Goal: Information Seeking & Learning: Learn about a topic

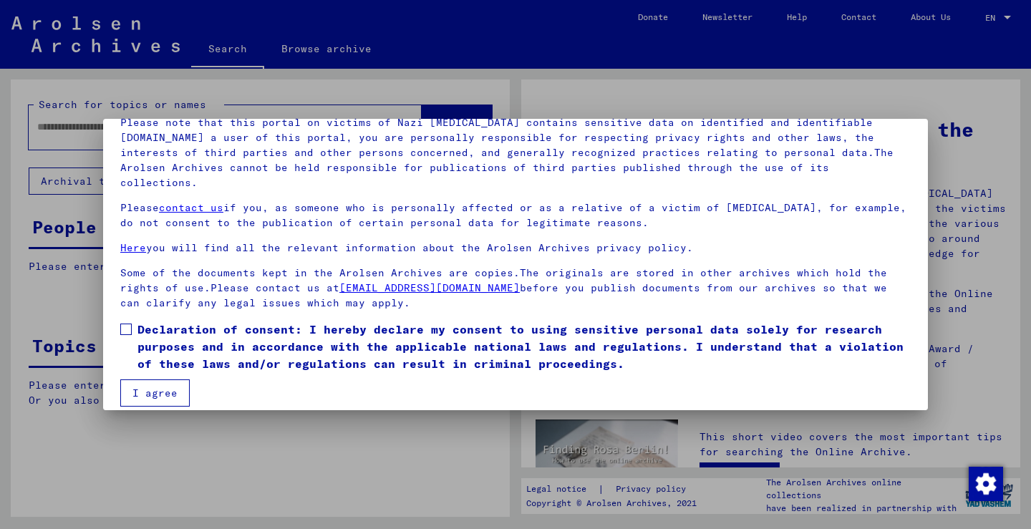
scroll to position [107, 0]
click at [582, 337] on span "Declaration of consent: I hereby declare my consent to using sensitive personal…" at bounding box center [523, 347] width 773 height 52
click at [162, 380] on button "I agree" at bounding box center [154, 393] width 69 height 27
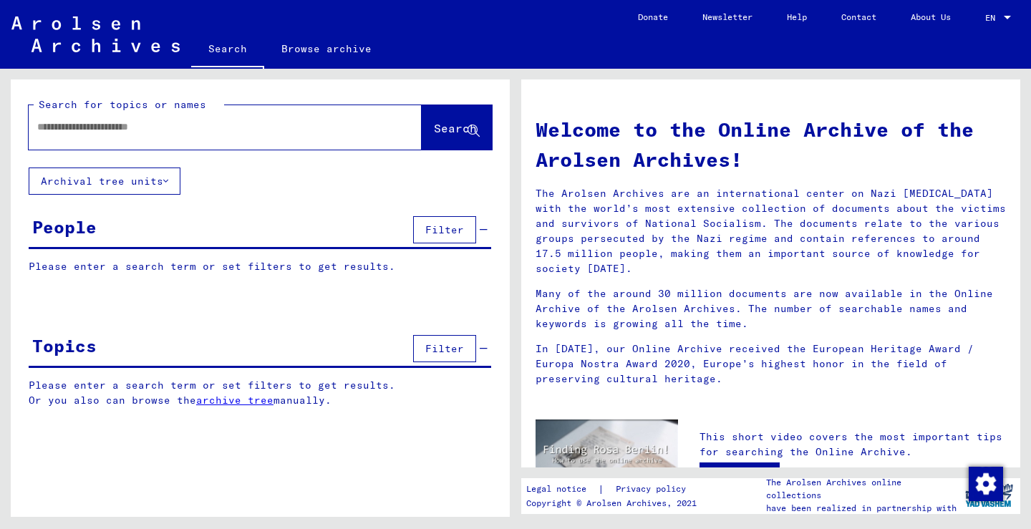
click at [324, 55] on link "Browse archive" at bounding box center [326, 48] width 125 height 34
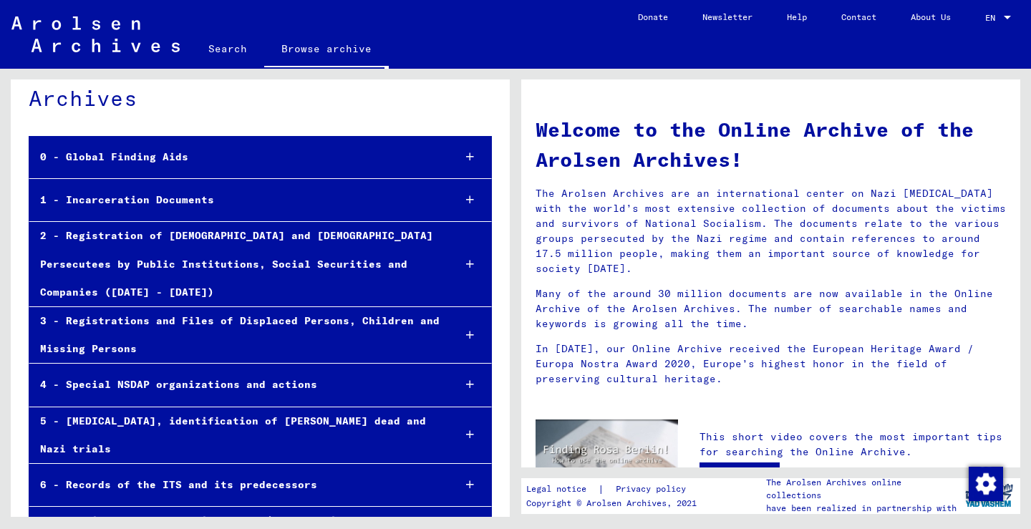
scroll to position [55, 0]
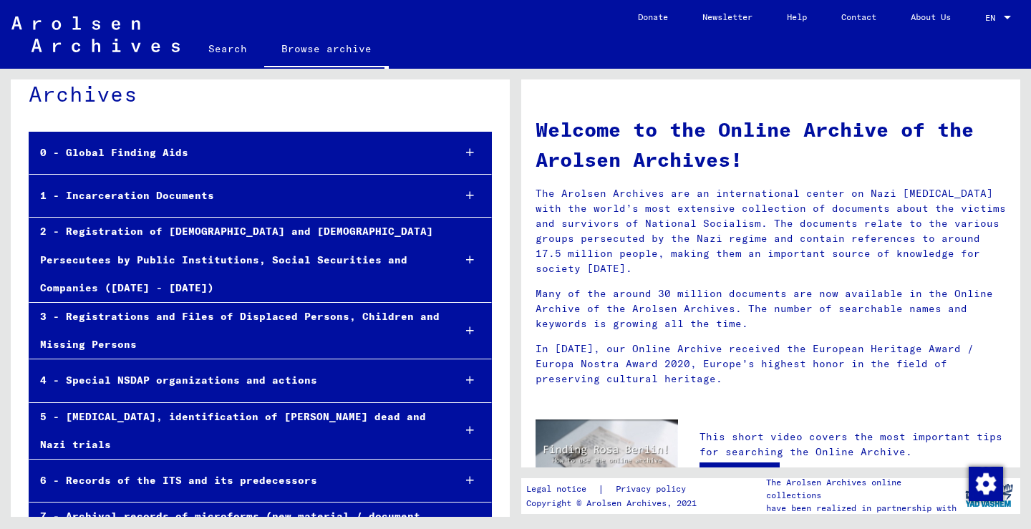
click at [350, 233] on div "2 - Registration of [DEMOGRAPHIC_DATA] and [DEMOGRAPHIC_DATA] Persecutees by Pu…" at bounding box center [235, 260] width 412 height 84
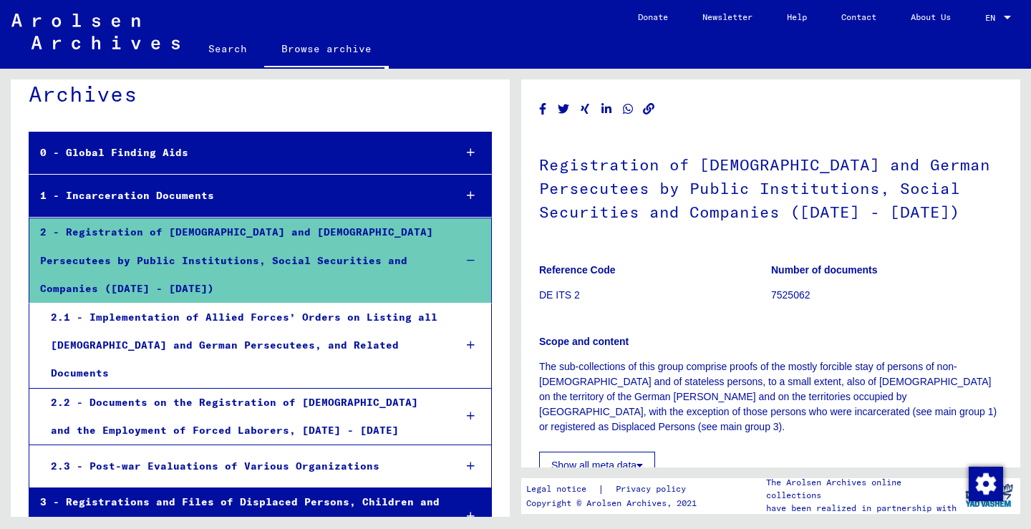
click at [281, 389] on div "2.2 - Documents on the Registration of [DEMOGRAPHIC_DATA] and the Employment of…" at bounding box center [241, 417] width 402 height 56
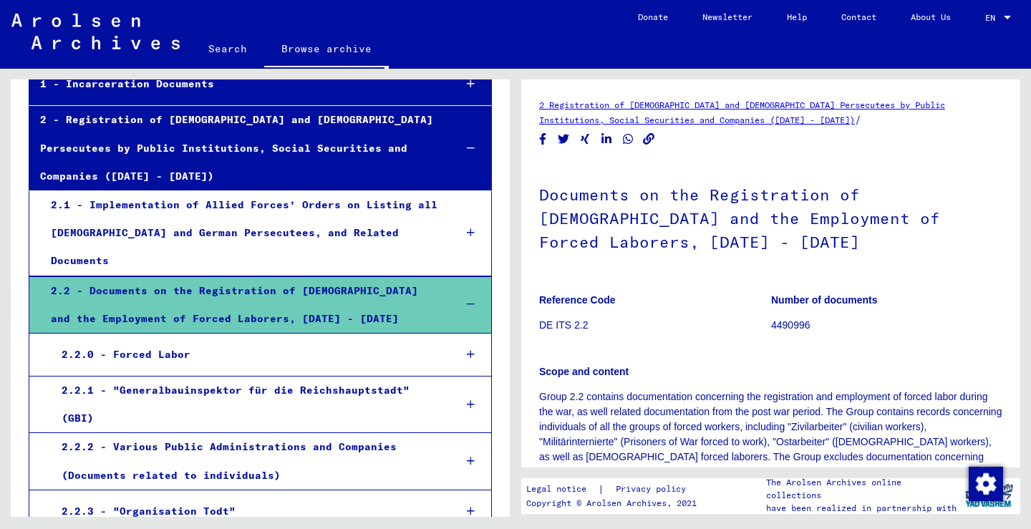
scroll to position [185, 0]
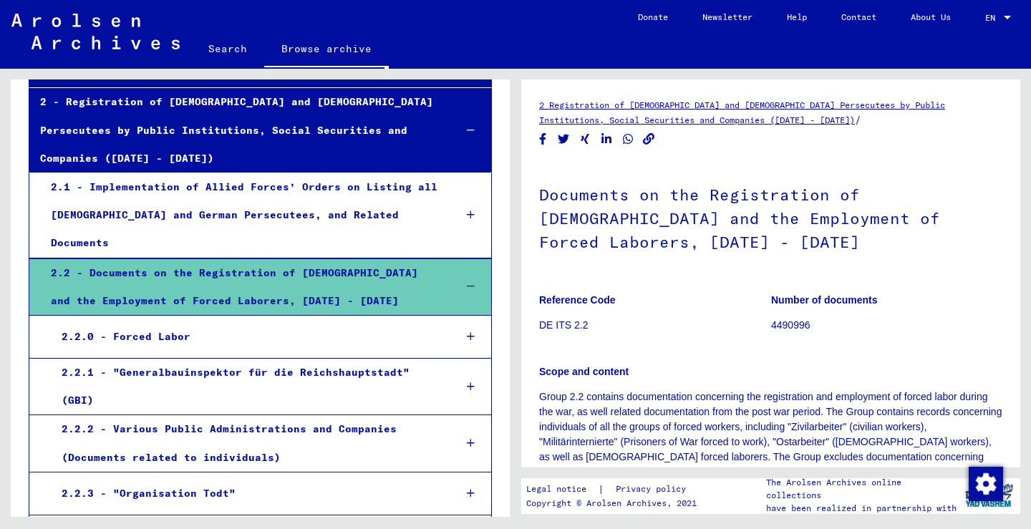
click at [257, 259] on div "2.2 - Documents on the Registration of [DEMOGRAPHIC_DATA] and the Employment of…" at bounding box center [241, 287] width 402 height 56
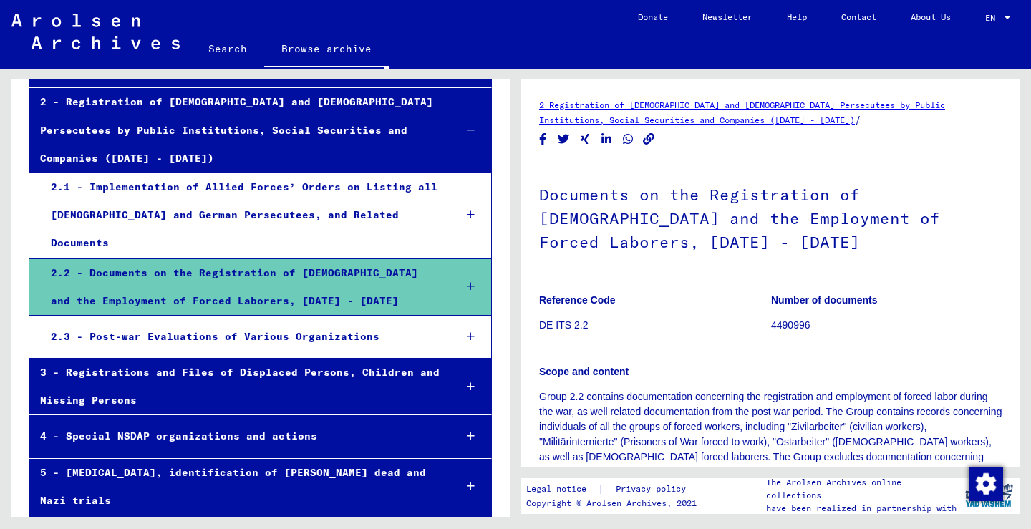
click at [261, 142] on div "2 - Registration of [DEMOGRAPHIC_DATA] and [DEMOGRAPHIC_DATA] Persecutees by Pu…" at bounding box center [235, 130] width 413 height 84
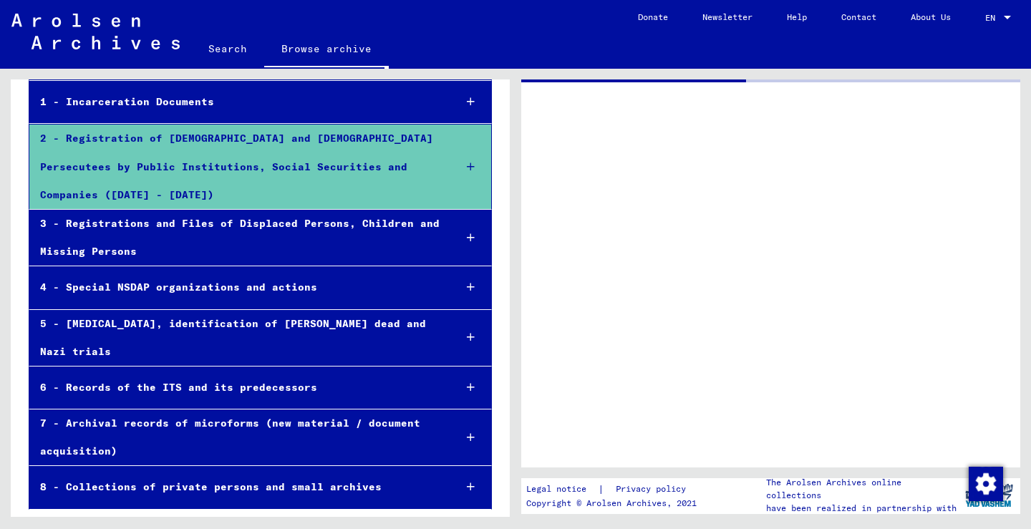
scroll to position [105, 0]
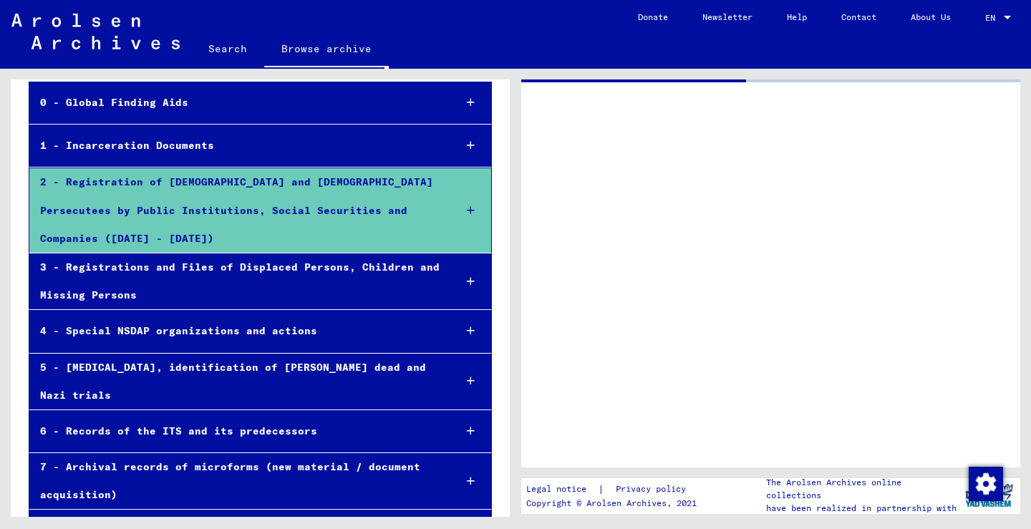
click at [258, 181] on div "2 - Registration of [DEMOGRAPHIC_DATA] and [DEMOGRAPHIC_DATA] Persecutees by Pu…" at bounding box center [235, 210] width 413 height 84
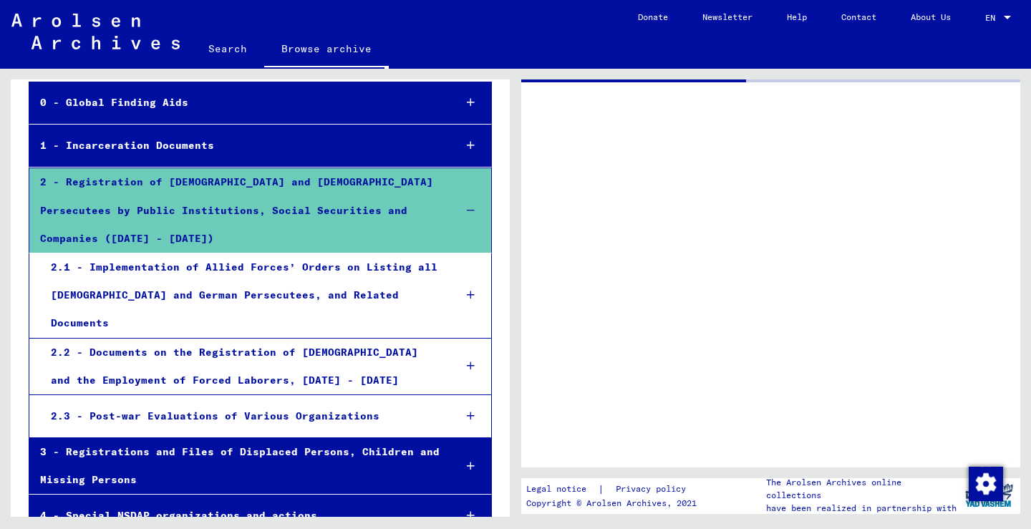
click at [258, 253] on div "2.1 - Implementation of Allied Forces’ Orders on Listing all [DEMOGRAPHIC_DATA]…" at bounding box center [241, 295] width 402 height 84
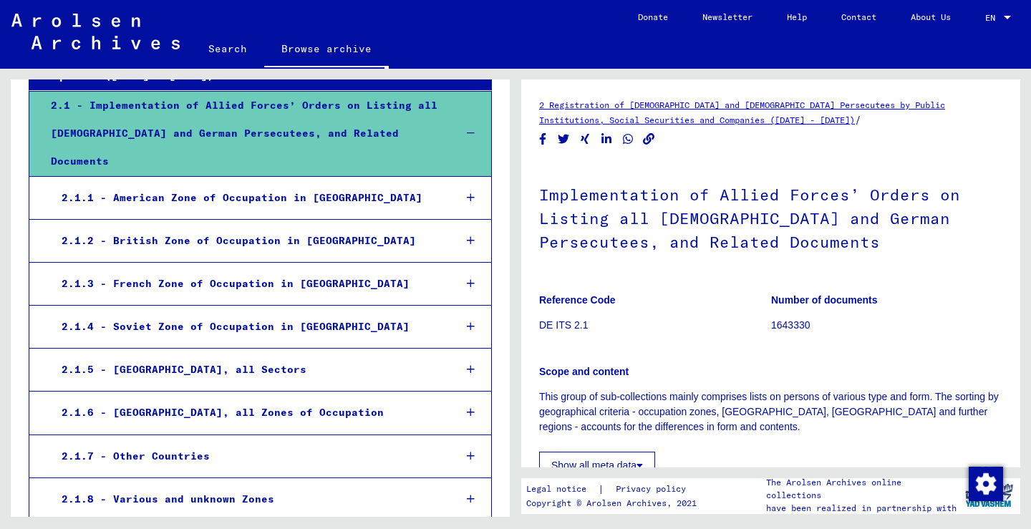
scroll to position [248, 0]
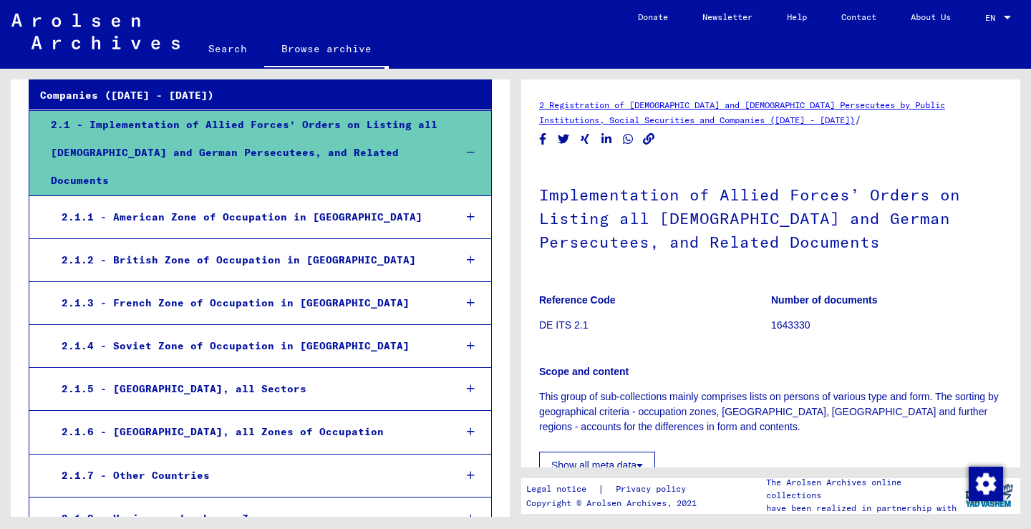
click at [253, 332] on div "2.1.4 - Soviet Zone of Occupation in [GEOGRAPHIC_DATA]" at bounding box center [246, 346] width 391 height 28
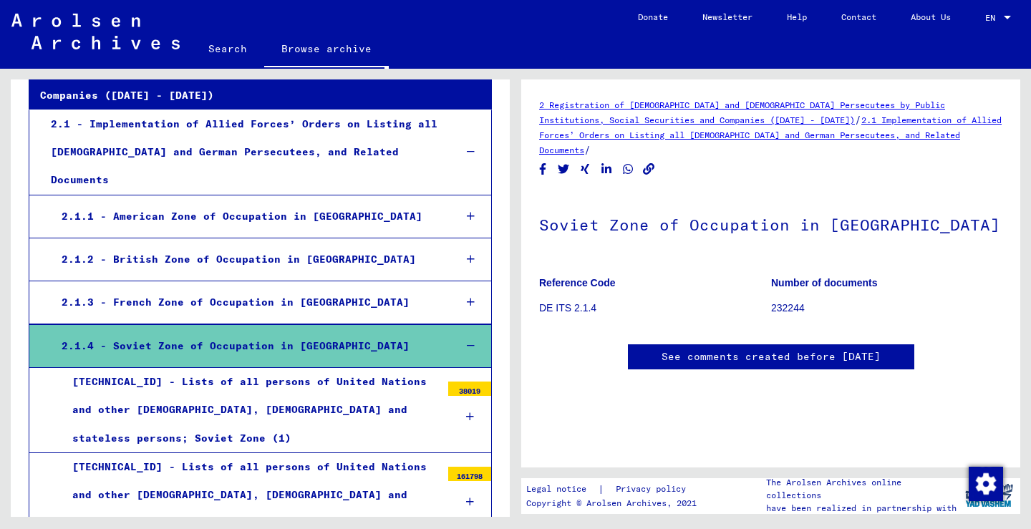
click at [253, 332] on div "2.1.4 - Soviet Zone of Occupation in [GEOGRAPHIC_DATA]" at bounding box center [246, 346] width 391 height 28
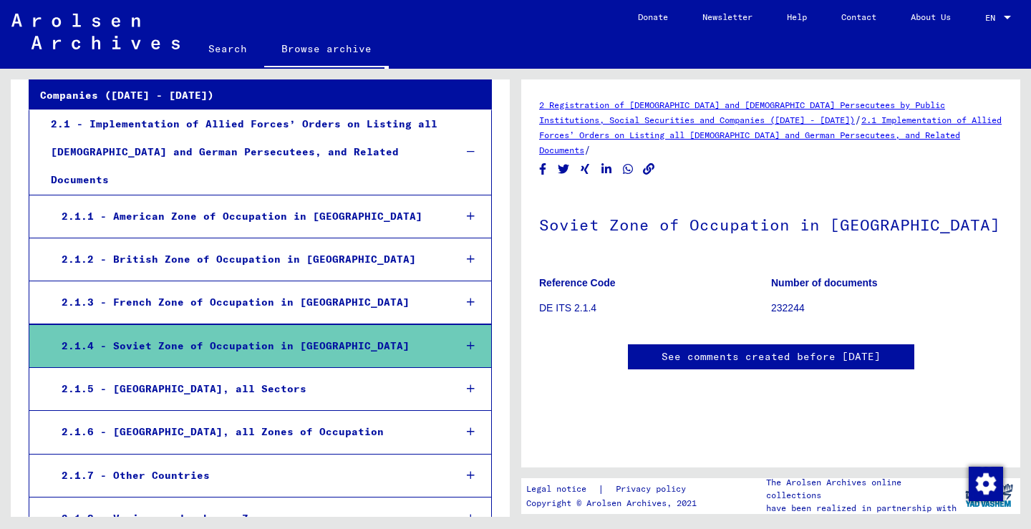
click at [316, 203] on div "2.1.1 - American Zone of Occupation in [GEOGRAPHIC_DATA]" at bounding box center [246, 217] width 391 height 28
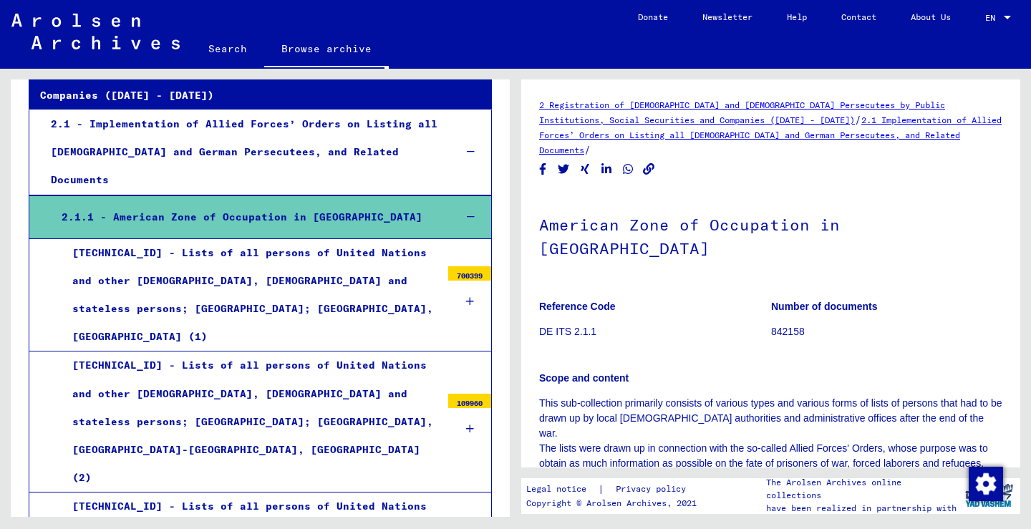
click at [314, 239] on div "[TECHNICAL_ID] - Lists of all persons of United Nations and other [DEMOGRAPHIC_…" at bounding box center [251, 295] width 379 height 112
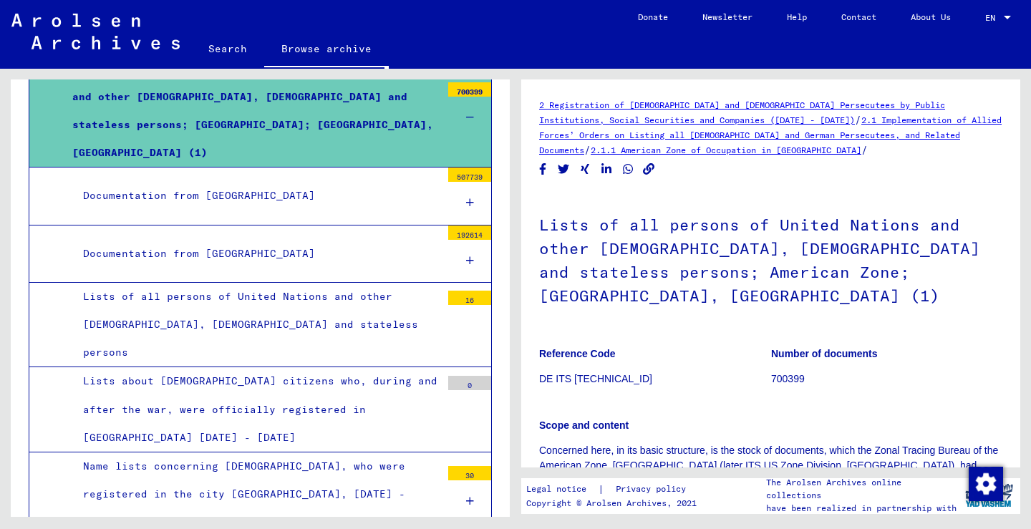
scroll to position [423, 0]
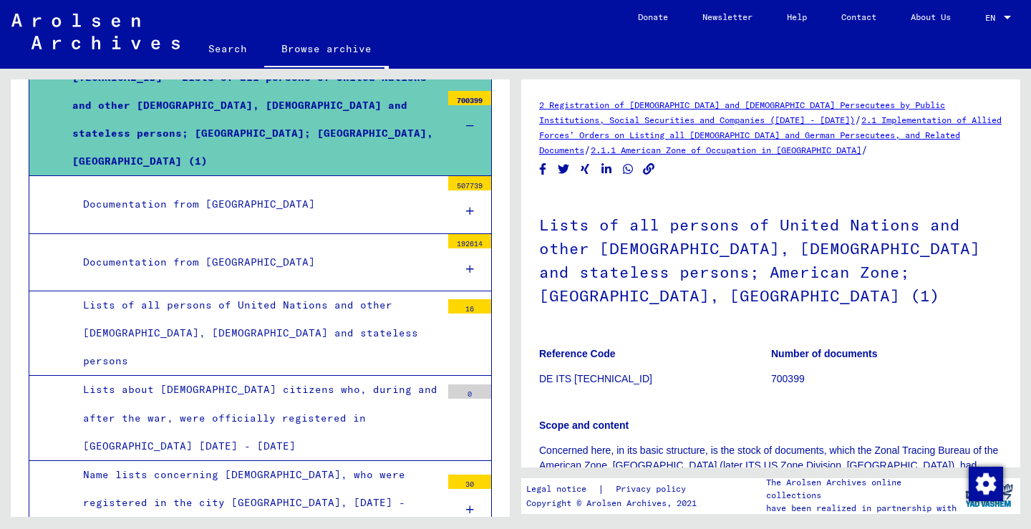
click at [416, 190] on div "Documentation from [GEOGRAPHIC_DATA]" at bounding box center [256, 204] width 369 height 28
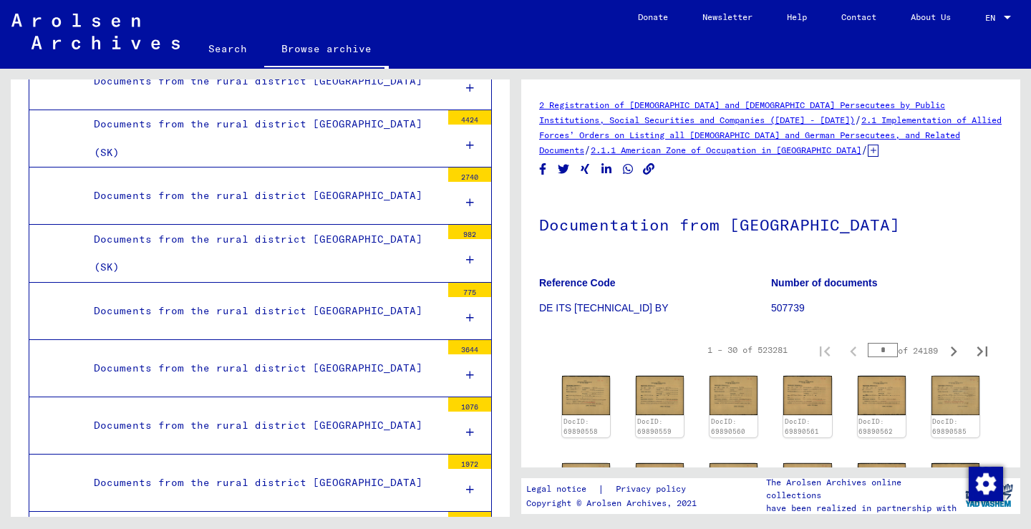
scroll to position [1255, 0]
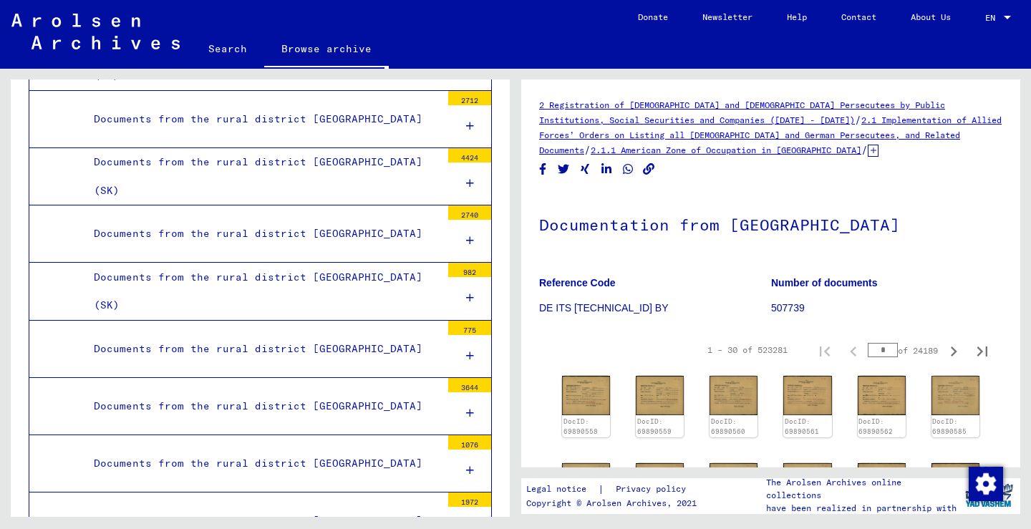
click at [429, 220] on div "Documents from the rural district [GEOGRAPHIC_DATA]" at bounding box center [262, 234] width 358 height 28
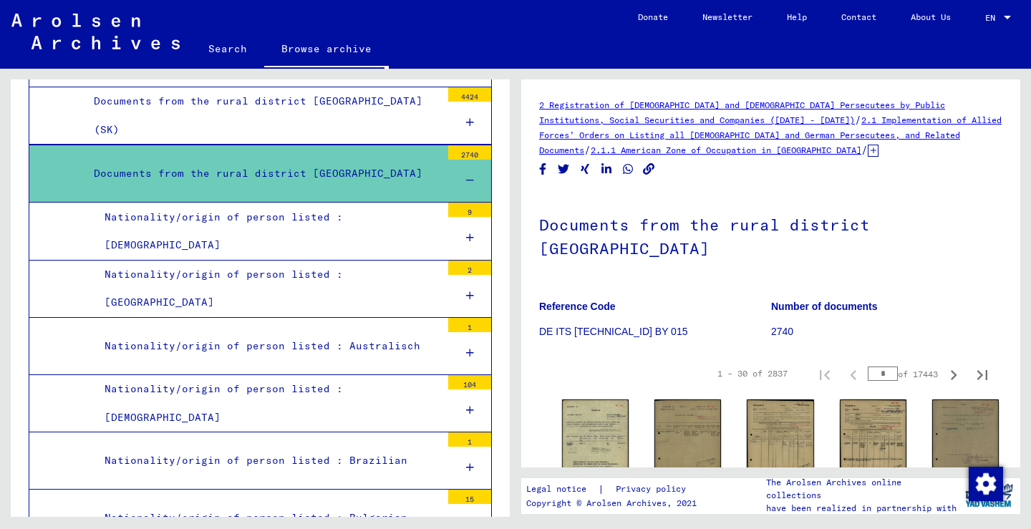
scroll to position [1329, 0]
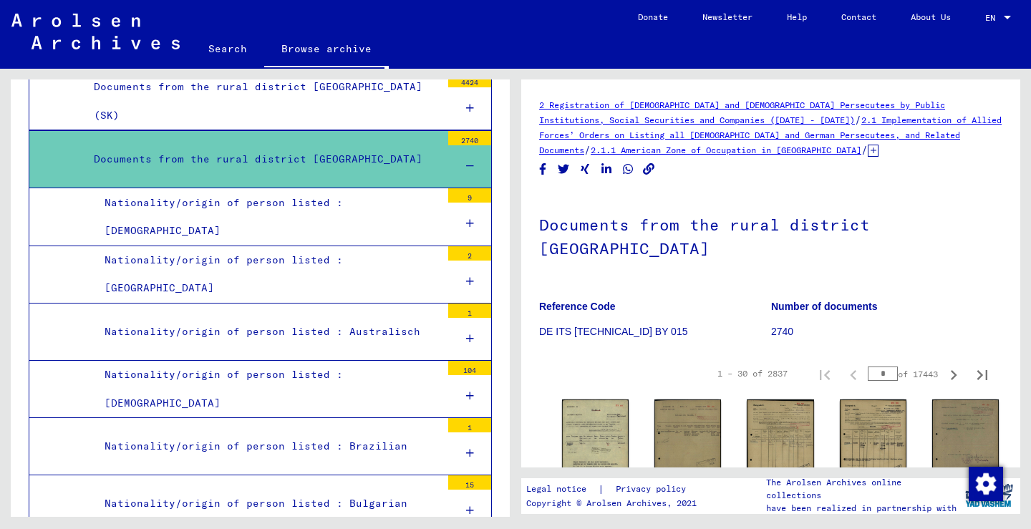
click at [388, 361] on div "Nationality/origin of person listed : [DEMOGRAPHIC_DATA]" at bounding box center [267, 389] width 347 height 56
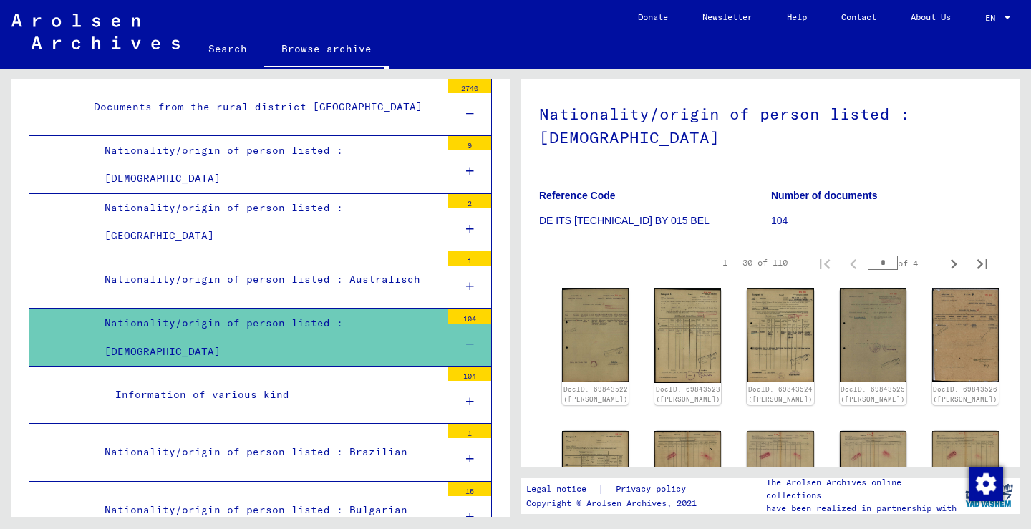
scroll to position [1385, 0]
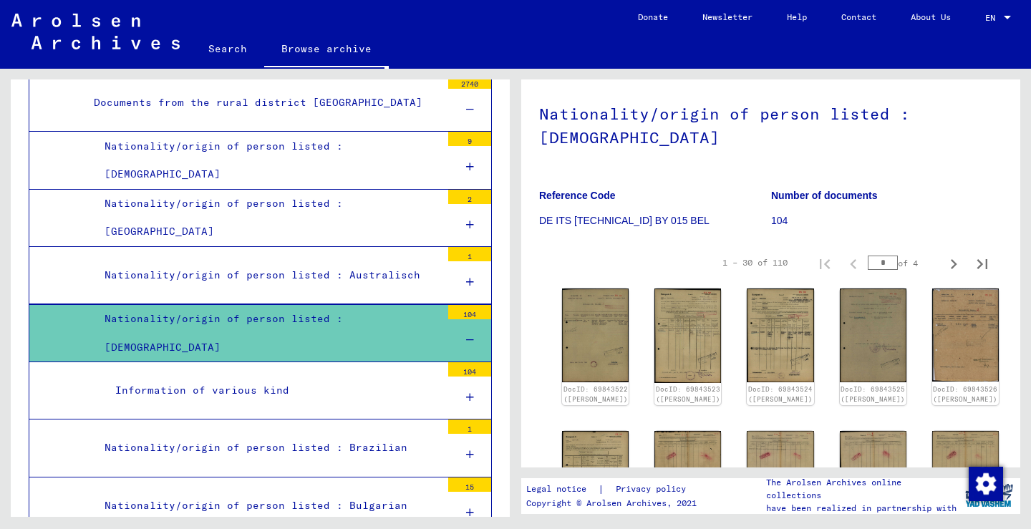
click at [390, 376] on div "Information of various kind" at bounding box center [272, 390] width 336 height 28
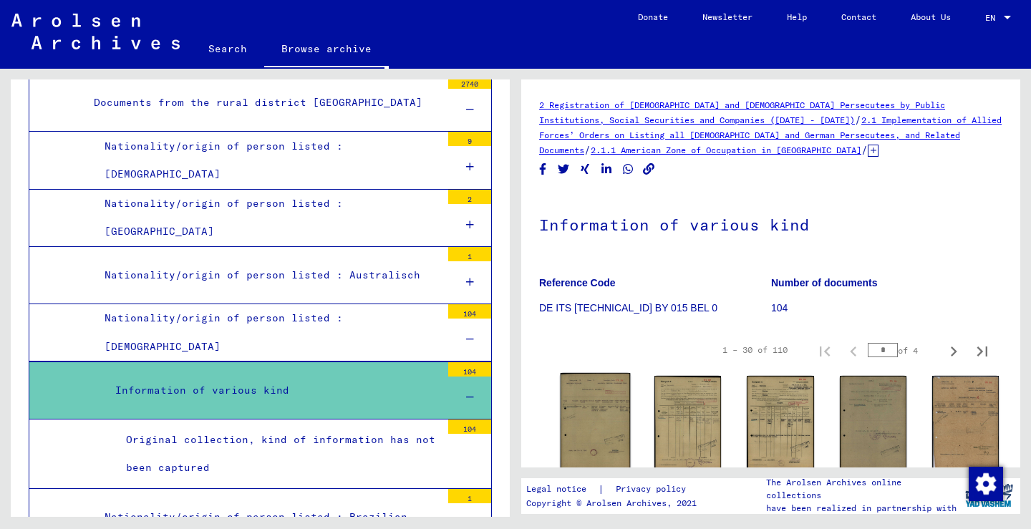
click at [576, 417] on img at bounding box center [595, 422] width 70 height 99
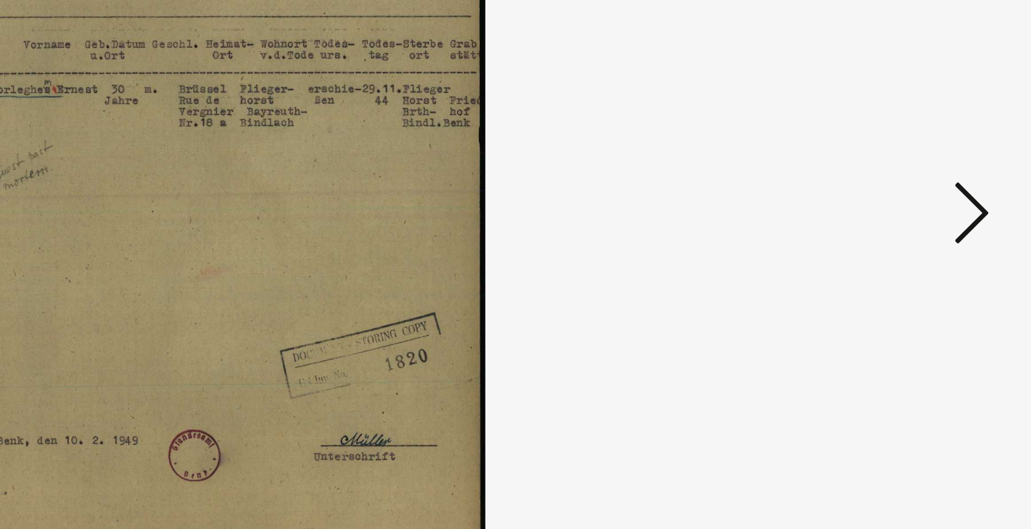
click at [883, 210] on icon at bounding box center [891, 227] width 17 height 34
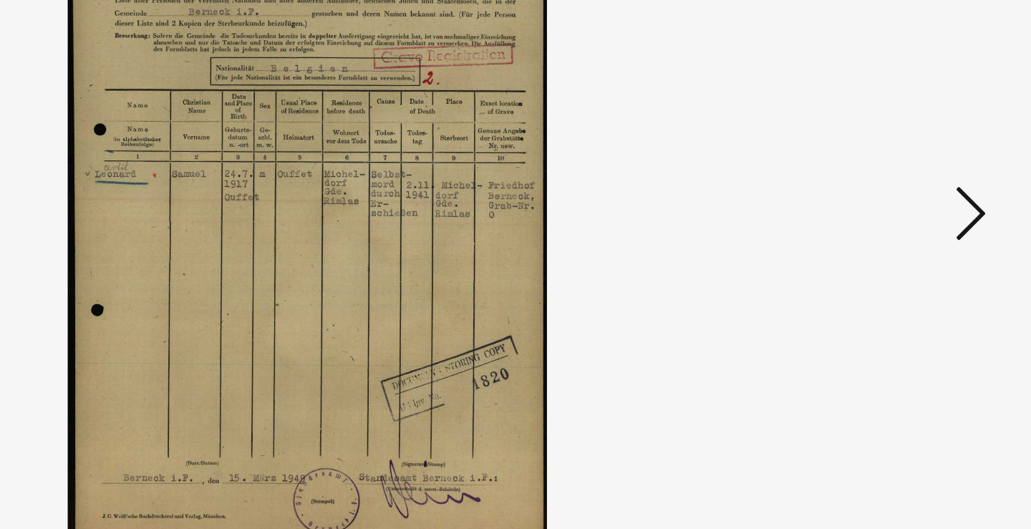
click at [883, 210] on icon at bounding box center [891, 227] width 17 height 34
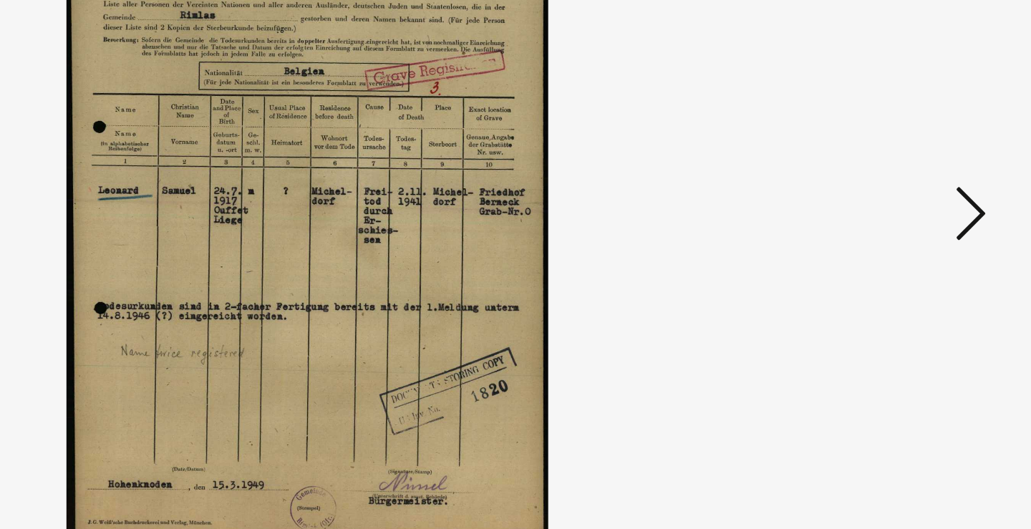
click at [883, 210] on icon at bounding box center [891, 227] width 17 height 34
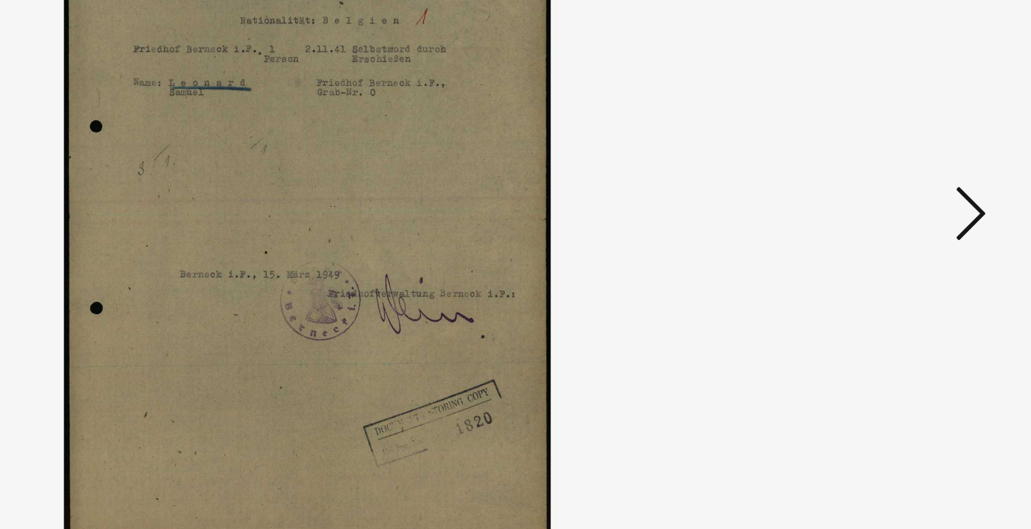
click at [883, 210] on icon at bounding box center [891, 227] width 17 height 34
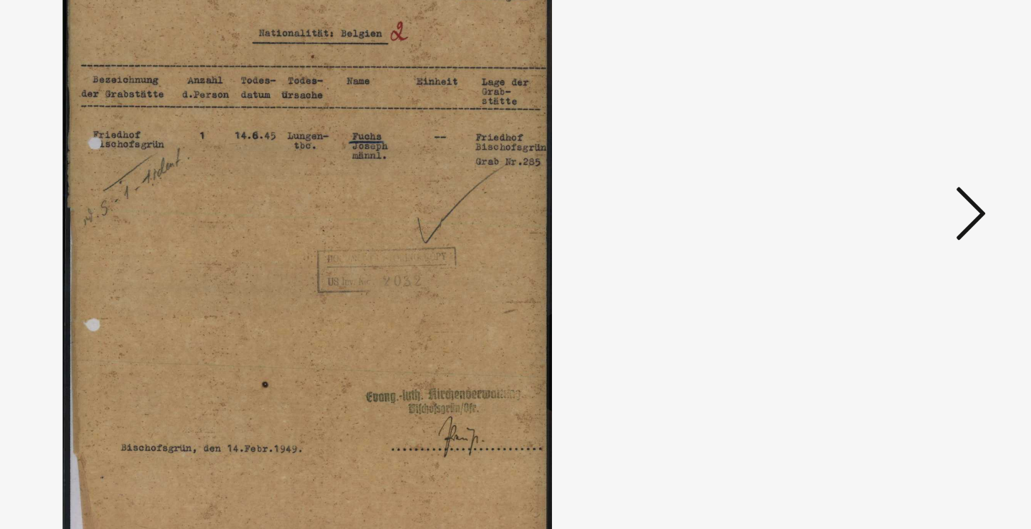
click at [883, 210] on icon at bounding box center [891, 227] width 17 height 34
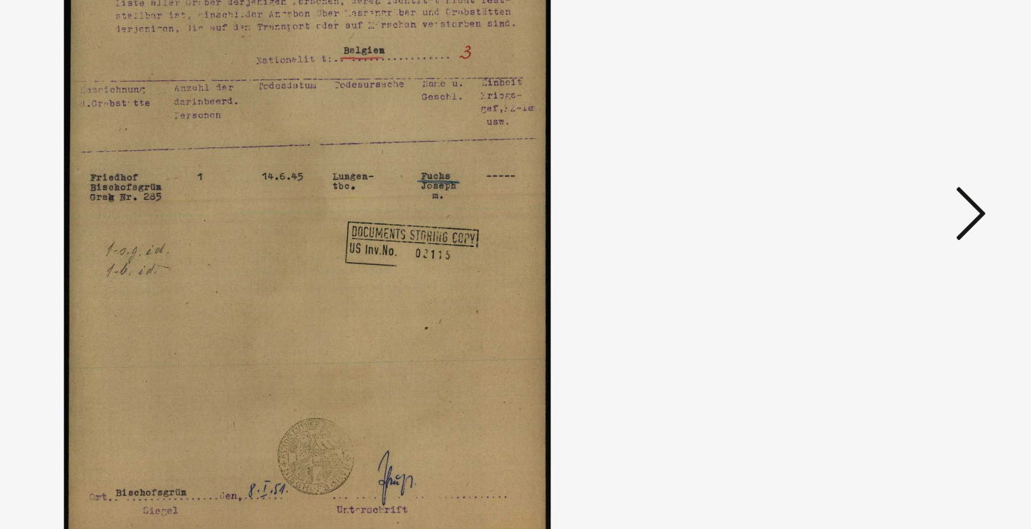
click at [883, 210] on icon at bounding box center [891, 227] width 17 height 34
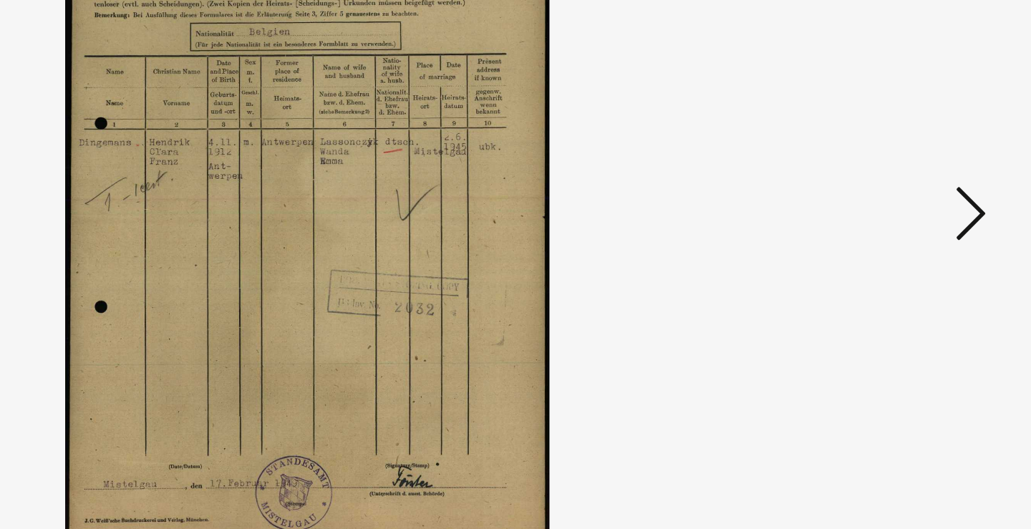
click at [883, 210] on icon at bounding box center [891, 227] width 17 height 34
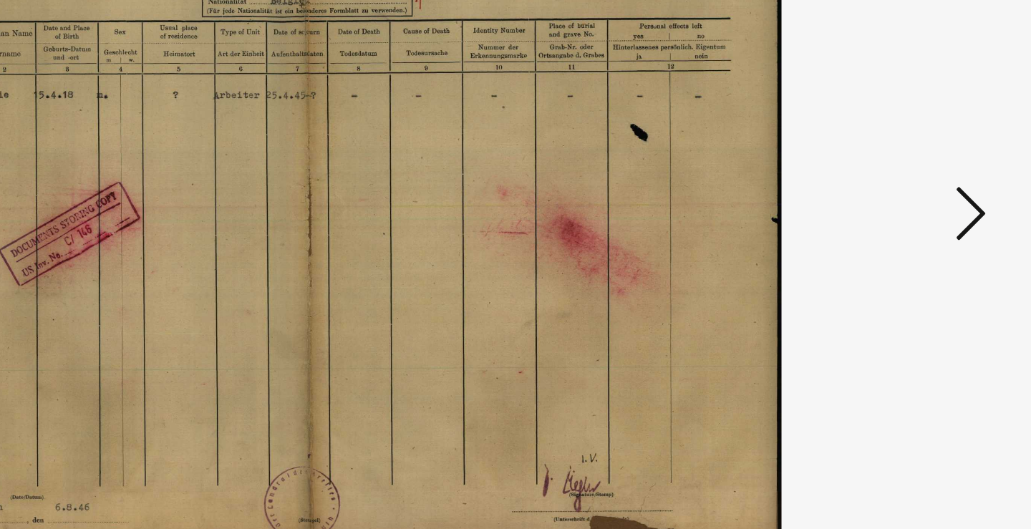
click at [883, 210] on icon at bounding box center [891, 227] width 17 height 34
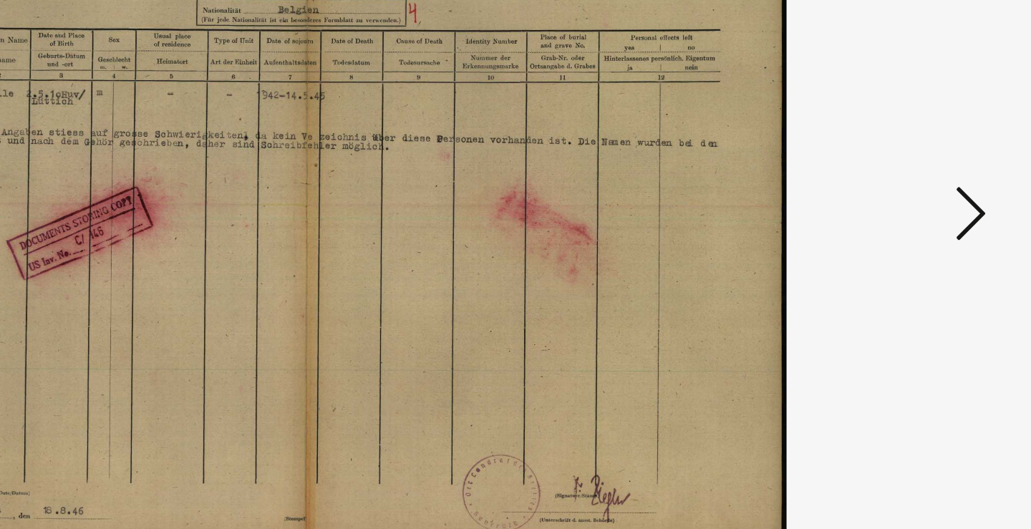
click at [883, 210] on icon at bounding box center [891, 227] width 17 height 34
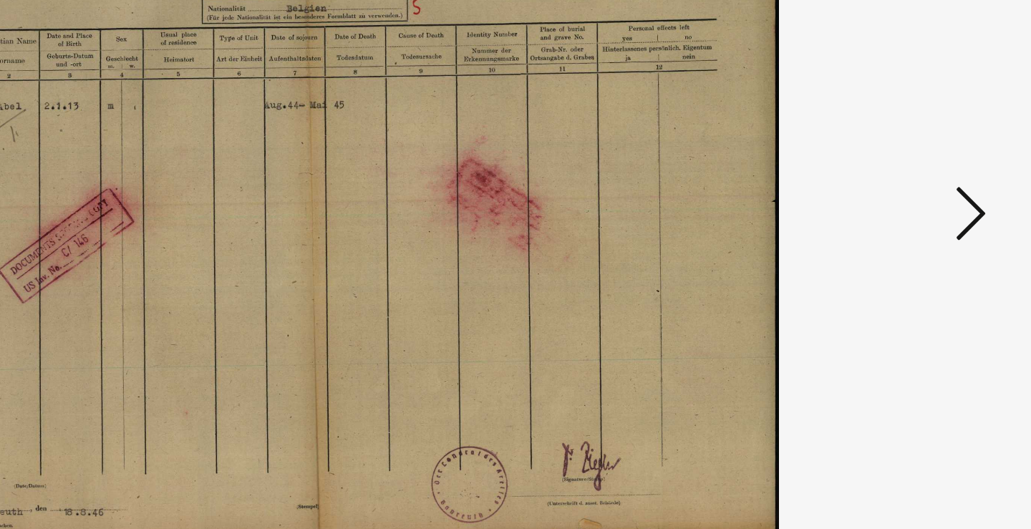
click at [883, 210] on icon at bounding box center [891, 227] width 17 height 34
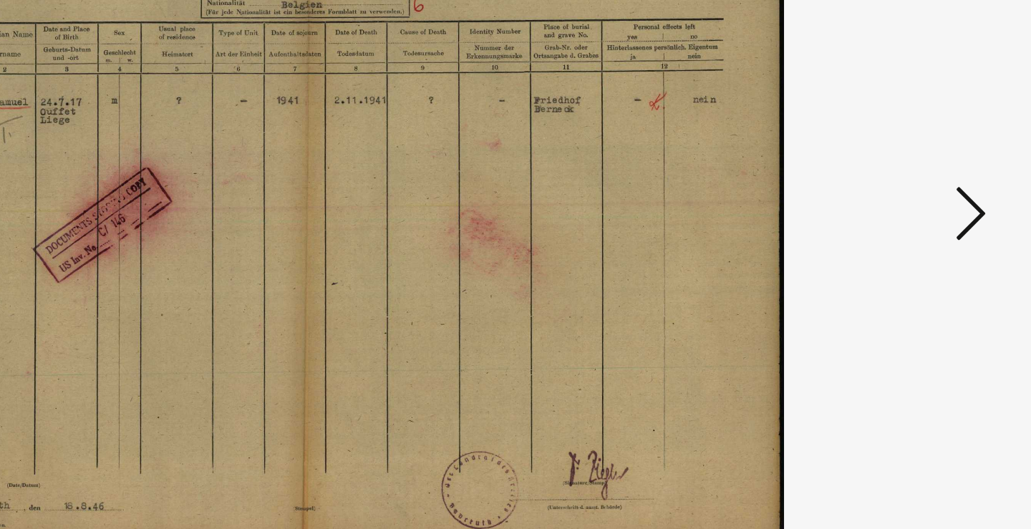
click at [883, 210] on icon at bounding box center [891, 227] width 17 height 34
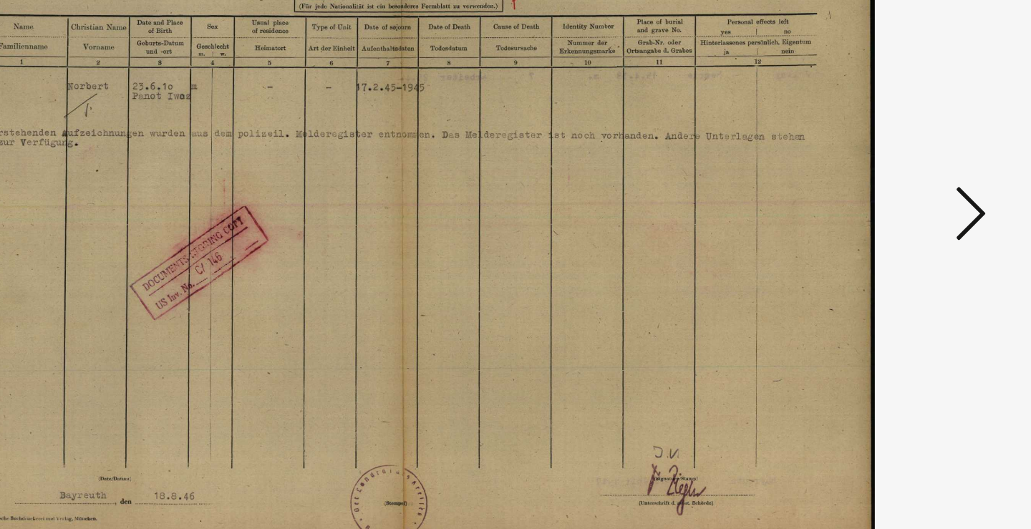
click at [883, 210] on icon at bounding box center [891, 227] width 17 height 34
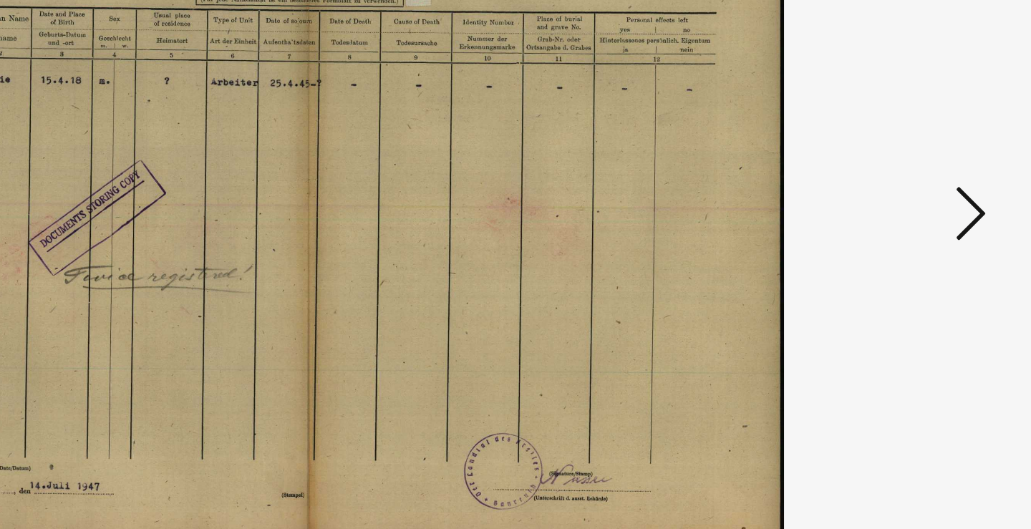
click at [883, 210] on icon at bounding box center [891, 227] width 17 height 34
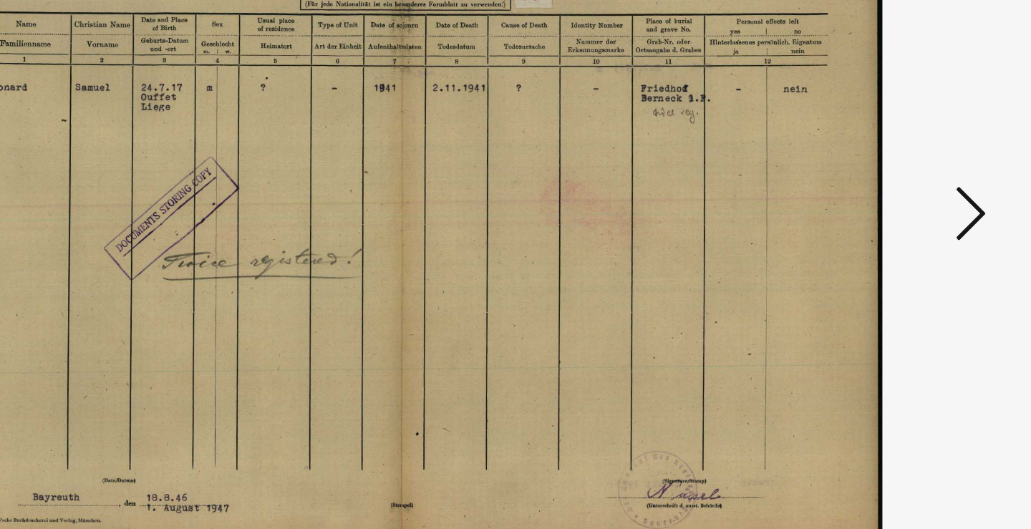
click at [883, 210] on icon at bounding box center [891, 227] width 17 height 34
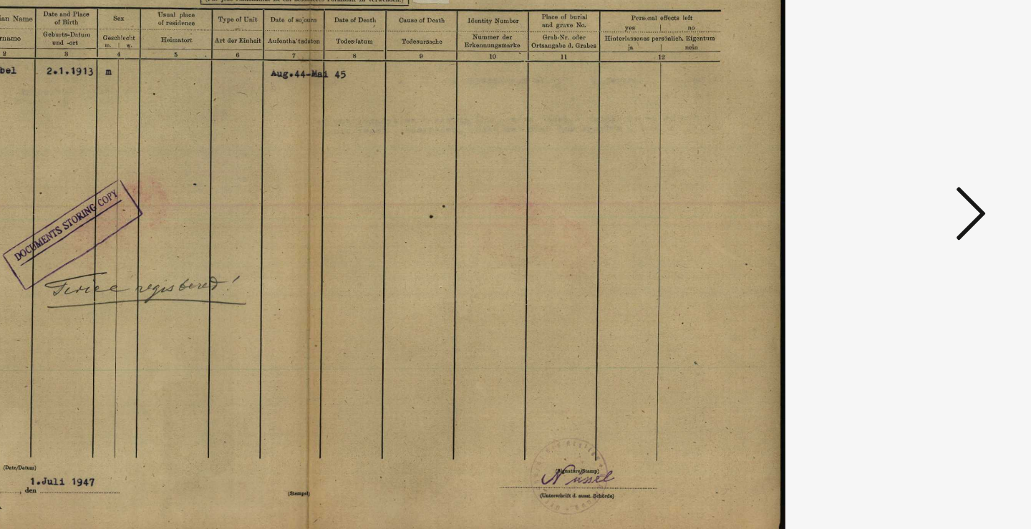
click at [883, 210] on icon at bounding box center [891, 227] width 17 height 34
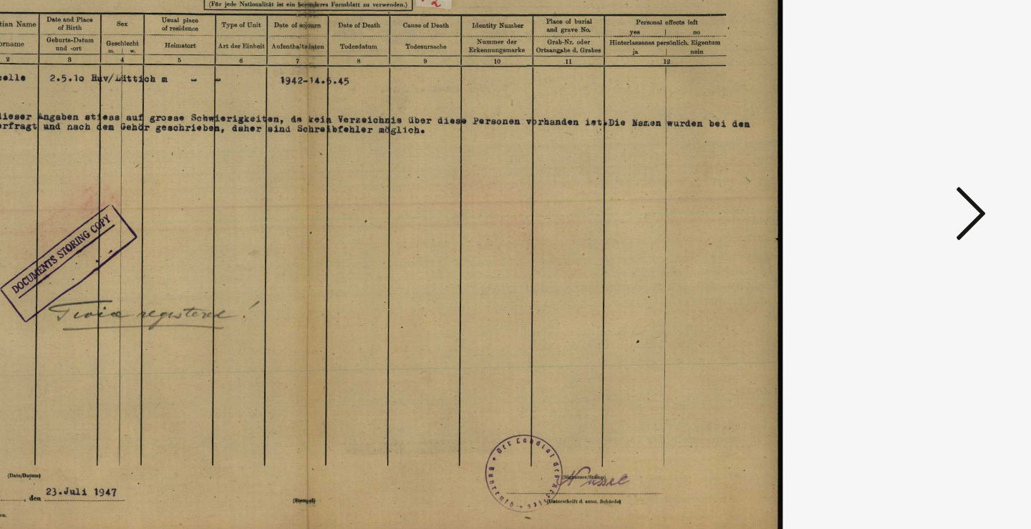
click at [883, 210] on icon at bounding box center [891, 227] width 17 height 34
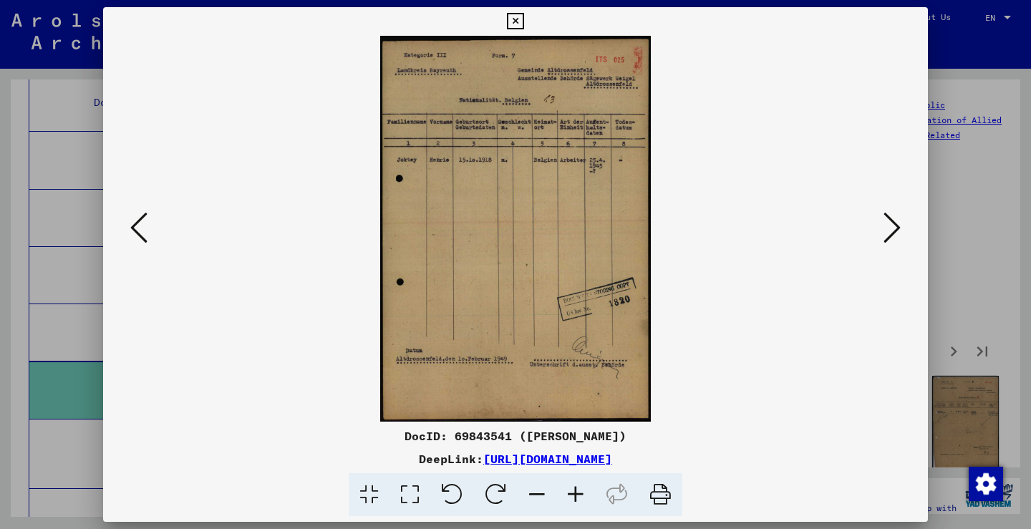
click at [87, 294] on div at bounding box center [515, 264] width 1031 height 529
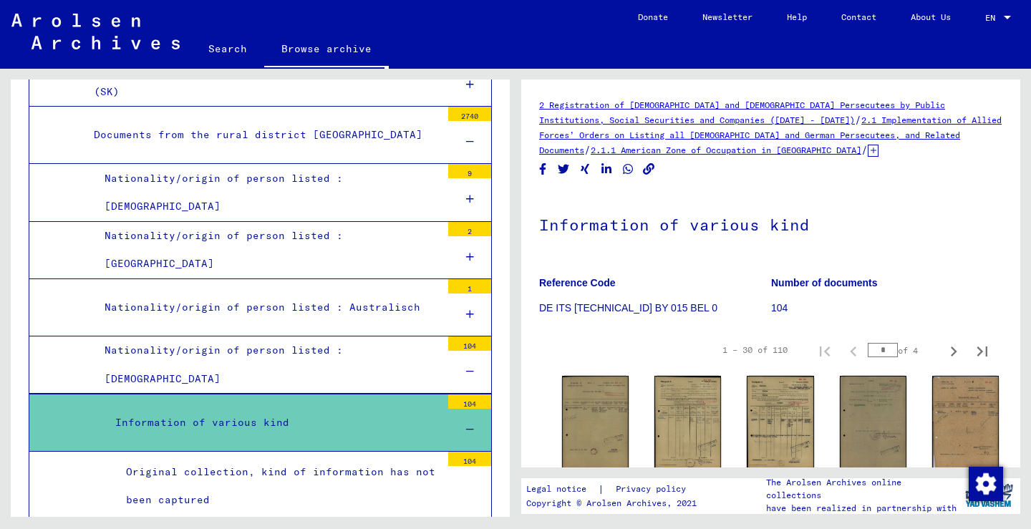
click at [306, 336] on mat-tree-node "Nationality/origin of person listed : Belgian 104" at bounding box center [260, 364] width 463 height 57
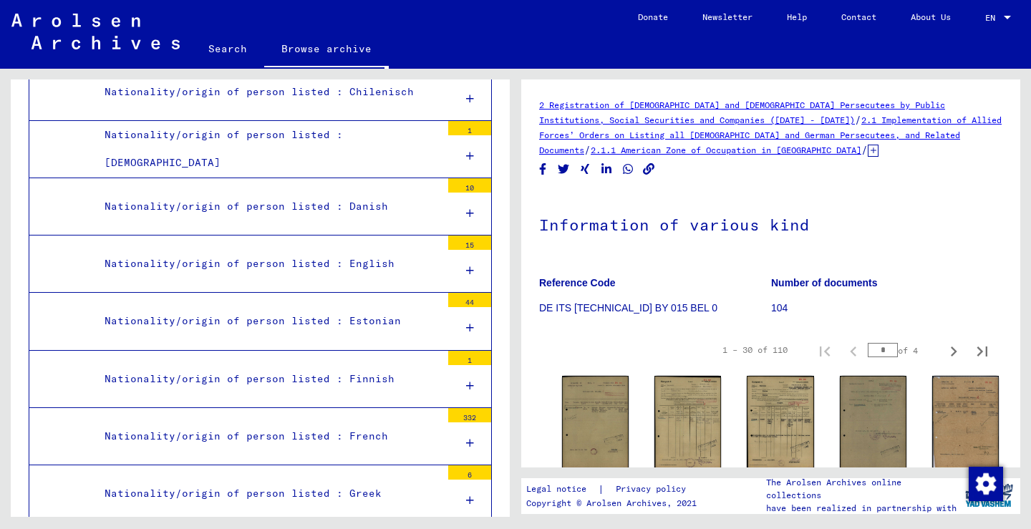
scroll to position [1801, 0]
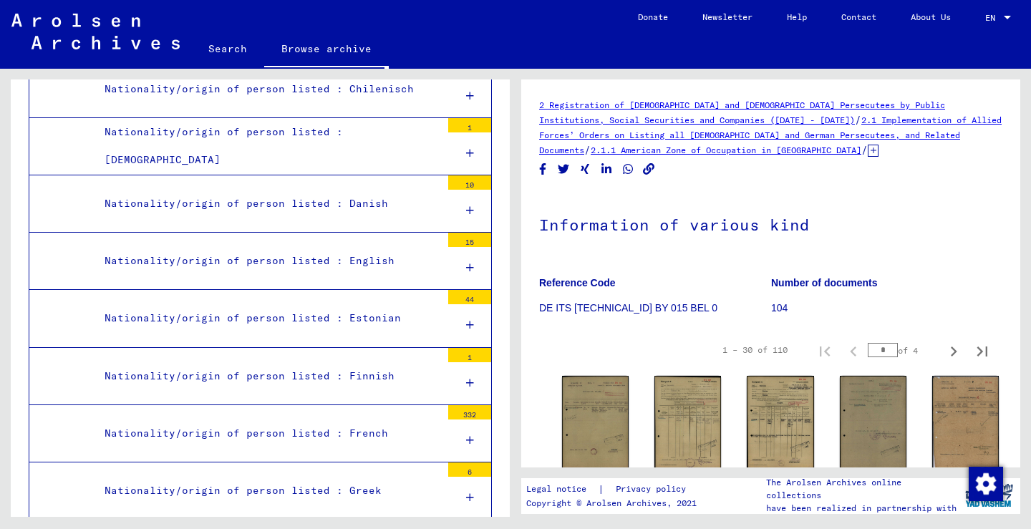
click at [387, 419] on div "Nationality/origin of person listed : French" at bounding box center [267, 433] width 347 height 28
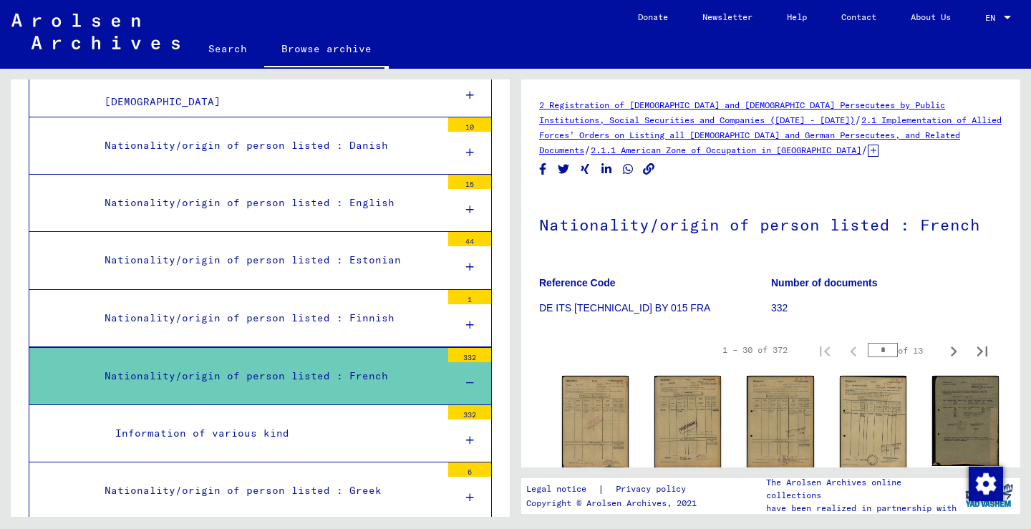
click at [384, 419] on div "Information of various kind" at bounding box center [272, 433] width 336 height 28
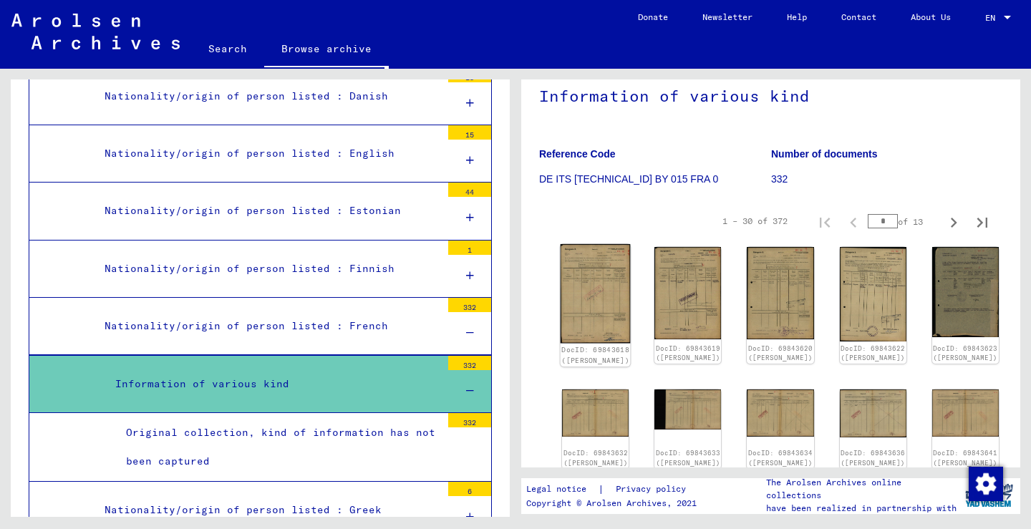
scroll to position [198, 0]
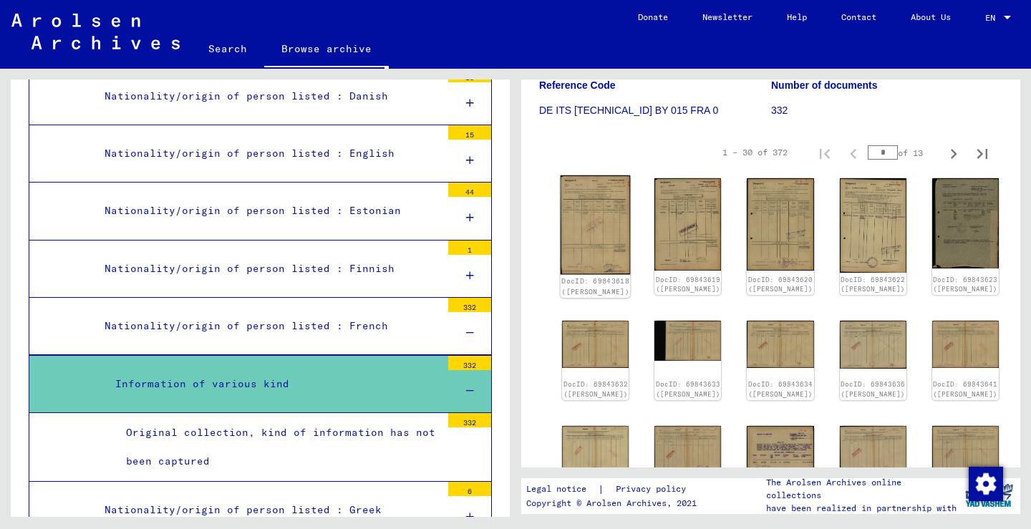
click at [593, 228] on img at bounding box center [595, 224] width 70 height 99
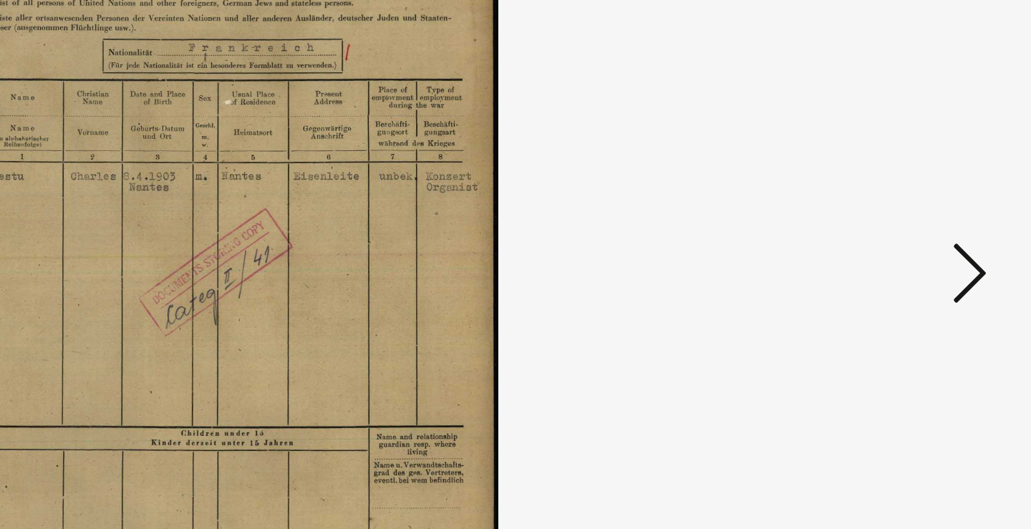
click at [879, 208] on button at bounding box center [892, 228] width 26 height 41
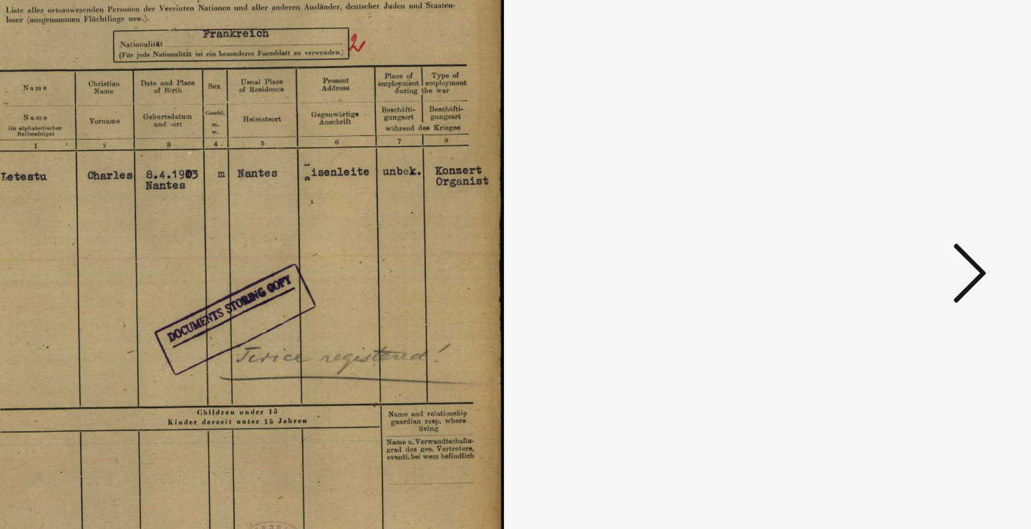
click at [879, 208] on button at bounding box center [892, 228] width 26 height 41
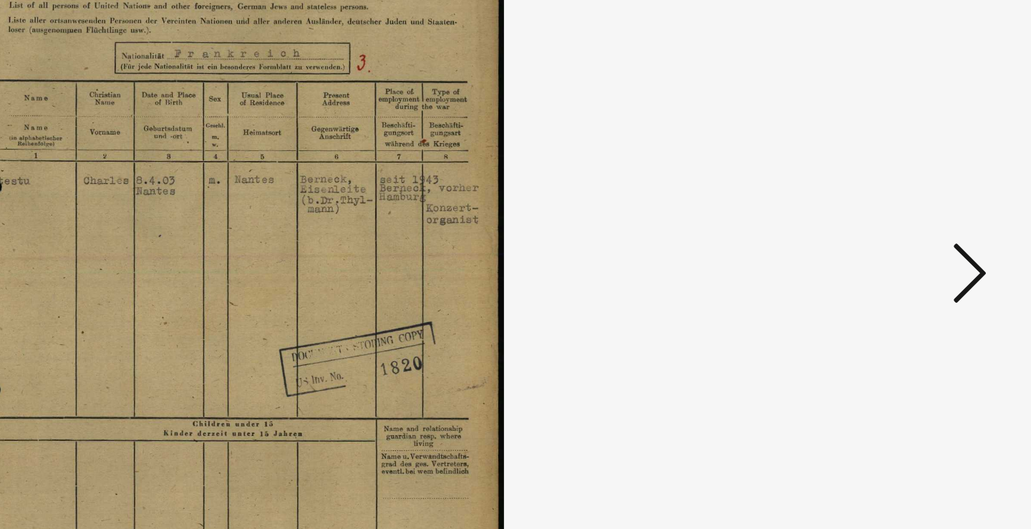
click at [879, 208] on button at bounding box center [892, 228] width 26 height 41
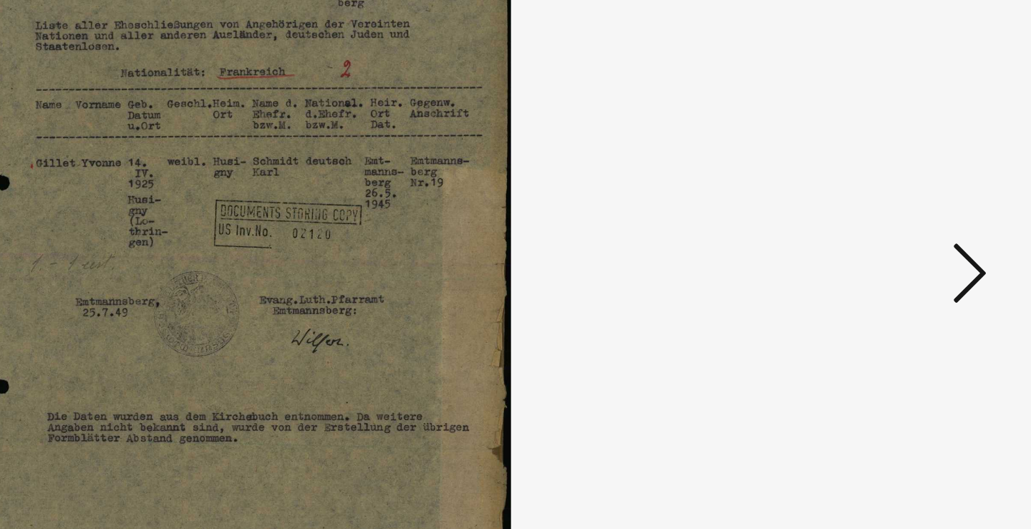
click at [879, 208] on button at bounding box center [892, 228] width 26 height 41
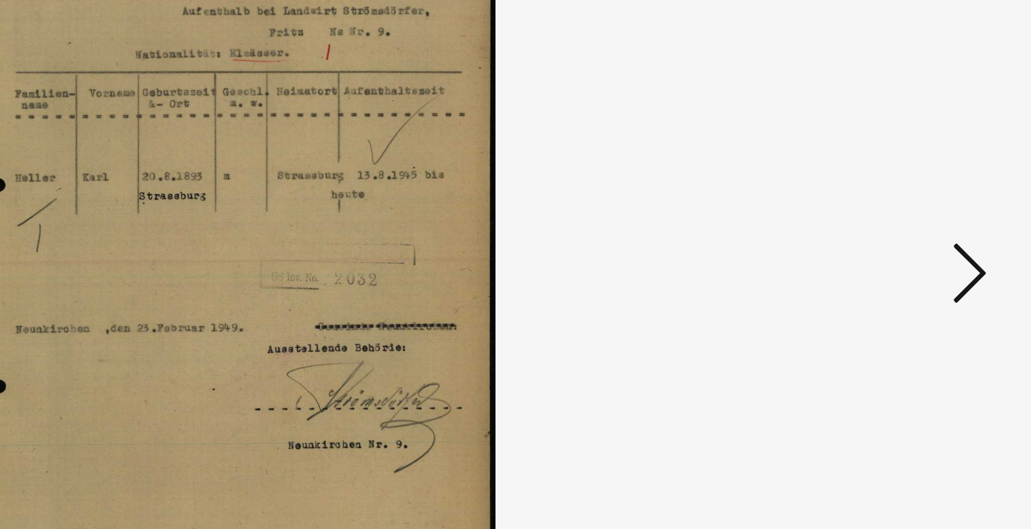
click at [883, 210] on icon at bounding box center [891, 227] width 17 height 34
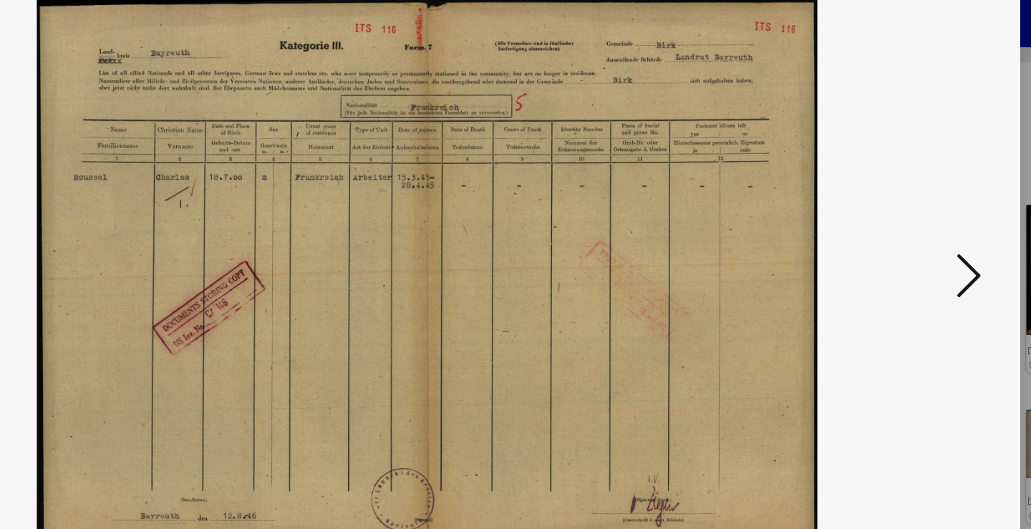
click at [883, 210] on icon at bounding box center [891, 227] width 17 height 34
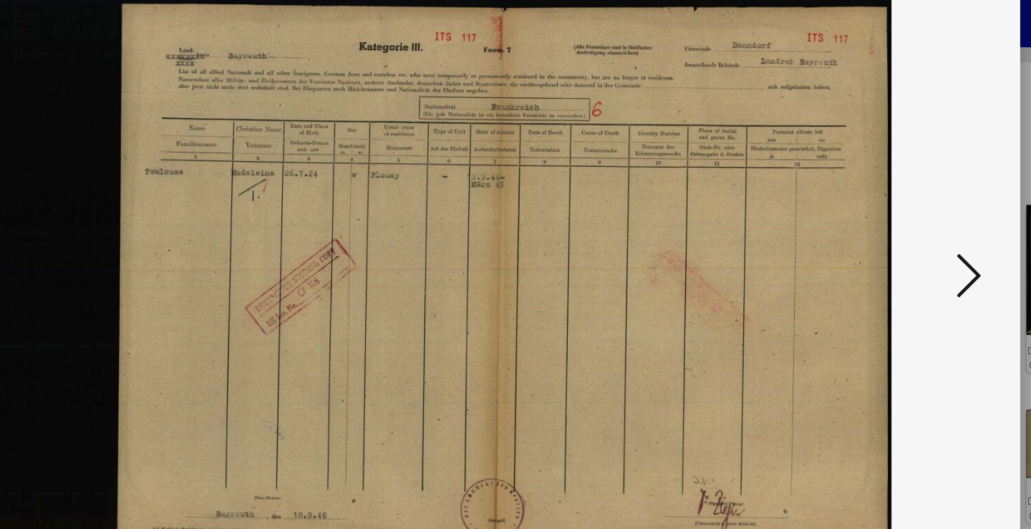
click at [883, 210] on icon at bounding box center [891, 227] width 17 height 34
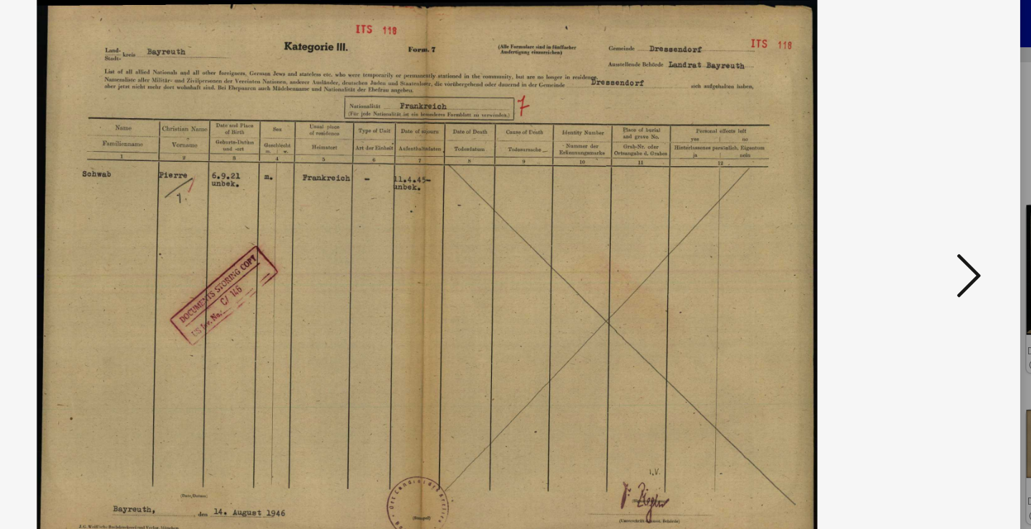
click at [883, 210] on icon at bounding box center [891, 227] width 17 height 34
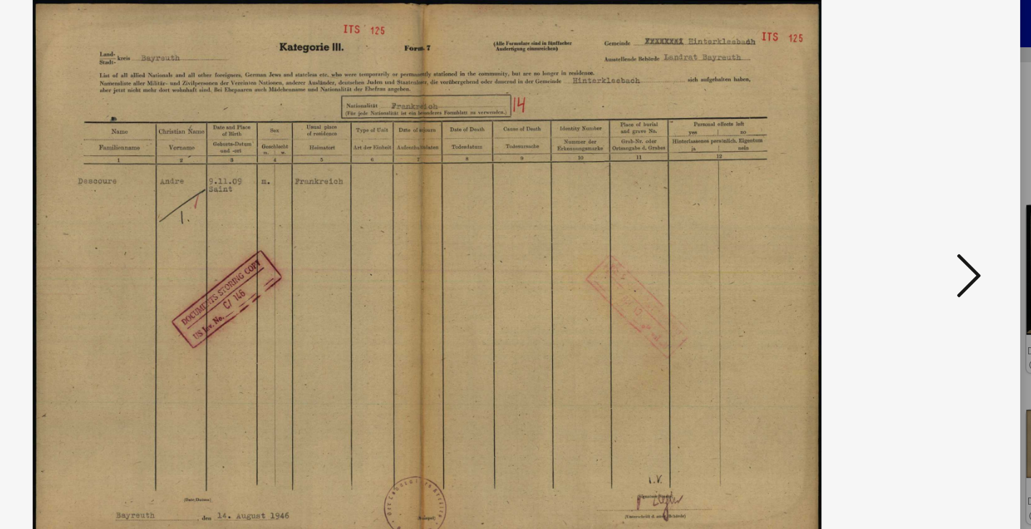
click at [883, 210] on icon at bounding box center [891, 227] width 17 height 34
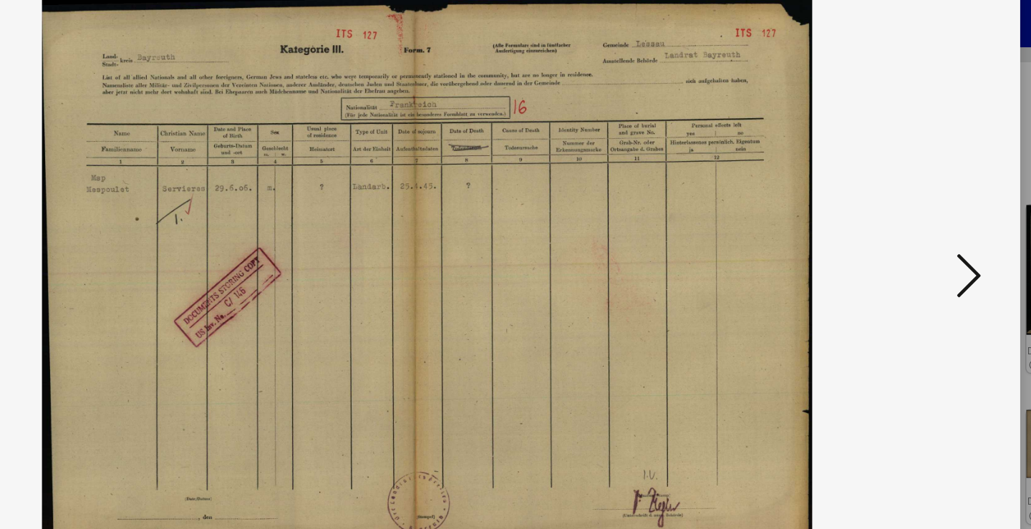
click at [883, 210] on icon at bounding box center [891, 227] width 17 height 34
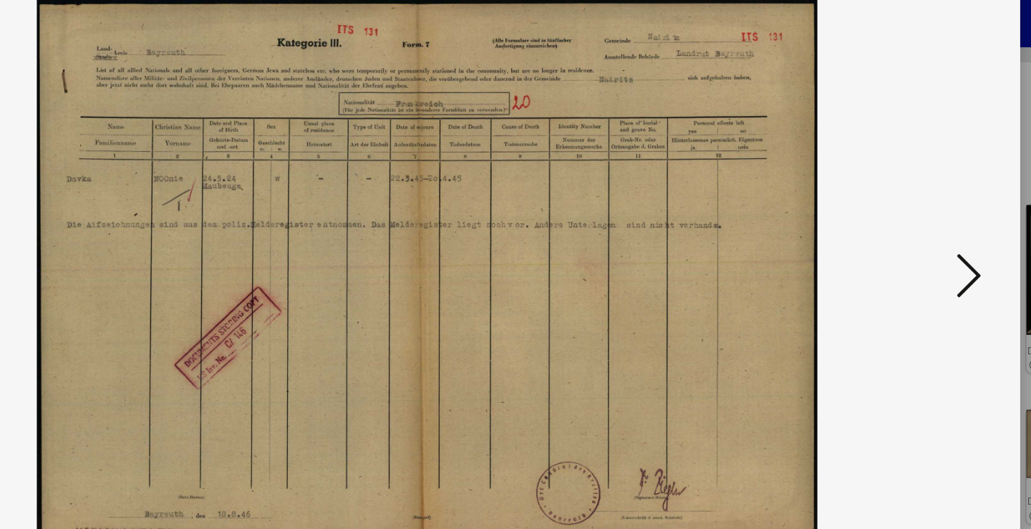
click at [883, 210] on icon at bounding box center [891, 227] width 17 height 34
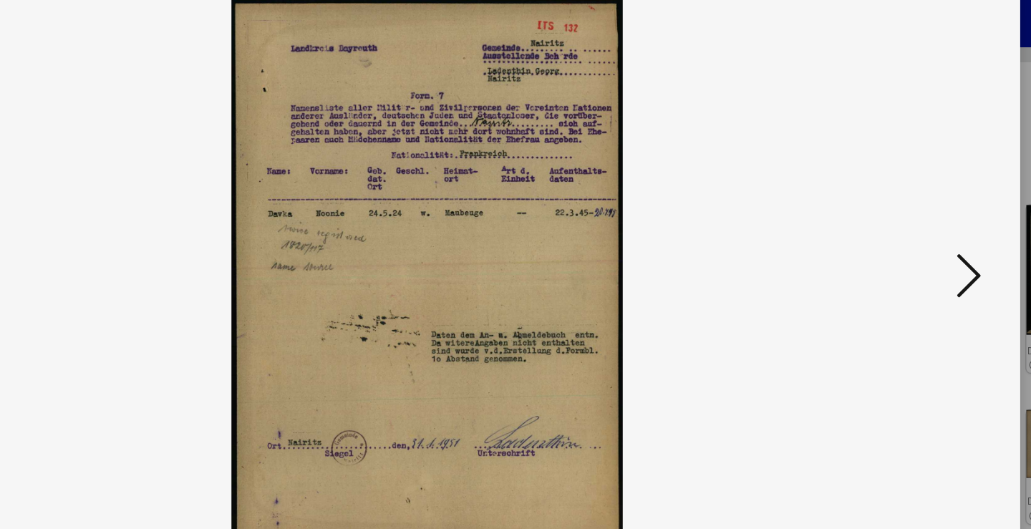
click at [883, 210] on icon at bounding box center [891, 227] width 17 height 34
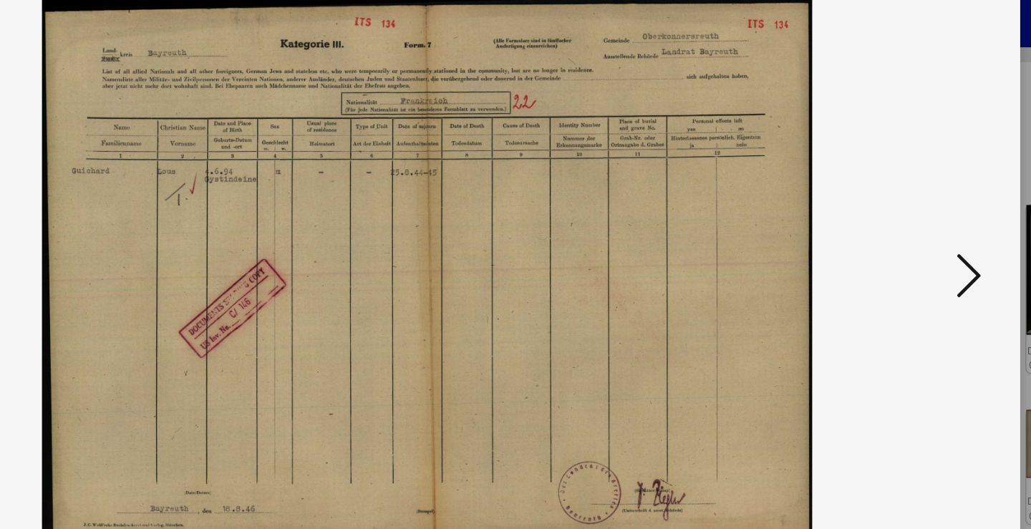
click at [883, 210] on icon at bounding box center [891, 227] width 17 height 34
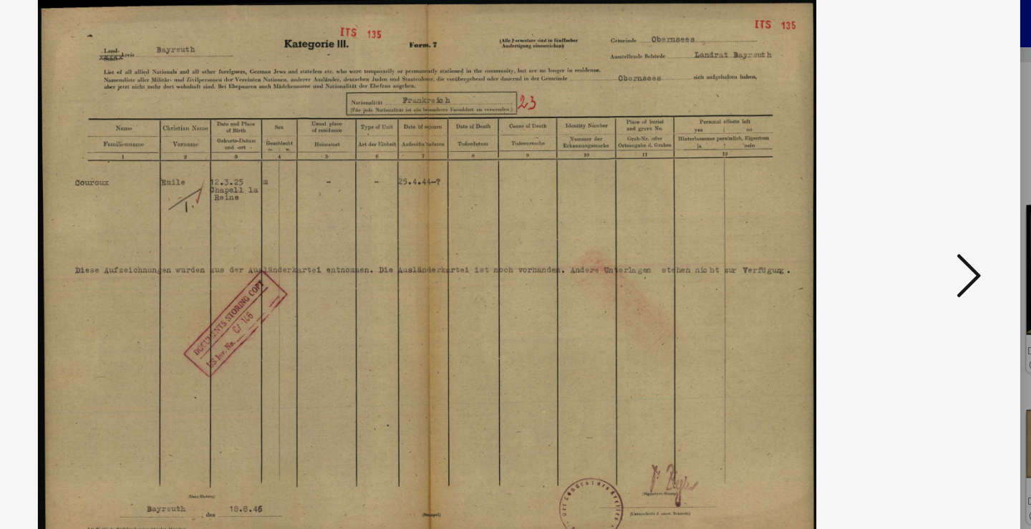
click at [883, 210] on icon at bounding box center [891, 227] width 17 height 34
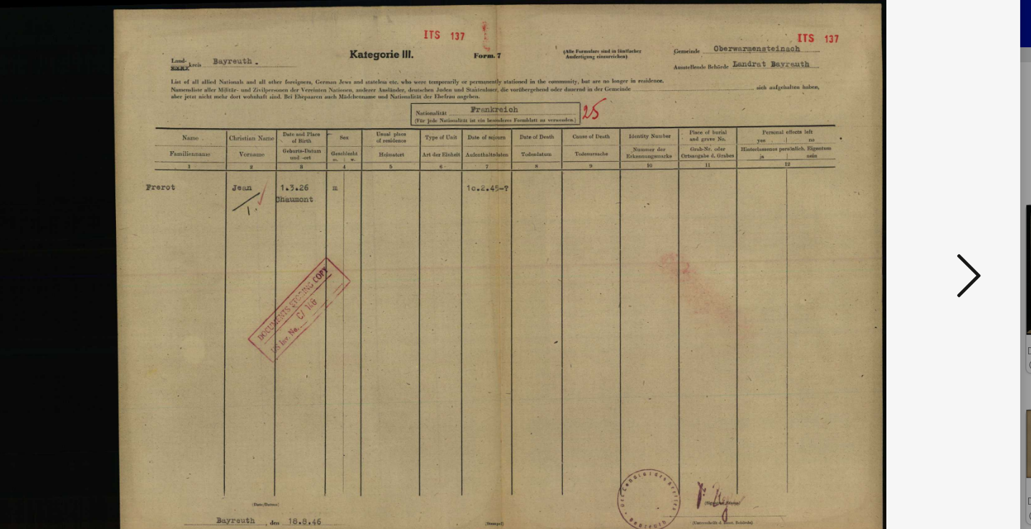
click at [883, 210] on icon at bounding box center [891, 227] width 17 height 34
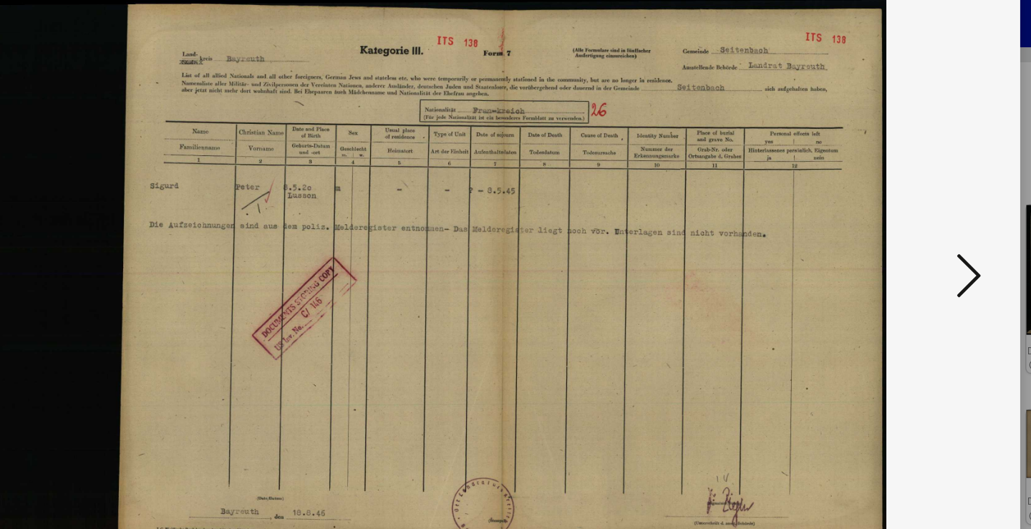
click at [883, 210] on icon at bounding box center [891, 227] width 17 height 34
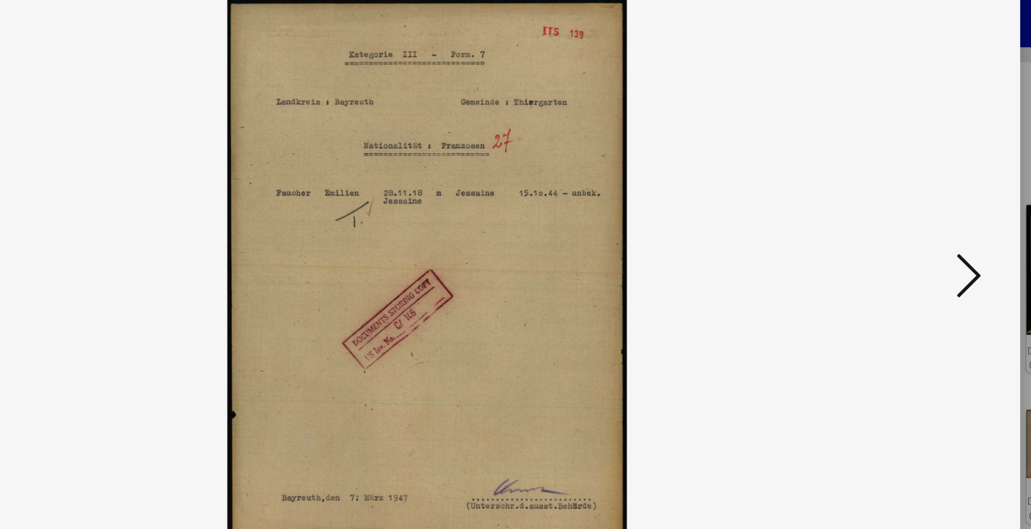
click at [883, 210] on icon at bounding box center [891, 227] width 17 height 34
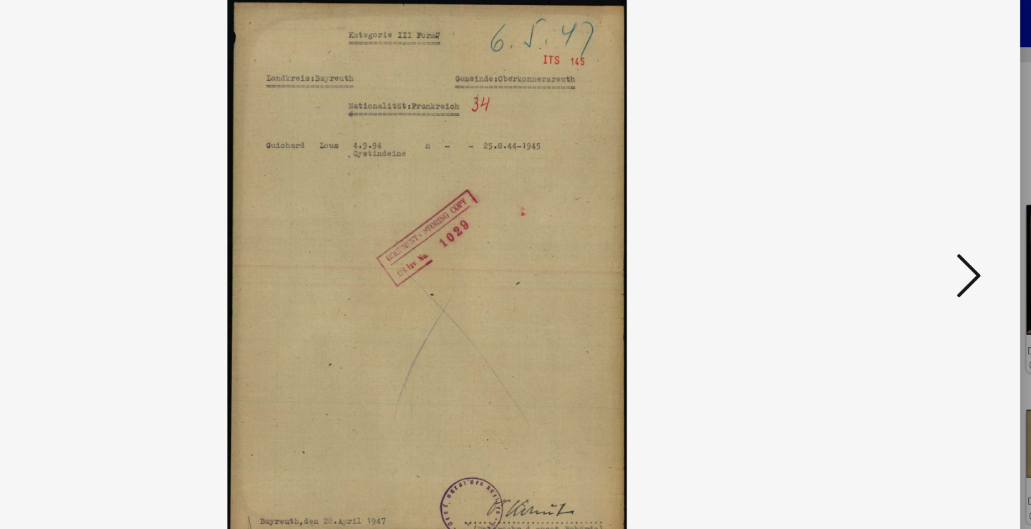
click at [883, 210] on icon at bounding box center [891, 227] width 17 height 34
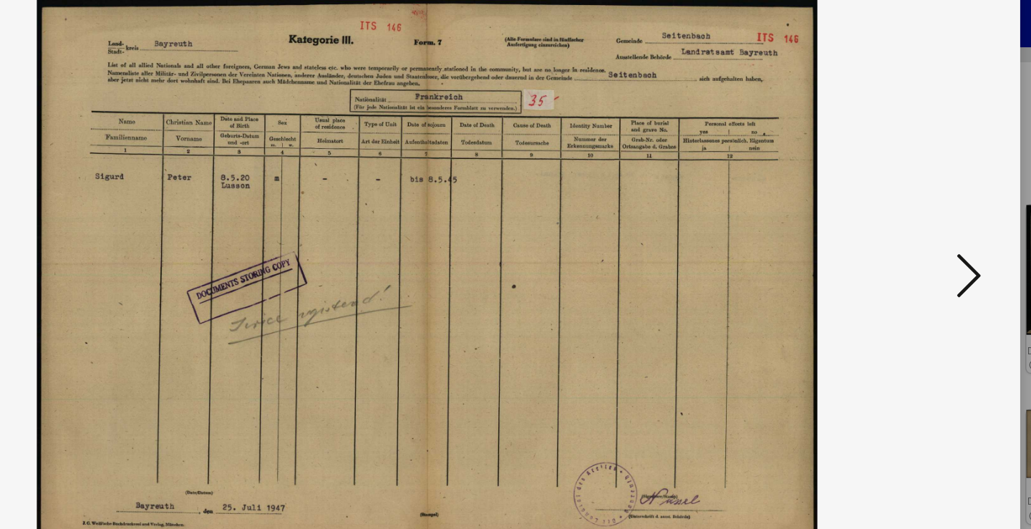
click at [883, 210] on icon at bounding box center [891, 227] width 17 height 34
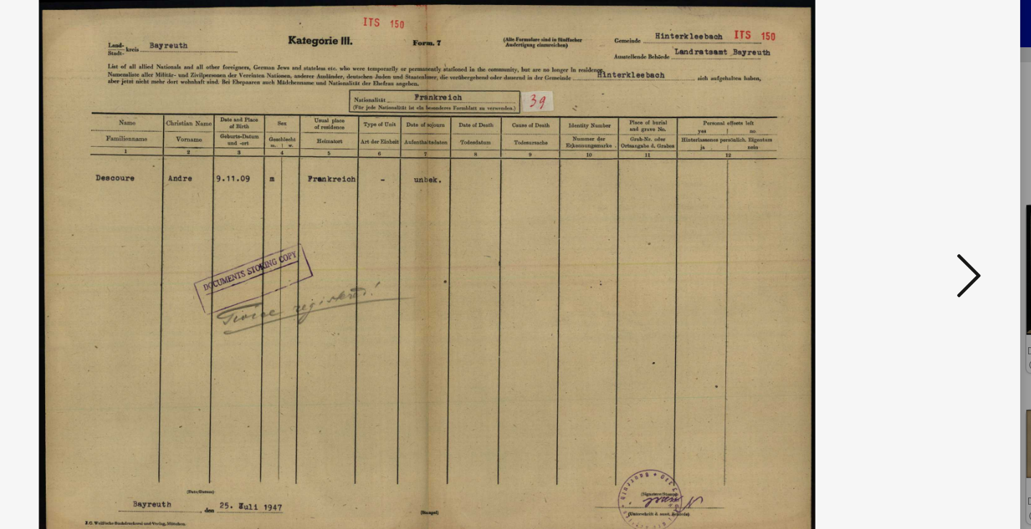
click at [883, 210] on icon at bounding box center [891, 227] width 17 height 34
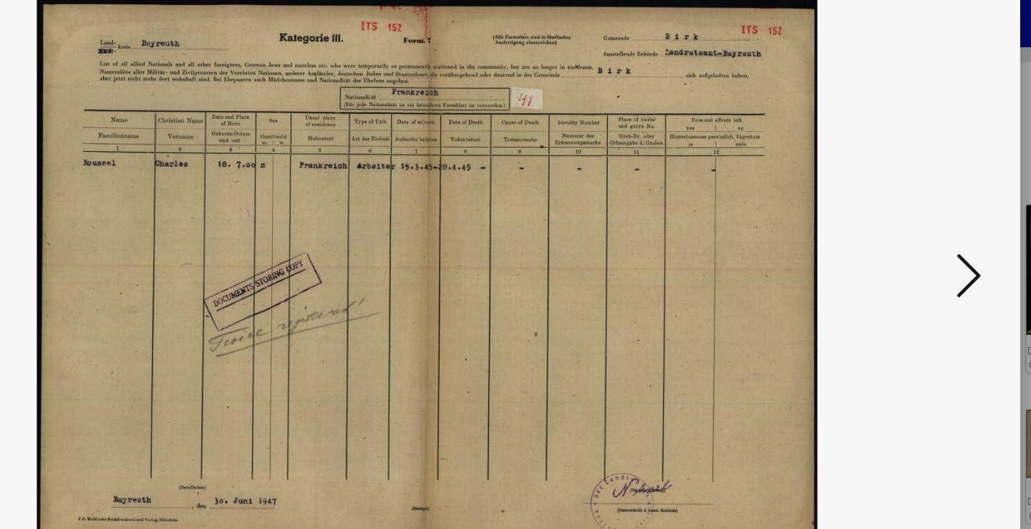
click at [883, 210] on icon at bounding box center [891, 227] width 17 height 34
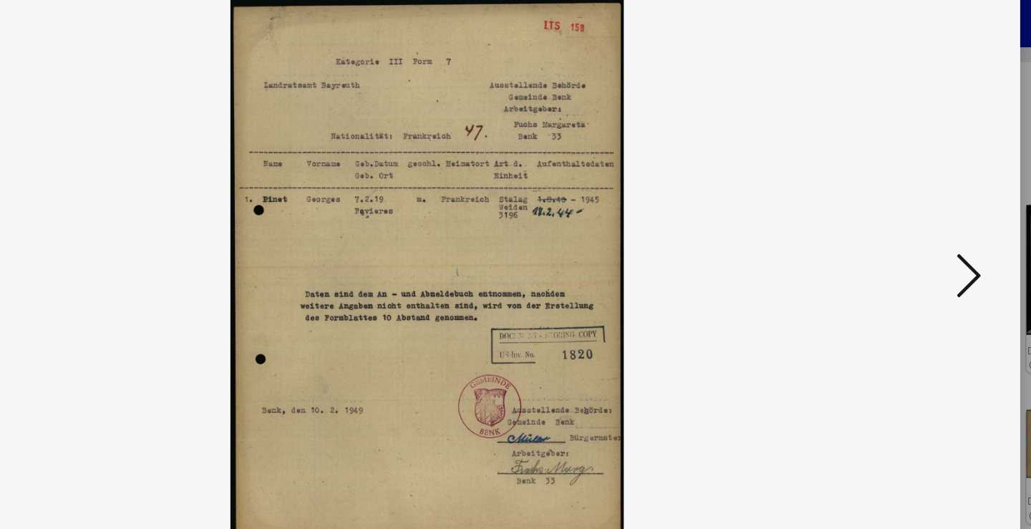
click at [883, 210] on icon at bounding box center [891, 227] width 17 height 34
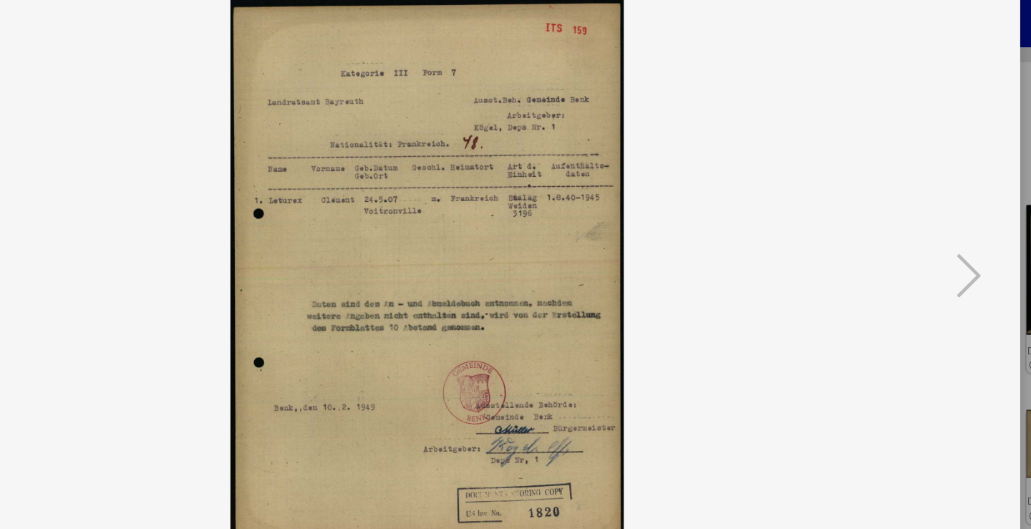
click at [883, 210] on icon at bounding box center [891, 227] width 17 height 34
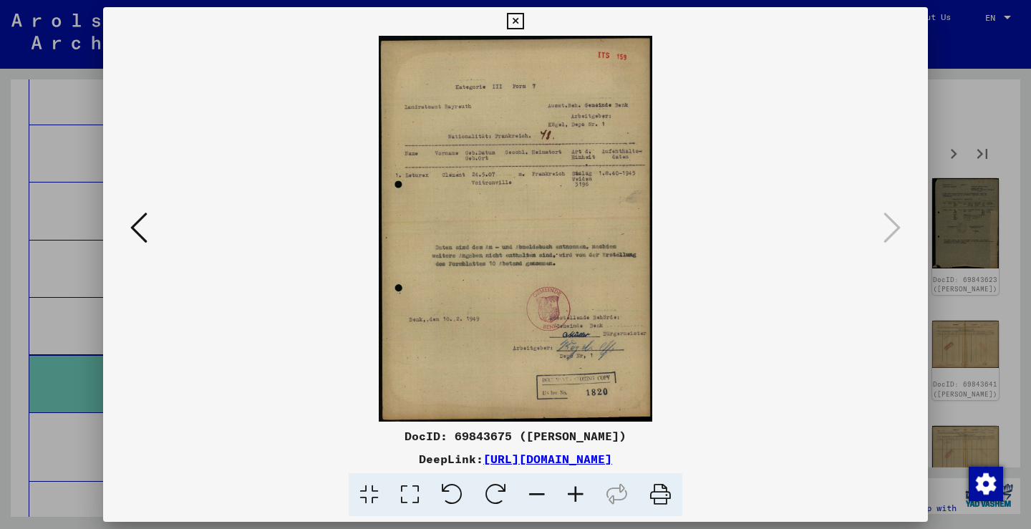
click at [982, 286] on div at bounding box center [515, 264] width 1031 height 529
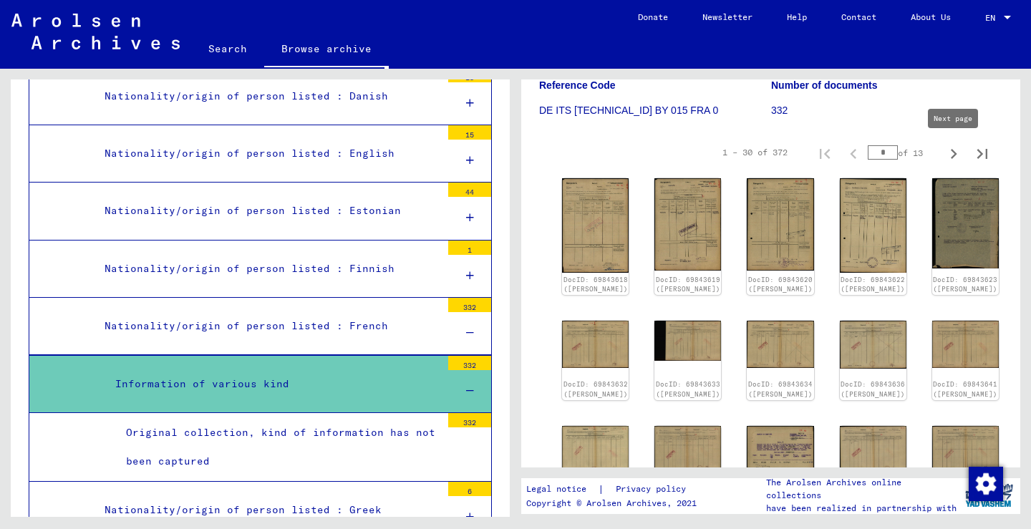
click at [948, 157] on icon "Next page" at bounding box center [953, 154] width 20 height 20
type input "*"
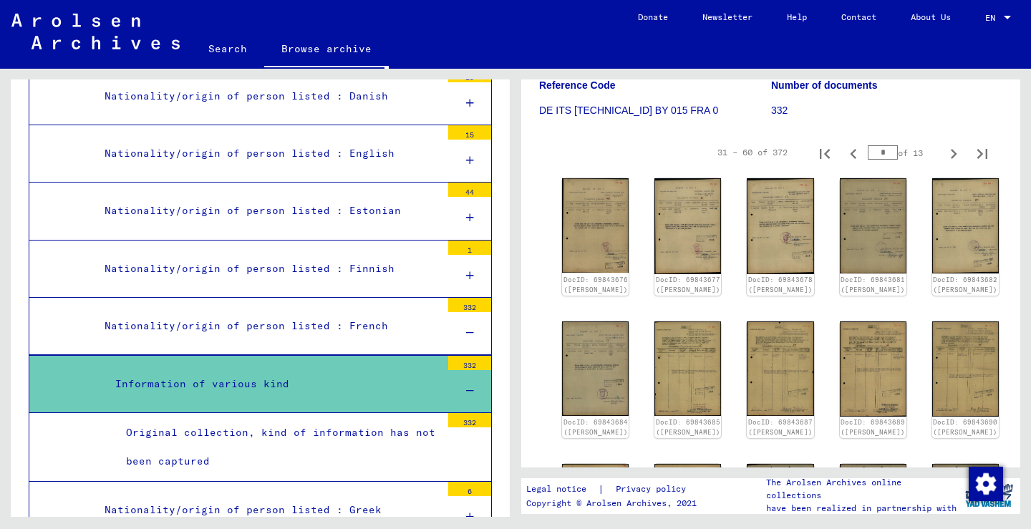
scroll to position [0, 0]
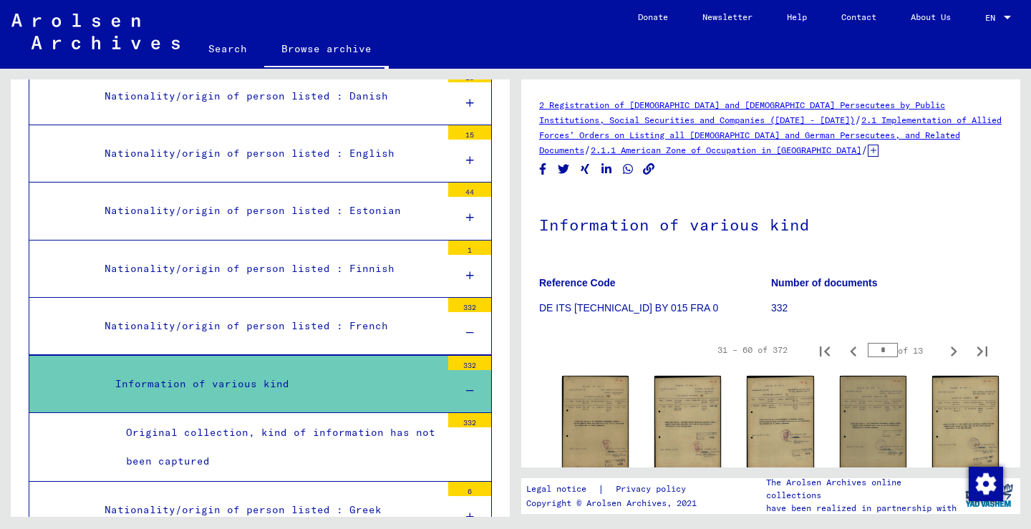
click at [867, 152] on icon at bounding box center [872, 151] width 11 height 12
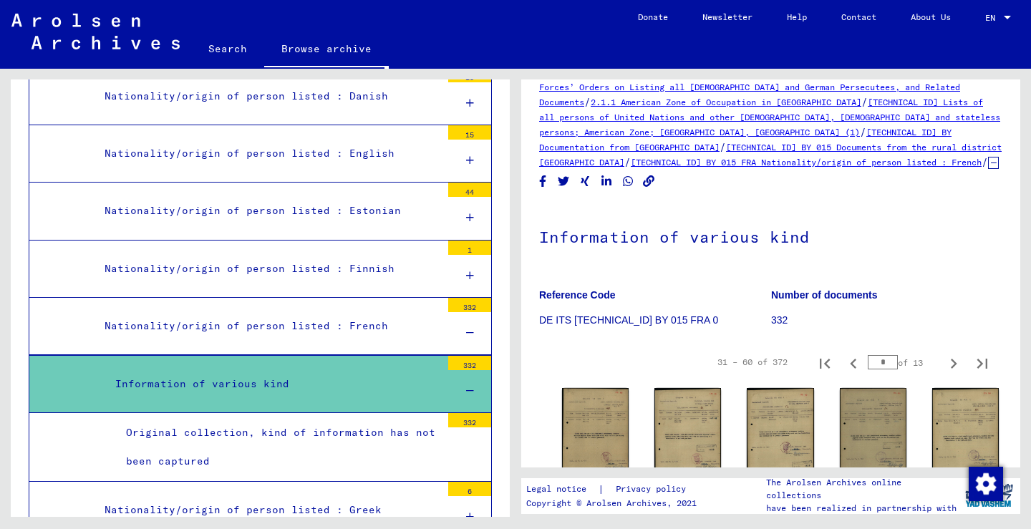
scroll to position [223, 0]
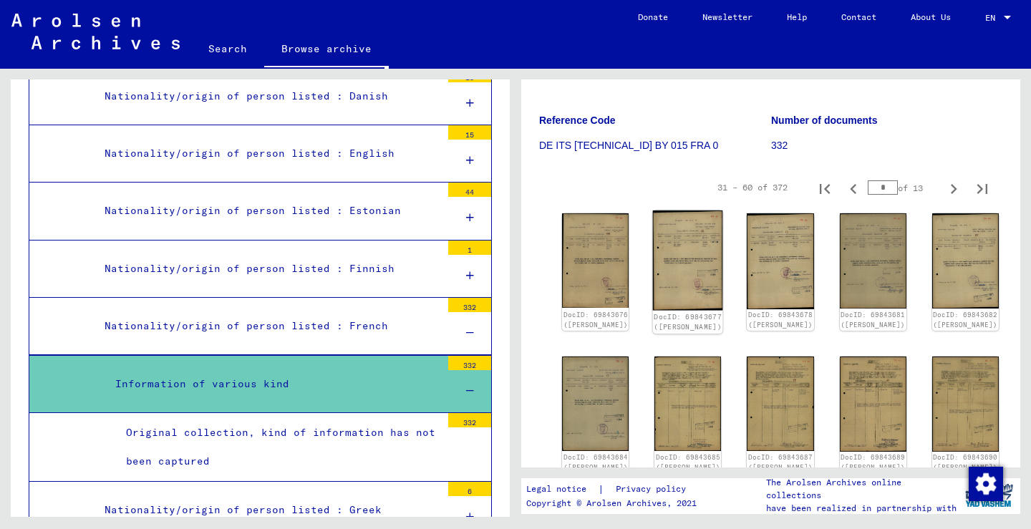
click at [678, 256] on img at bounding box center [688, 260] width 70 height 100
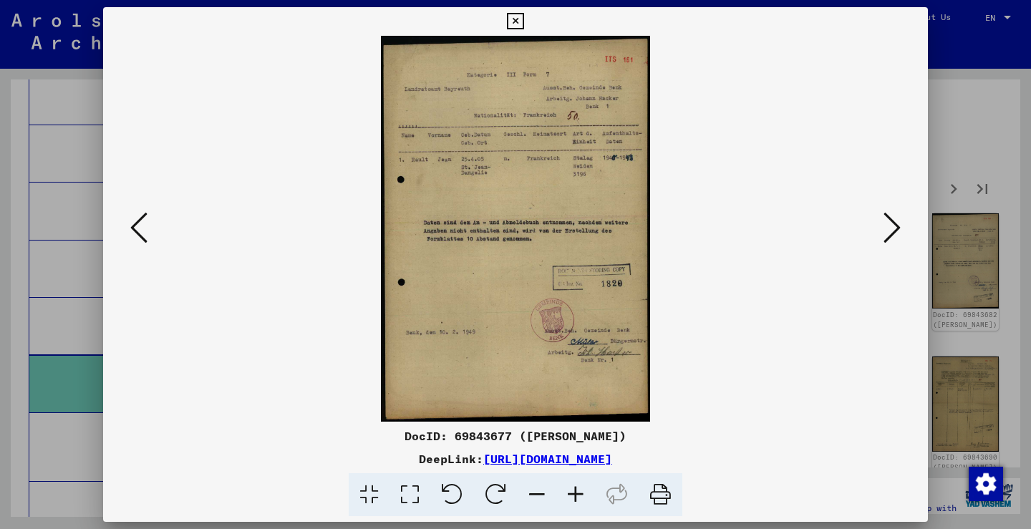
click at [39, 359] on div at bounding box center [515, 264] width 1031 height 529
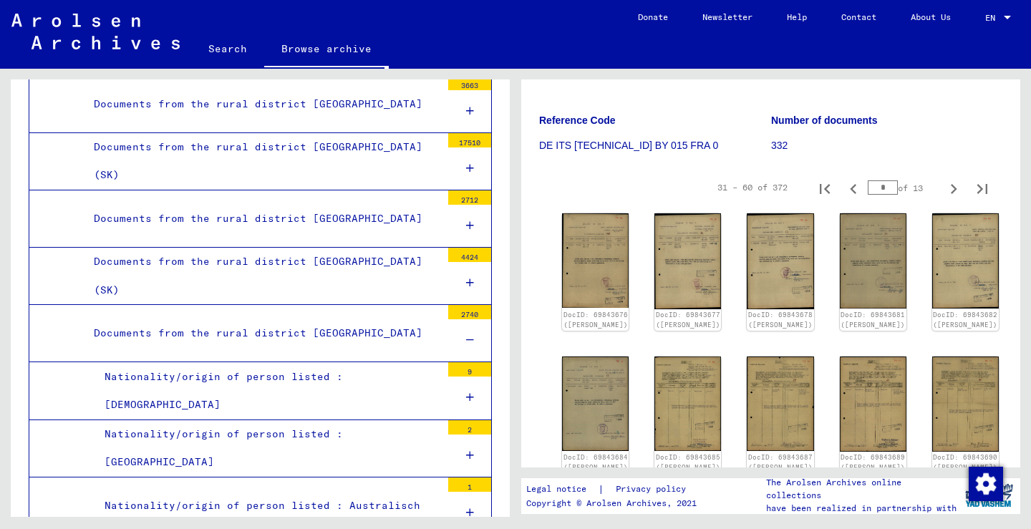
scroll to position [1113, 0]
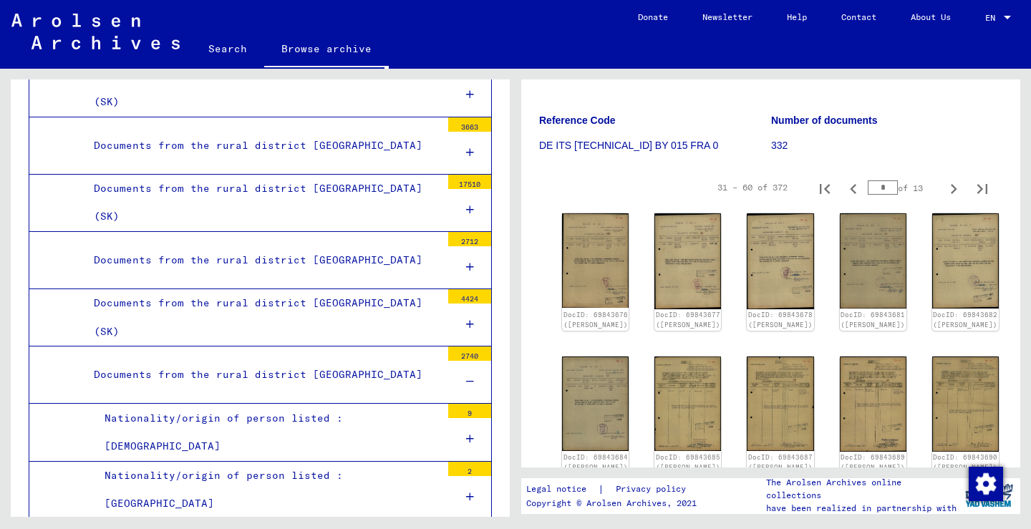
click at [384, 361] on div "Documents from the rural district [GEOGRAPHIC_DATA]" at bounding box center [262, 375] width 358 height 28
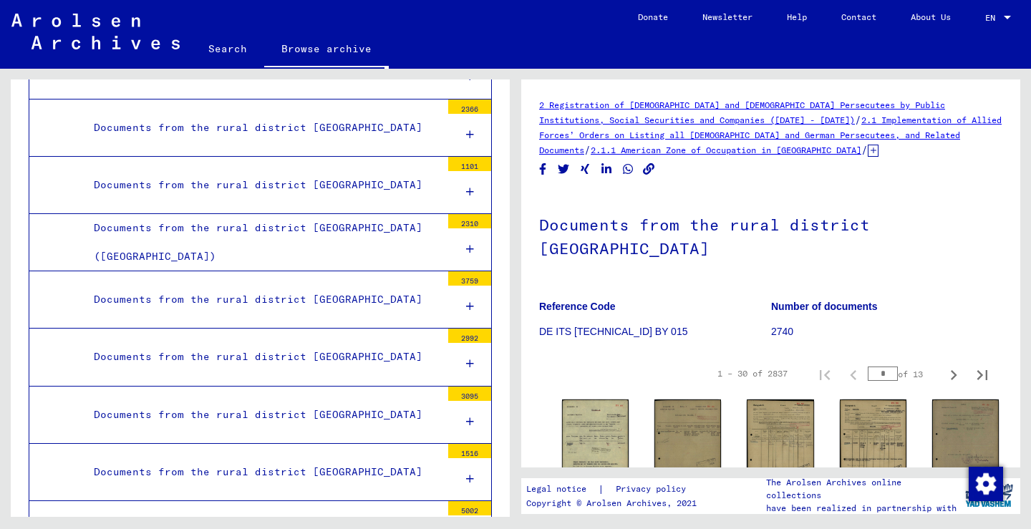
scroll to position [1756, 0]
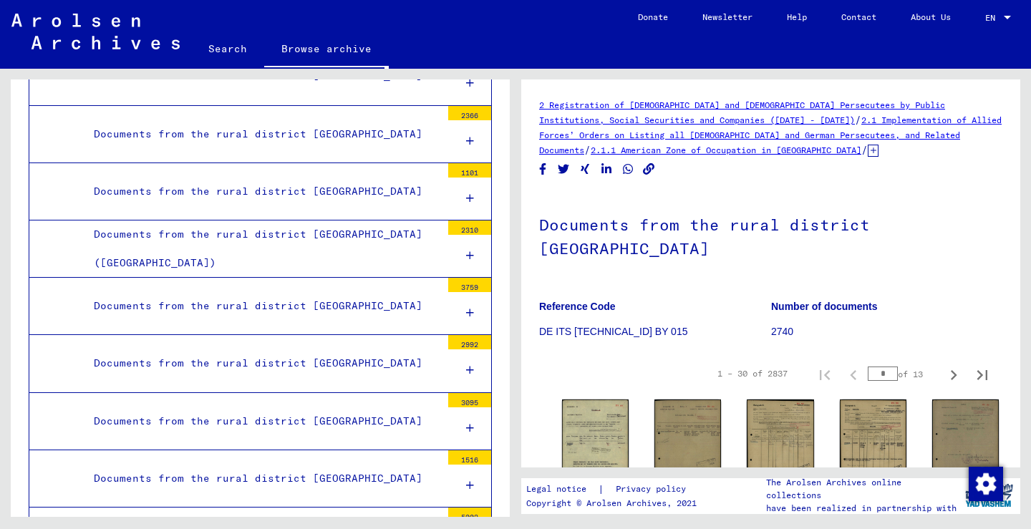
click at [423, 292] on div "Documents from the rural district [GEOGRAPHIC_DATA]" at bounding box center [262, 306] width 358 height 28
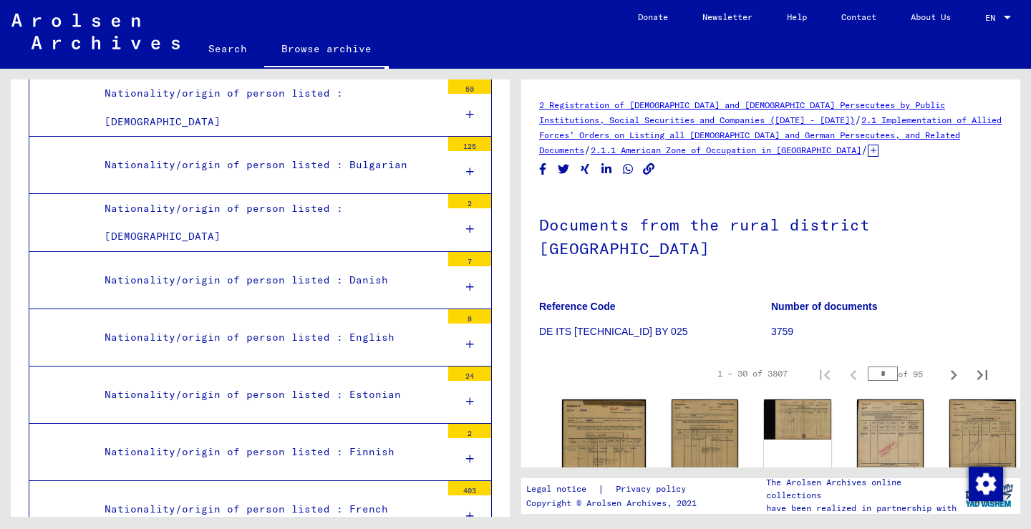
scroll to position [2244, 0]
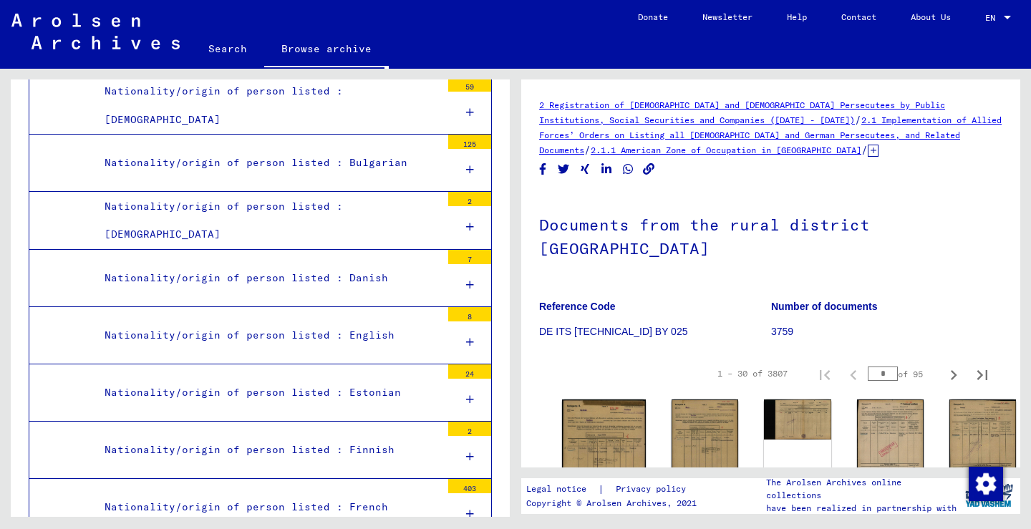
click at [370, 493] on div "Nationality/origin of person listed : French" at bounding box center [267, 507] width 347 height 28
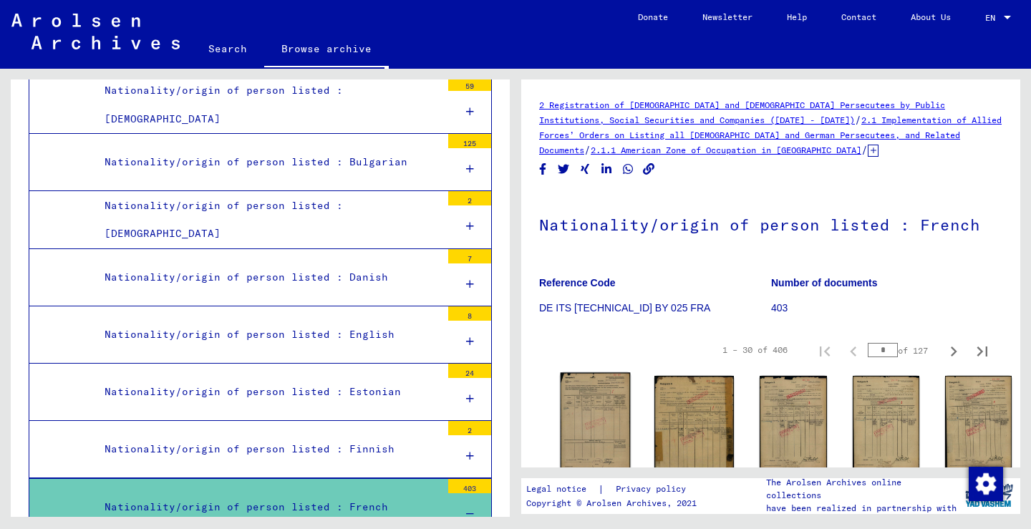
click at [563, 379] on img at bounding box center [595, 422] width 70 height 99
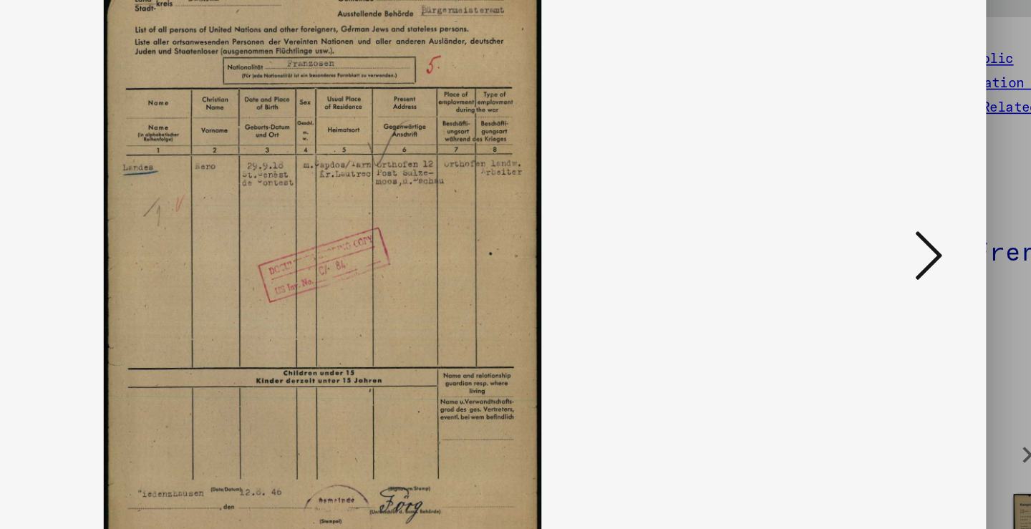
click at [613, 160] on div at bounding box center [515, 264] width 1031 height 529
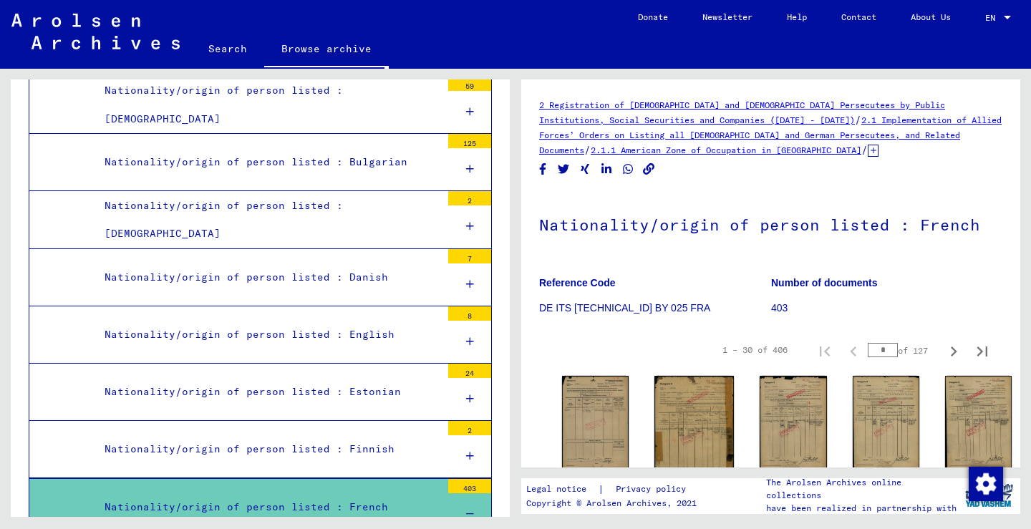
click at [867, 147] on icon at bounding box center [872, 151] width 11 height 12
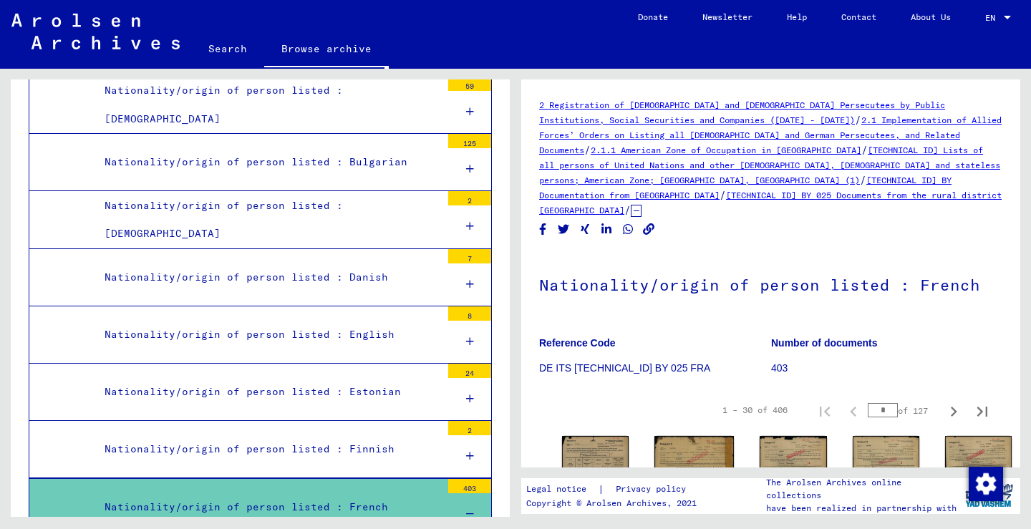
scroll to position [180, 0]
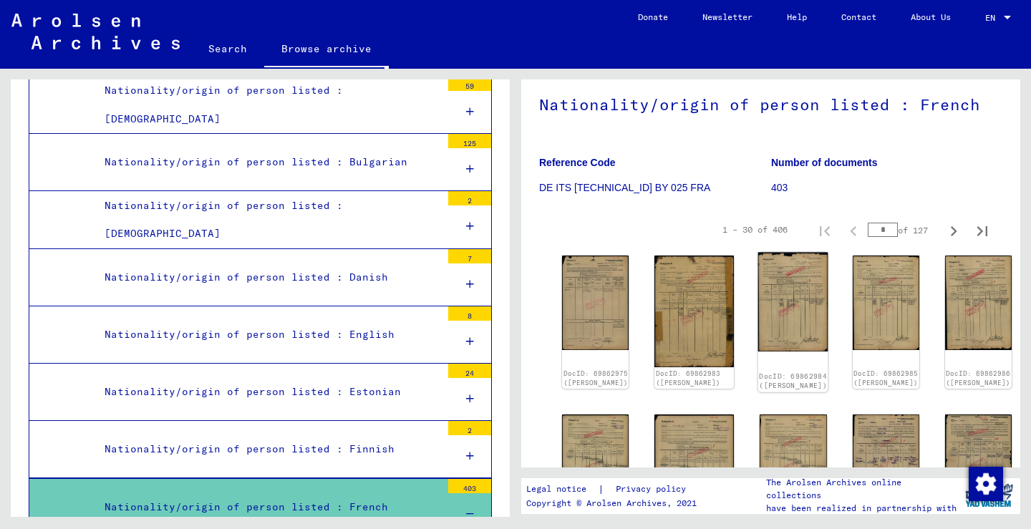
click at [758, 281] on img at bounding box center [793, 302] width 70 height 99
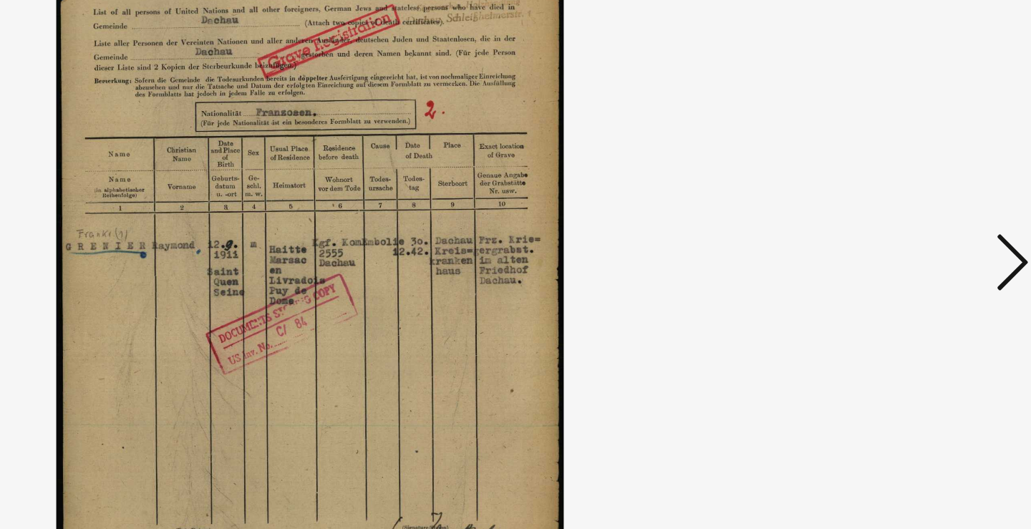
click at [883, 210] on icon at bounding box center [891, 227] width 17 height 34
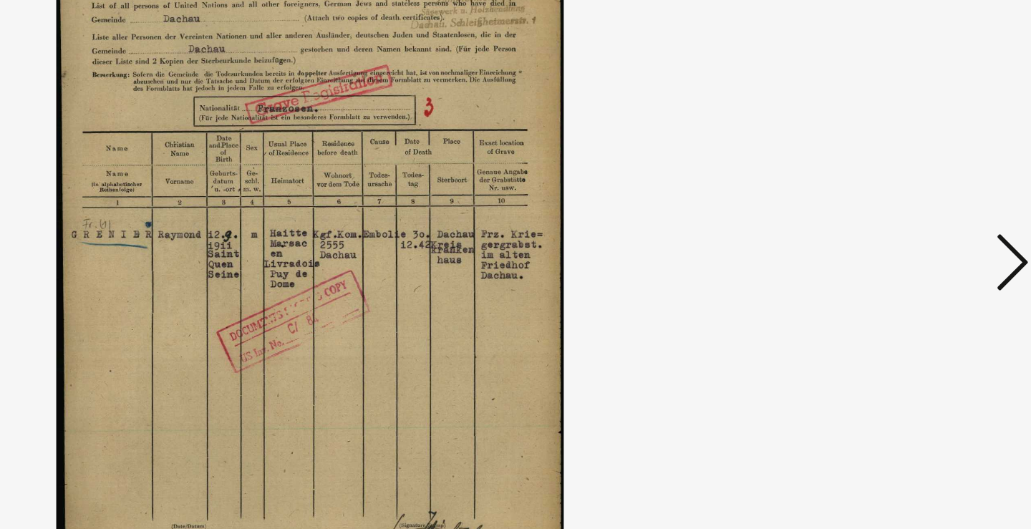
click at [883, 210] on icon at bounding box center [891, 227] width 17 height 34
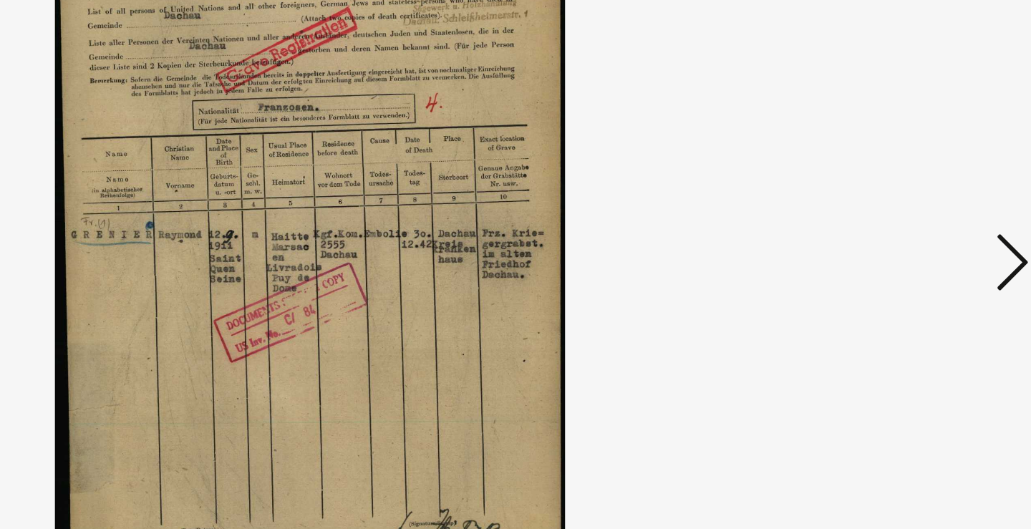
click at [883, 210] on icon at bounding box center [891, 227] width 17 height 34
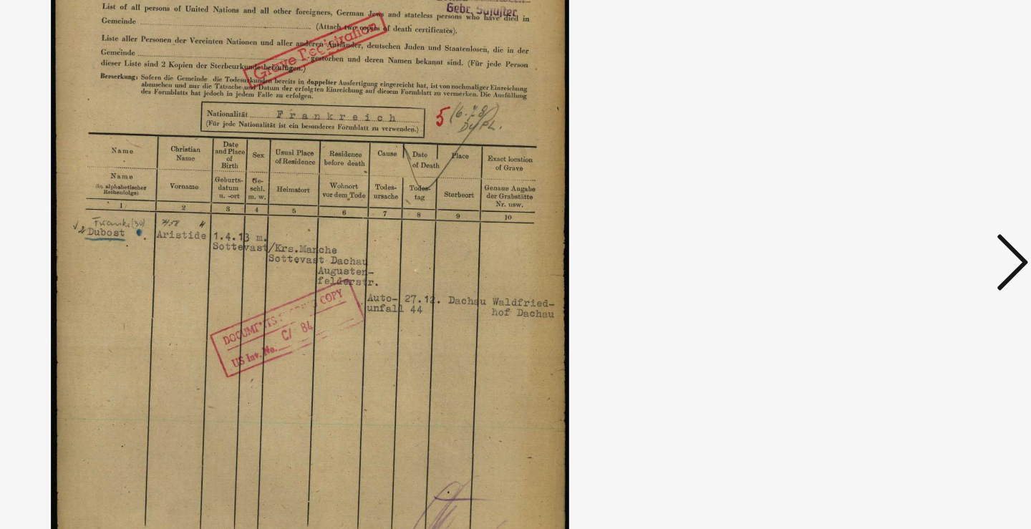
click at [883, 210] on icon at bounding box center [891, 227] width 17 height 34
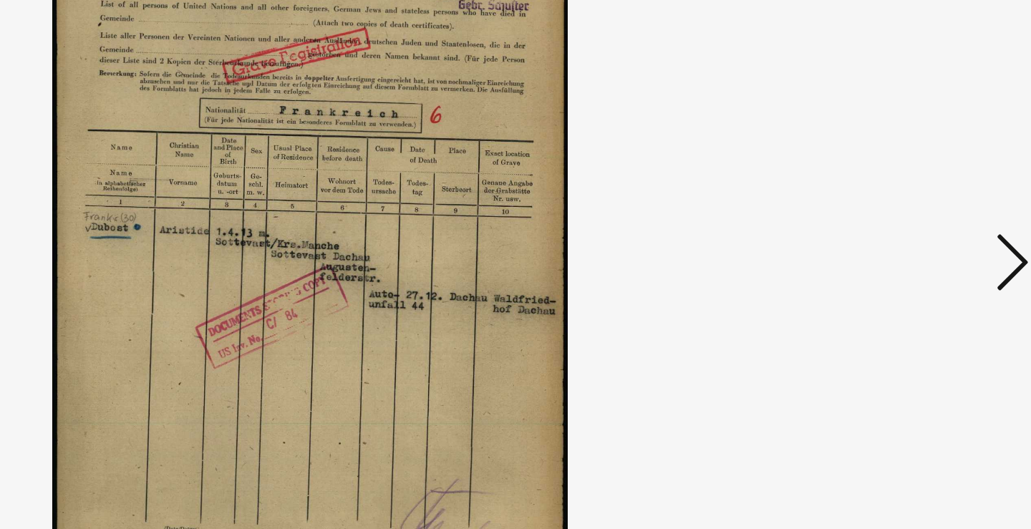
click at [883, 210] on icon at bounding box center [891, 227] width 17 height 34
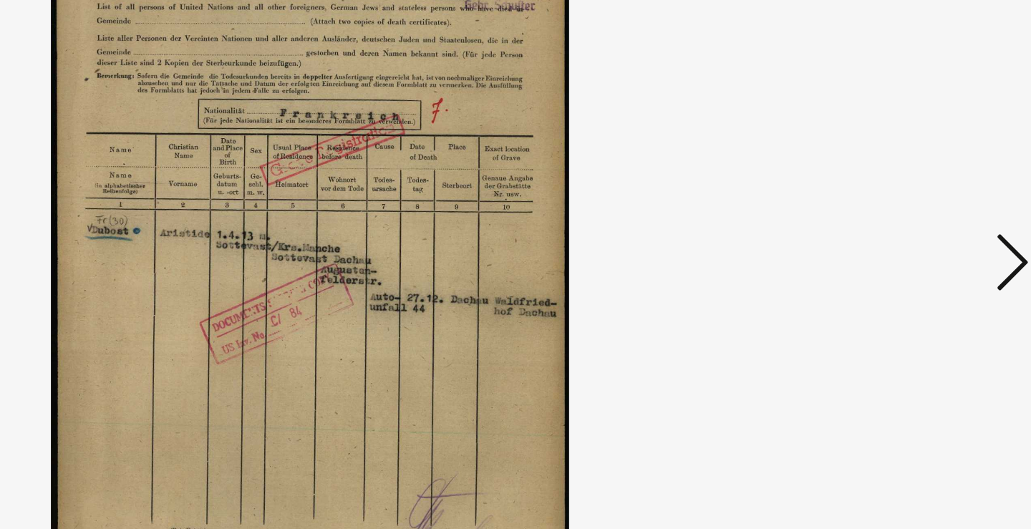
click at [883, 210] on icon at bounding box center [891, 227] width 17 height 34
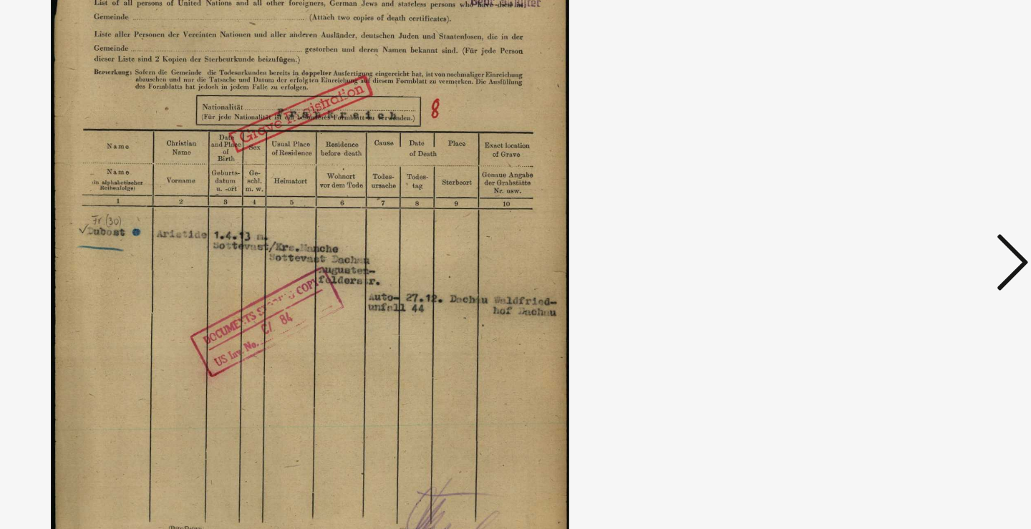
click at [883, 210] on icon at bounding box center [891, 227] width 17 height 34
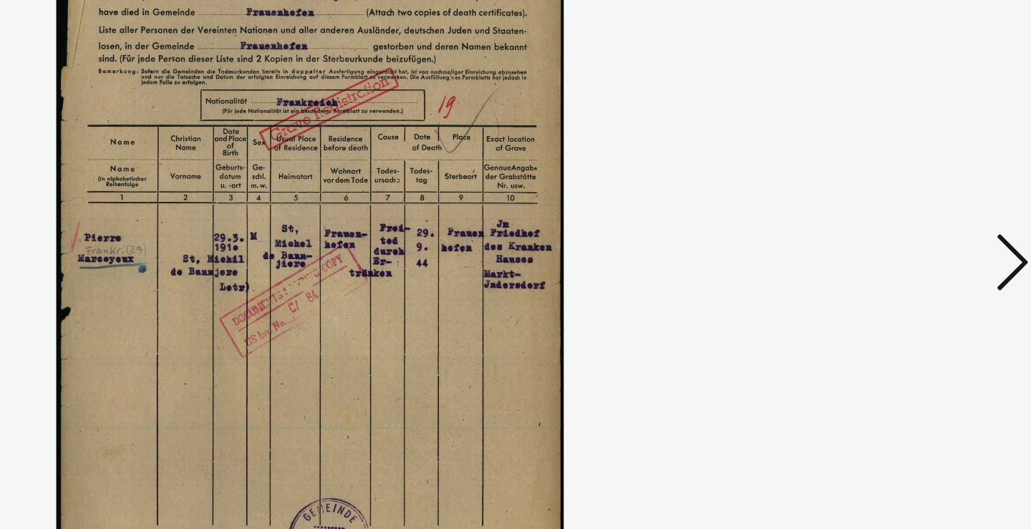
click at [883, 210] on icon at bounding box center [891, 227] width 17 height 34
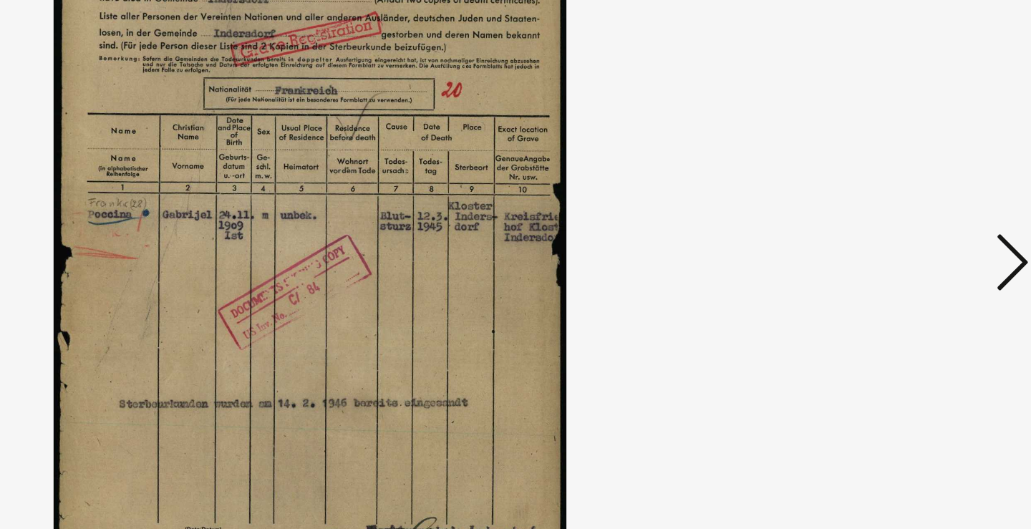
click at [883, 210] on icon at bounding box center [891, 227] width 17 height 34
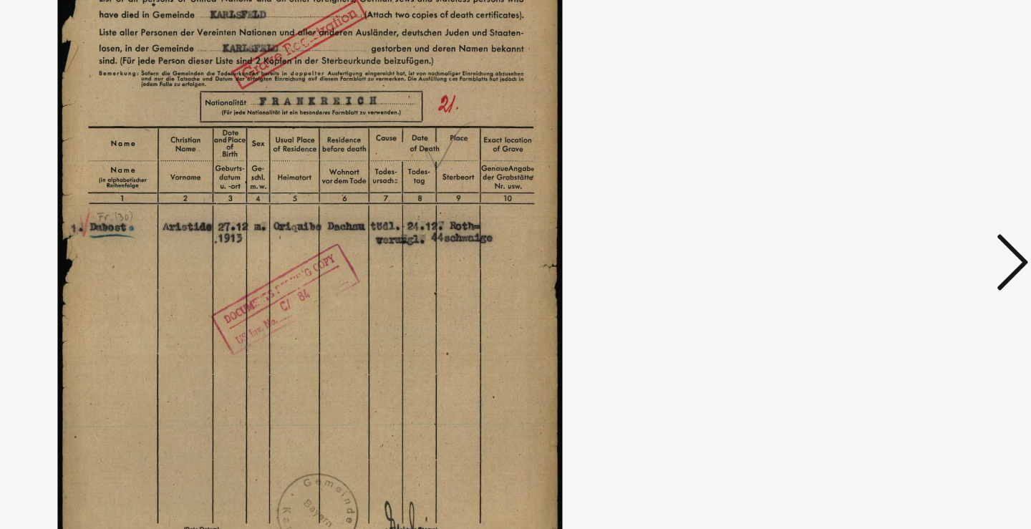
click at [883, 210] on icon at bounding box center [891, 227] width 17 height 34
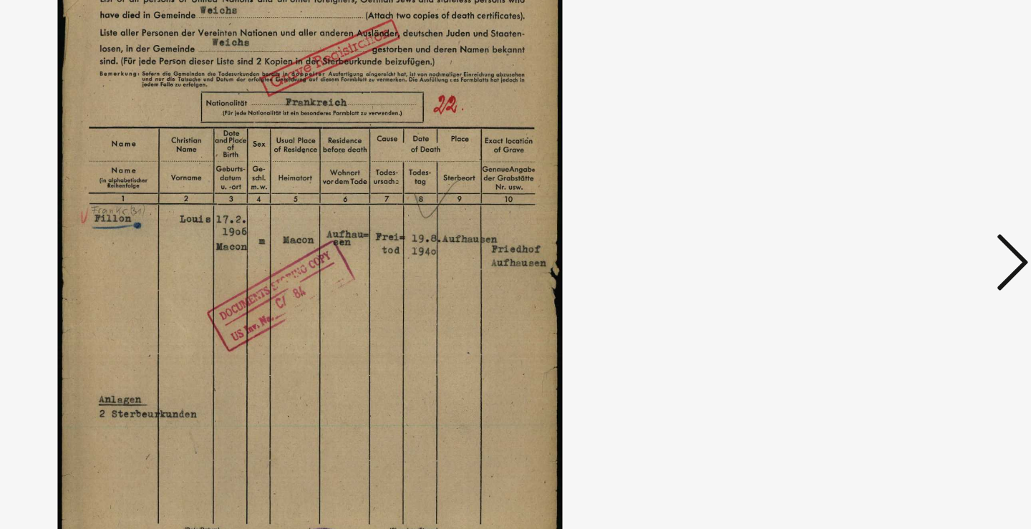
click at [883, 210] on icon at bounding box center [891, 227] width 17 height 34
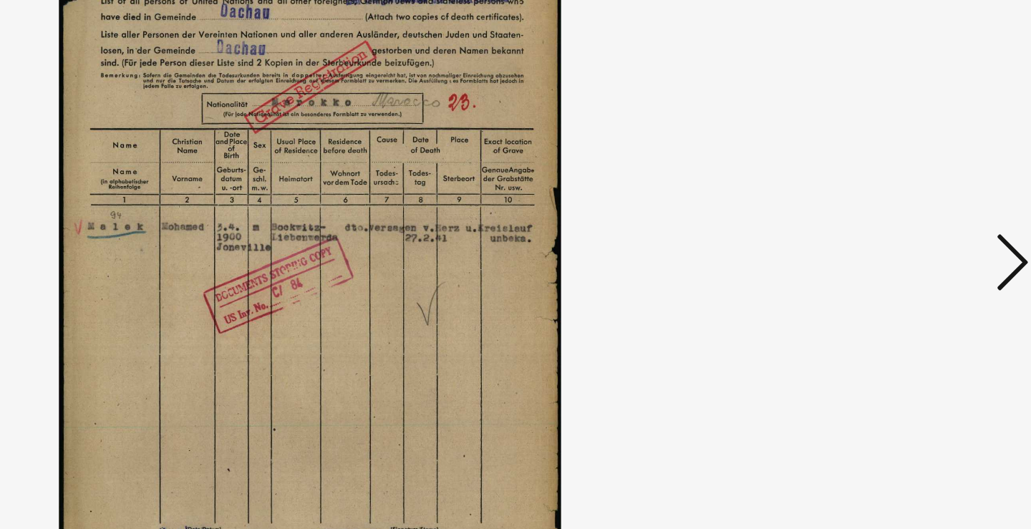
click at [883, 210] on icon at bounding box center [891, 227] width 17 height 34
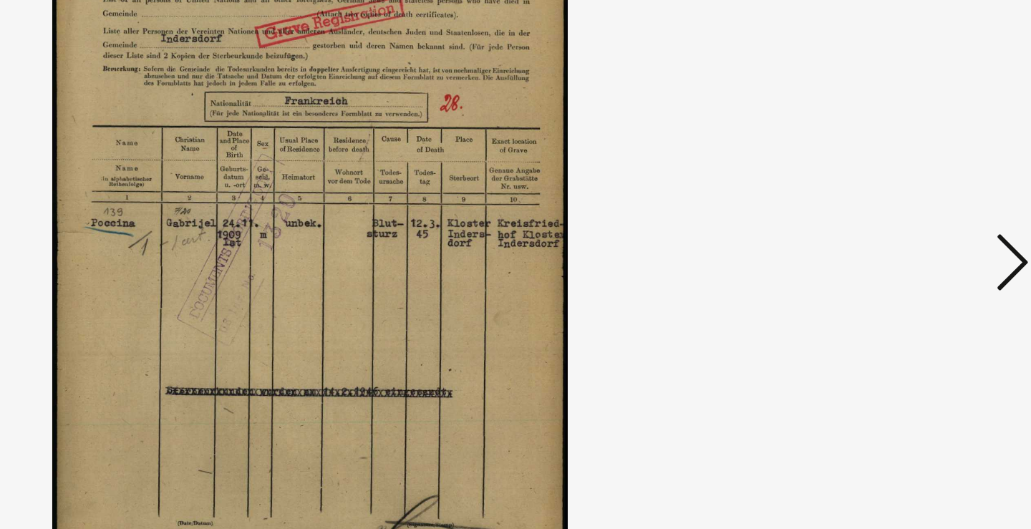
click at [883, 210] on icon at bounding box center [891, 227] width 17 height 34
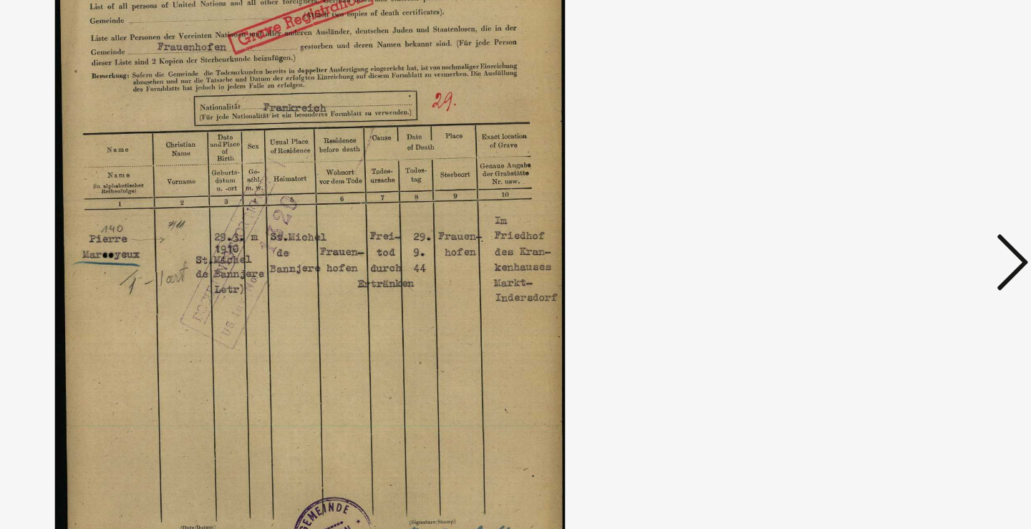
click at [883, 210] on icon at bounding box center [891, 227] width 17 height 34
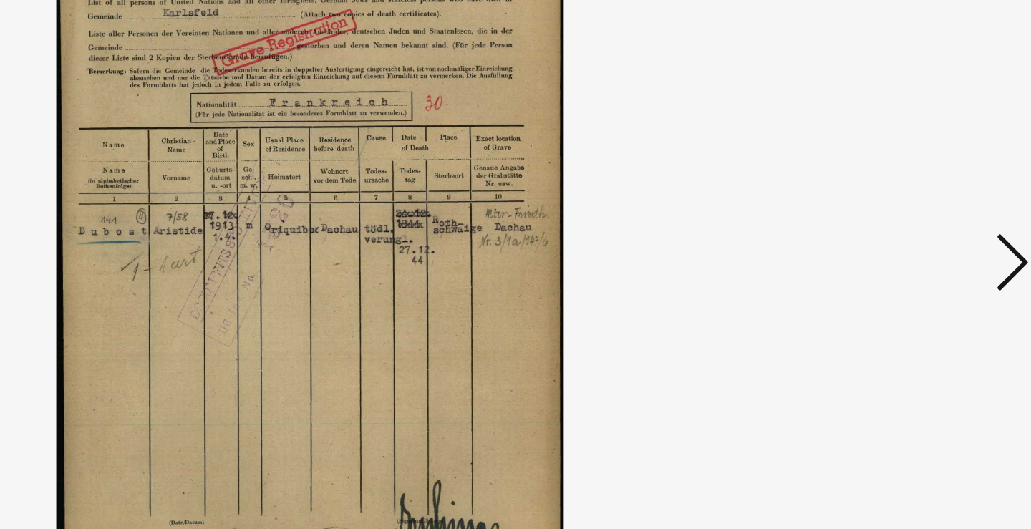
click at [883, 210] on icon at bounding box center [891, 227] width 17 height 34
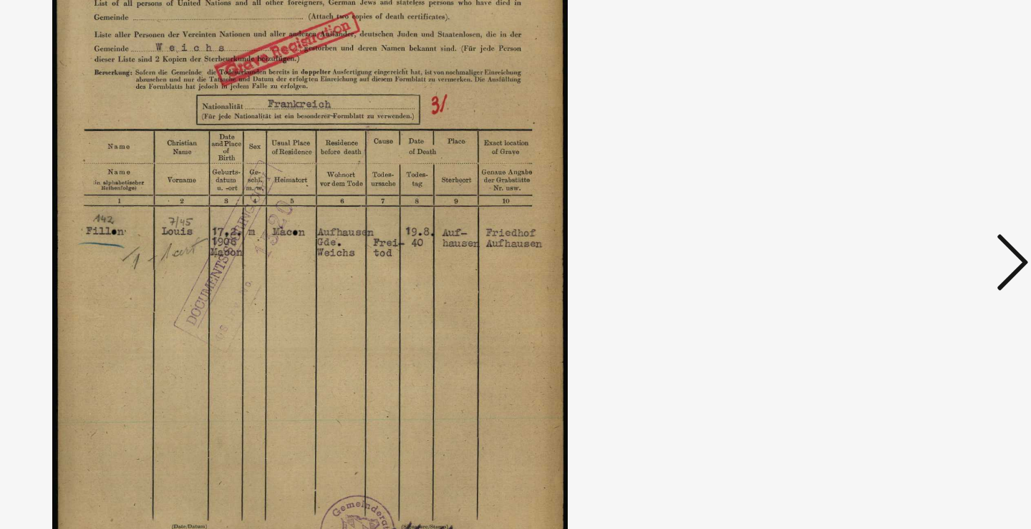
click at [883, 210] on icon at bounding box center [891, 227] width 17 height 34
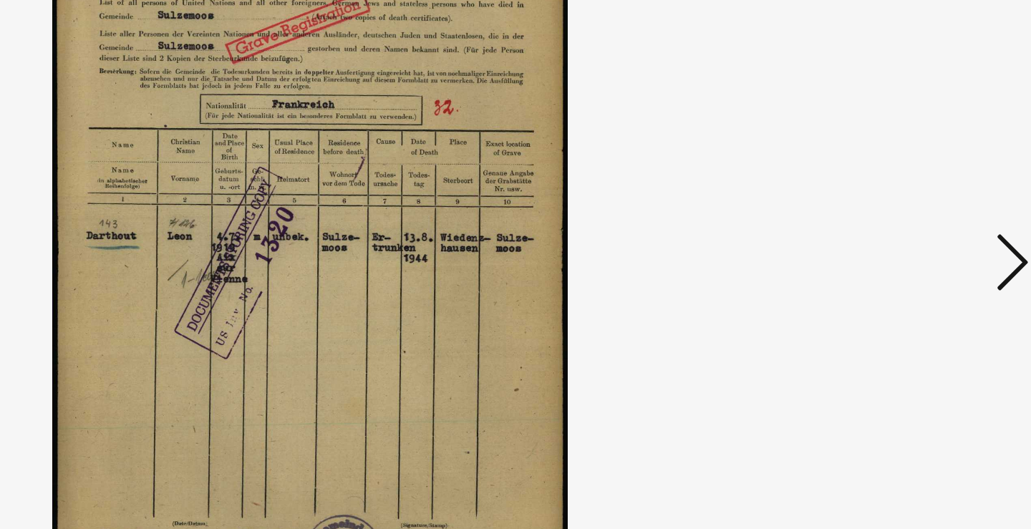
click at [883, 210] on icon at bounding box center [891, 227] width 17 height 34
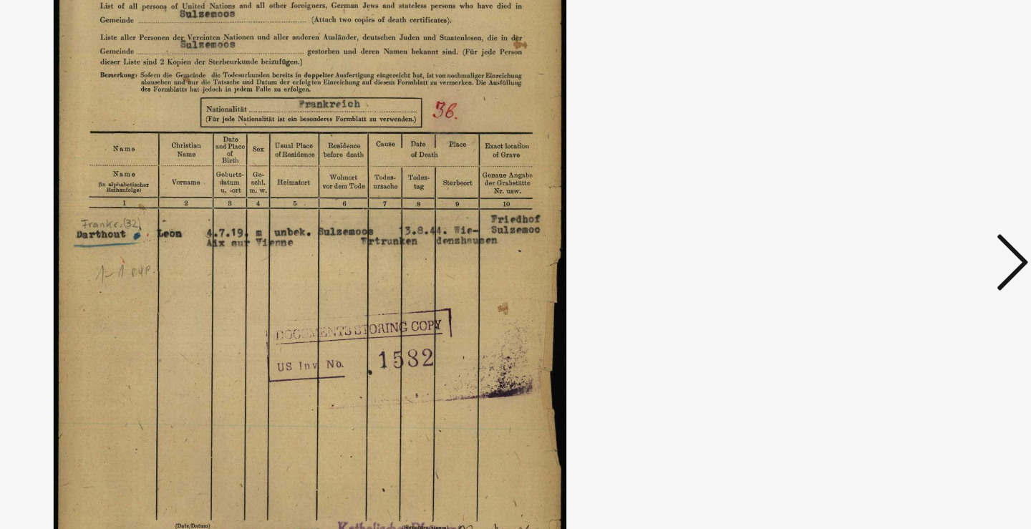
click at [883, 210] on icon at bounding box center [891, 227] width 17 height 34
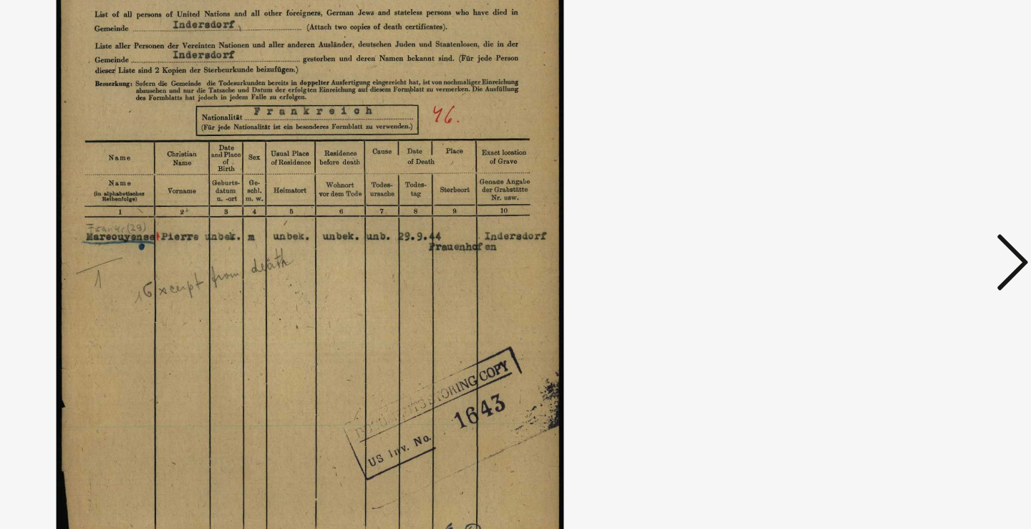
click at [883, 210] on icon at bounding box center [891, 227] width 17 height 34
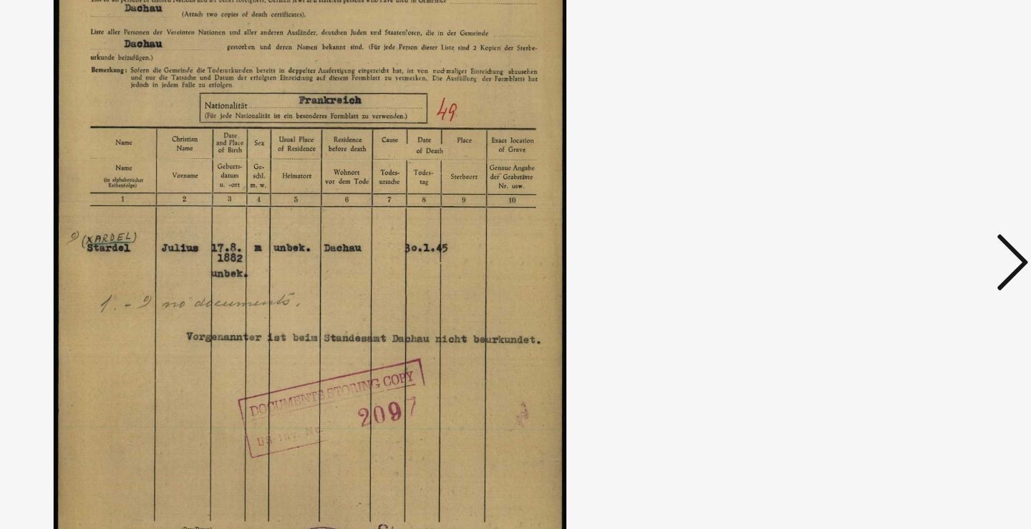
click at [883, 210] on icon at bounding box center [891, 227] width 17 height 34
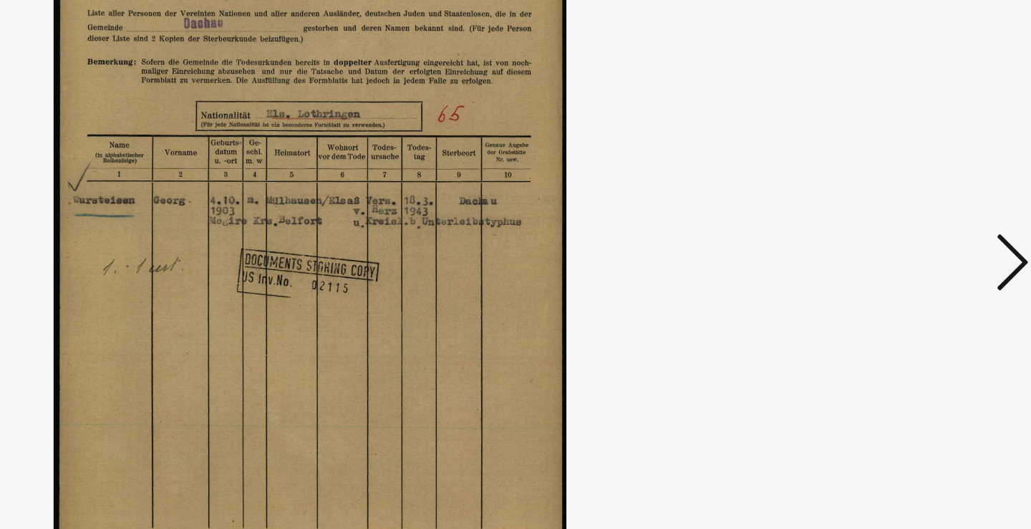
click at [883, 210] on icon at bounding box center [891, 227] width 17 height 34
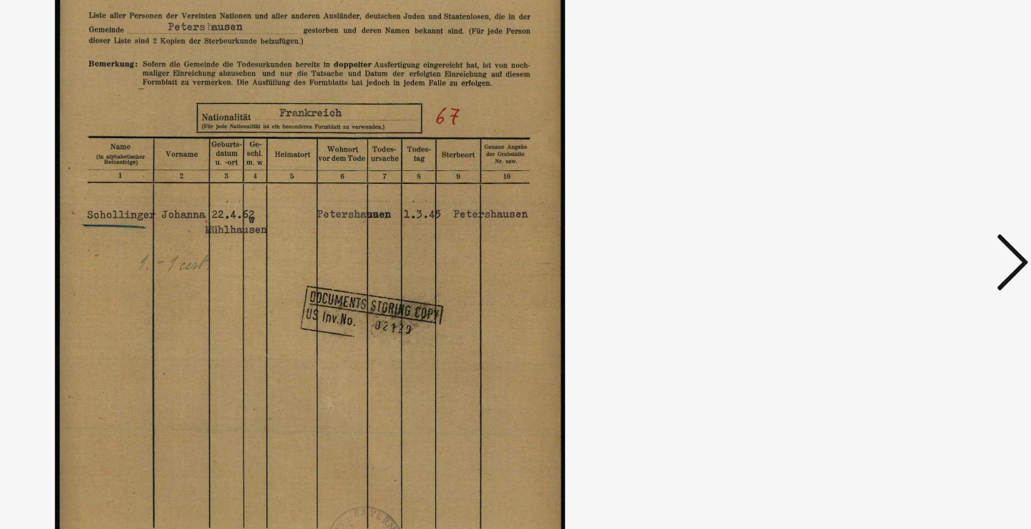
click at [883, 210] on icon at bounding box center [891, 227] width 17 height 34
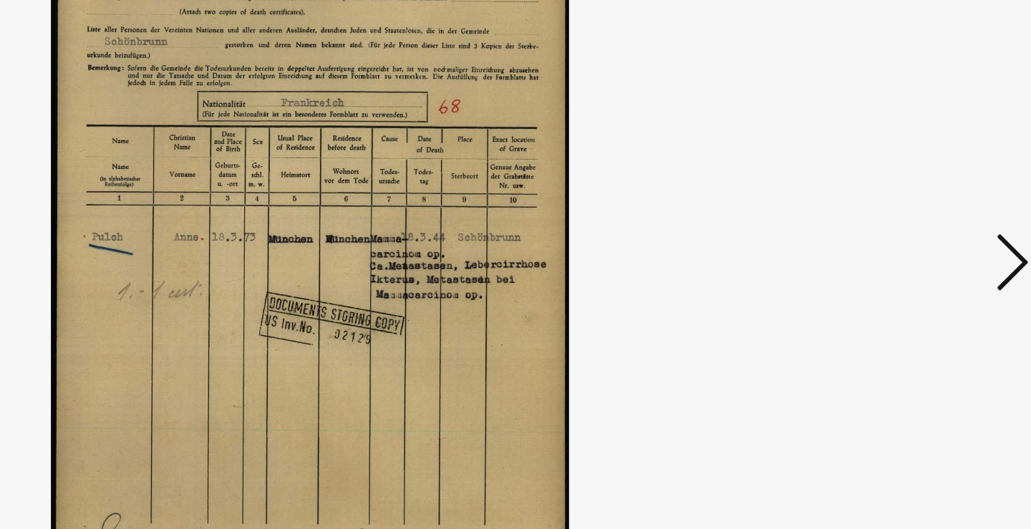
click at [883, 210] on icon at bounding box center [891, 227] width 17 height 34
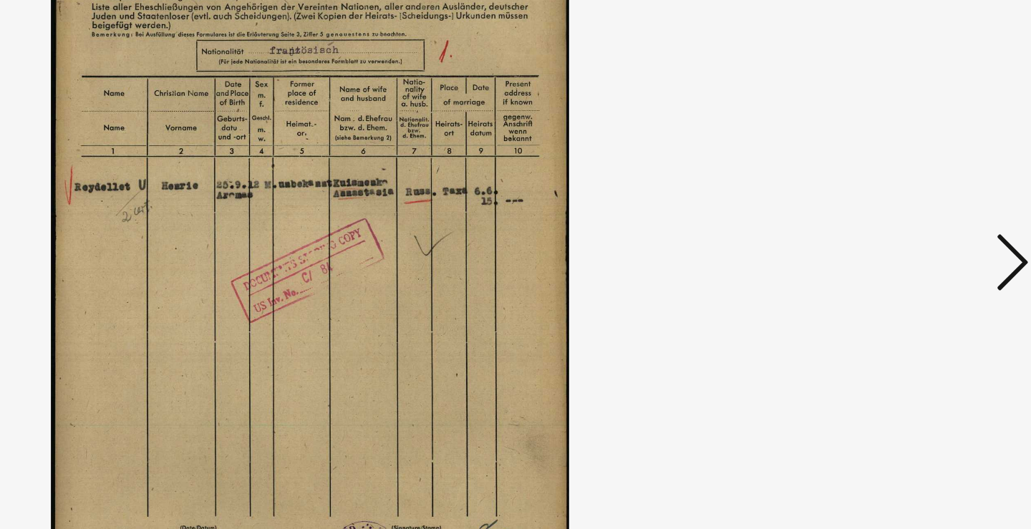
click at [883, 210] on icon at bounding box center [891, 227] width 17 height 34
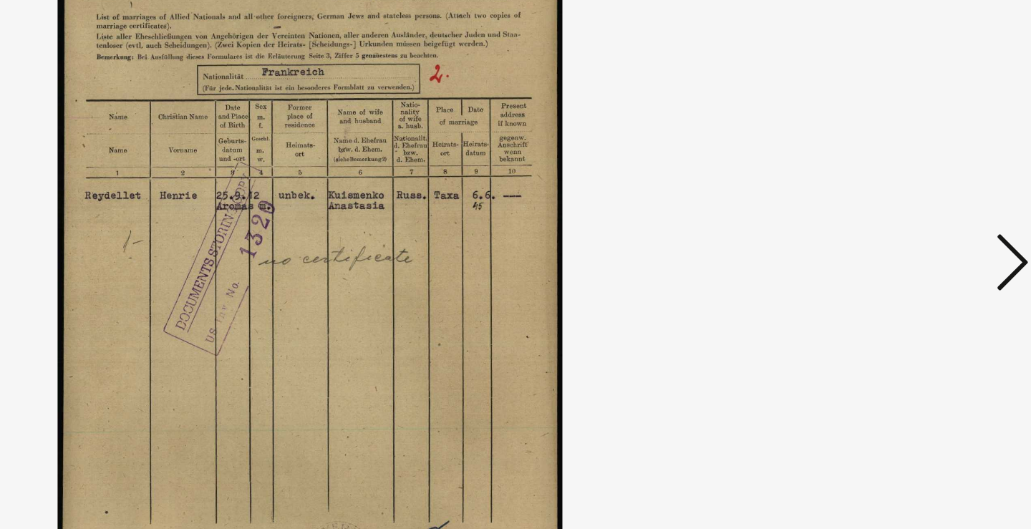
click at [883, 210] on icon at bounding box center [891, 227] width 17 height 34
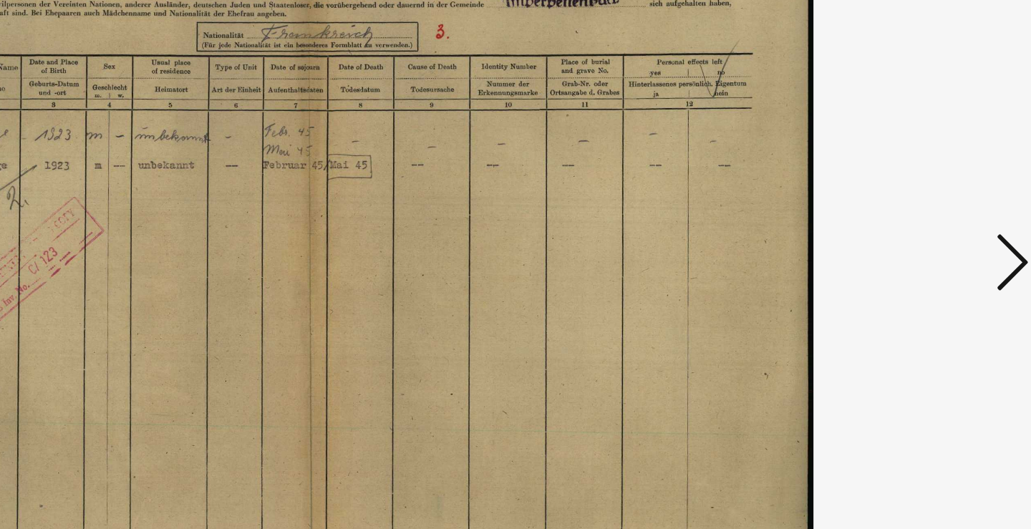
click at [883, 210] on icon at bounding box center [891, 227] width 17 height 34
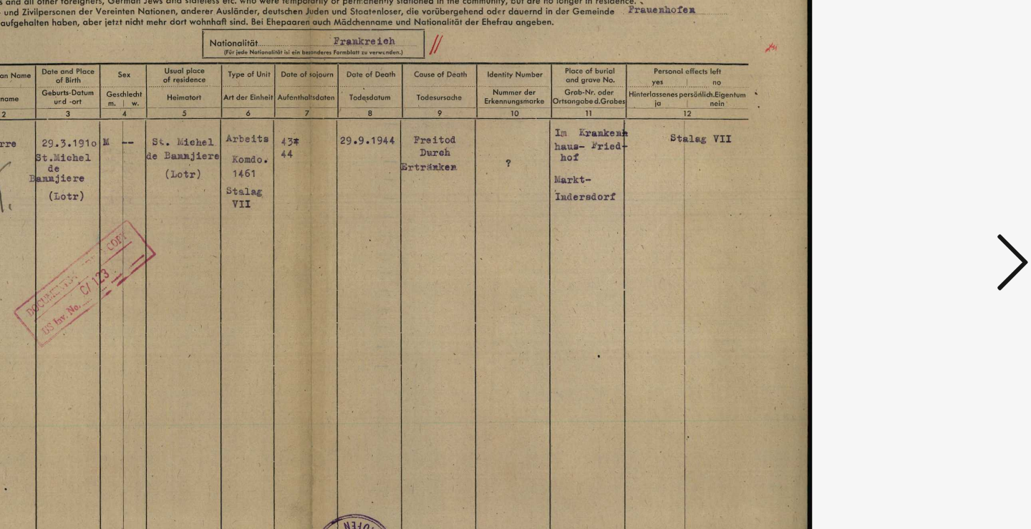
click at [883, 210] on icon at bounding box center [891, 227] width 17 height 34
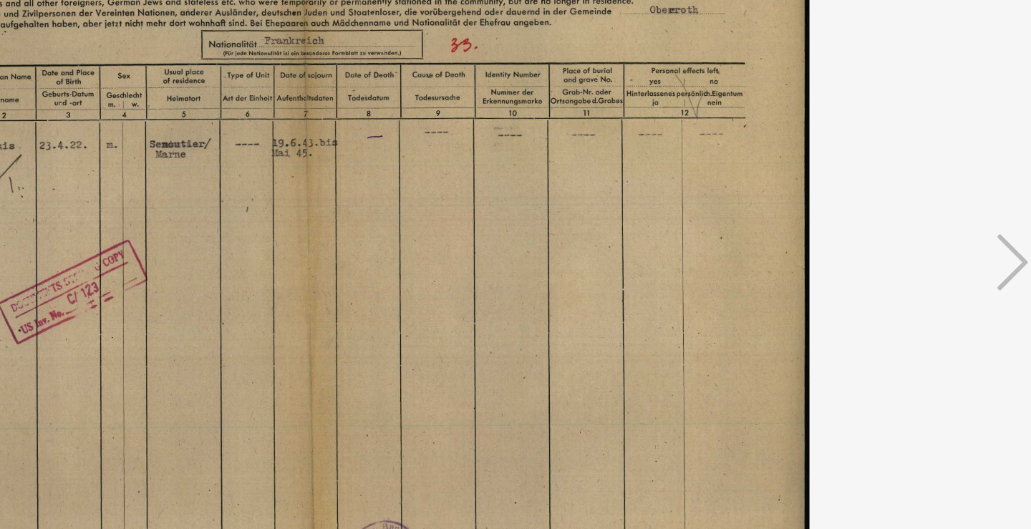
click at [883, 210] on icon at bounding box center [891, 227] width 17 height 34
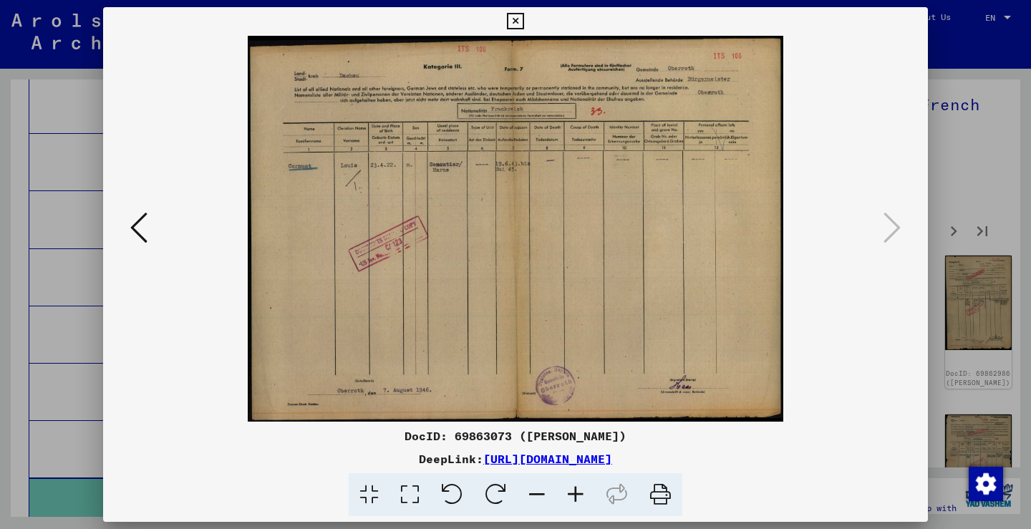
click at [968, 206] on div at bounding box center [515, 264] width 1031 height 529
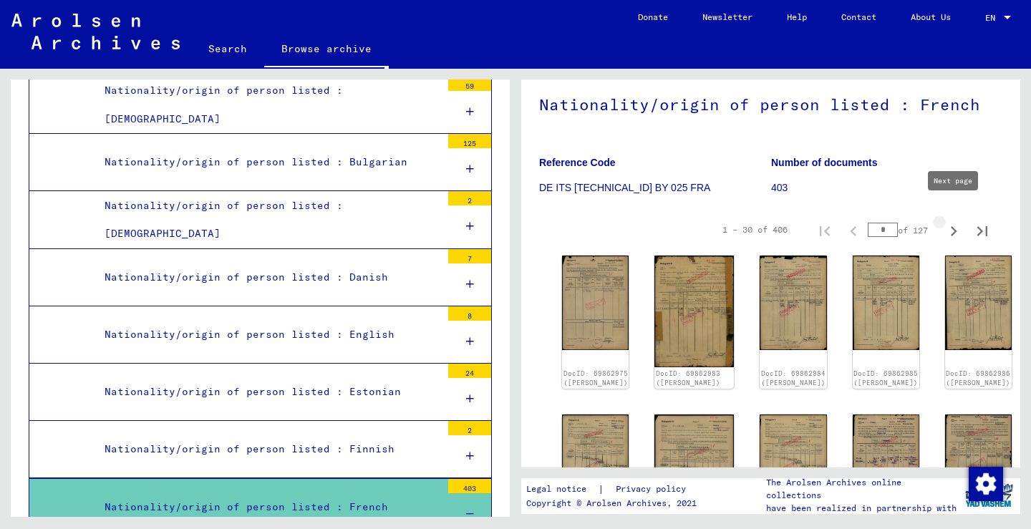
click at [958, 221] on icon "Next page" at bounding box center [953, 231] width 20 height 20
type input "*"
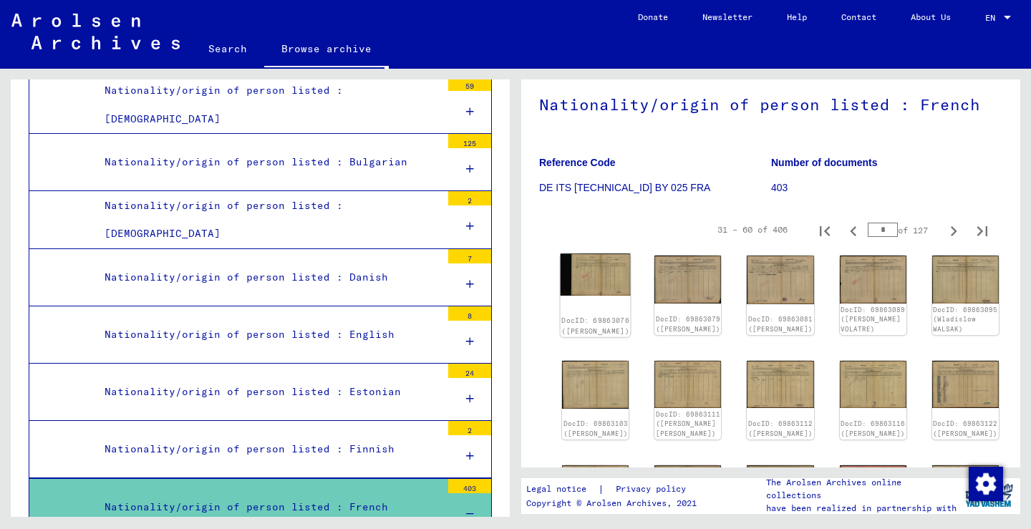
click at [588, 261] on img at bounding box center [595, 274] width 70 height 42
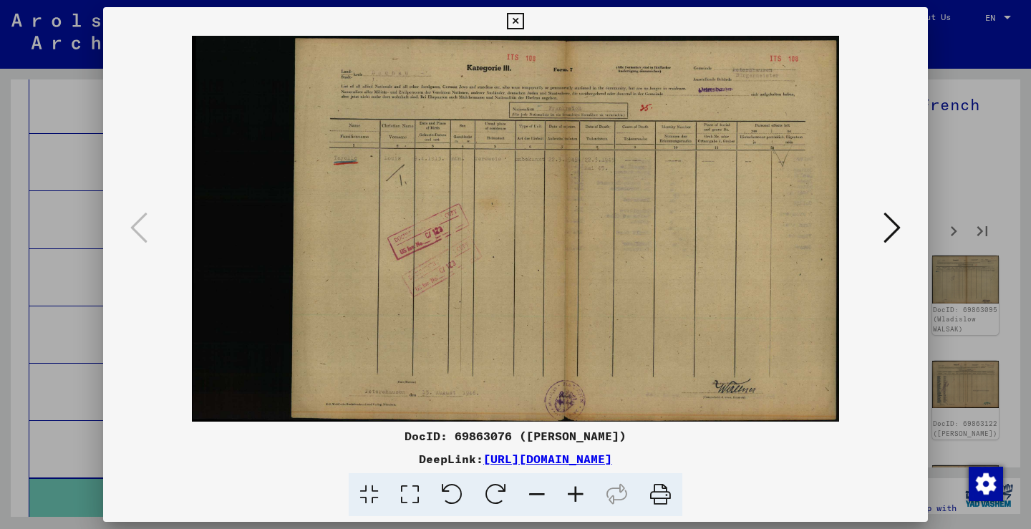
click at [892, 230] on icon at bounding box center [891, 227] width 17 height 34
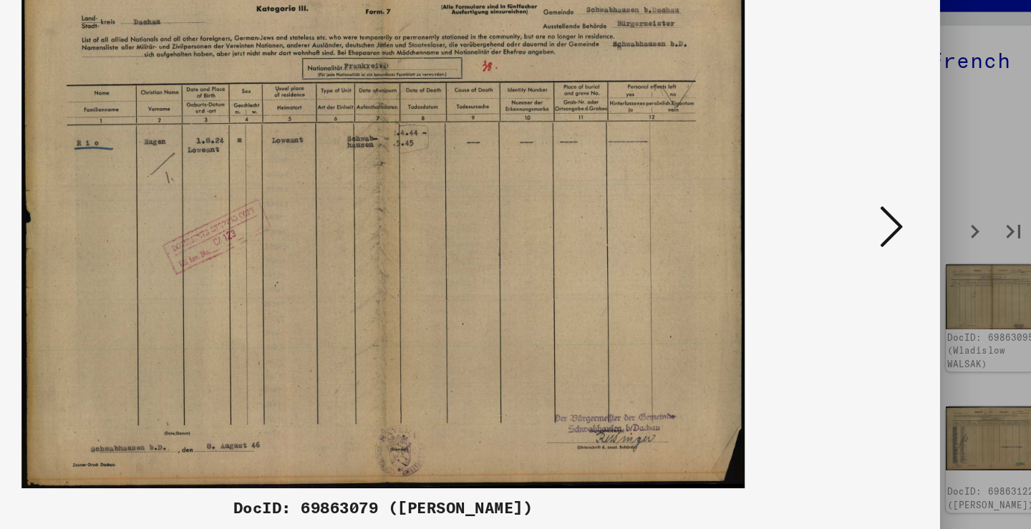
click at [883, 210] on icon at bounding box center [891, 227] width 17 height 34
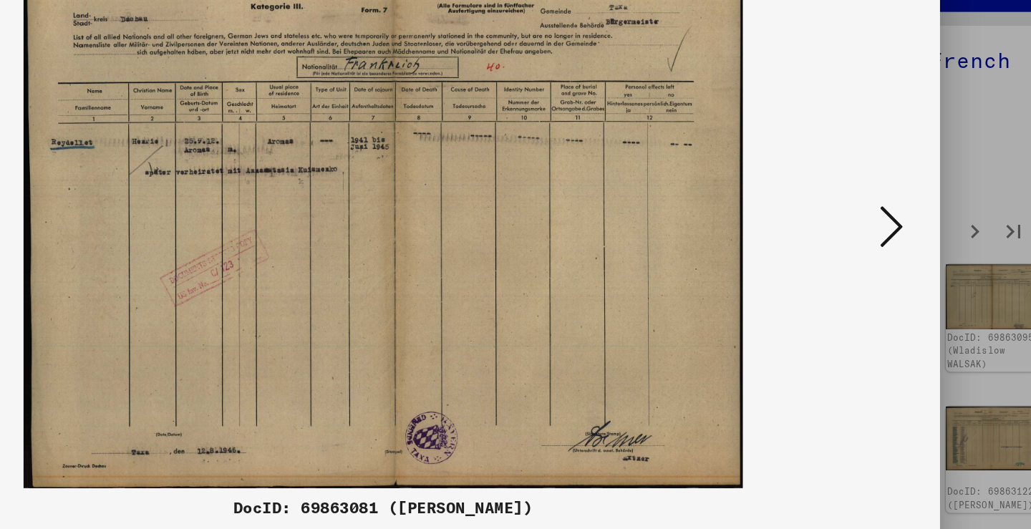
click at [883, 210] on icon at bounding box center [891, 227] width 17 height 34
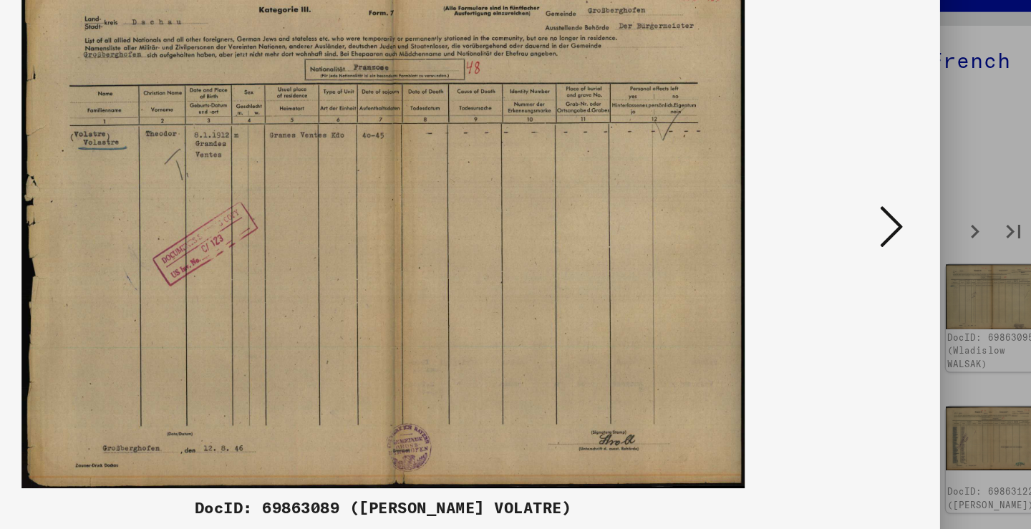
click at [883, 210] on icon at bounding box center [891, 227] width 17 height 34
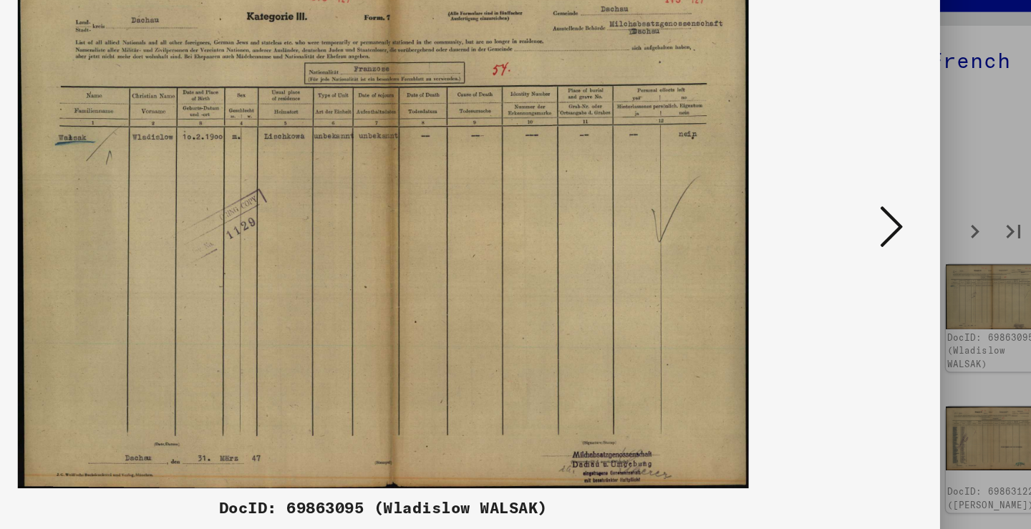
click at [883, 210] on icon at bounding box center [891, 227] width 17 height 34
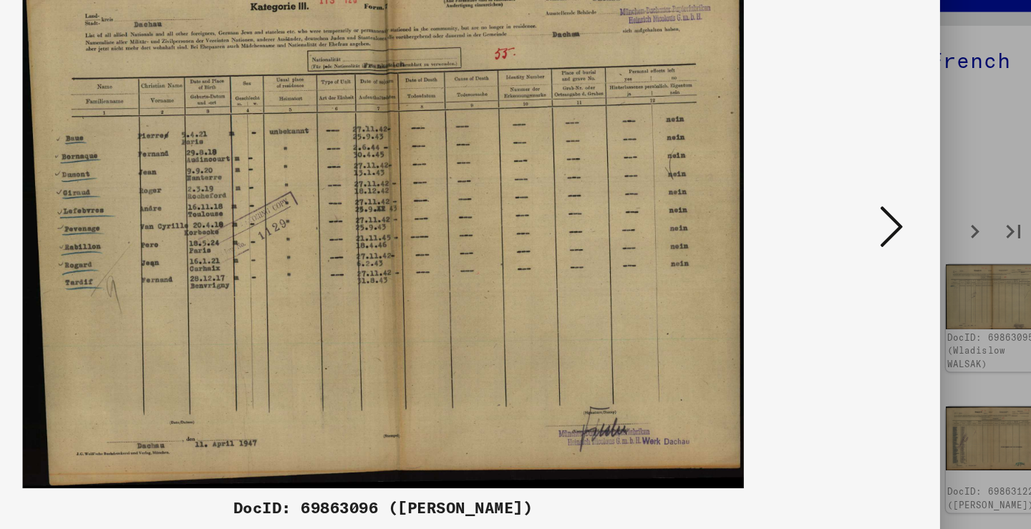
click at [883, 210] on icon at bounding box center [891, 227] width 17 height 34
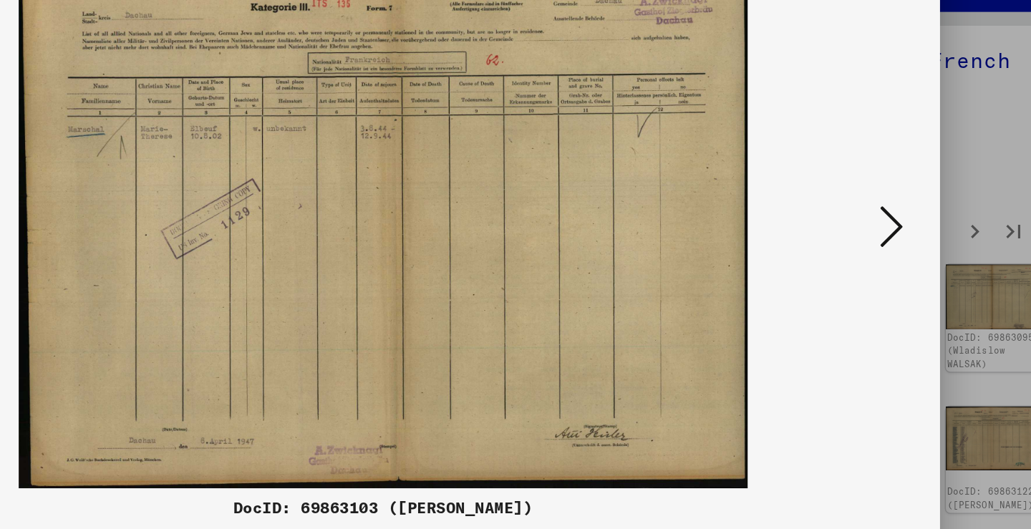
click at [883, 210] on icon at bounding box center [891, 227] width 17 height 34
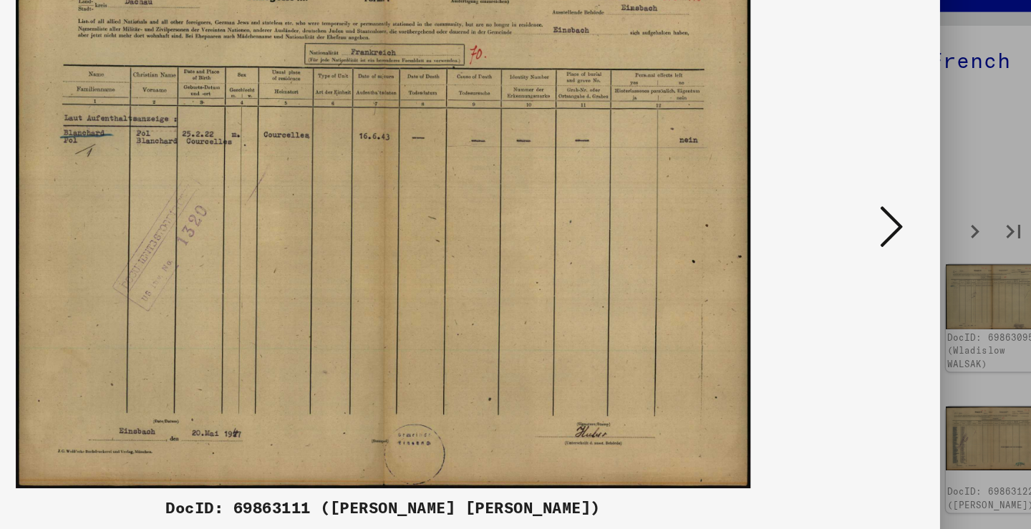
click at [883, 210] on icon at bounding box center [891, 227] width 17 height 34
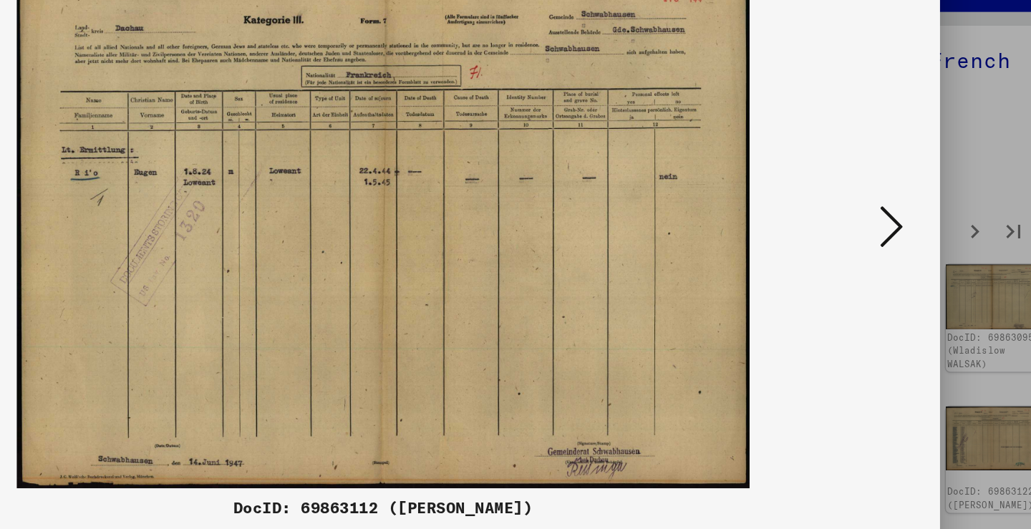
click at [883, 210] on icon at bounding box center [891, 227] width 17 height 34
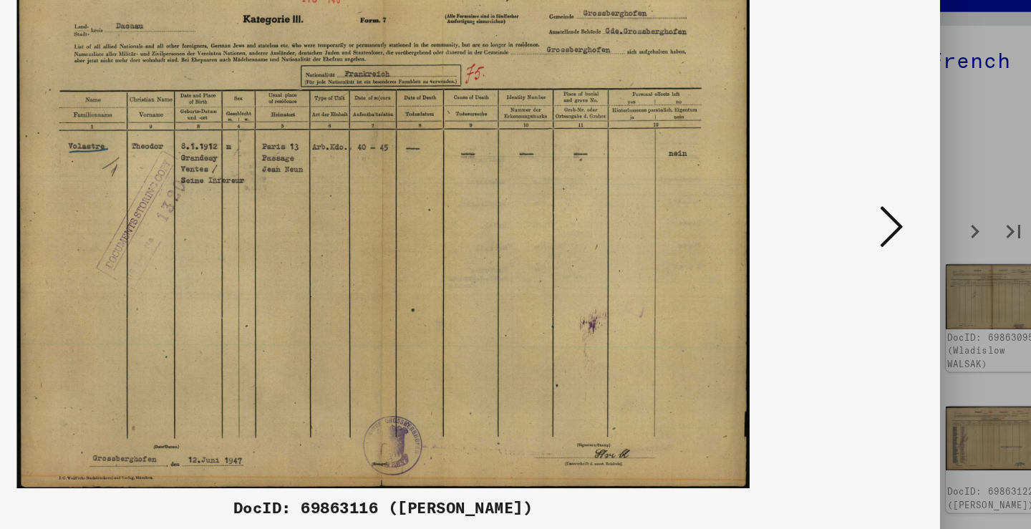
click at [883, 210] on icon at bounding box center [891, 227] width 17 height 34
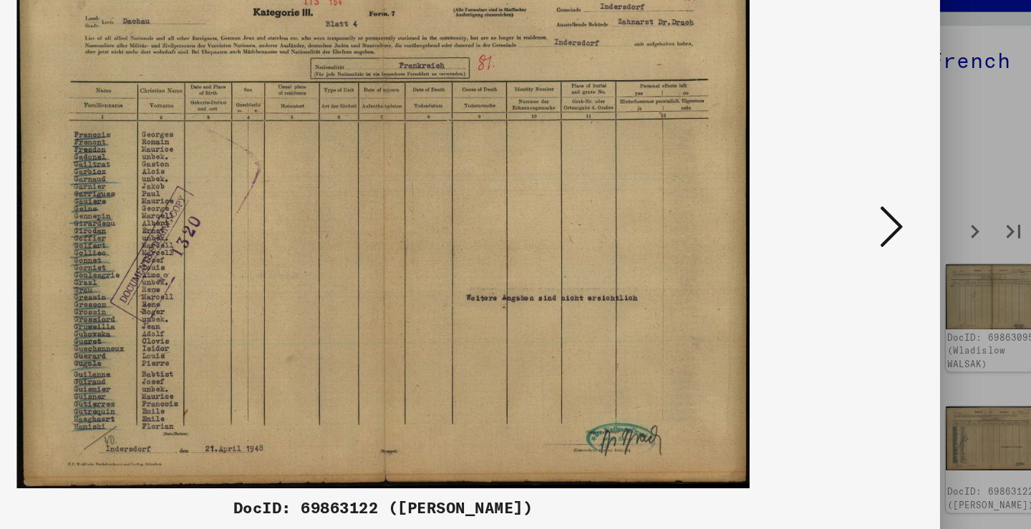
click at [883, 210] on icon at bounding box center [891, 227] width 17 height 34
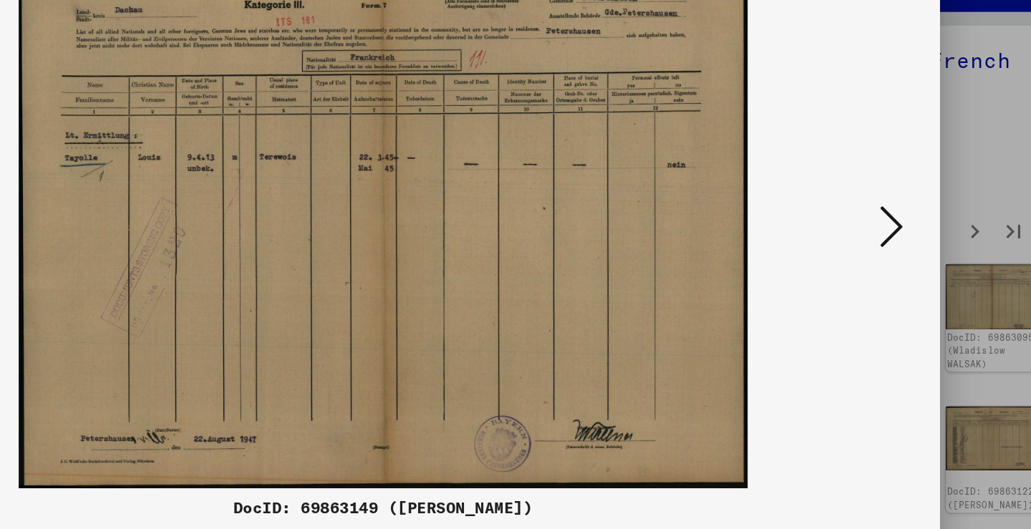
click at [883, 210] on icon at bounding box center [891, 227] width 17 height 34
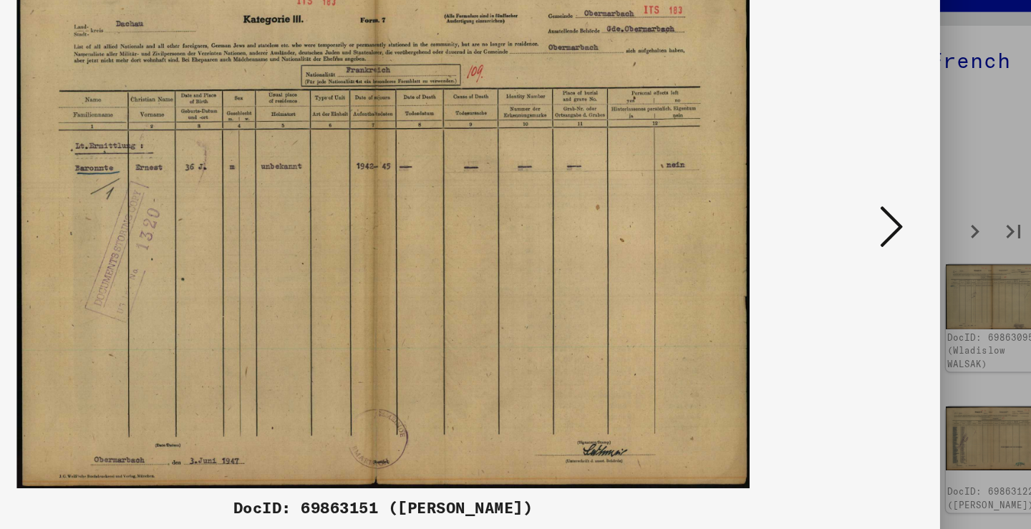
click at [883, 210] on icon at bounding box center [891, 227] width 17 height 34
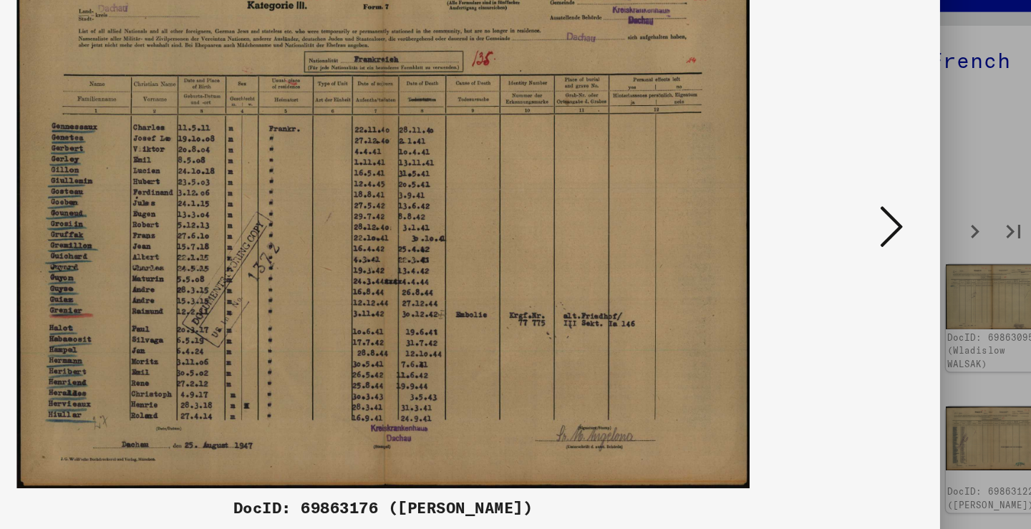
click at [883, 210] on icon at bounding box center [891, 227] width 17 height 34
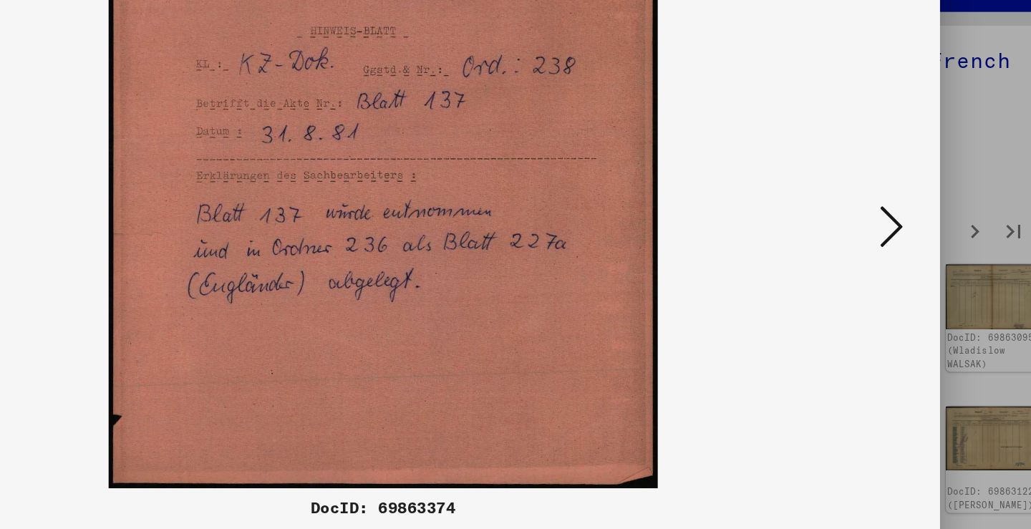
click at [883, 210] on icon at bounding box center [891, 227] width 17 height 34
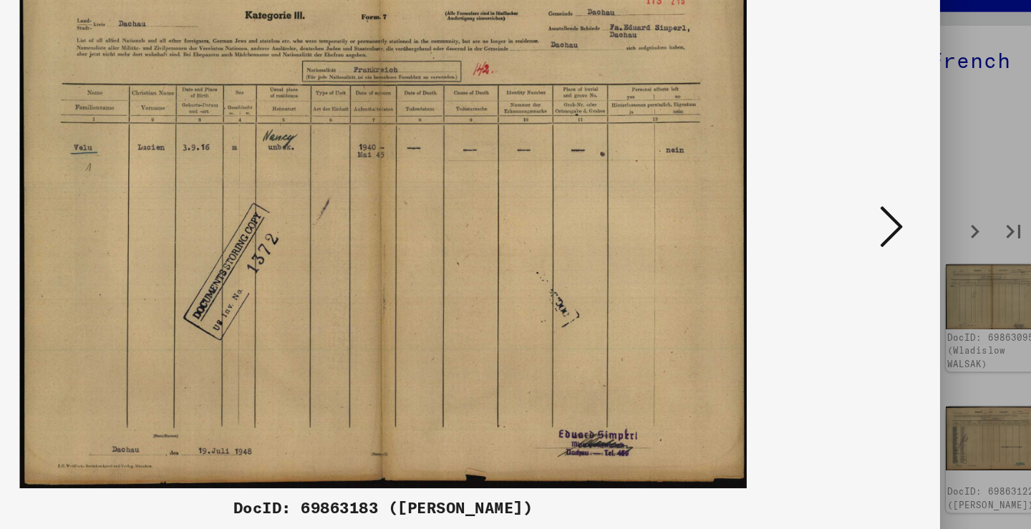
click at [883, 210] on icon at bounding box center [891, 227] width 17 height 34
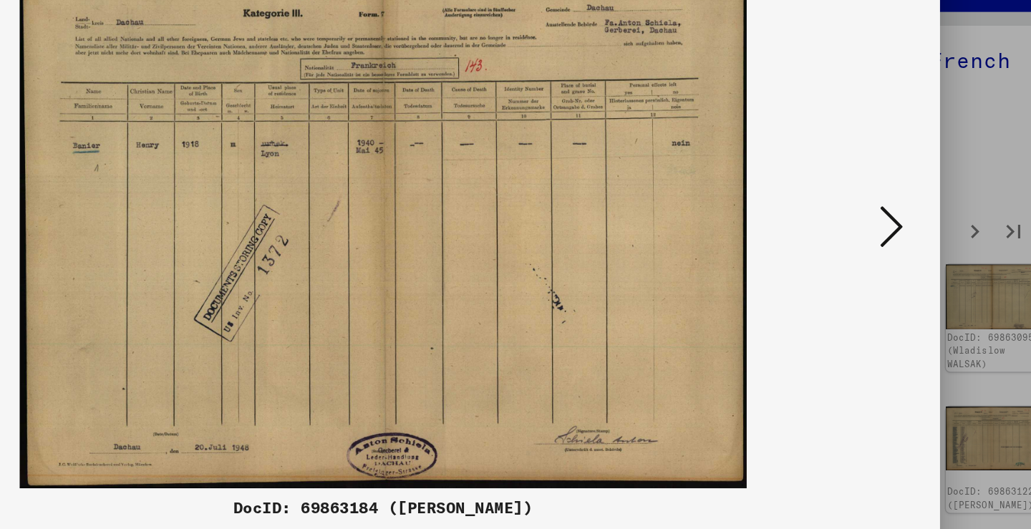
click at [883, 210] on icon at bounding box center [891, 227] width 17 height 34
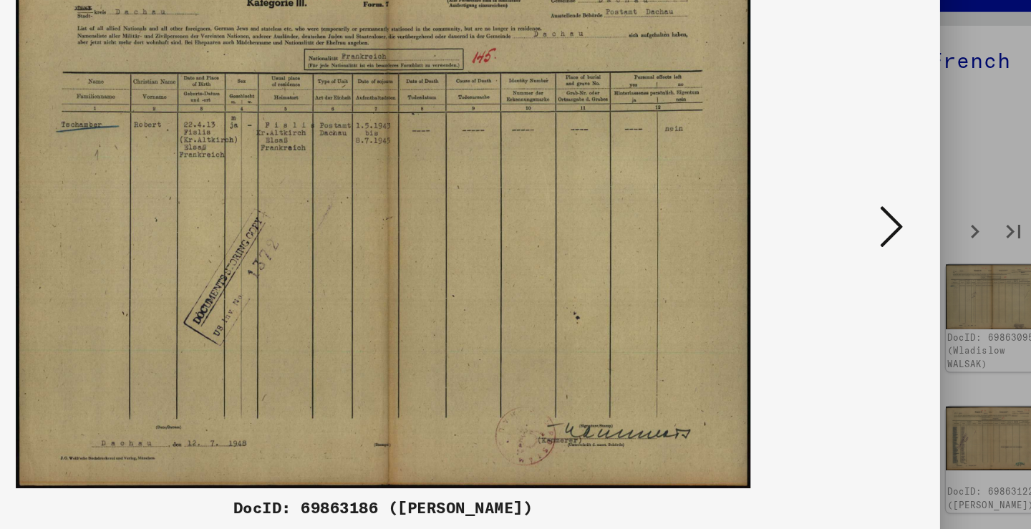
click at [883, 210] on icon at bounding box center [891, 227] width 17 height 34
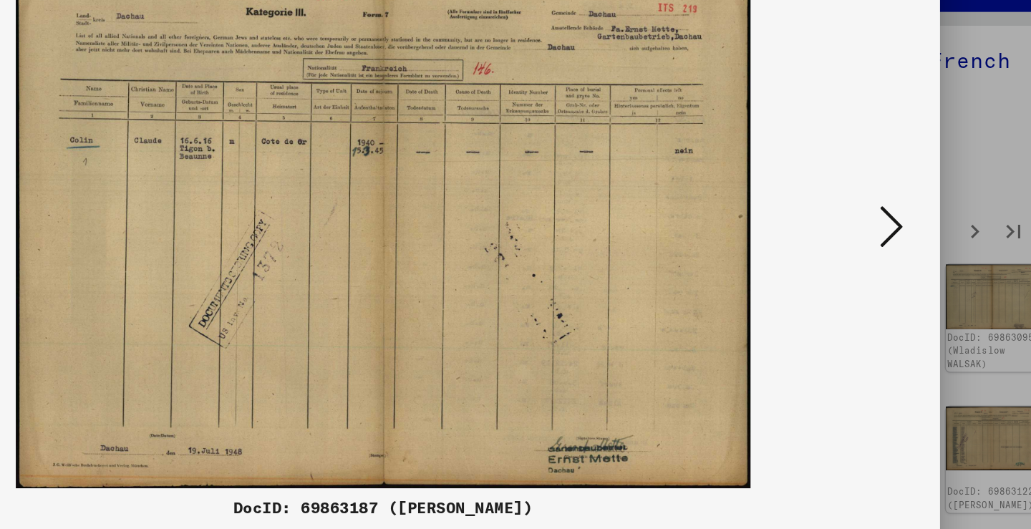
click at [883, 210] on icon at bounding box center [891, 227] width 17 height 34
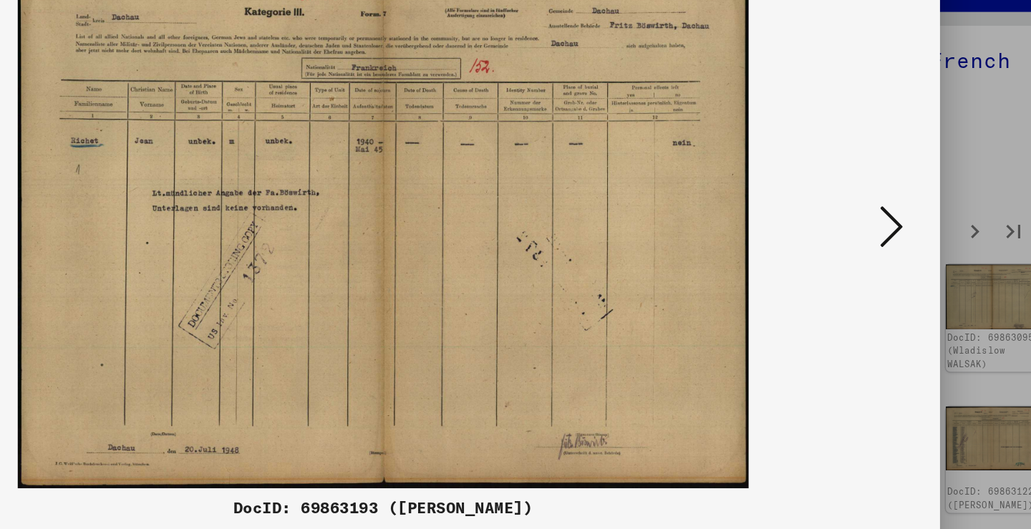
click at [883, 210] on icon at bounding box center [891, 227] width 17 height 34
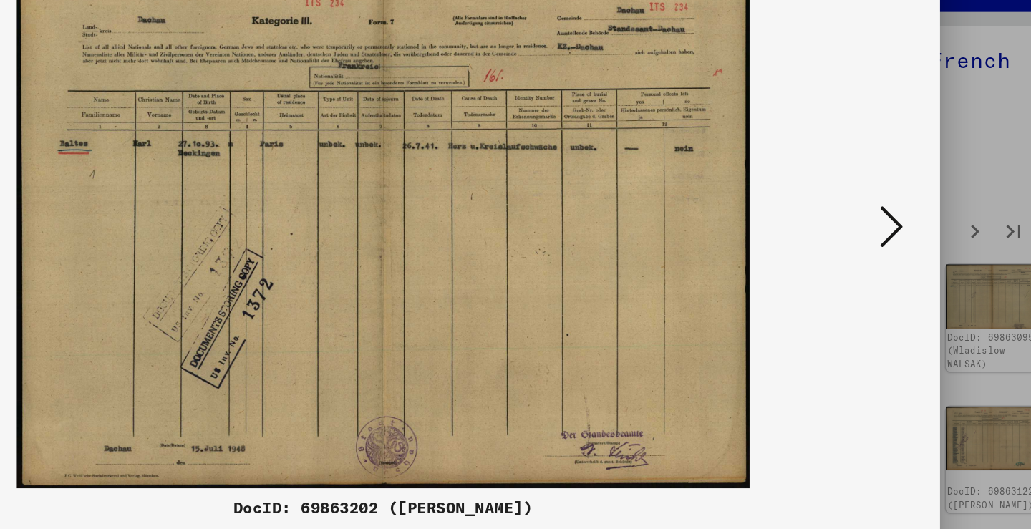
click at [883, 210] on icon at bounding box center [891, 227] width 17 height 34
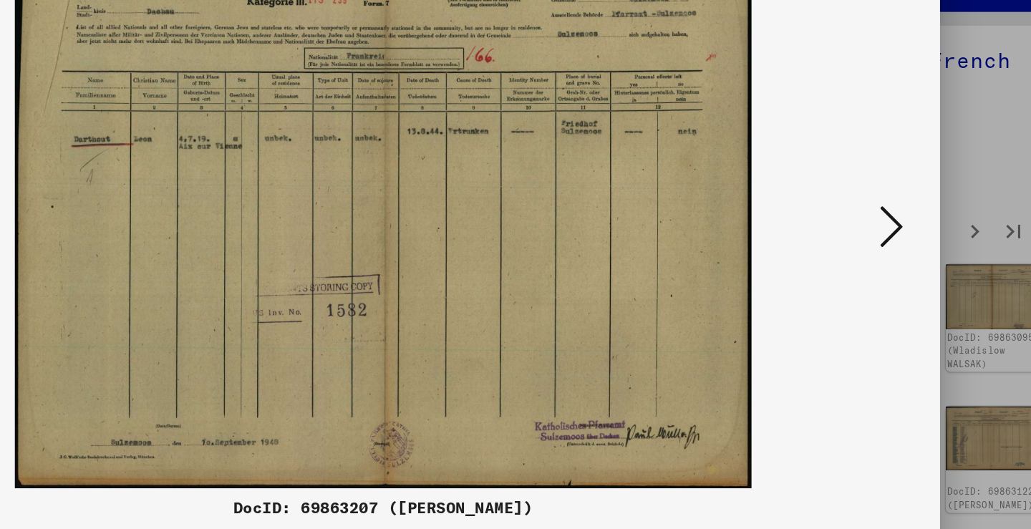
click at [883, 210] on icon at bounding box center [891, 227] width 17 height 34
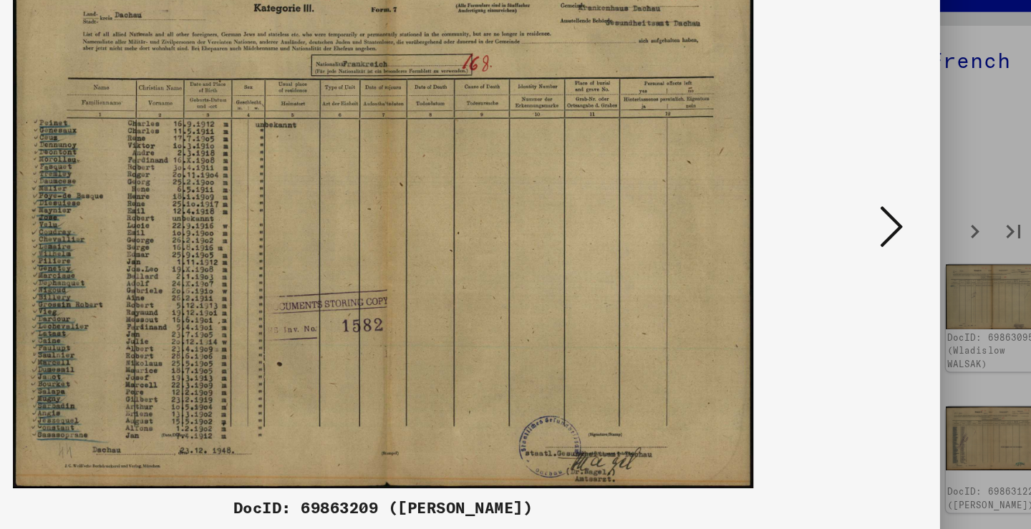
click at [883, 210] on icon at bounding box center [891, 227] width 17 height 34
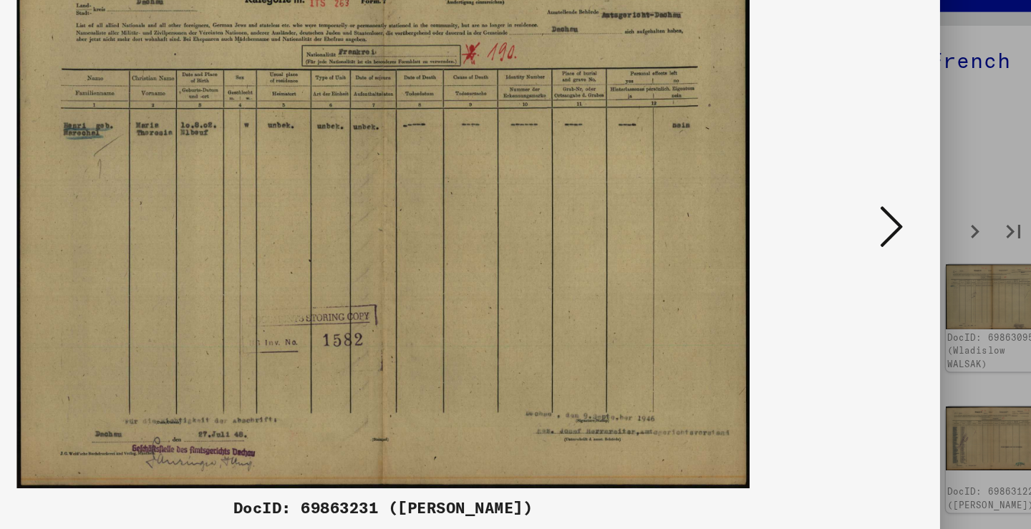
click at [883, 210] on icon at bounding box center [891, 227] width 17 height 34
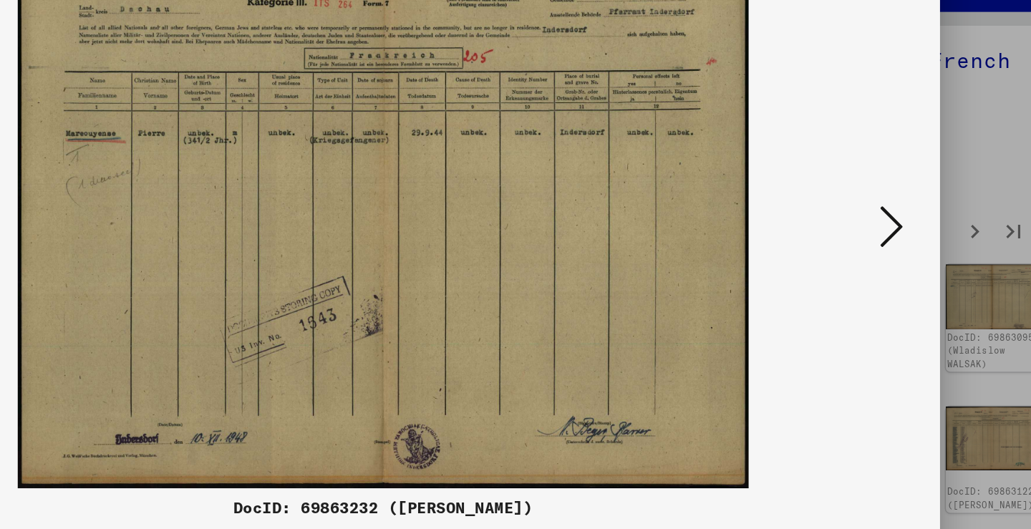
click at [883, 210] on icon at bounding box center [891, 227] width 17 height 34
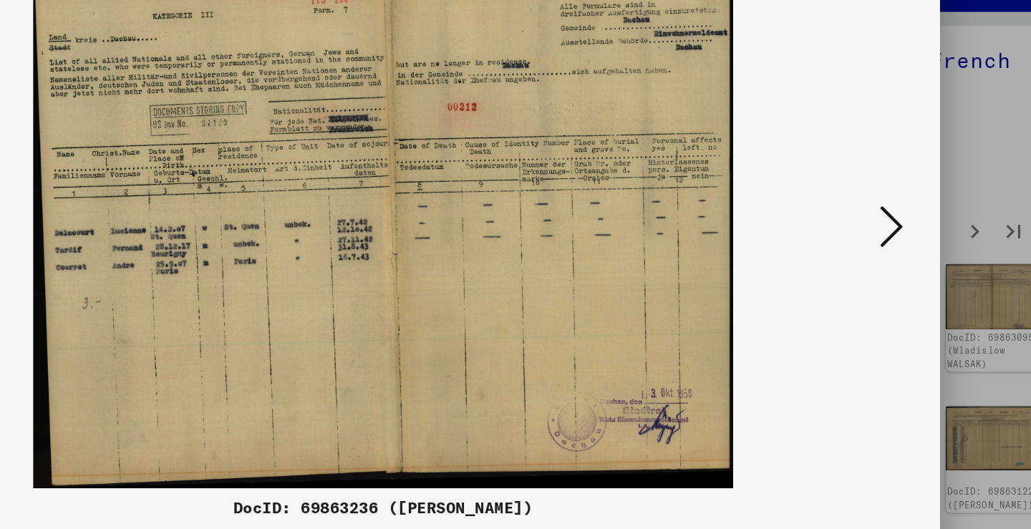
click at [883, 210] on icon at bounding box center [891, 227] width 17 height 34
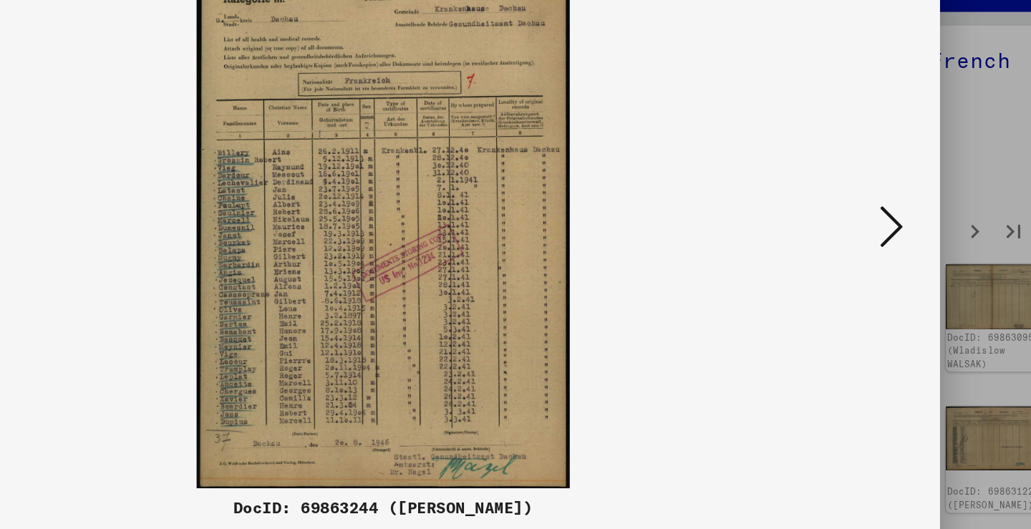
click at [883, 210] on icon at bounding box center [891, 227] width 17 height 34
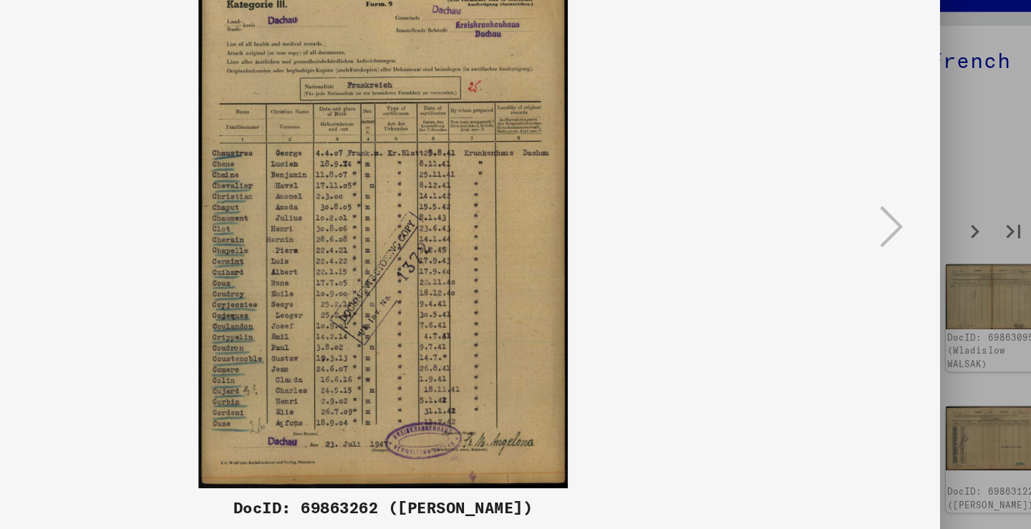
click at [883, 210] on icon at bounding box center [891, 227] width 17 height 34
click at [701, 170] on div at bounding box center [515, 264] width 1031 height 529
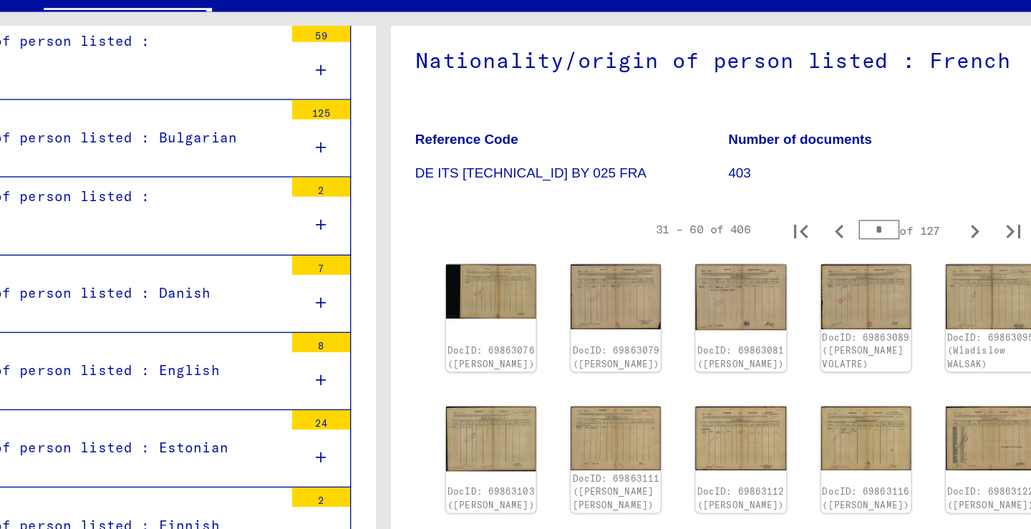
click at [943, 221] on icon "Next page" at bounding box center [953, 231] width 20 height 20
type input "*"
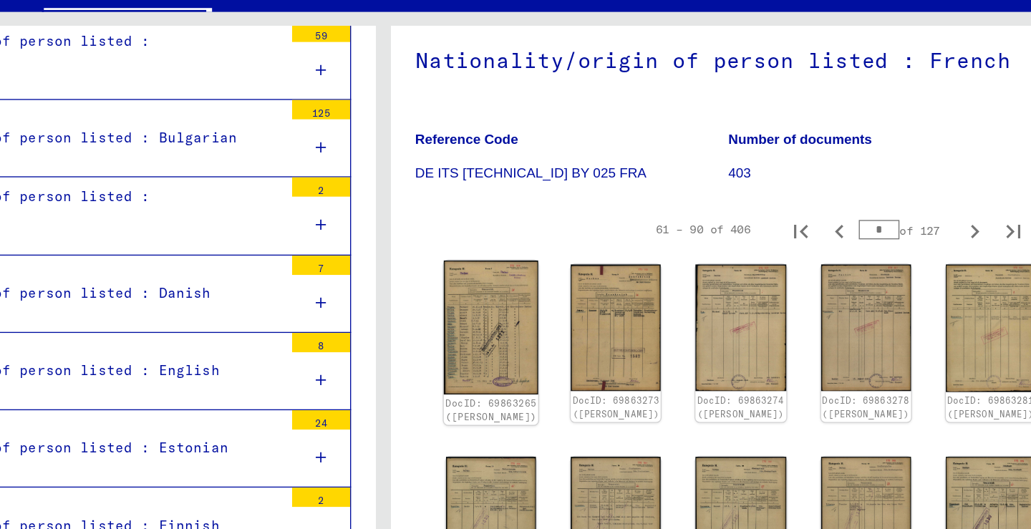
click at [560, 253] on img at bounding box center [595, 302] width 70 height 99
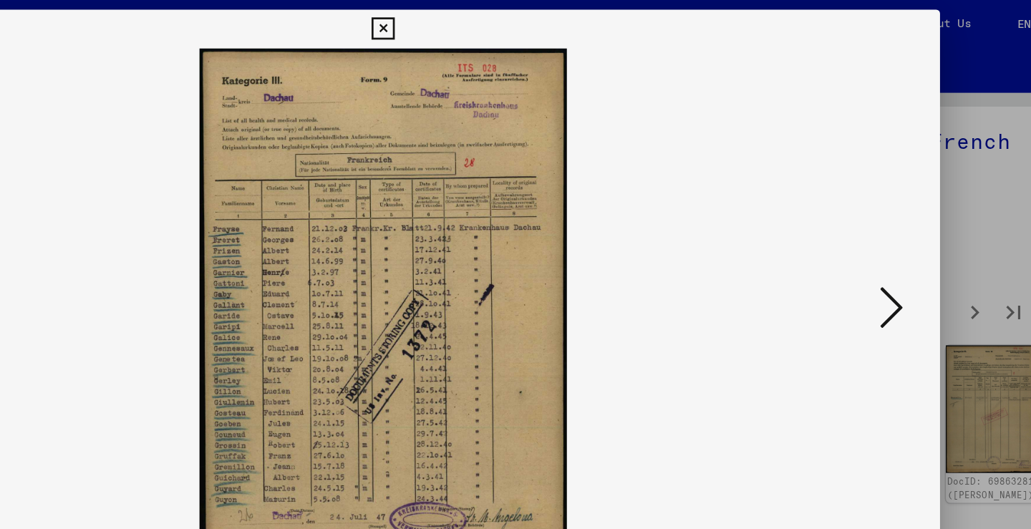
click at [883, 226] on icon at bounding box center [891, 227] width 17 height 34
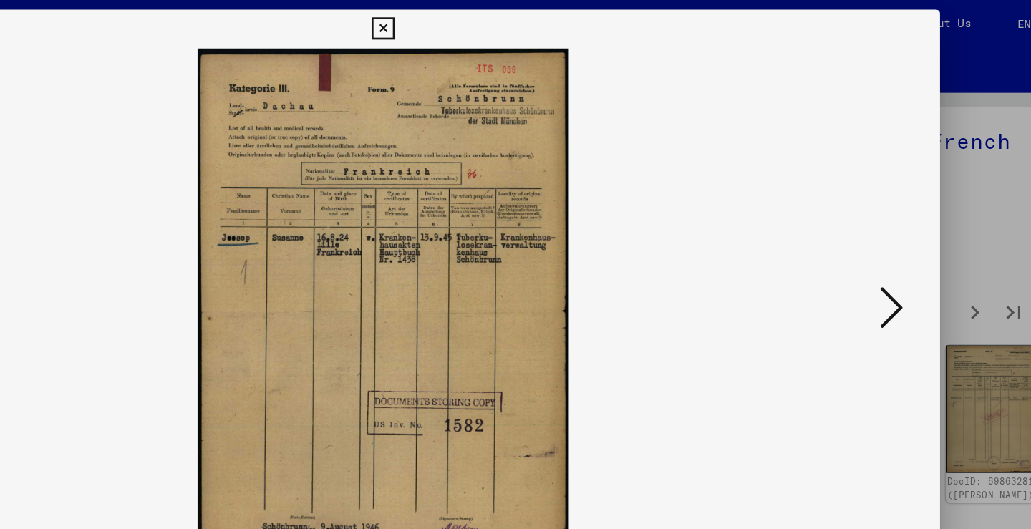
click at [883, 226] on icon at bounding box center [891, 227] width 17 height 34
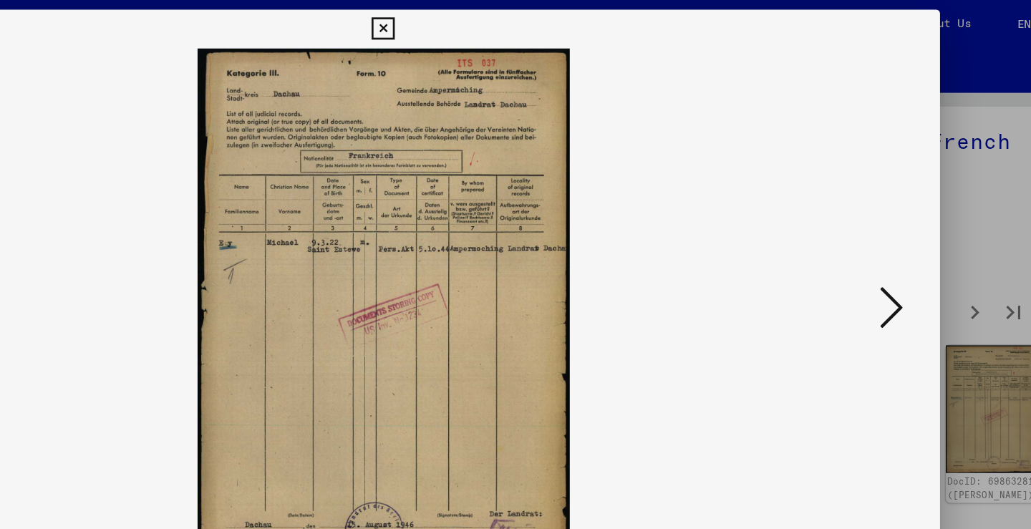
click at [883, 226] on icon at bounding box center [891, 227] width 17 height 34
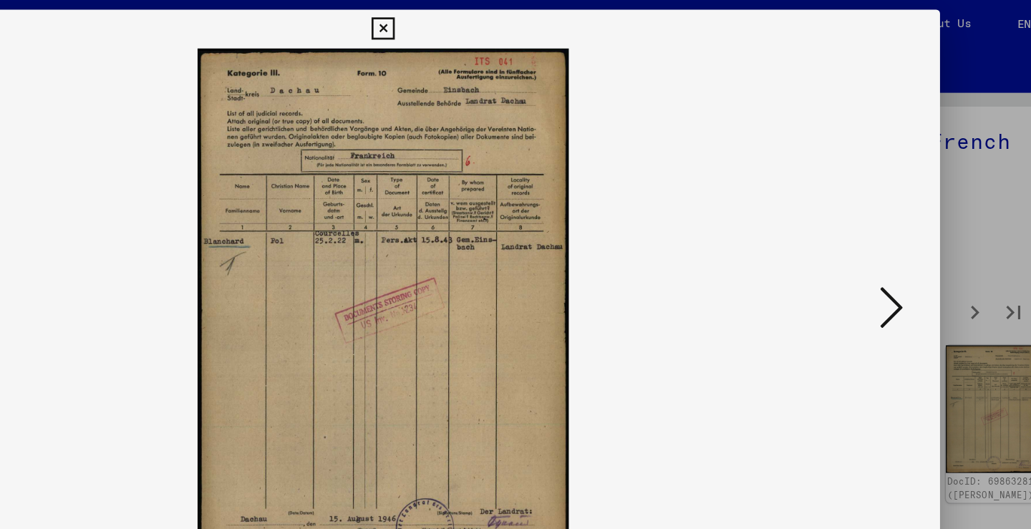
click at [883, 226] on icon at bounding box center [891, 227] width 17 height 34
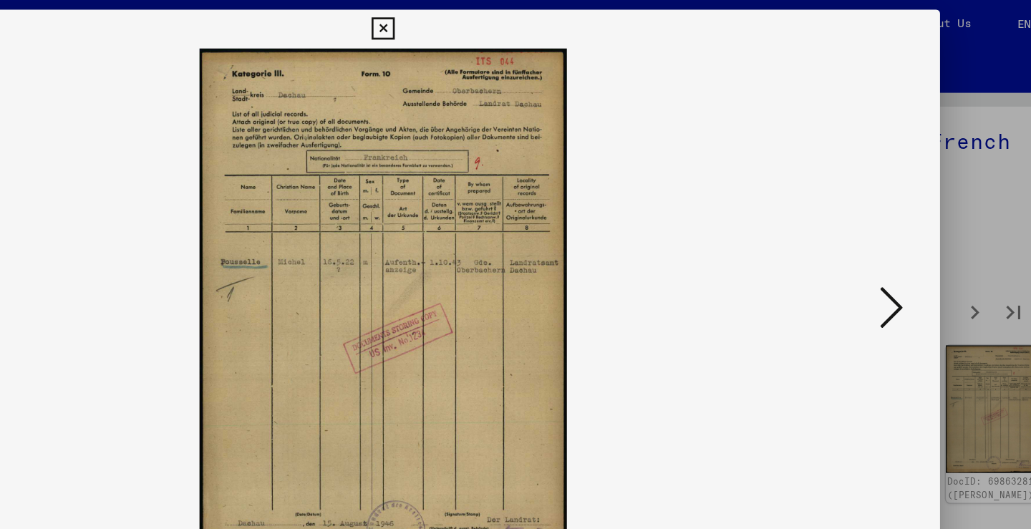
click at [883, 226] on icon at bounding box center [891, 227] width 17 height 34
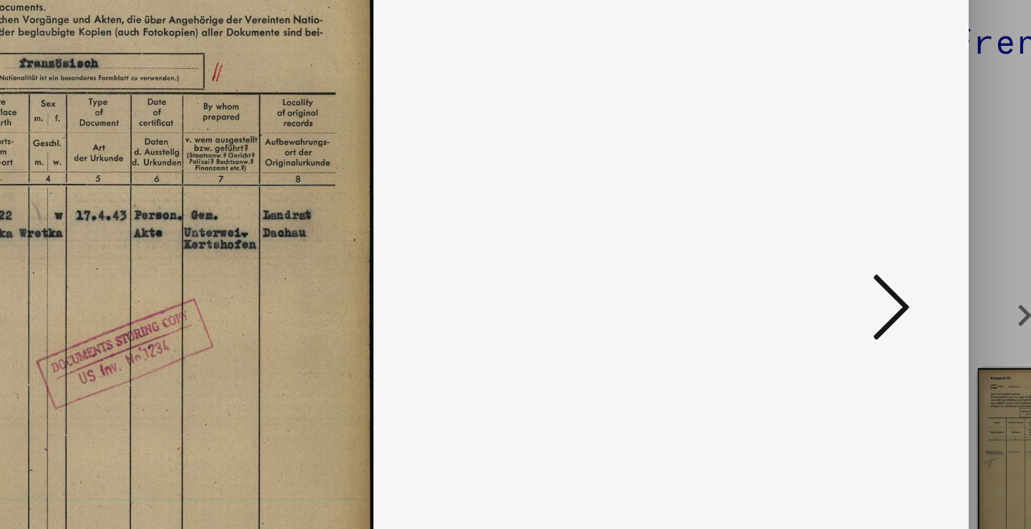
click at [883, 210] on icon at bounding box center [891, 227] width 17 height 34
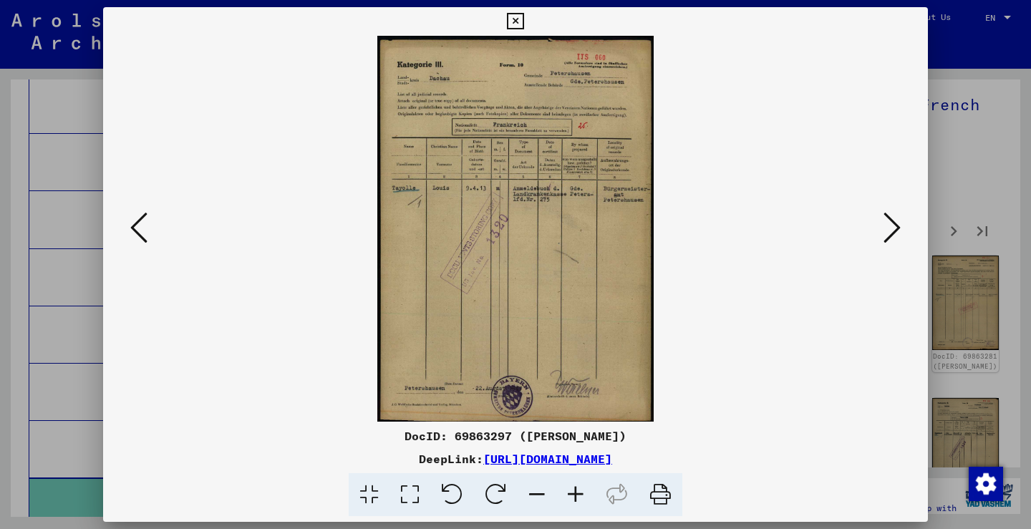
click at [887, 223] on icon at bounding box center [891, 227] width 17 height 34
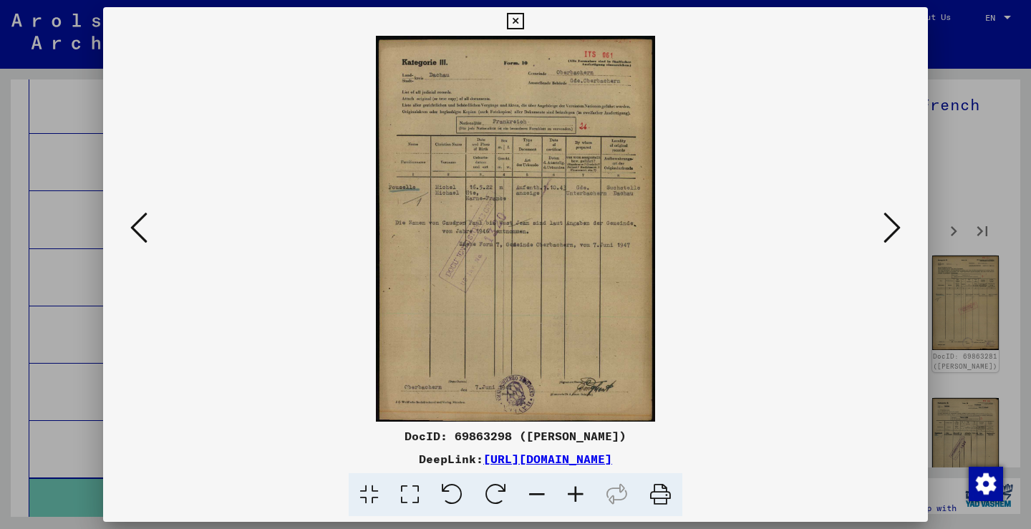
click at [887, 223] on icon at bounding box center [891, 227] width 17 height 34
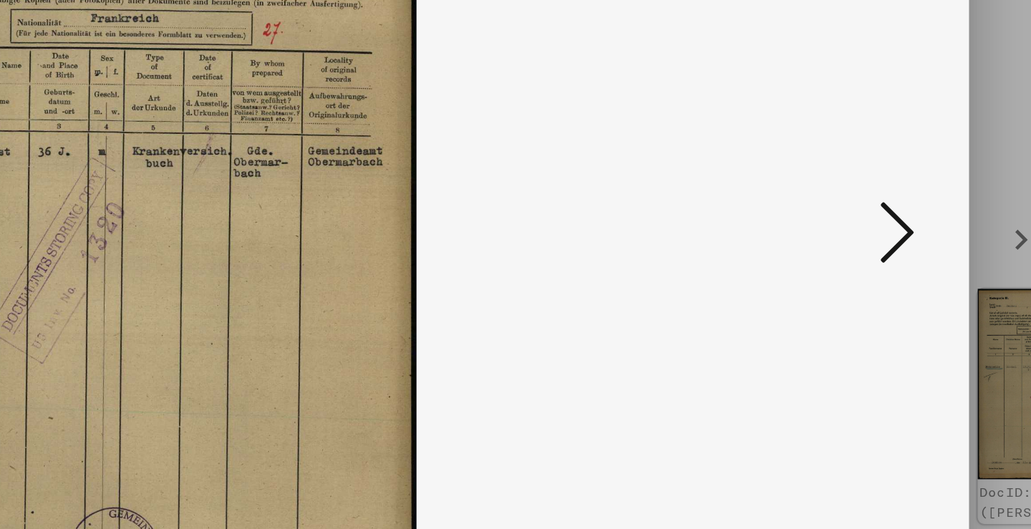
click at [883, 210] on icon at bounding box center [891, 227] width 17 height 34
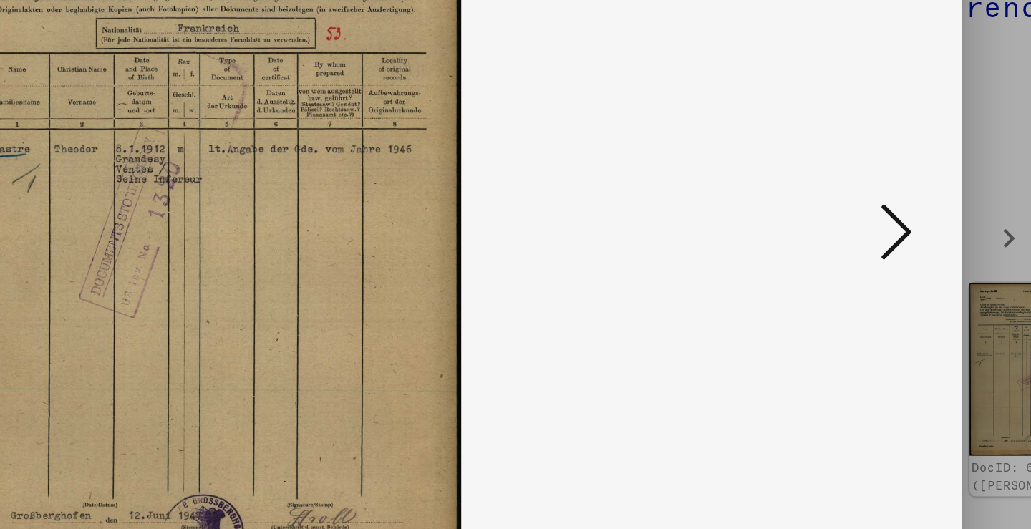
click at [883, 210] on icon at bounding box center [891, 227] width 17 height 34
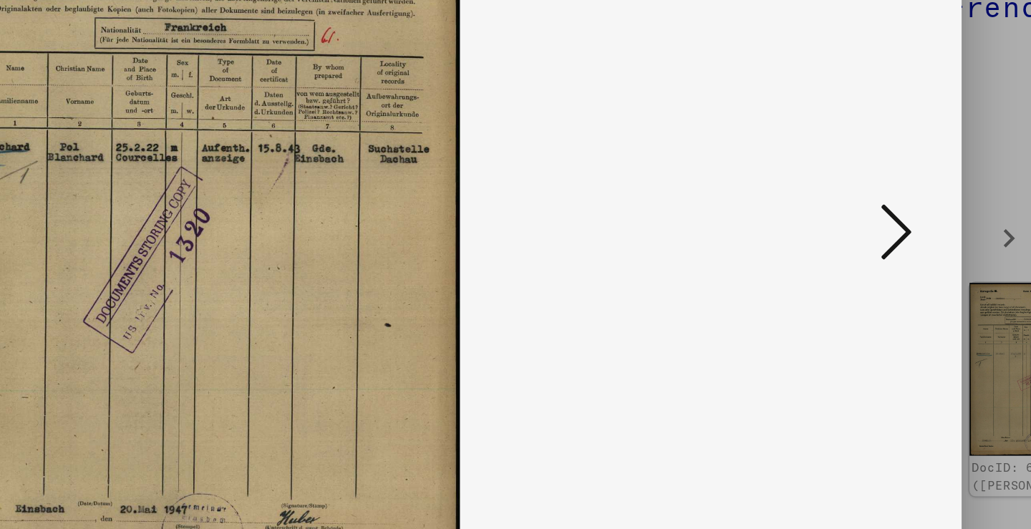
click at [883, 210] on icon at bounding box center [891, 227] width 17 height 34
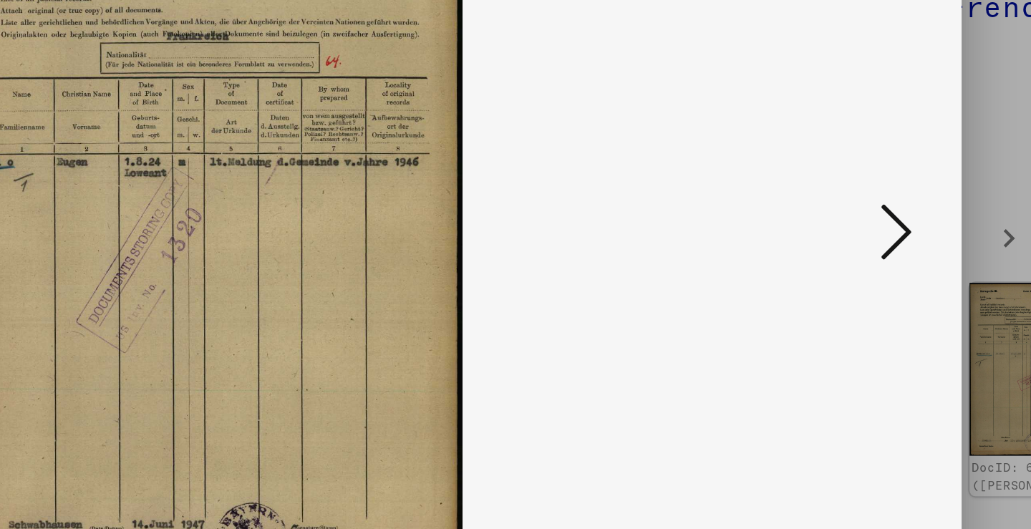
click at [883, 210] on icon at bounding box center [891, 227] width 17 height 34
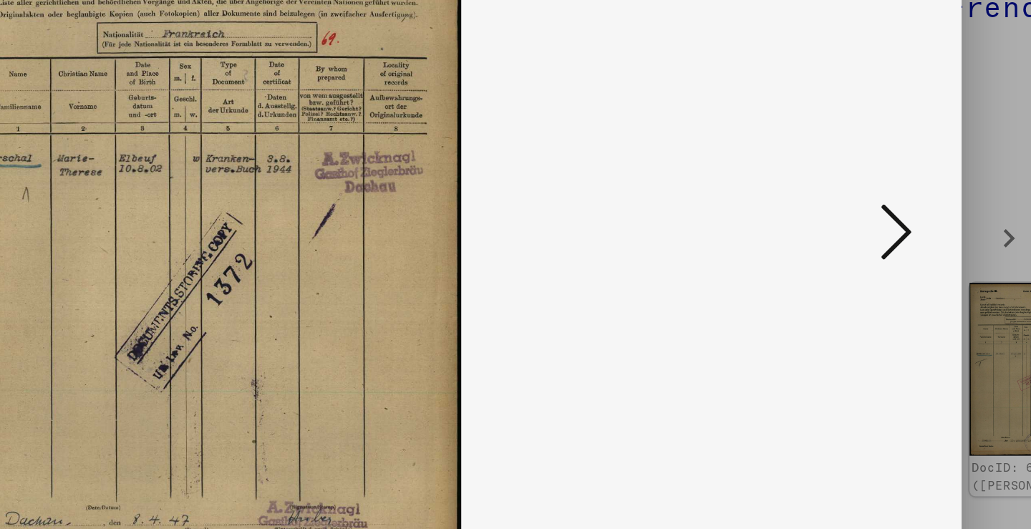
click at [883, 210] on icon at bounding box center [891, 227] width 17 height 34
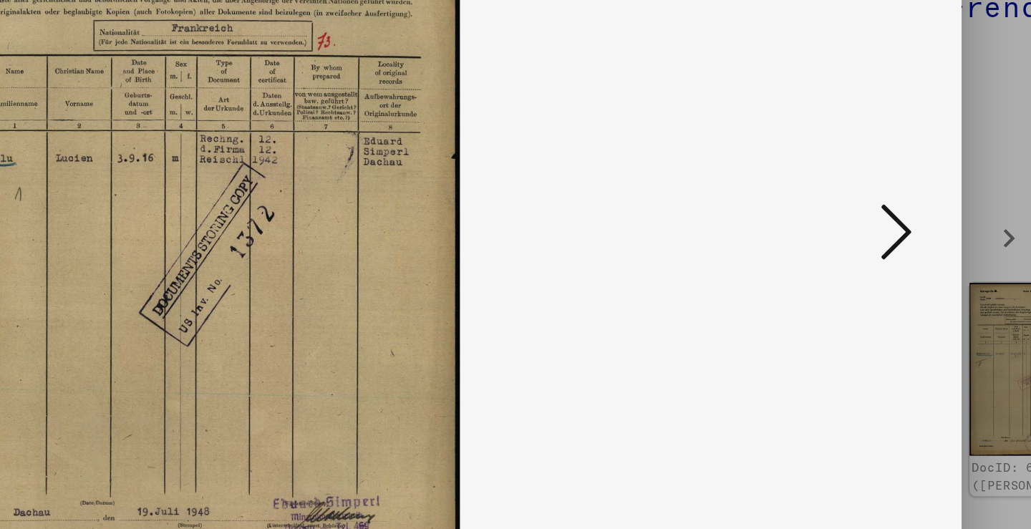
click at [883, 210] on icon at bounding box center [891, 227] width 17 height 34
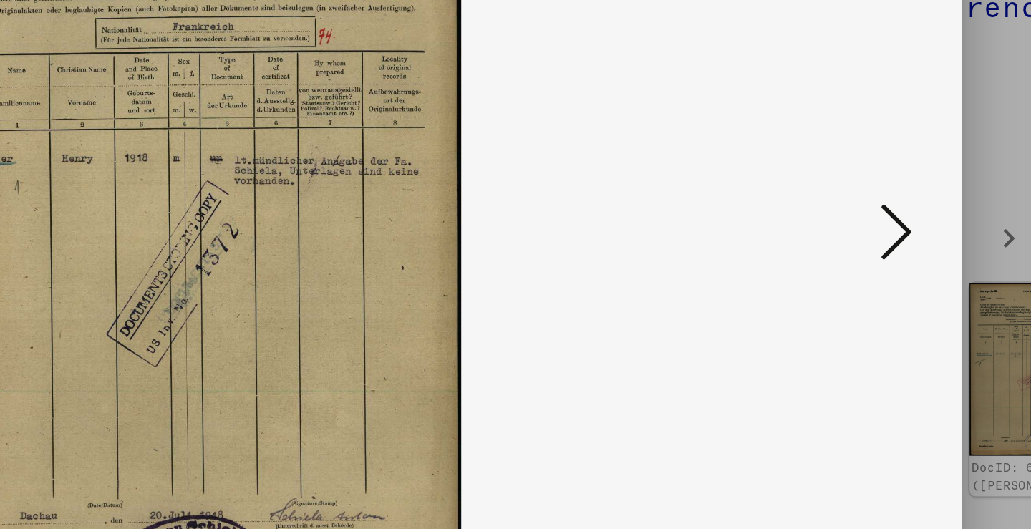
click at [883, 210] on icon at bounding box center [891, 227] width 17 height 34
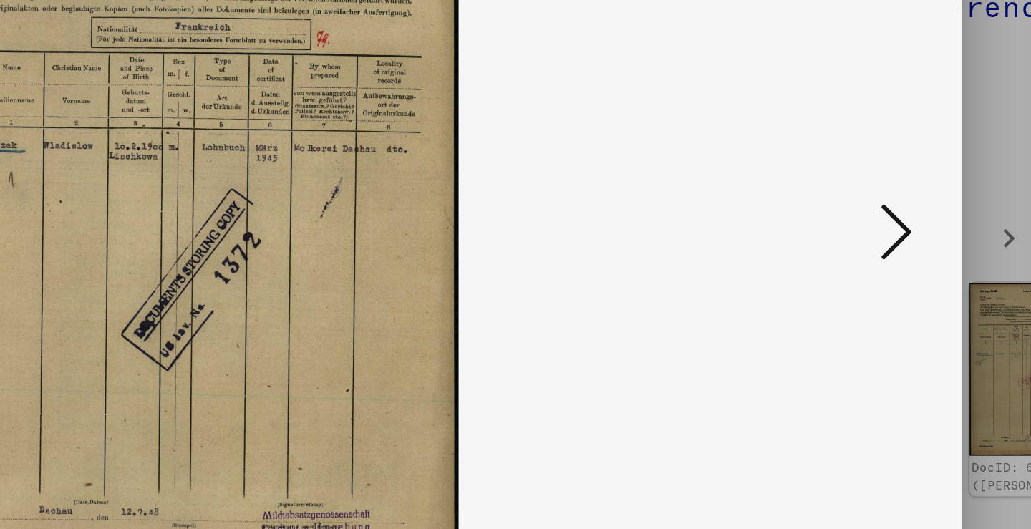
click at [879, 208] on button at bounding box center [892, 228] width 26 height 41
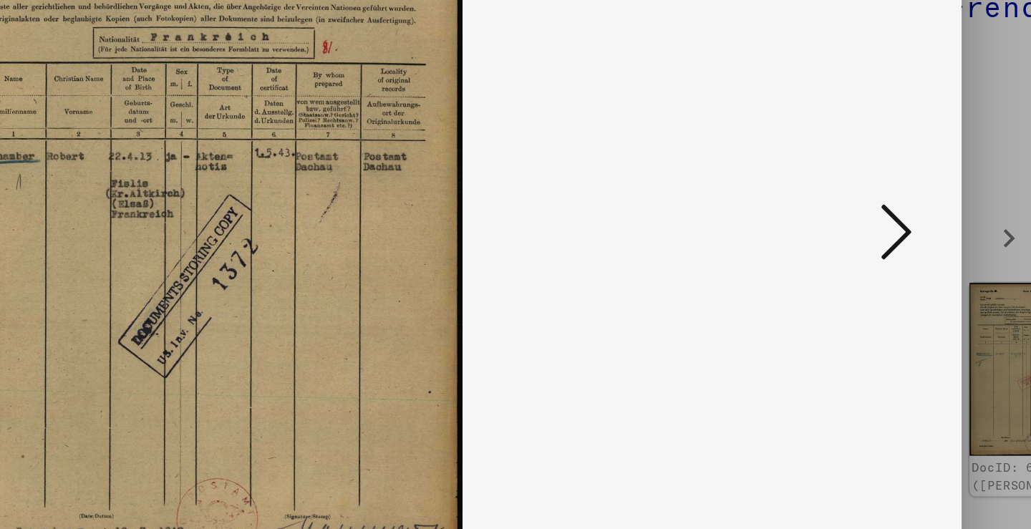
click at [883, 210] on icon at bounding box center [891, 227] width 17 height 34
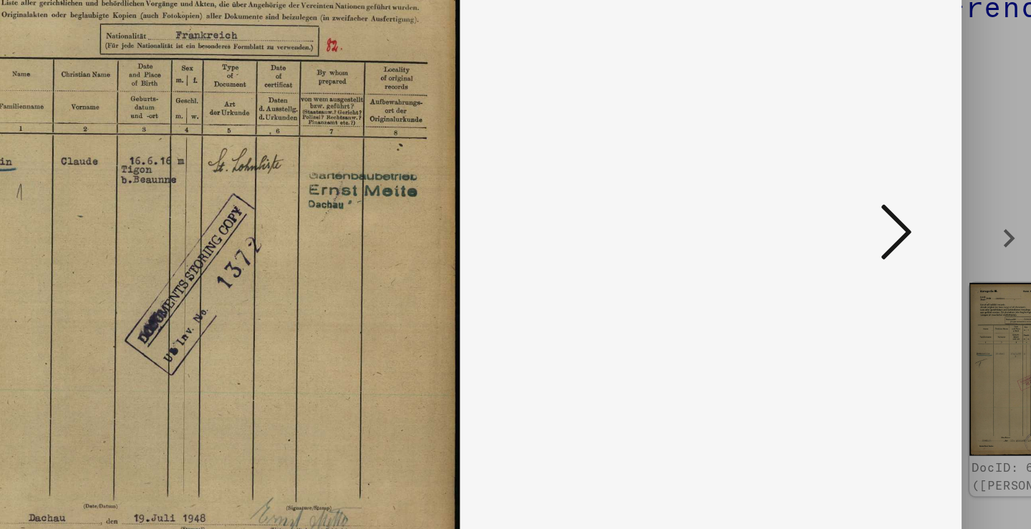
click at [883, 210] on icon at bounding box center [891, 227] width 17 height 34
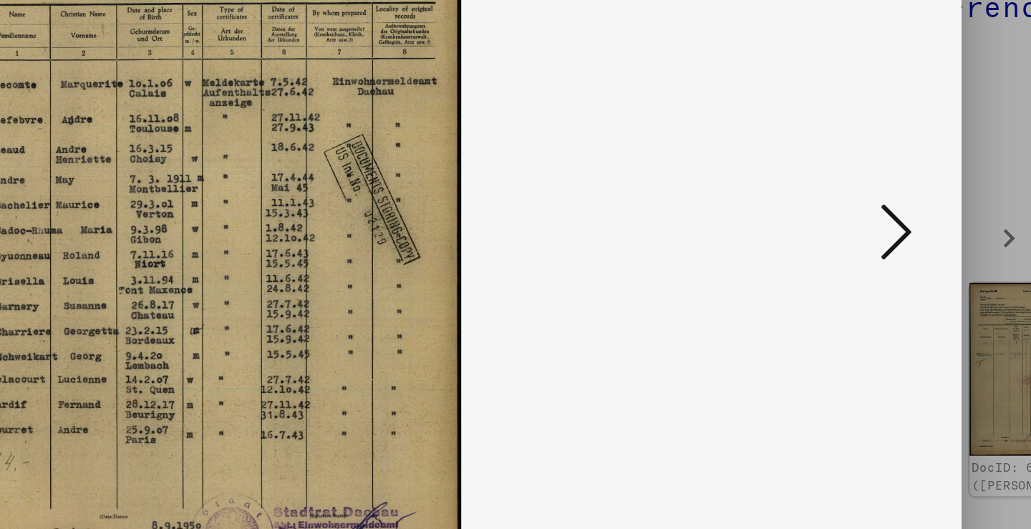
click at [883, 210] on icon at bounding box center [891, 227] width 17 height 34
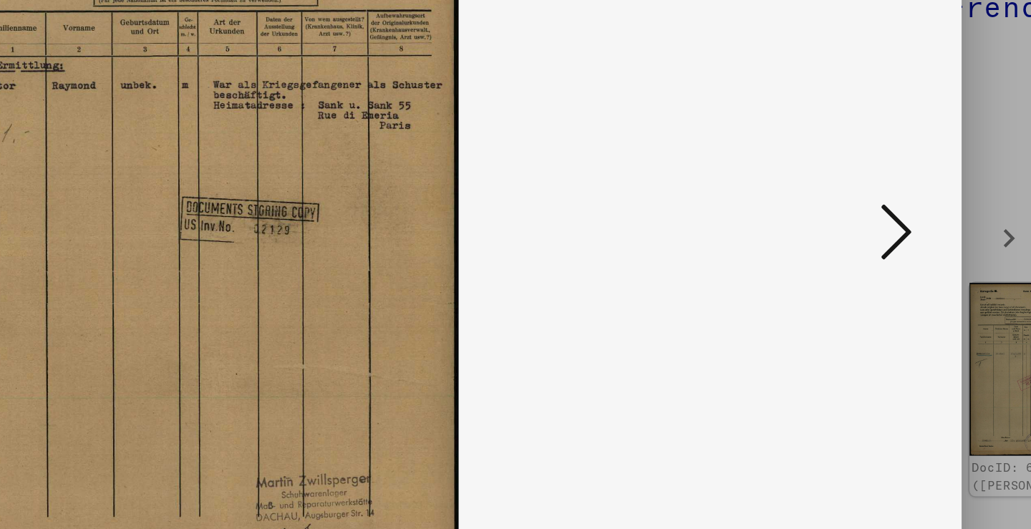
click at [883, 210] on icon at bounding box center [891, 227] width 17 height 34
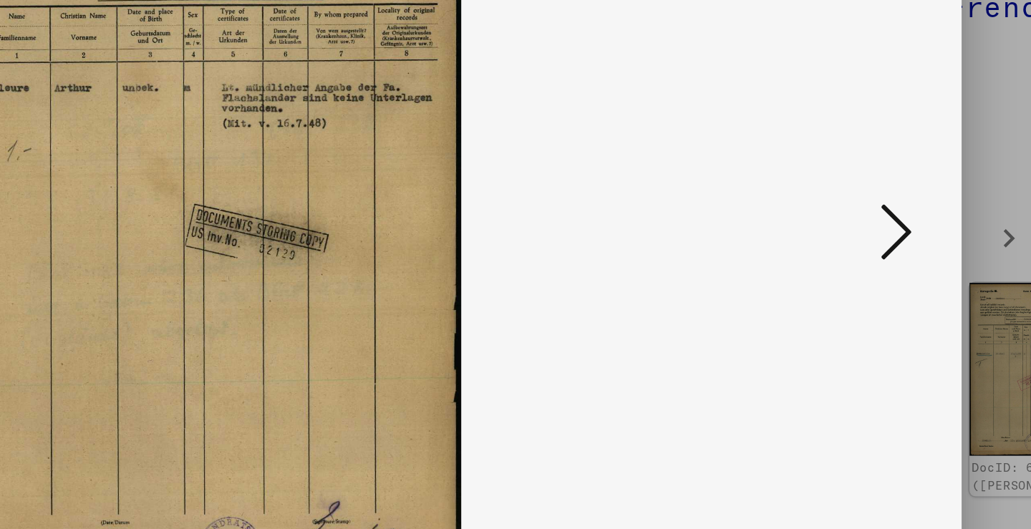
click at [883, 210] on icon at bounding box center [891, 227] width 17 height 34
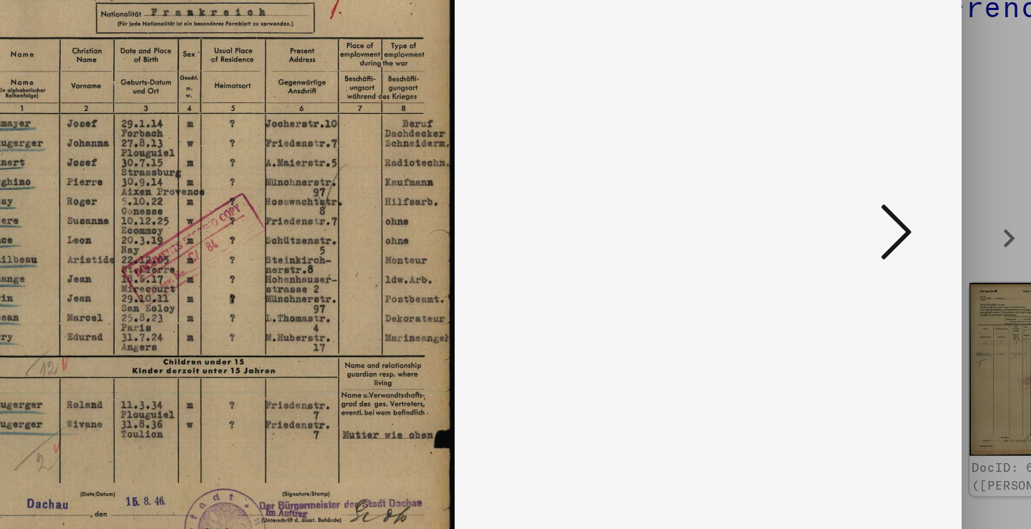
click at [883, 210] on icon at bounding box center [891, 227] width 17 height 34
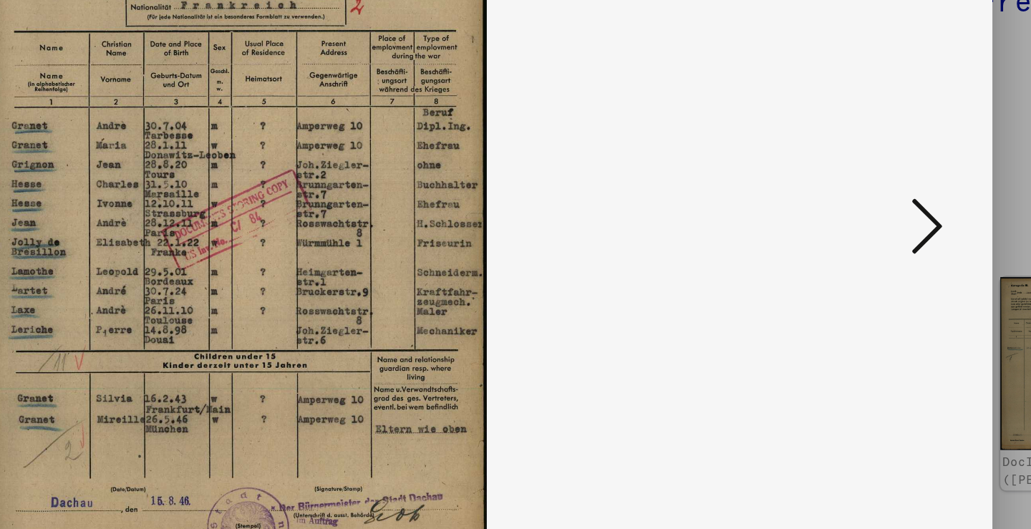
click at [883, 210] on icon at bounding box center [891, 227] width 17 height 34
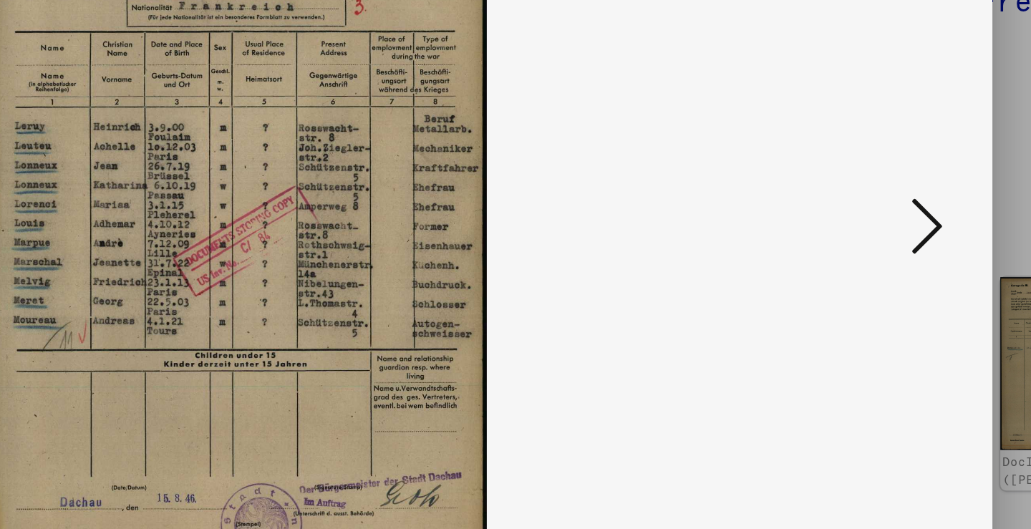
click at [883, 210] on icon at bounding box center [891, 227] width 17 height 34
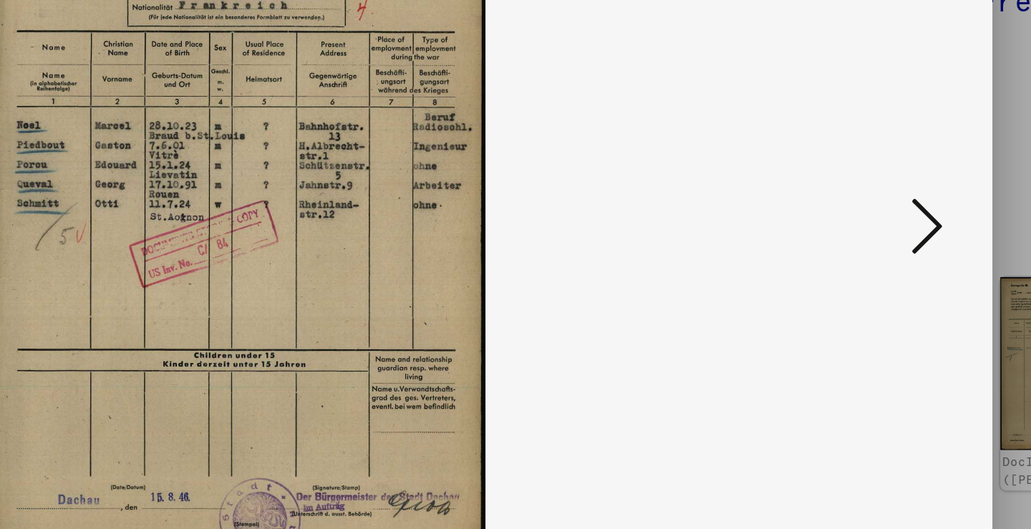
click at [883, 210] on icon at bounding box center [891, 227] width 17 height 34
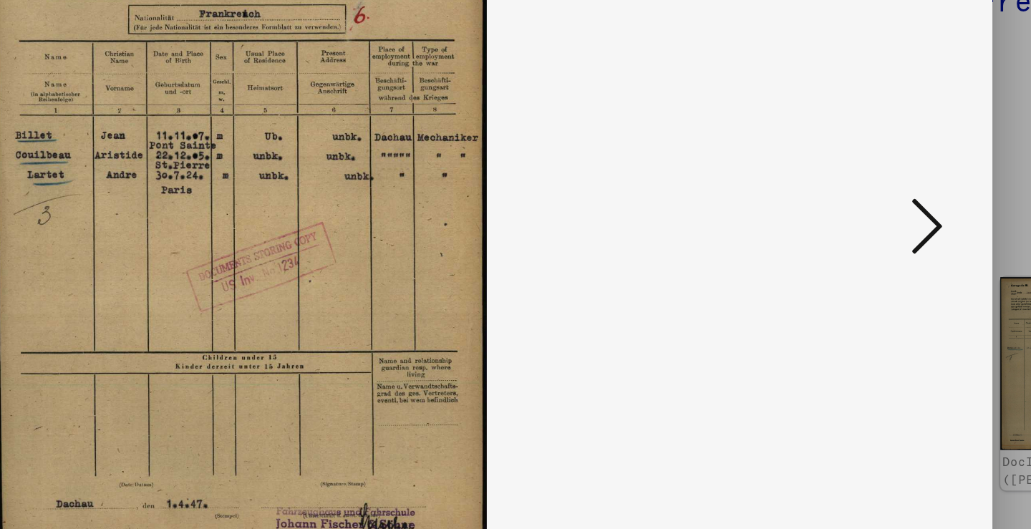
click at [883, 210] on icon at bounding box center [891, 227] width 17 height 34
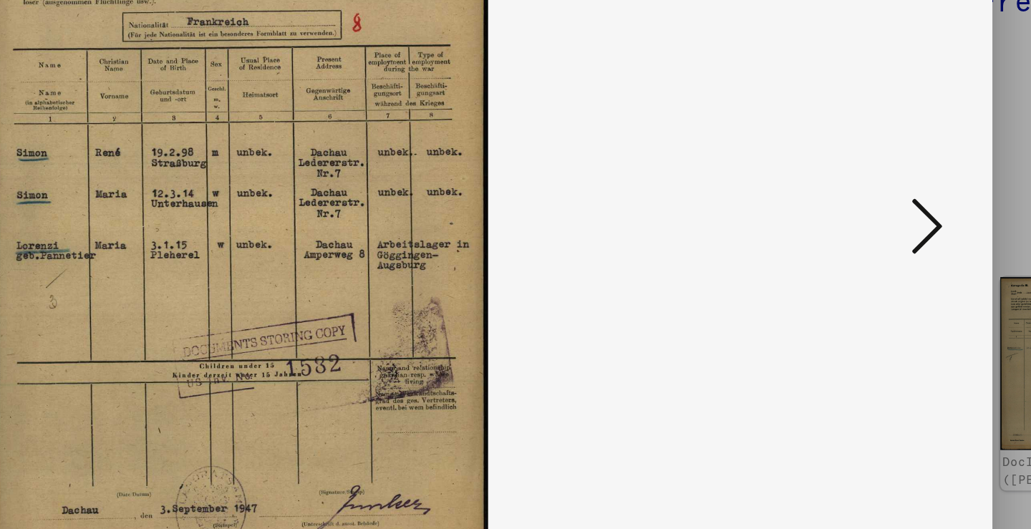
click at [883, 210] on icon at bounding box center [891, 227] width 17 height 34
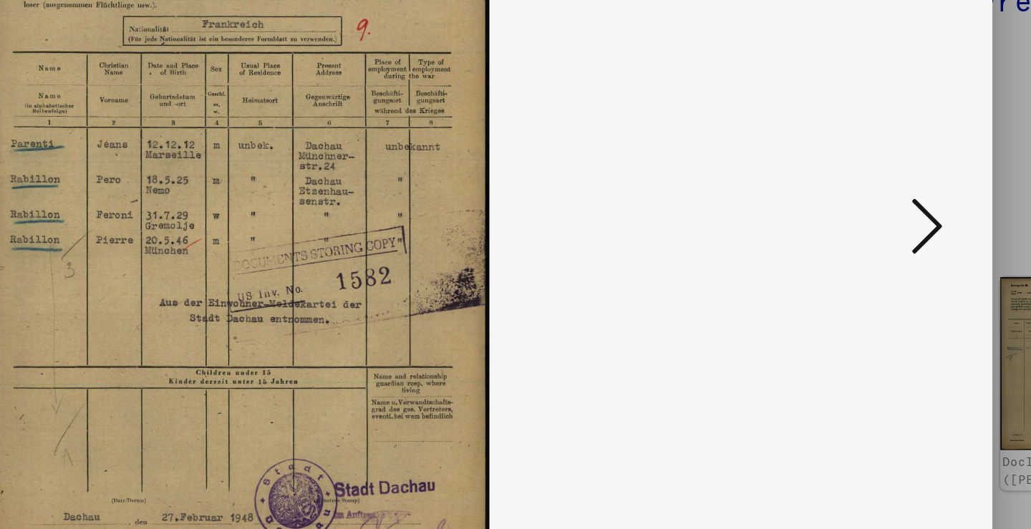
click at [883, 210] on icon at bounding box center [891, 227] width 17 height 34
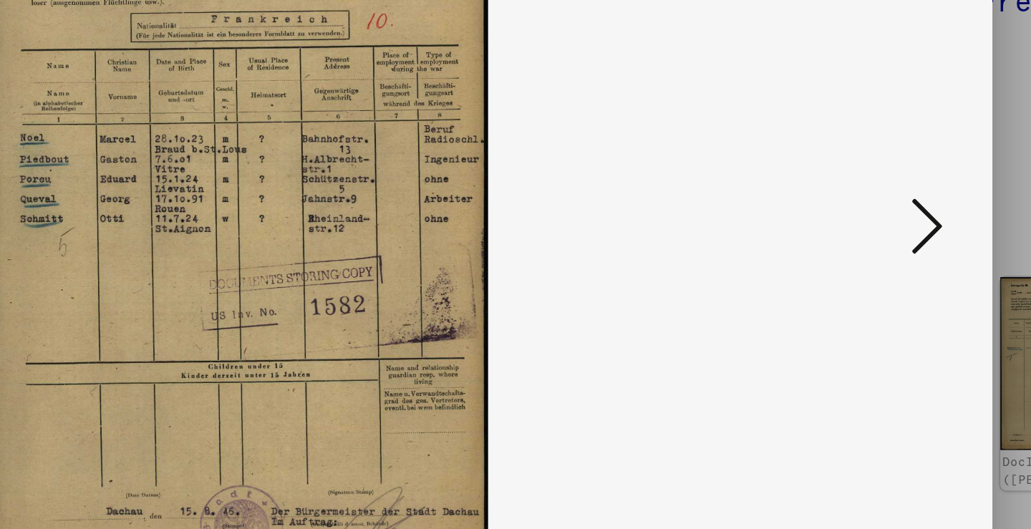
click at [883, 210] on icon at bounding box center [891, 227] width 17 height 34
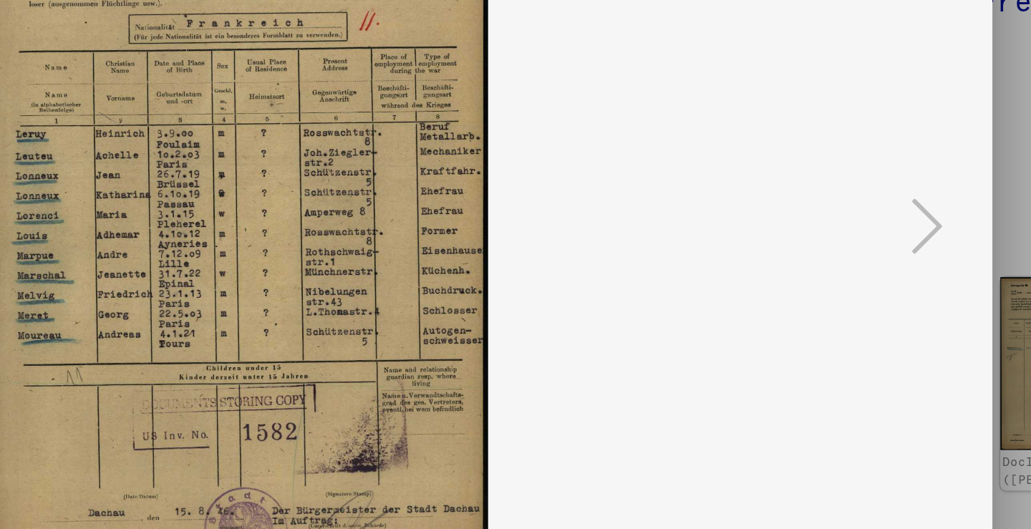
click at [883, 210] on icon at bounding box center [891, 227] width 17 height 34
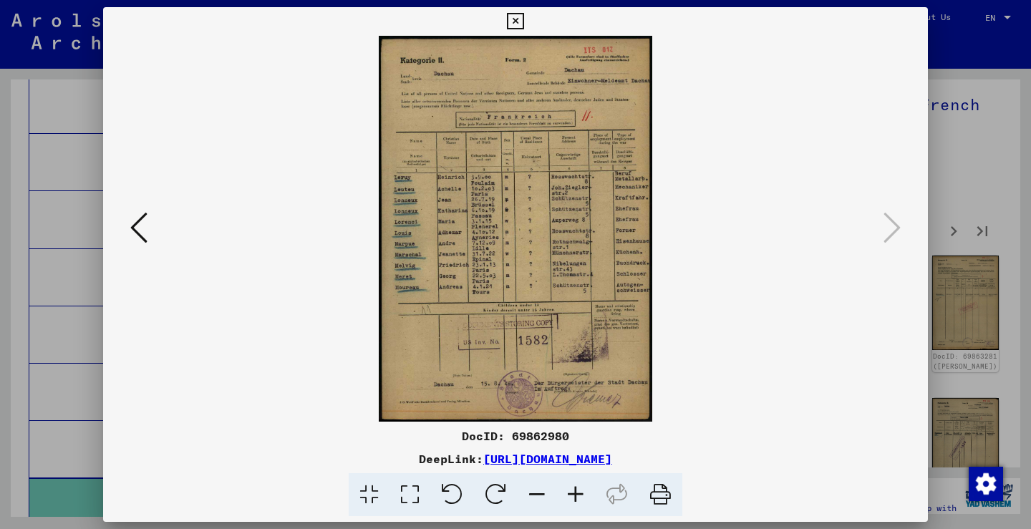
click at [1010, 238] on div at bounding box center [515, 264] width 1031 height 529
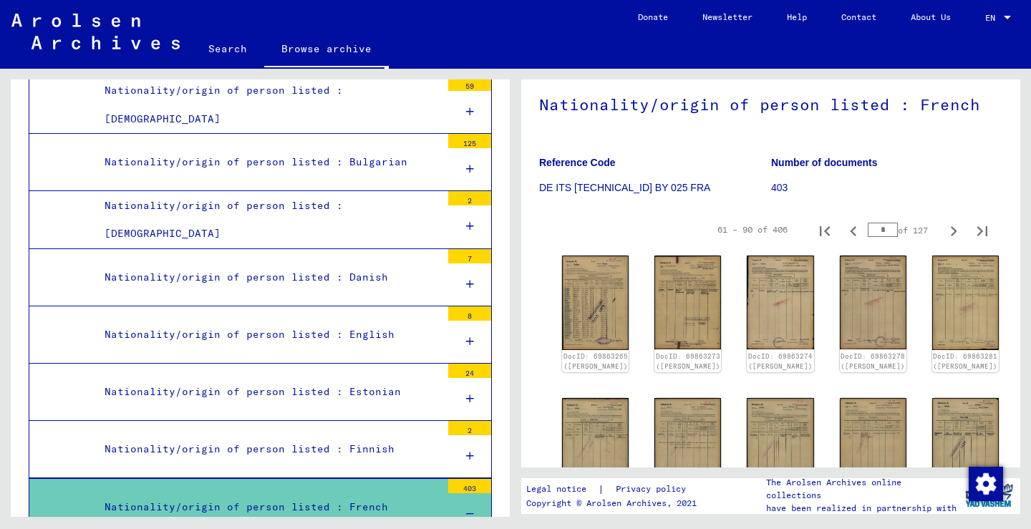
click at [962, 221] on icon "Next page" at bounding box center [953, 231] width 20 height 20
type input "*"
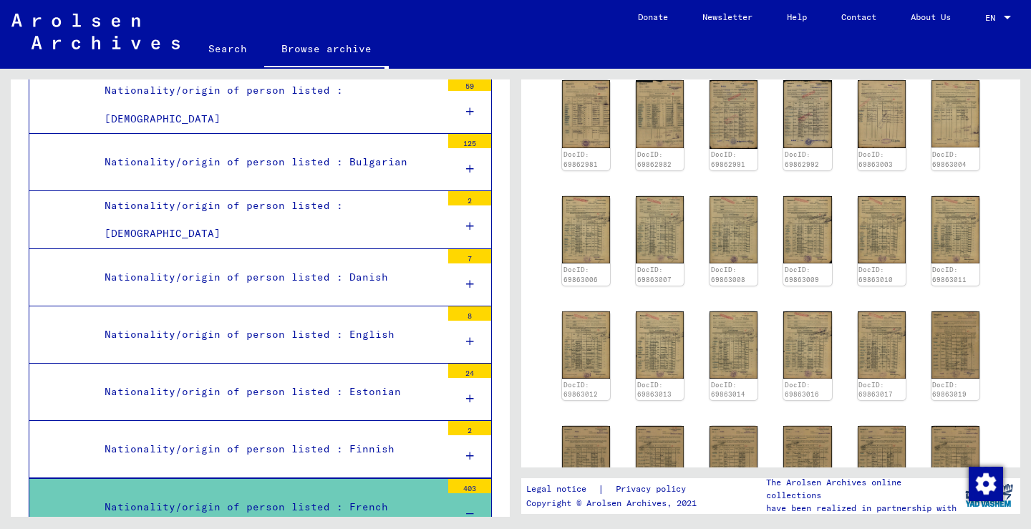
scroll to position [281, 0]
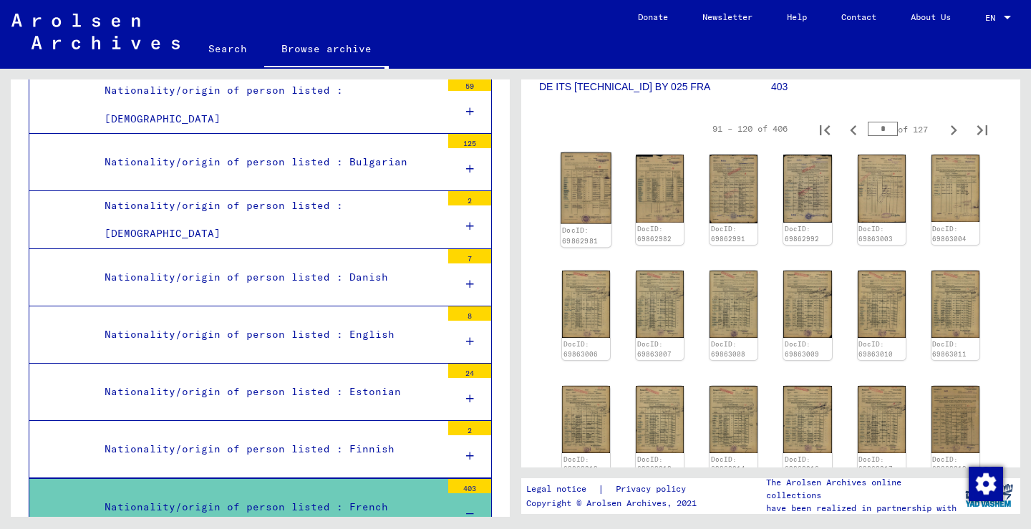
click at [565, 154] on img at bounding box center [585, 188] width 51 height 72
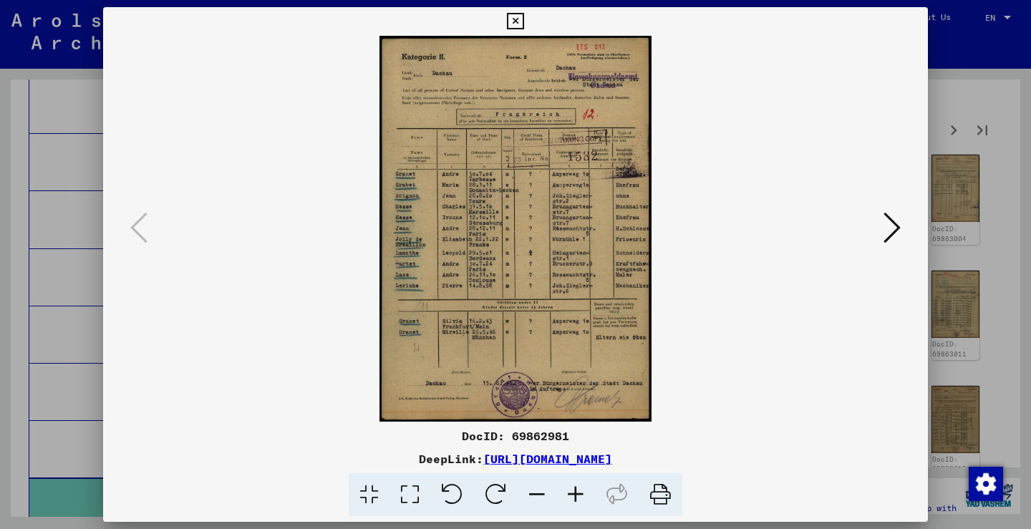
click at [973, 285] on div at bounding box center [515, 264] width 1031 height 529
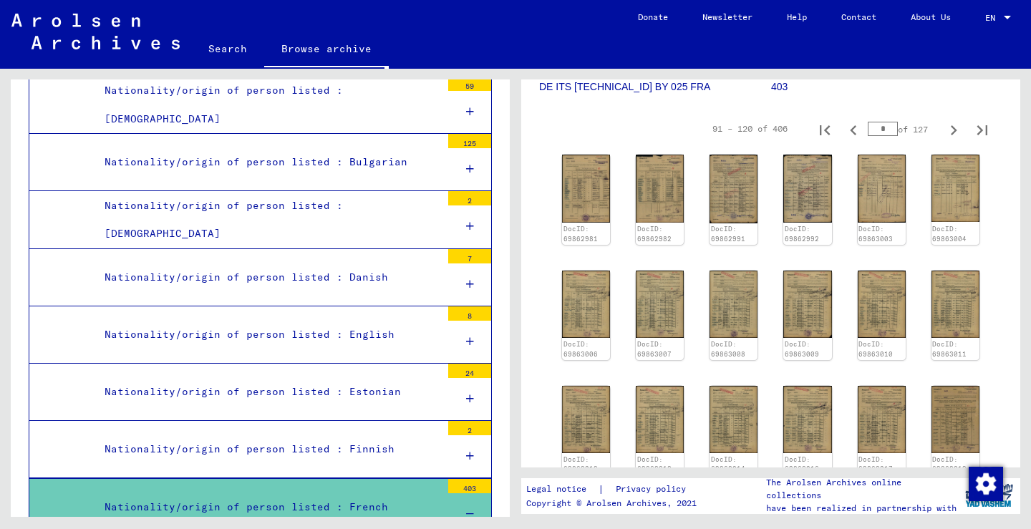
scroll to position [512, 0]
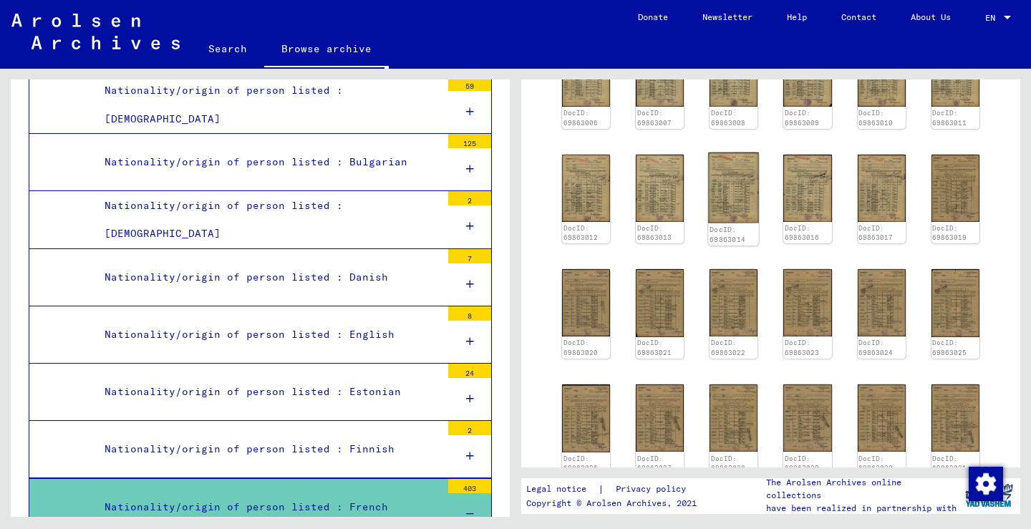
click at [743, 185] on img at bounding box center [734, 187] width 51 height 71
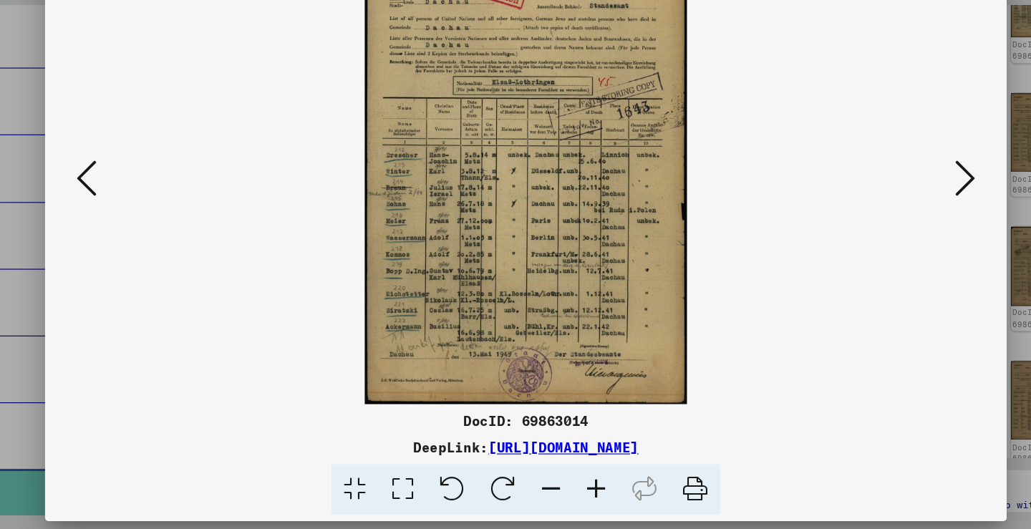
click at [883, 210] on icon at bounding box center [891, 227] width 17 height 34
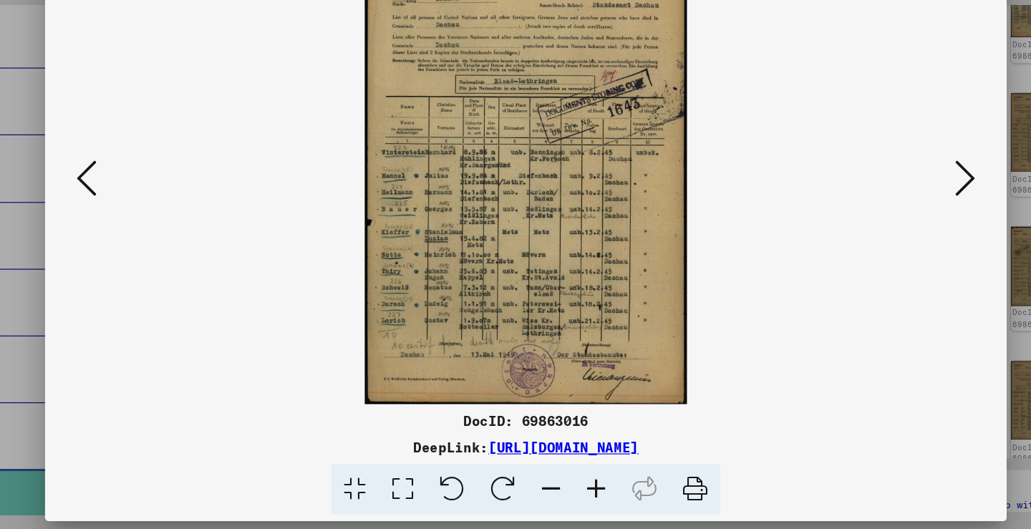
click at [883, 210] on icon at bounding box center [891, 227] width 17 height 34
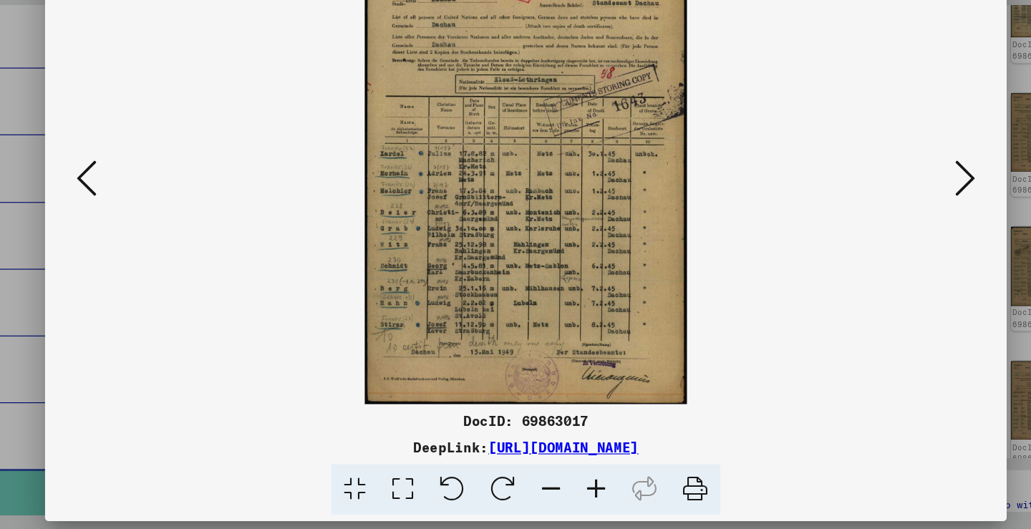
click at [883, 210] on icon at bounding box center [891, 227] width 17 height 34
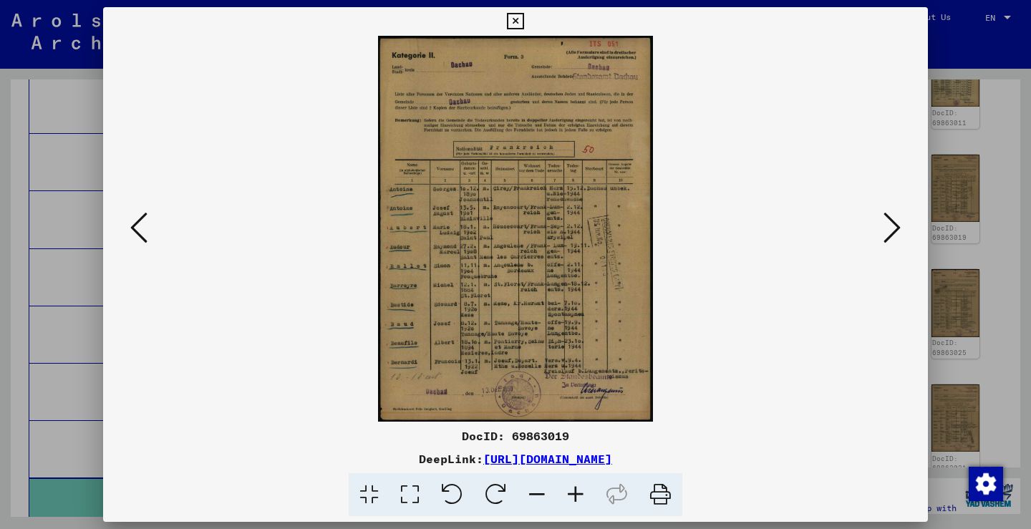
click at [902, 237] on button at bounding box center [892, 228] width 26 height 41
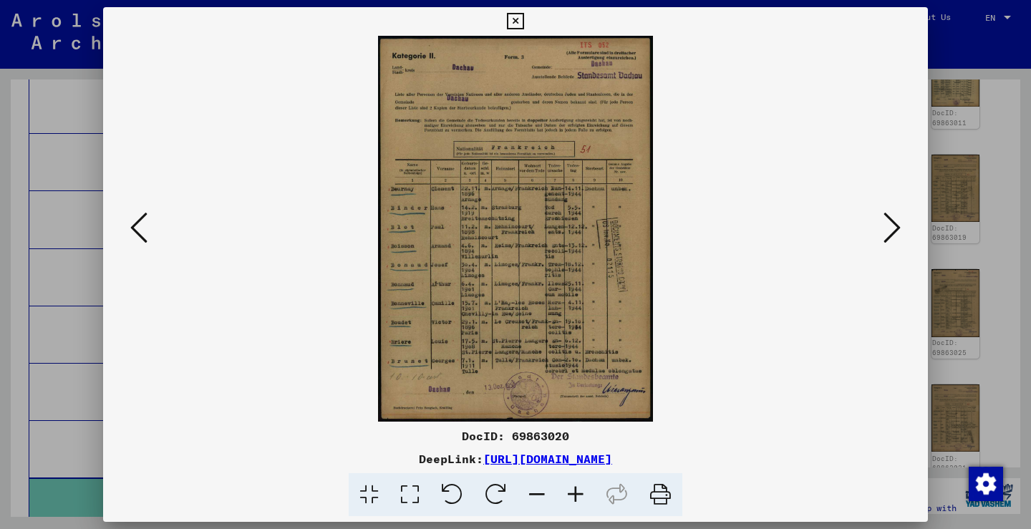
click at [879, 221] on button at bounding box center [892, 228] width 26 height 41
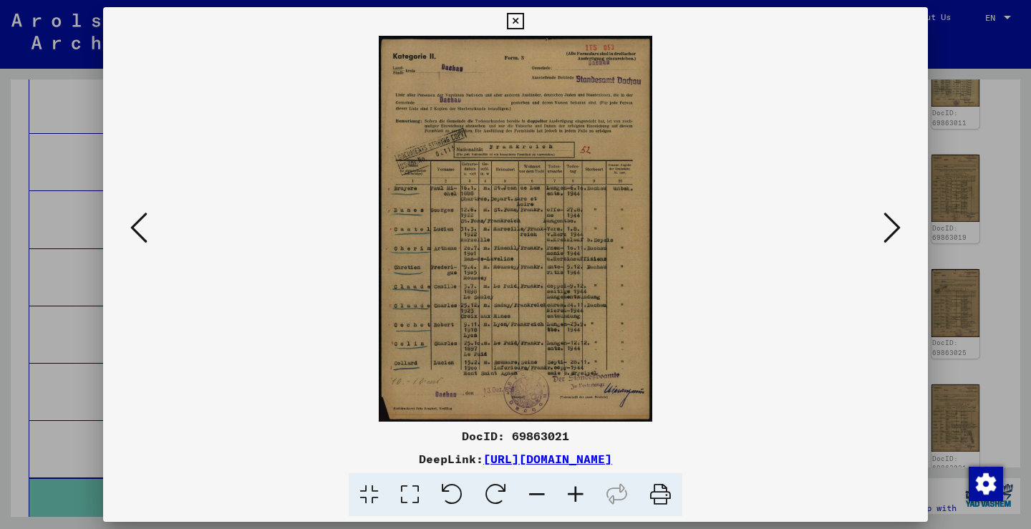
click at [883, 228] on icon at bounding box center [891, 227] width 17 height 34
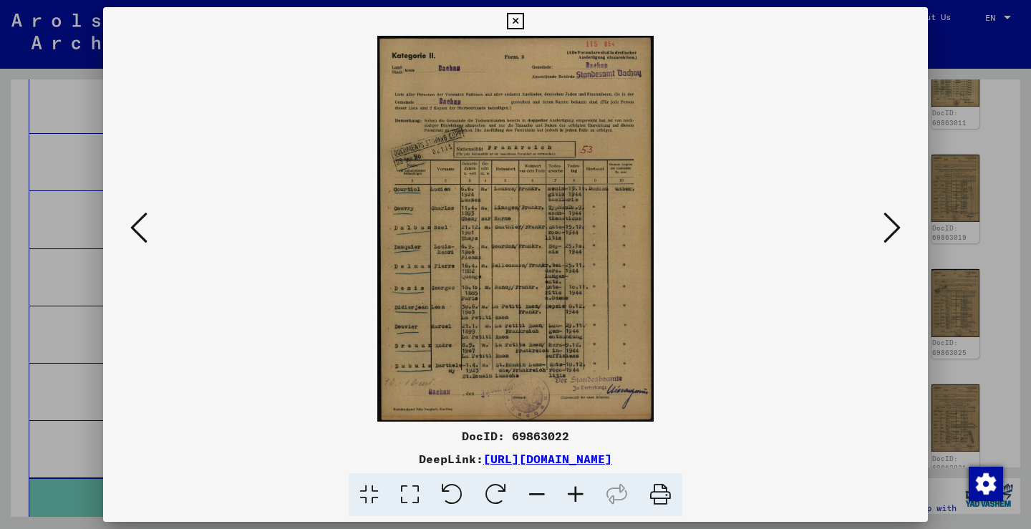
click at [887, 224] on icon at bounding box center [891, 227] width 17 height 34
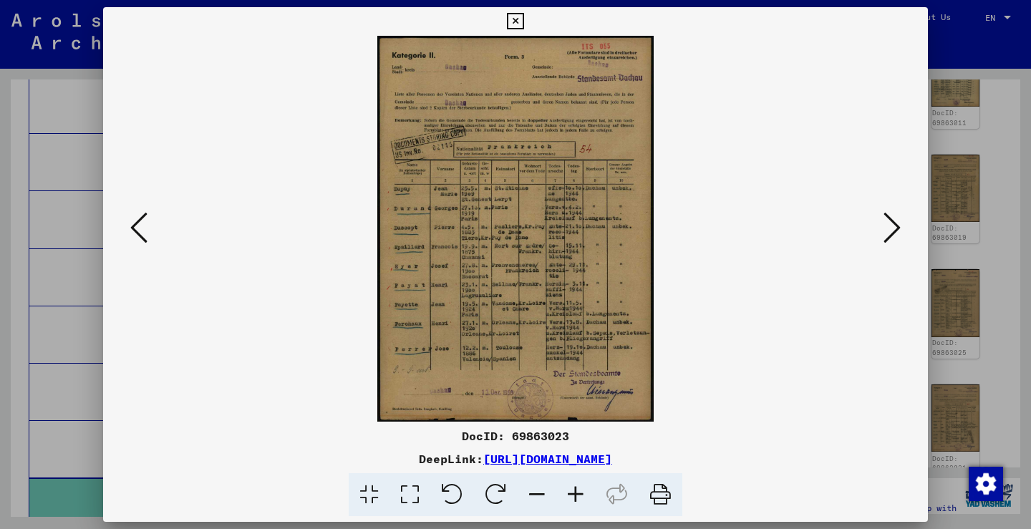
click at [902, 223] on button at bounding box center [892, 228] width 26 height 41
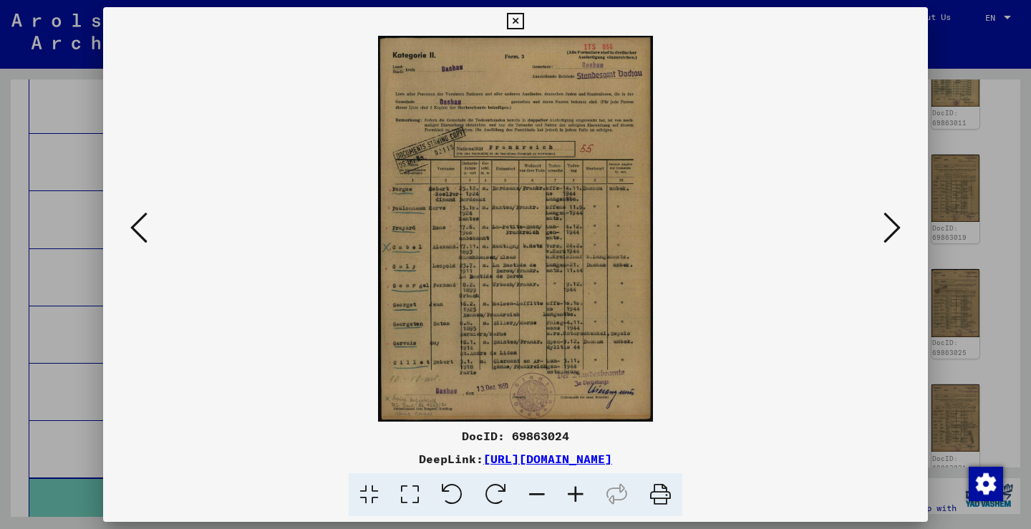
click at [892, 230] on icon at bounding box center [891, 227] width 17 height 34
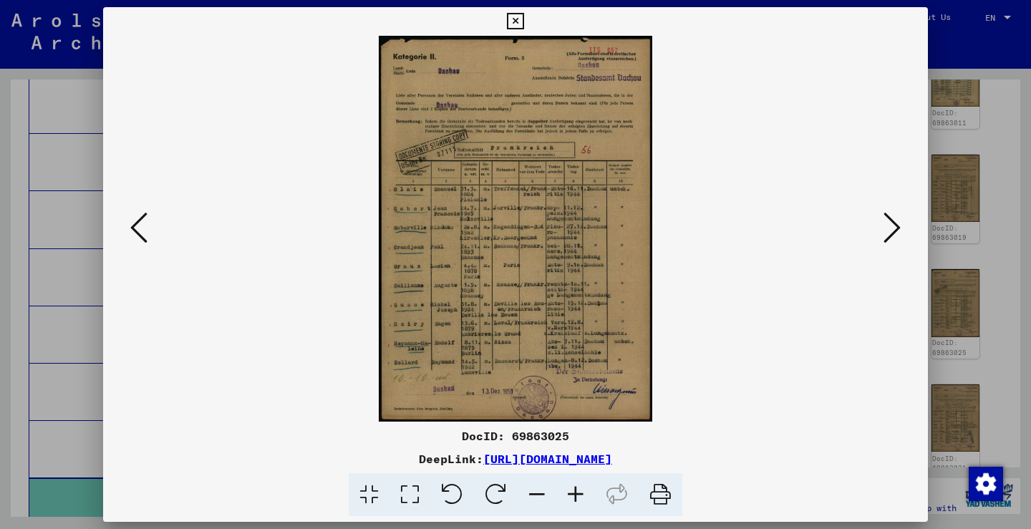
click at [886, 233] on icon at bounding box center [891, 227] width 17 height 34
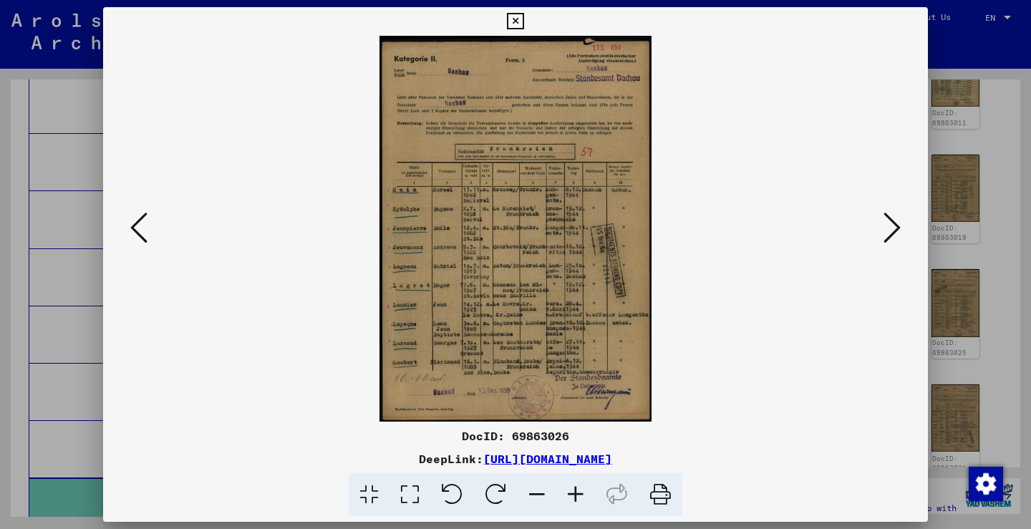
click at [889, 215] on icon at bounding box center [891, 227] width 17 height 34
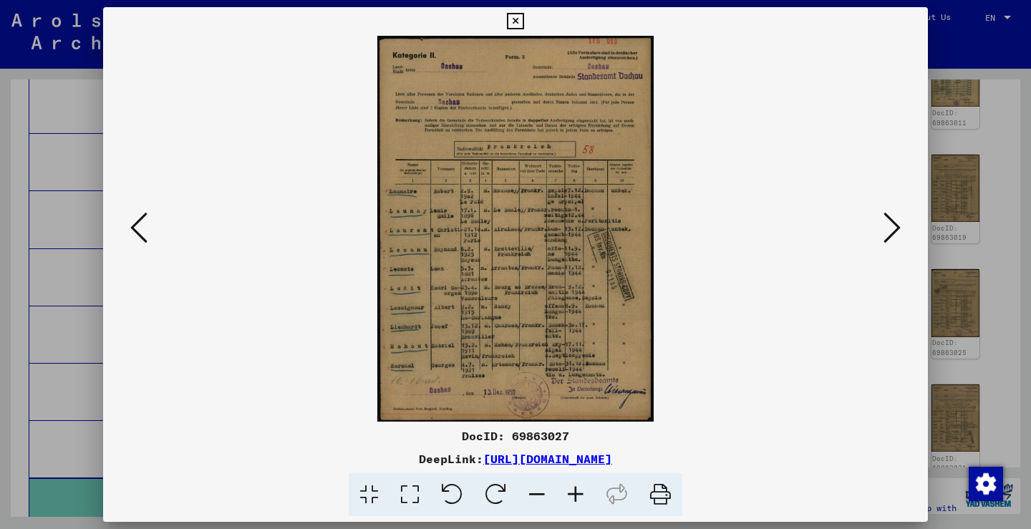
click at [895, 229] on icon at bounding box center [891, 227] width 17 height 34
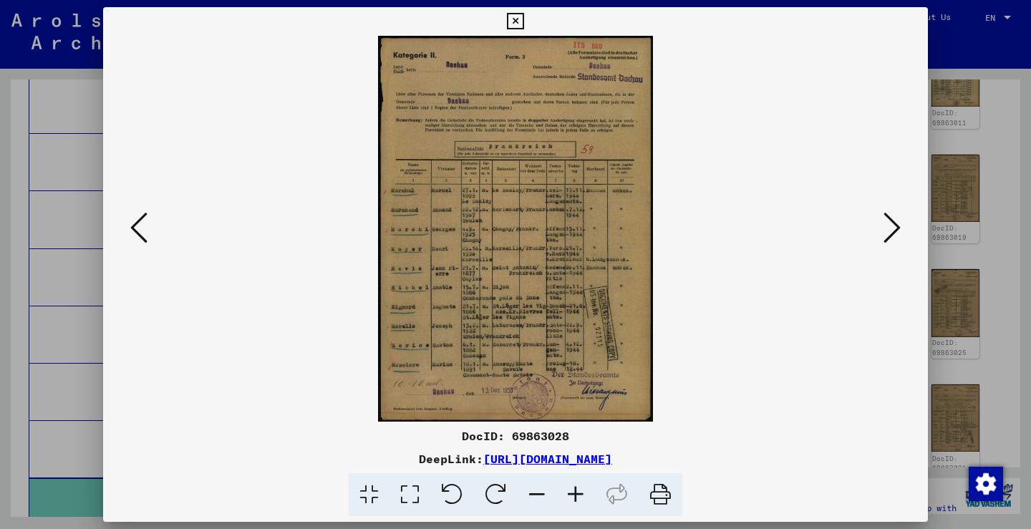
click at [887, 220] on icon at bounding box center [891, 227] width 17 height 34
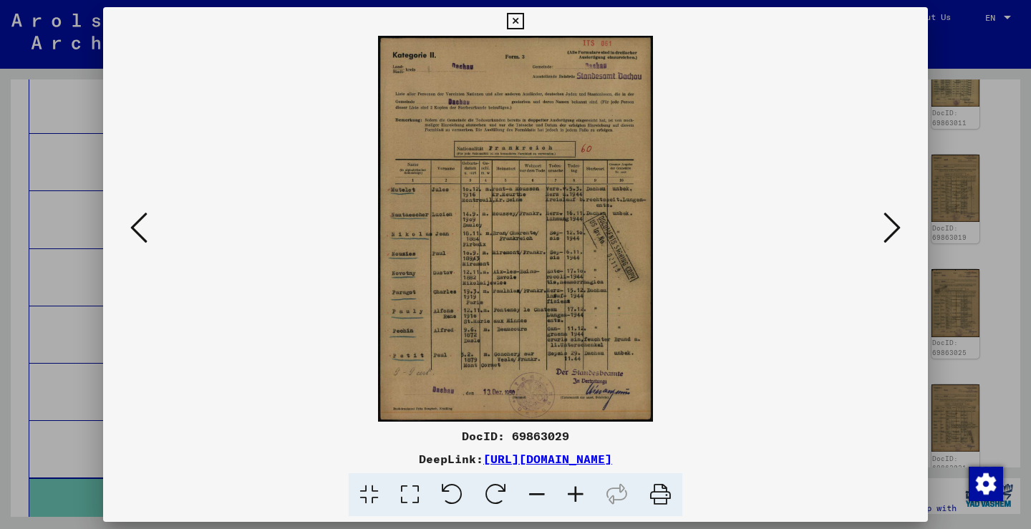
click at [890, 236] on icon at bounding box center [891, 227] width 17 height 34
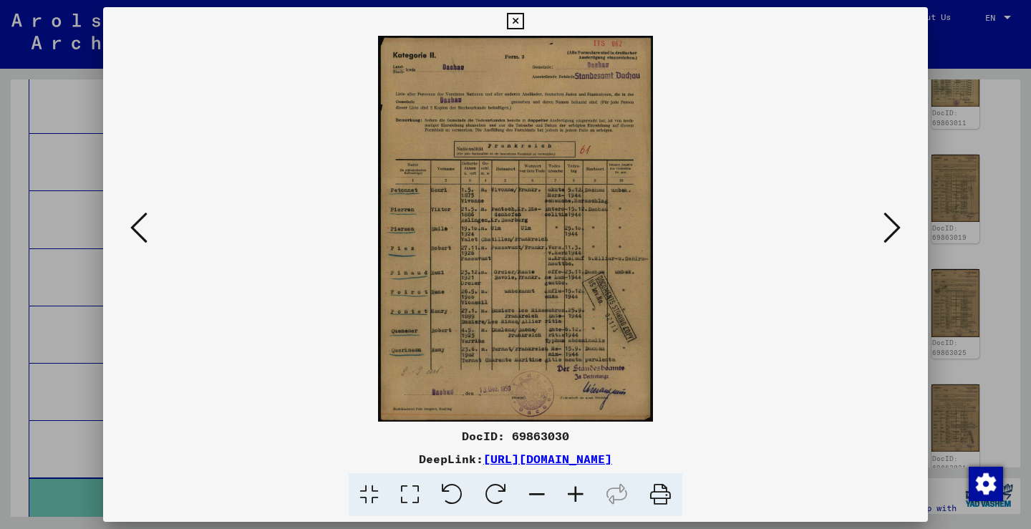
click at [892, 239] on icon at bounding box center [891, 227] width 17 height 34
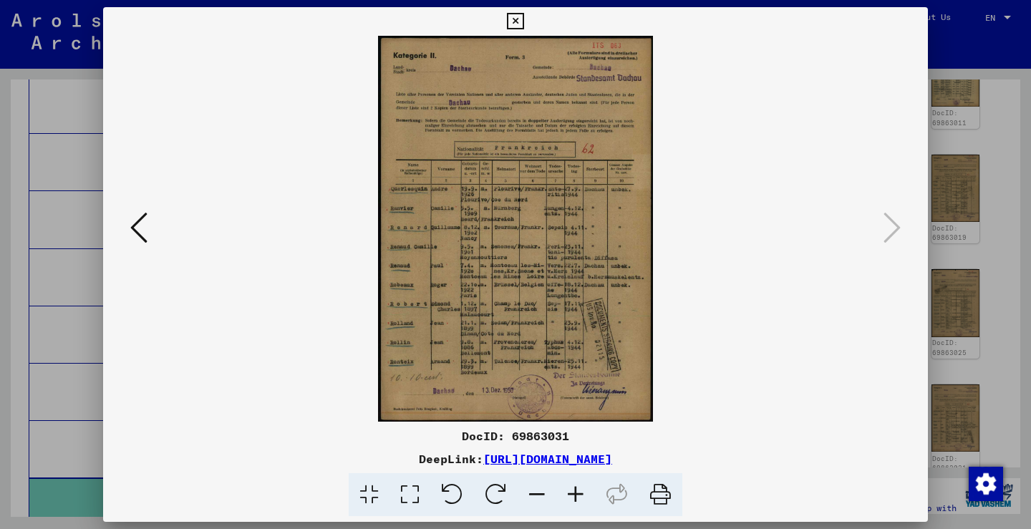
click at [955, 248] on div at bounding box center [515, 264] width 1031 height 529
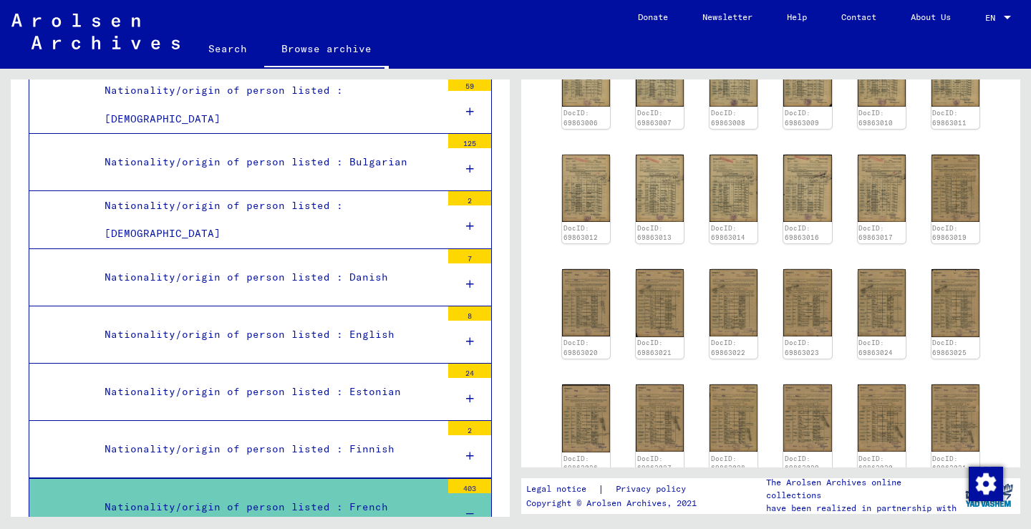
scroll to position [228, 0]
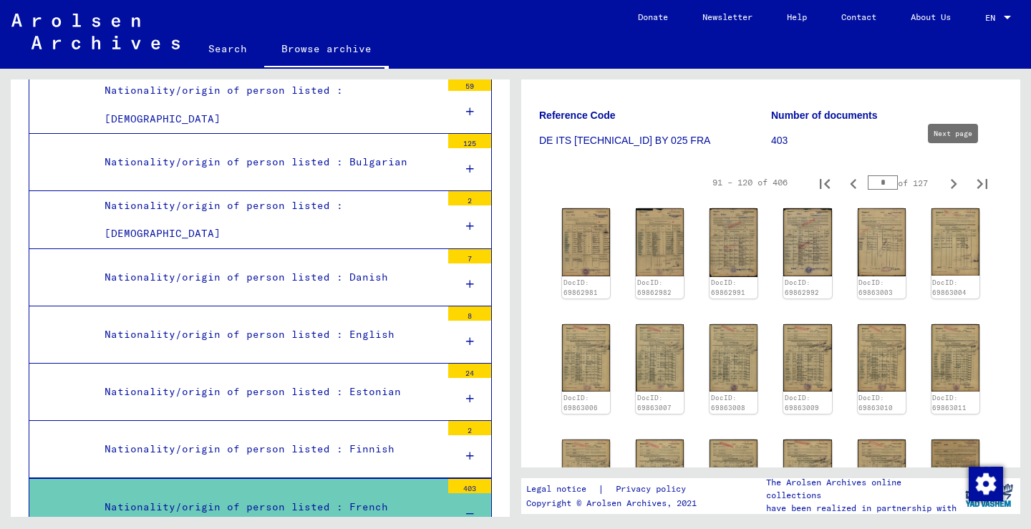
click at [950, 168] on button "Next page" at bounding box center [953, 182] width 29 height 29
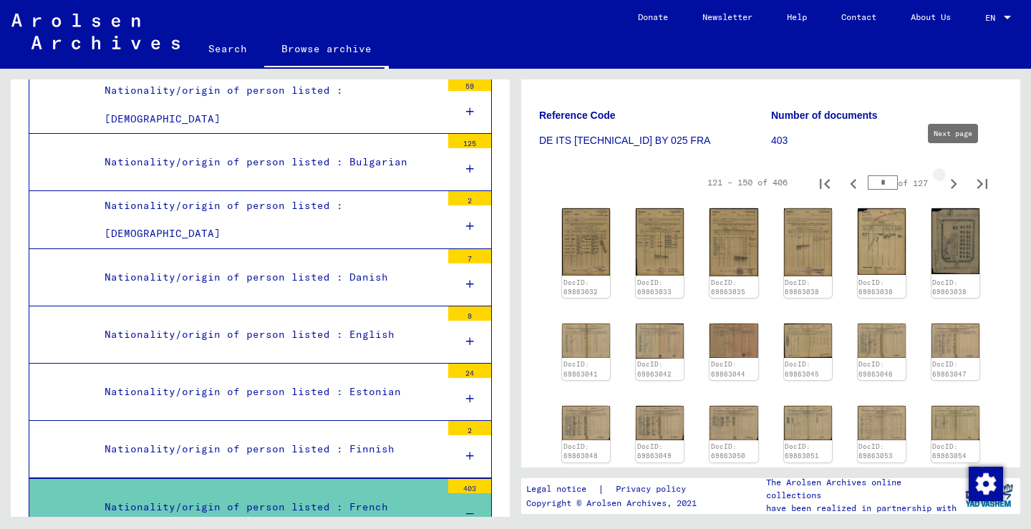
type input "*"
click at [563, 249] on img at bounding box center [585, 241] width 51 height 71
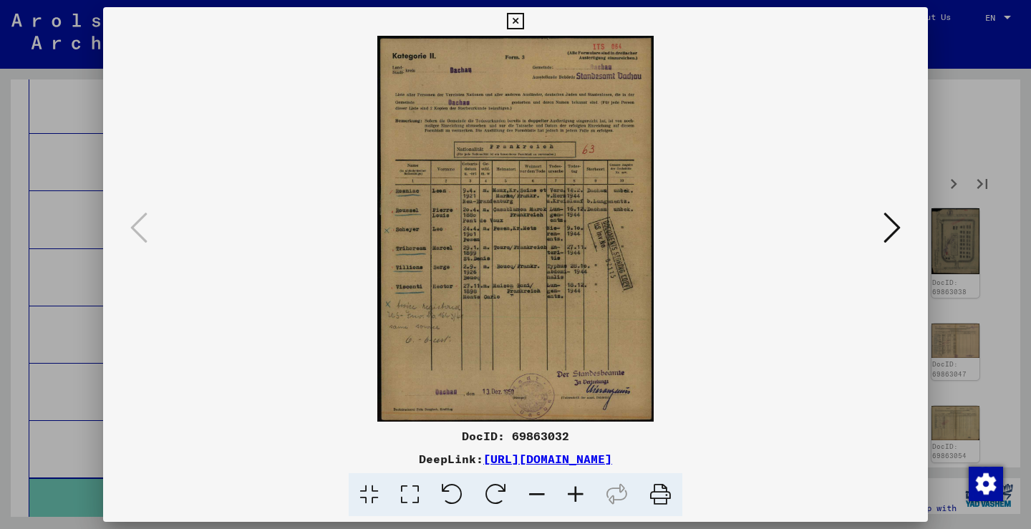
click at [895, 233] on icon at bounding box center [891, 227] width 17 height 34
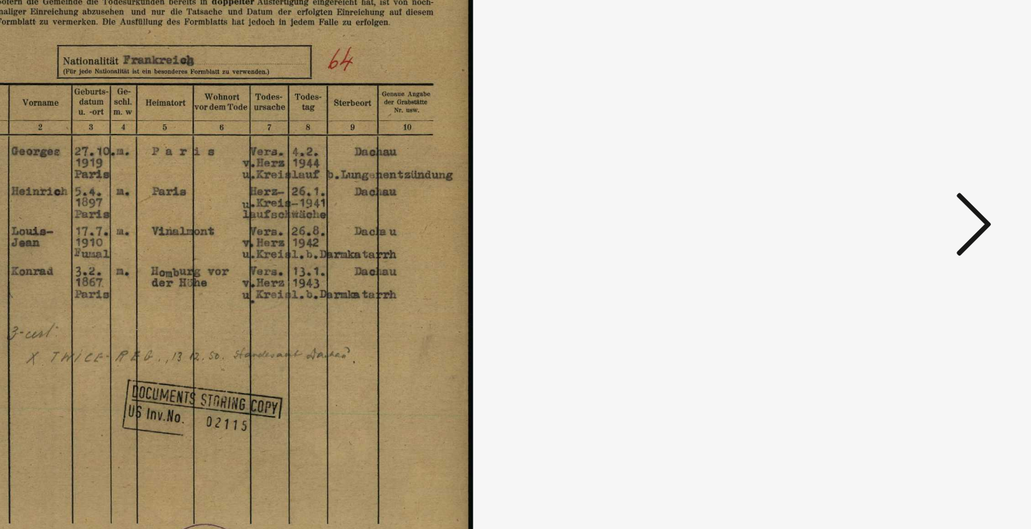
click at [879, 208] on div at bounding box center [892, 228] width 26 height 41
click at [879, 208] on button at bounding box center [892, 228] width 26 height 41
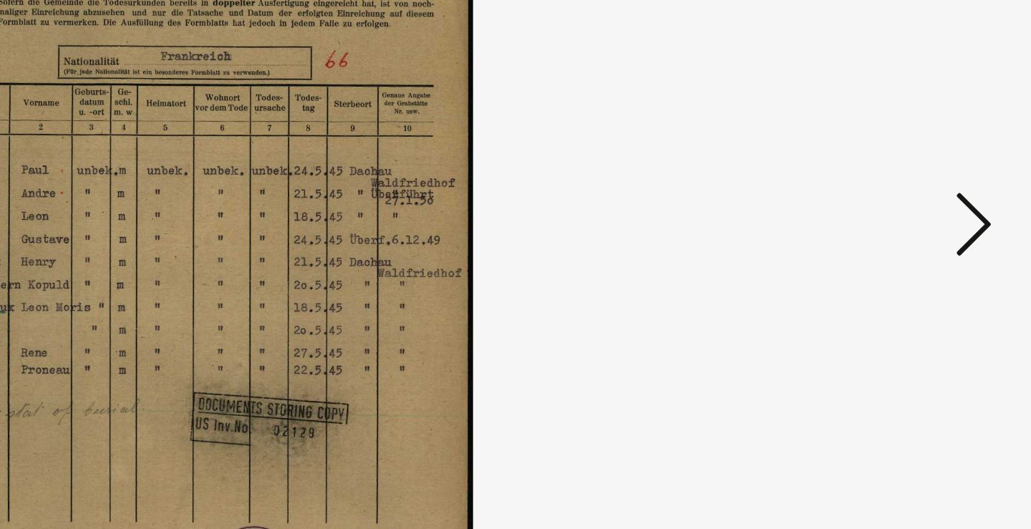
click at [883, 210] on icon at bounding box center [891, 227] width 17 height 34
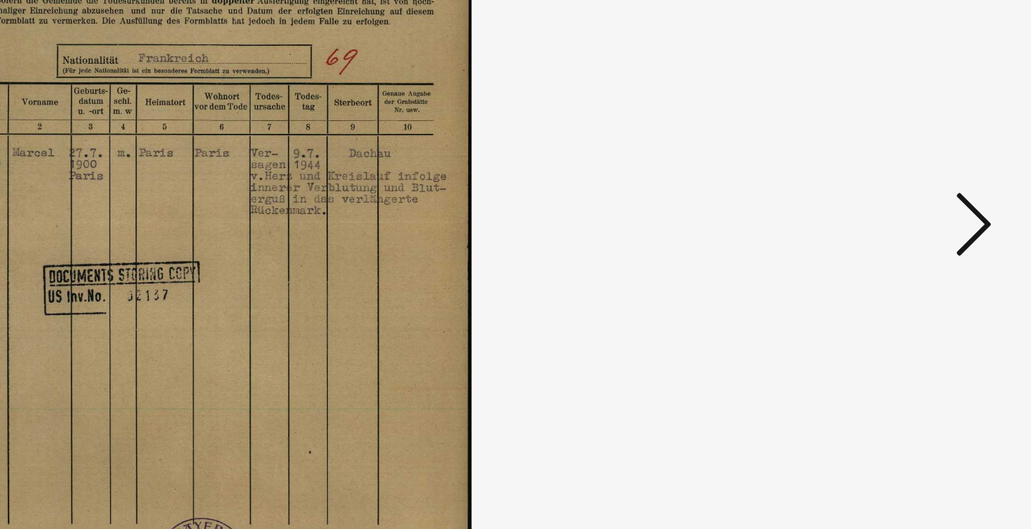
click at [883, 210] on icon at bounding box center [891, 227] width 17 height 34
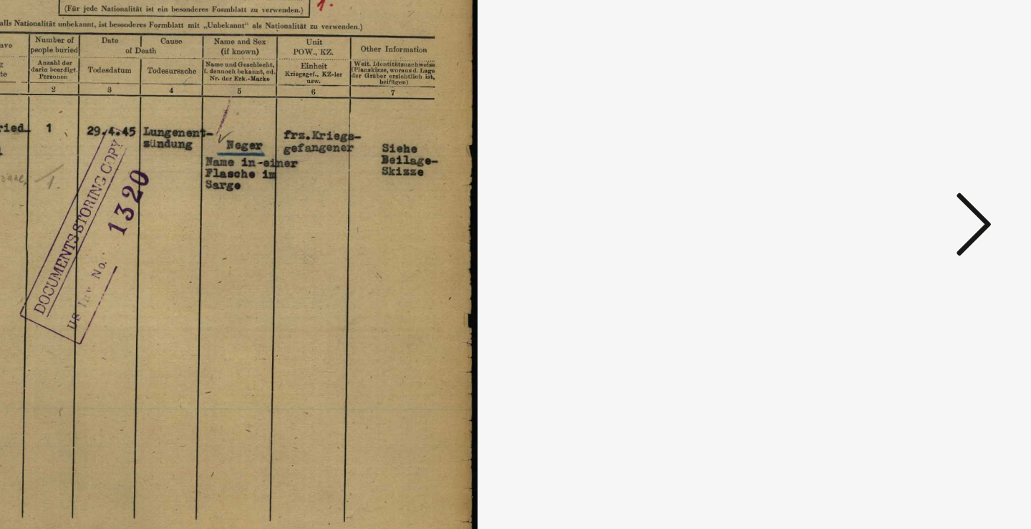
click at [883, 210] on icon at bounding box center [891, 227] width 17 height 34
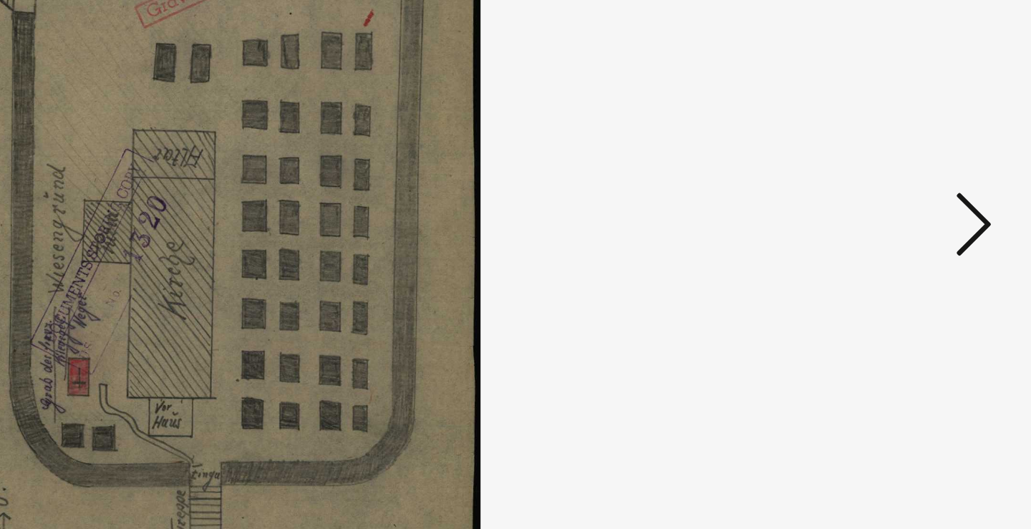
click at [883, 210] on icon at bounding box center [891, 227] width 17 height 34
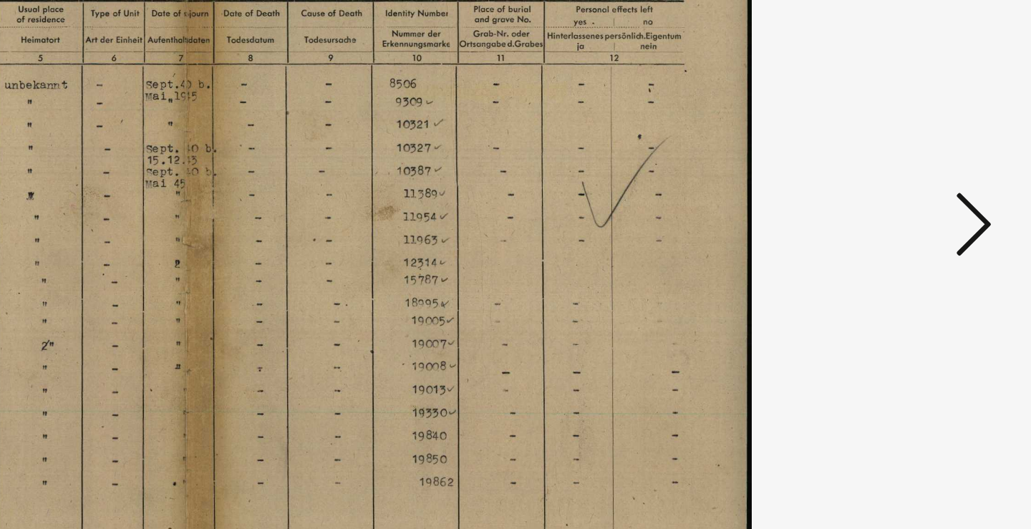
click at [883, 210] on icon at bounding box center [891, 227] width 17 height 34
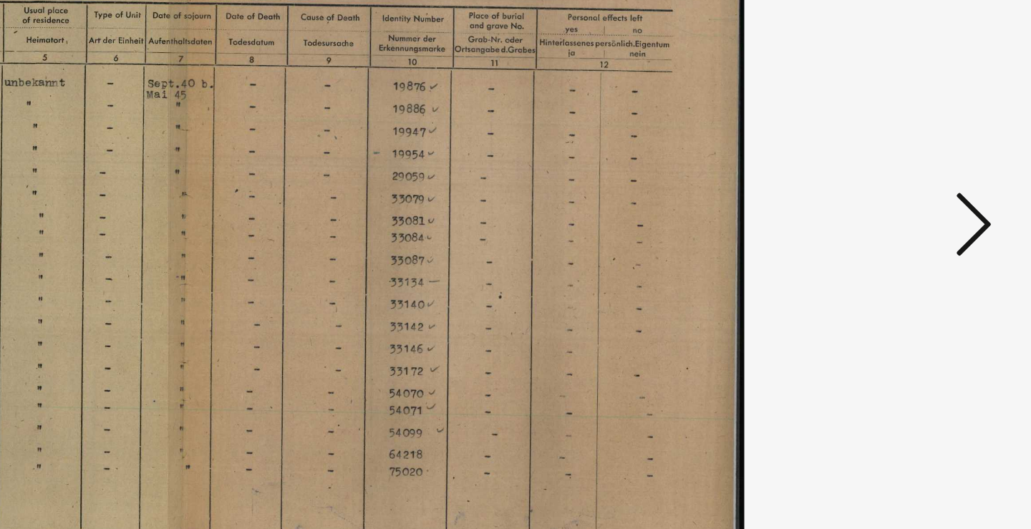
click at [883, 210] on icon at bounding box center [891, 227] width 17 height 34
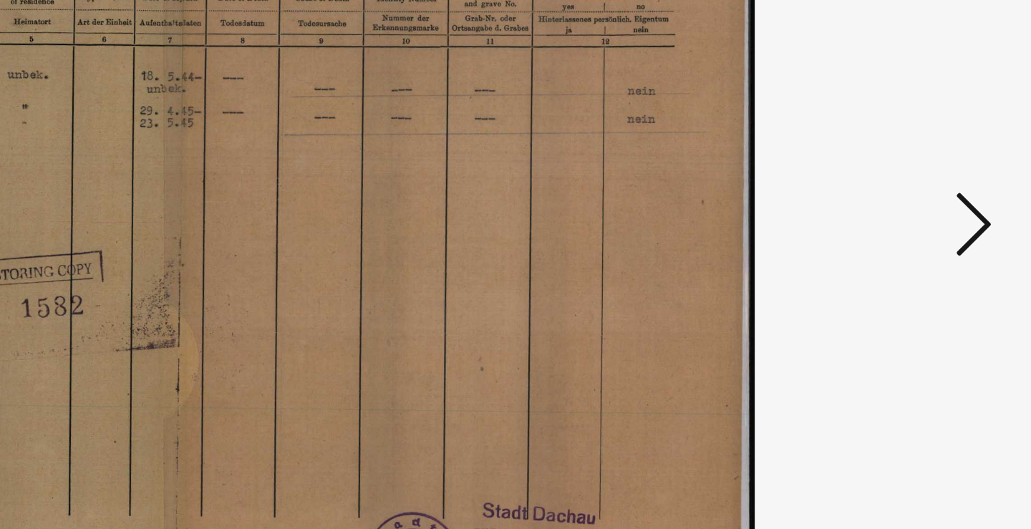
click at [883, 210] on icon at bounding box center [891, 227] width 17 height 34
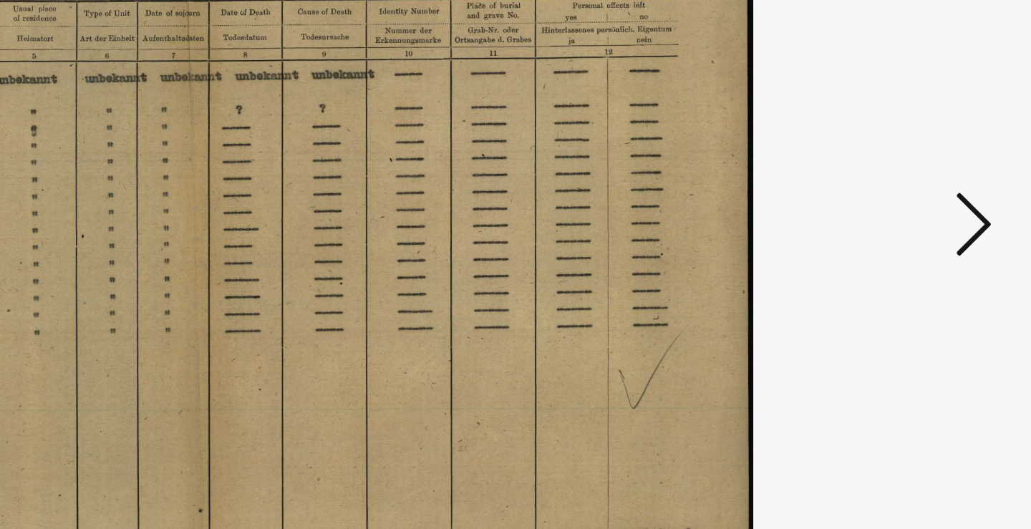
click at [883, 210] on icon at bounding box center [891, 227] width 17 height 34
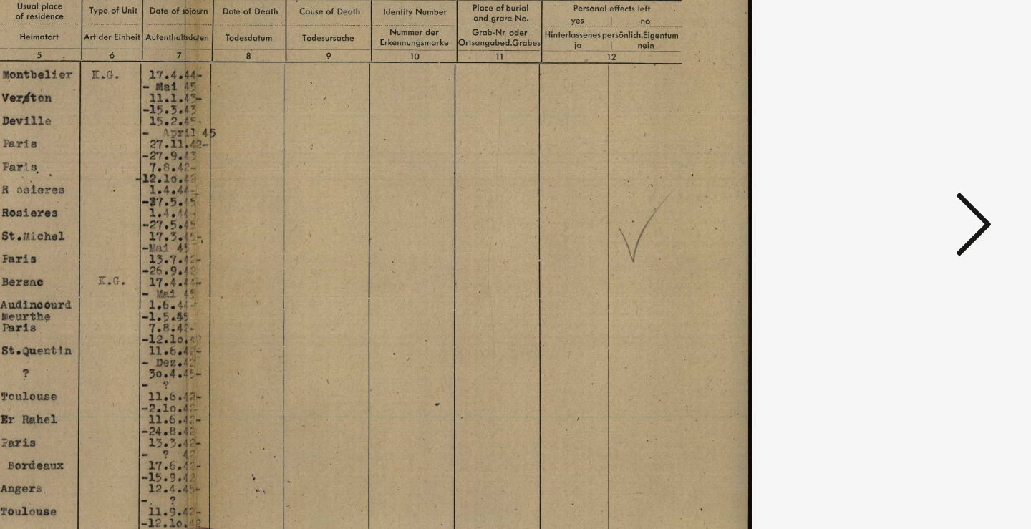
click at [883, 210] on icon at bounding box center [891, 227] width 17 height 34
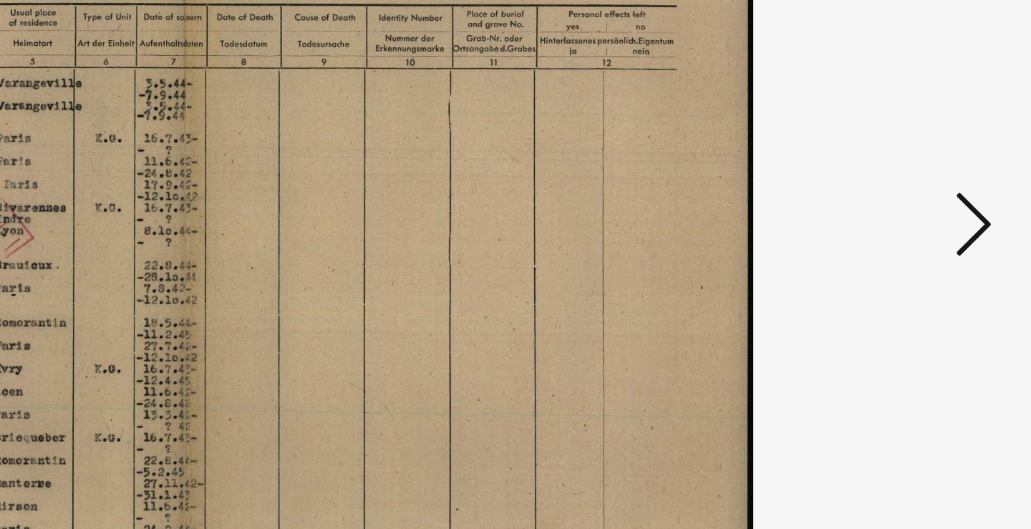
click at [883, 210] on icon at bounding box center [891, 227] width 17 height 34
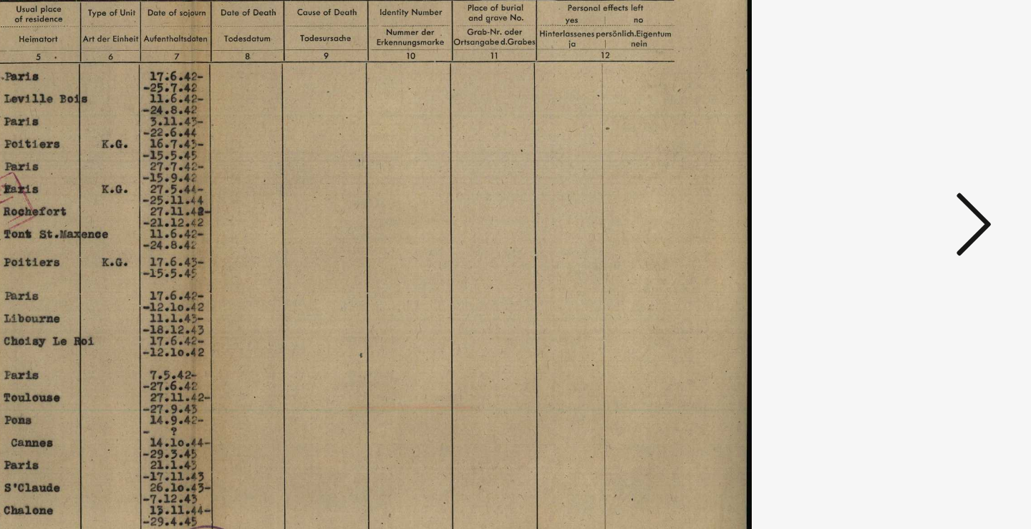
click at [883, 210] on icon at bounding box center [891, 227] width 17 height 34
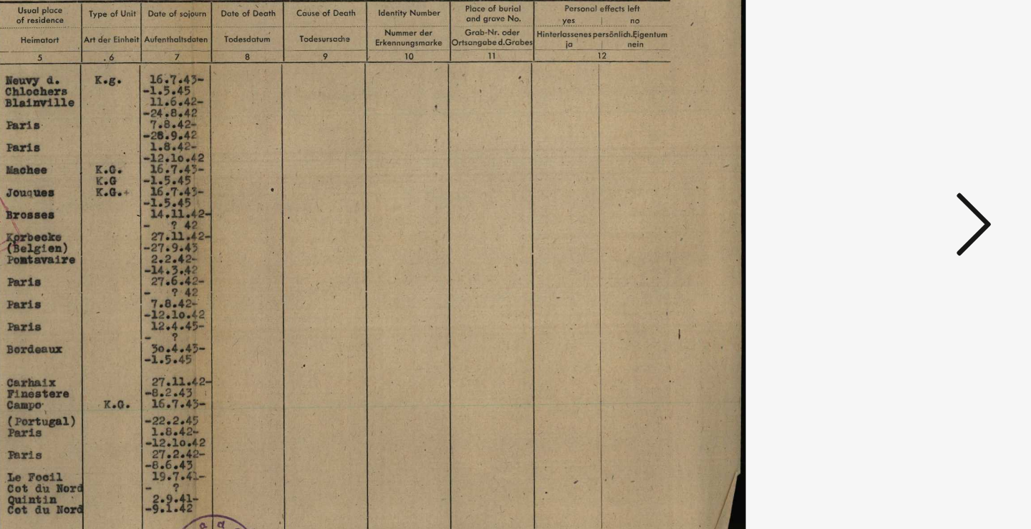
click at [883, 210] on icon at bounding box center [891, 227] width 17 height 34
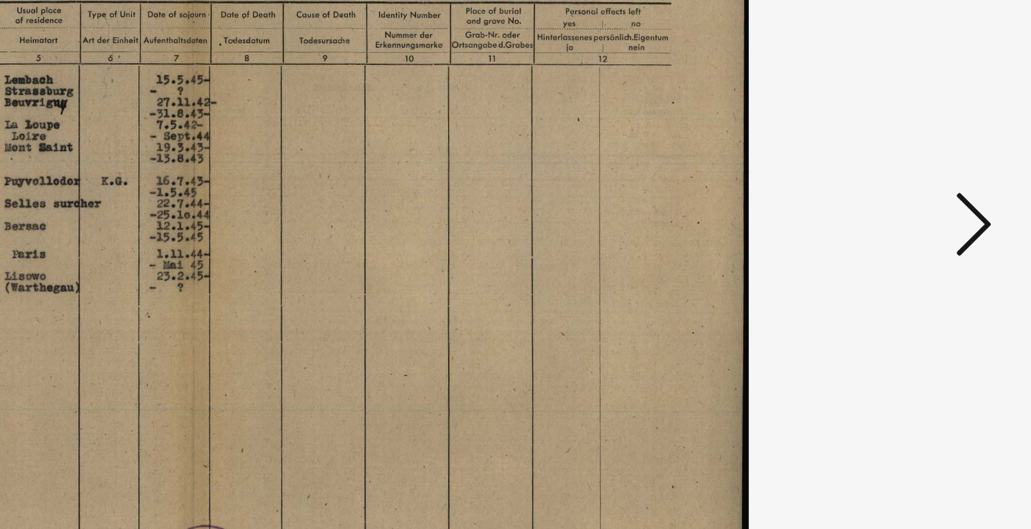
click at [883, 210] on icon at bounding box center [891, 227] width 17 height 34
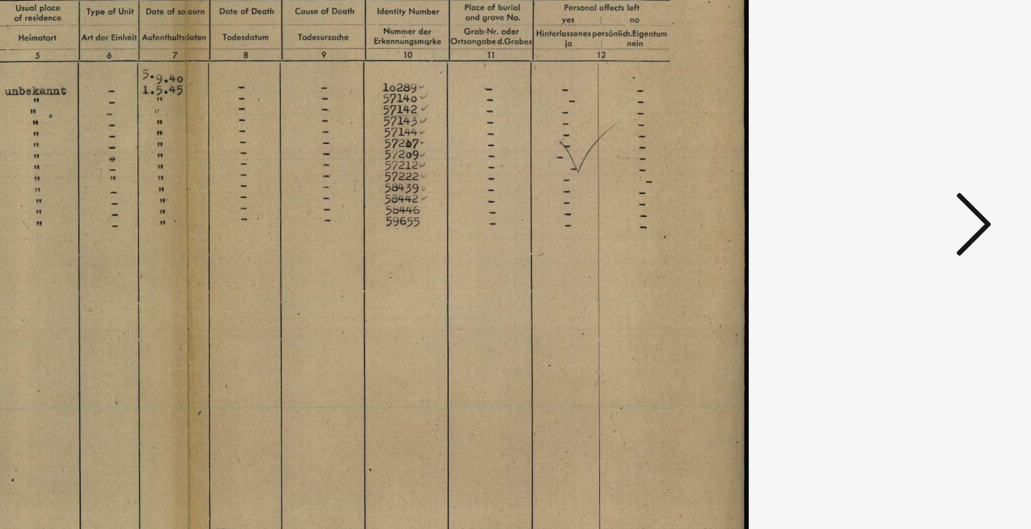
click at [883, 210] on icon at bounding box center [891, 227] width 17 height 34
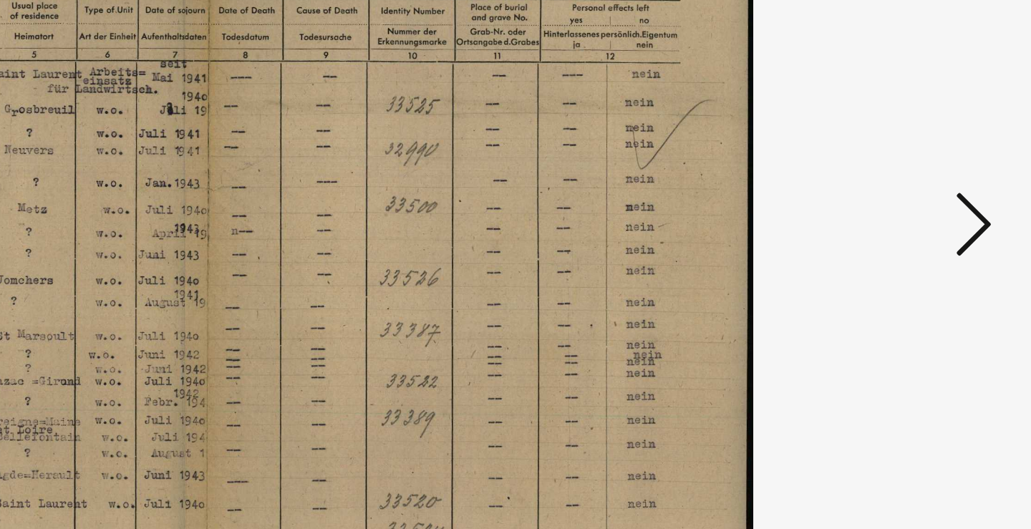
click at [883, 210] on icon at bounding box center [891, 227] width 17 height 34
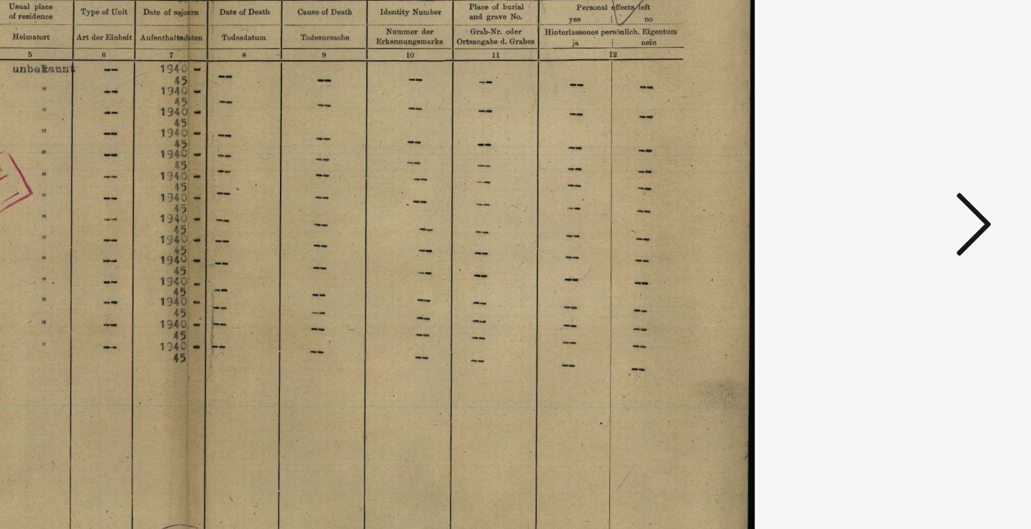
click at [883, 210] on icon at bounding box center [891, 227] width 17 height 34
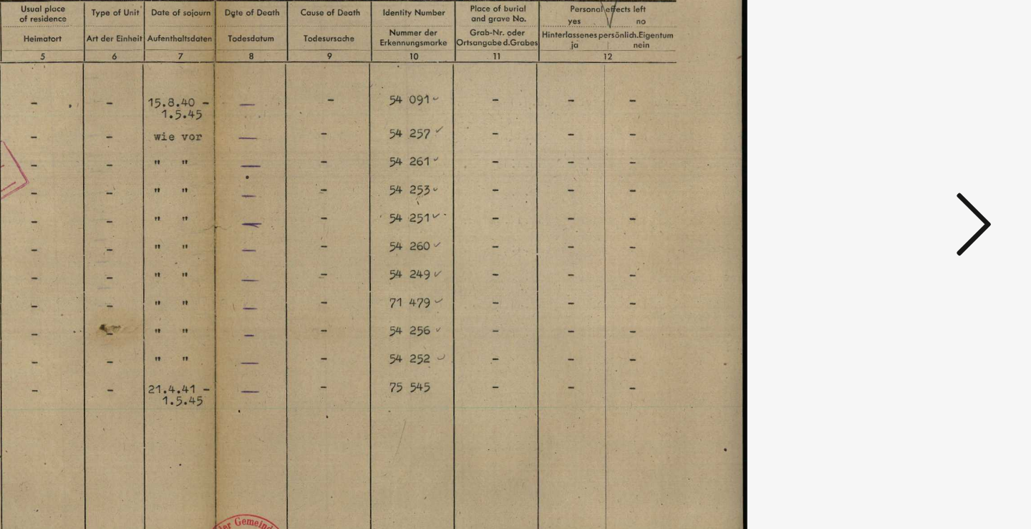
click at [883, 210] on icon at bounding box center [891, 227] width 17 height 34
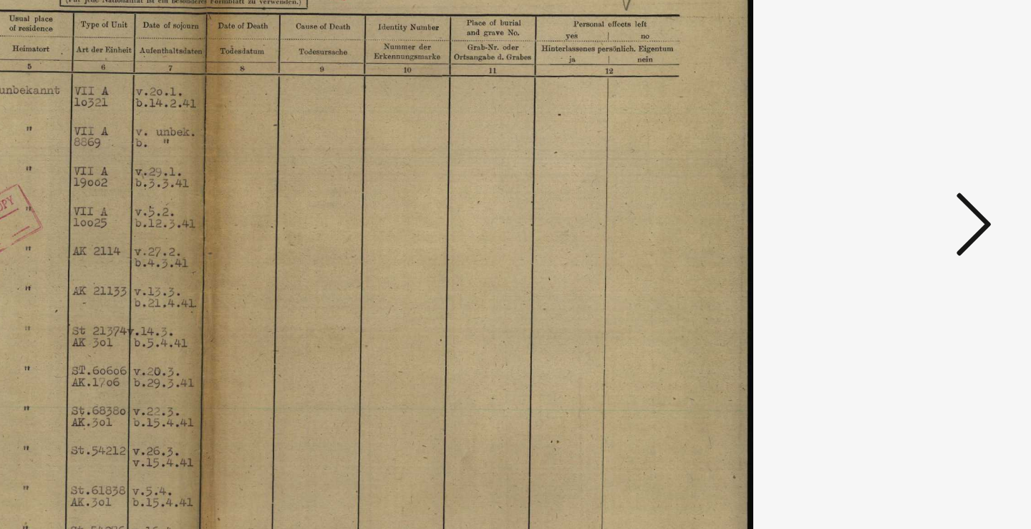
click at [883, 210] on icon at bounding box center [891, 227] width 17 height 34
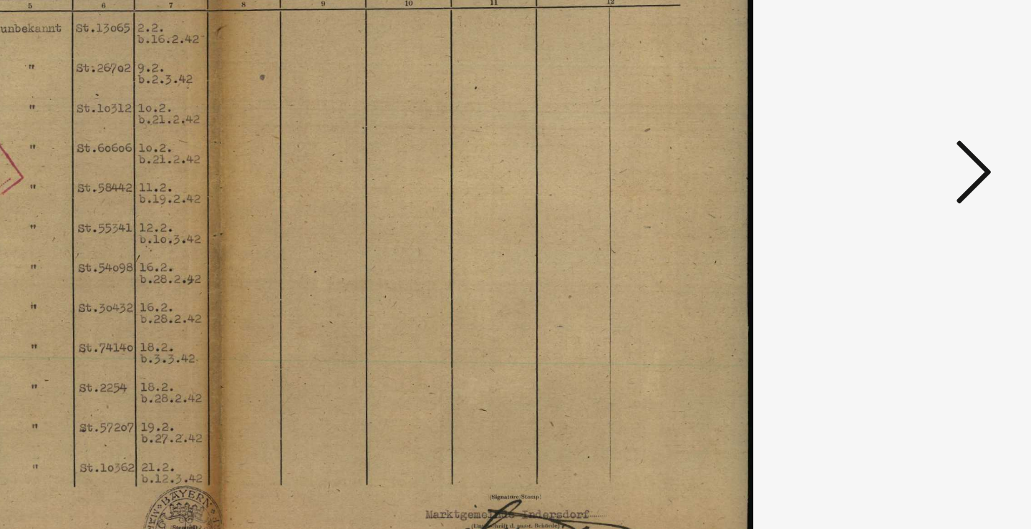
click at [883, 210] on icon at bounding box center [891, 227] width 17 height 34
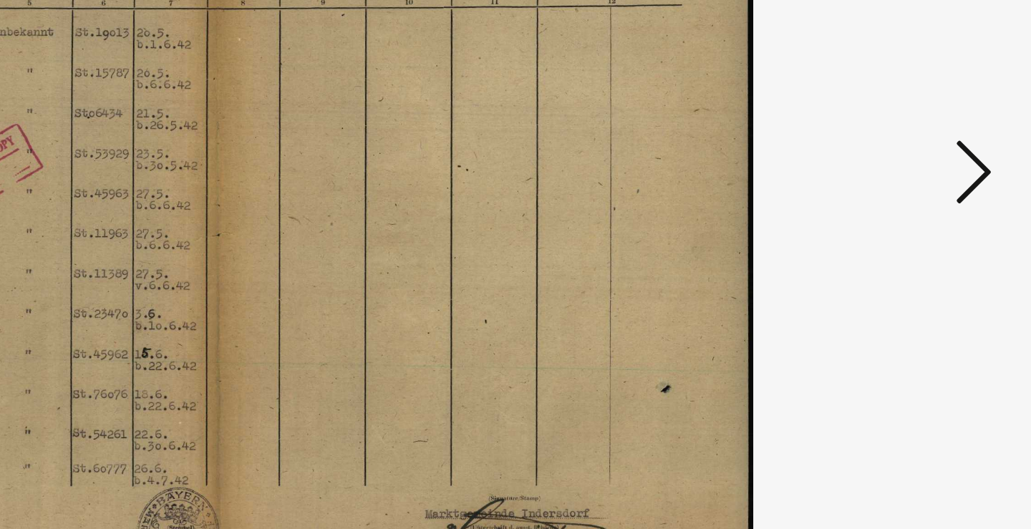
click at [883, 210] on icon at bounding box center [891, 227] width 17 height 34
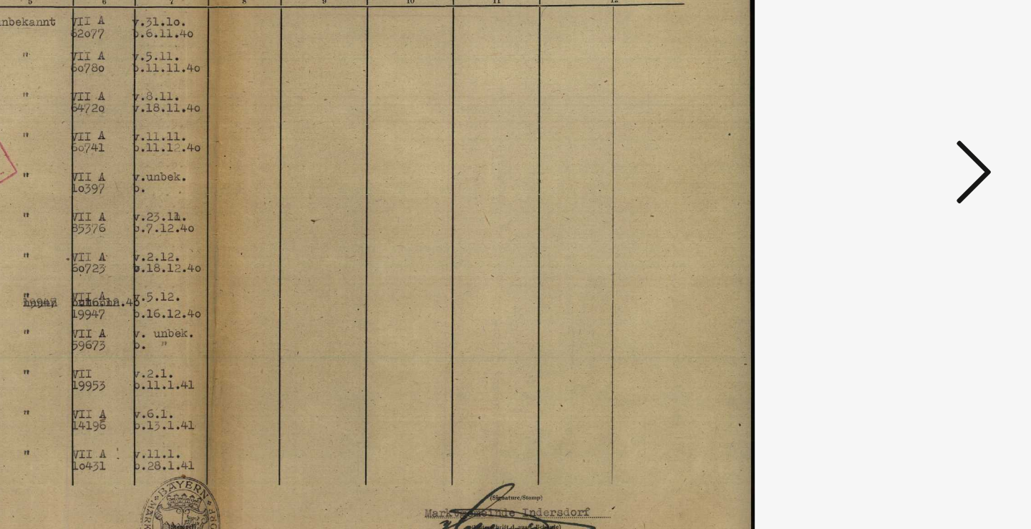
click at [883, 210] on icon at bounding box center [891, 227] width 17 height 34
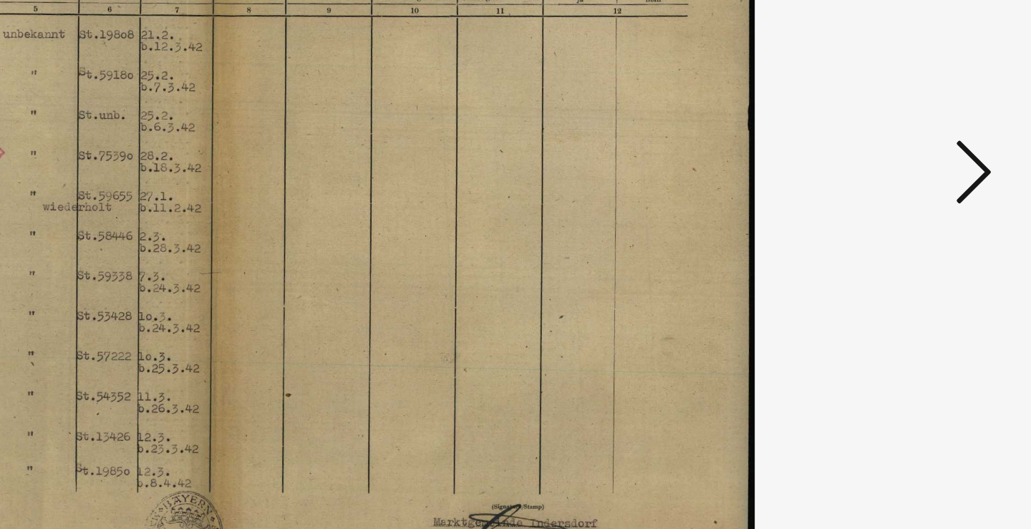
click at [883, 210] on icon at bounding box center [891, 227] width 17 height 34
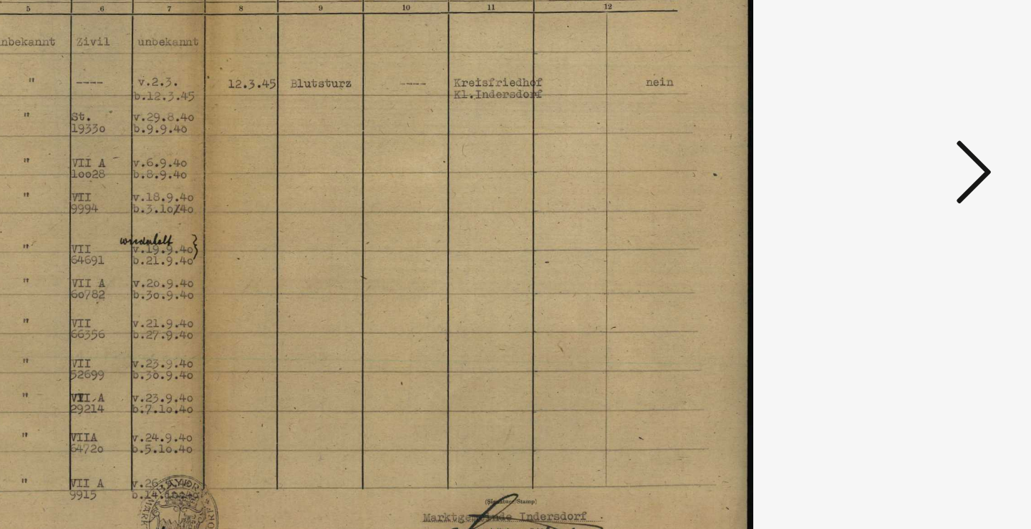
click at [883, 210] on icon at bounding box center [891, 227] width 17 height 34
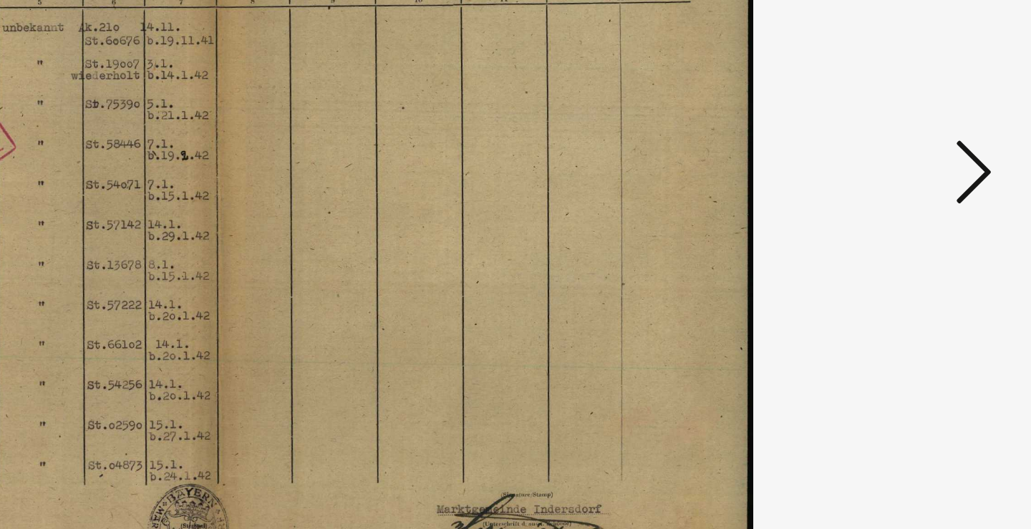
click at [883, 210] on icon at bounding box center [891, 227] width 17 height 34
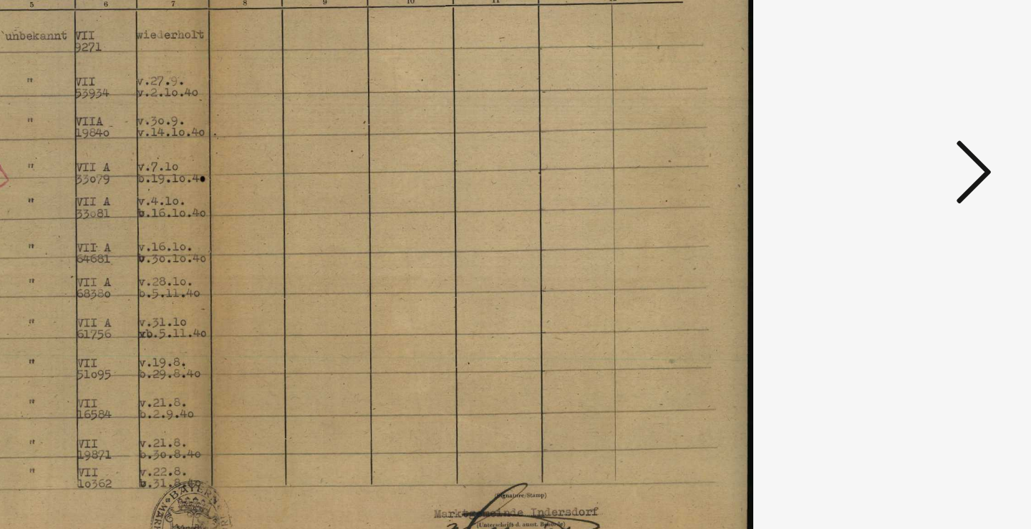
click at [883, 210] on icon at bounding box center [891, 227] width 17 height 34
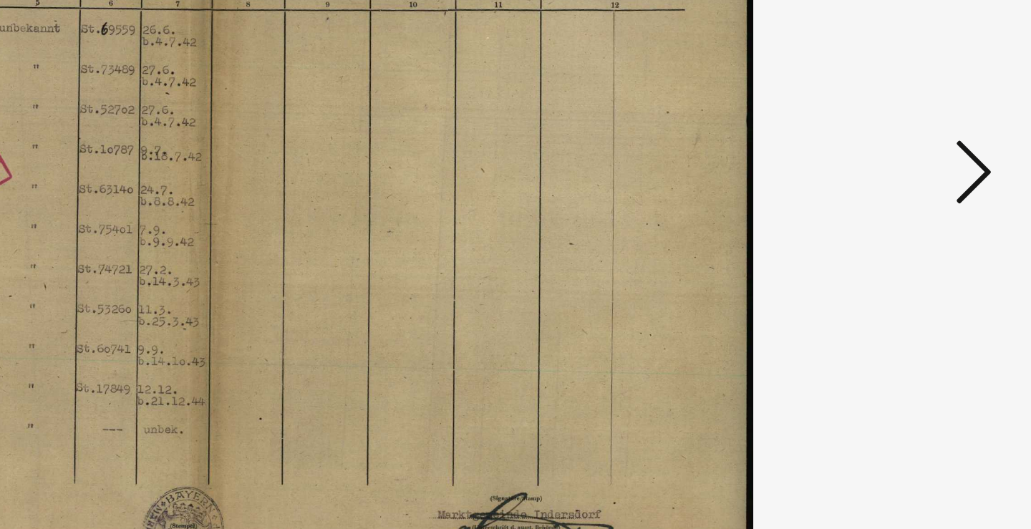
click at [883, 210] on icon at bounding box center [891, 227] width 17 height 34
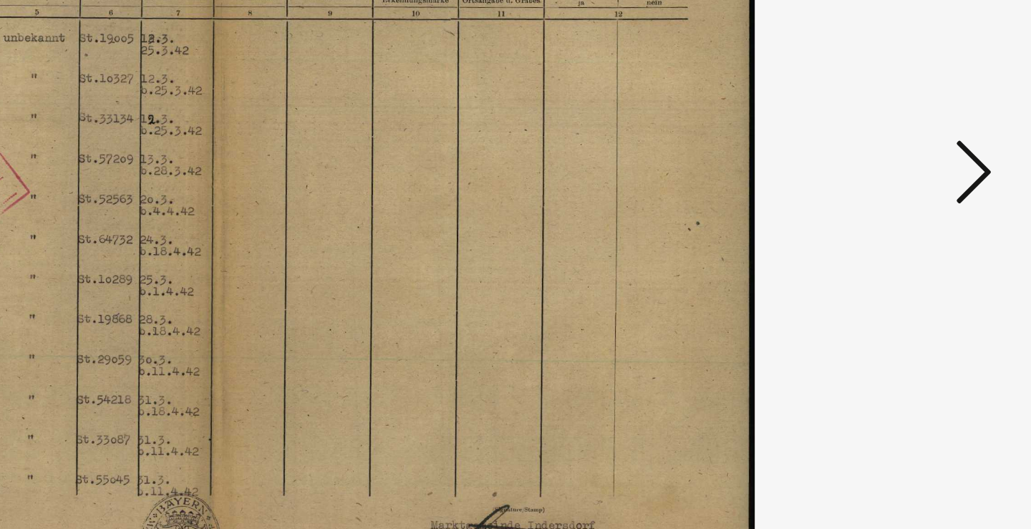
click at [883, 210] on icon at bounding box center [891, 227] width 17 height 34
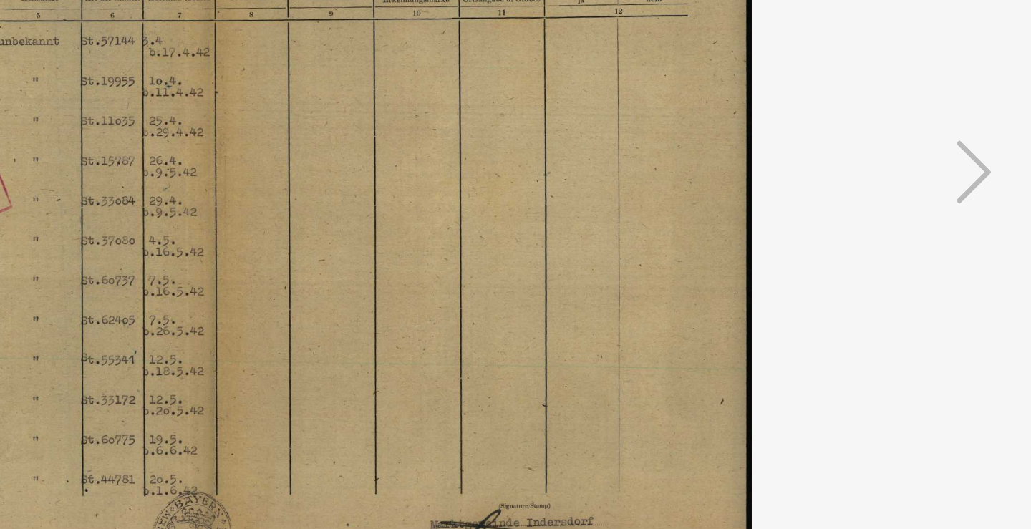
click at [883, 210] on icon at bounding box center [891, 227] width 17 height 34
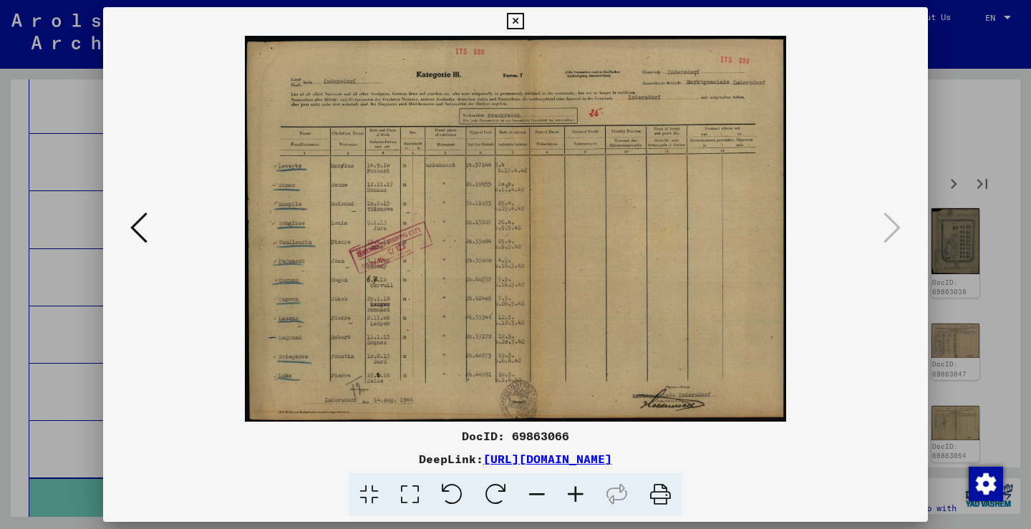
click at [979, 197] on div at bounding box center [515, 264] width 1031 height 529
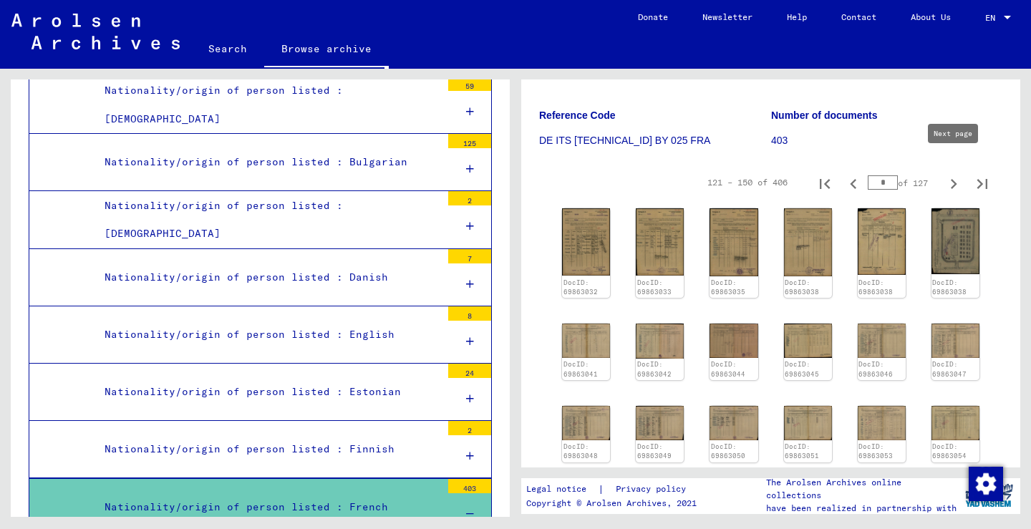
click at [960, 174] on icon "Next page" at bounding box center [953, 184] width 20 height 20
type input "*"
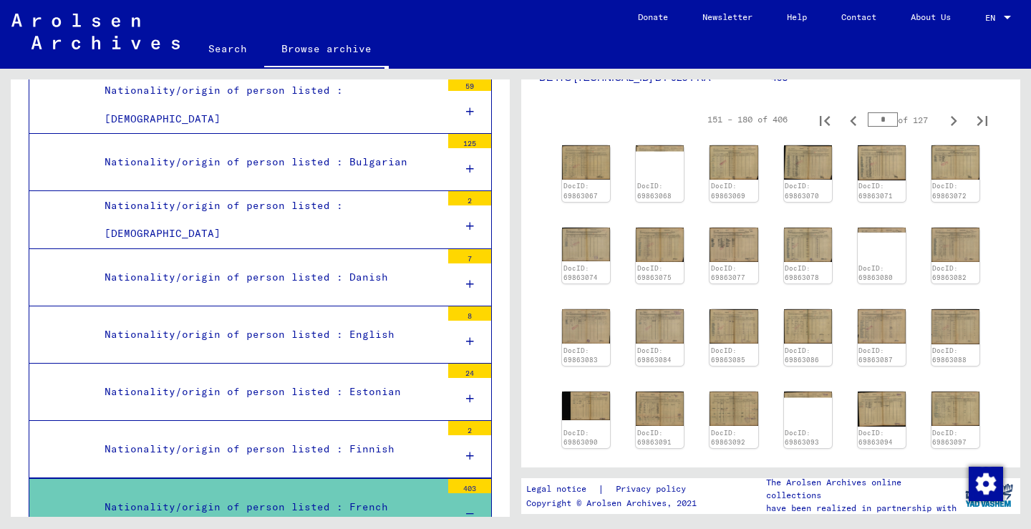
scroll to position [304, 0]
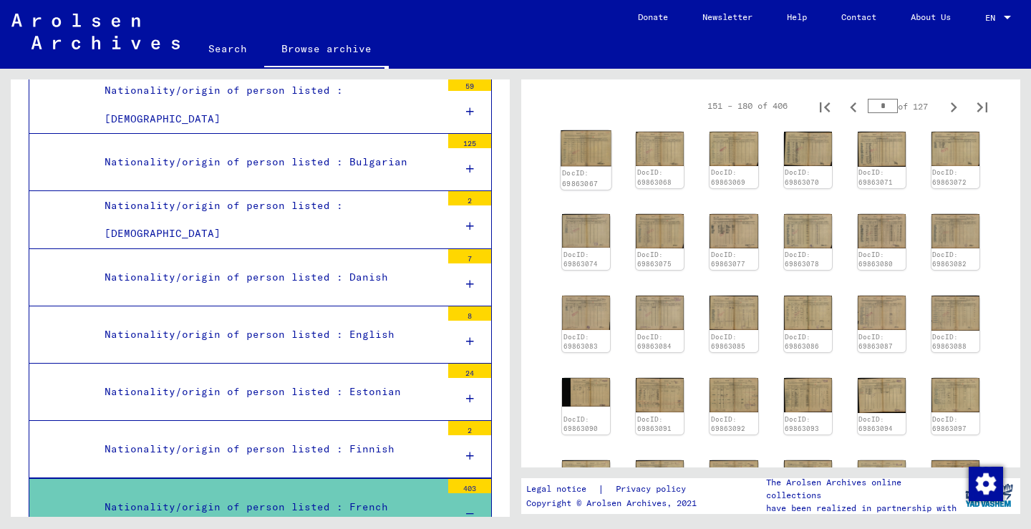
click at [573, 136] on img at bounding box center [585, 148] width 51 height 36
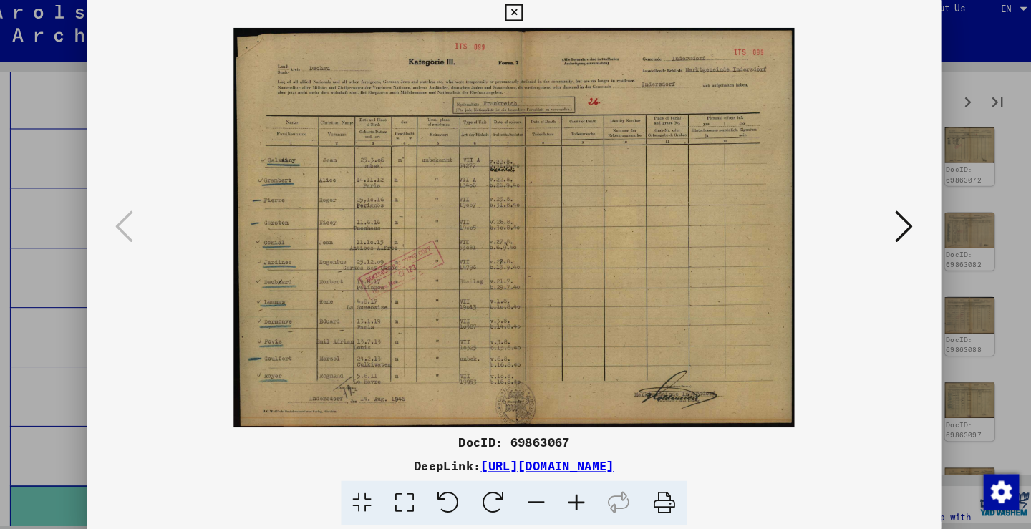
click at [883, 227] on icon at bounding box center [891, 227] width 17 height 34
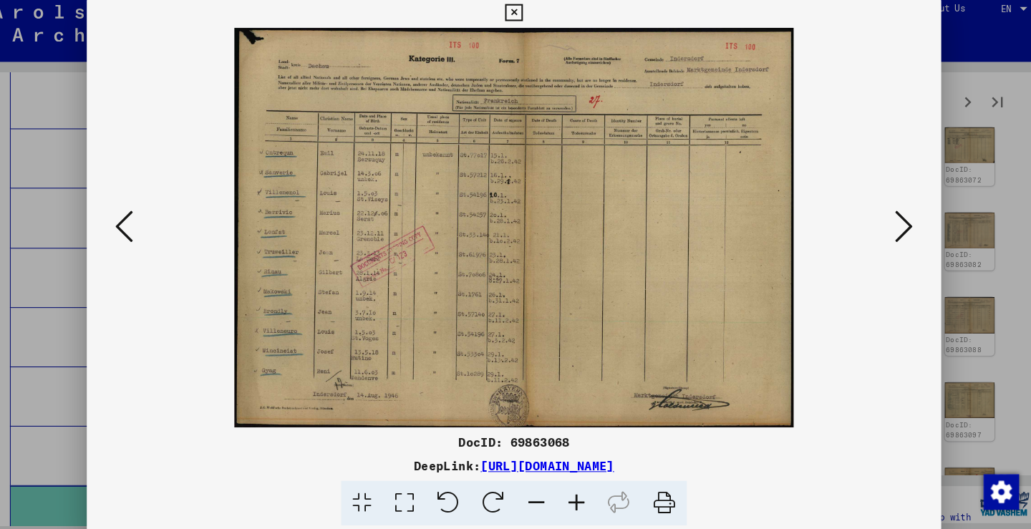
click at [883, 227] on icon at bounding box center [891, 227] width 17 height 34
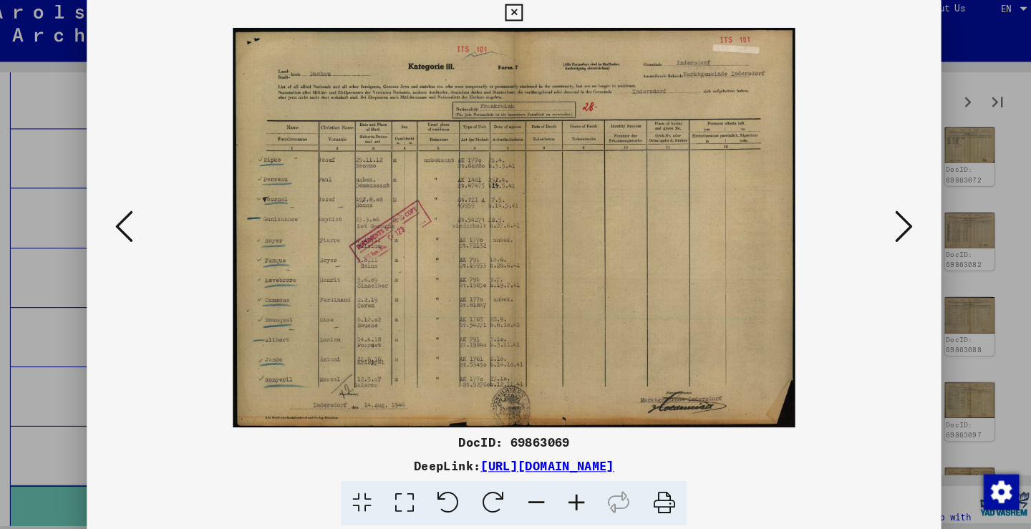
click at [883, 227] on icon at bounding box center [891, 227] width 17 height 34
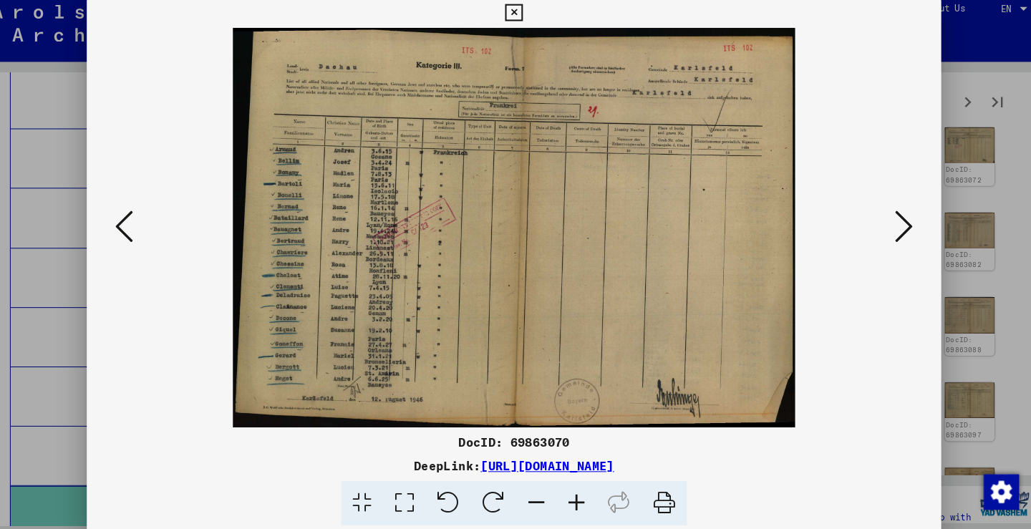
click at [883, 227] on icon at bounding box center [891, 227] width 17 height 34
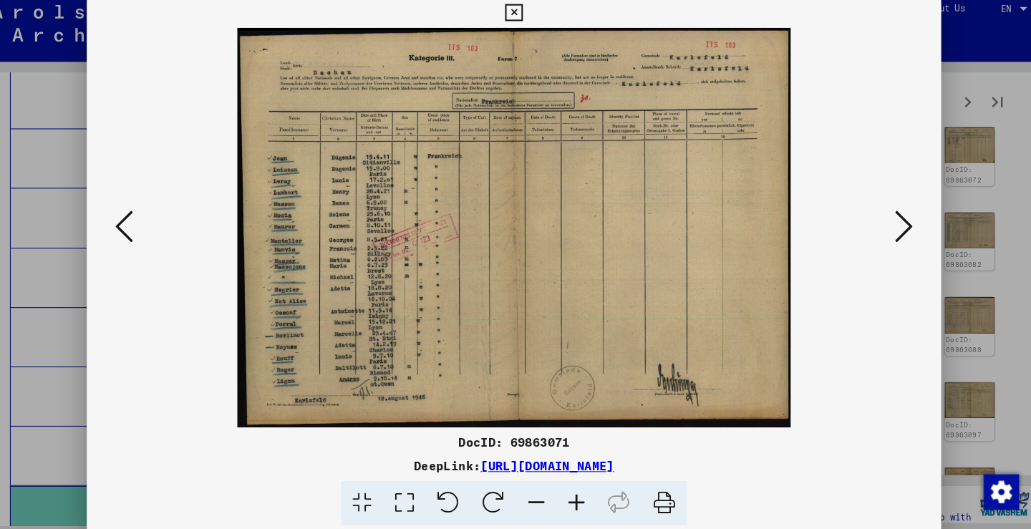
click at [883, 227] on icon at bounding box center [891, 227] width 17 height 34
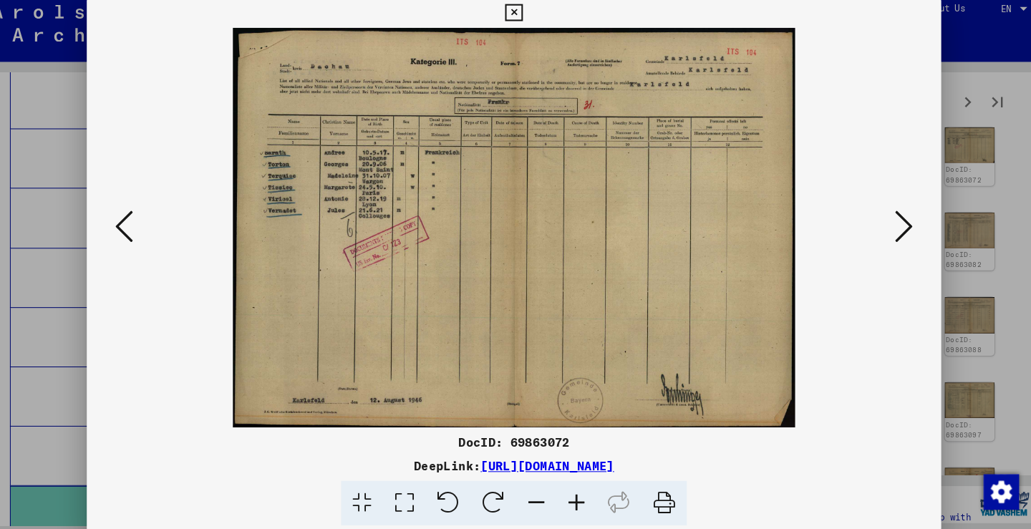
click at [883, 227] on icon at bounding box center [891, 227] width 17 height 34
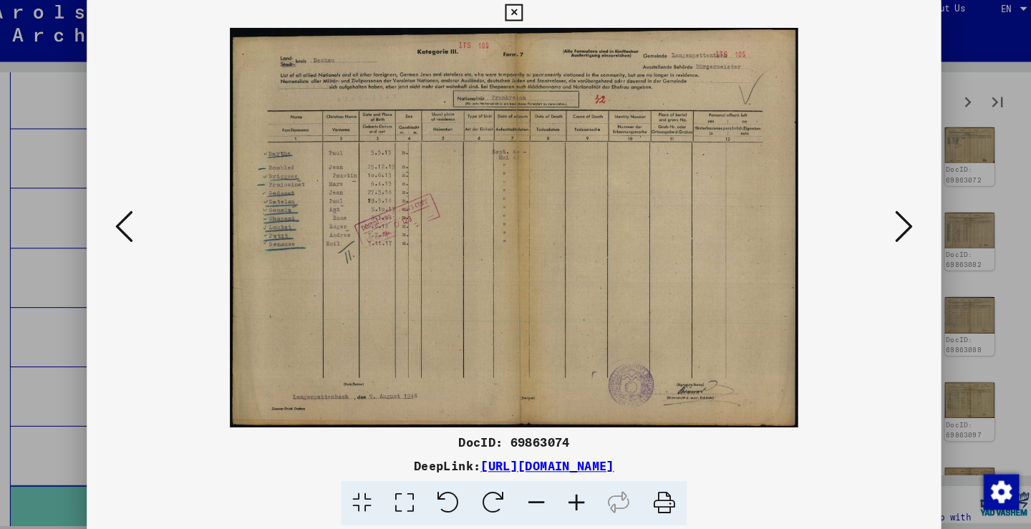
click at [883, 227] on icon at bounding box center [891, 227] width 17 height 34
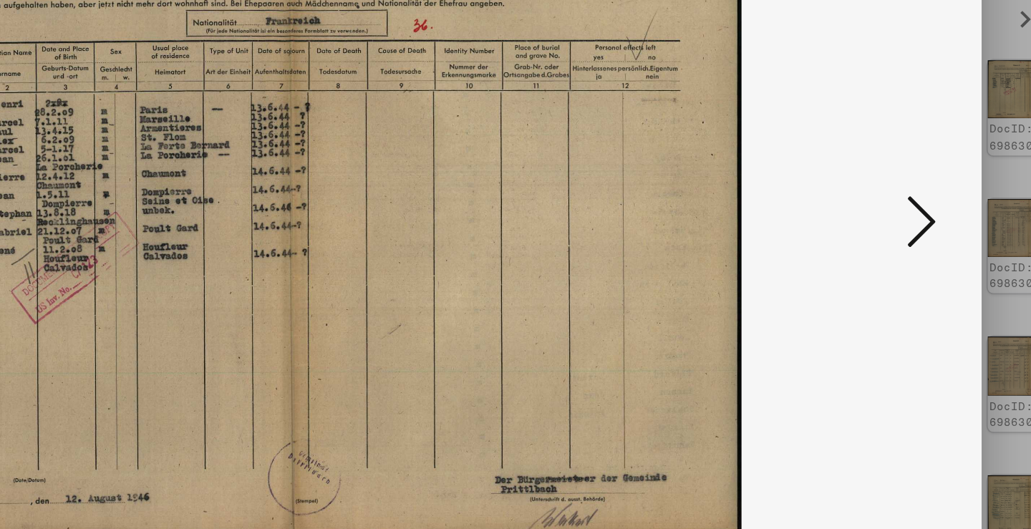
click at [883, 210] on icon at bounding box center [891, 227] width 17 height 34
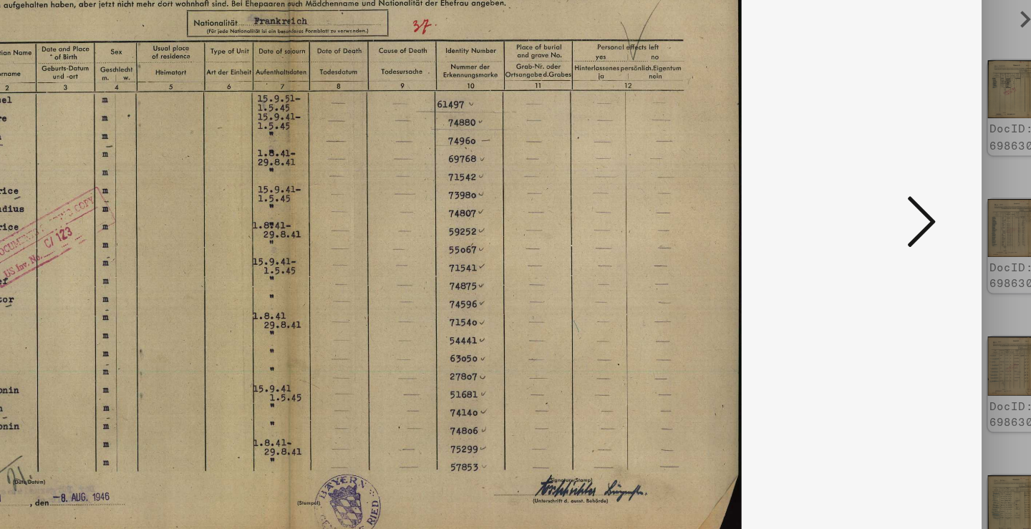
click at [883, 210] on icon at bounding box center [891, 227] width 17 height 34
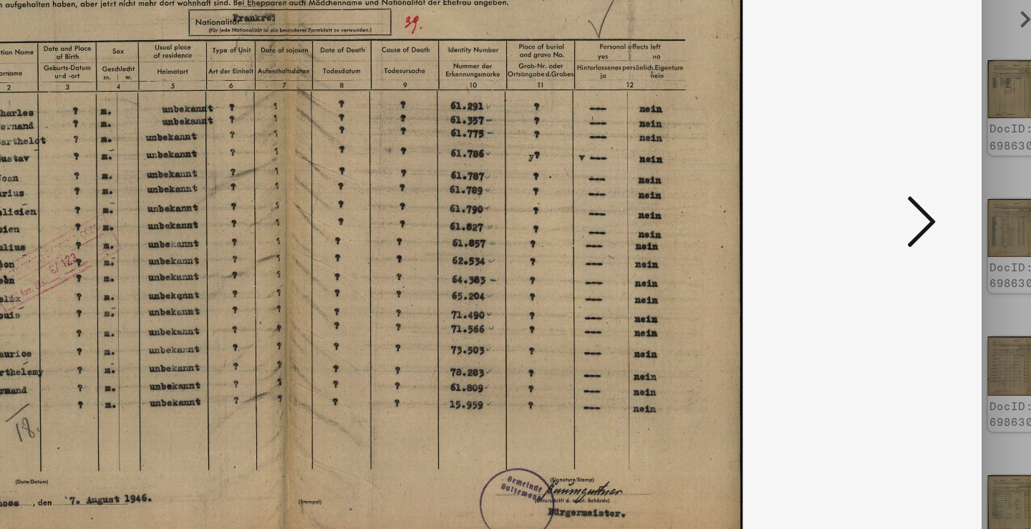
click at [883, 210] on icon at bounding box center [891, 227] width 17 height 34
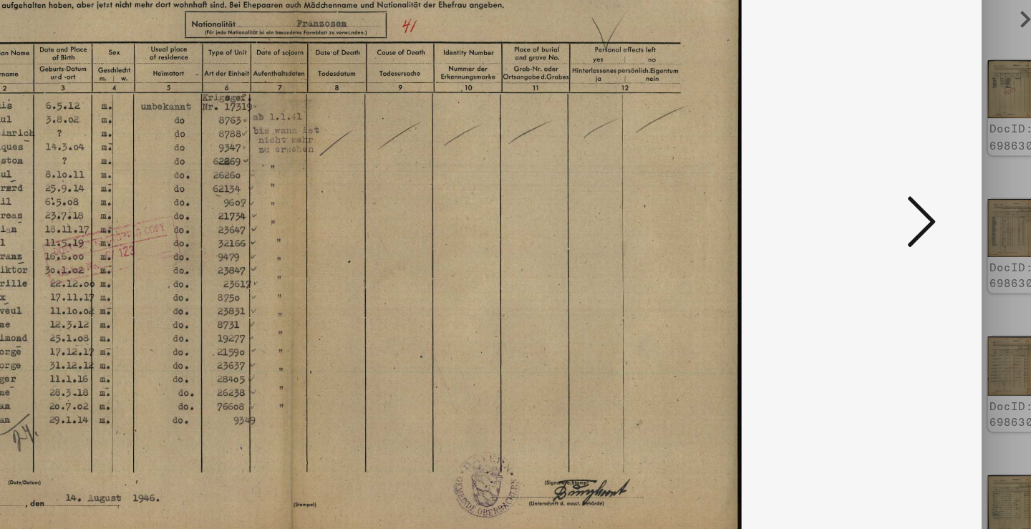
click at [883, 210] on icon at bounding box center [891, 227] width 17 height 34
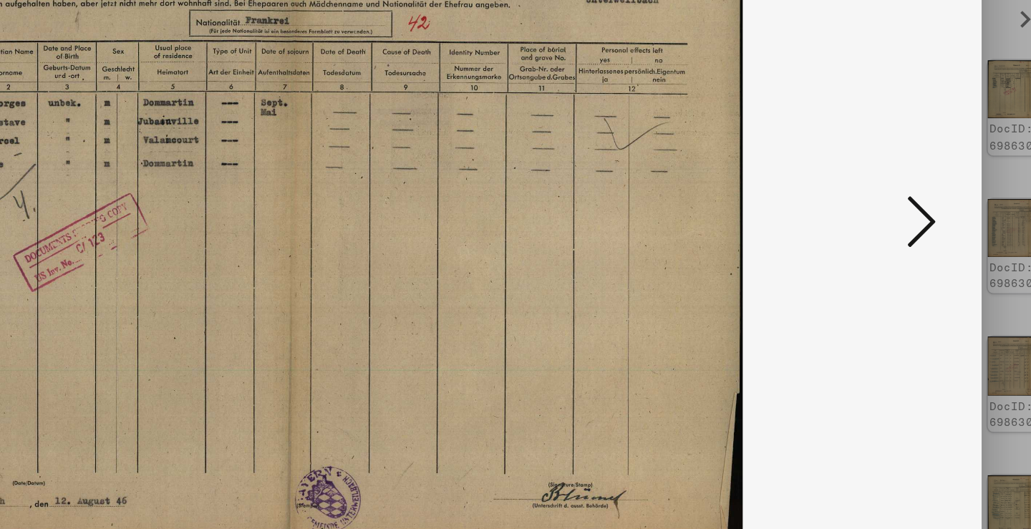
click at [883, 210] on icon at bounding box center [891, 227] width 17 height 34
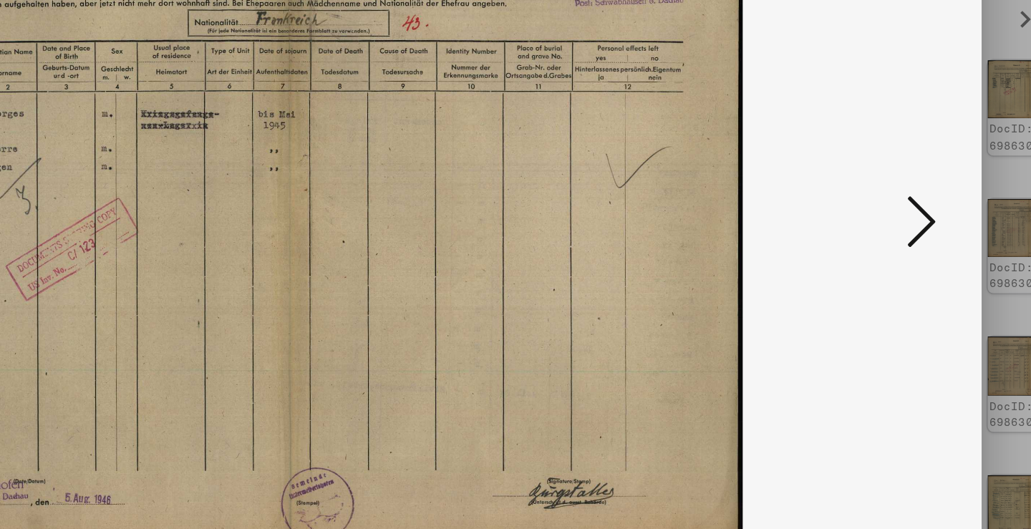
click at [883, 210] on icon at bounding box center [891, 227] width 17 height 34
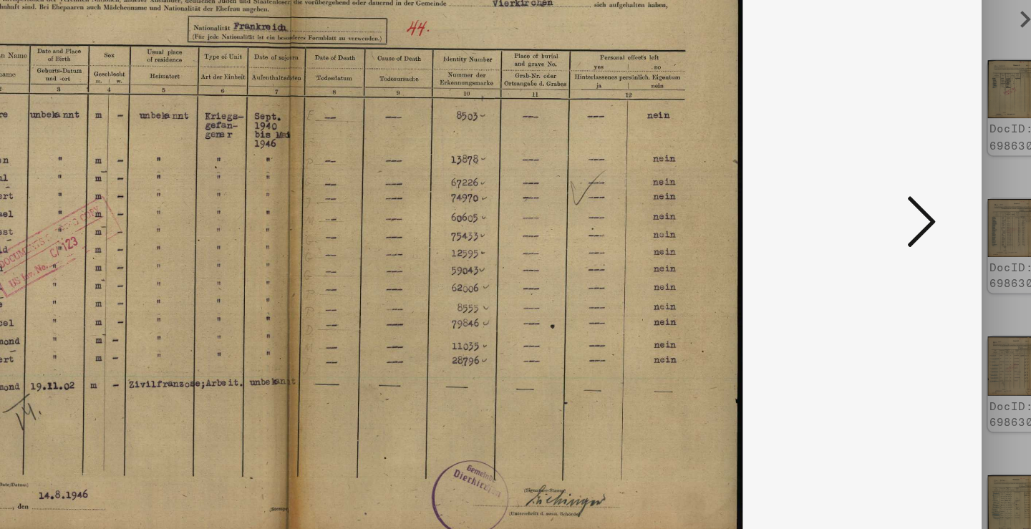
click at [883, 210] on icon at bounding box center [891, 227] width 17 height 34
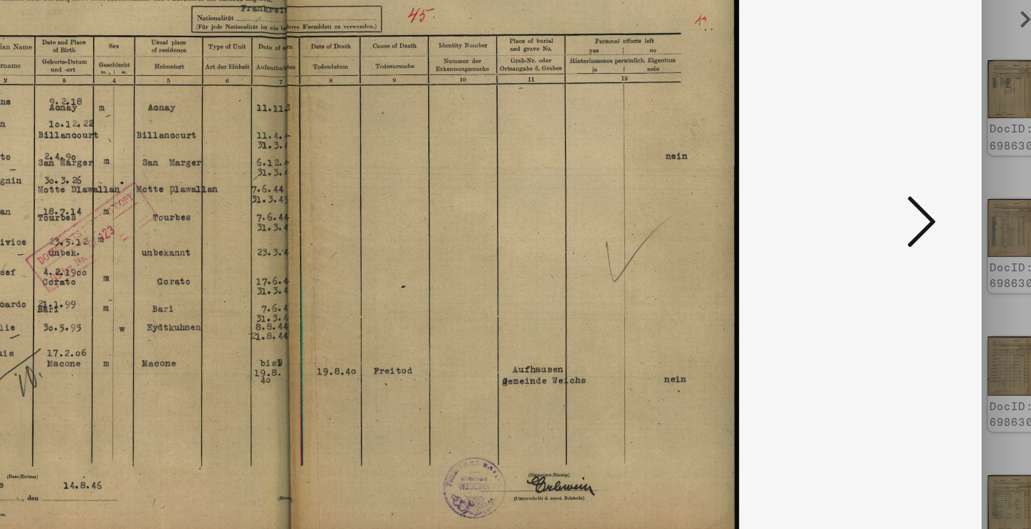
click at [883, 210] on icon at bounding box center [891, 227] width 17 height 34
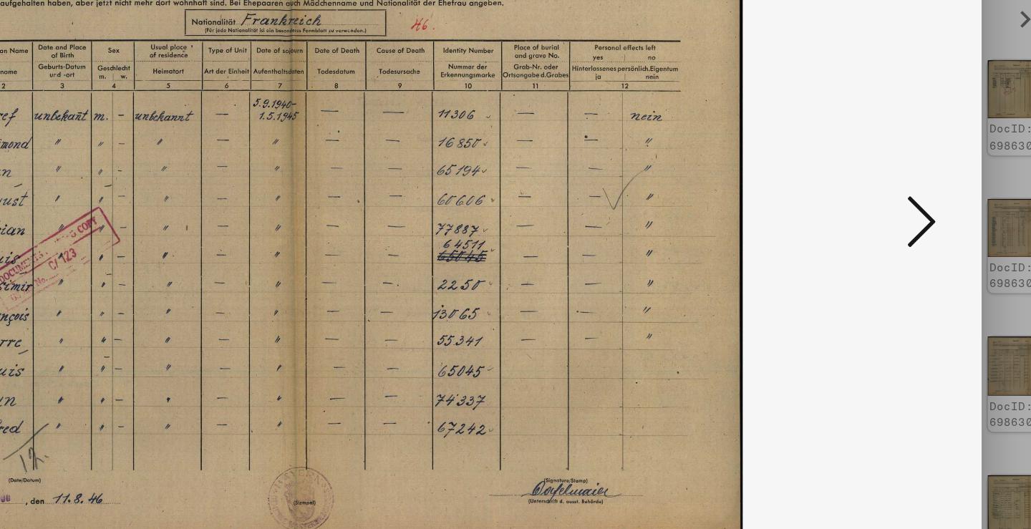
click at [883, 210] on icon at bounding box center [891, 227] width 17 height 34
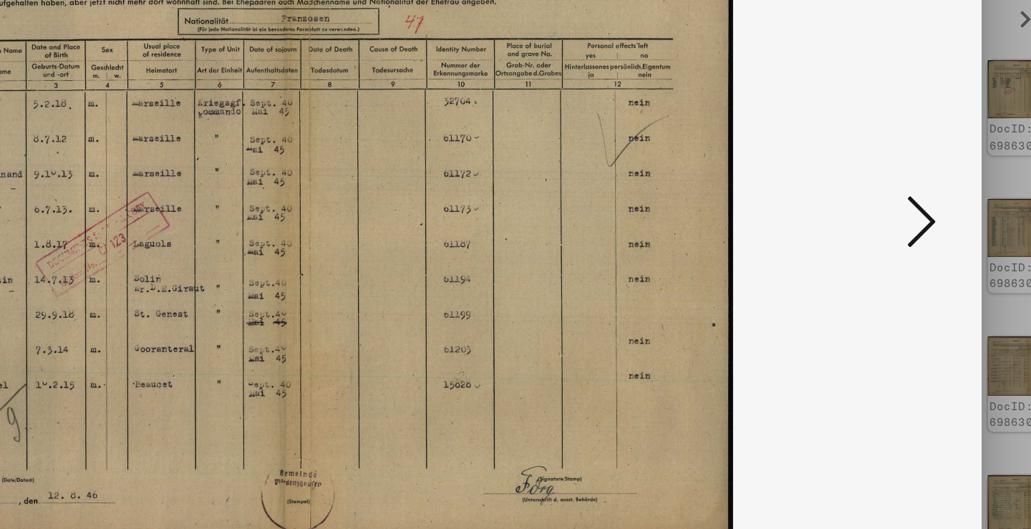
click at [883, 210] on icon at bounding box center [891, 227] width 17 height 34
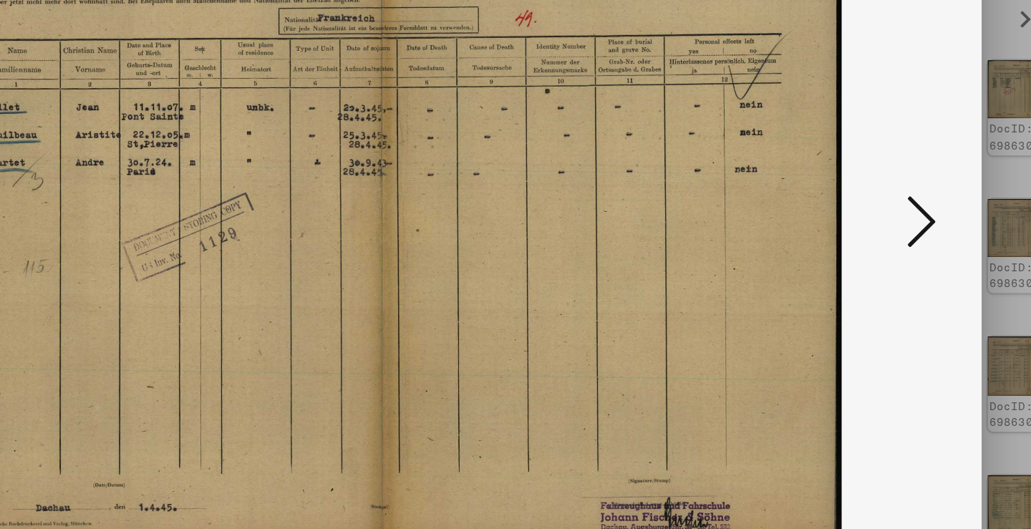
click at [883, 210] on icon at bounding box center [891, 227] width 17 height 34
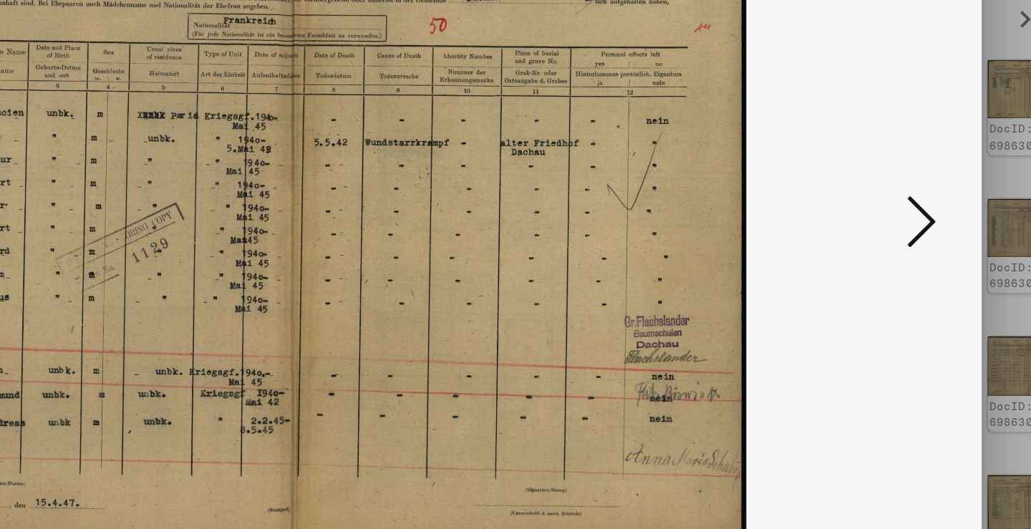
click at [883, 210] on icon at bounding box center [891, 227] width 17 height 34
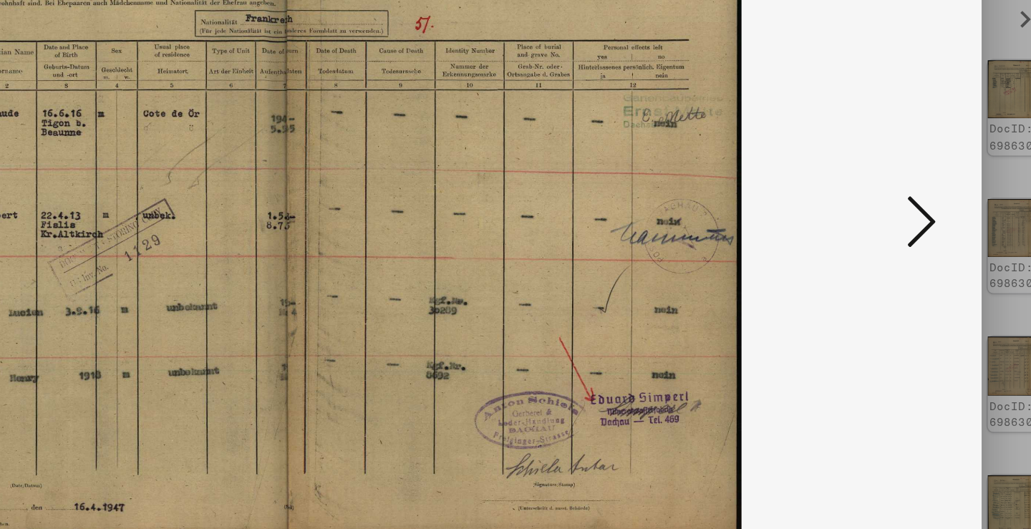
click at [883, 210] on icon at bounding box center [891, 227] width 17 height 34
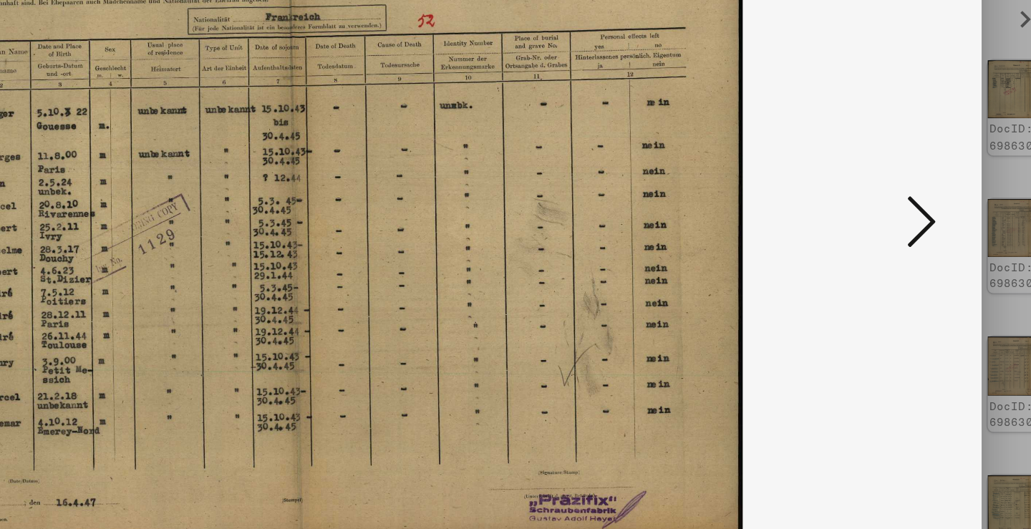
click at [883, 210] on icon at bounding box center [891, 227] width 17 height 34
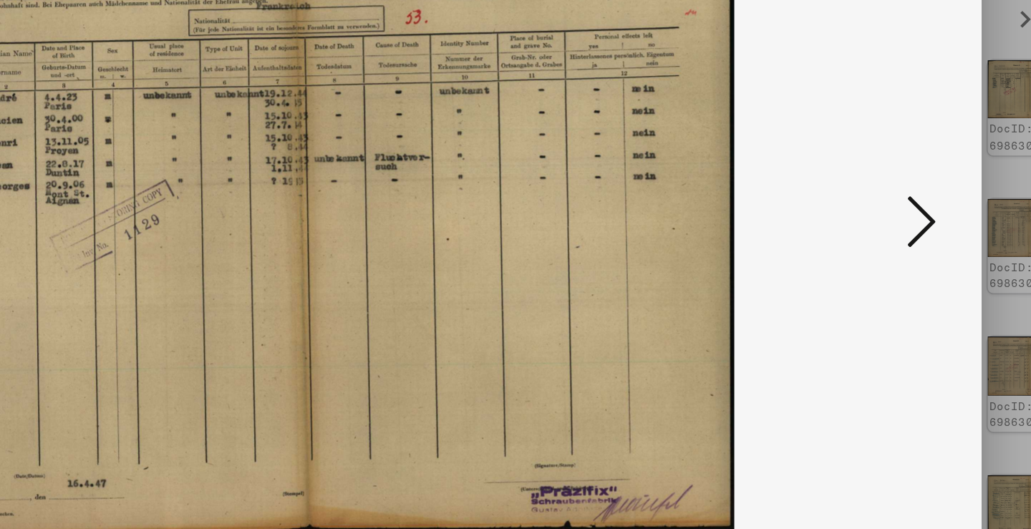
click at [883, 210] on icon at bounding box center [891, 227] width 17 height 34
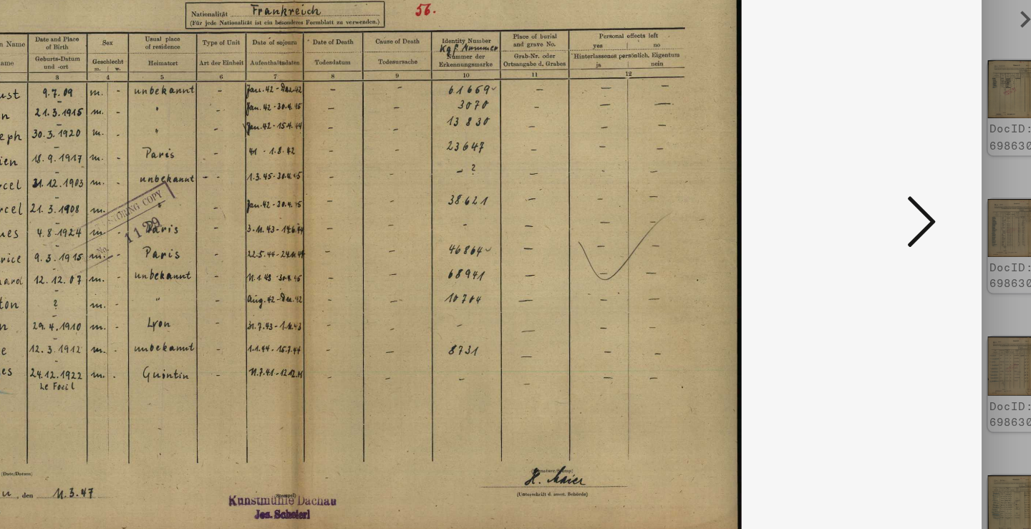
click at [883, 210] on icon at bounding box center [891, 227] width 17 height 34
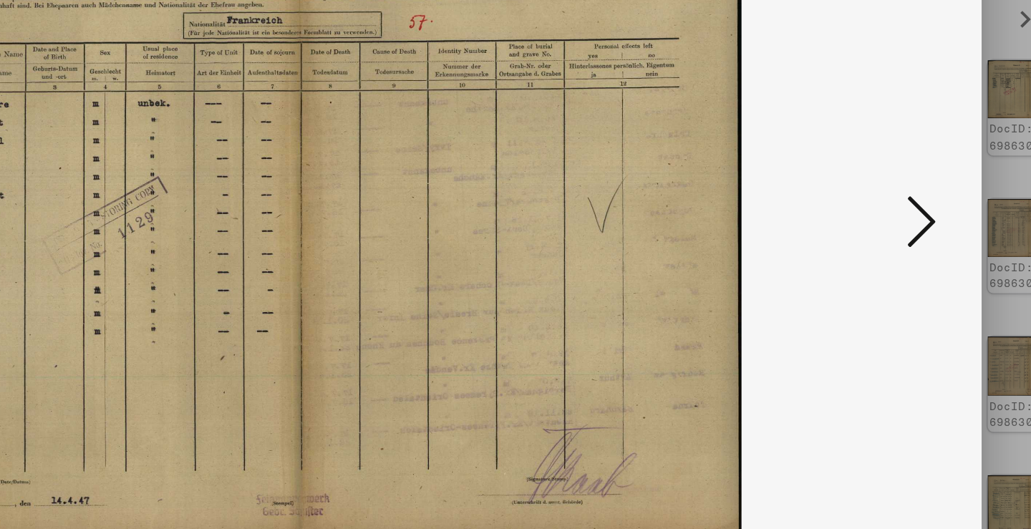
click at [883, 210] on icon at bounding box center [891, 227] width 17 height 34
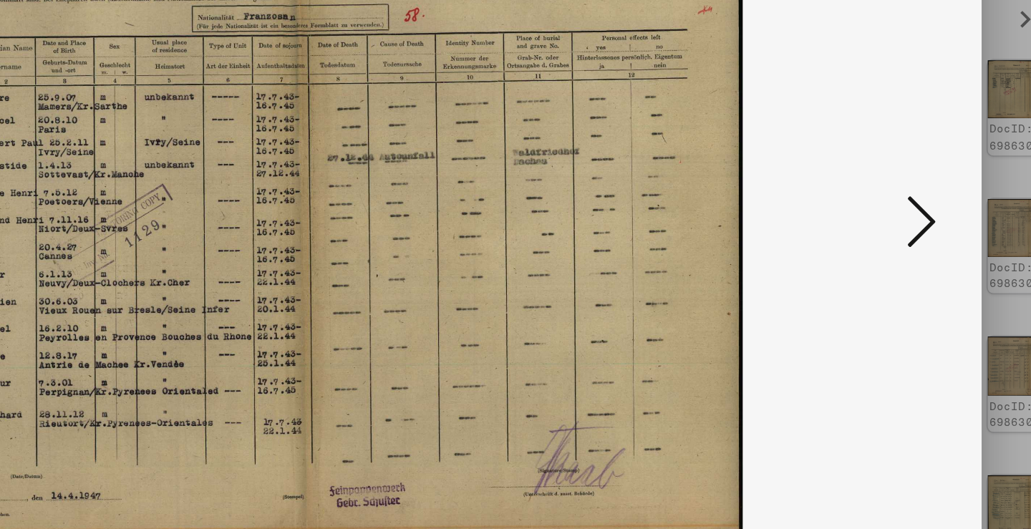
click at [883, 210] on icon at bounding box center [891, 227] width 17 height 34
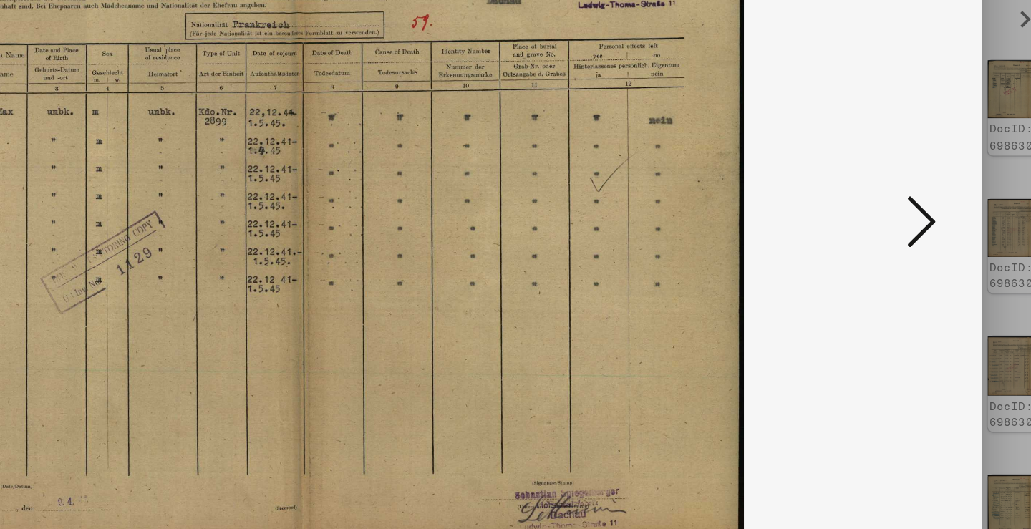
click at [883, 210] on icon at bounding box center [891, 227] width 17 height 34
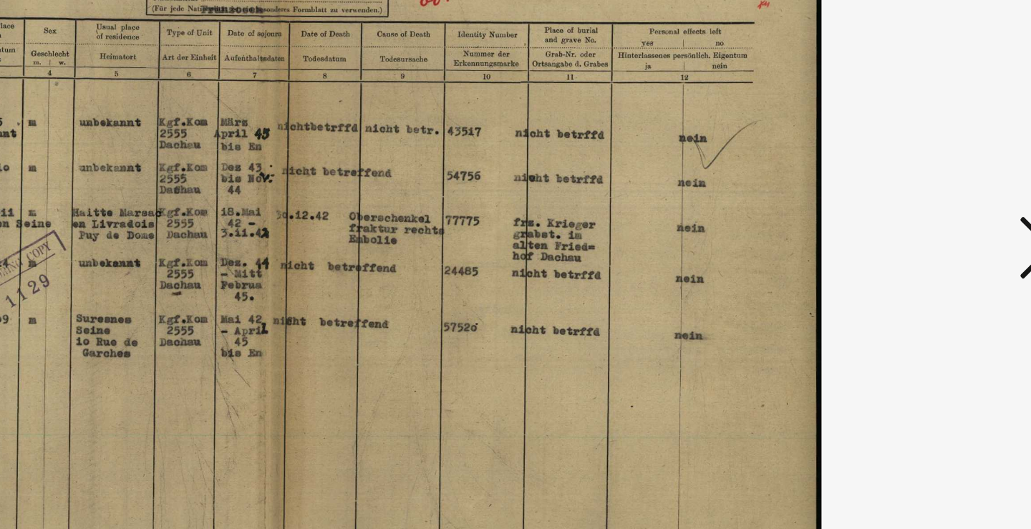
click at [883, 210] on icon at bounding box center [891, 227] width 17 height 34
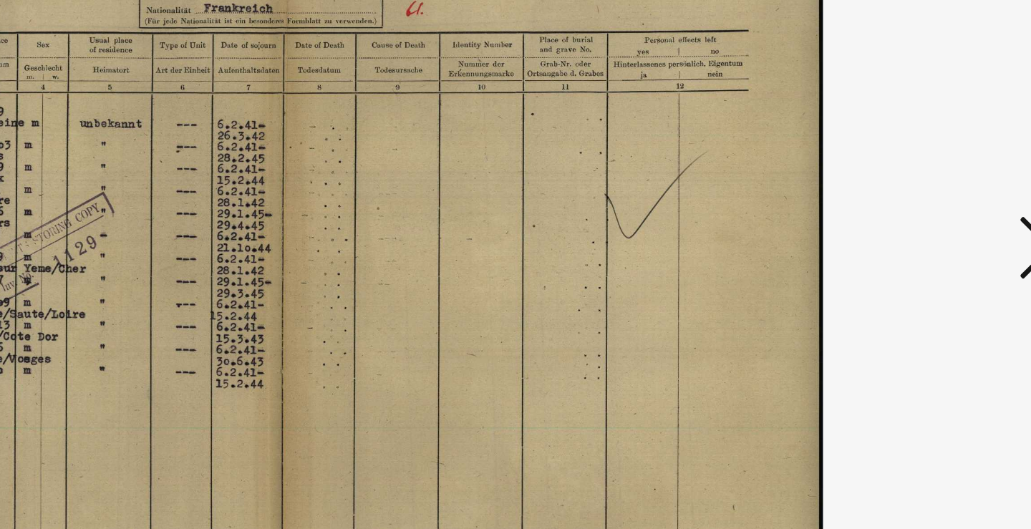
click at [883, 210] on icon at bounding box center [891, 227] width 17 height 34
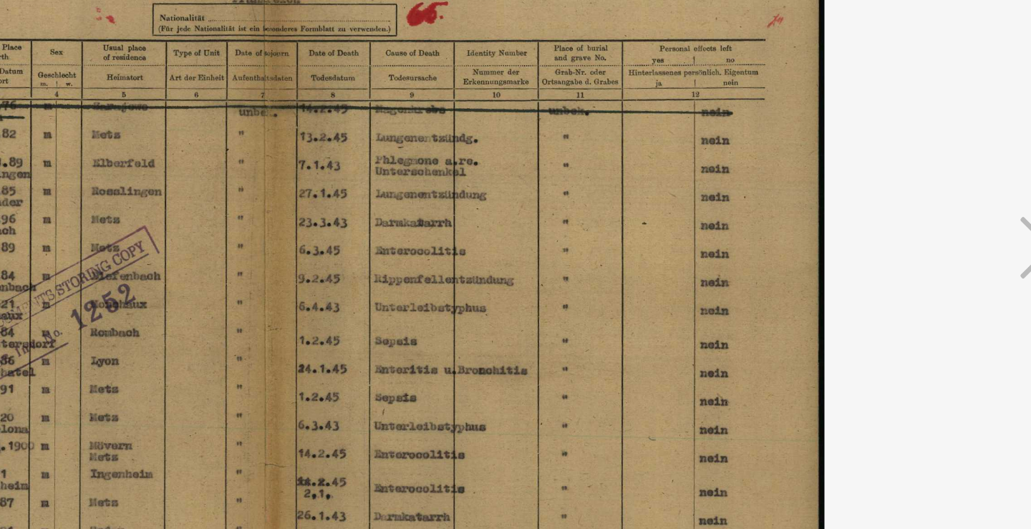
click at [883, 210] on icon at bounding box center [891, 227] width 17 height 34
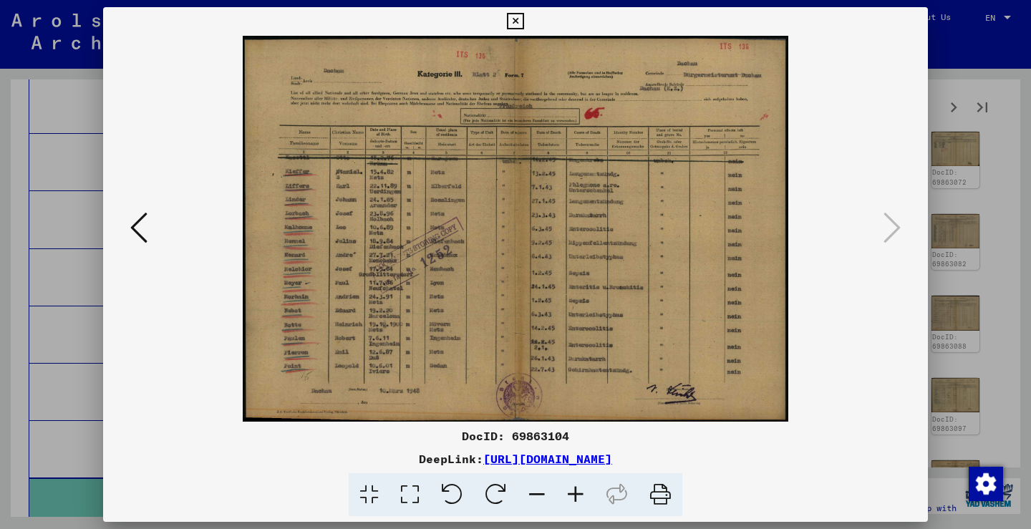
click at [969, 238] on div at bounding box center [515, 264] width 1031 height 529
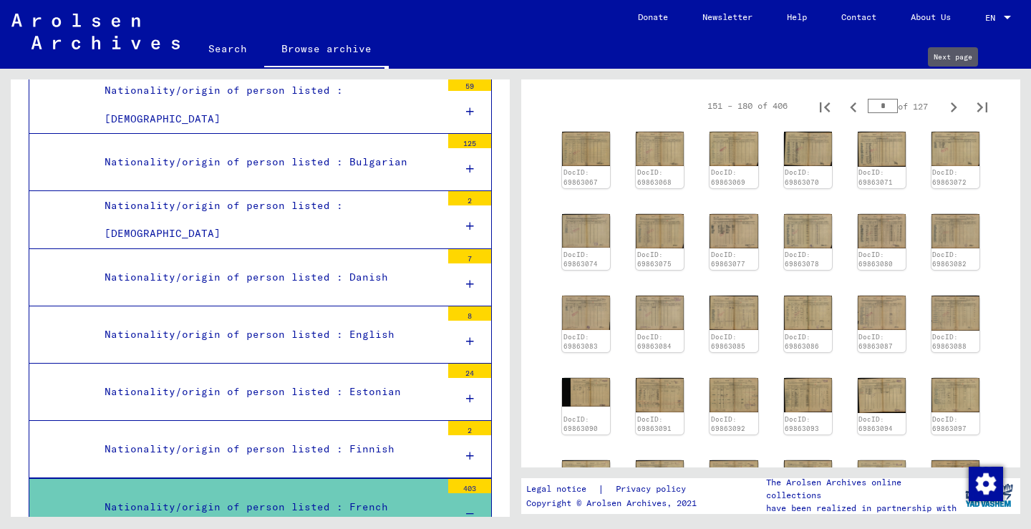
click at [960, 97] on icon "Next page" at bounding box center [953, 107] width 20 height 20
type input "*"
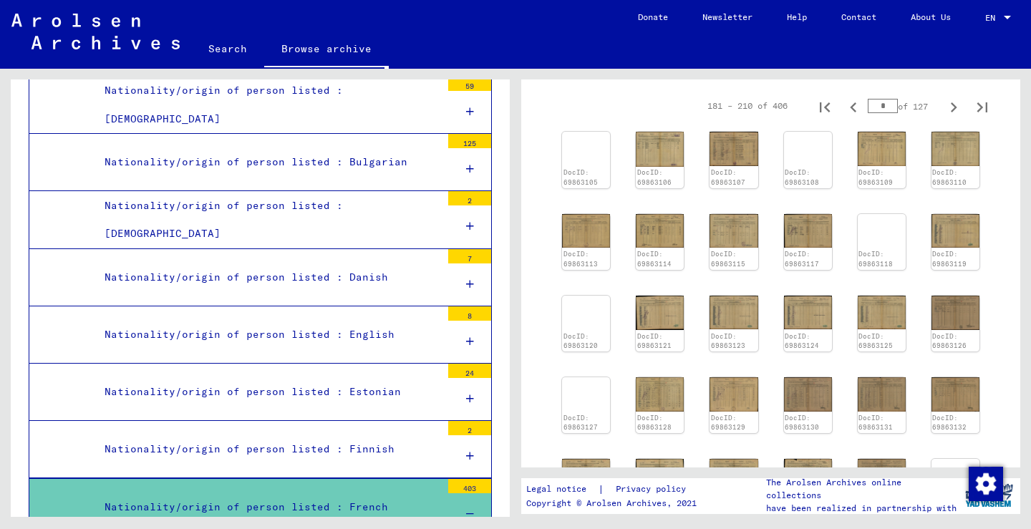
scroll to position [278, 0]
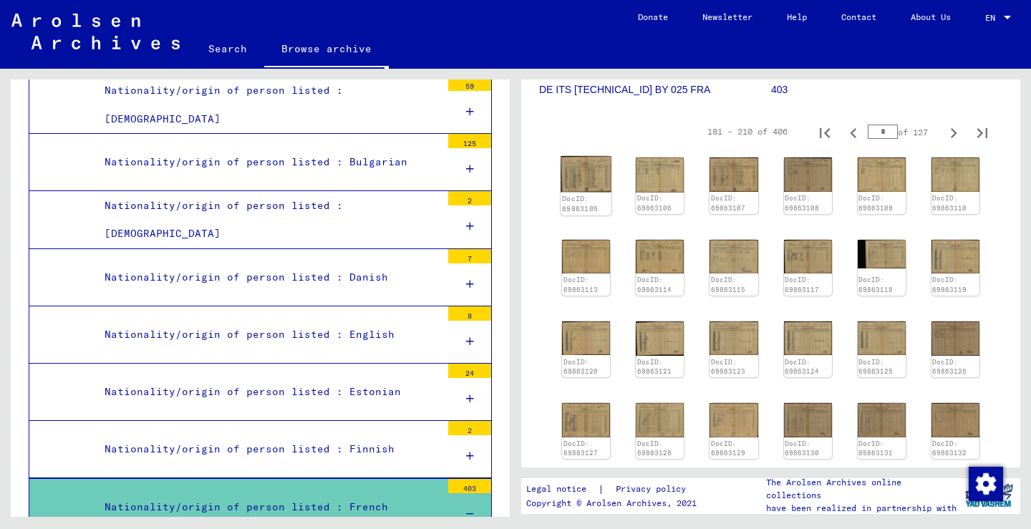
click at [589, 156] on img at bounding box center [585, 174] width 51 height 37
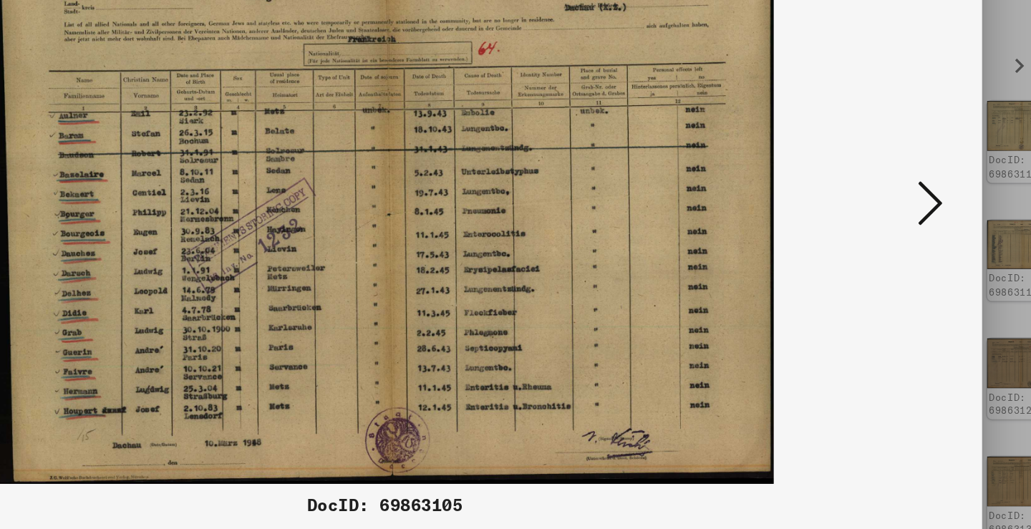
click at [879, 208] on button at bounding box center [892, 228] width 26 height 41
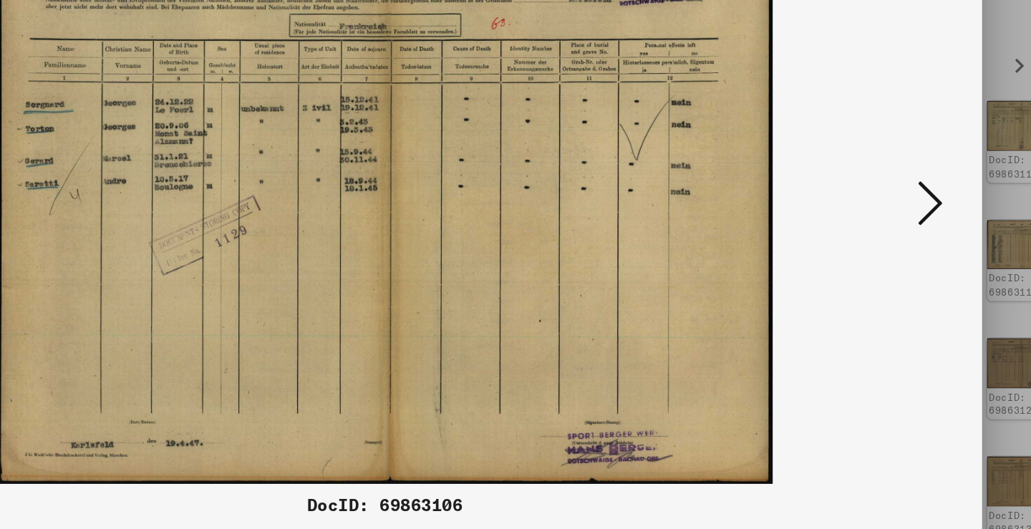
click at [879, 208] on button at bounding box center [892, 228] width 26 height 41
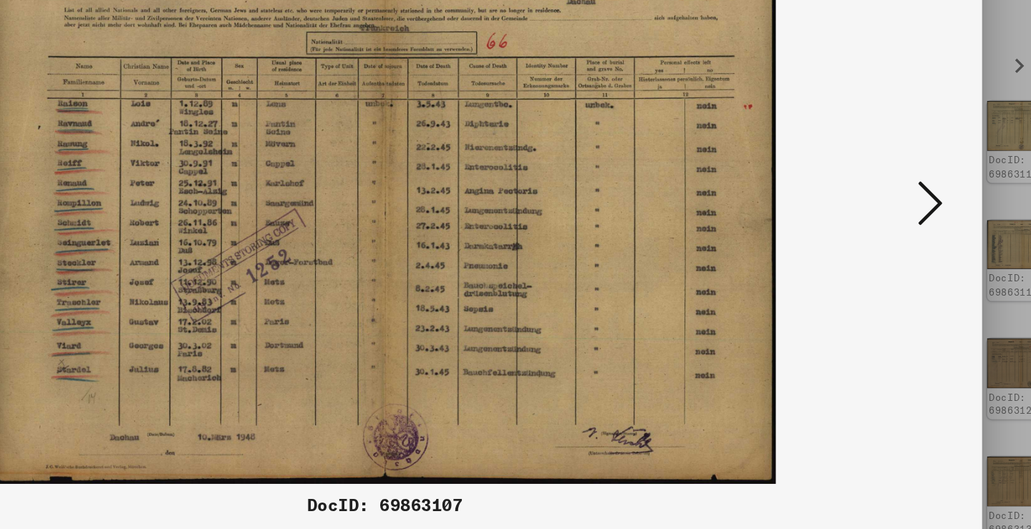
click at [879, 208] on button at bounding box center [892, 228] width 26 height 41
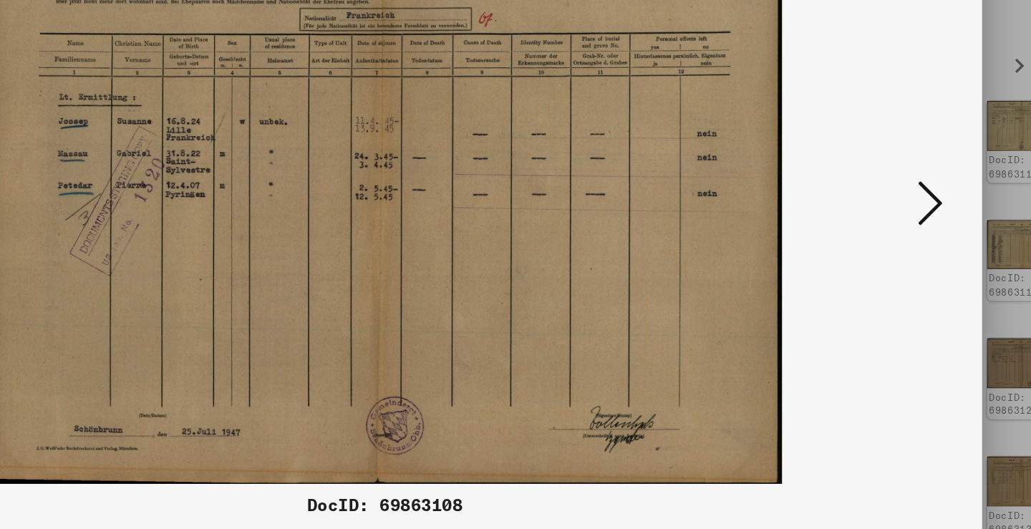
click at [879, 208] on button at bounding box center [892, 228] width 26 height 41
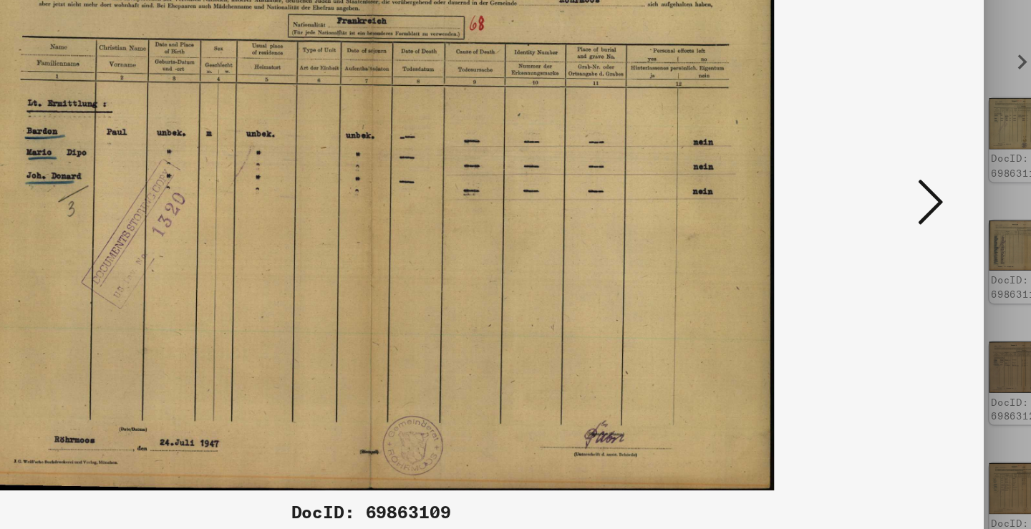
click at [879, 208] on button at bounding box center [892, 228] width 26 height 41
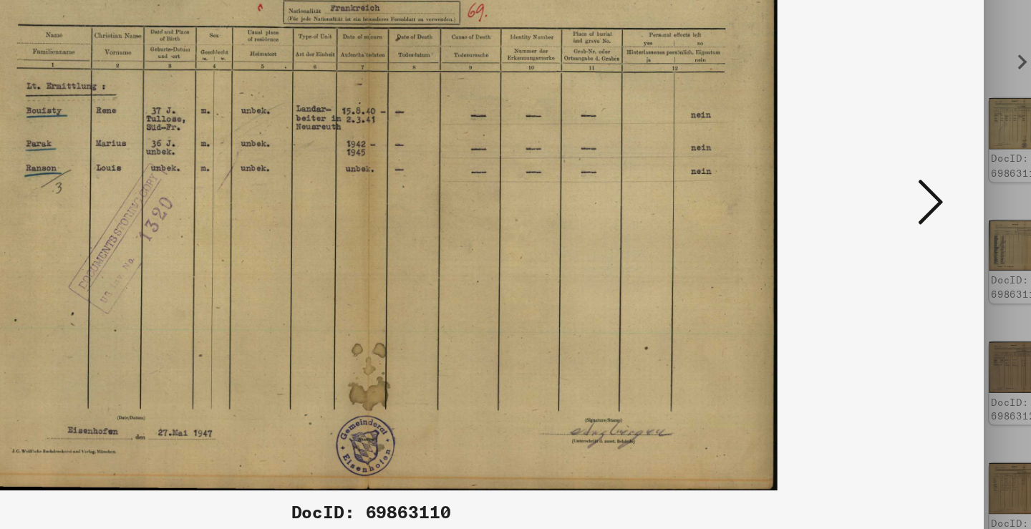
click at [879, 208] on button at bounding box center [892, 228] width 26 height 41
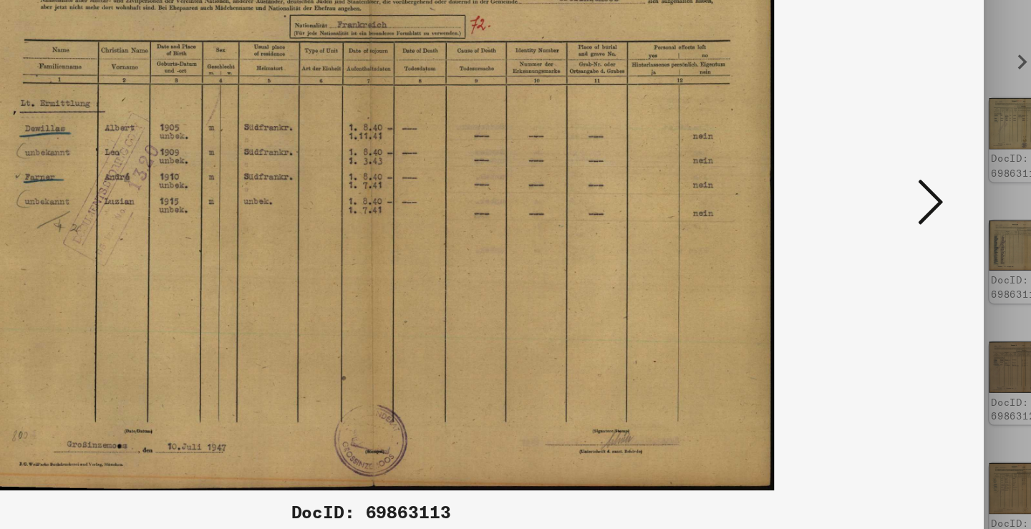
click at [879, 208] on button at bounding box center [892, 228] width 26 height 41
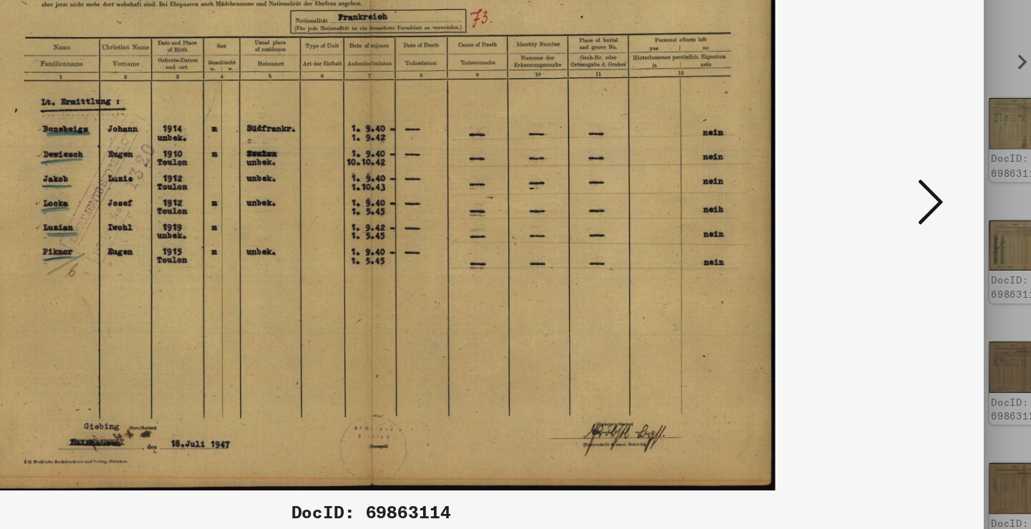
click at [879, 208] on button at bounding box center [892, 228] width 26 height 41
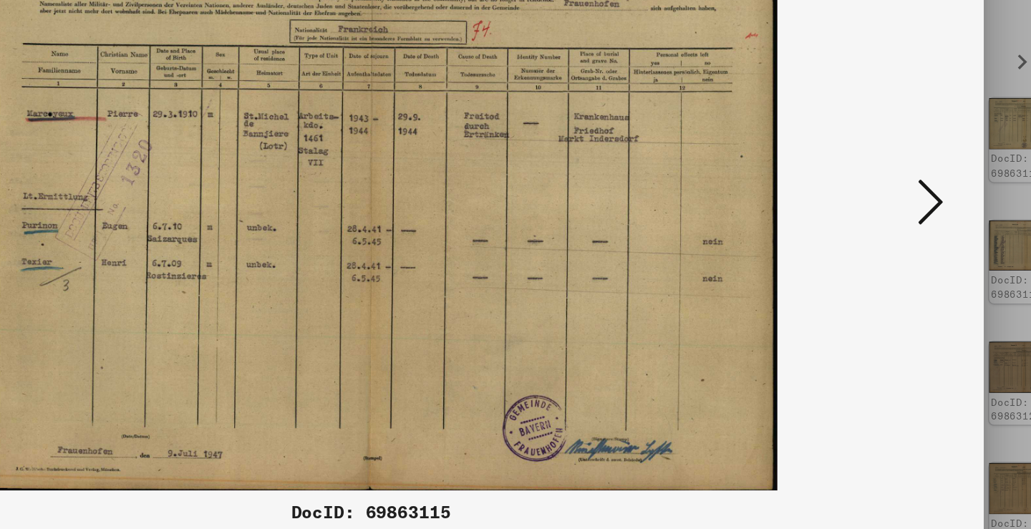
click at [879, 208] on button at bounding box center [892, 228] width 26 height 41
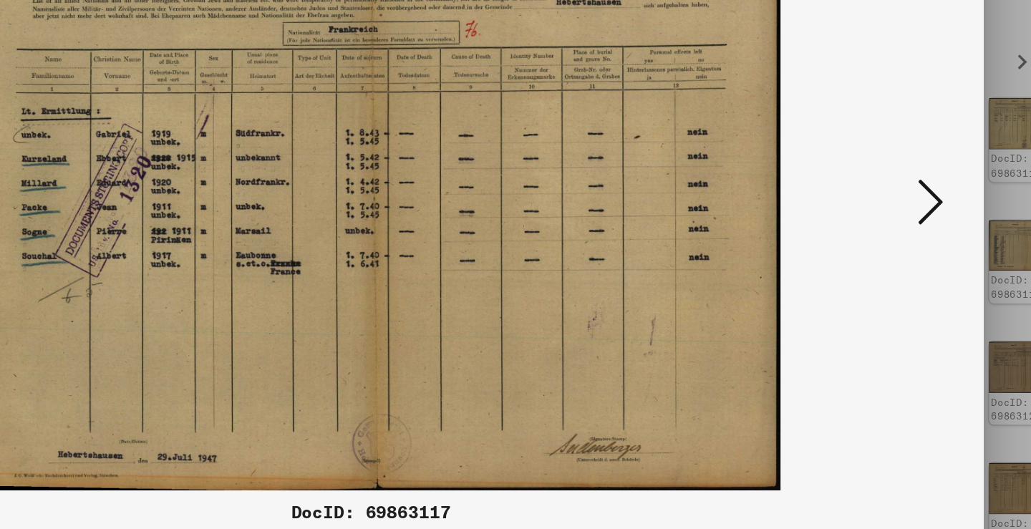
click at [879, 208] on button at bounding box center [892, 228] width 26 height 41
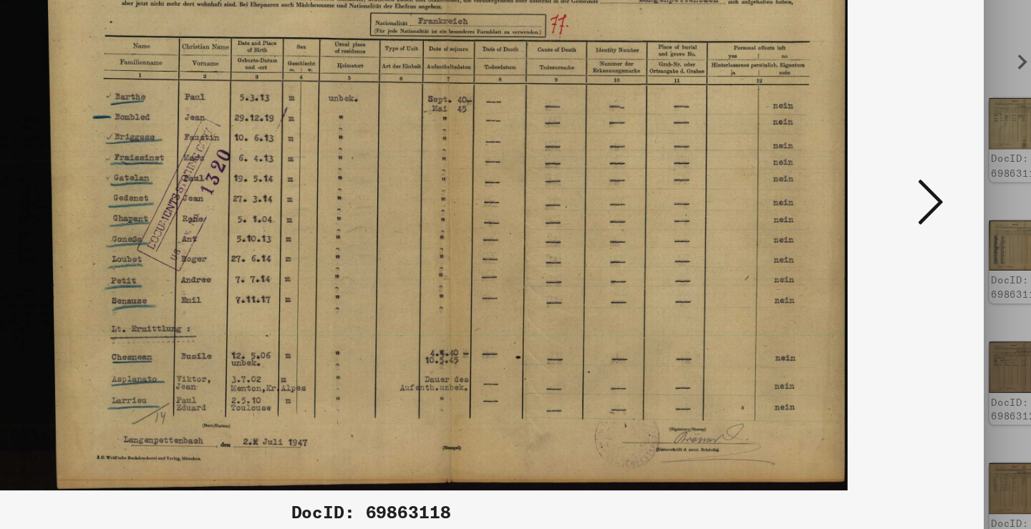
click at [879, 208] on button at bounding box center [892, 228] width 26 height 41
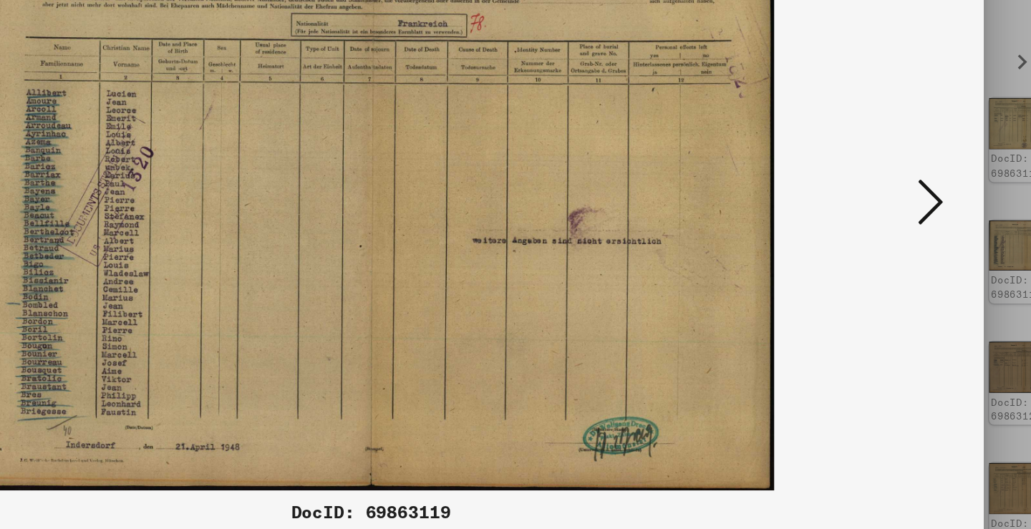
click at [879, 208] on button at bounding box center [892, 228] width 26 height 41
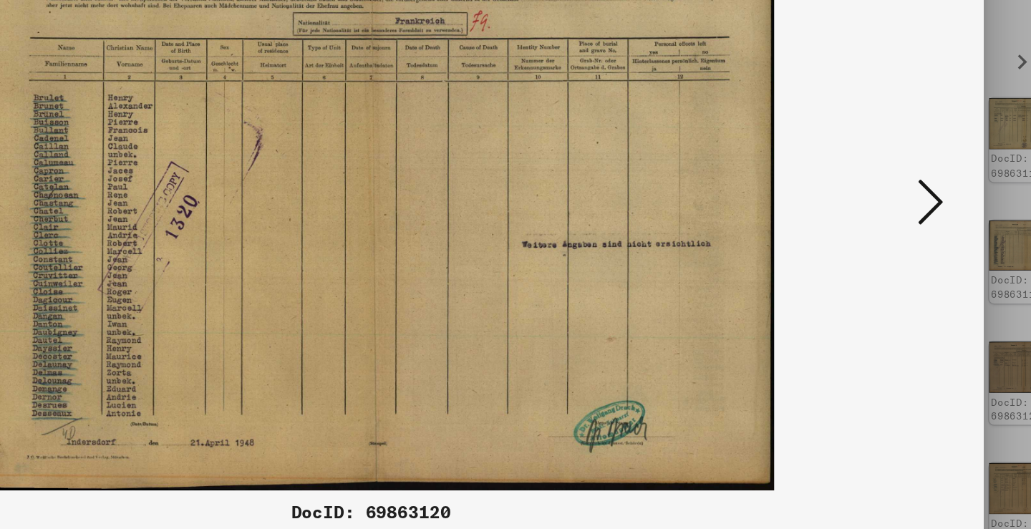
click at [879, 208] on button at bounding box center [892, 228] width 26 height 41
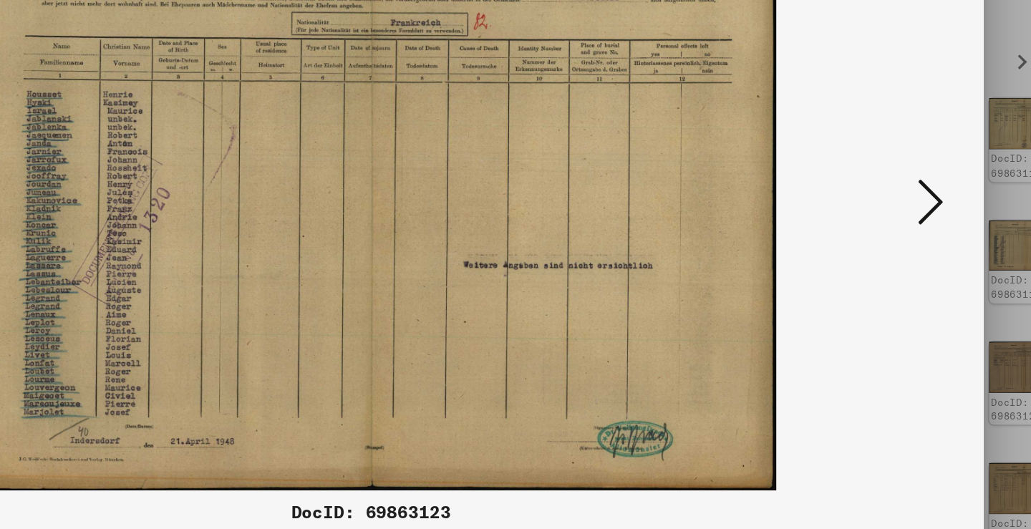
click at [879, 208] on button at bounding box center [892, 228] width 26 height 41
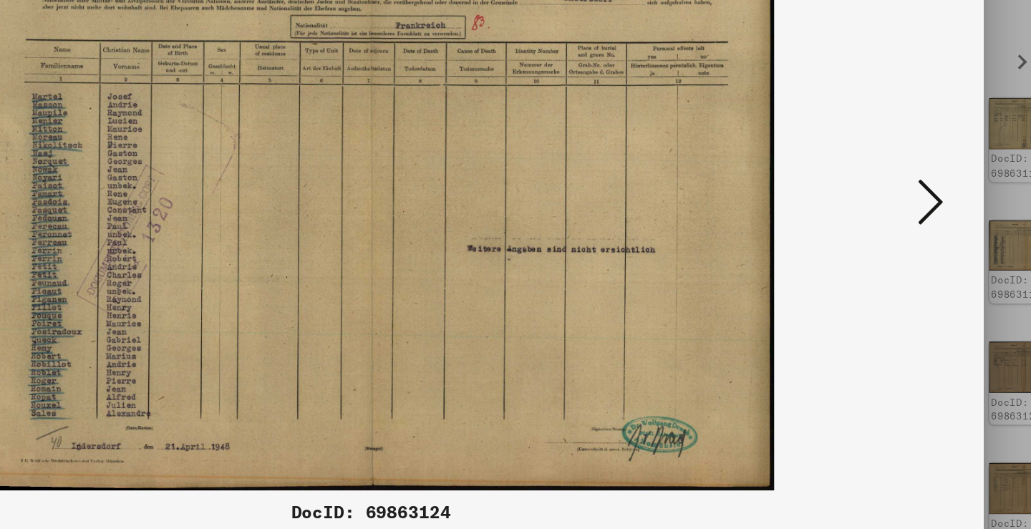
click at [879, 208] on button at bounding box center [892, 228] width 26 height 41
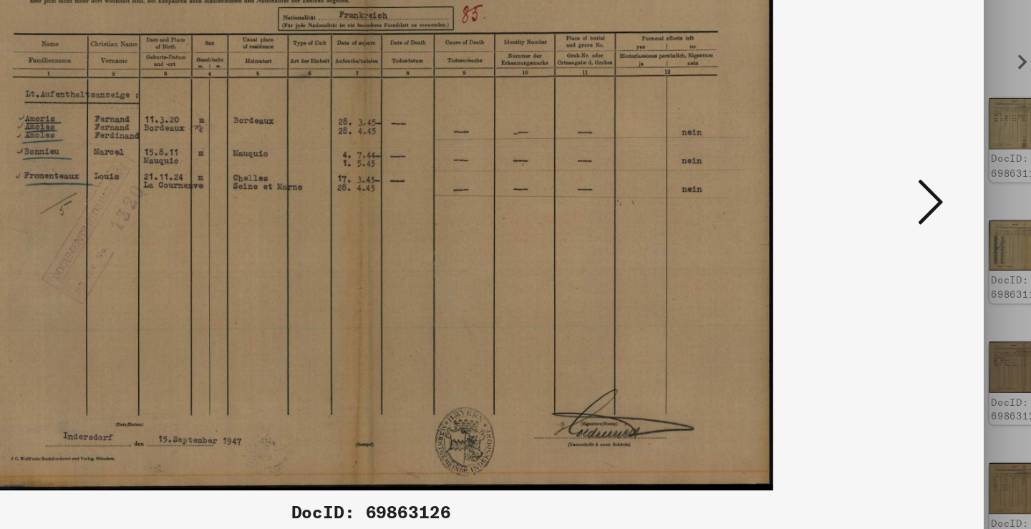
click at [879, 208] on button at bounding box center [892, 228] width 26 height 41
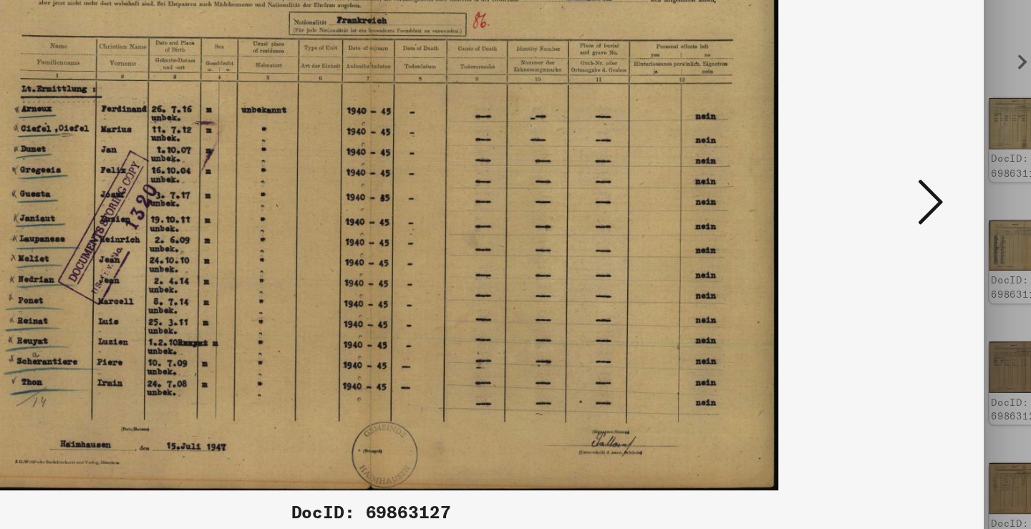
click at [879, 208] on button at bounding box center [892, 228] width 26 height 41
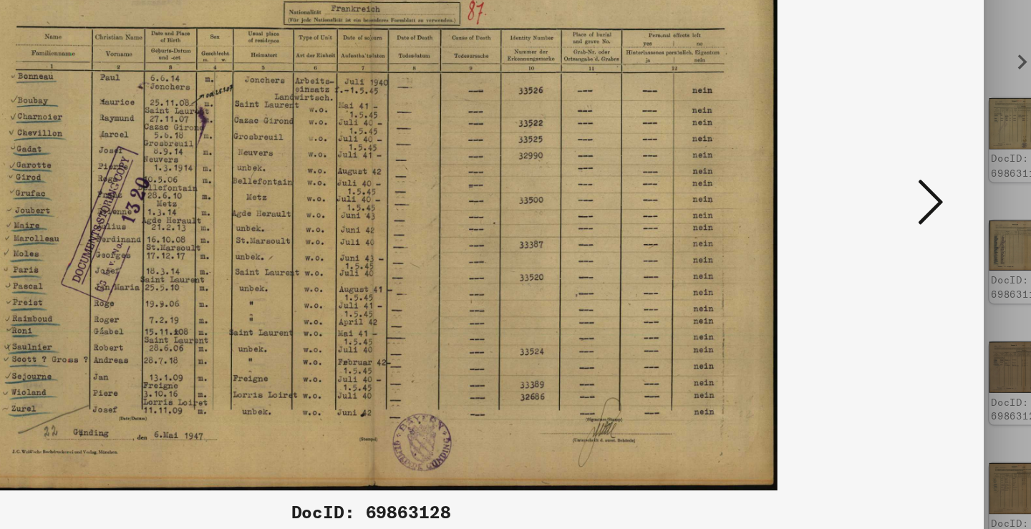
click at [879, 208] on button at bounding box center [892, 228] width 26 height 41
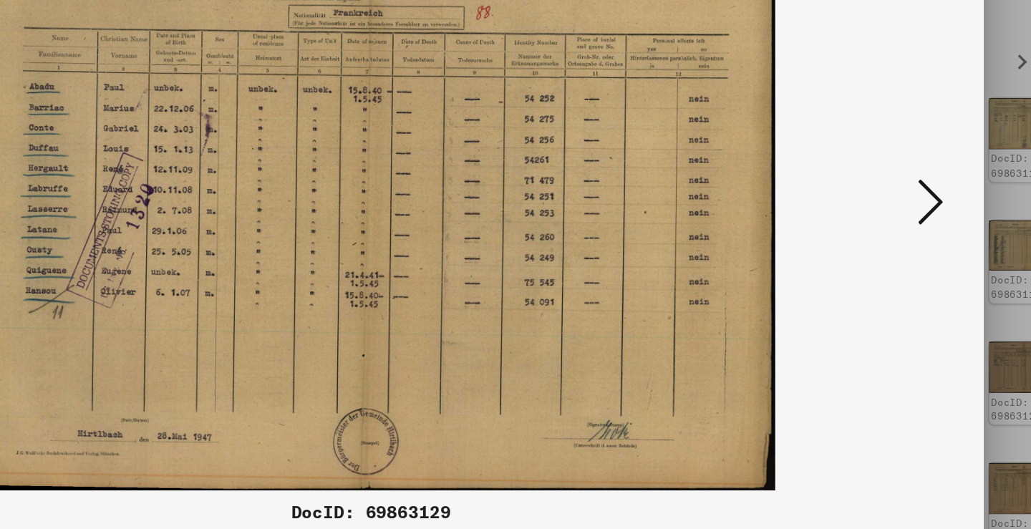
click at [879, 208] on button at bounding box center [892, 228] width 26 height 41
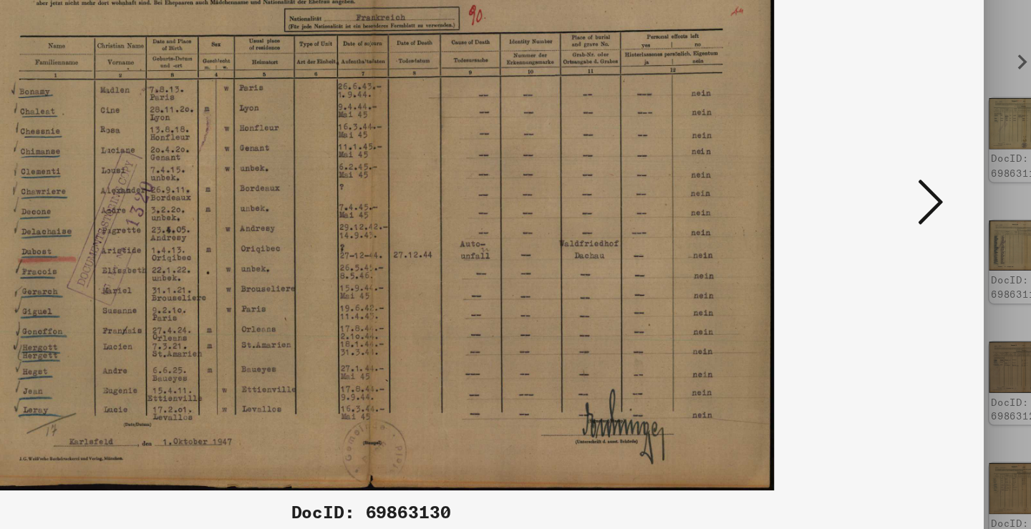
click at [879, 208] on button at bounding box center [892, 228] width 26 height 41
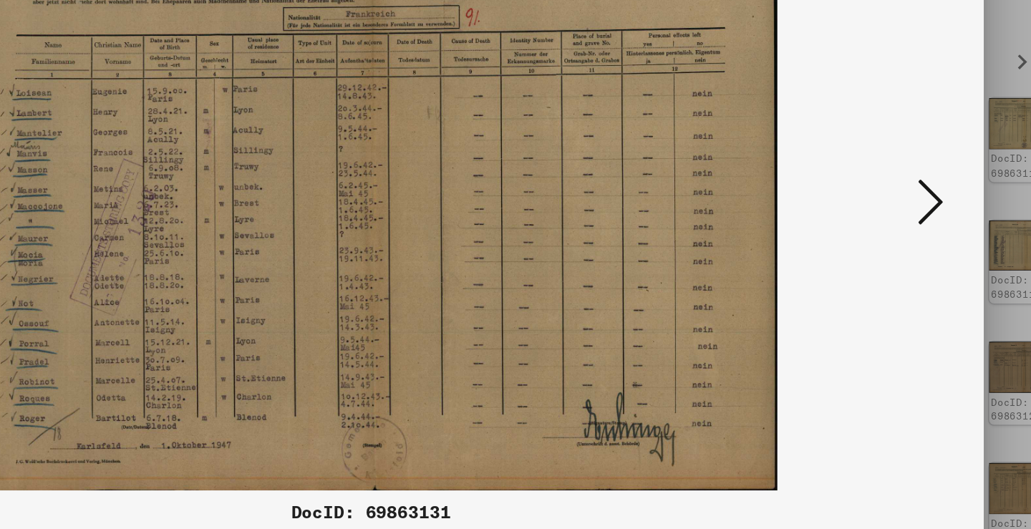
click at [879, 208] on button at bounding box center [892, 228] width 26 height 41
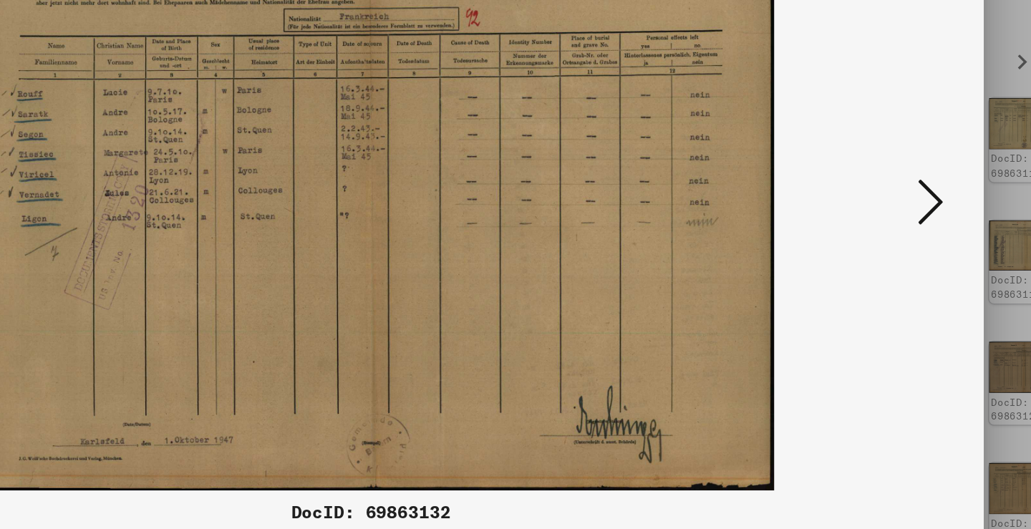
click at [879, 208] on button at bounding box center [892, 228] width 26 height 41
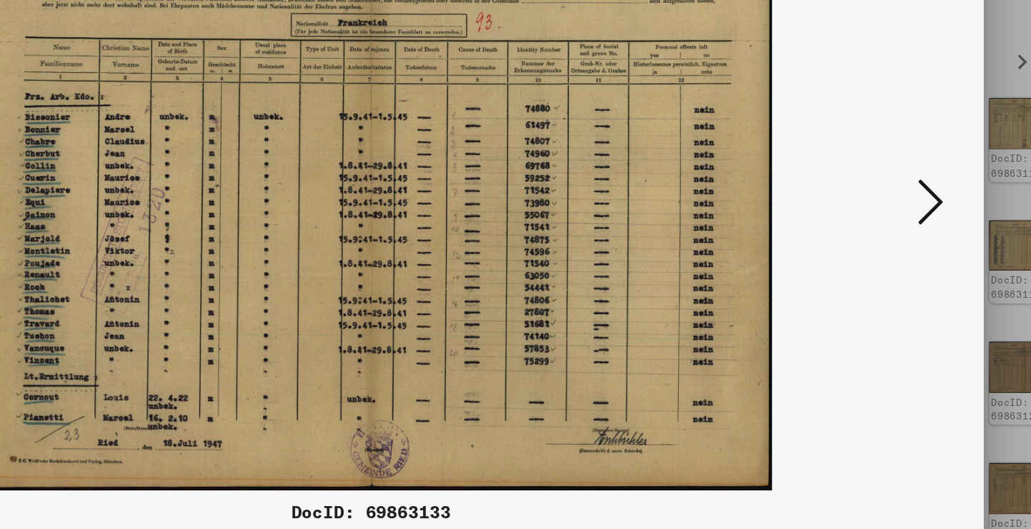
click at [879, 208] on button at bounding box center [892, 228] width 26 height 41
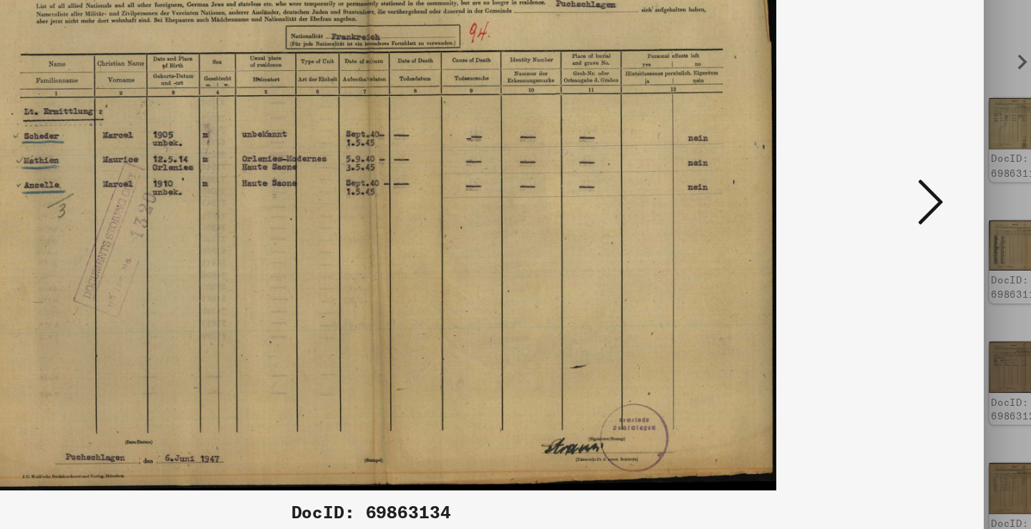
click at [879, 208] on button at bounding box center [892, 228] width 26 height 41
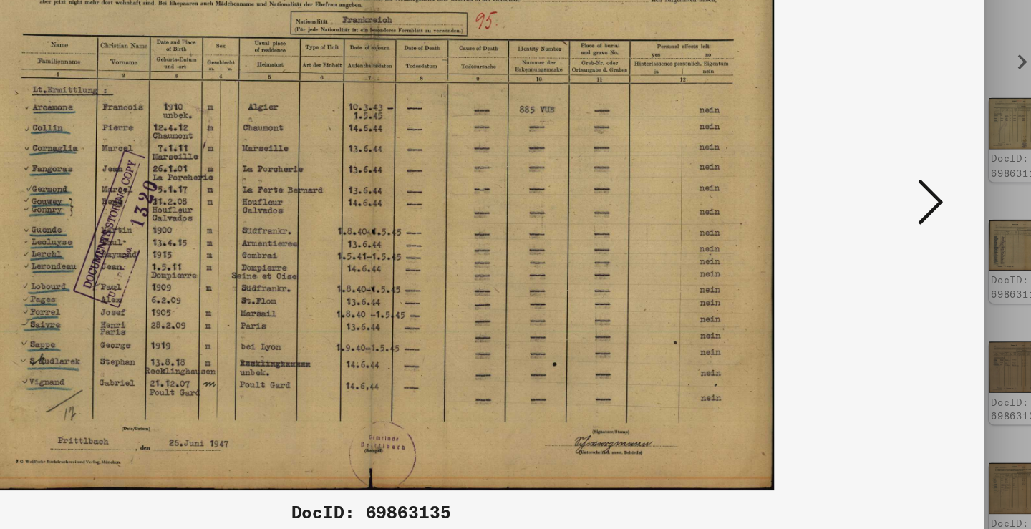
click at [879, 208] on button at bounding box center [892, 228] width 26 height 41
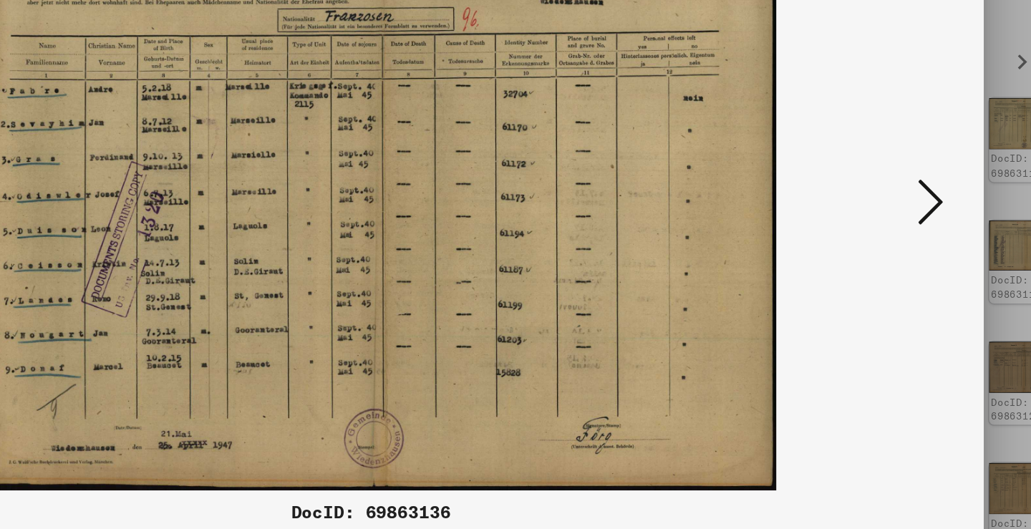
click at [879, 208] on button at bounding box center [892, 228] width 26 height 41
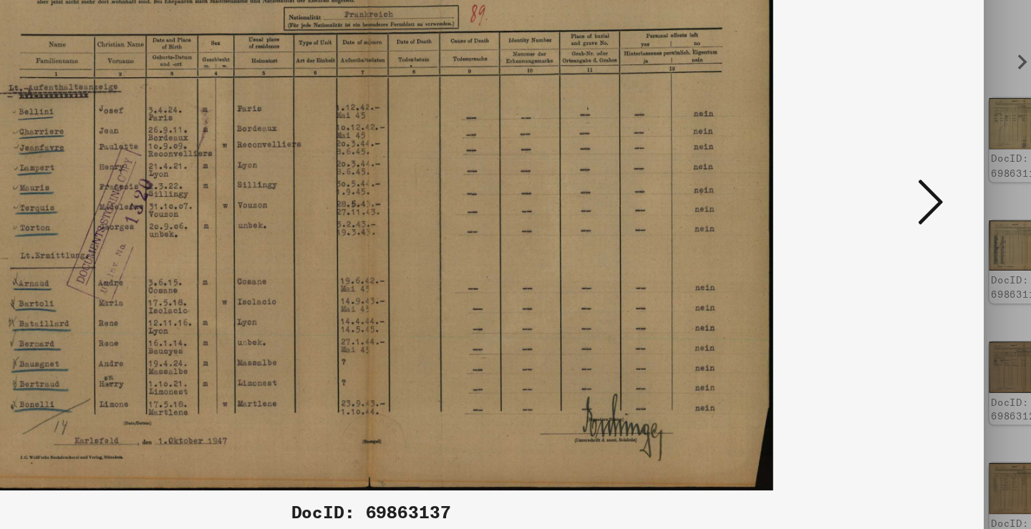
click at [879, 208] on button at bounding box center [892, 228] width 26 height 41
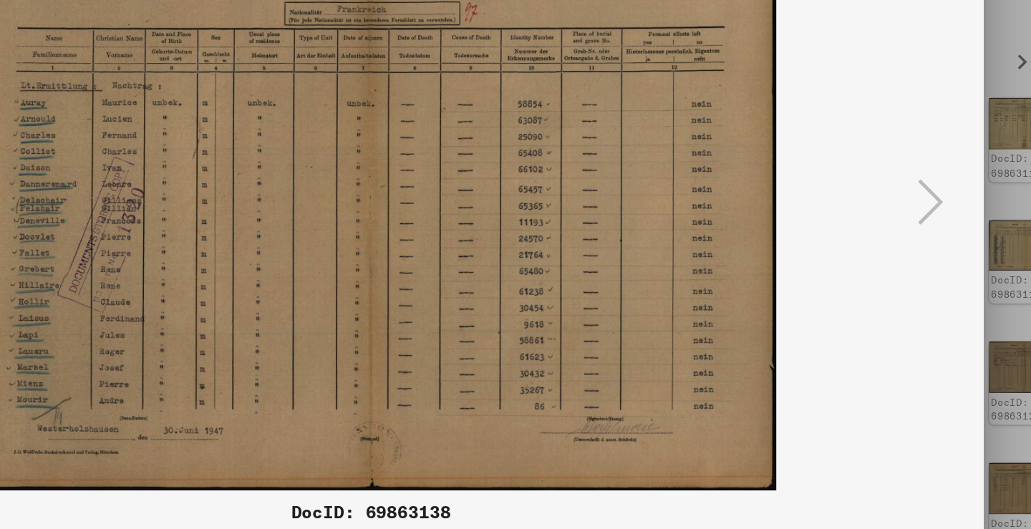
click at [676, 156] on div at bounding box center [515, 264] width 1031 height 529
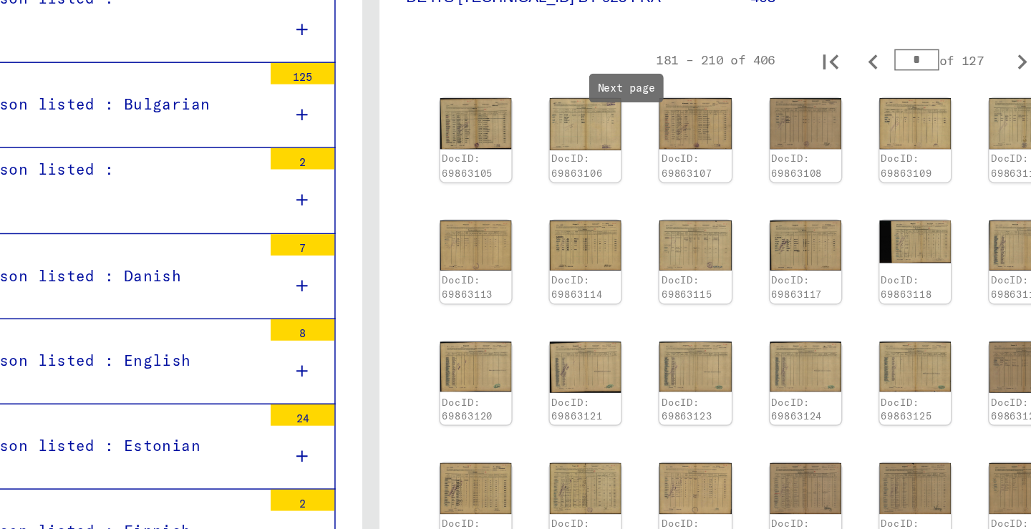
click at [943, 123] on icon "Next page" at bounding box center [953, 133] width 20 height 20
type input "*"
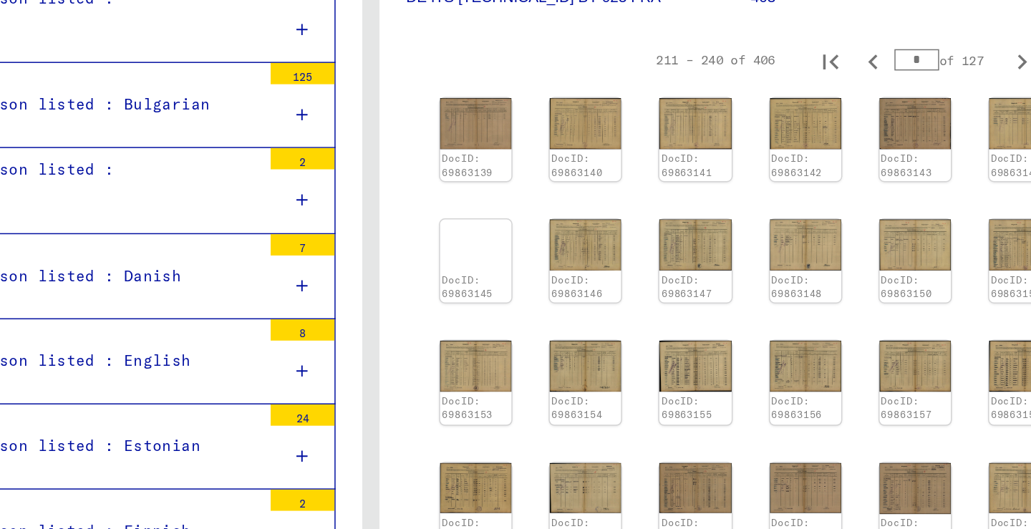
click at [539, 47] on figure "Reference Code DE ITS [TECHNICAL_ID] BY 025 FRA" at bounding box center [654, 79] width 231 height 64
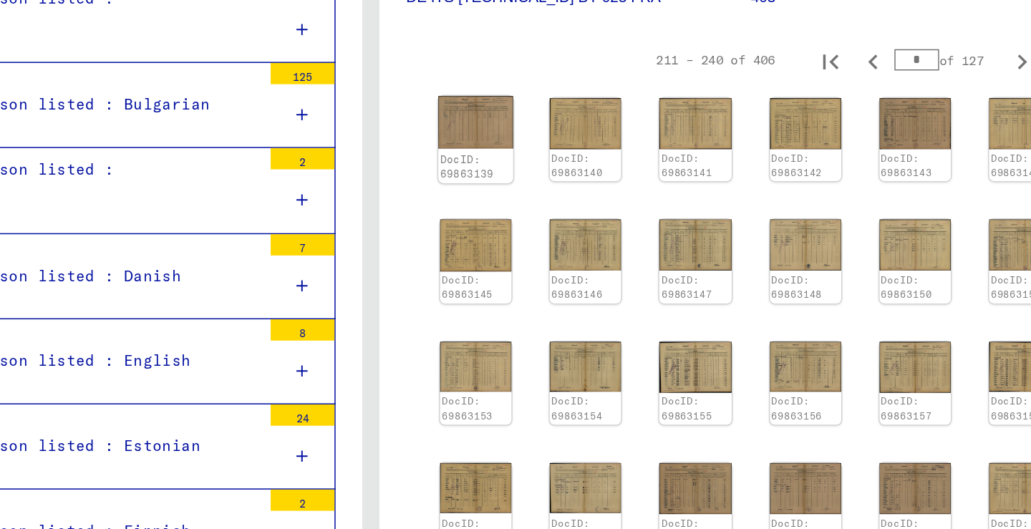
click at [560, 156] on img at bounding box center [585, 174] width 51 height 36
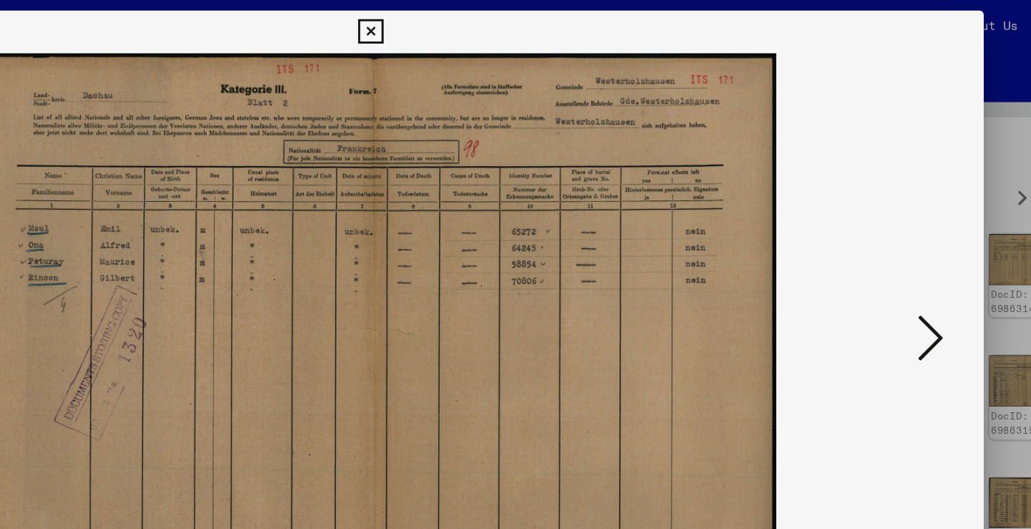
click at [879, 243] on button at bounding box center [892, 228] width 26 height 41
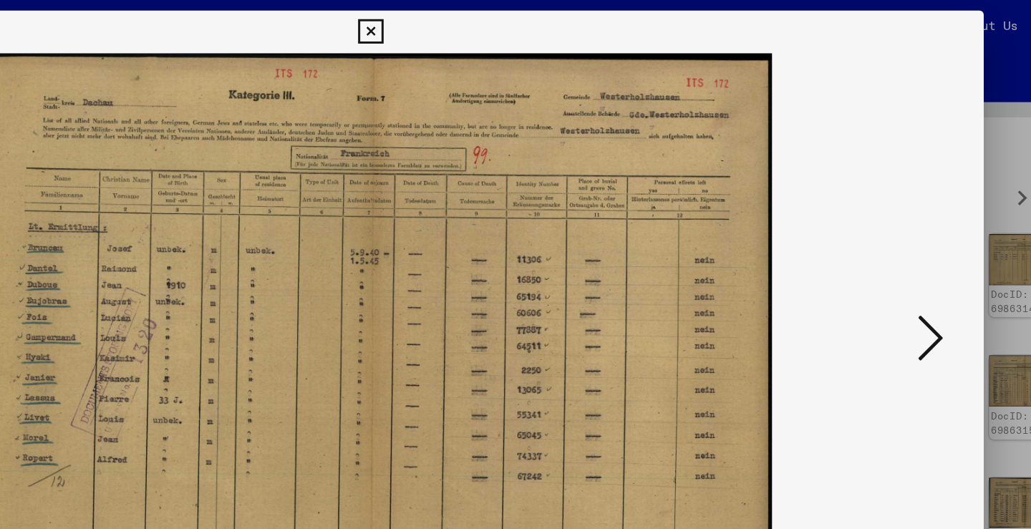
click at [879, 243] on button at bounding box center [892, 228] width 26 height 41
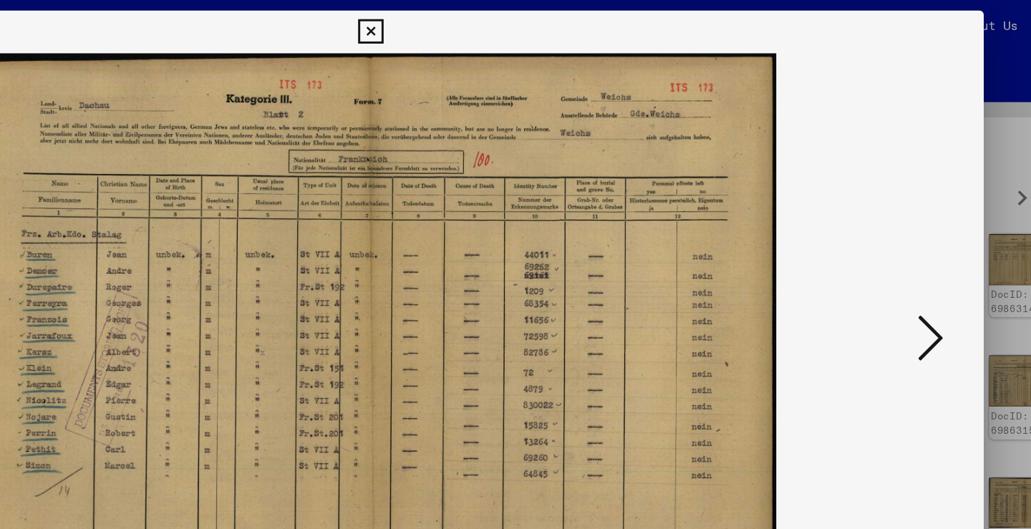
click at [879, 243] on button at bounding box center [892, 228] width 26 height 41
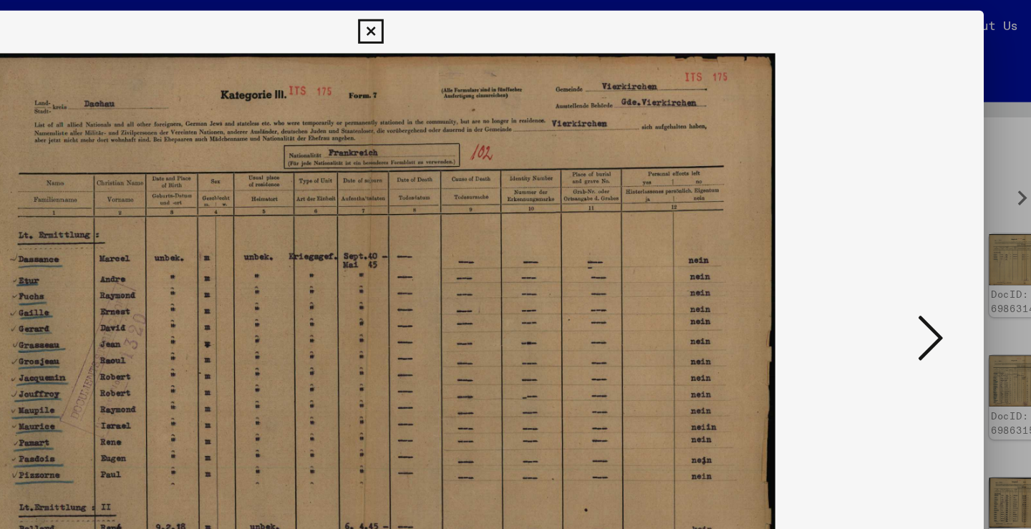
click at [879, 243] on button at bounding box center [892, 228] width 26 height 41
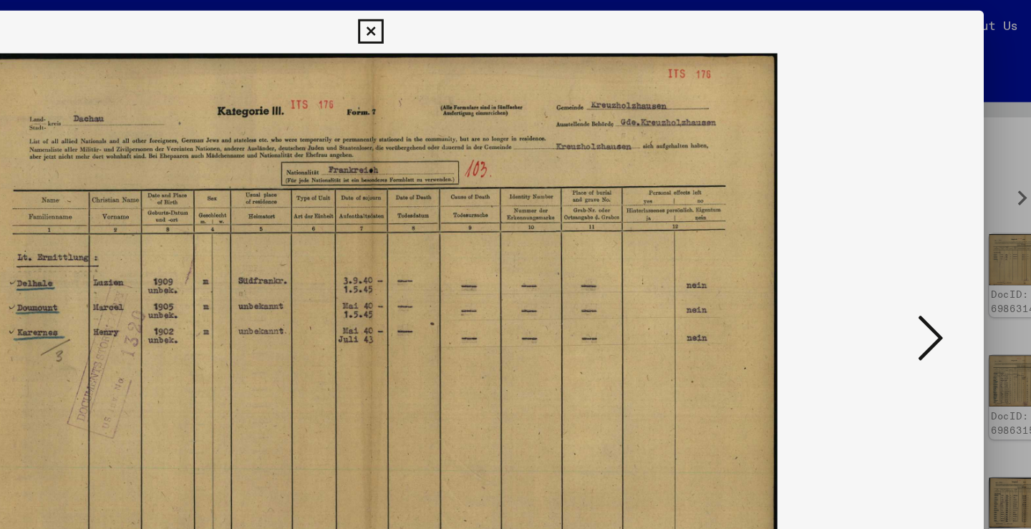
click at [879, 243] on button at bounding box center [892, 228] width 26 height 41
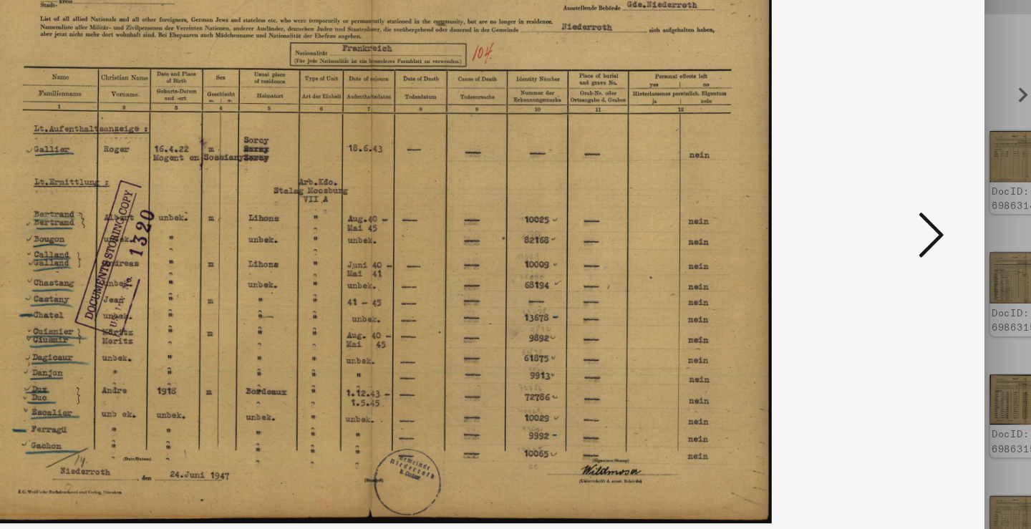
click at [883, 210] on icon at bounding box center [891, 227] width 17 height 34
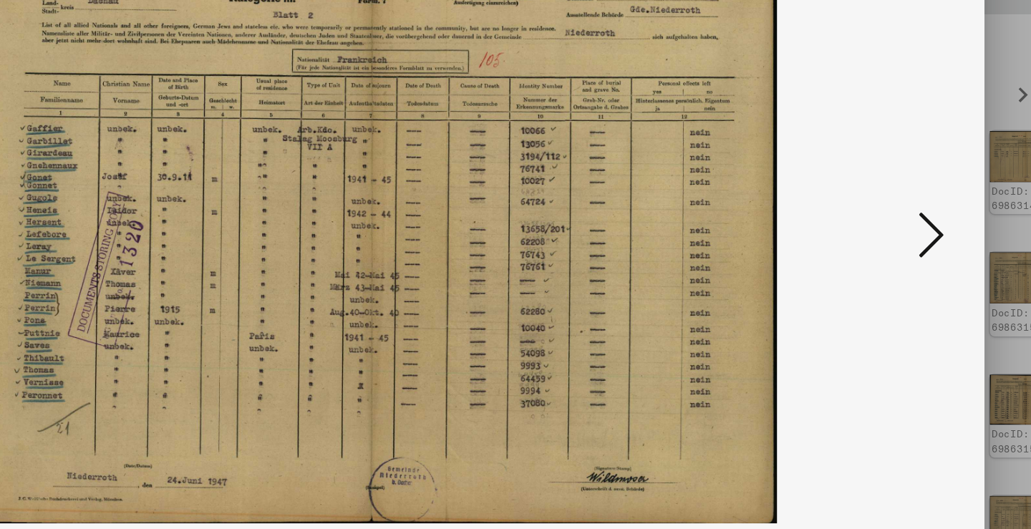
click at [883, 210] on icon at bounding box center [891, 227] width 17 height 34
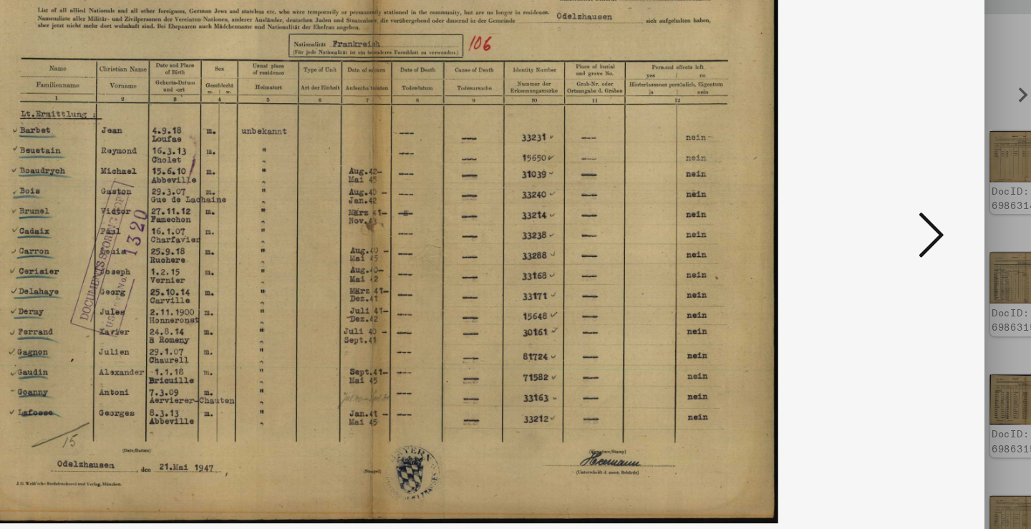
click at [883, 210] on icon at bounding box center [891, 227] width 17 height 34
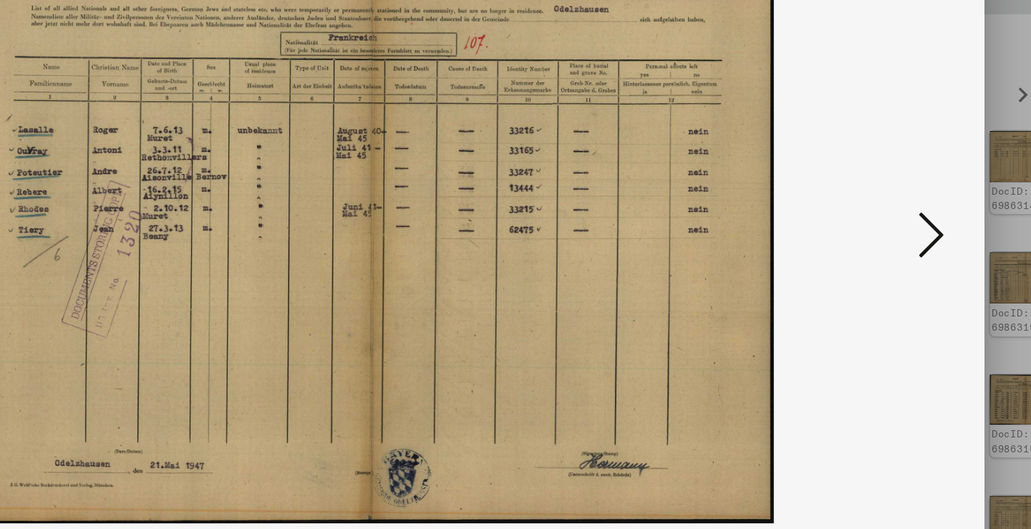
click at [883, 210] on icon at bounding box center [891, 227] width 17 height 34
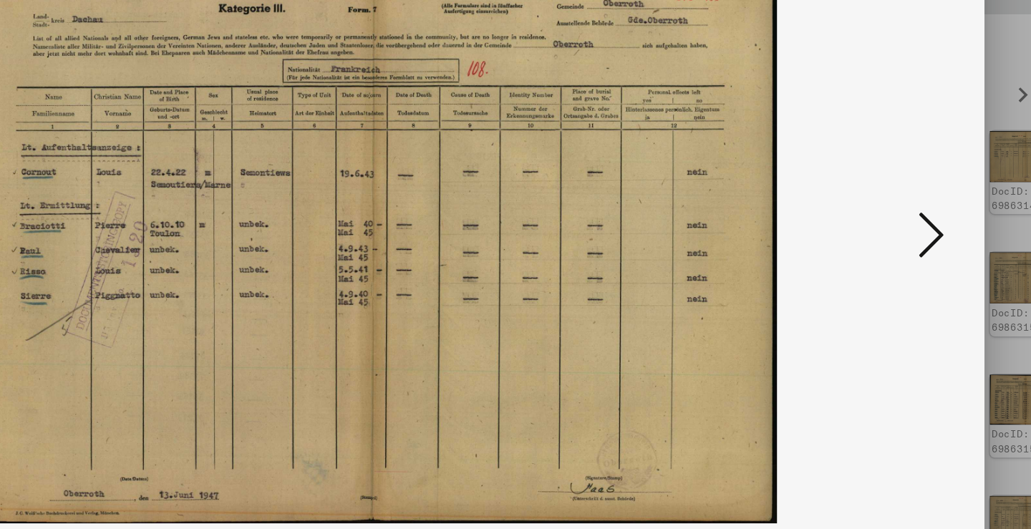
click at [883, 210] on icon at bounding box center [891, 227] width 17 height 34
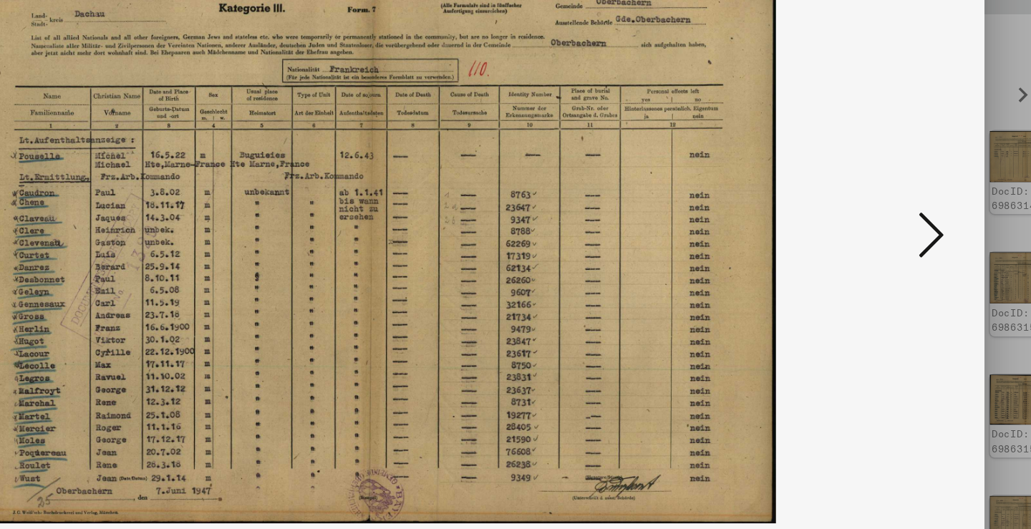
click at [883, 210] on icon at bounding box center [891, 227] width 17 height 34
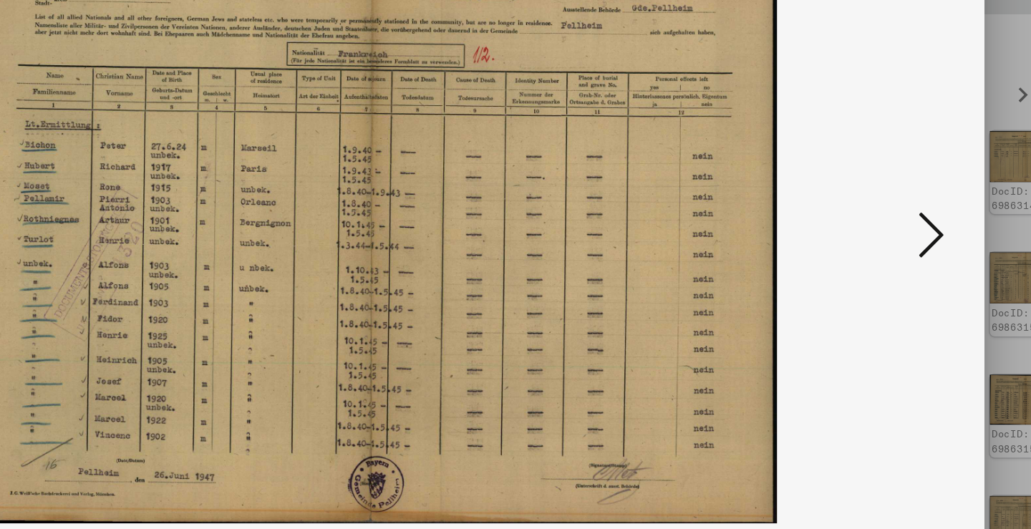
click at [883, 210] on icon at bounding box center [891, 227] width 17 height 34
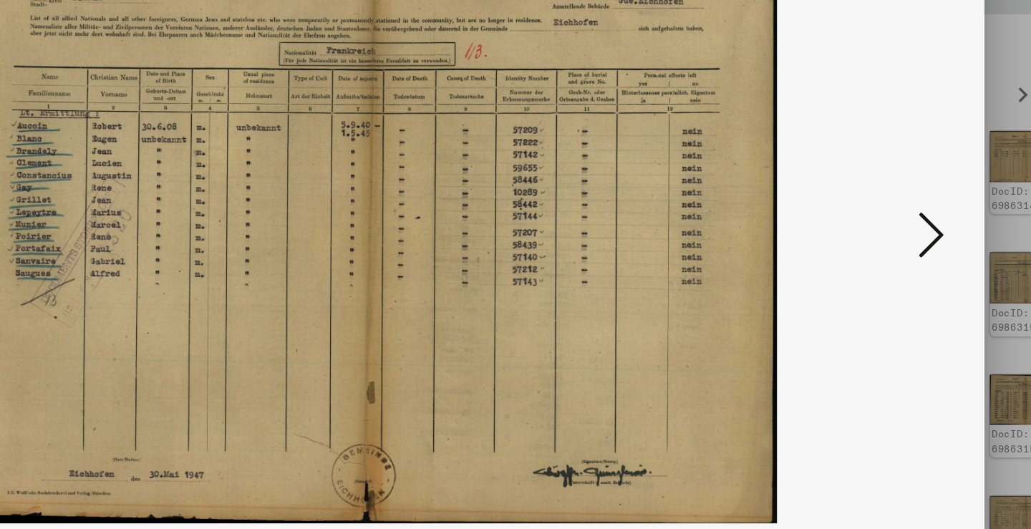
click at [883, 210] on icon at bounding box center [891, 227] width 17 height 34
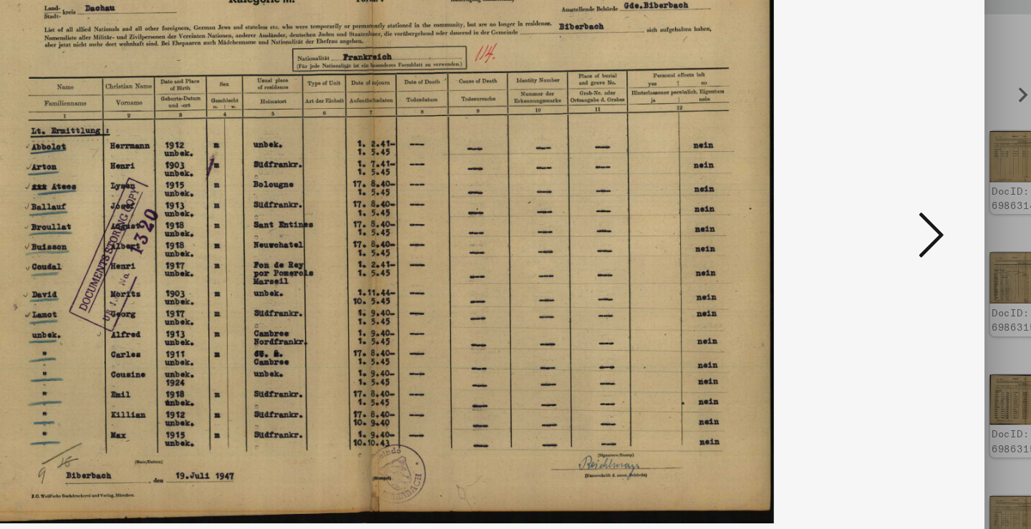
click at [883, 210] on icon at bounding box center [891, 227] width 17 height 34
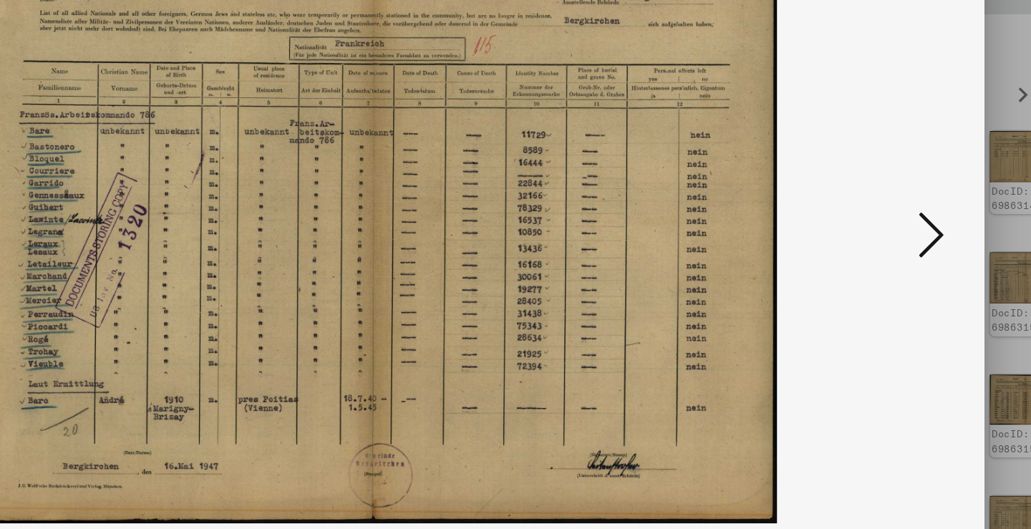
click at [883, 210] on icon at bounding box center [891, 227] width 17 height 34
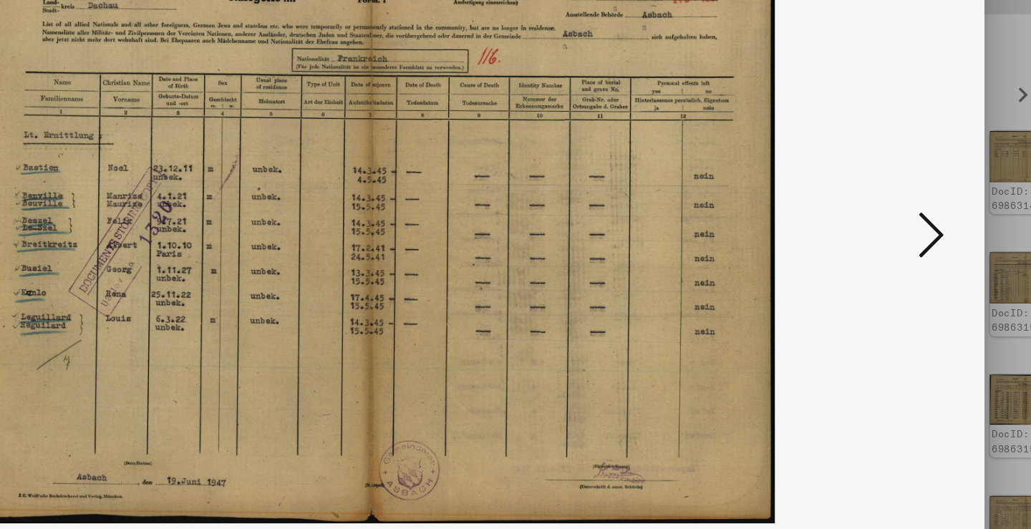
click at [883, 210] on icon at bounding box center [891, 227] width 17 height 34
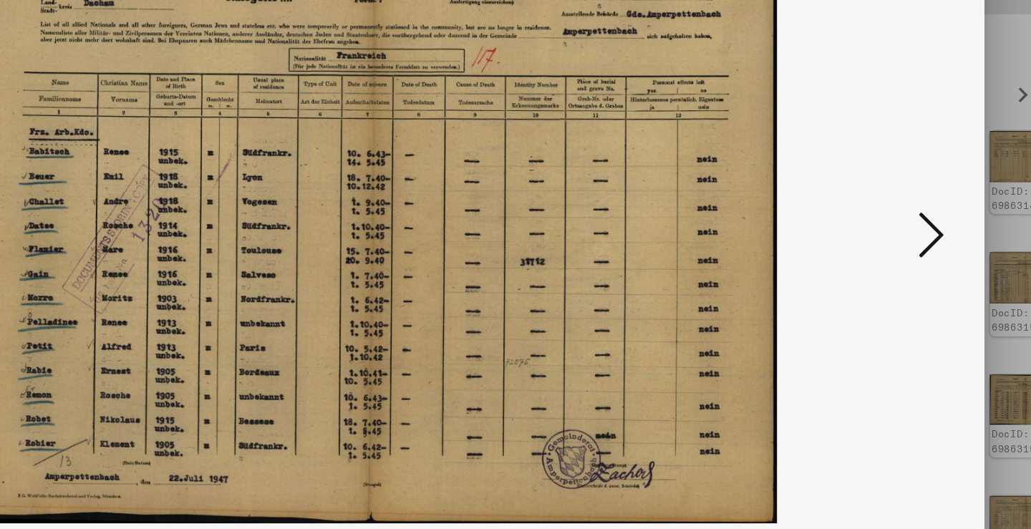
click at [883, 210] on icon at bounding box center [891, 227] width 17 height 34
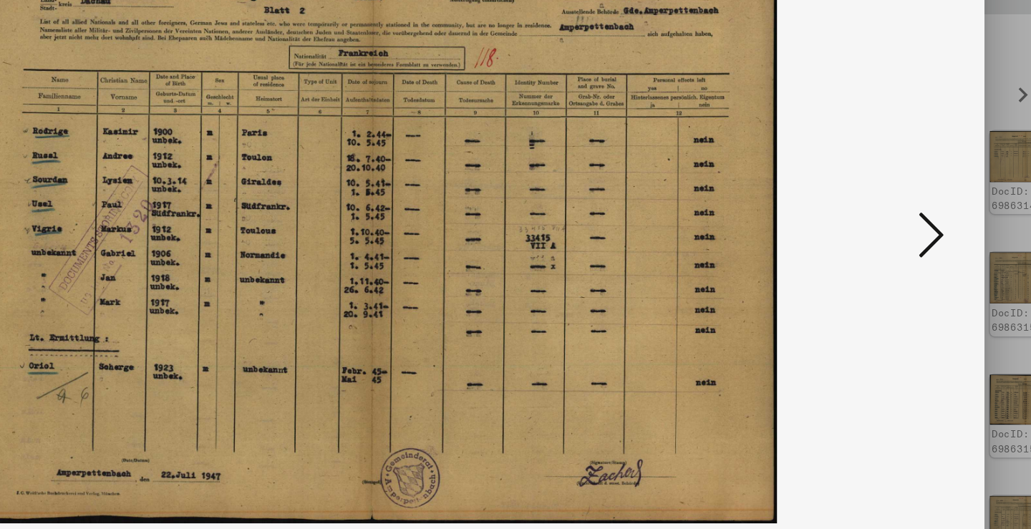
click at [883, 210] on icon at bounding box center [891, 227] width 17 height 34
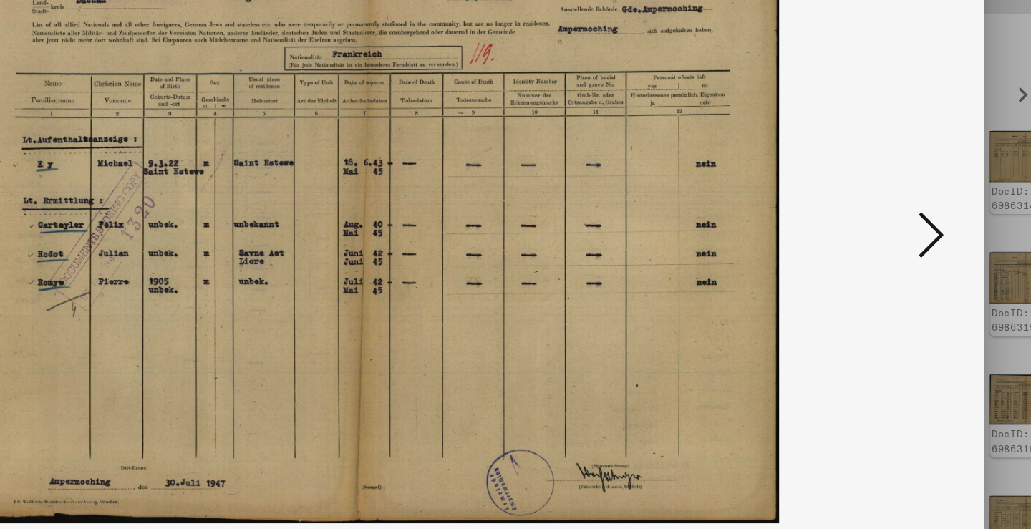
click at [883, 210] on icon at bounding box center [891, 227] width 17 height 34
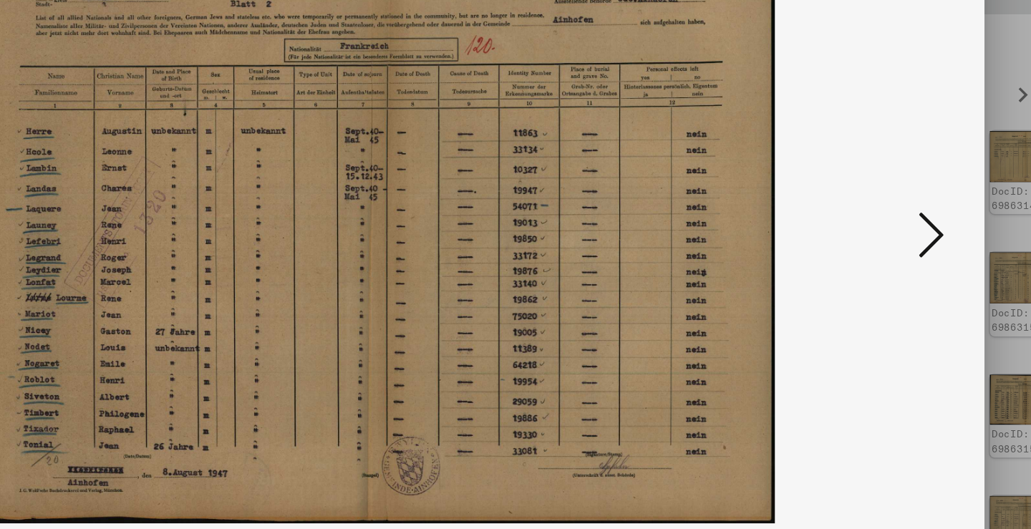
click at [883, 210] on icon at bounding box center [891, 227] width 17 height 34
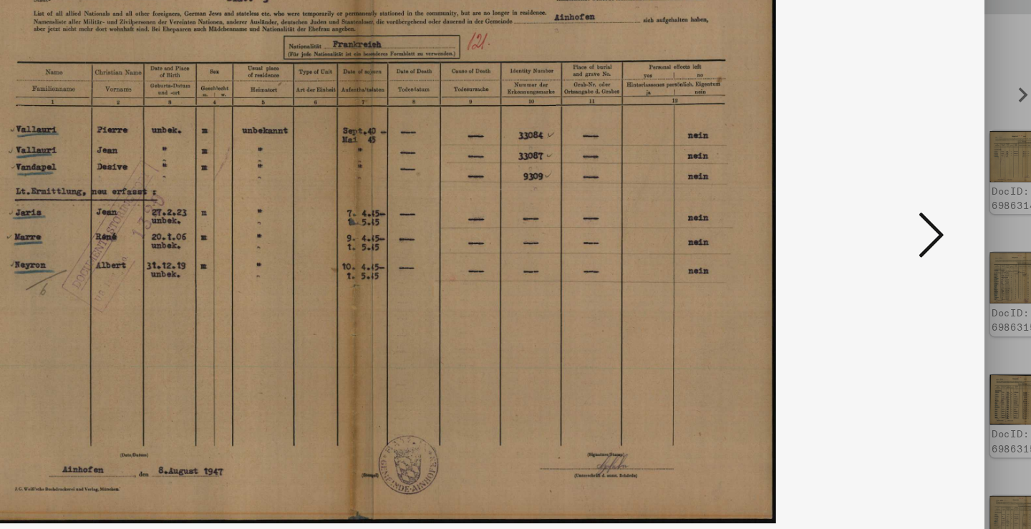
click at [883, 210] on icon at bounding box center [891, 227] width 17 height 34
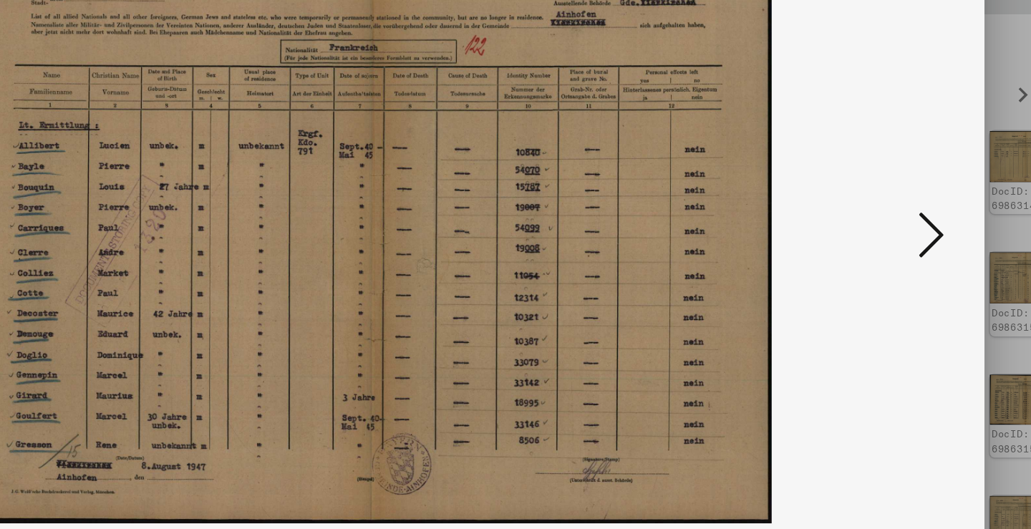
click at [883, 210] on icon at bounding box center [891, 227] width 17 height 34
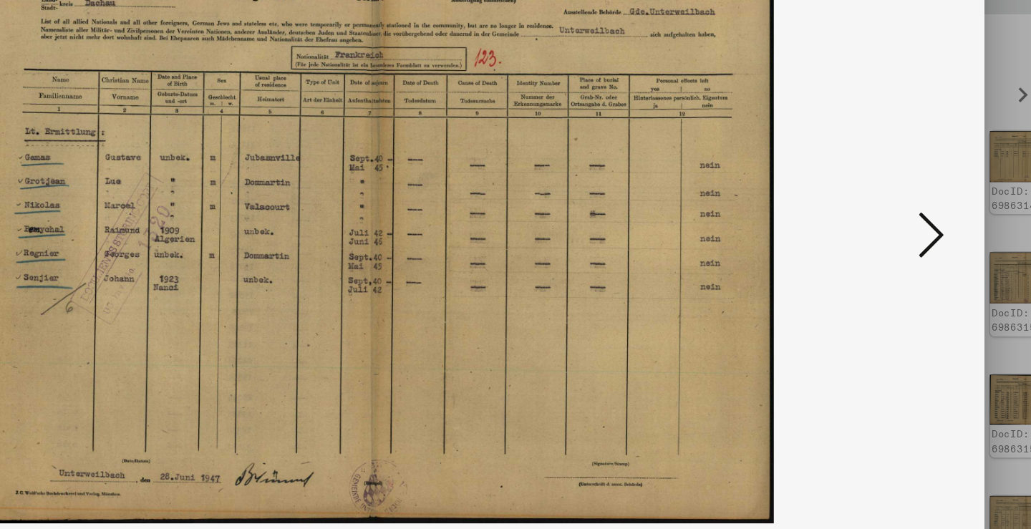
click at [883, 210] on icon at bounding box center [891, 227] width 17 height 34
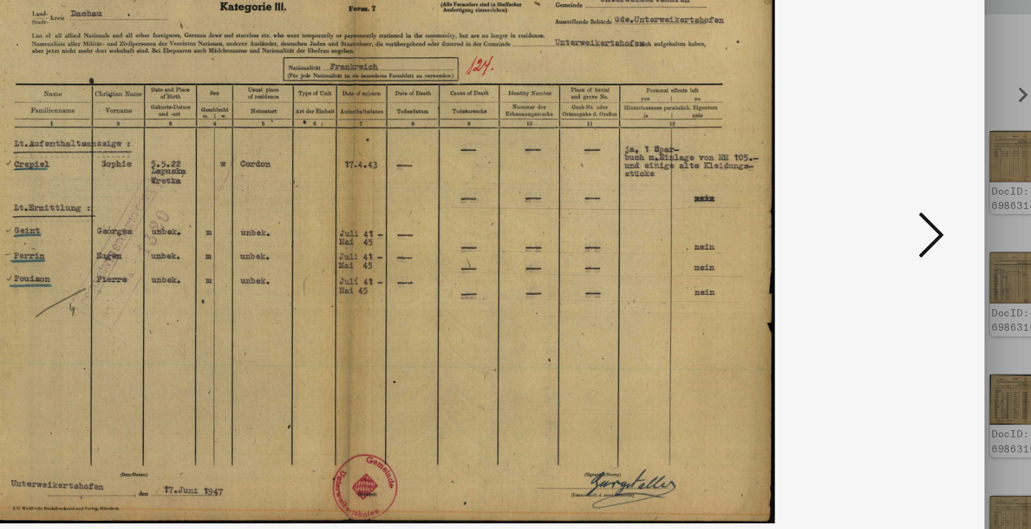
click at [883, 210] on icon at bounding box center [891, 227] width 17 height 34
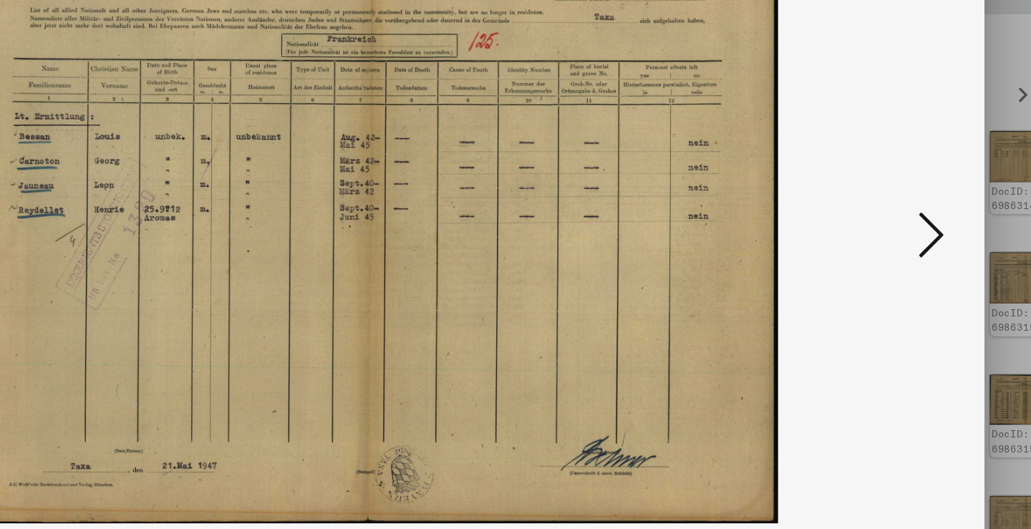
click at [883, 210] on icon at bounding box center [891, 227] width 17 height 34
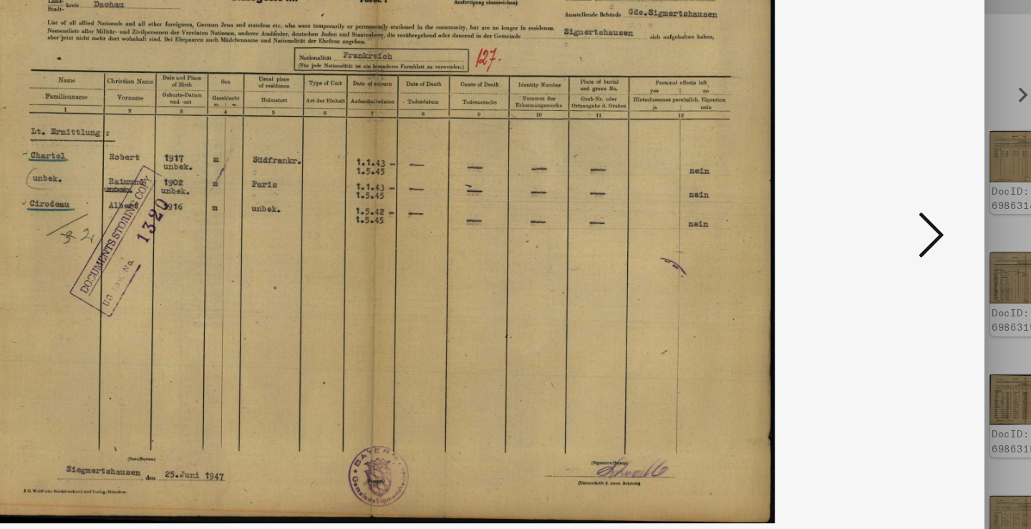
click at [883, 210] on icon at bounding box center [891, 227] width 17 height 34
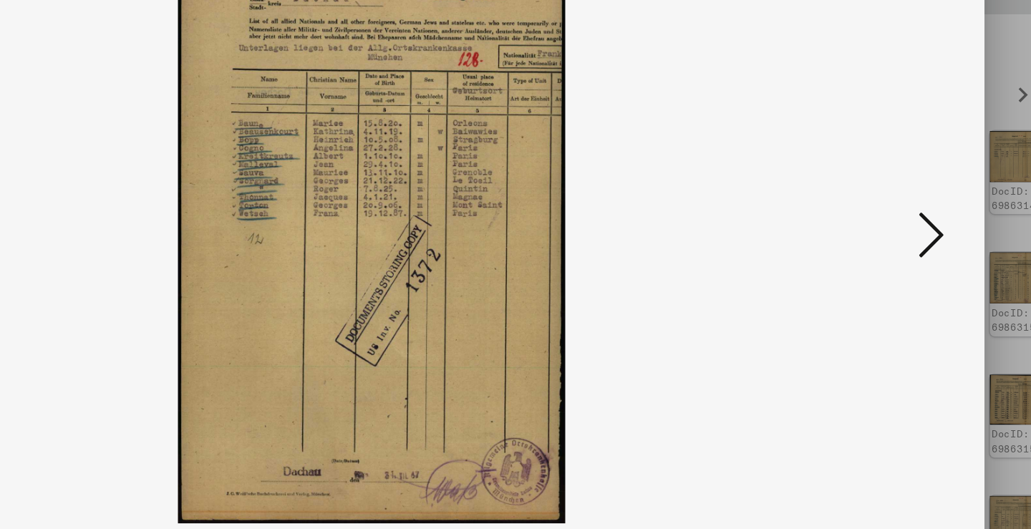
click at [883, 210] on icon at bounding box center [891, 227] width 17 height 34
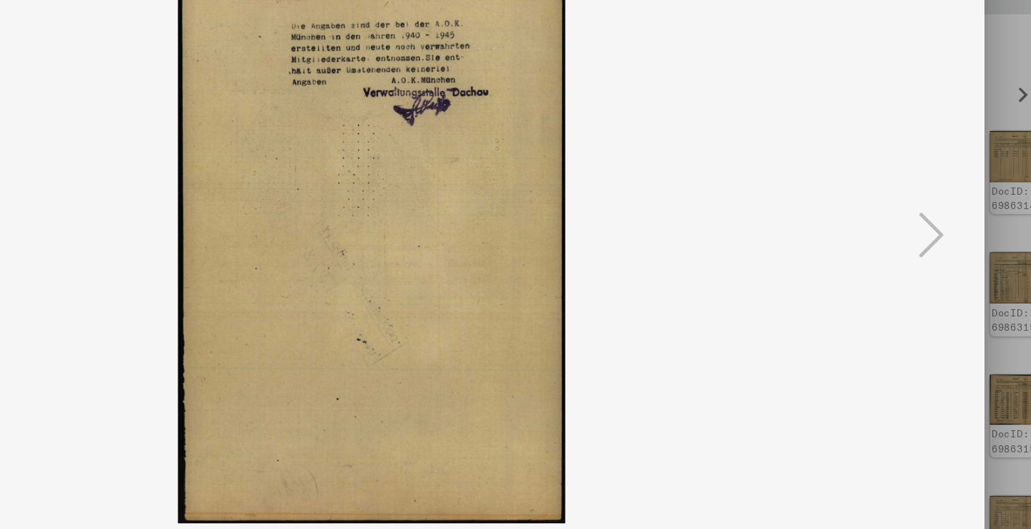
click at [883, 210] on icon at bounding box center [891, 227] width 17 height 34
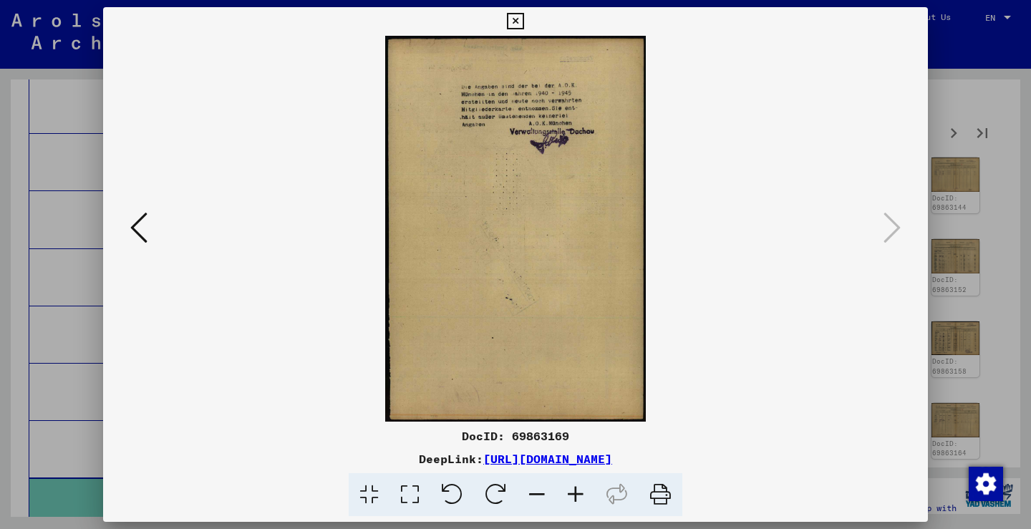
click at [993, 231] on div at bounding box center [515, 264] width 1031 height 529
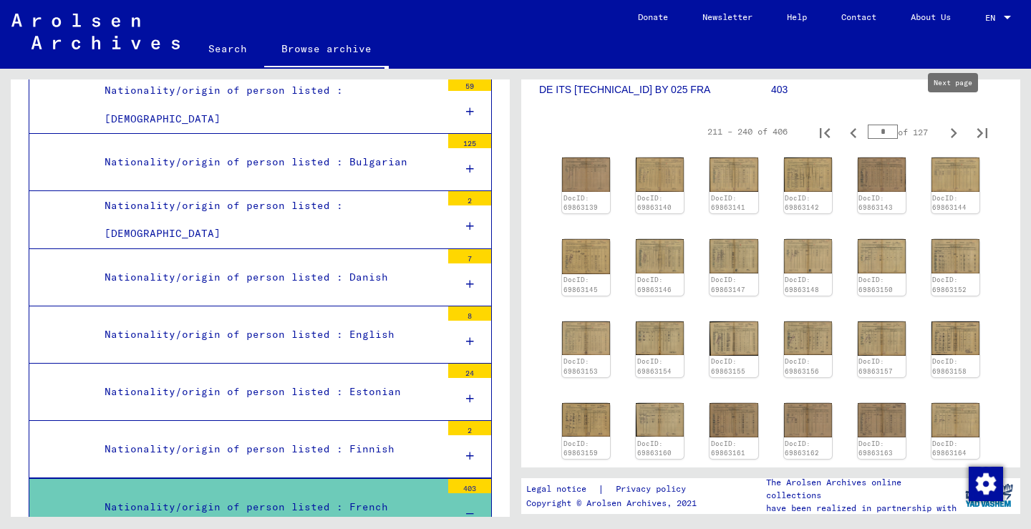
click at [953, 125] on icon "Next page" at bounding box center [953, 133] width 20 height 20
type input "*"
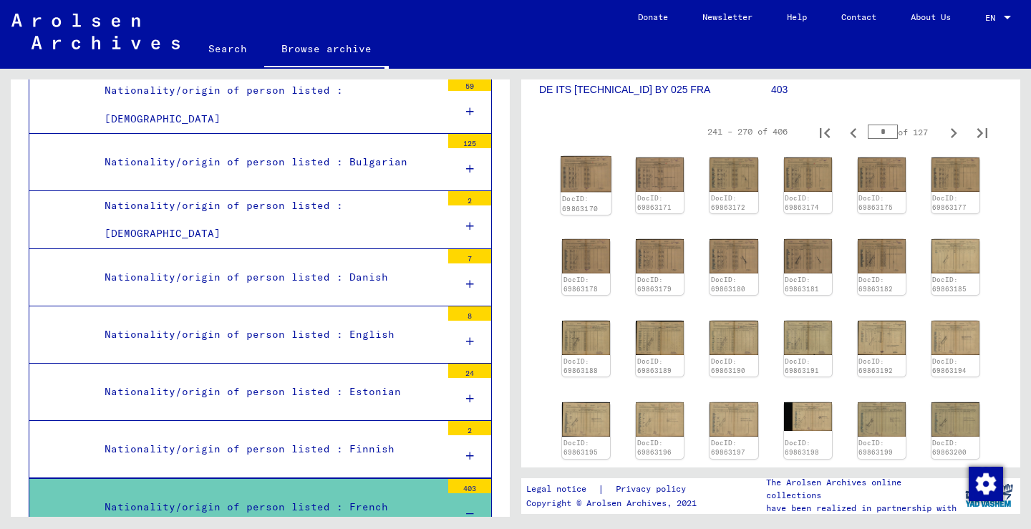
click at [583, 156] on img at bounding box center [585, 174] width 51 height 36
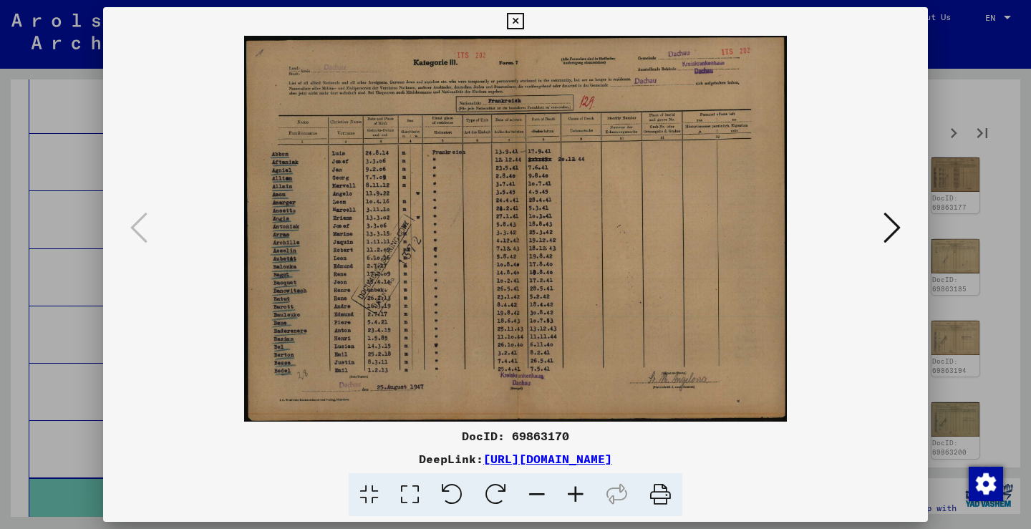
click at [879, 220] on button at bounding box center [892, 228] width 26 height 41
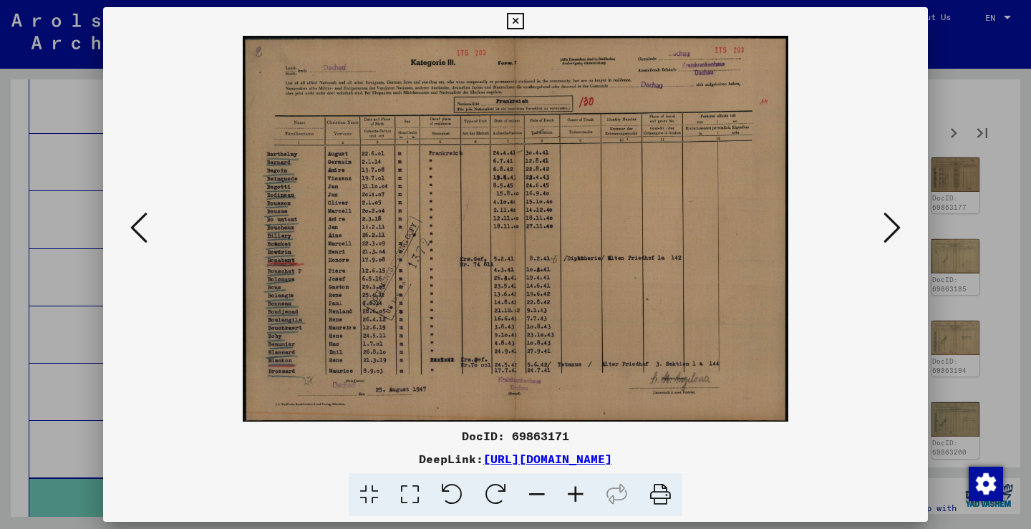
click at [879, 220] on button at bounding box center [892, 228] width 26 height 41
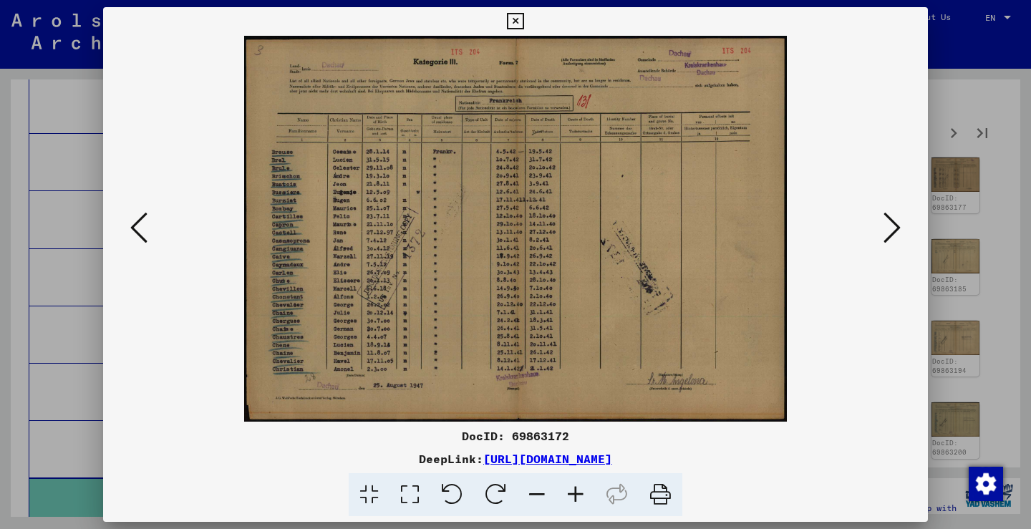
click at [879, 220] on button at bounding box center [892, 228] width 26 height 41
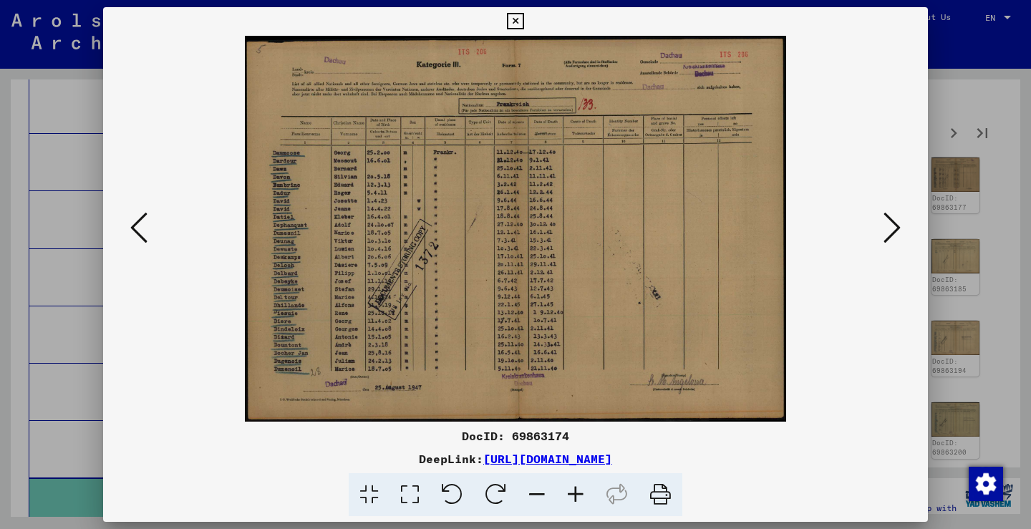
click at [879, 220] on button at bounding box center [892, 228] width 26 height 41
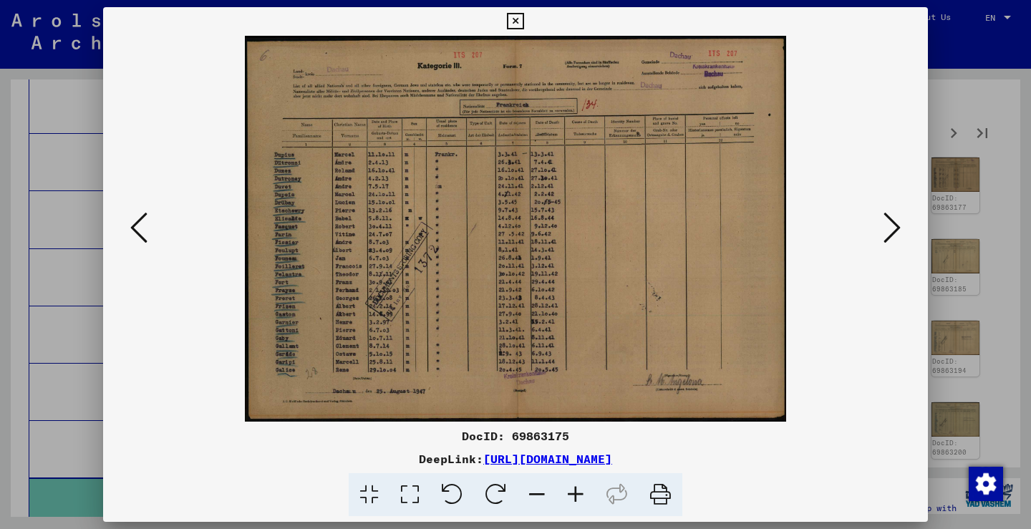
click at [879, 220] on button at bounding box center [892, 228] width 26 height 41
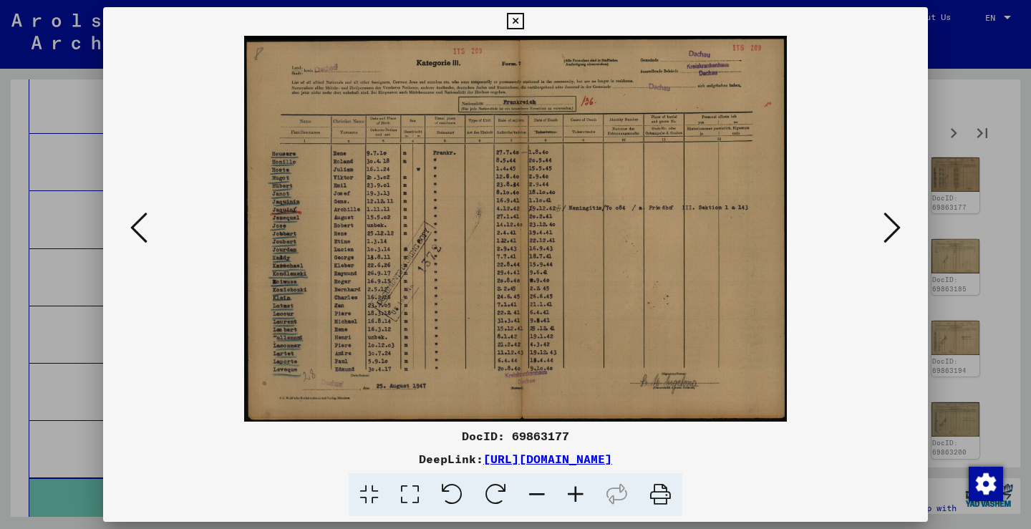
click at [879, 220] on button at bounding box center [892, 228] width 26 height 41
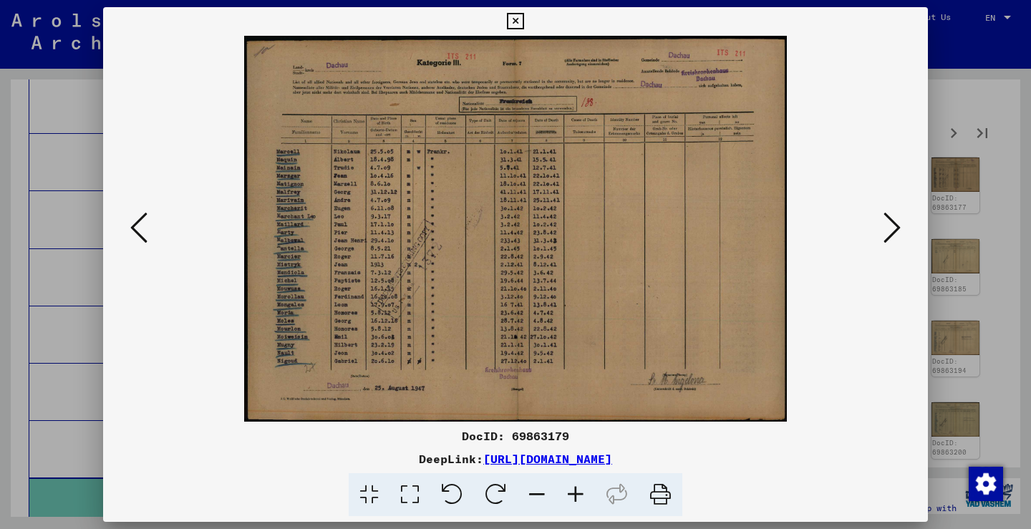
click at [879, 220] on button at bounding box center [892, 228] width 26 height 41
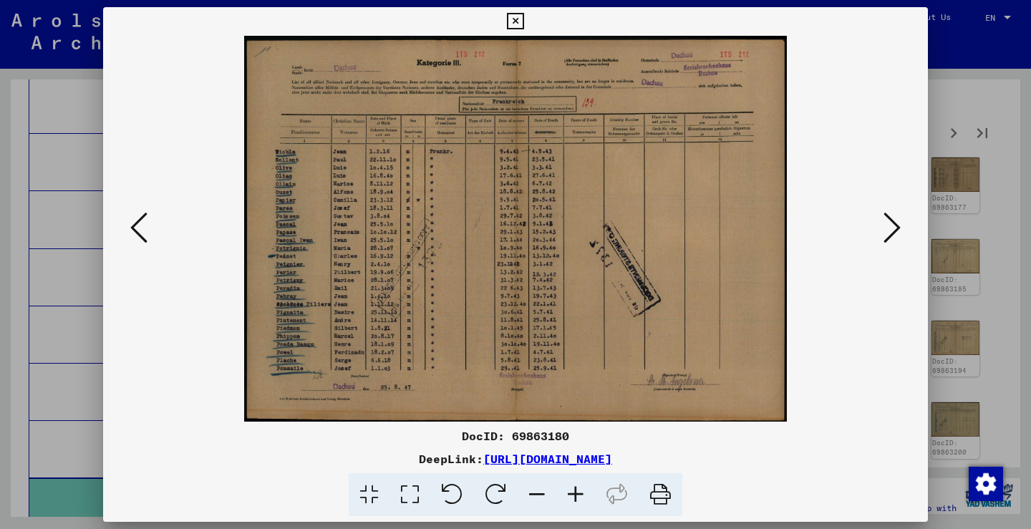
click at [879, 220] on button at bounding box center [892, 228] width 26 height 41
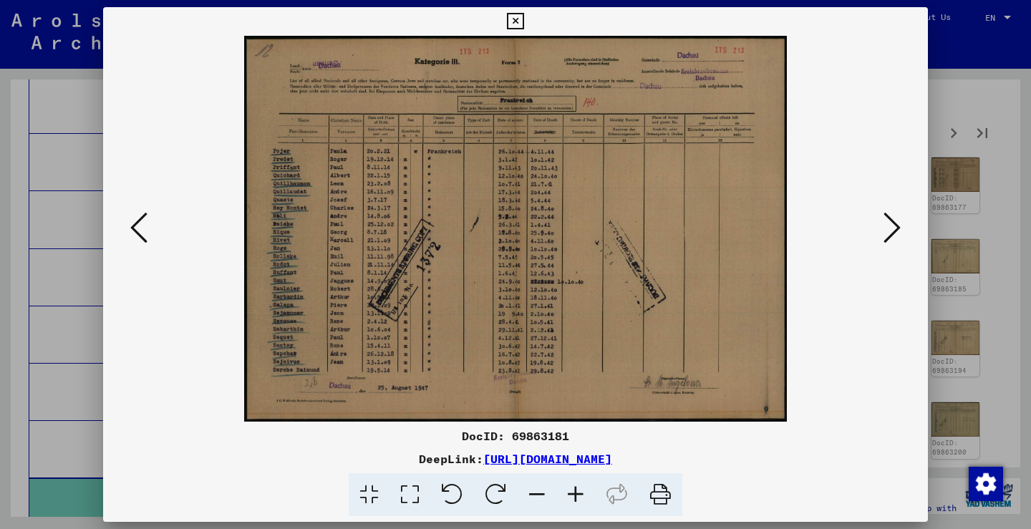
click at [879, 220] on button at bounding box center [892, 228] width 26 height 41
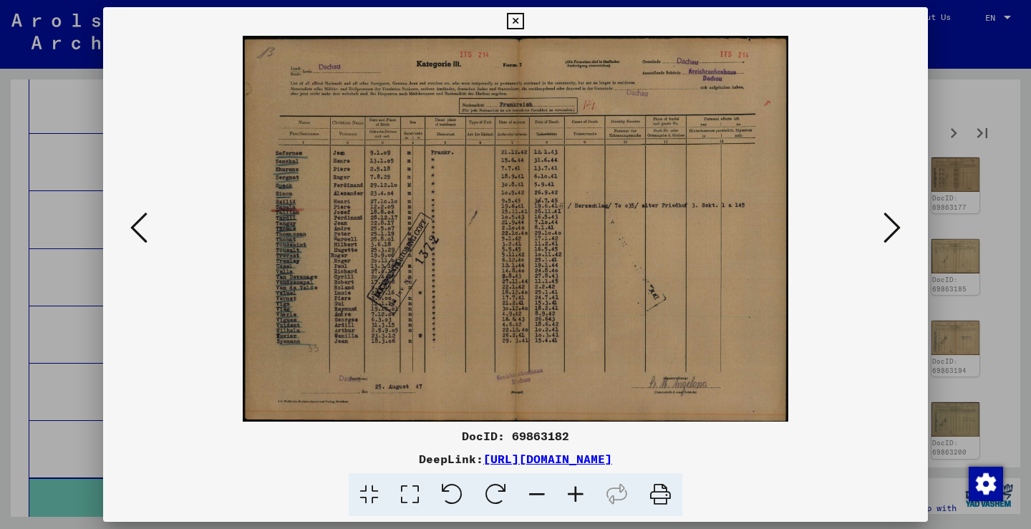
click at [879, 220] on button at bounding box center [892, 228] width 26 height 41
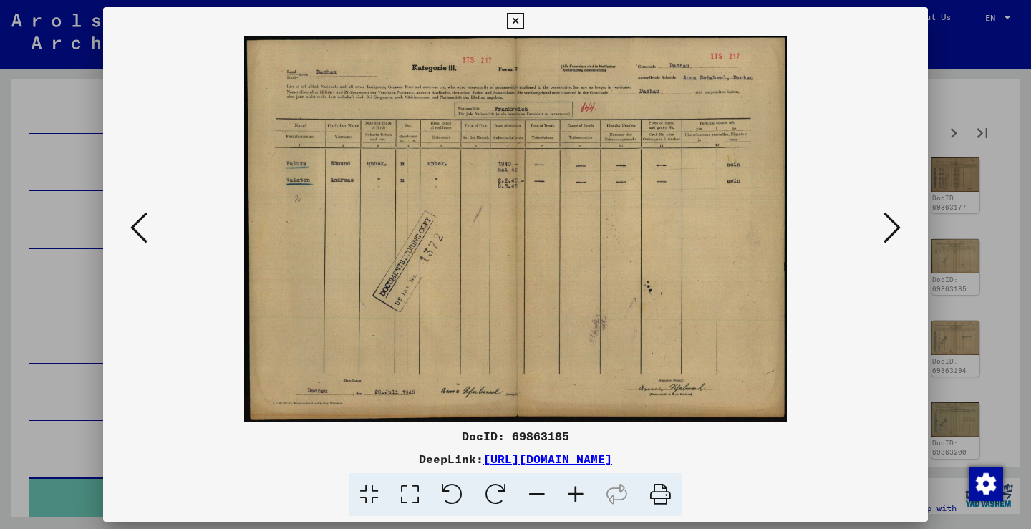
click at [879, 220] on button at bounding box center [892, 228] width 26 height 41
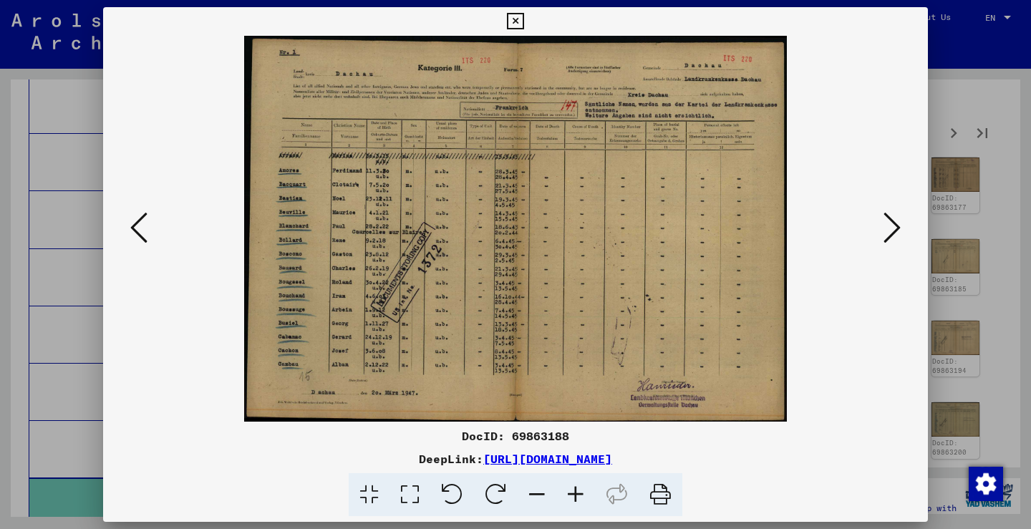
click at [879, 220] on button at bounding box center [892, 228] width 26 height 41
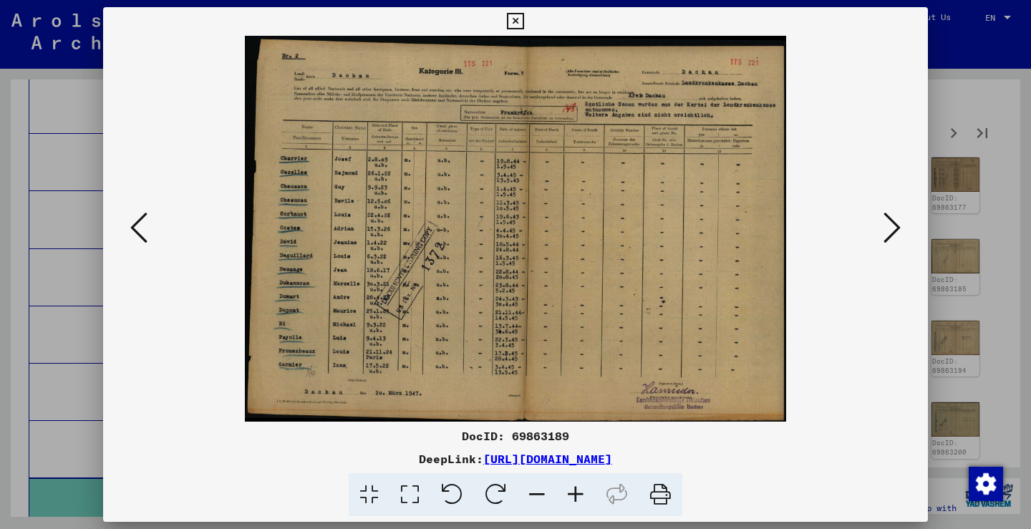
click at [879, 220] on button at bounding box center [892, 228] width 26 height 41
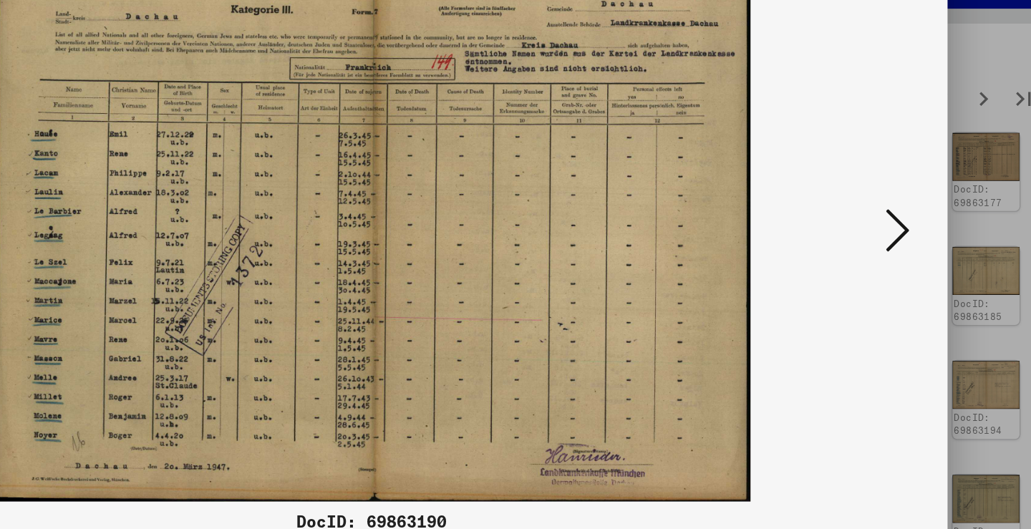
click at [879, 208] on button at bounding box center [892, 228] width 26 height 41
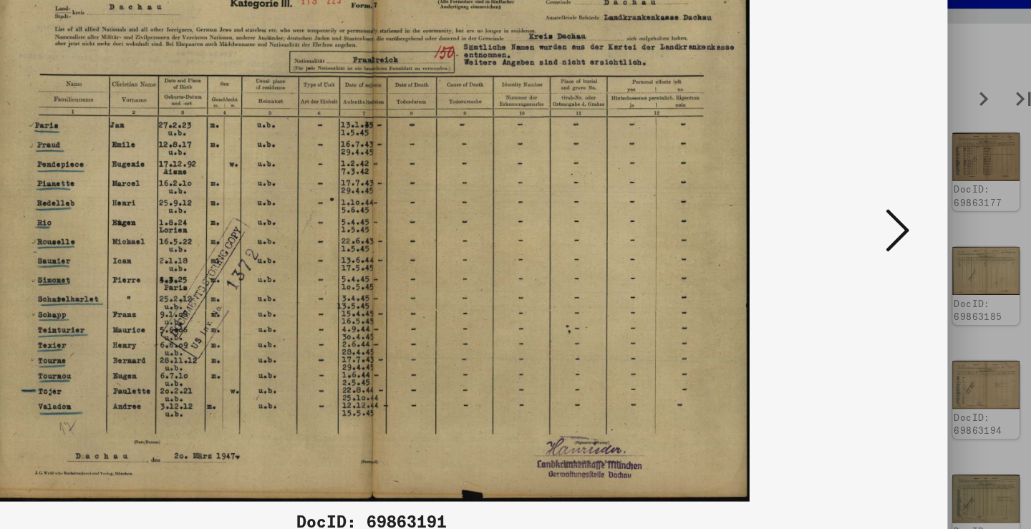
click at [883, 210] on icon at bounding box center [891, 227] width 17 height 34
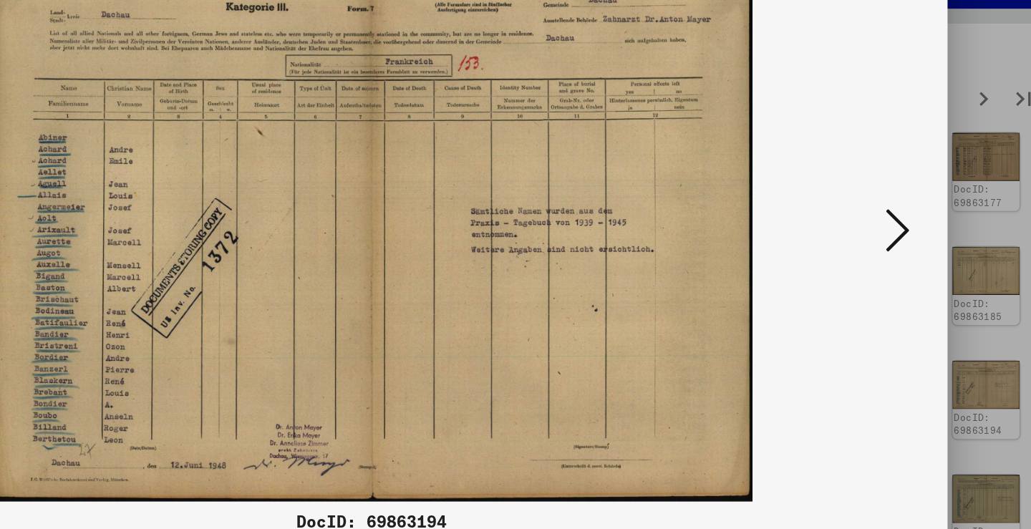
click at [883, 210] on icon at bounding box center [891, 227] width 17 height 34
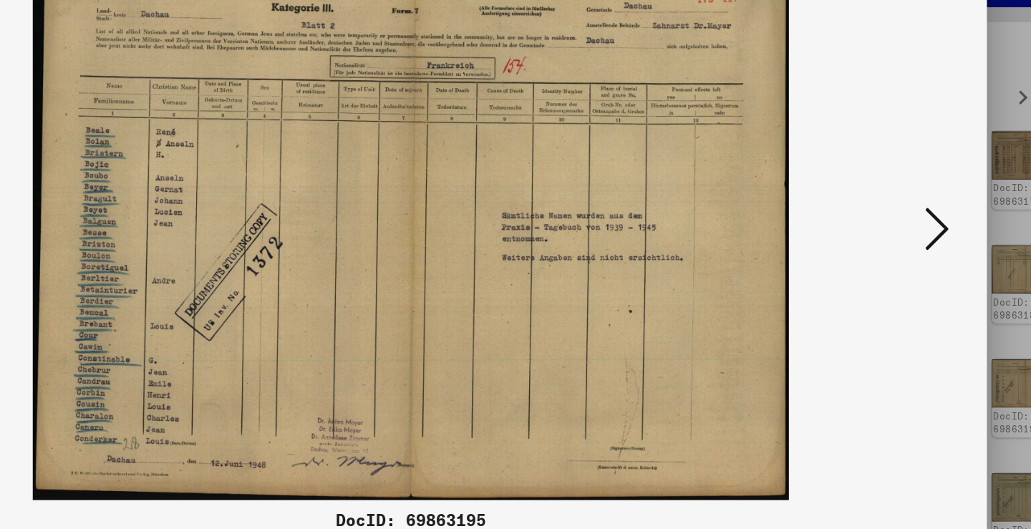
click at [690, 173] on div at bounding box center [515, 229] width 824 height 386
click at [879, 208] on button at bounding box center [892, 228] width 26 height 41
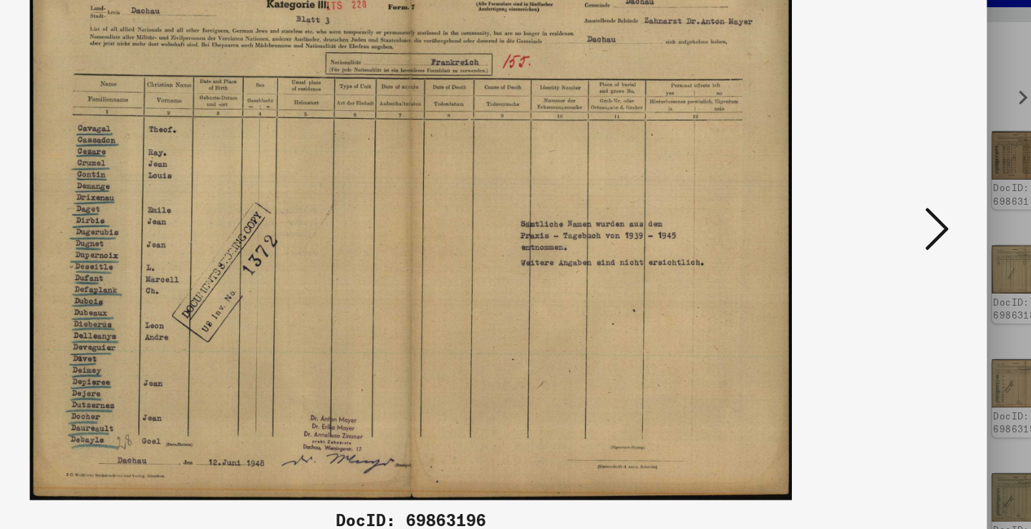
click at [879, 208] on button at bounding box center [892, 228] width 26 height 41
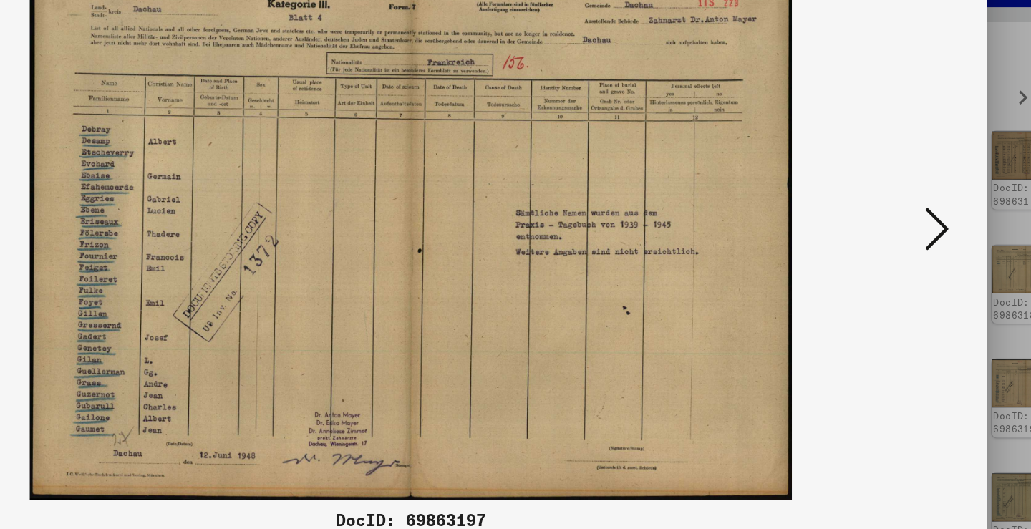
click at [879, 208] on button at bounding box center [892, 228] width 26 height 41
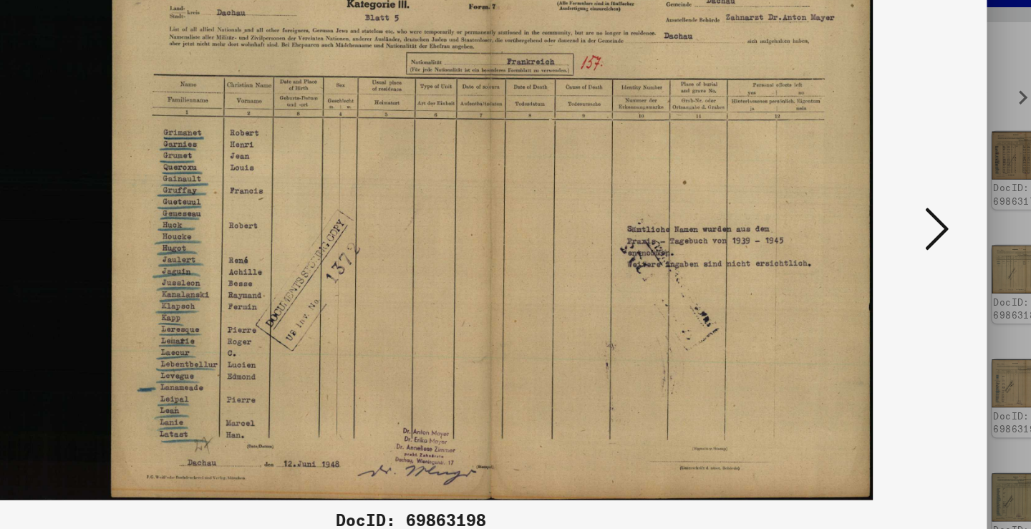
click at [879, 208] on button at bounding box center [892, 228] width 26 height 41
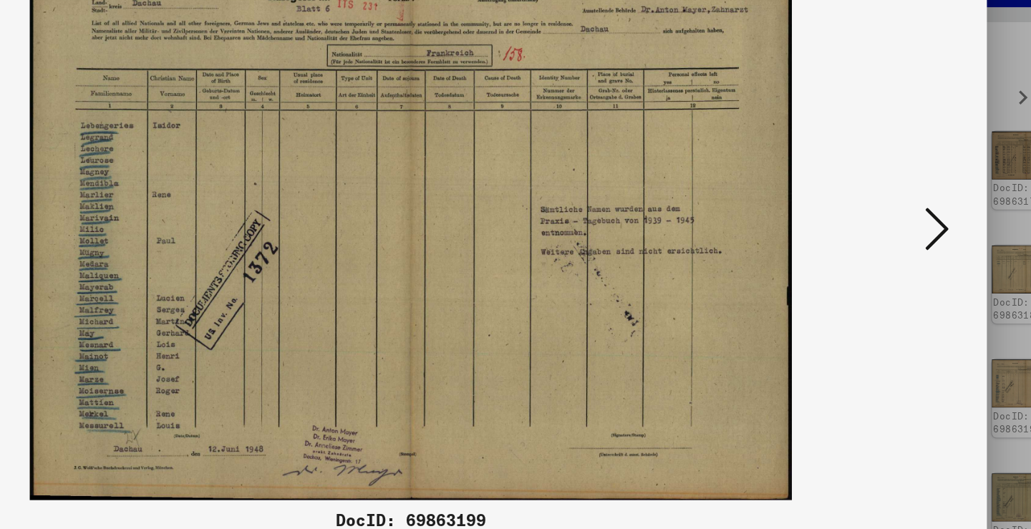
click at [879, 208] on button at bounding box center [892, 228] width 26 height 41
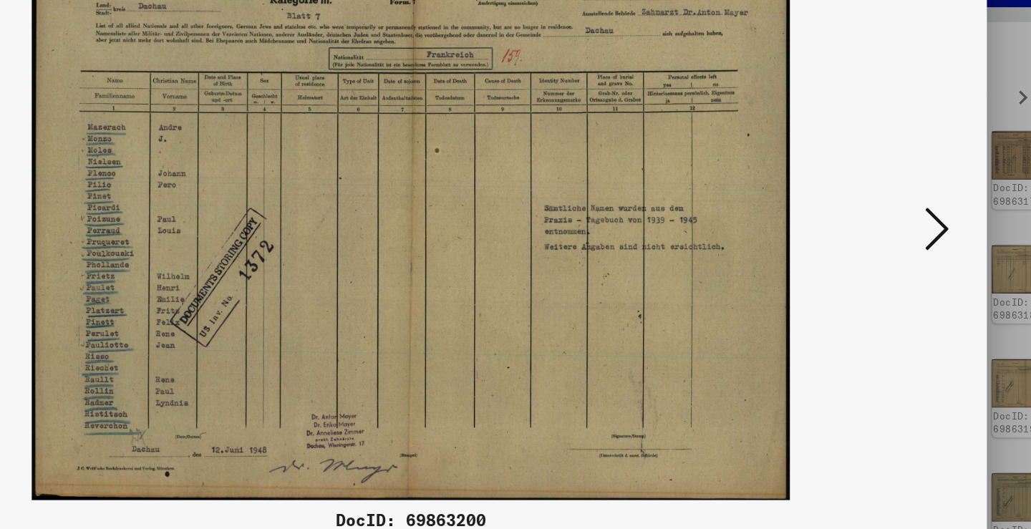
click at [879, 208] on button at bounding box center [892, 228] width 26 height 41
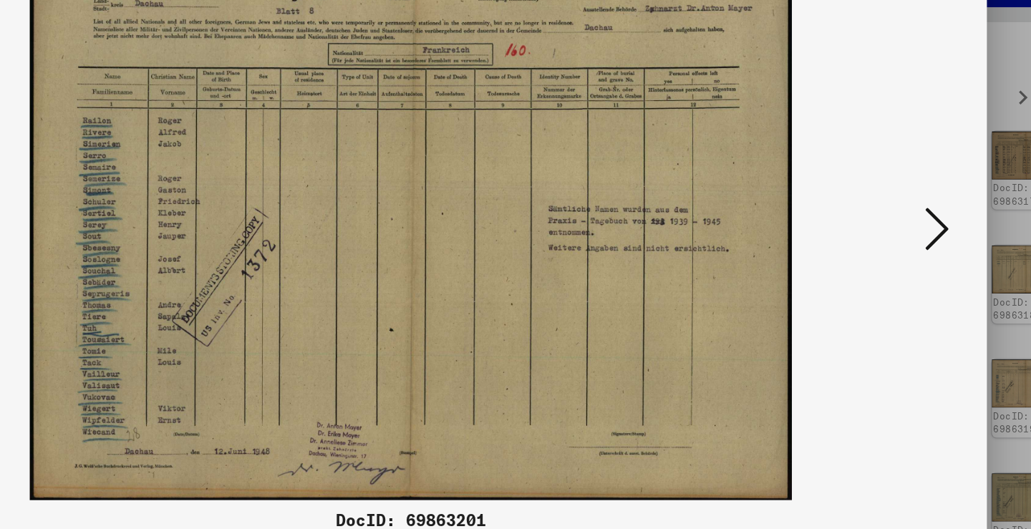
click at [879, 208] on button at bounding box center [892, 228] width 26 height 41
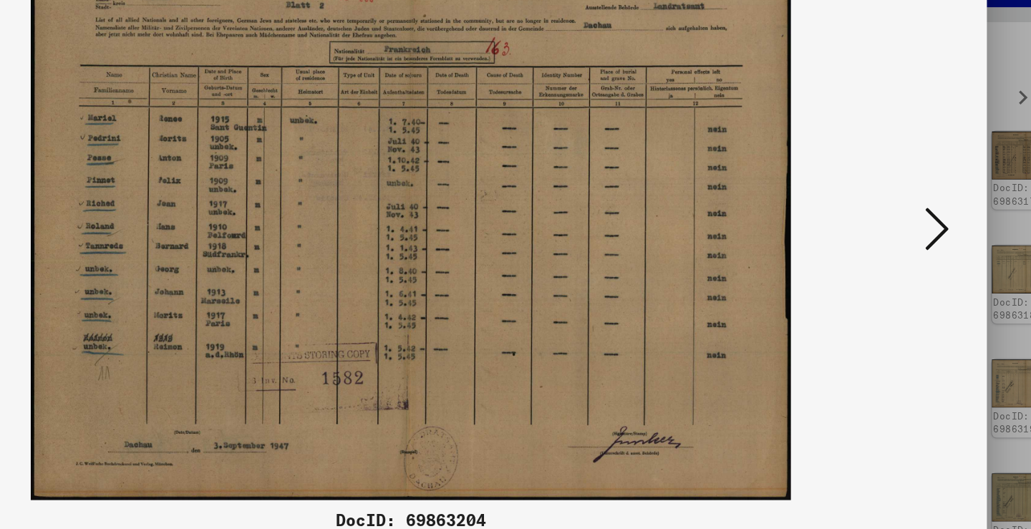
click at [879, 208] on button at bounding box center [892, 228] width 26 height 41
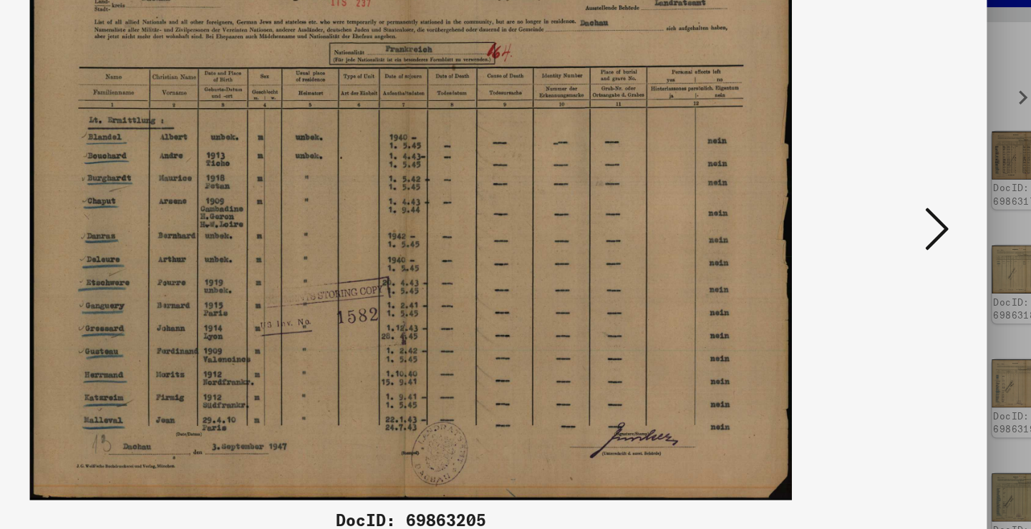
click at [879, 208] on button at bounding box center [892, 228] width 26 height 41
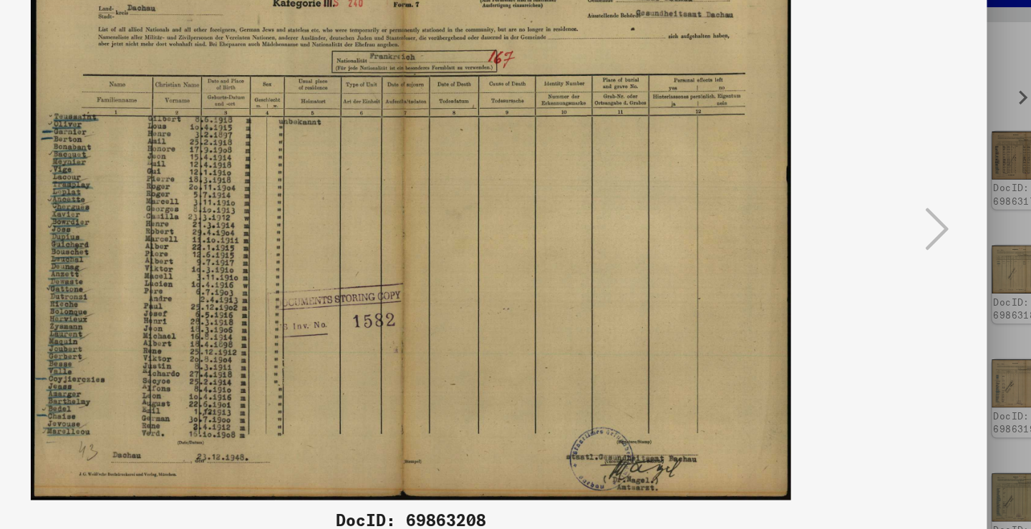
click at [719, 162] on div at bounding box center [515, 264] width 1031 height 529
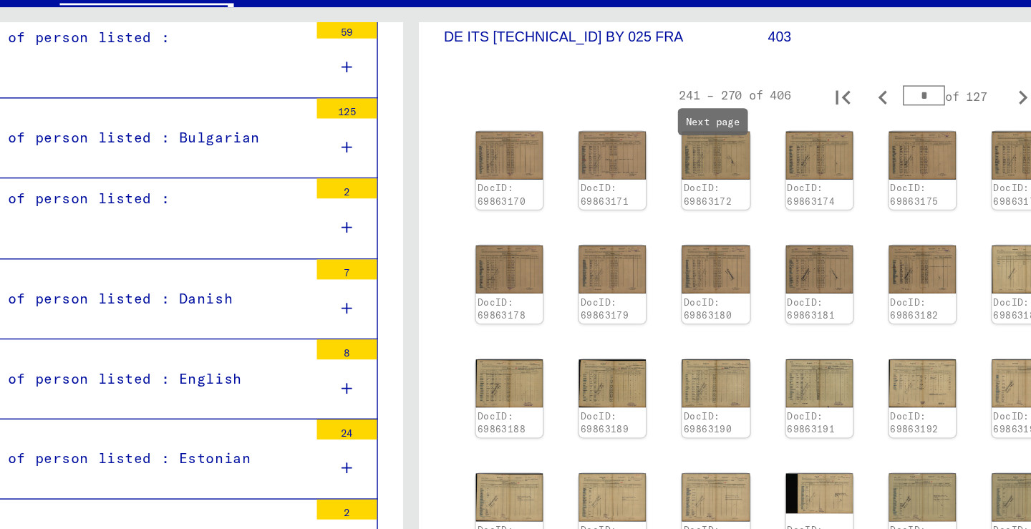
click at [943, 123] on icon "Next page" at bounding box center [953, 133] width 20 height 20
type input "**"
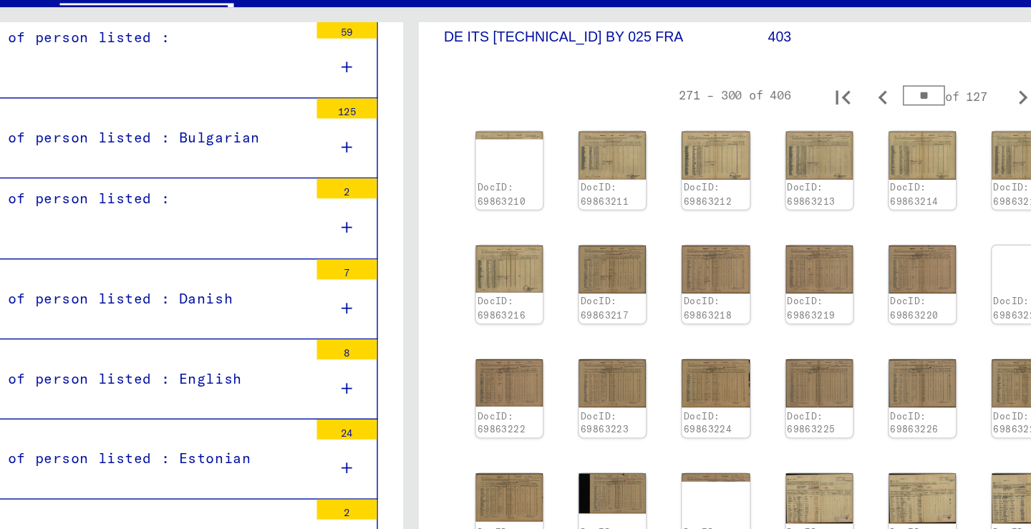
click at [465, 2] on mat-toolbar "Search Browse archive Detailed questions/information about the documents? Send …" at bounding box center [515, 34] width 1031 height 69
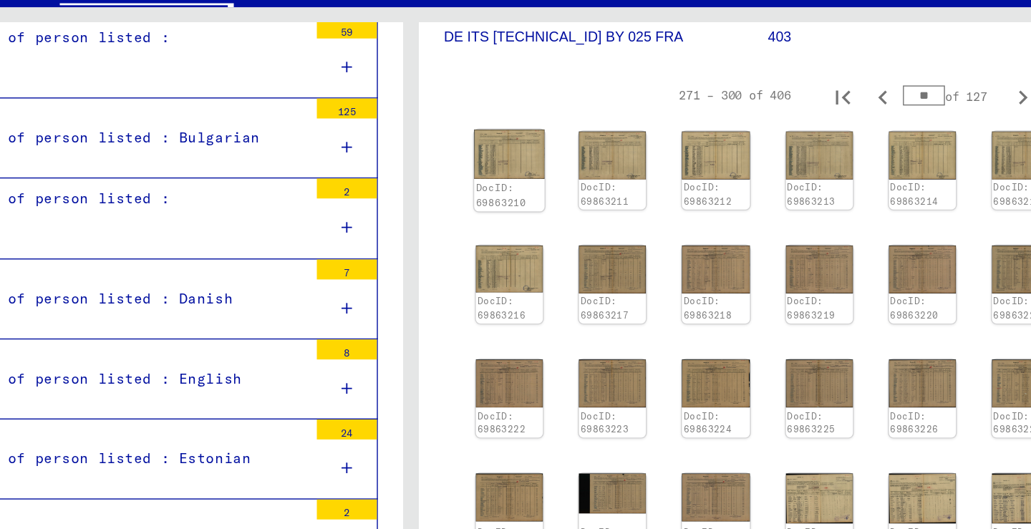
click at [560, 156] on img at bounding box center [585, 174] width 51 height 36
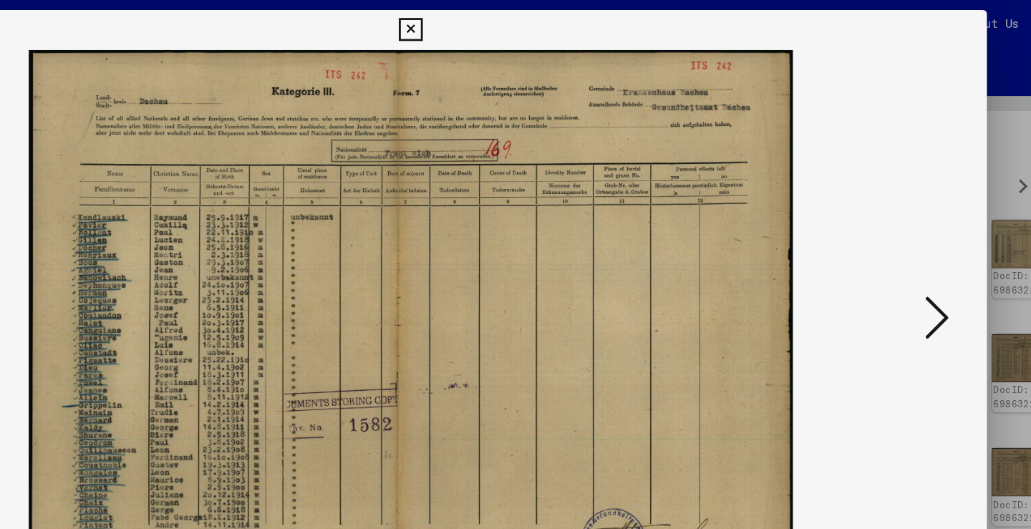
click at [879, 228] on button at bounding box center [892, 228] width 26 height 41
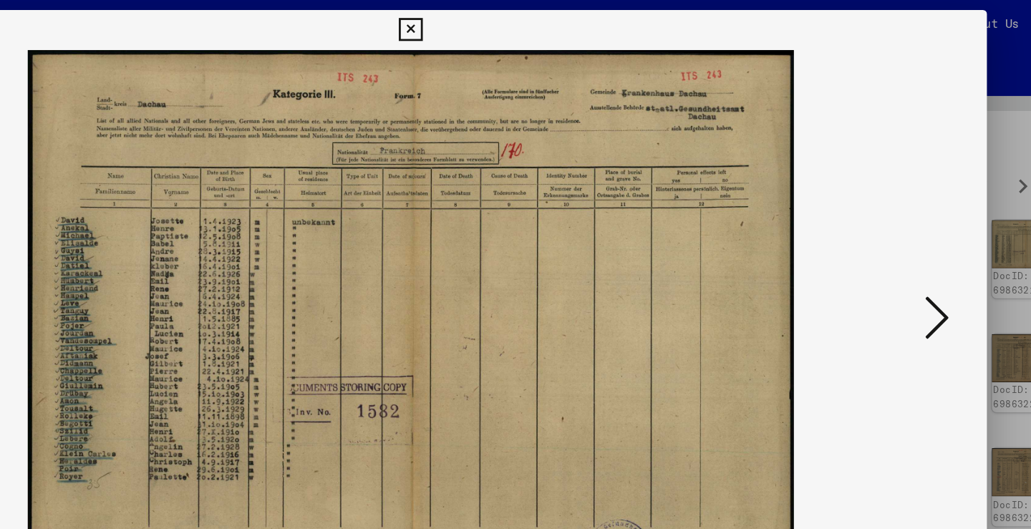
click at [879, 228] on button at bounding box center [892, 228] width 26 height 41
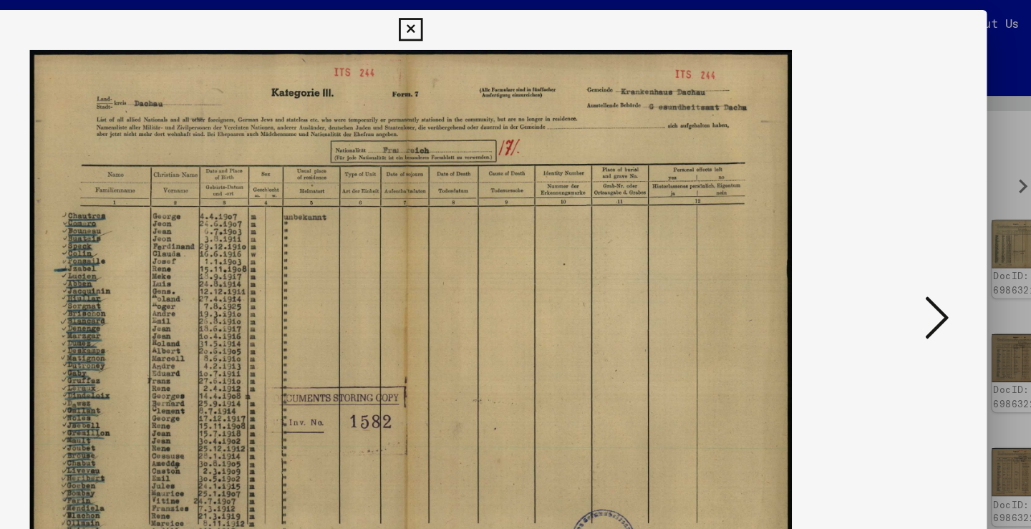
click at [879, 228] on button at bounding box center [892, 228] width 26 height 41
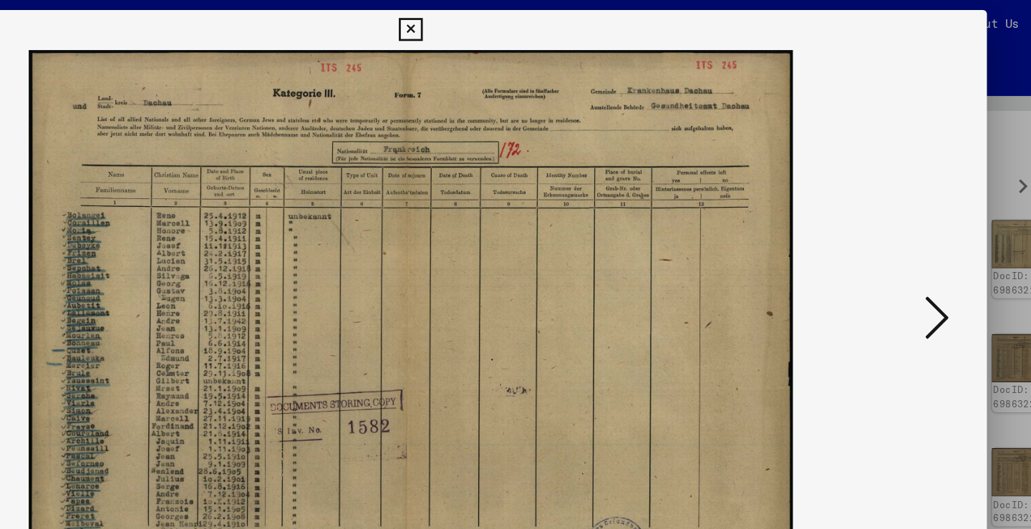
click at [879, 228] on button at bounding box center [892, 228] width 26 height 41
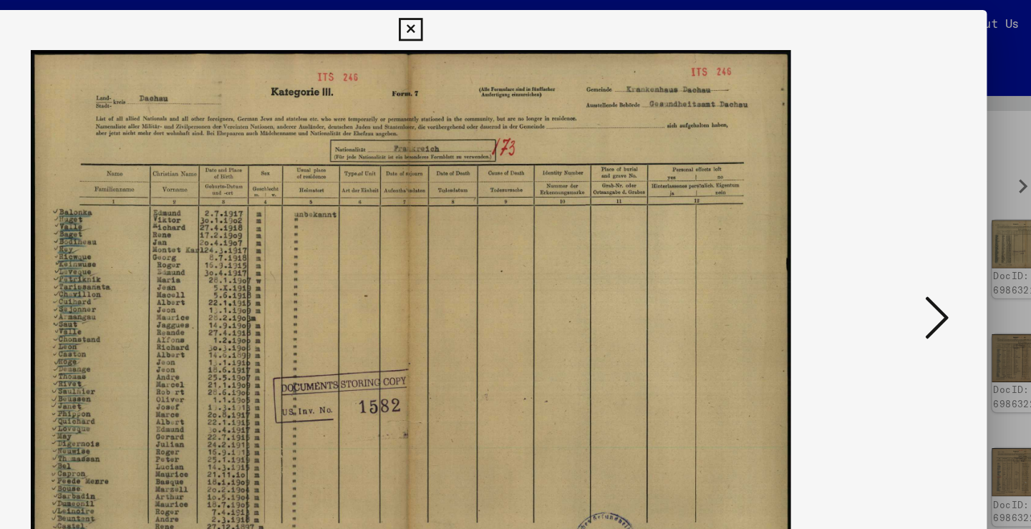
click at [879, 228] on button at bounding box center [892, 228] width 26 height 41
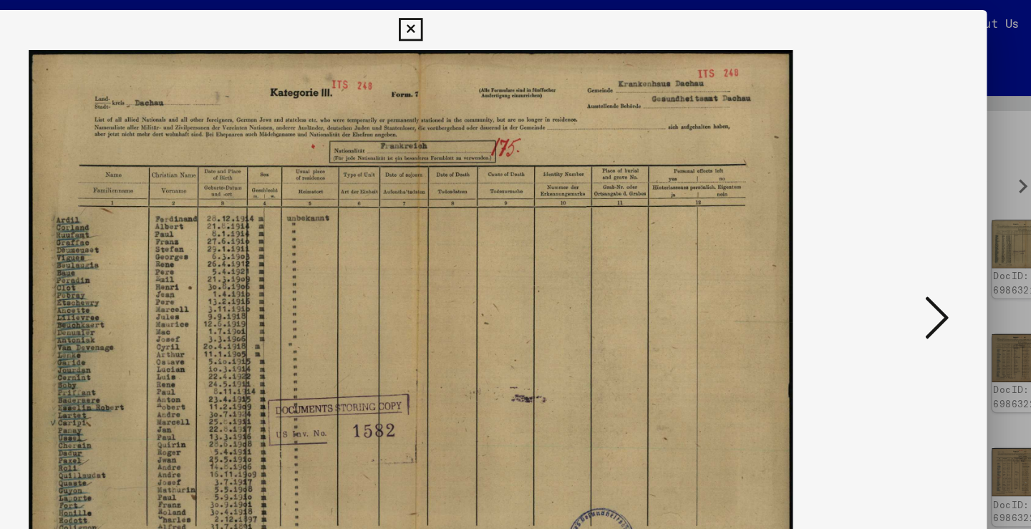
click at [879, 228] on button at bounding box center [892, 228] width 26 height 41
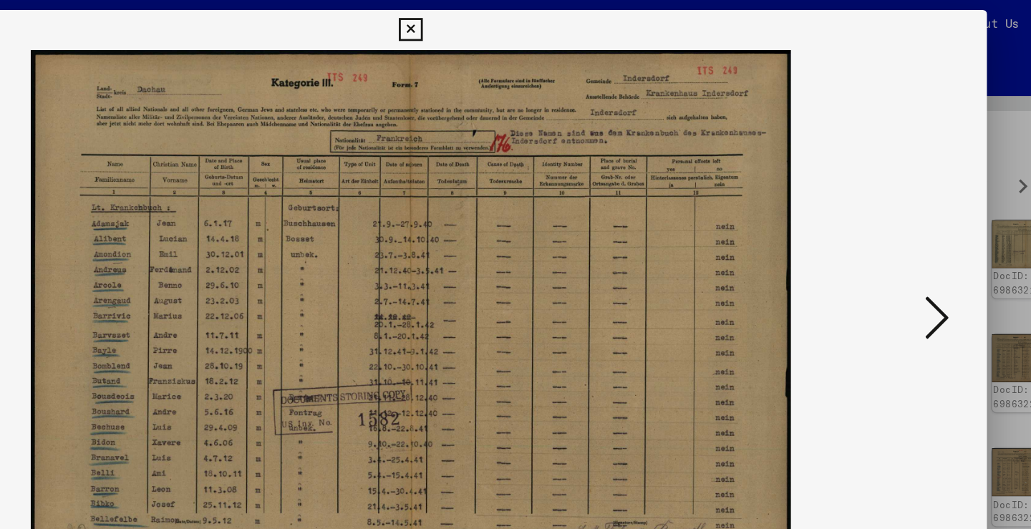
click at [879, 228] on button at bounding box center [892, 228] width 26 height 41
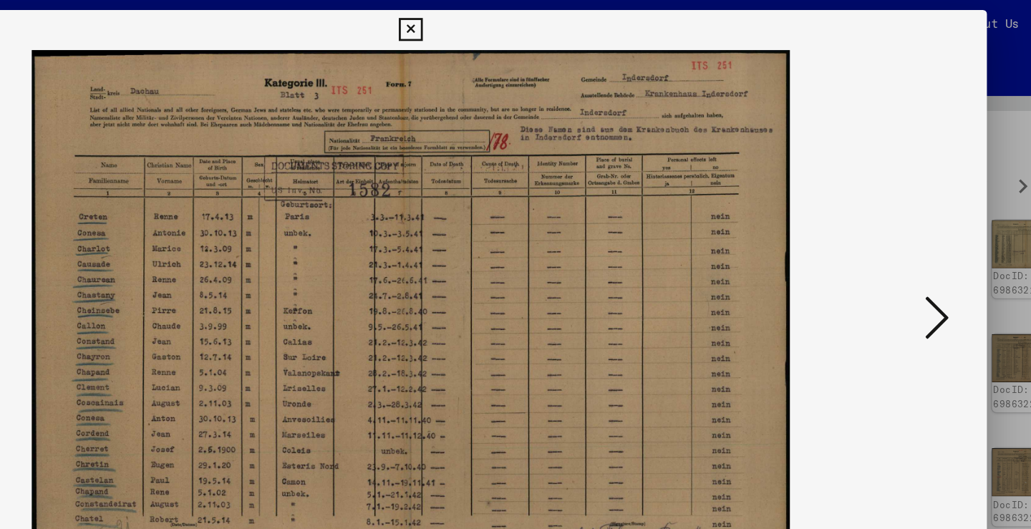
click at [684, 231] on div at bounding box center [515, 229] width 824 height 386
click at [883, 227] on icon at bounding box center [891, 227] width 17 height 34
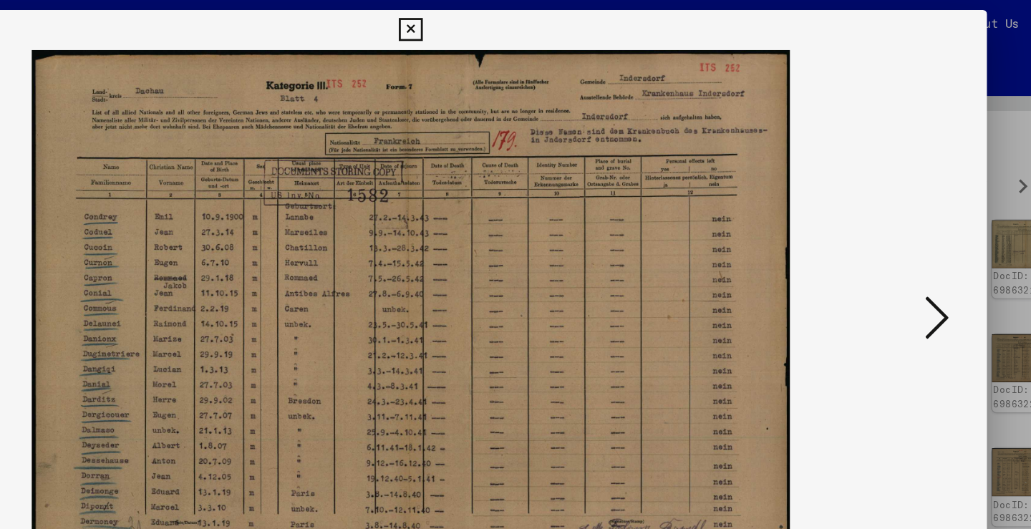
click at [883, 227] on icon at bounding box center [891, 227] width 17 height 34
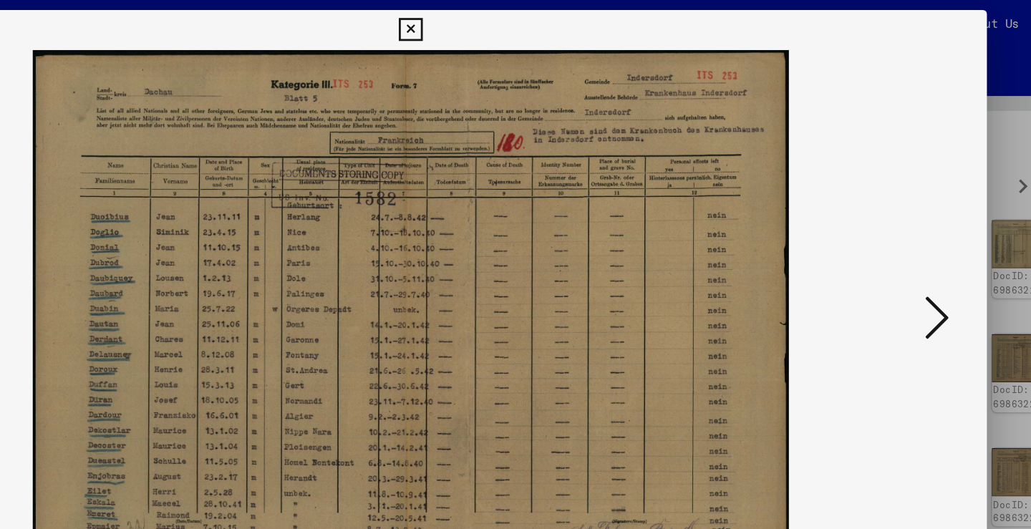
click at [883, 227] on icon at bounding box center [891, 227] width 17 height 34
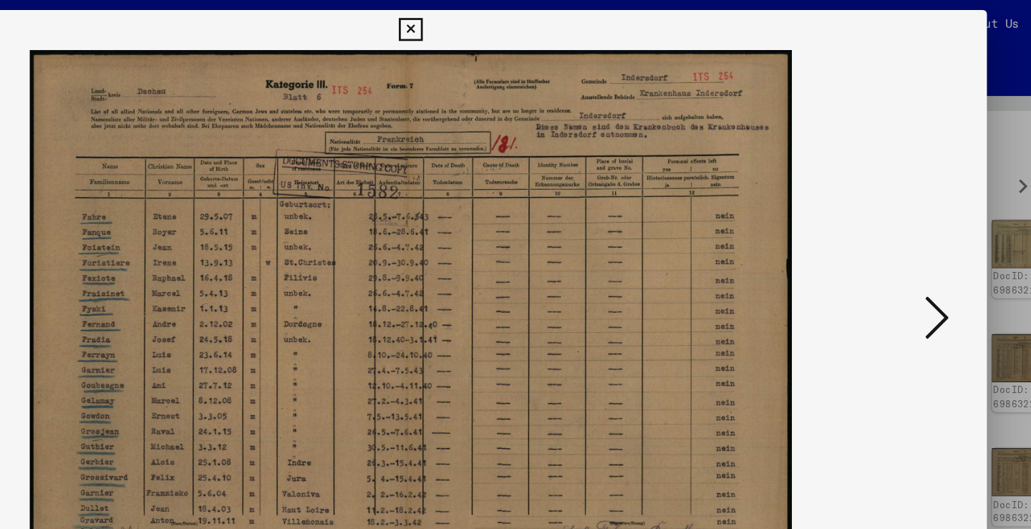
click at [883, 227] on icon at bounding box center [891, 227] width 17 height 34
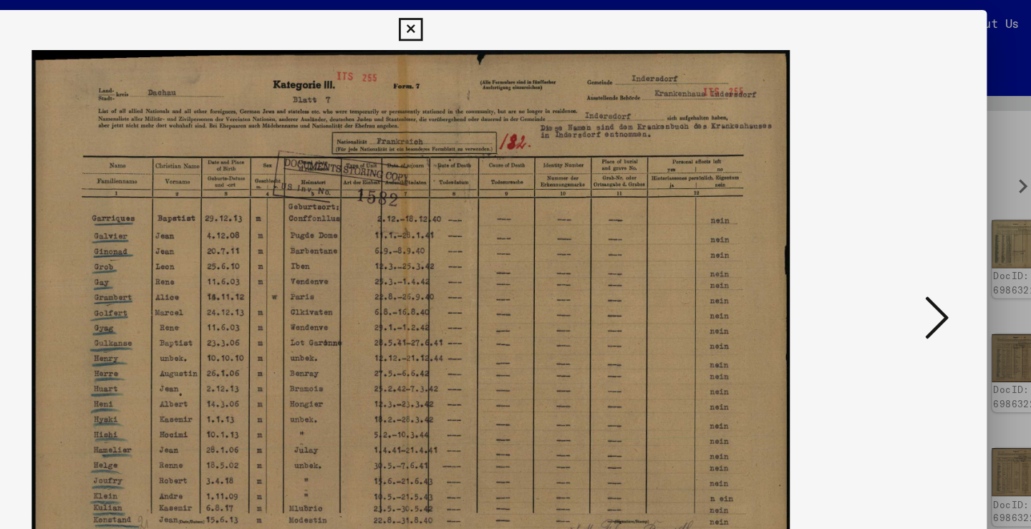
click at [883, 227] on icon at bounding box center [891, 227] width 17 height 34
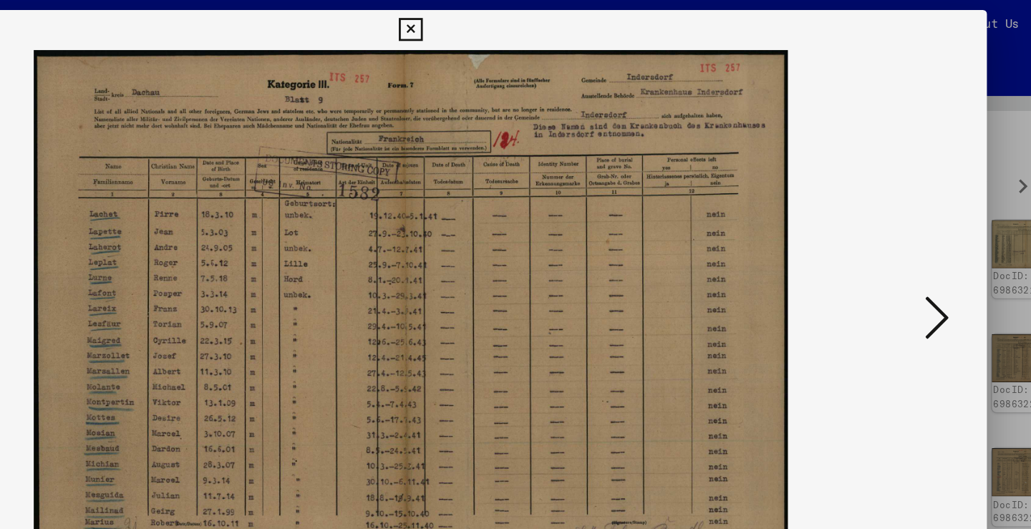
click at [883, 227] on icon at bounding box center [891, 227] width 17 height 34
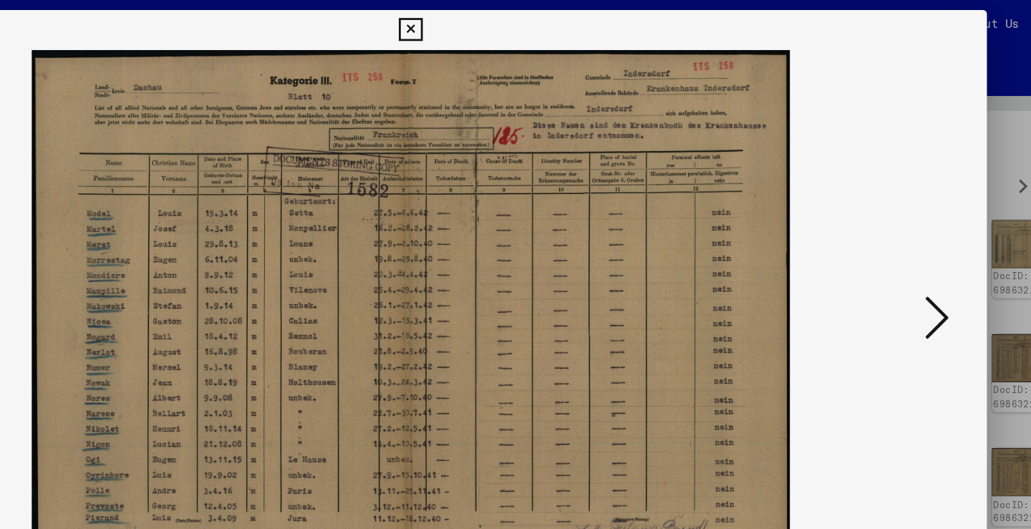
click at [883, 227] on icon at bounding box center [891, 227] width 17 height 34
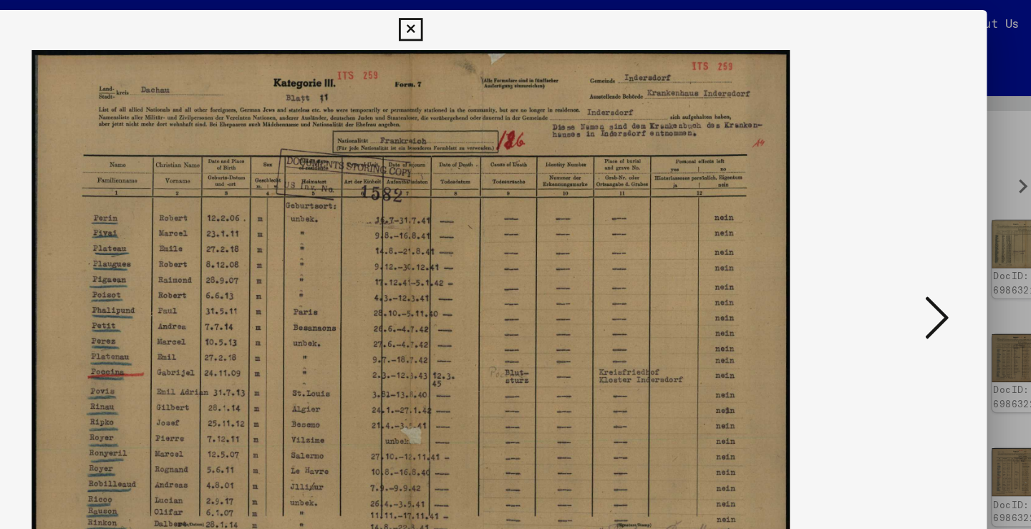
click at [883, 227] on icon at bounding box center [891, 227] width 17 height 34
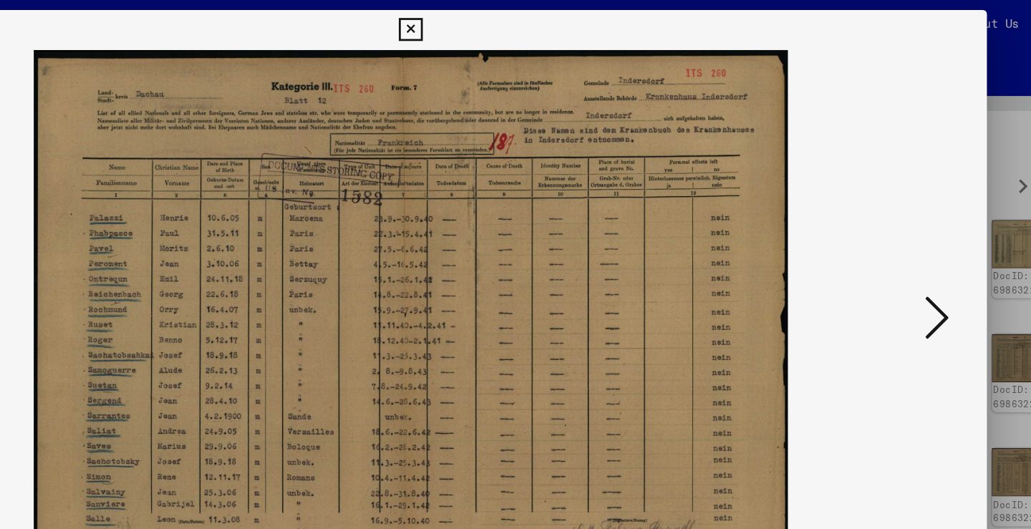
click at [883, 227] on icon at bounding box center [891, 227] width 17 height 34
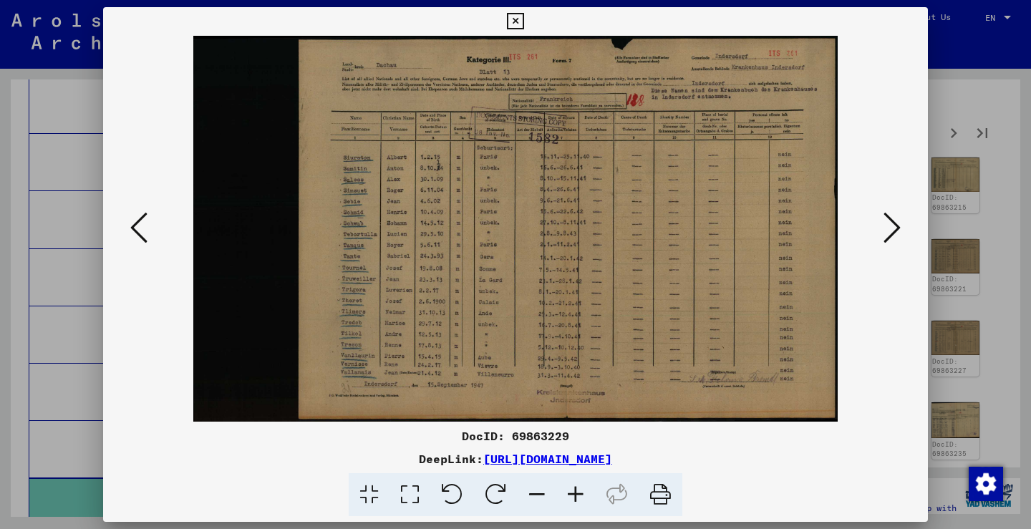
click at [888, 218] on icon at bounding box center [891, 227] width 17 height 34
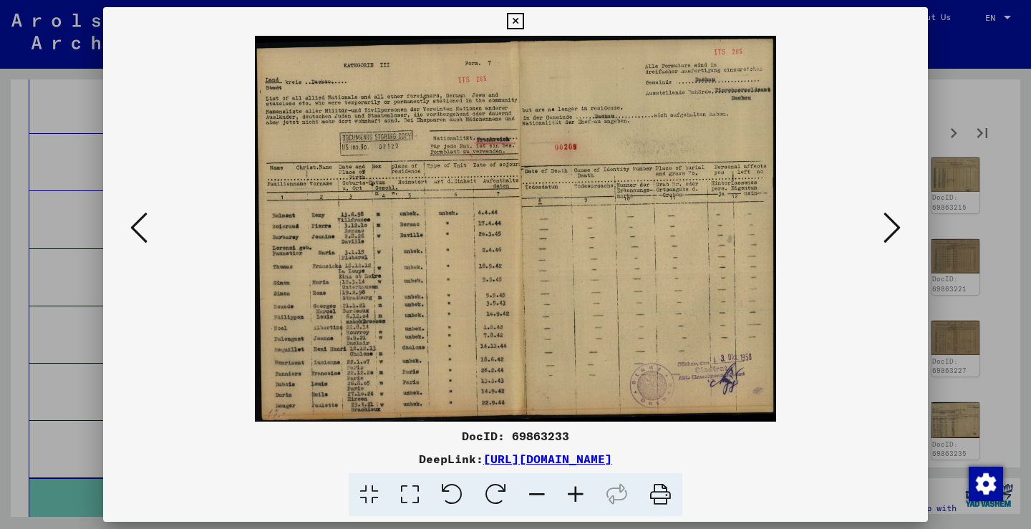
click at [888, 218] on icon at bounding box center [891, 227] width 17 height 34
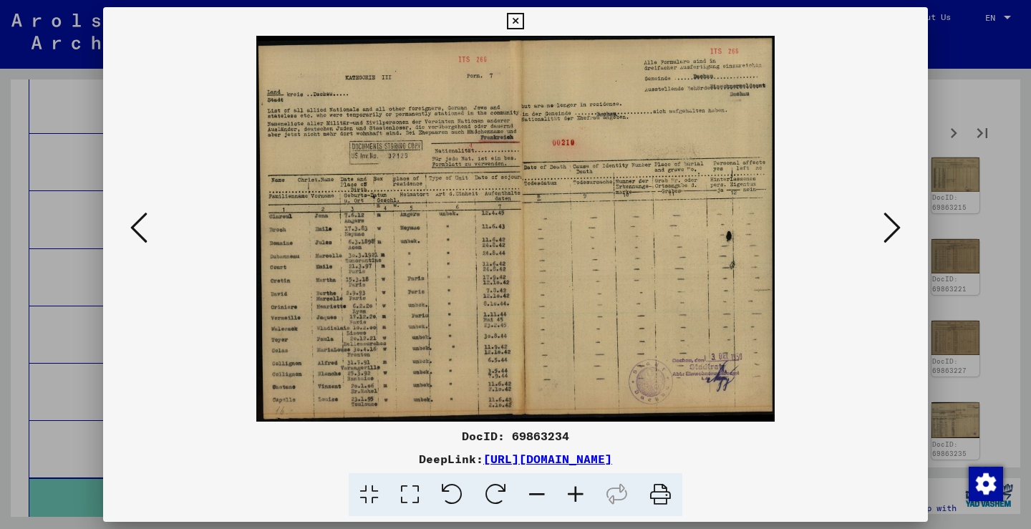
click at [888, 218] on icon at bounding box center [891, 227] width 17 height 34
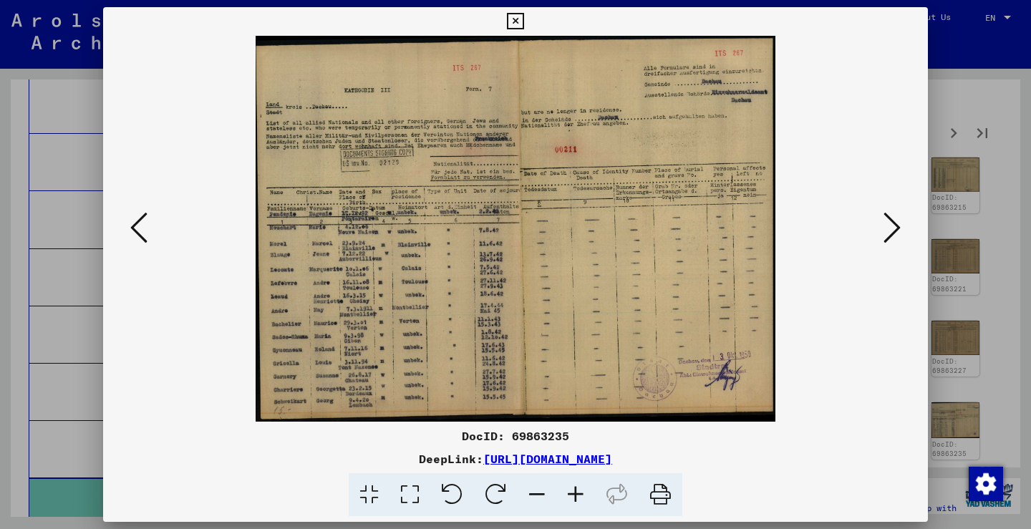
click at [888, 218] on icon at bounding box center [891, 227] width 17 height 34
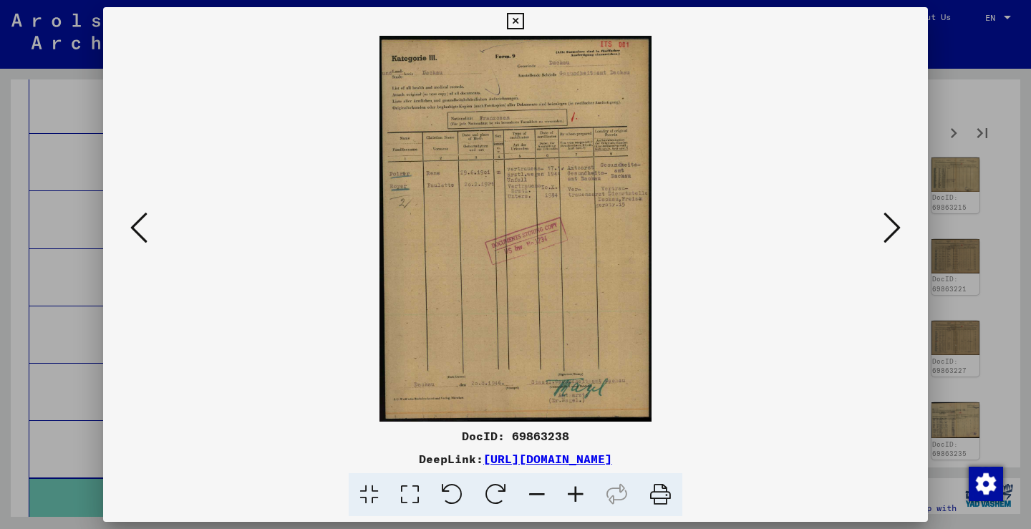
click at [889, 226] on icon at bounding box center [891, 227] width 17 height 34
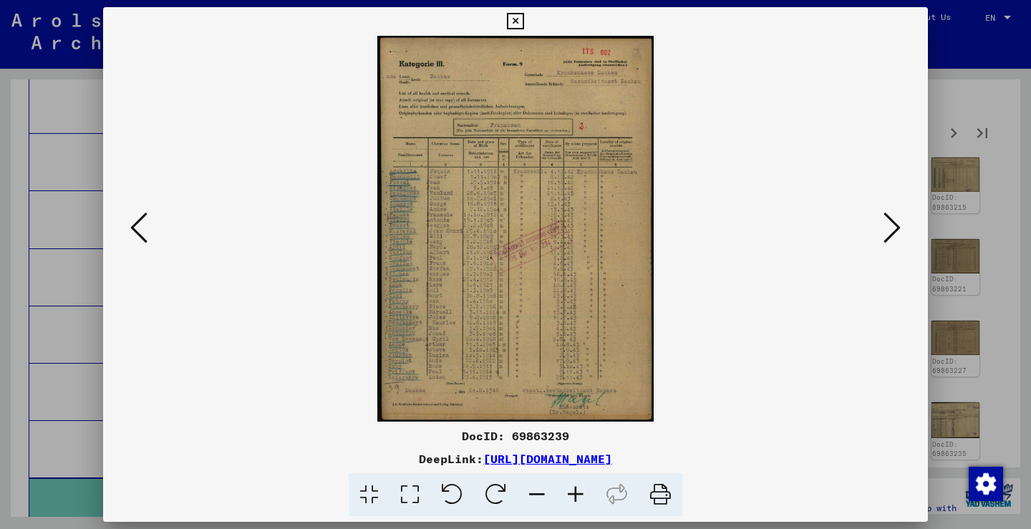
click at [889, 226] on icon at bounding box center [891, 227] width 17 height 34
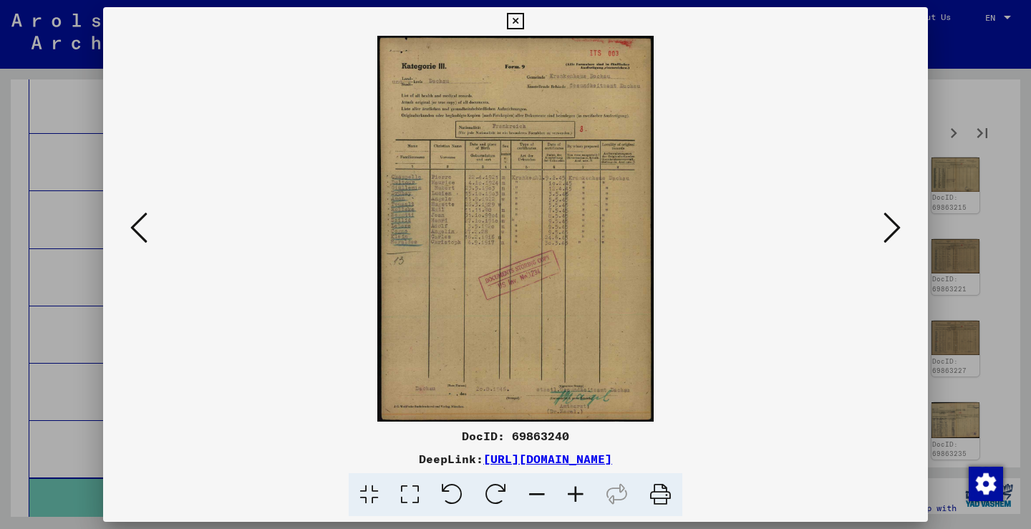
click at [889, 226] on icon at bounding box center [891, 227] width 17 height 34
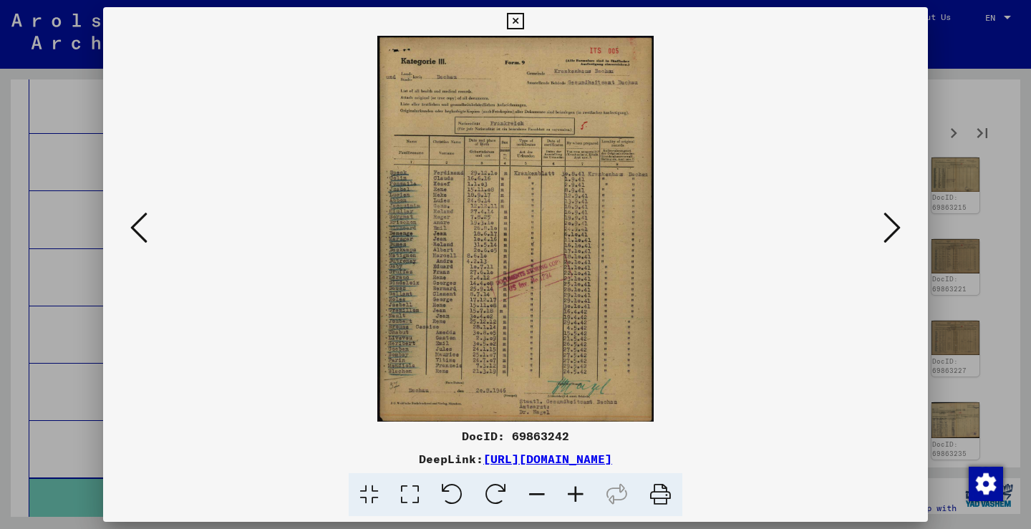
click at [889, 226] on icon at bounding box center [891, 227] width 17 height 34
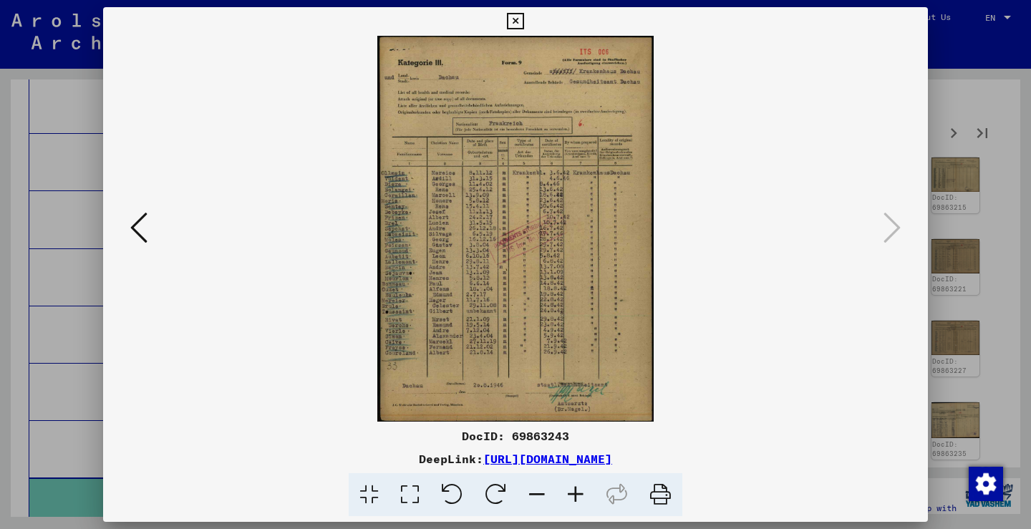
click at [889, 226] on icon at bounding box center [891, 227] width 17 height 34
click at [955, 239] on div at bounding box center [515, 264] width 1031 height 529
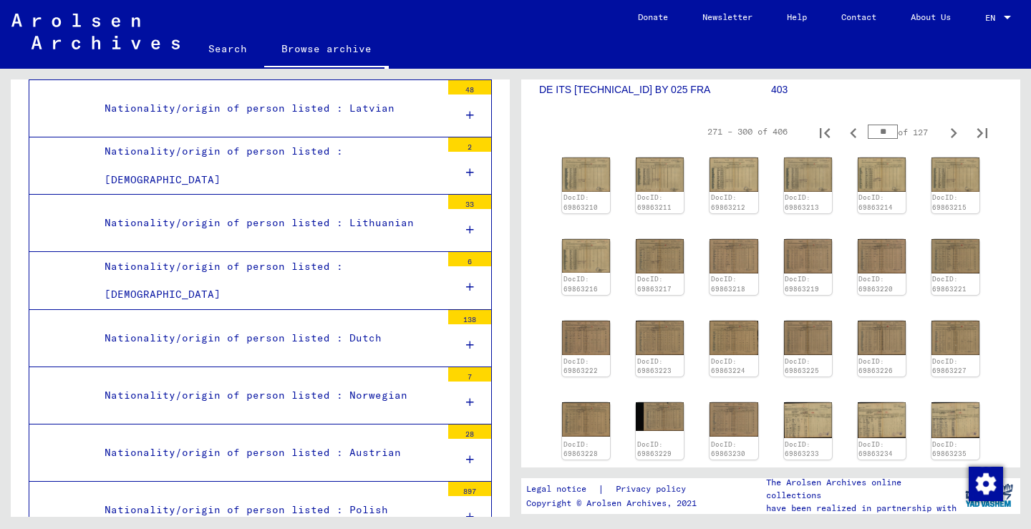
scroll to position [3103, 0]
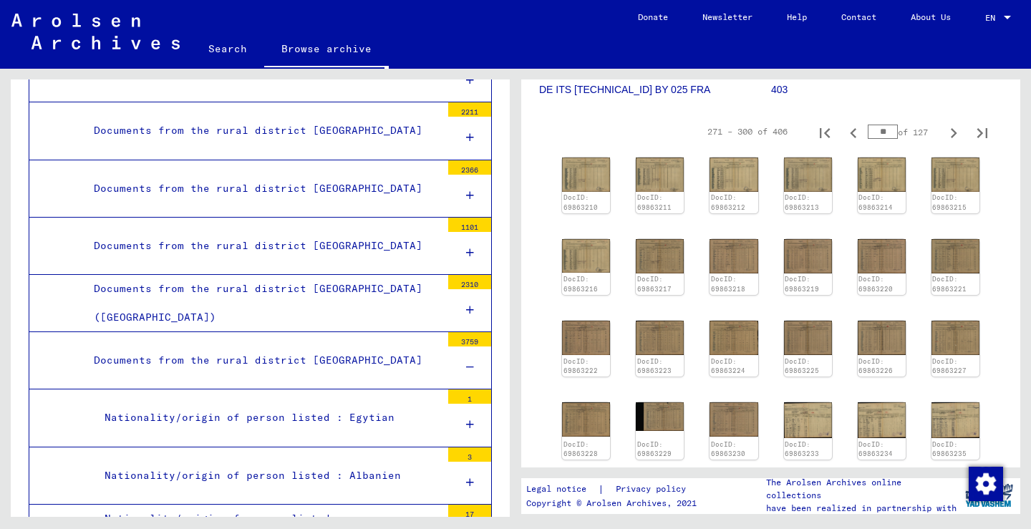
click at [376, 332] on mat-tree-node "Documents from the rural district [GEOGRAPHIC_DATA] 3759" at bounding box center [260, 360] width 463 height 57
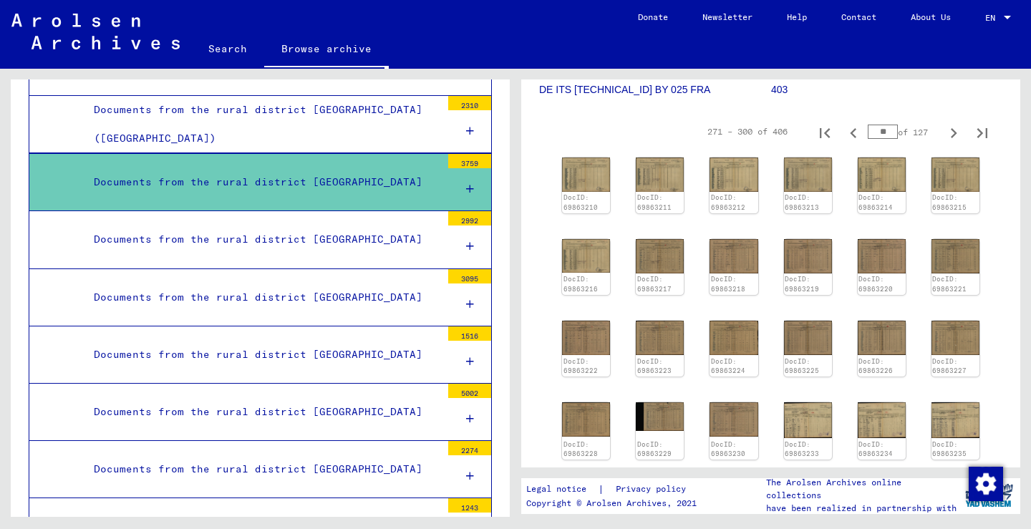
scroll to position [1884, 0]
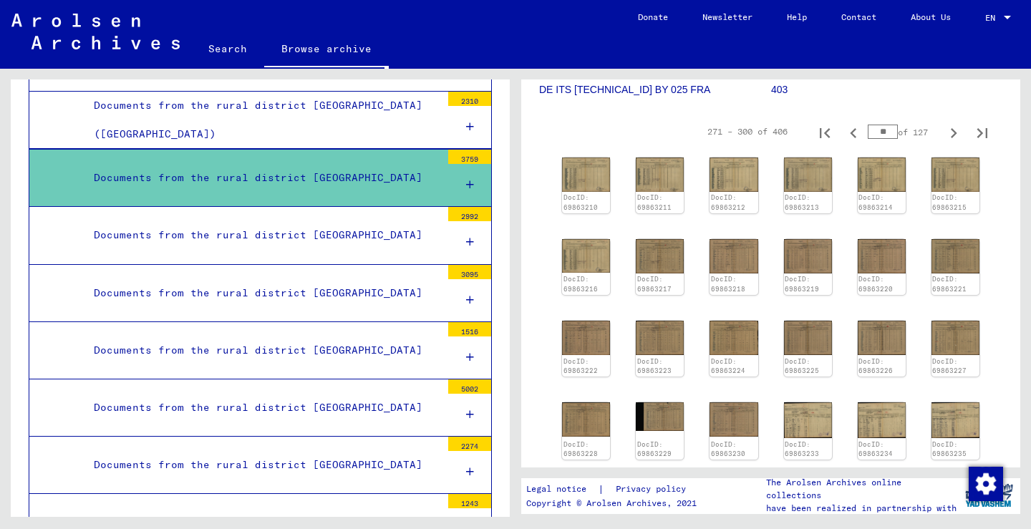
click at [398, 279] on div "Documents from the rural district [GEOGRAPHIC_DATA]" at bounding box center [262, 293] width 358 height 28
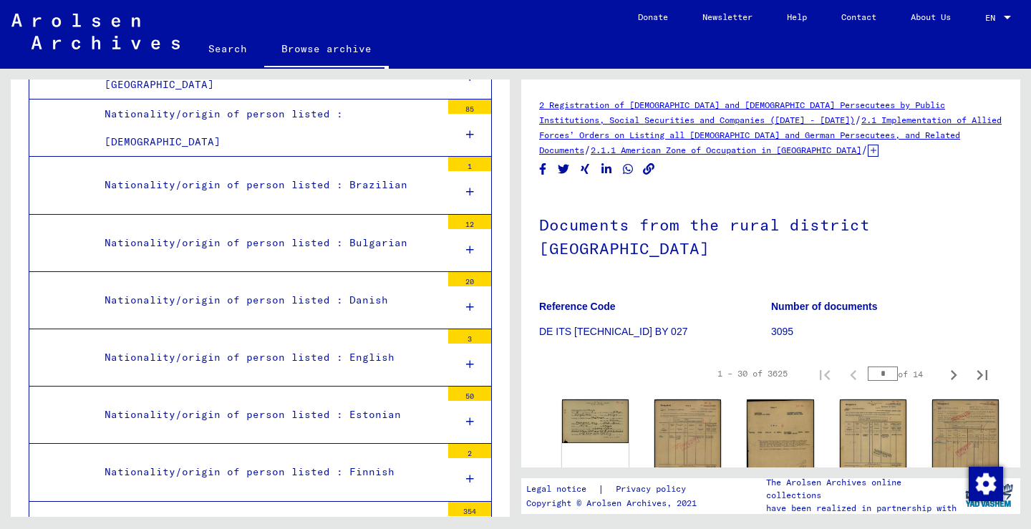
scroll to position [2281, 0]
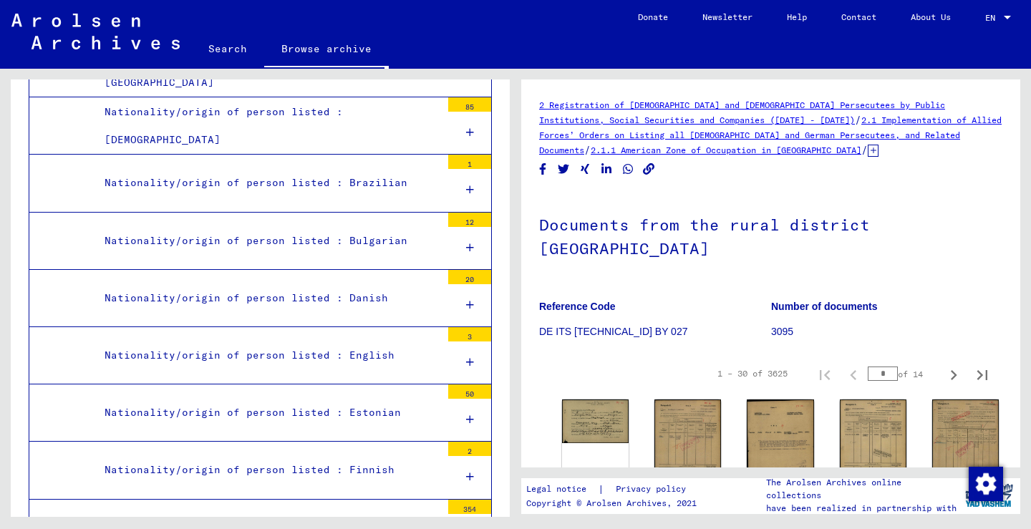
click at [396, 514] on div "Nationality/origin of person listed : French" at bounding box center [267, 528] width 347 height 28
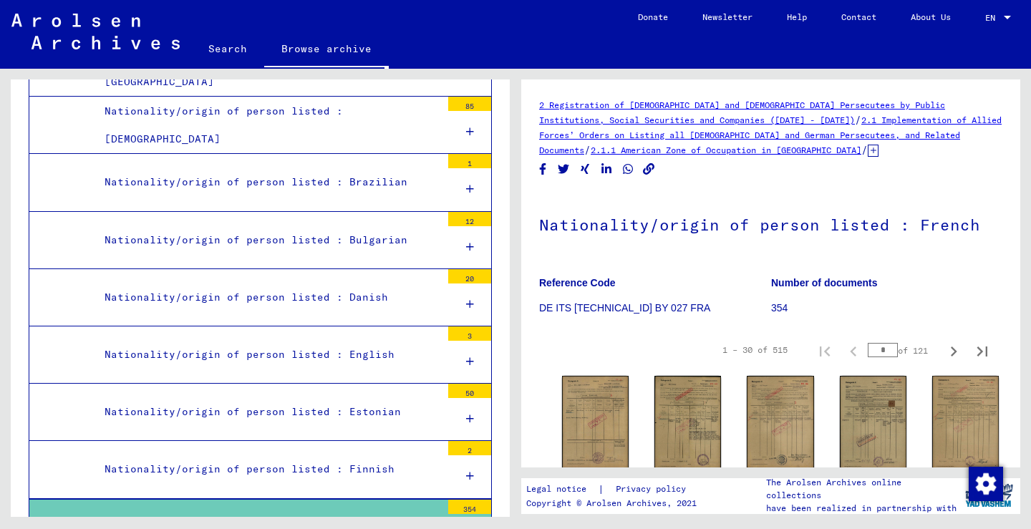
click at [867, 145] on icon at bounding box center [872, 151] width 11 height 12
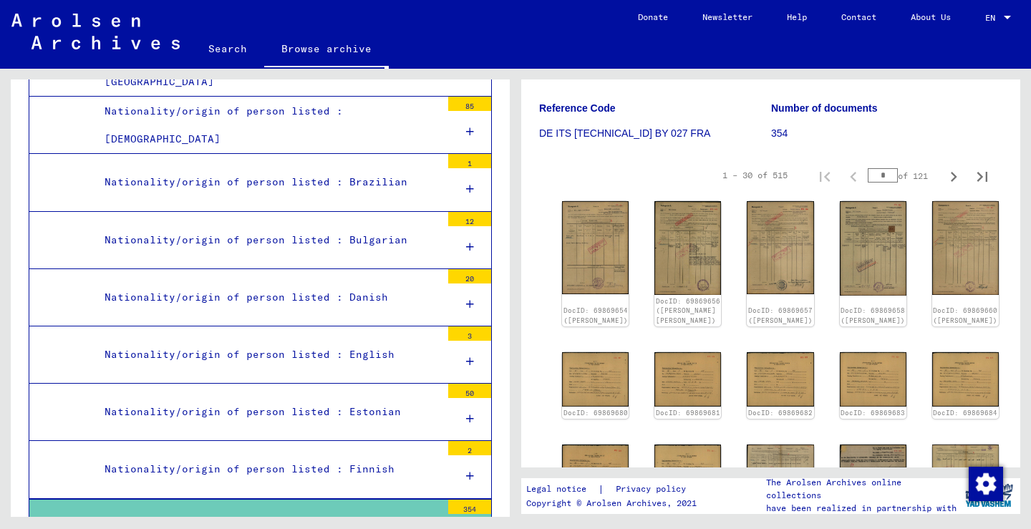
scroll to position [281, 0]
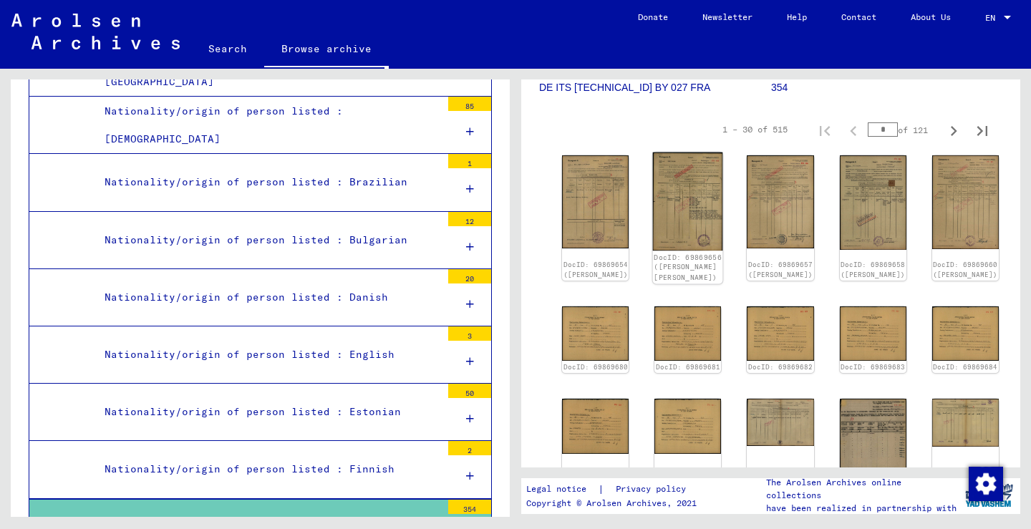
click at [662, 195] on img at bounding box center [688, 201] width 70 height 99
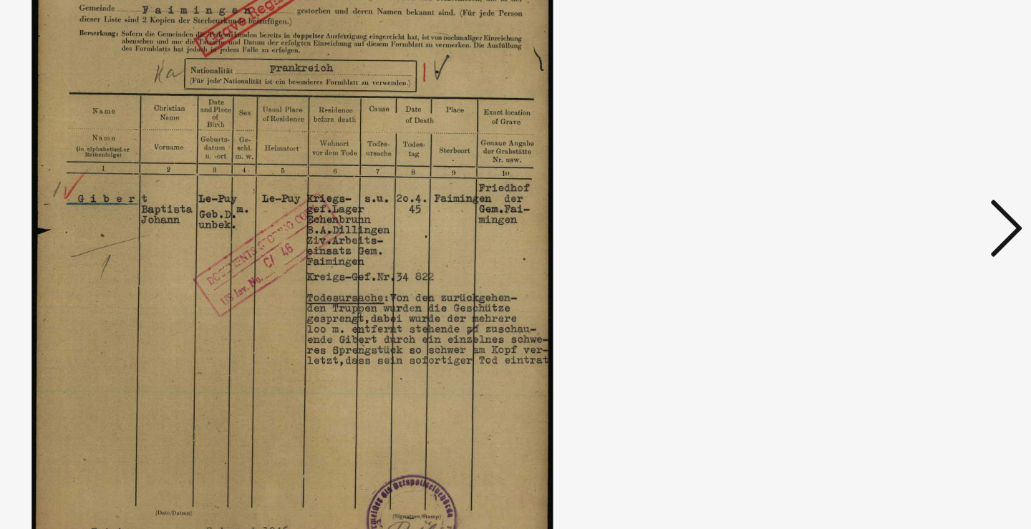
click at [883, 210] on icon at bounding box center [891, 227] width 17 height 34
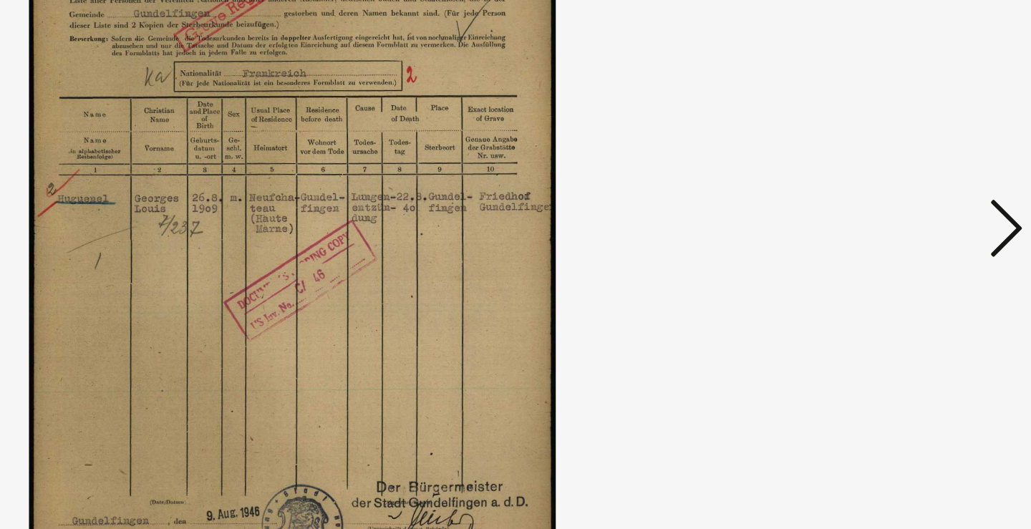
click at [883, 210] on icon at bounding box center [891, 227] width 17 height 34
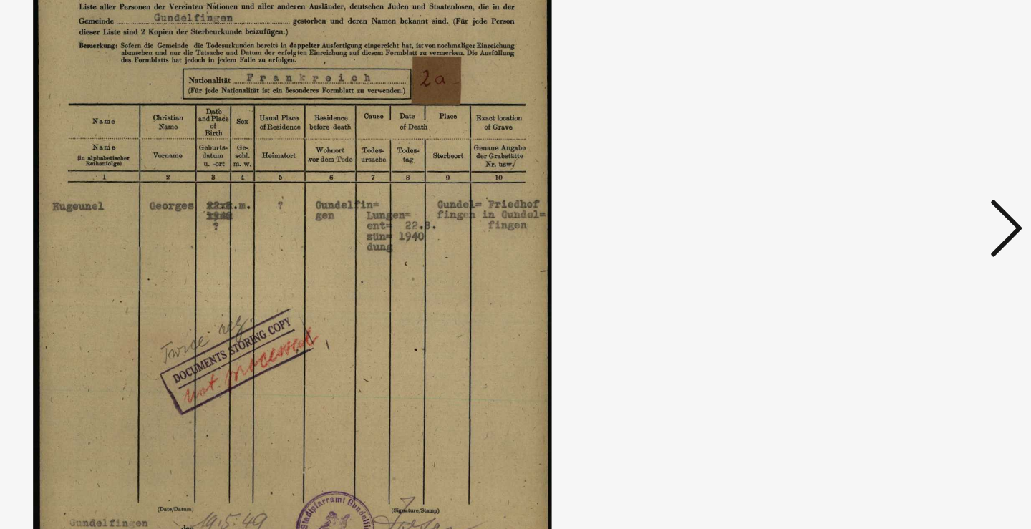
click at [883, 210] on icon at bounding box center [891, 227] width 17 height 34
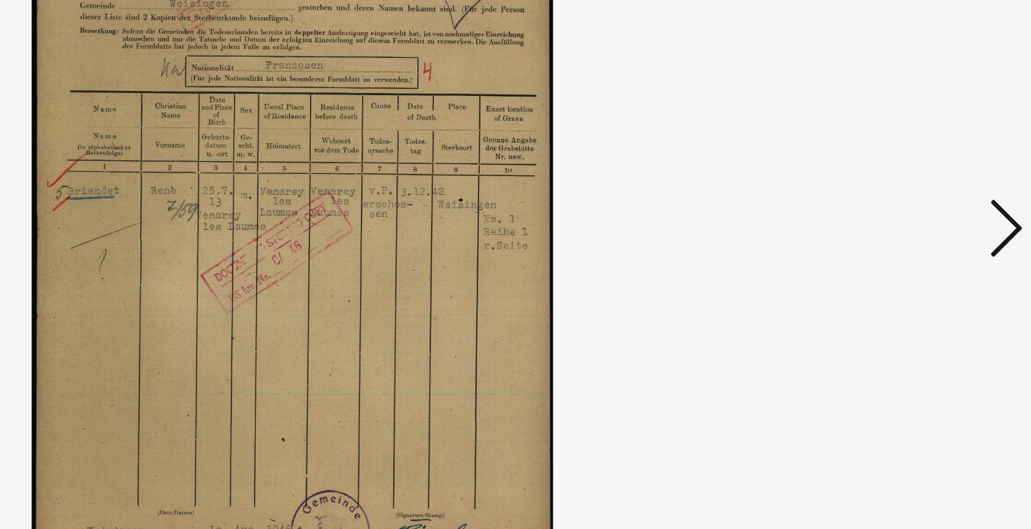
click at [883, 210] on icon at bounding box center [891, 227] width 17 height 34
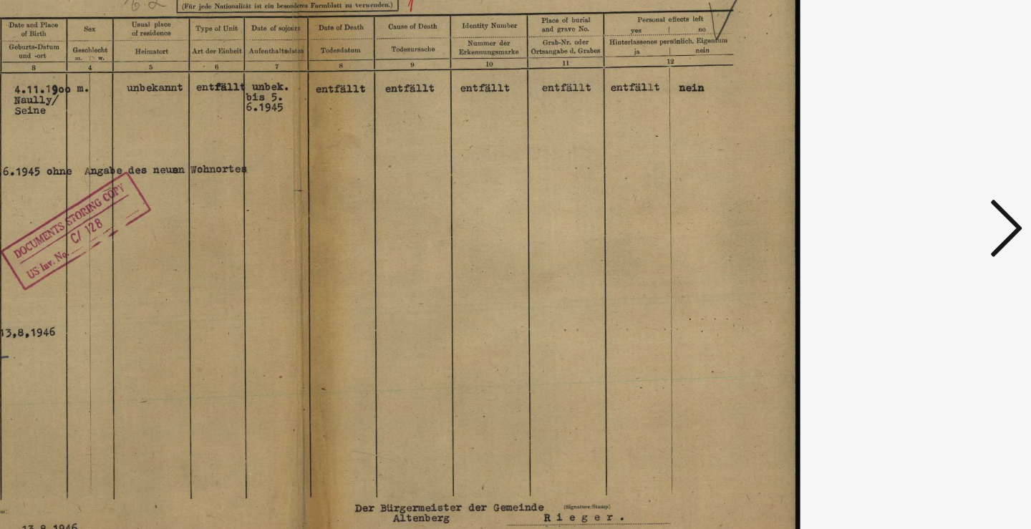
click at [883, 210] on icon at bounding box center [891, 227] width 17 height 34
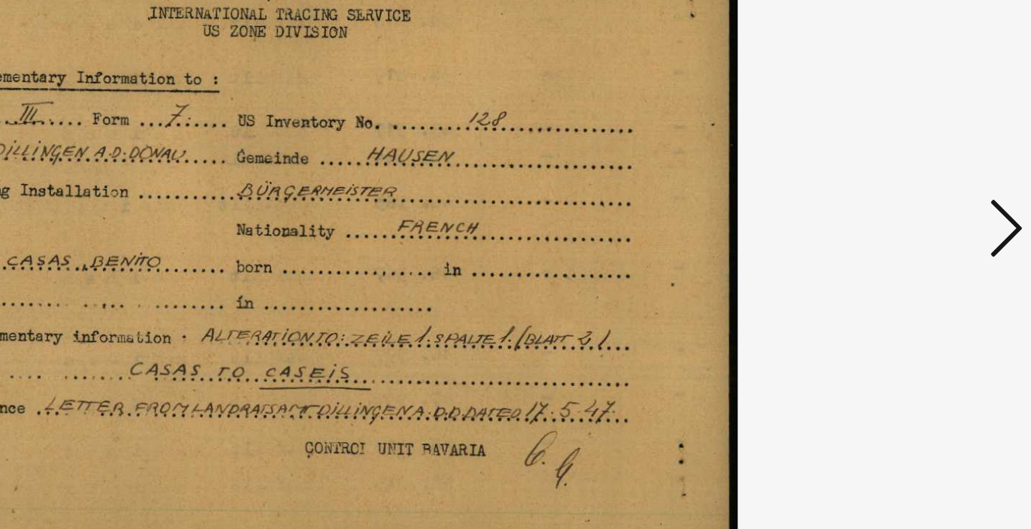
click at [883, 210] on icon at bounding box center [891, 227] width 17 height 34
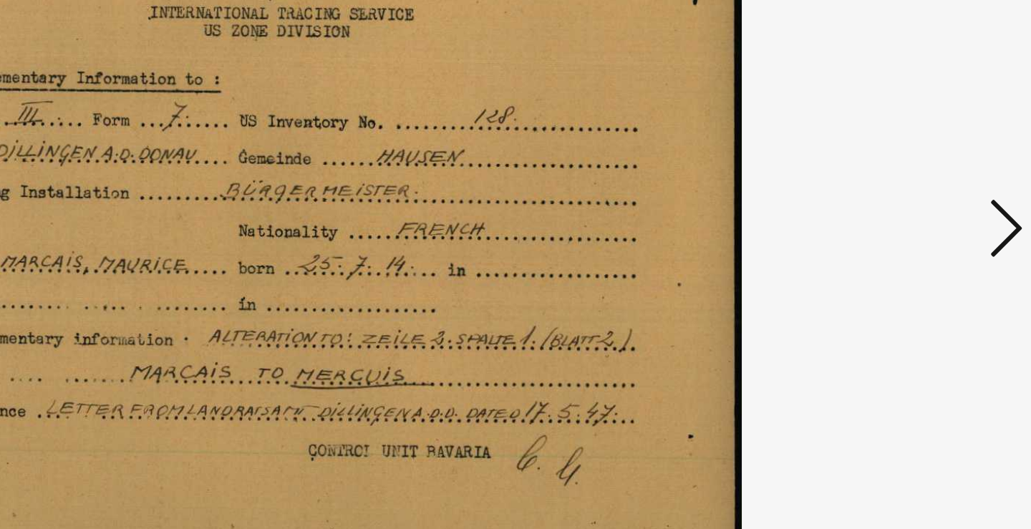
click at [883, 210] on icon at bounding box center [891, 227] width 17 height 34
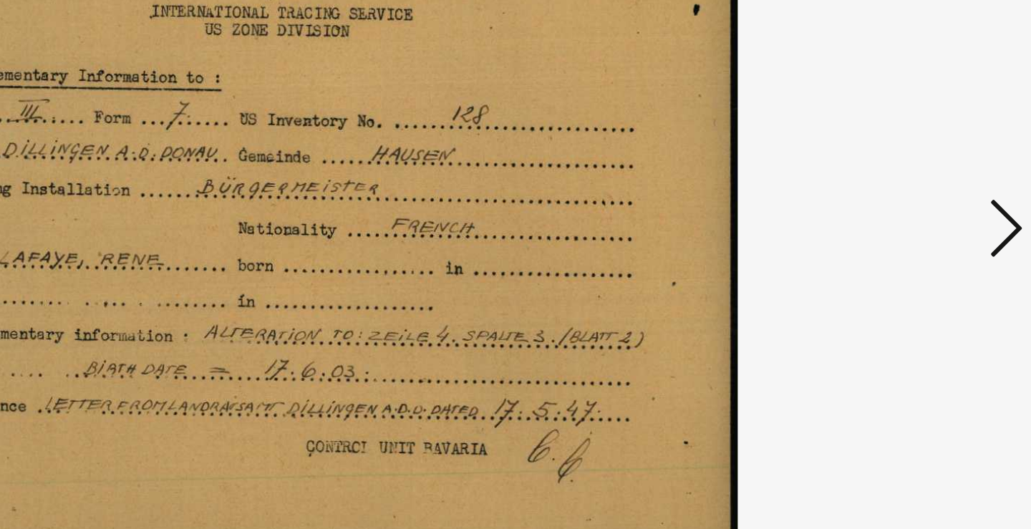
click at [883, 210] on icon at bounding box center [891, 227] width 17 height 34
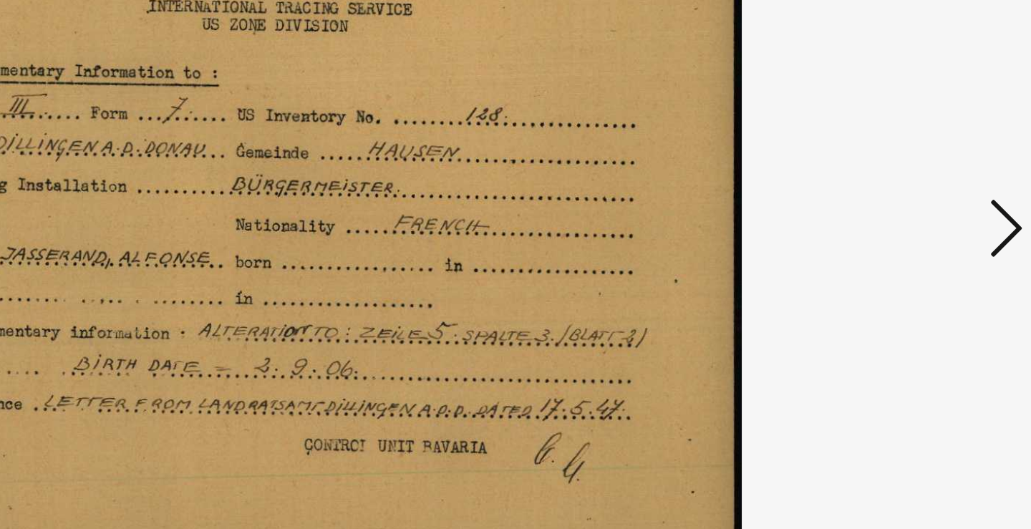
click at [883, 210] on icon at bounding box center [891, 227] width 17 height 34
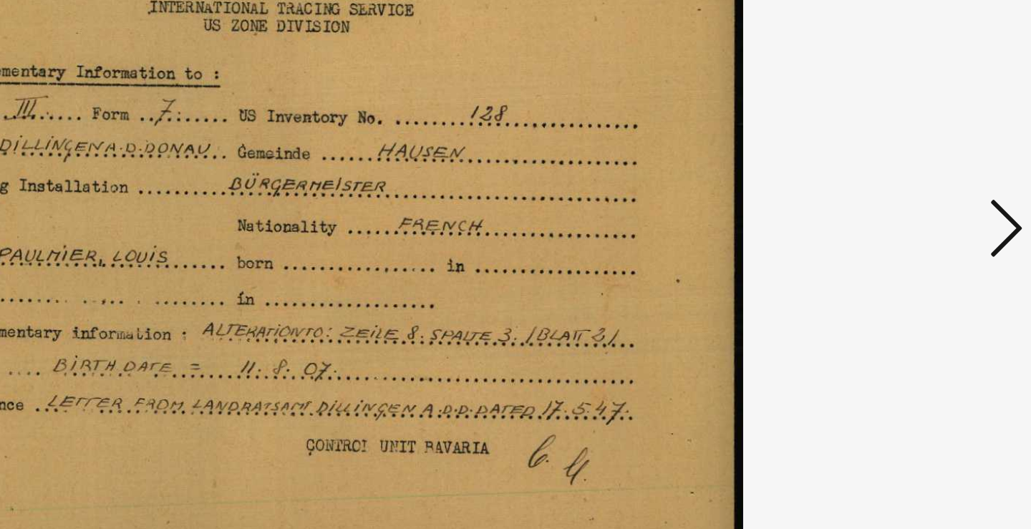
click at [883, 210] on icon at bounding box center [891, 227] width 17 height 34
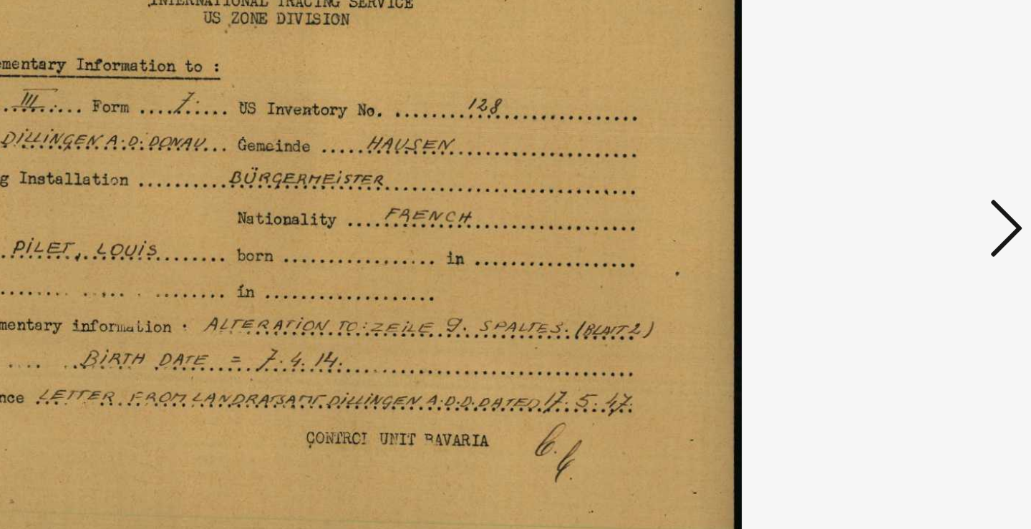
click at [883, 210] on icon at bounding box center [891, 227] width 17 height 34
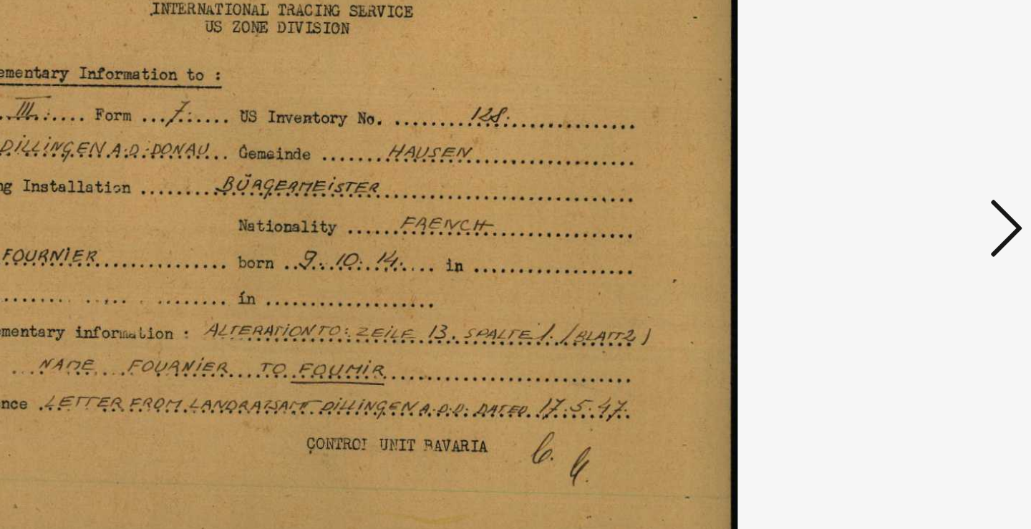
click at [883, 210] on icon at bounding box center [891, 227] width 17 height 34
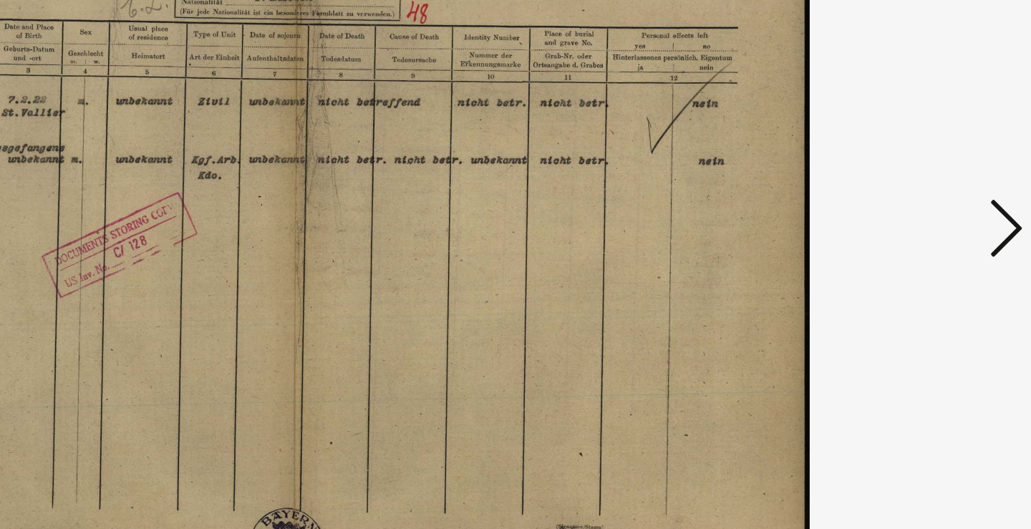
click at [883, 210] on icon at bounding box center [891, 227] width 17 height 34
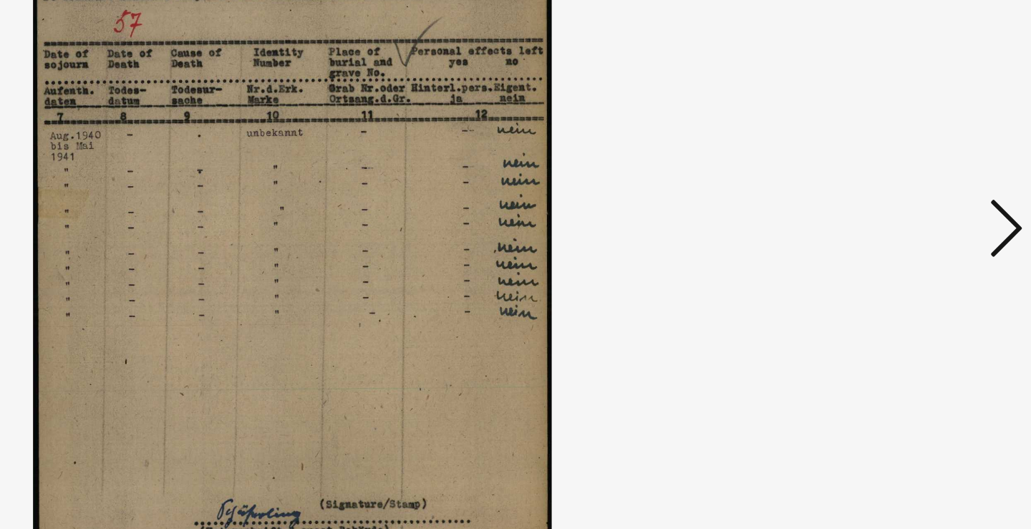
click at [883, 210] on icon at bounding box center [891, 227] width 17 height 34
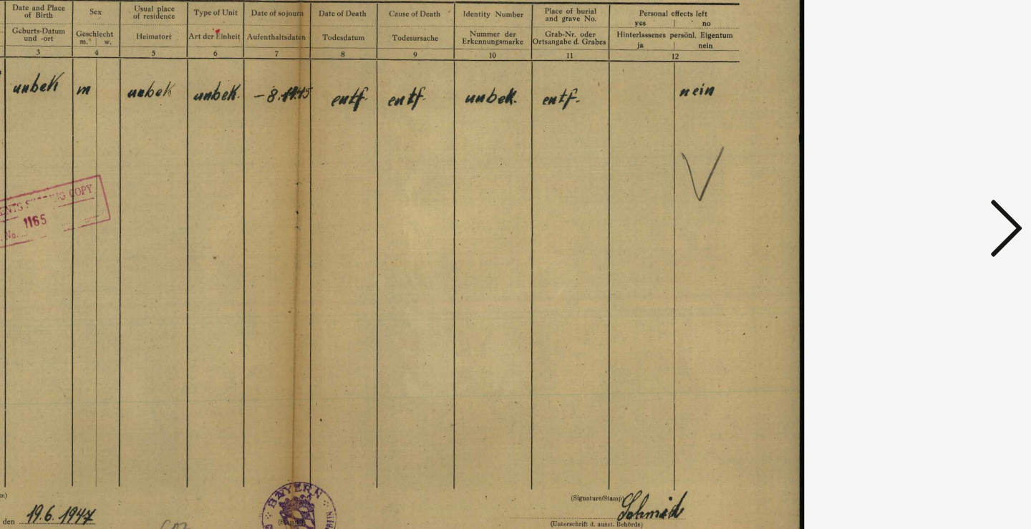
click at [883, 210] on icon at bounding box center [891, 227] width 17 height 34
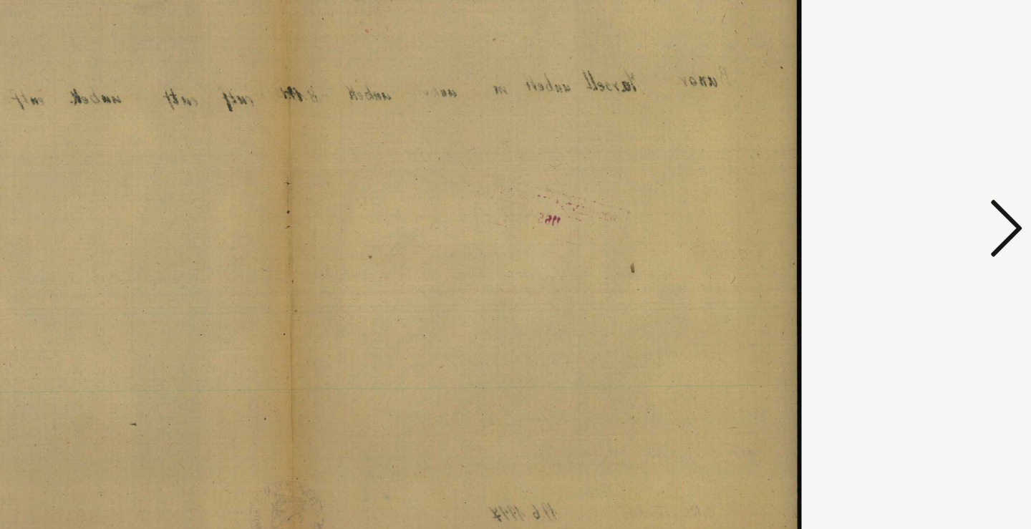
click at [883, 210] on icon at bounding box center [891, 227] width 17 height 34
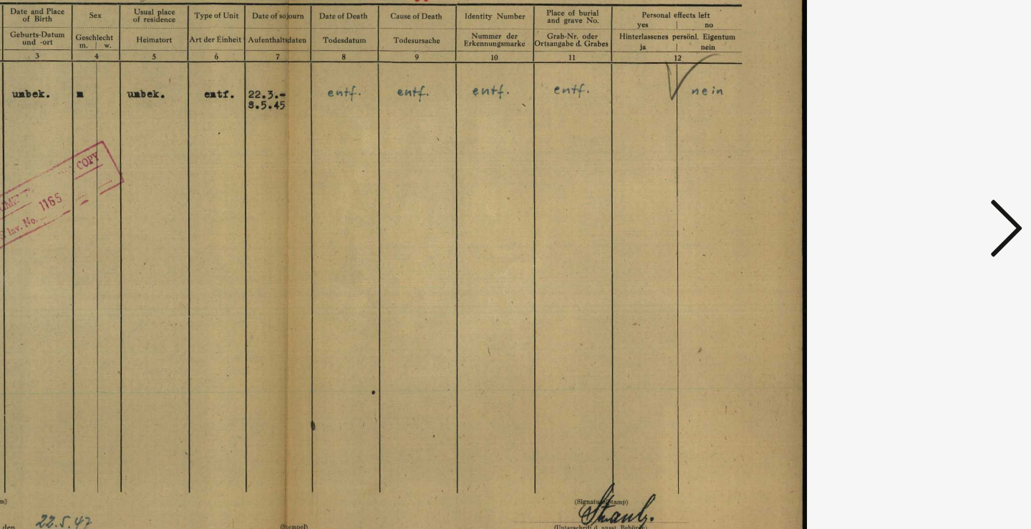
click at [883, 210] on icon at bounding box center [891, 227] width 17 height 34
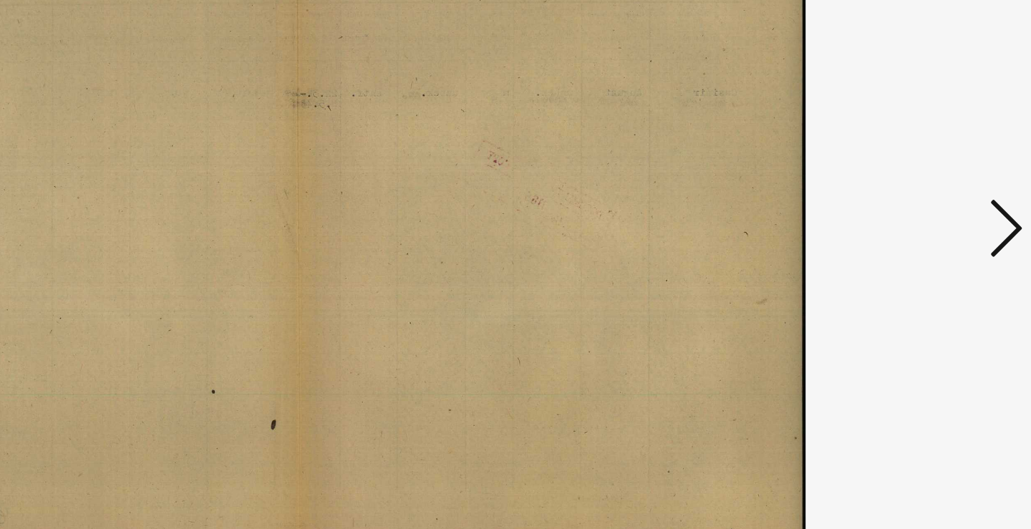
click at [883, 210] on icon at bounding box center [891, 227] width 17 height 34
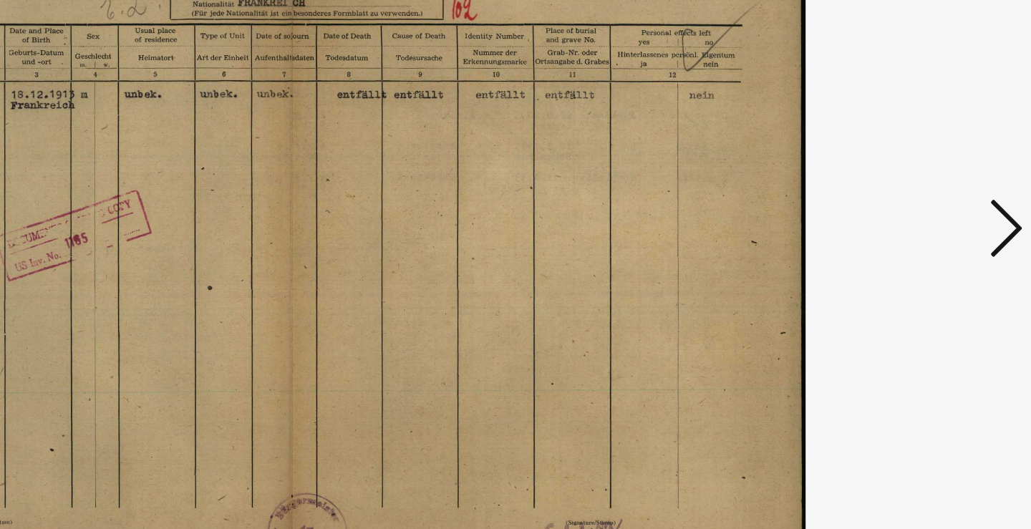
click at [883, 210] on icon at bounding box center [891, 227] width 17 height 34
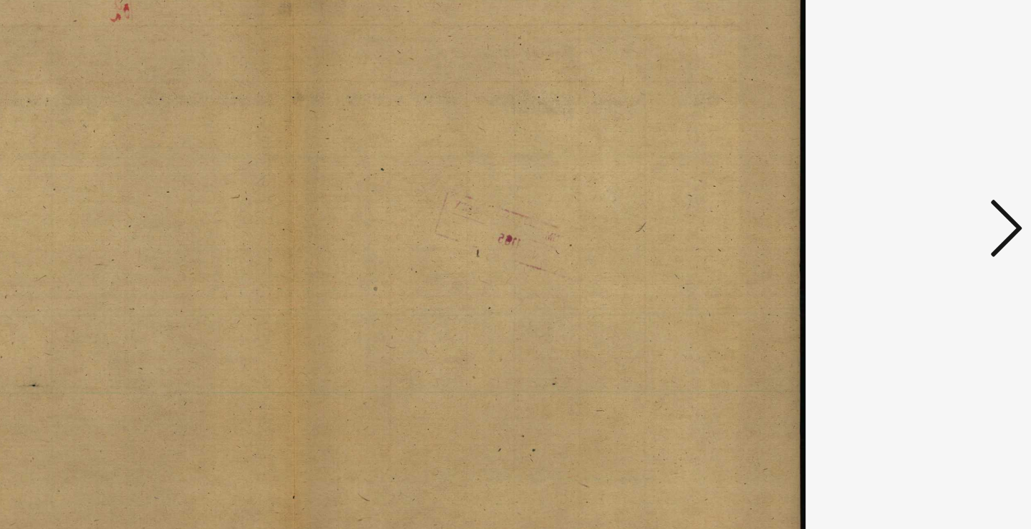
click at [883, 210] on icon at bounding box center [891, 227] width 17 height 34
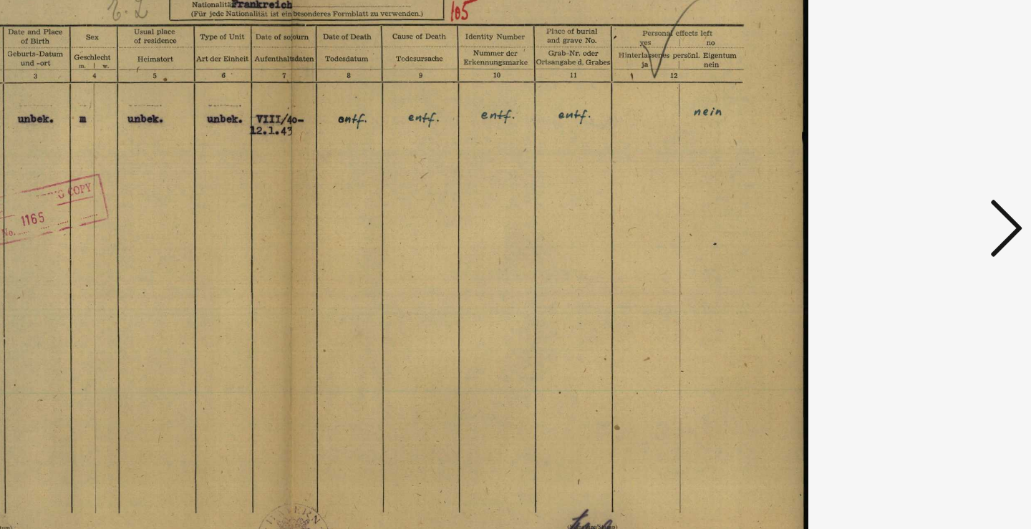
click at [883, 210] on icon at bounding box center [891, 227] width 17 height 34
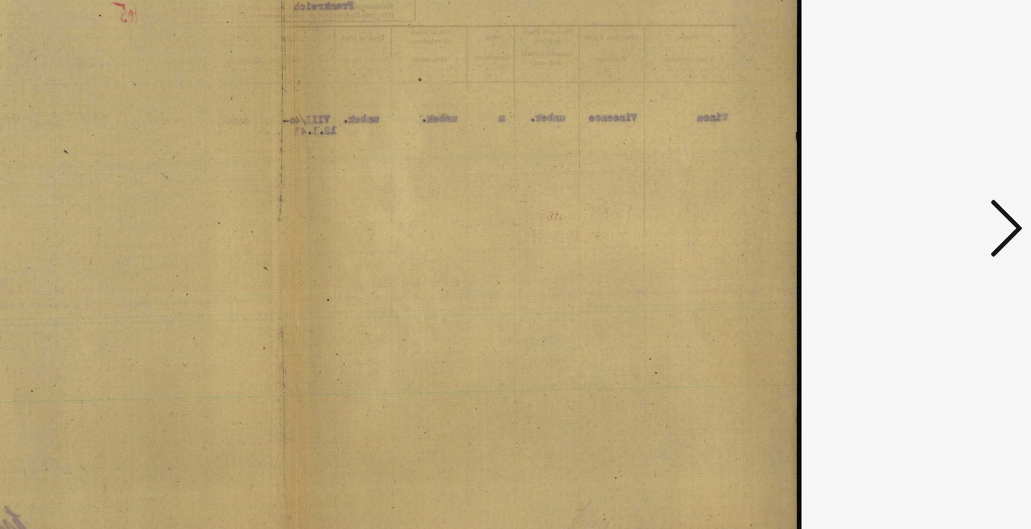
click at [883, 210] on icon at bounding box center [891, 227] width 17 height 34
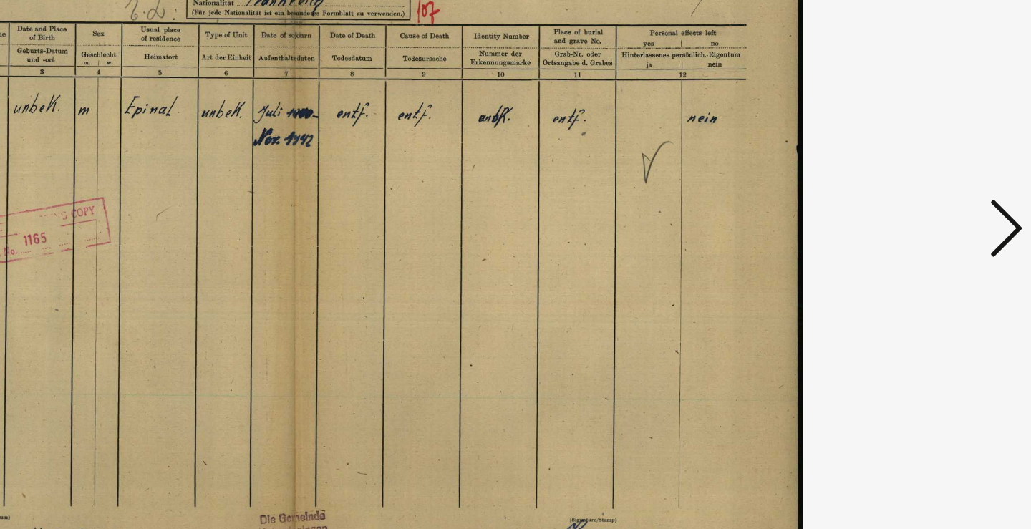
click at [883, 210] on icon at bounding box center [891, 227] width 17 height 34
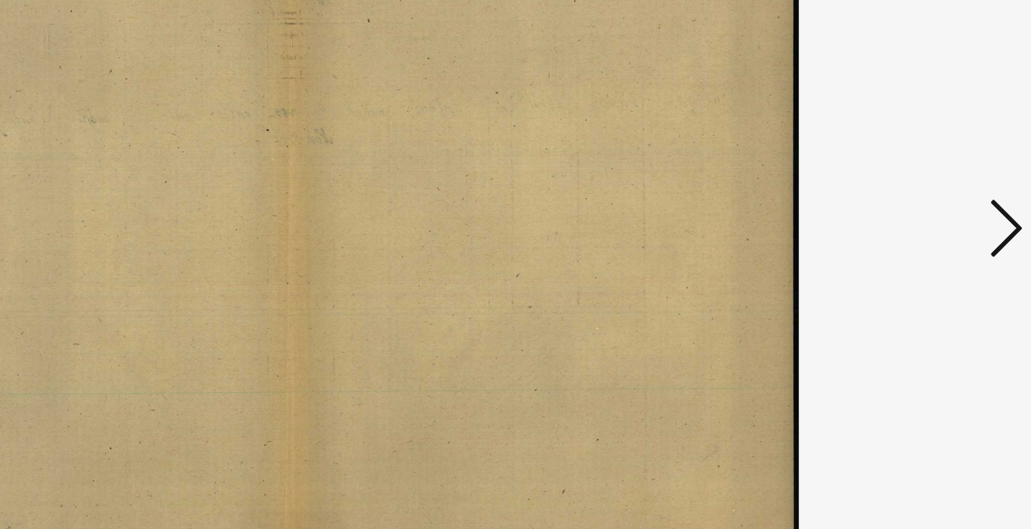
click at [883, 210] on icon at bounding box center [891, 227] width 17 height 34
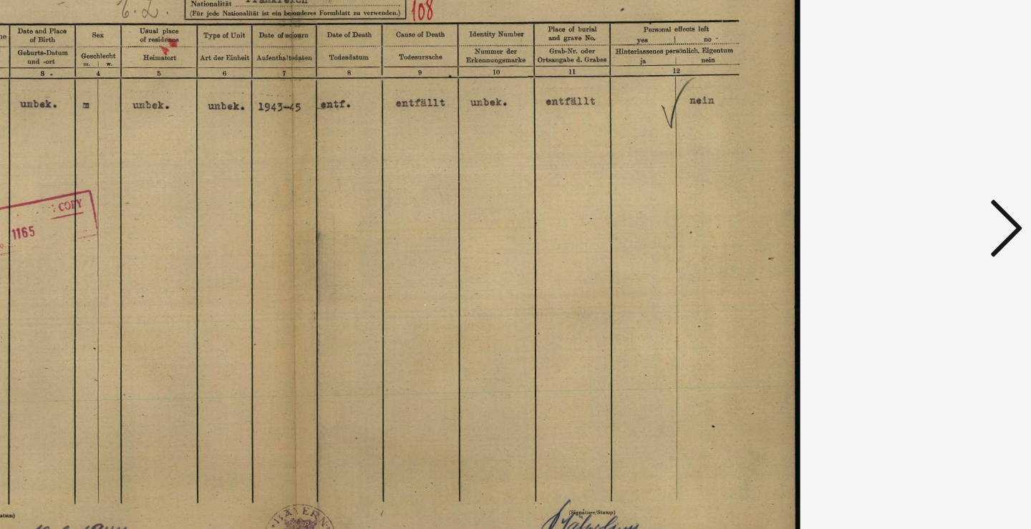
click at [883, 210] on icon at bounding box center [891, 227] width 17 height 34
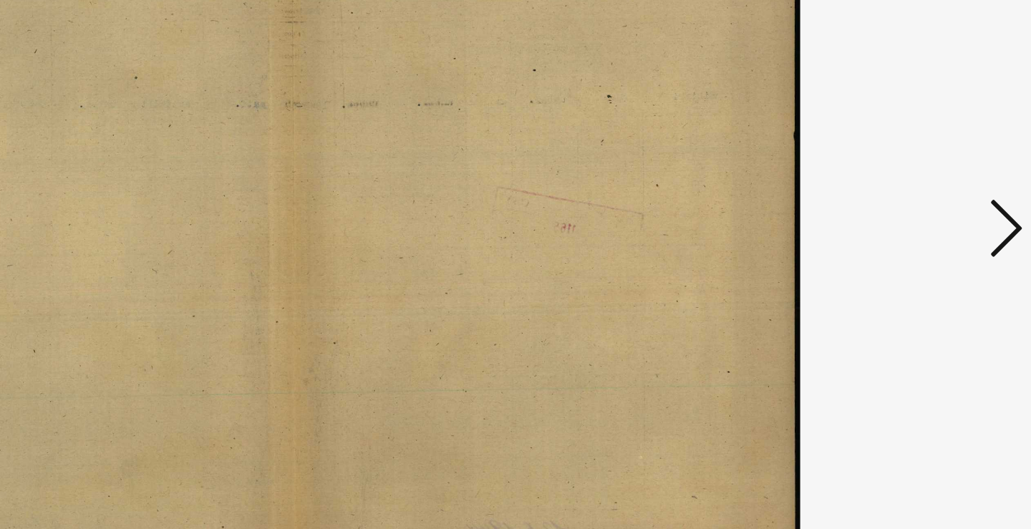
click at [883, 210] on icon at bounding box center [891, 227] width 17 height 34
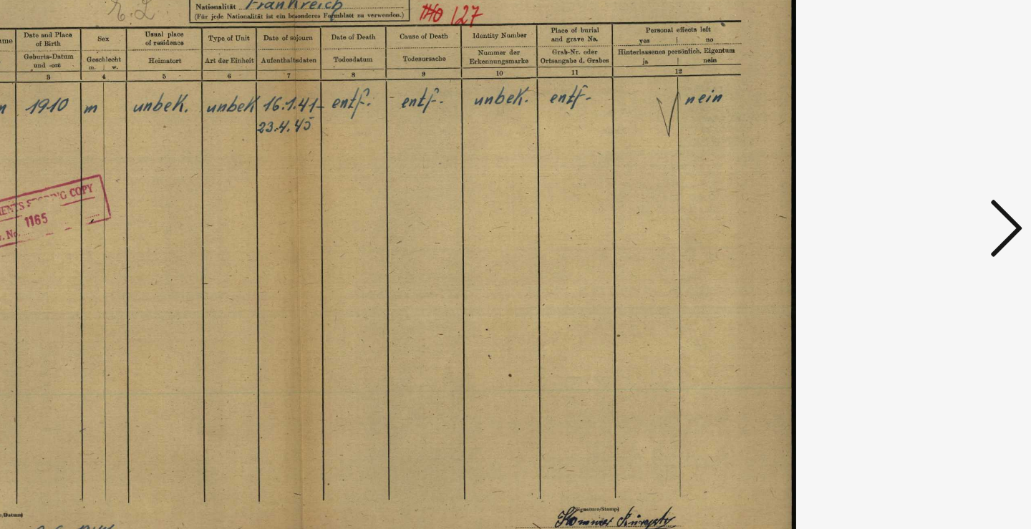
click at [883, 210] on icon at bounding box center [891, 227] width 17 height 34
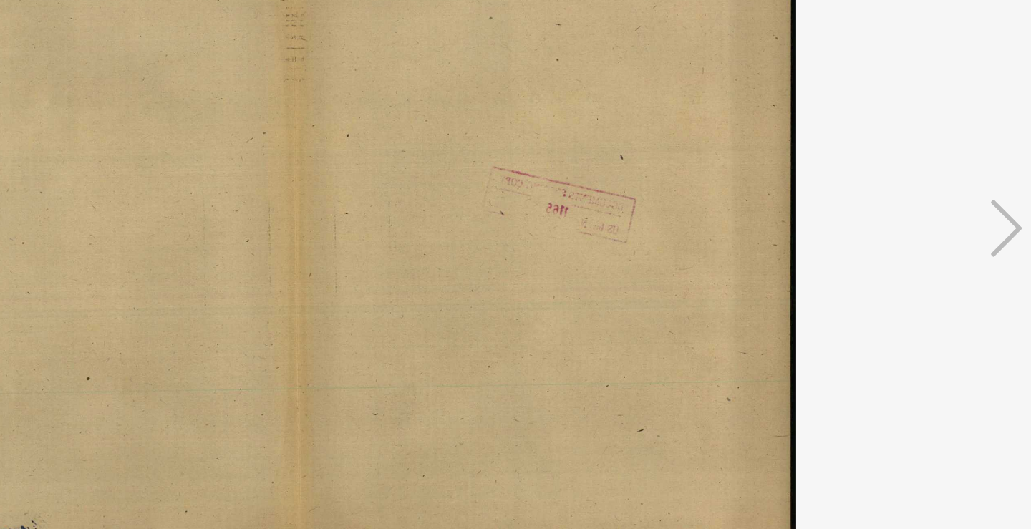
click at [883, 210] on icon at bounding box center [891, 227] width 17 height 34
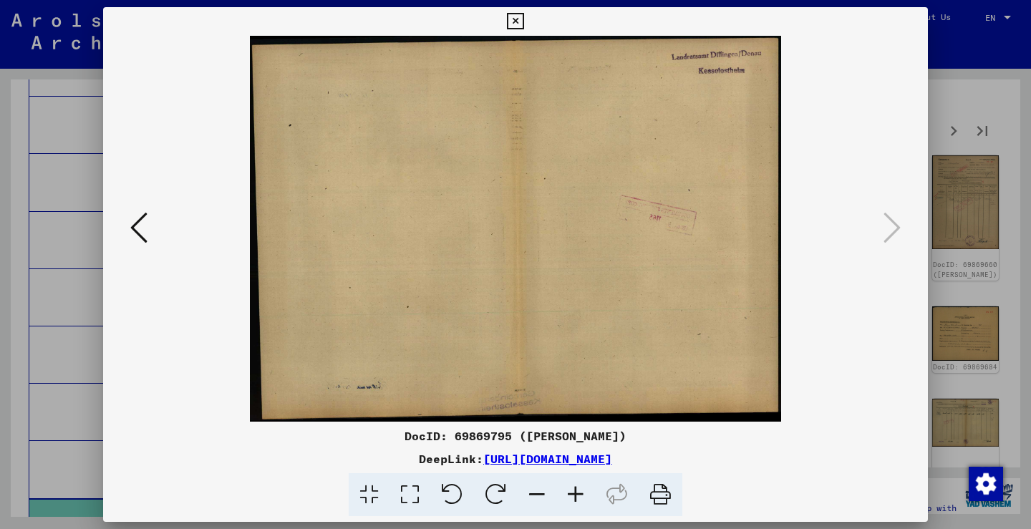
click at [996, 250] on div at bounding box center [515, 264] width 1031 height 529
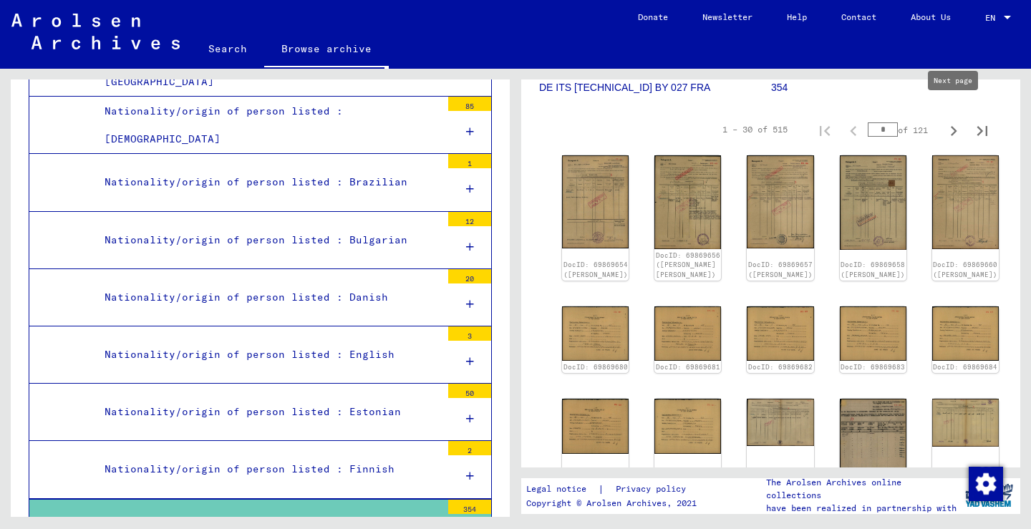
click at [948, 122] on icon "Next page" at bounding box center [953, 131] width 20 height 20
type input "*"
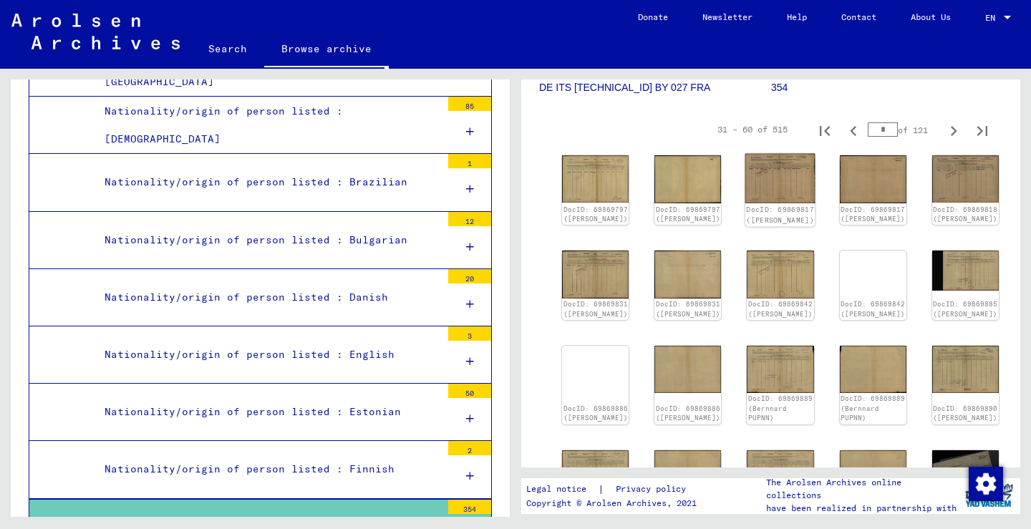
click at [745, 154] on img at bounding box center [780, 178] width 70 height 49
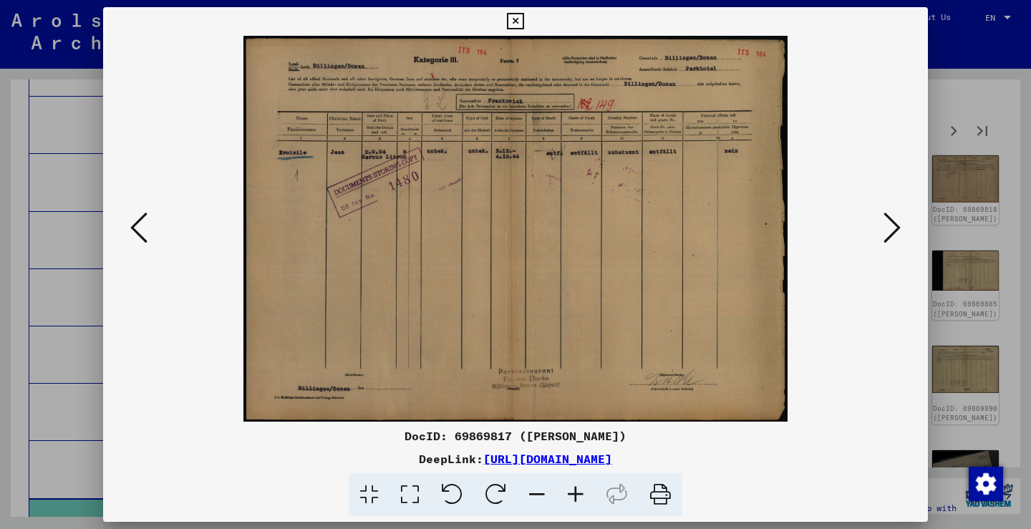
click at [873, 218] on img at bounding box center [515, 229] width 727 height 386
click at [890, 209] on button at bounding box center [892, 228] width 26 height 41
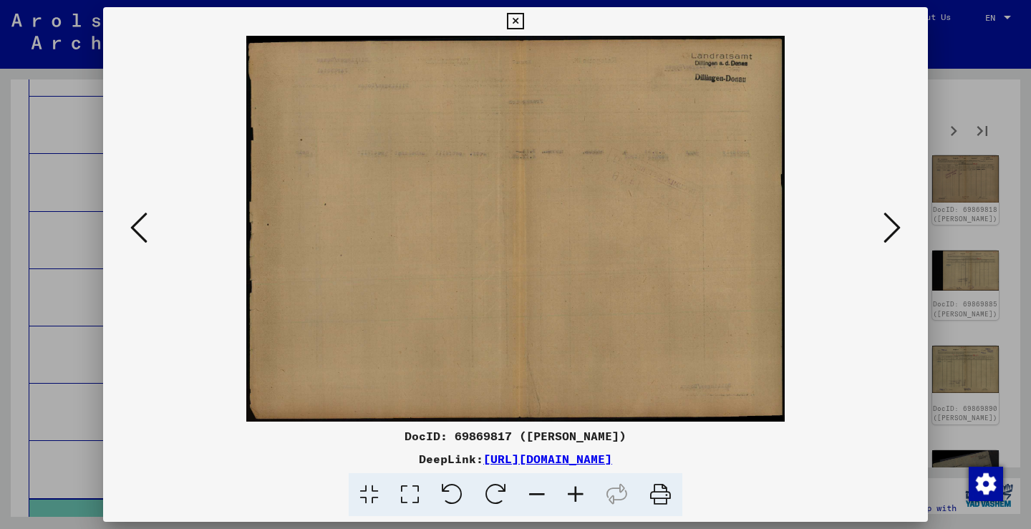
click at [890, 209] on button at bounding box center [892, 228] width 26 height 41
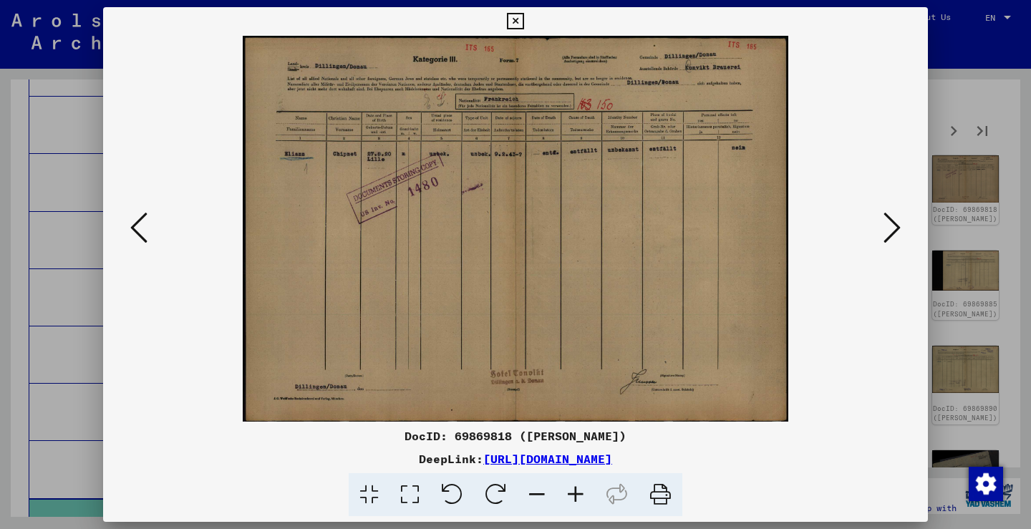
click at [890, 209] on button at bounding box center [892, 228] width 26 height 41
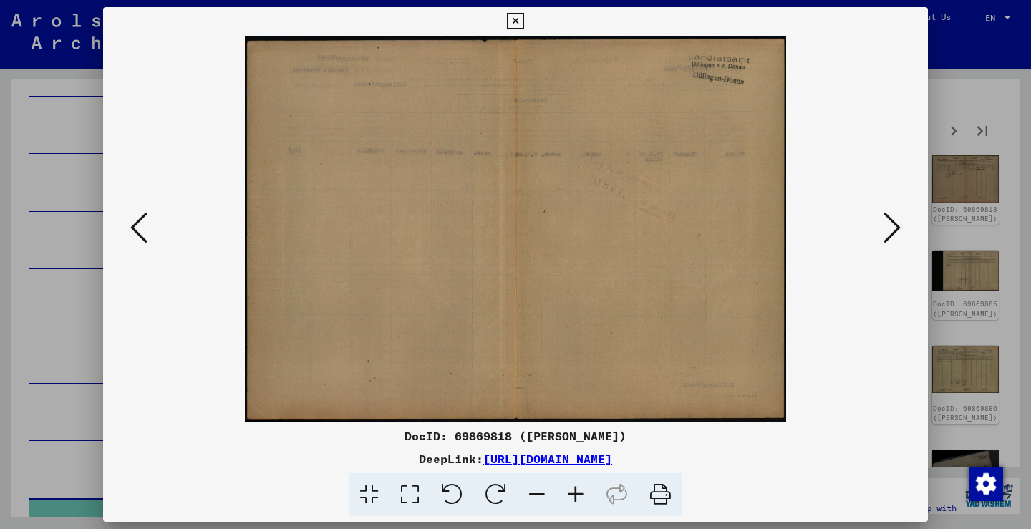
click at [890, 209] on button at bounding box center [892, 228] width 26 height 41
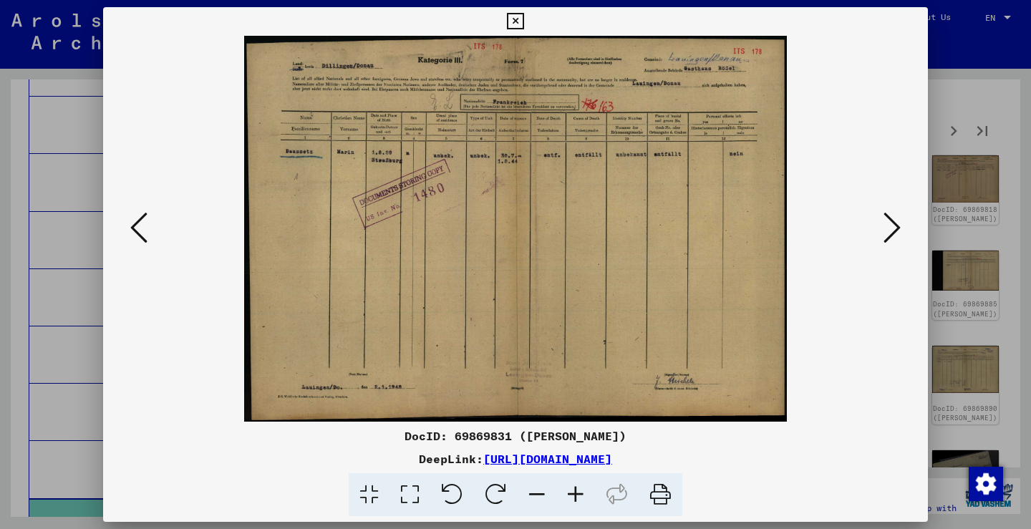
click at [890, 209] on button at bounding box center [892, 228] width 26 height 41
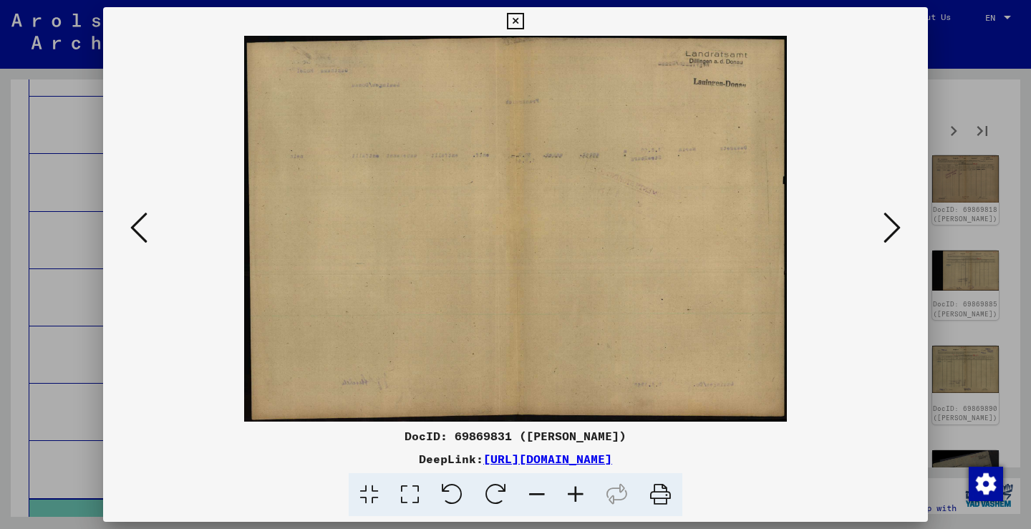
click at [890, 209] on button at bounding box center [892, 228] width 26 height 41
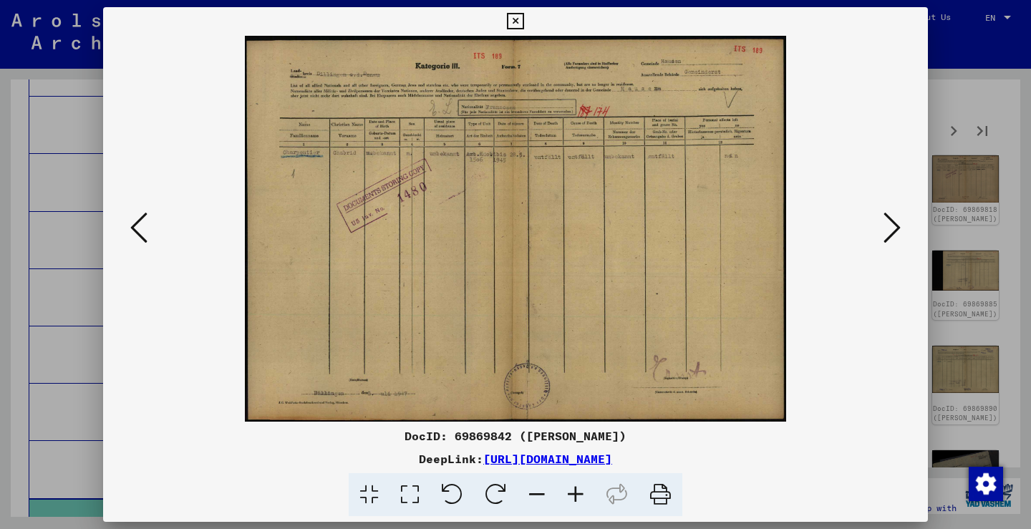
click at [890, 209] on button at bounding box center [892, 228] width 26 height 41
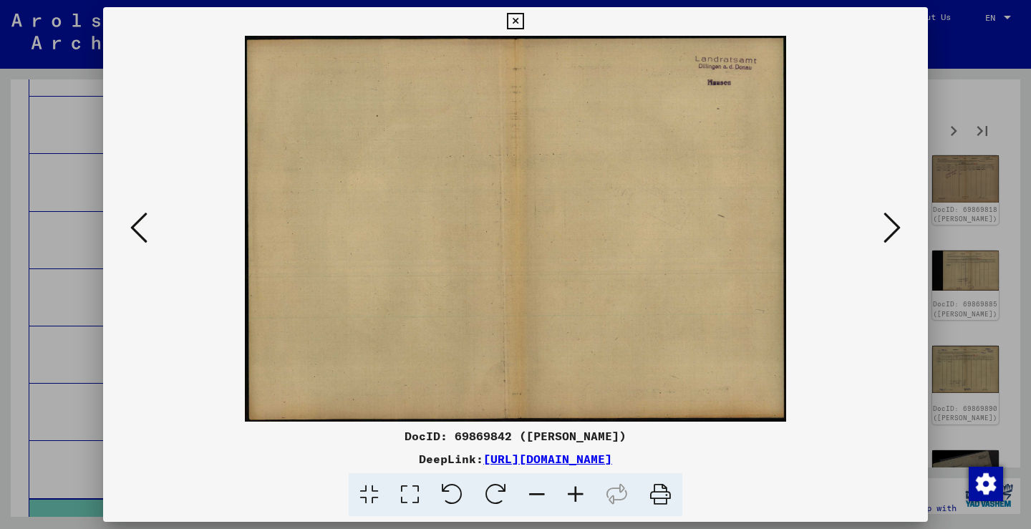
click at [890, 209] on button at bounding box center [892, 228] width 26 height 41
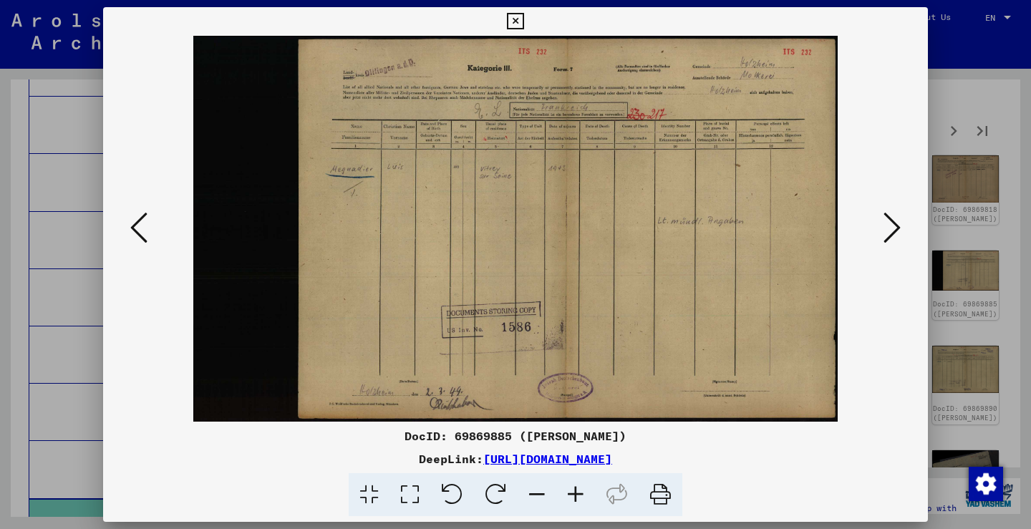
click at [890, 209] on button at bounding box center [892, 228] width 26 height 41
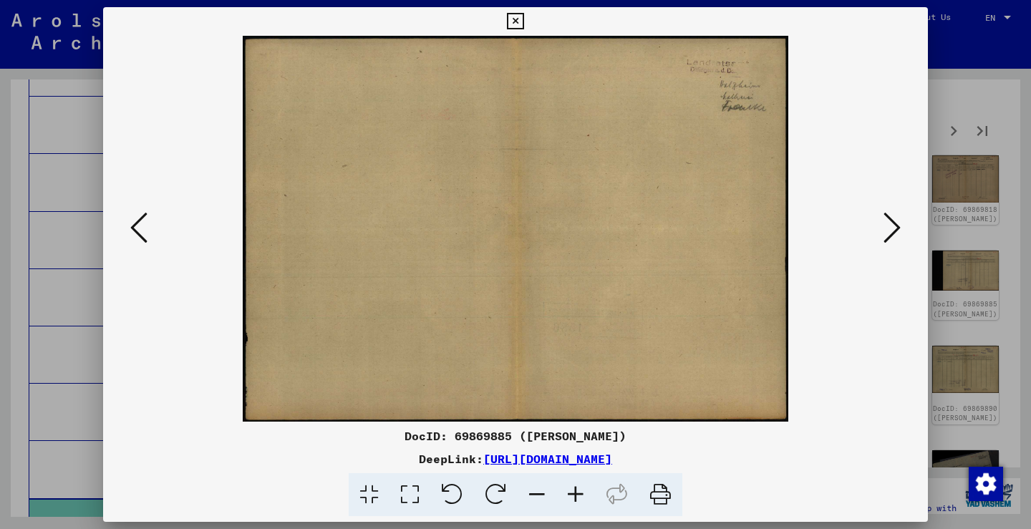
click at [890, 209] on button at bounding box center [892, 228] width 26 height 41
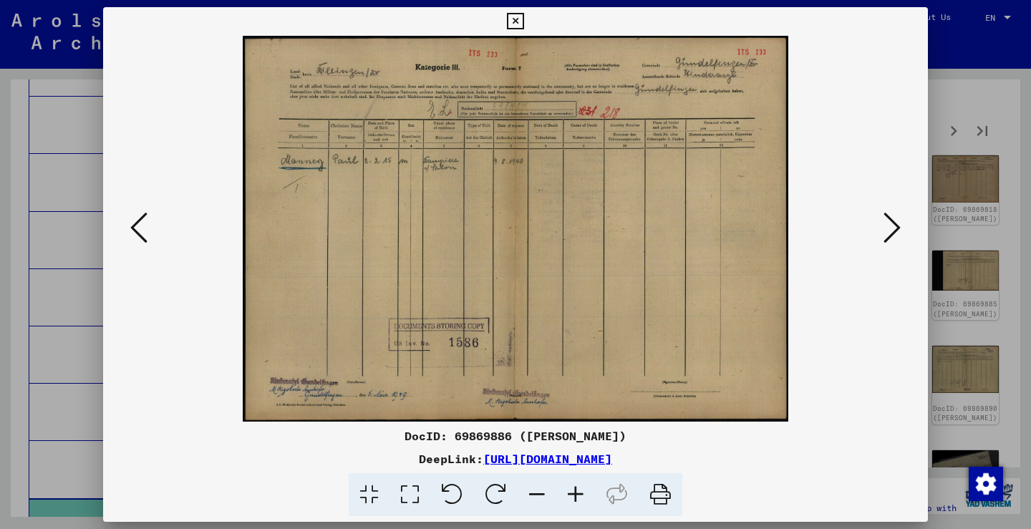
click at [890, 209] on button at bounding box center [892, 228] width 26 height 41
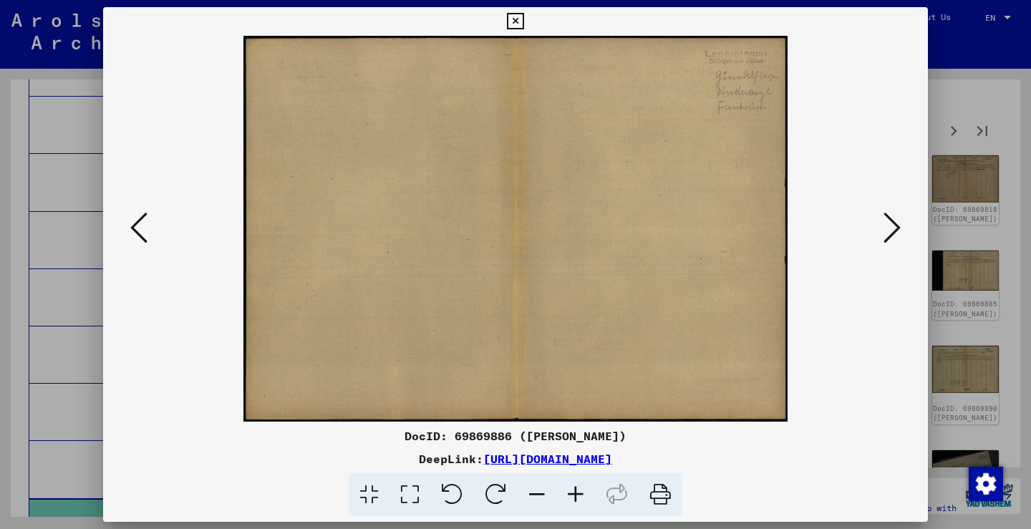
click at [890, 209] on button at bounding box center [892, 228] width 26 height 41
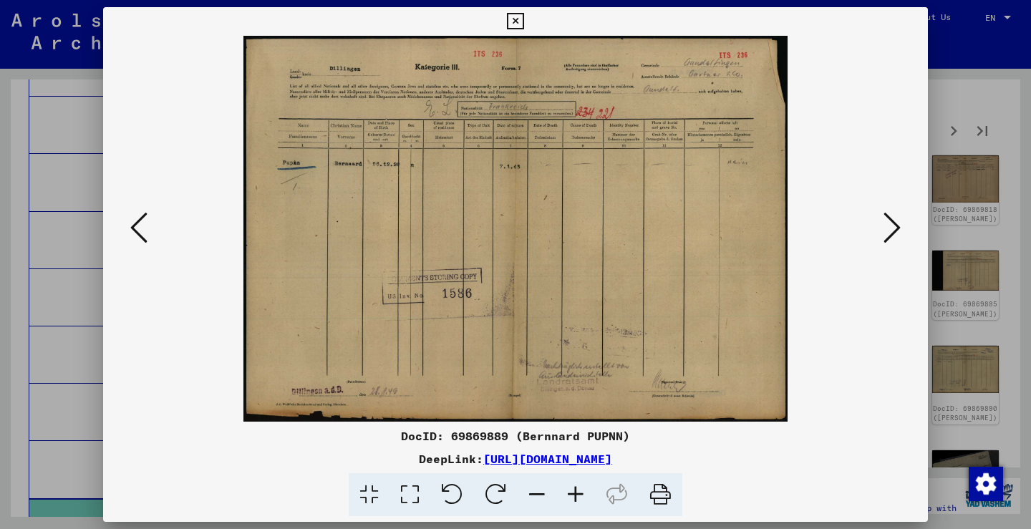
click at [890, 209] on button at bounding box center [892, 228] width 26 height 41
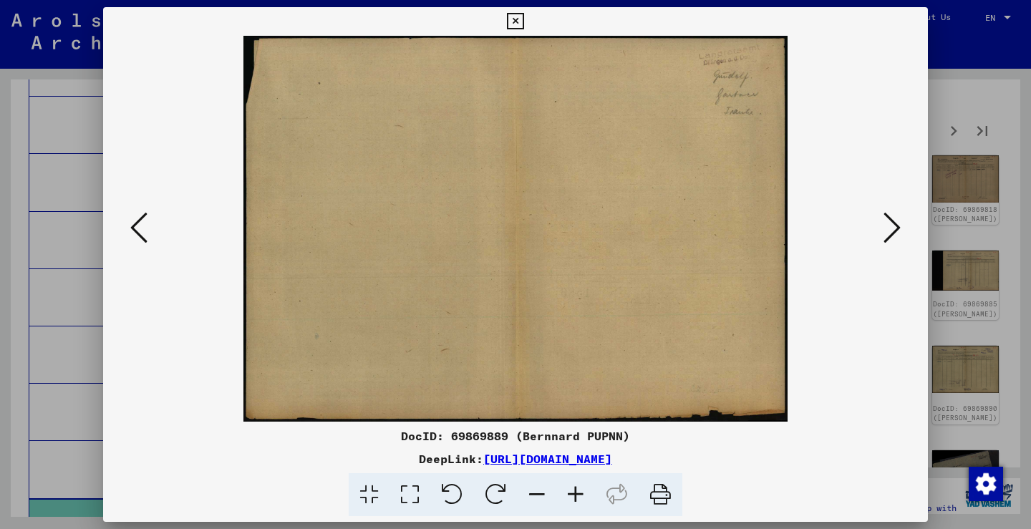
click at [890, 209] on button at bounding box center [892, 228] width 26 height 41
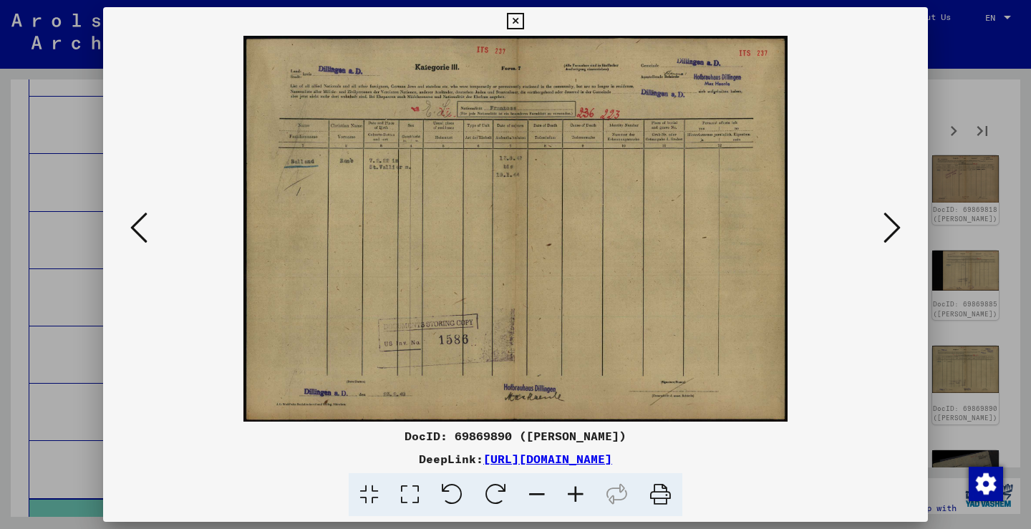
click at [890, 209] on button at bounding box center [892, 228] width 26 height 41
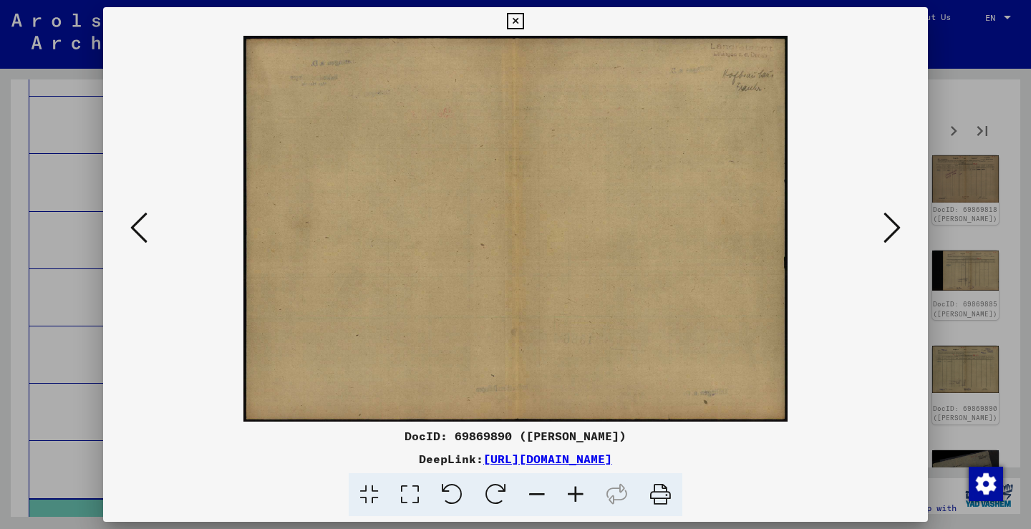
click at [890, 209] on button at bounding box center [892, 228] width 26 height 41
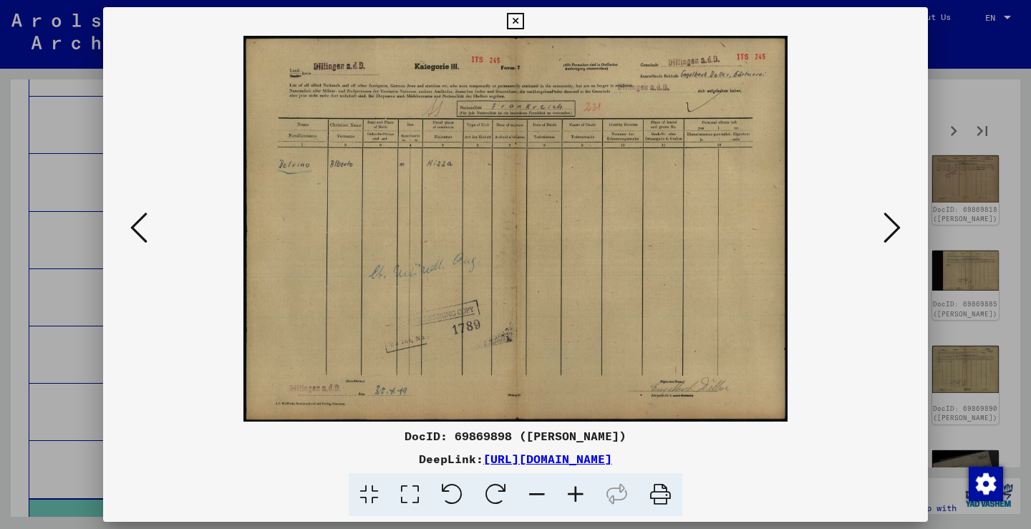
click at [890, 209] on button at bounding box center [892, 228] width 26 height 41
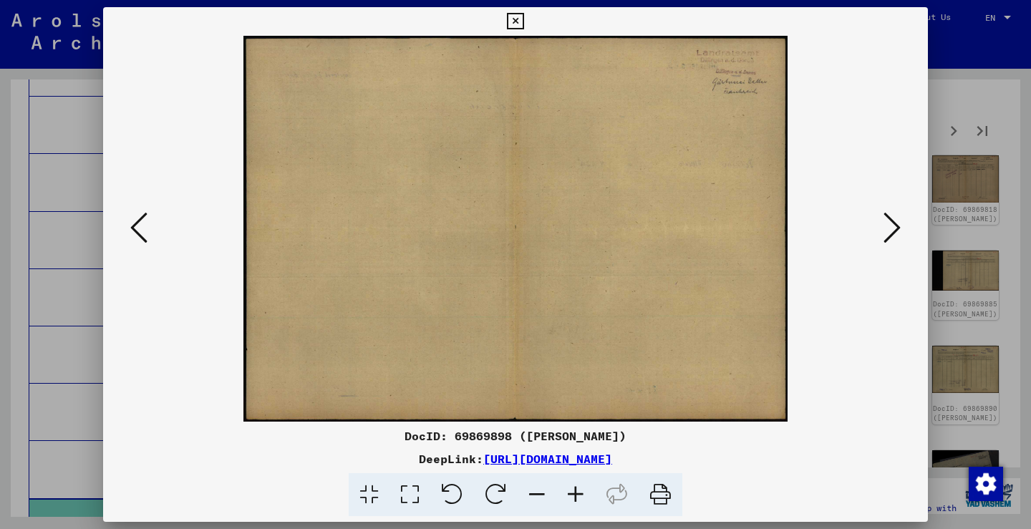
click at [890, 209] on button at bounding box center [892, 228] width 26 height 41
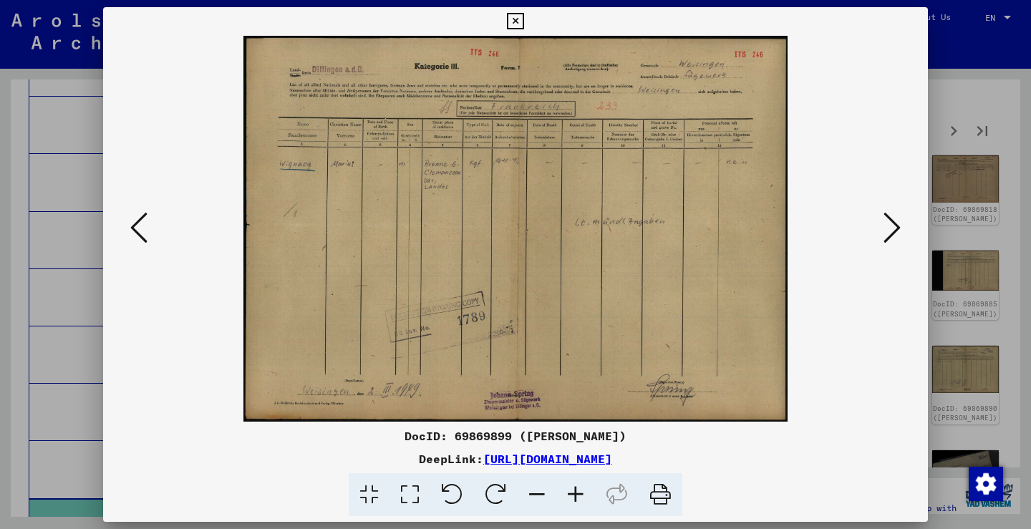
click at [890, 209] on button at bounding box center [892, 228] width 26 height 41
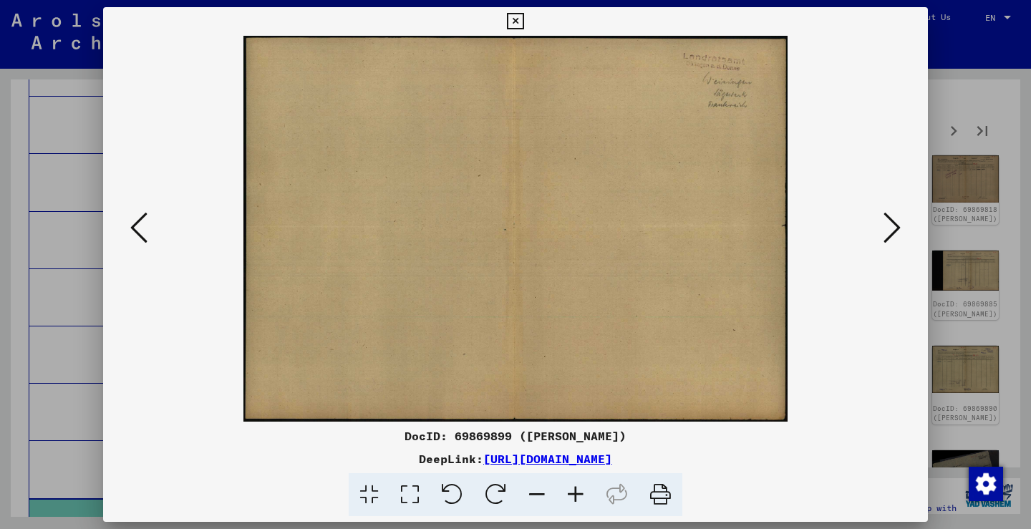
click at [890, 209] on button at bounding box center [892, 228] width 26 height 41
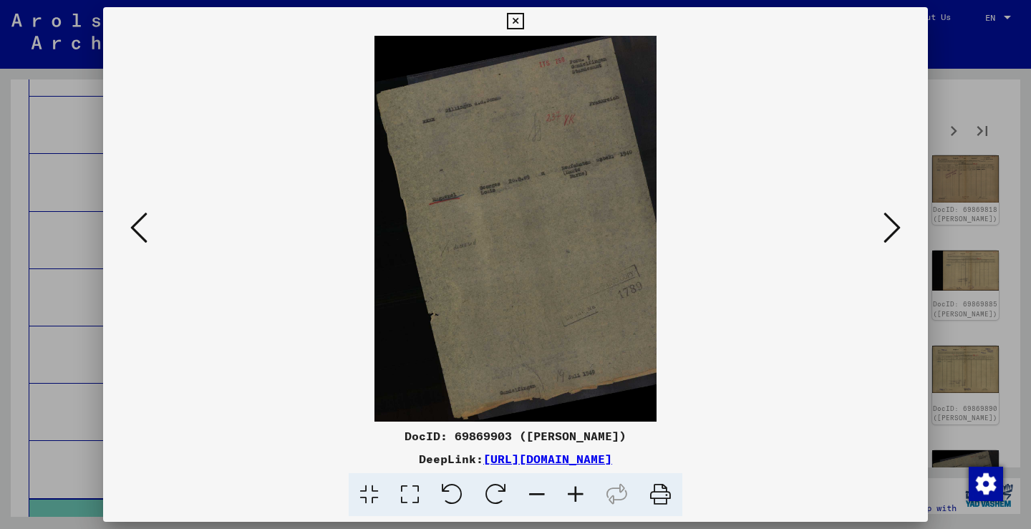
click at [890, 209] on button at bounding box center [892, 228] width 26 height 41
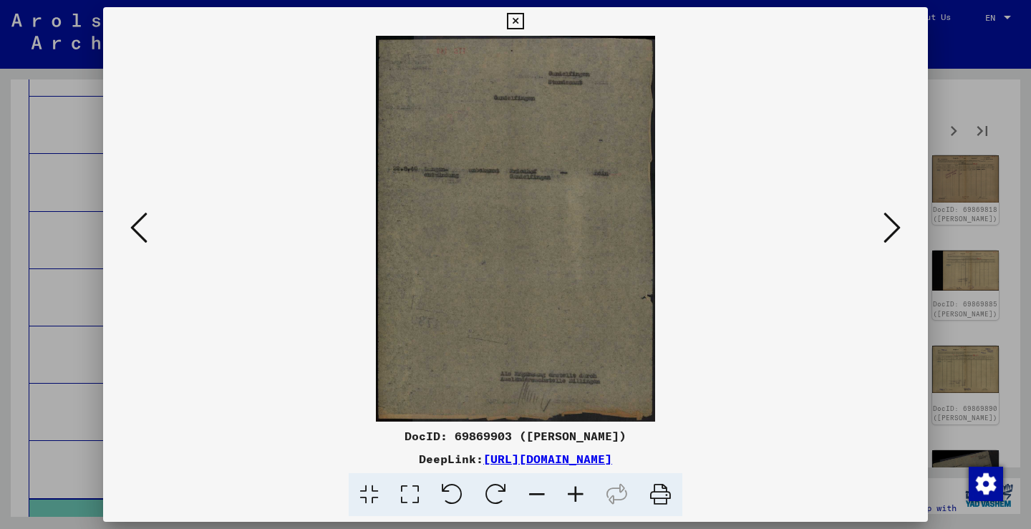
click at [890, 209] on button at bounding box center [892, 228] width 26 height 41
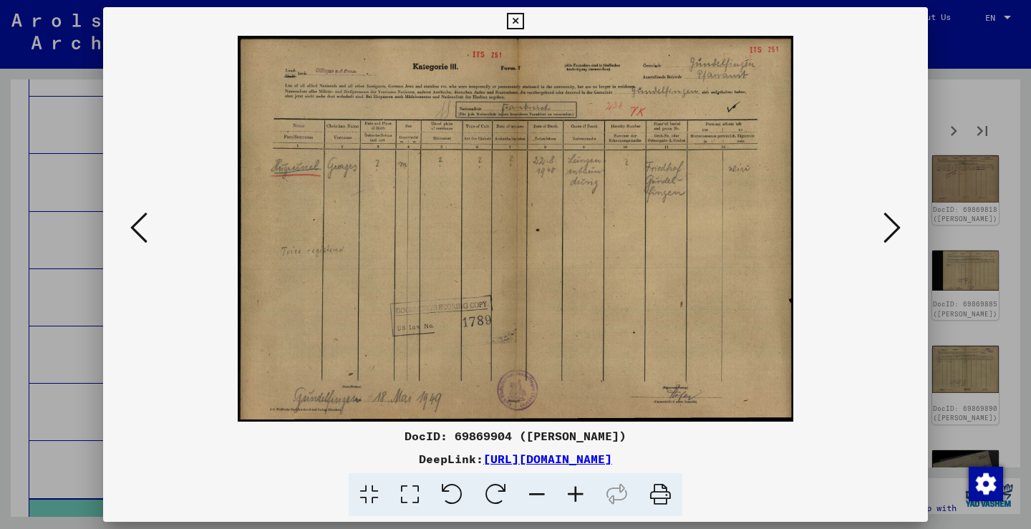
click at [890, 209] on button at bounding box center [892, 228] width 26 height 41
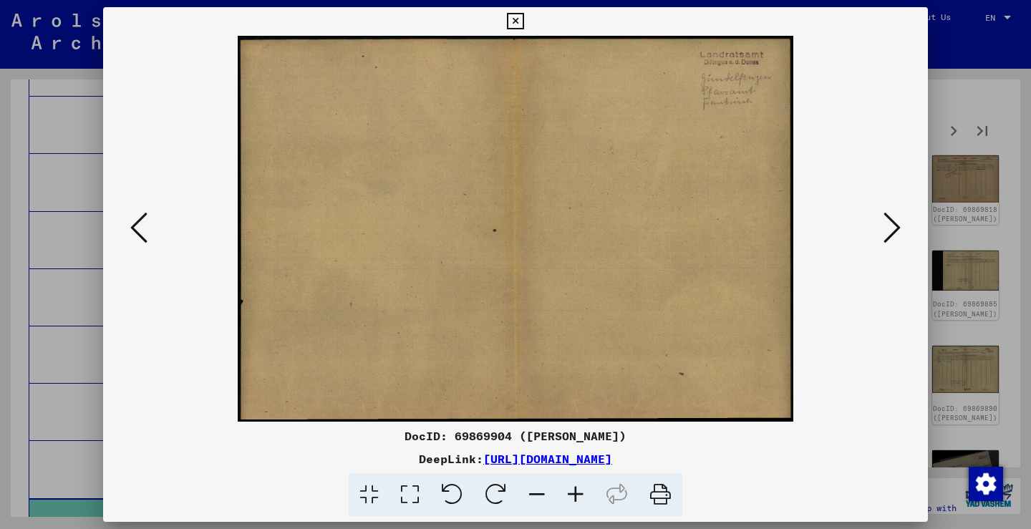
click at [890, 209] on button at bounding box center [892, 228] width 26 height 41
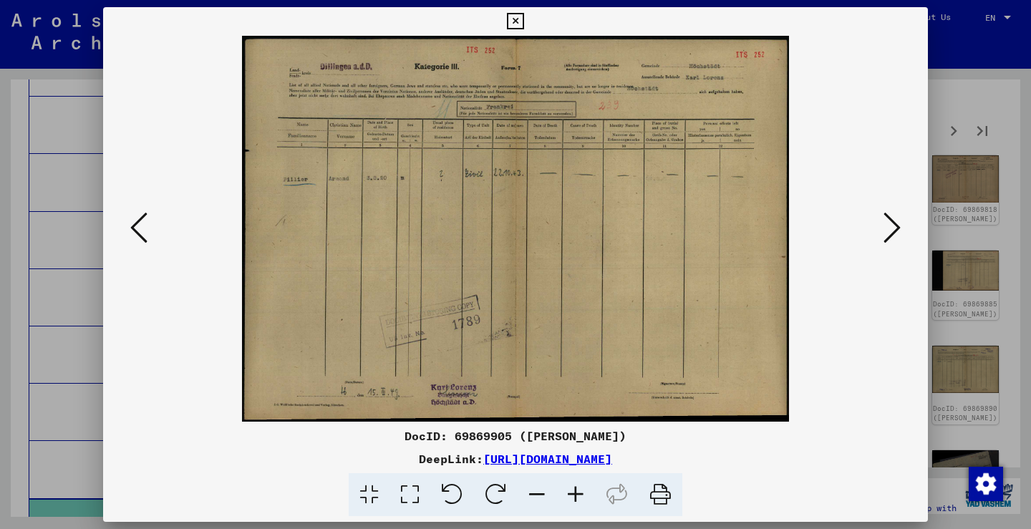
click at [890, 209] on button at bounding box center [892, 228] width 26 height 41
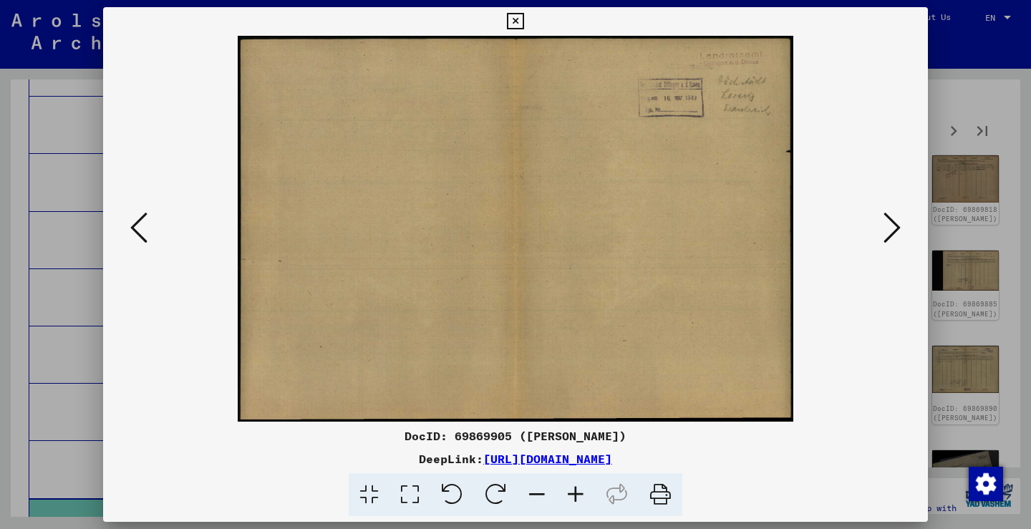
click at [890, 209] on button at bounding box center [892, 228] width 26 height 41
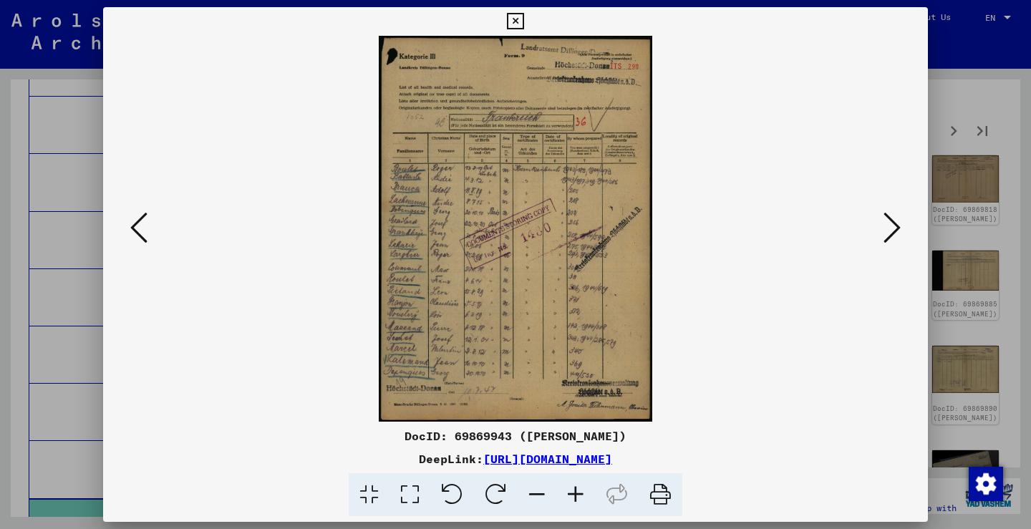
click at [890, 209] on button at bounding box center [892, 228] width 26 height 41
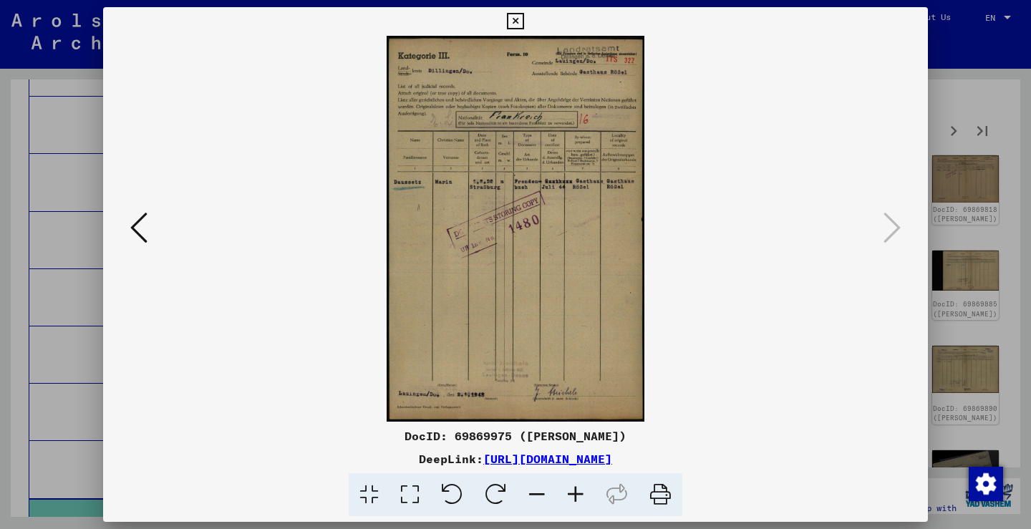
click at [951, 206] on div at bounding box center [515, 264] width 1031 height 529
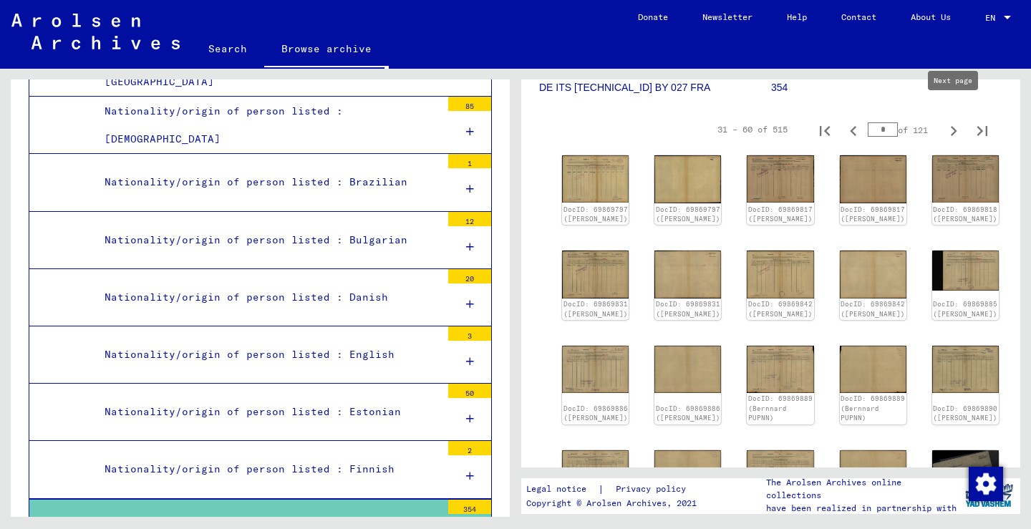
click at [944, 121] on icon "Next page" at bounding box center [953, 131] width 20 height 20
type input "*"
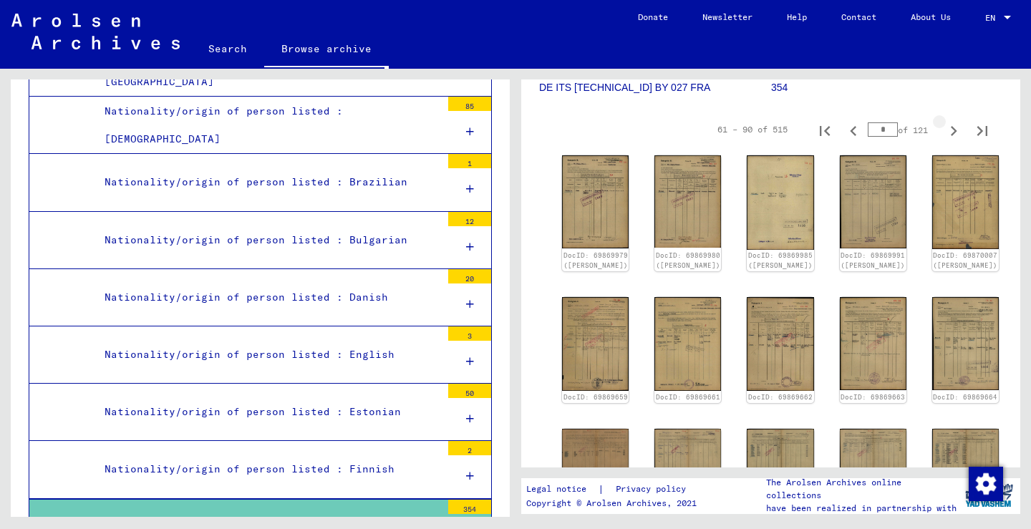
click at [944, 121] on icon "Next page" at bounding box center [953, 131] width 20 height 20
type input "*"
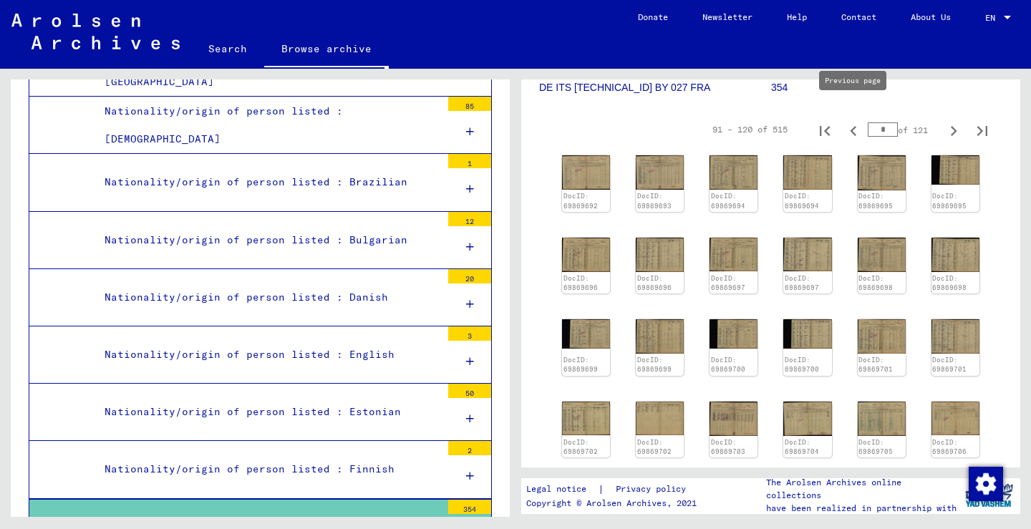
click at [857, 128] on button "Previous page" at bounding box center [853, 129] width 29 height 29
type input "*"
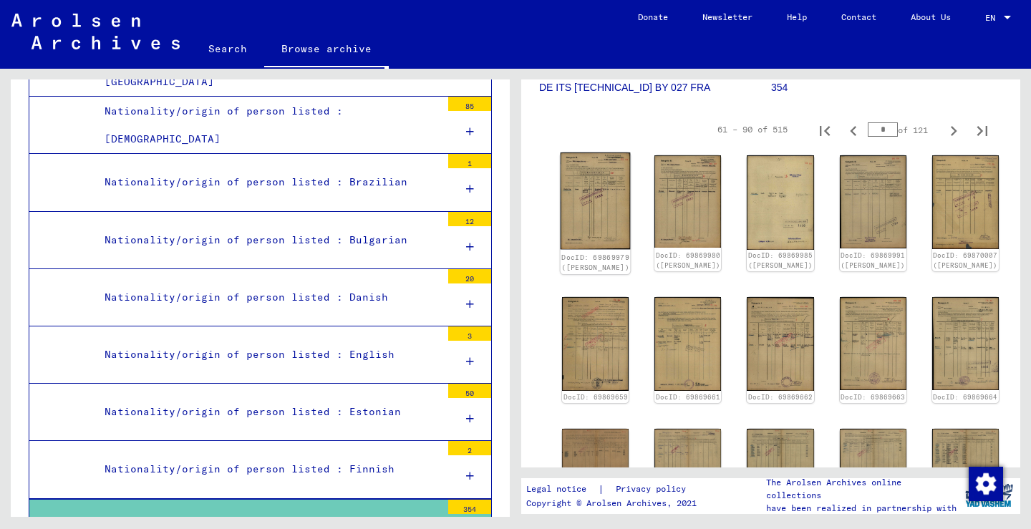
click at [598, 180] on img at bounding box center [595, 200] width 70 height 97
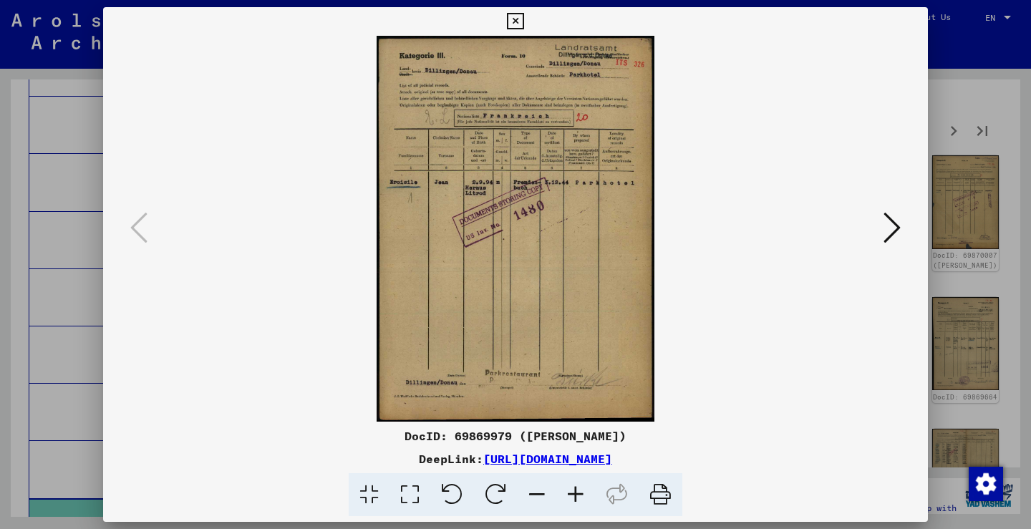
click at [881, 211] on button at bounding box center [892, 228] width 26 height 41
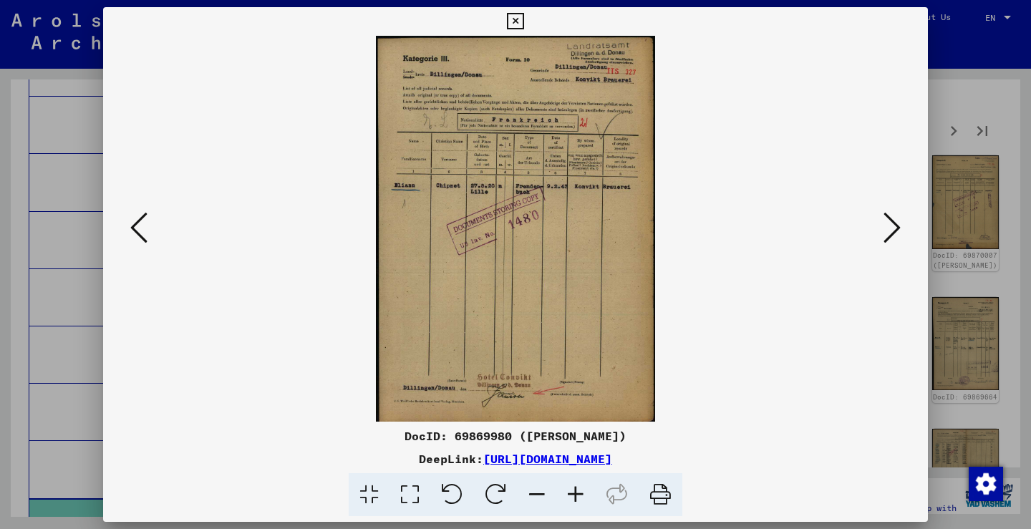
click at [881, 211] on button at bounding box center [892, 228] width 26 height 41
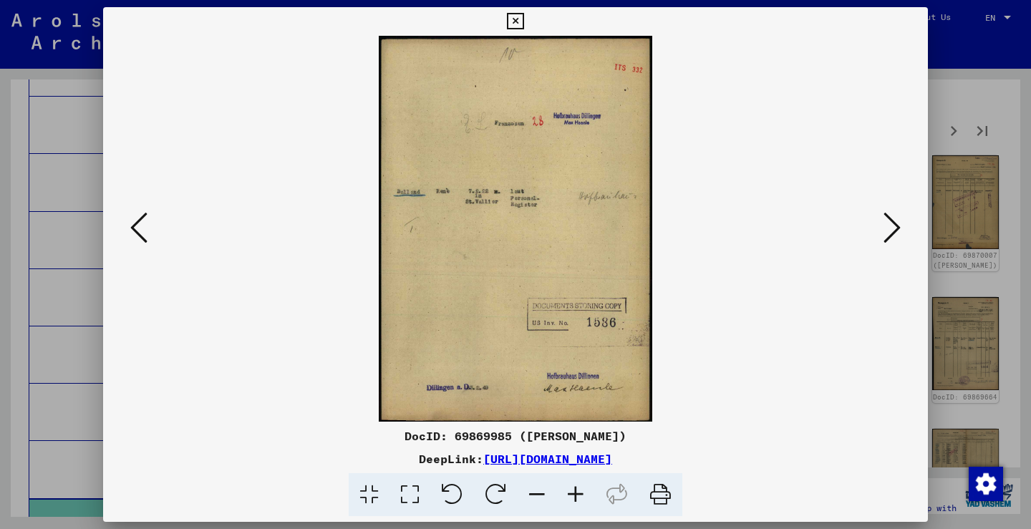
click at [881, 211] on button at bounding box center [892, 228] width 26 height 41
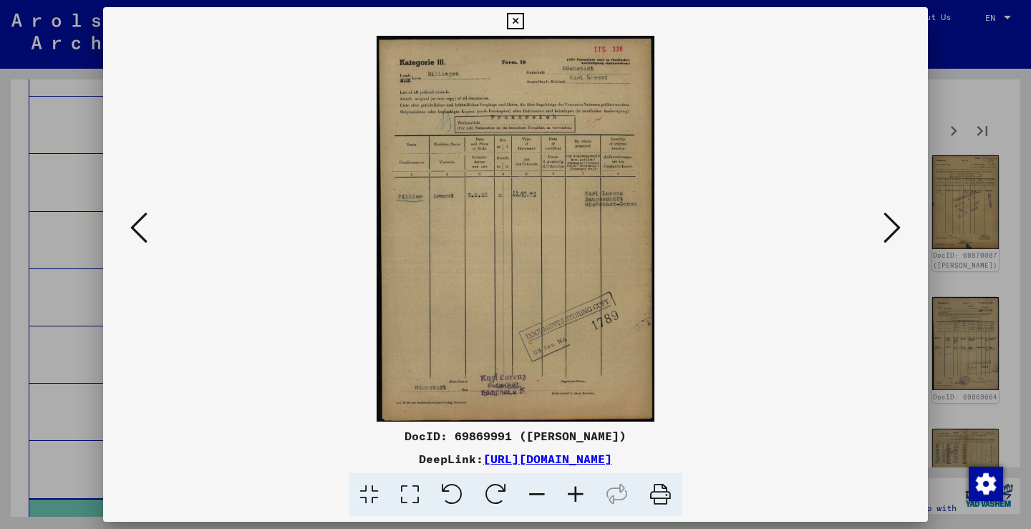
click at [881, 211] on button at bounding box center [892, 228] width 26 height 41
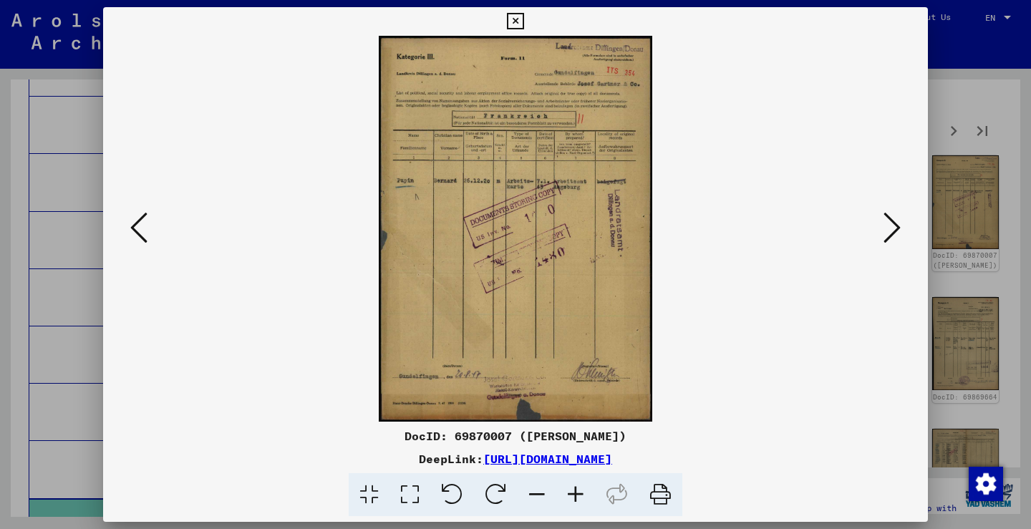
click at [881, 211] on button at bounding box center [892, 228] width 26 height 41
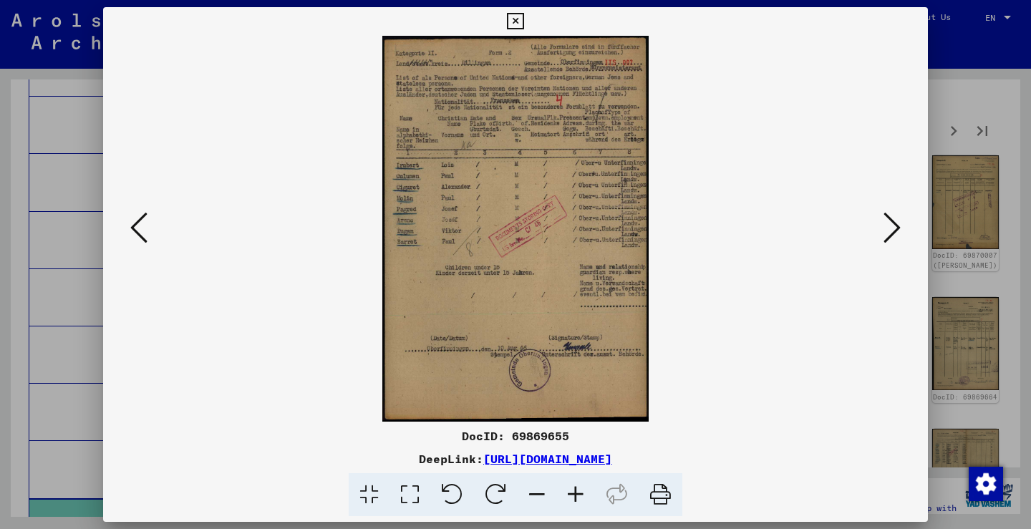
click at [881, 211] on button at bounding box center [892, 228] width 26 height 41
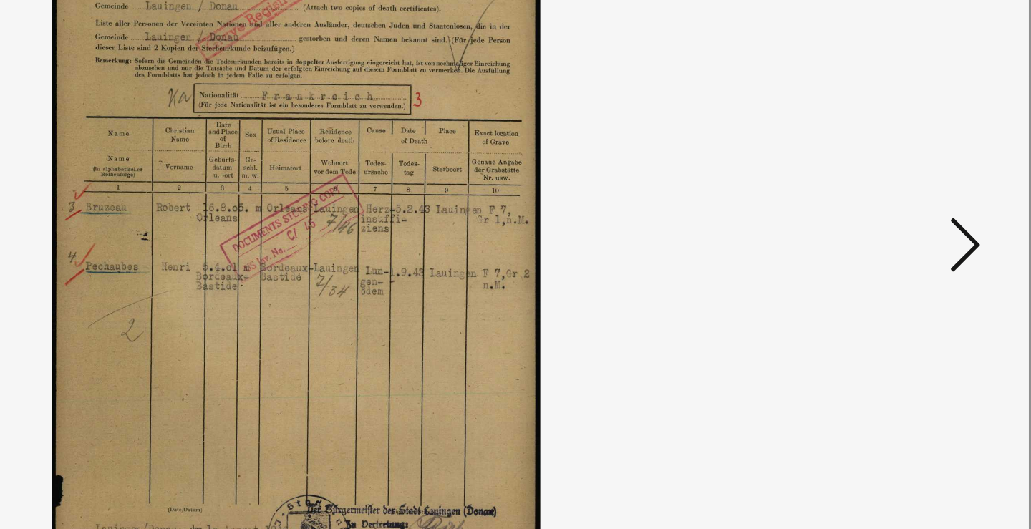
click at [879, 208] on button at bounding box center [892, 228] width 26 height 41
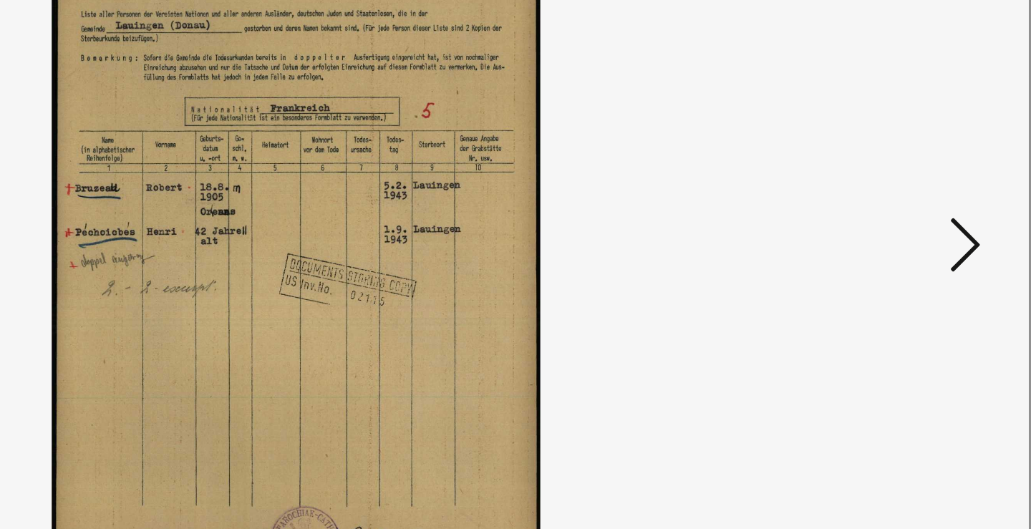
click at [879, 208] on button at bounding box center [892, 228] width 26 height 41
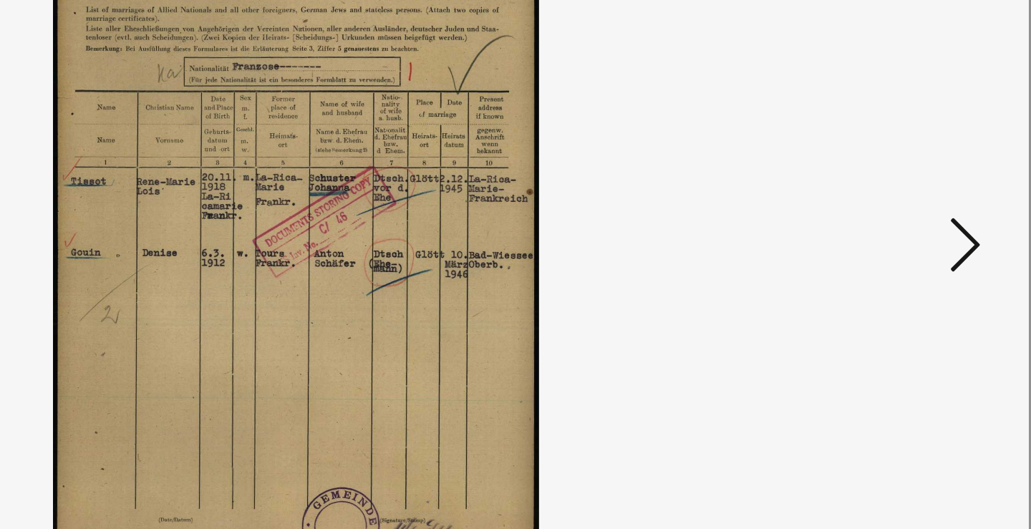
click at [879, 208] on button at bounding box center [892, 228] width 26 height 41
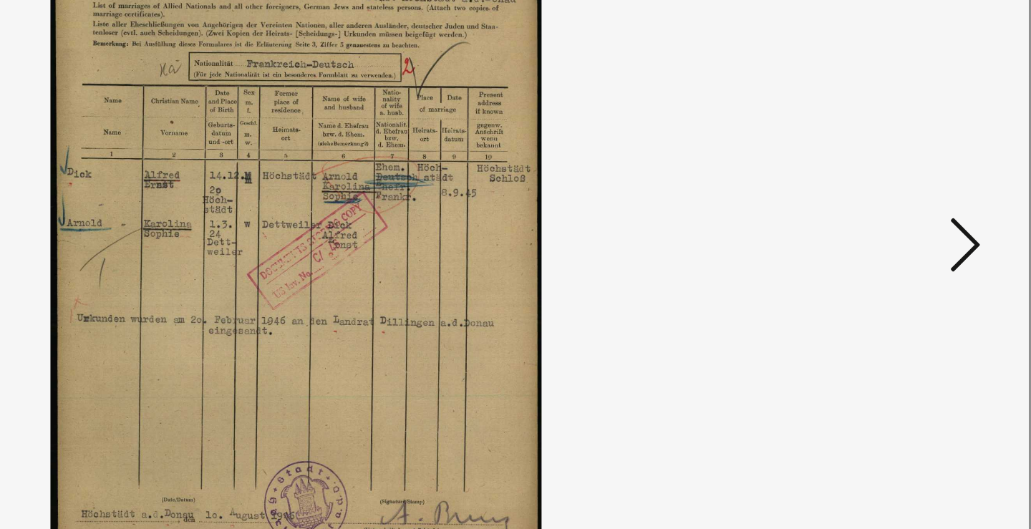
click at [879, 208] on button at bounding box center [892, 228] width 26 height 41
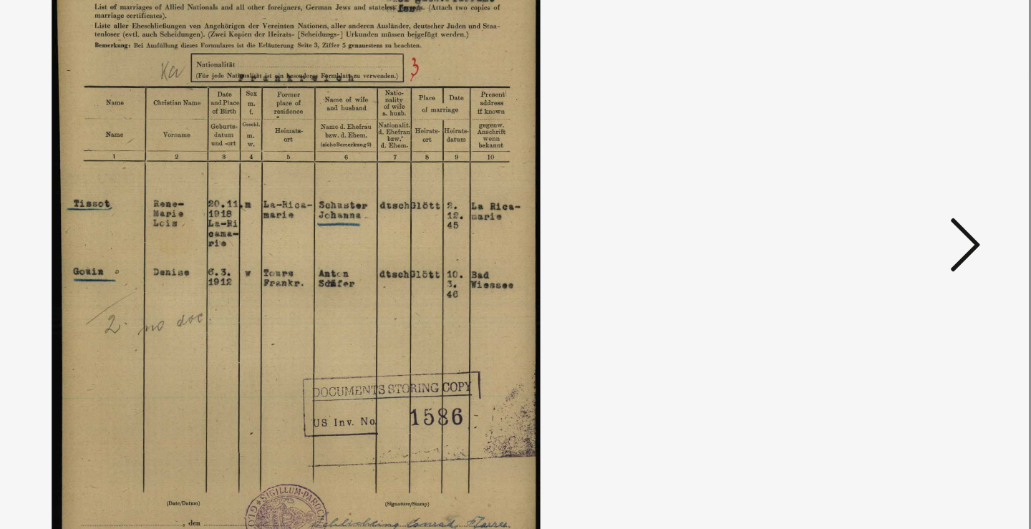
click at [879, 208] on button at bounding box center [892, 228] width 26 height 41
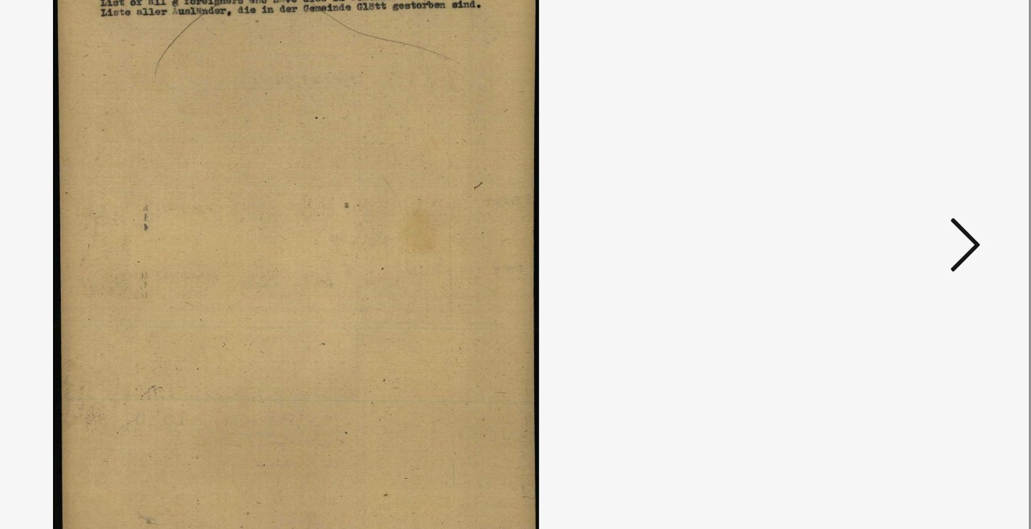
click at [879, 208] on button at bounding box center [892, 228] width 26 height 41
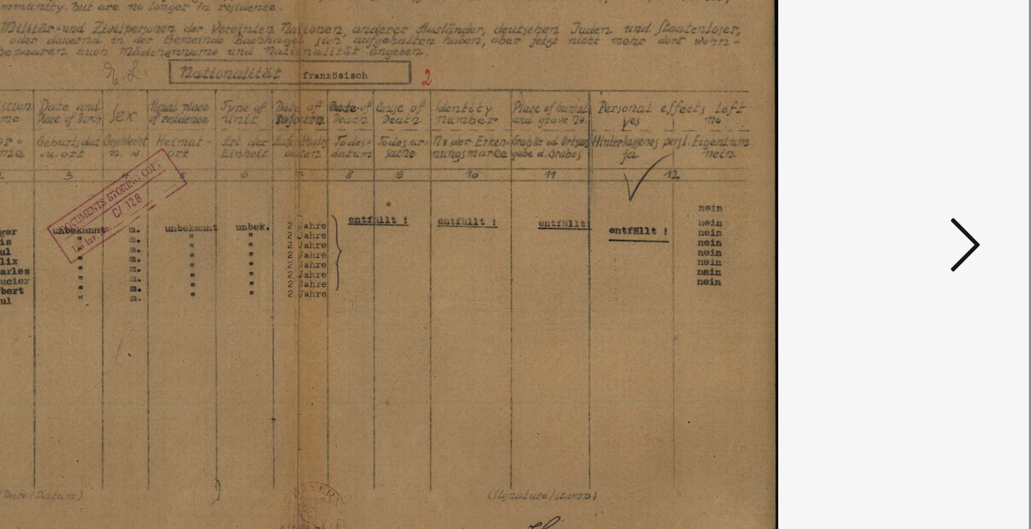
click at [879, 208] on button at bounding box center [892, 228] width 26 height 41
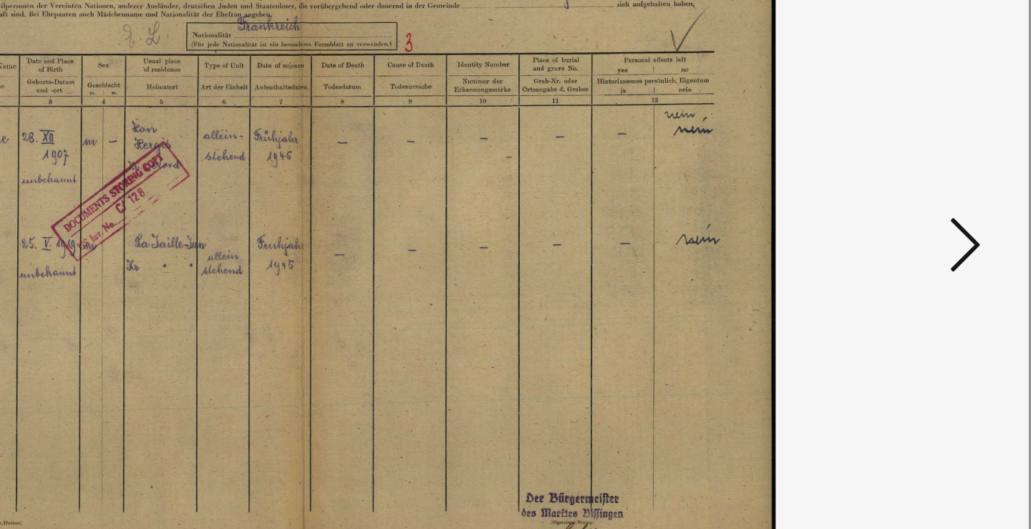
click at [879, 208] on button at bounding box center [892, 228] width 26 height 41
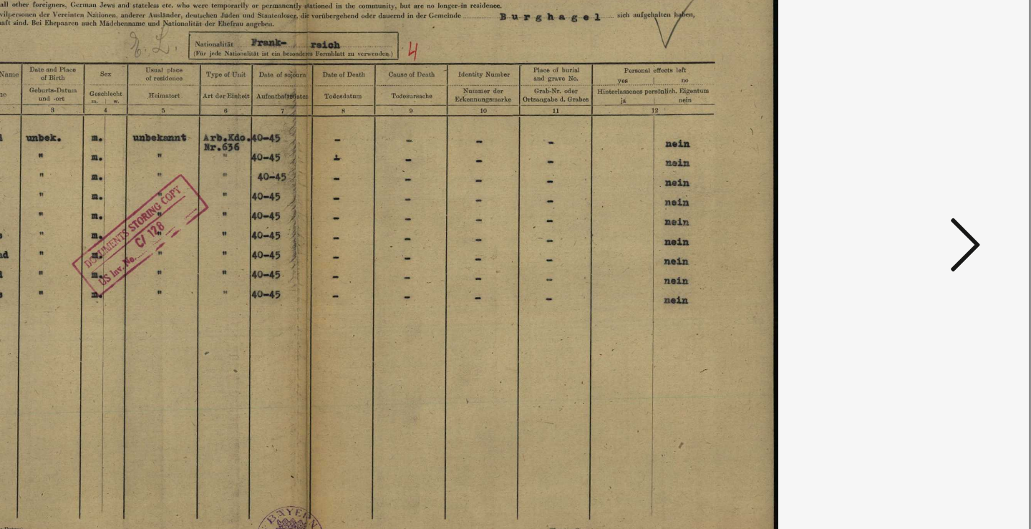
click at [879, 208] on button at bounding box center [892, 228] width 26 height 41
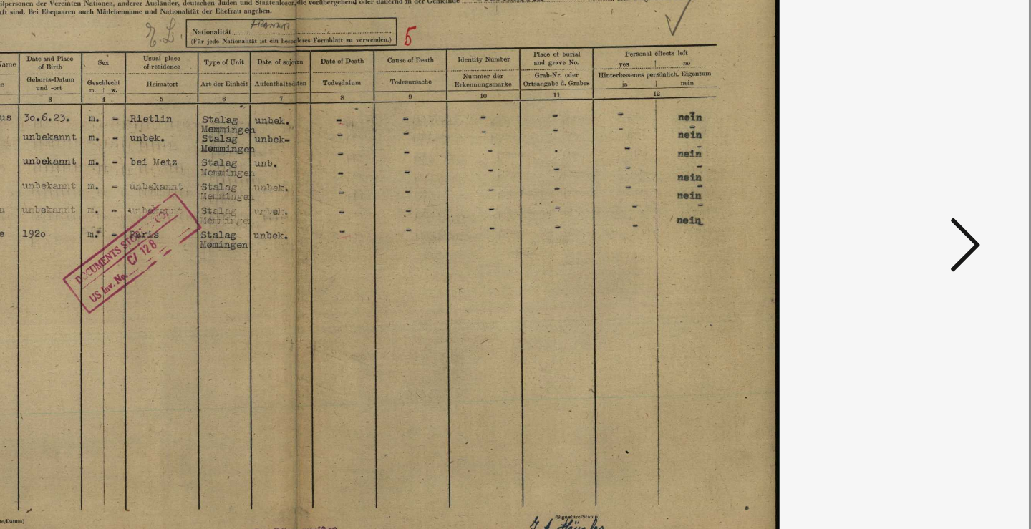
click at [879, 208] on button at bounding box center [892, 228] width 26 height 41
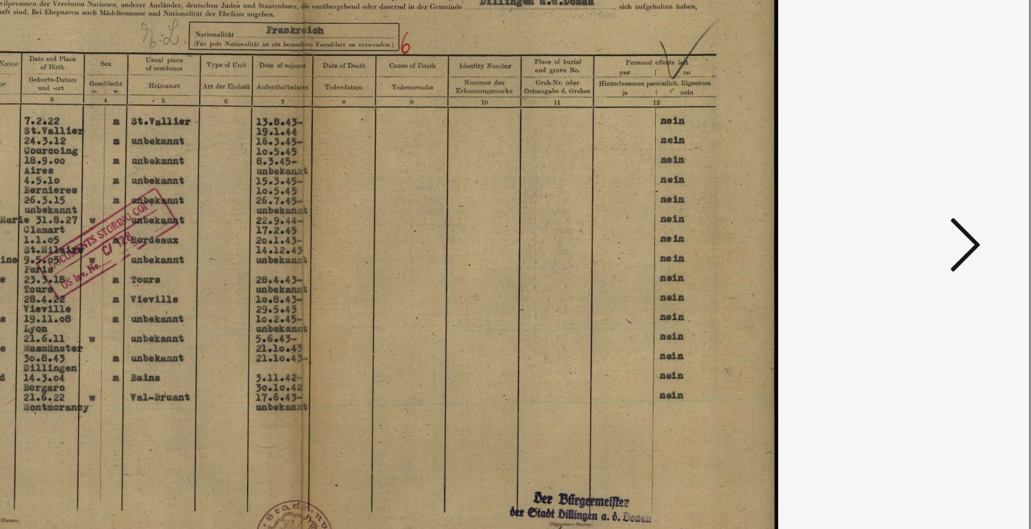
click at [879, 208] on button at bounding box center [892, 228] width 26 height 41
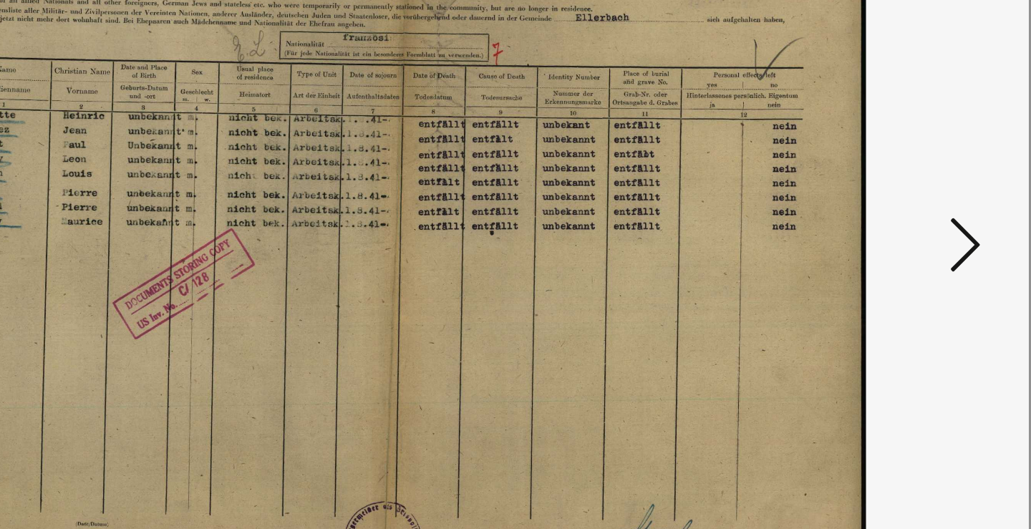
click at [879, 208] on button at bounding box center [892, 228] width 26 height 41
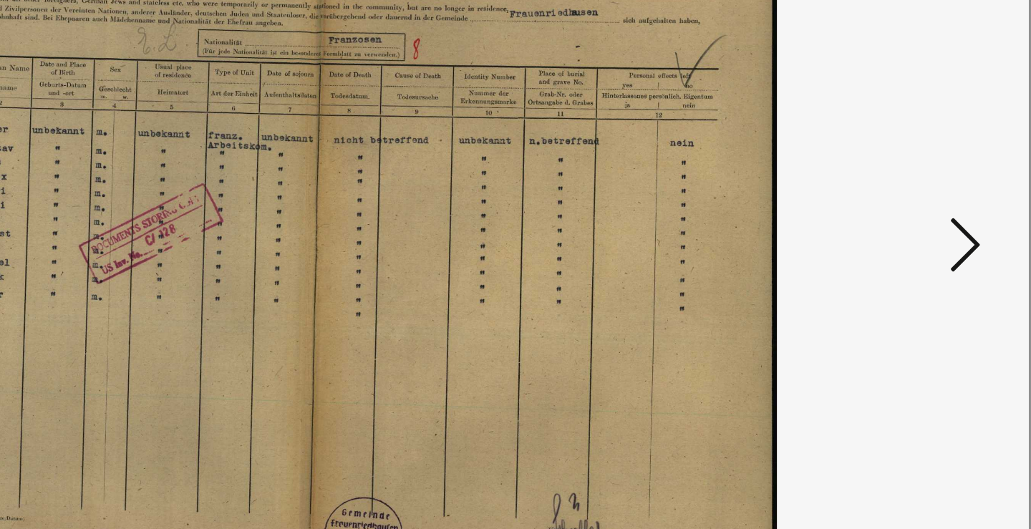
click at [879, 208] on button at bounding box center [892, 228] width 26 height 41
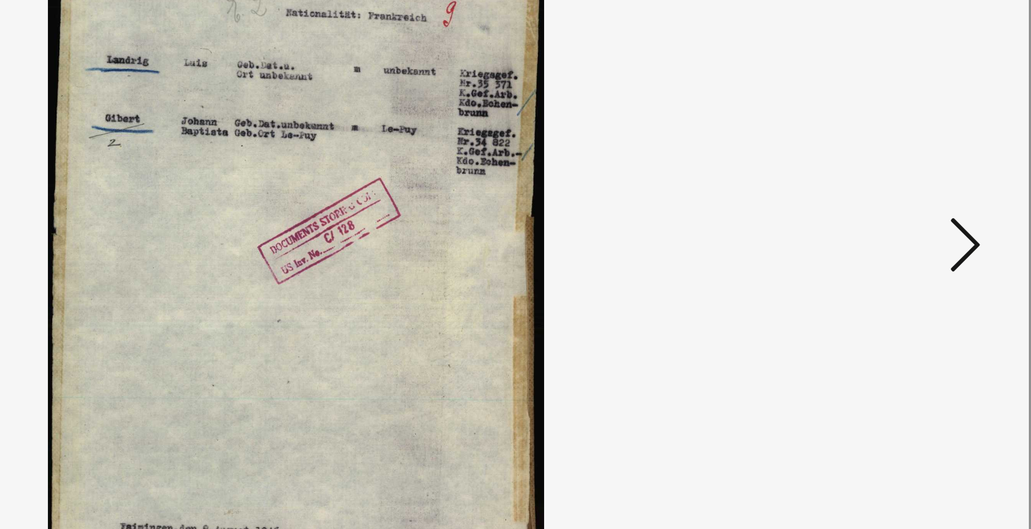
click at [879, 208] on button at bounding box center [892, 228] width 26 height 41
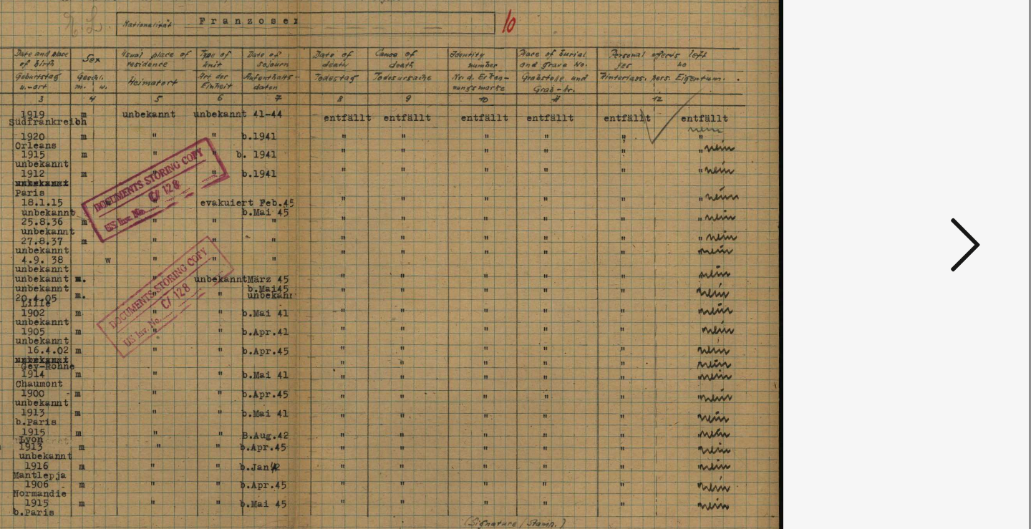
click at [879, 208] on button at bounding box center [892, 228] width 26 height 41
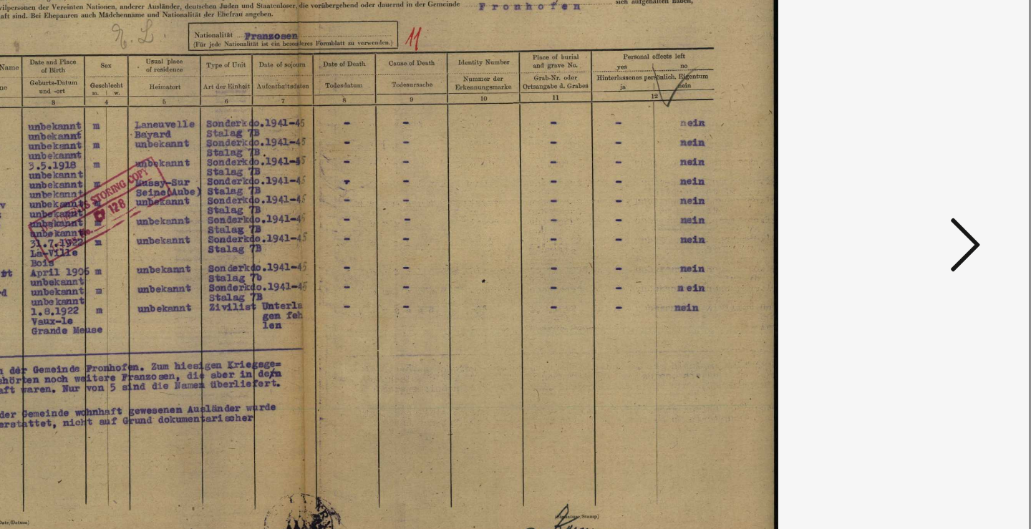
click at [879, 208] on button at bounding box center [892, 228] width 26 height 41
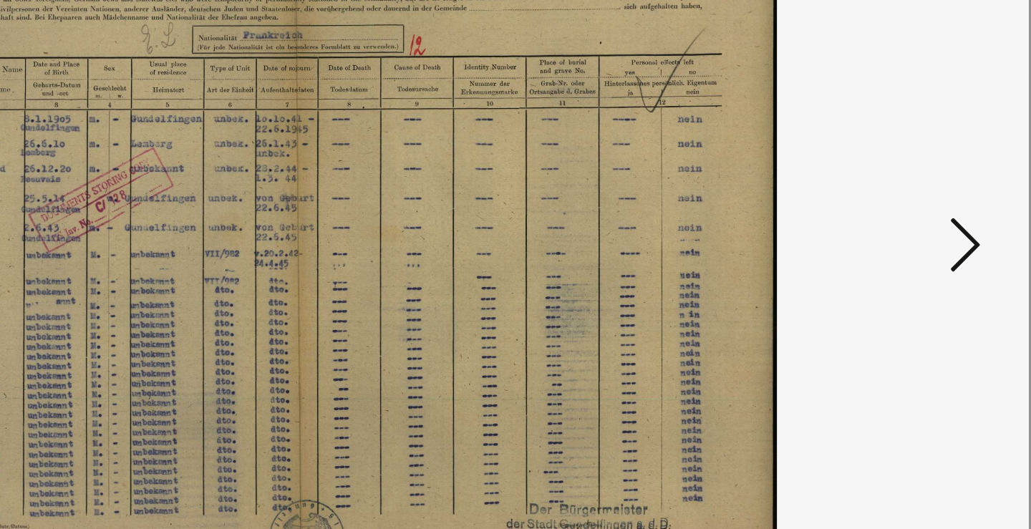
click at [879, 208] on button at bounding box center [892, 228] width 26 height 41
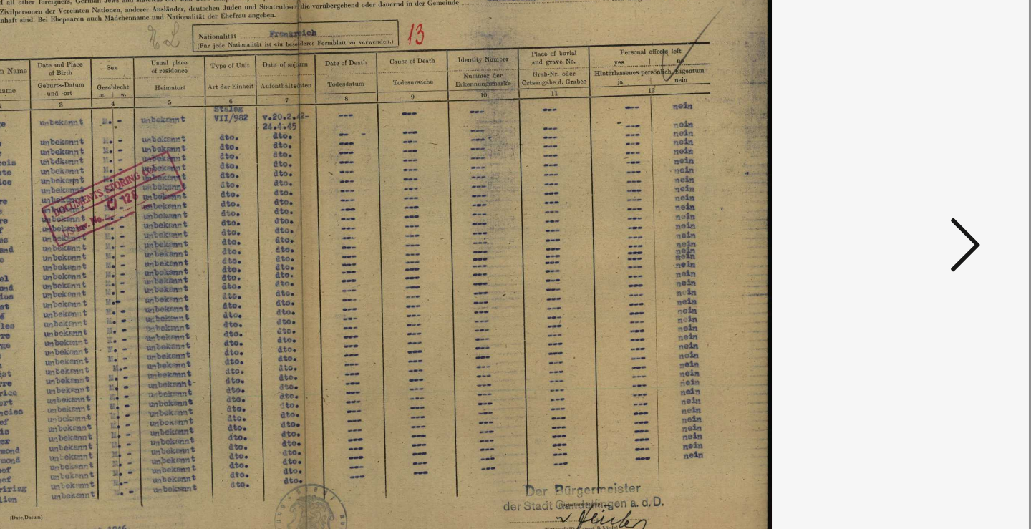
click at [879, 208] on button at bounding box center [892, 228] width 26 height 41
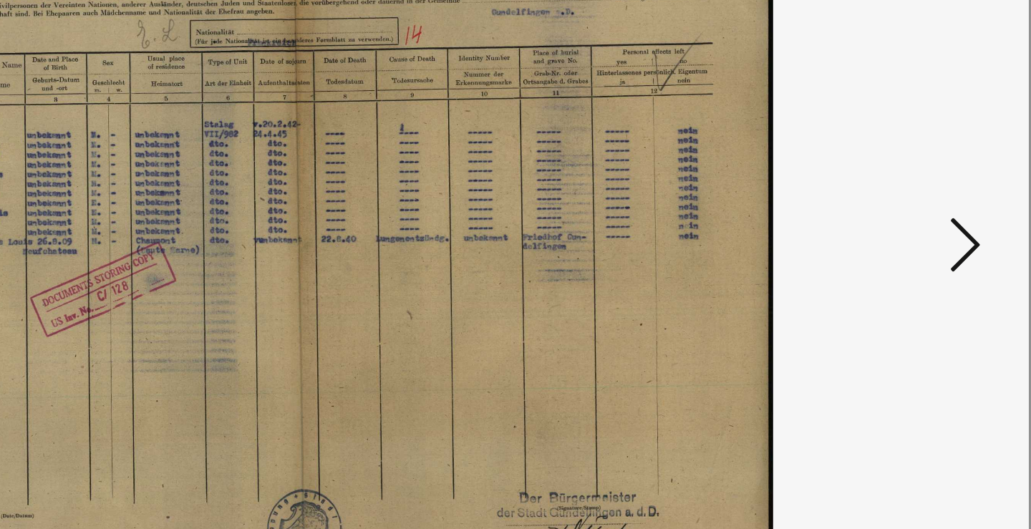
click at [879, 208] on button at bounding box center [892, 228] width 26 height 41
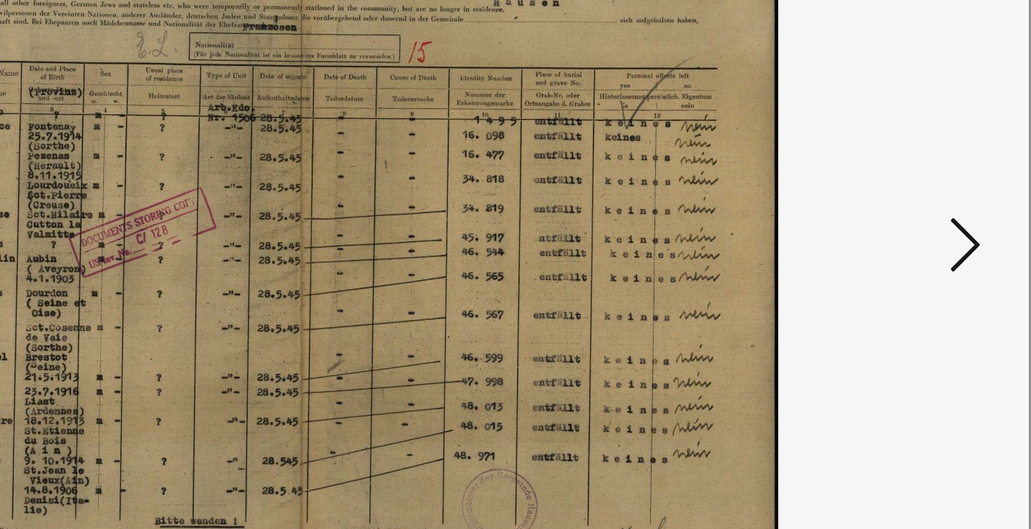
click at [879, 208] on button at bounding box center [892, 228] width 26 height 41
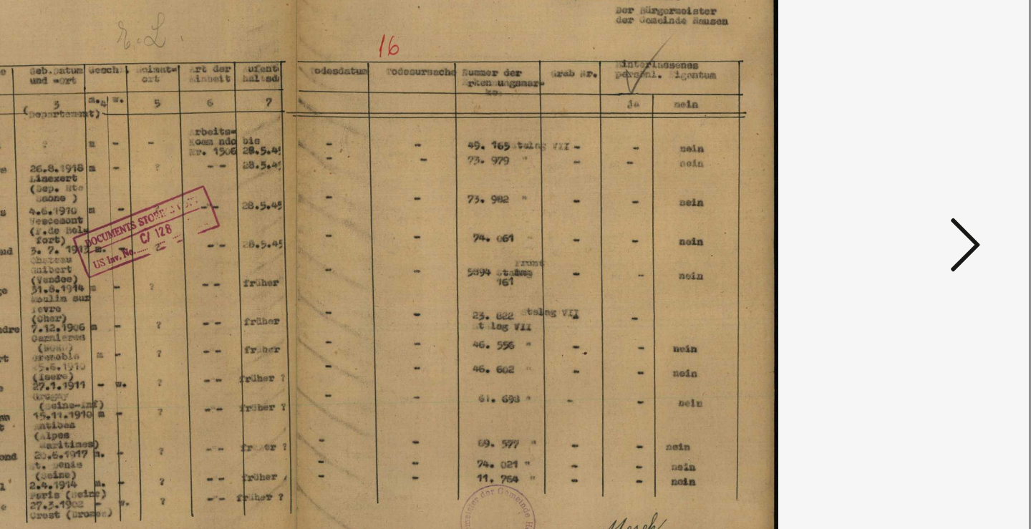
click at [879, 208] on button at bounding box center [892, 228] width 26 height 41
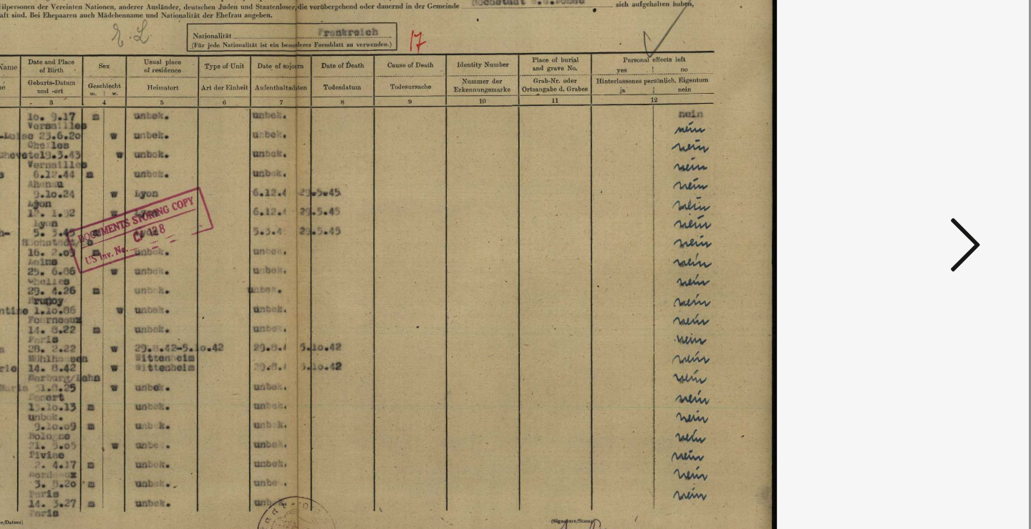
click at [879, 208] on button at bounding box center [892, 228] width 26 height 41
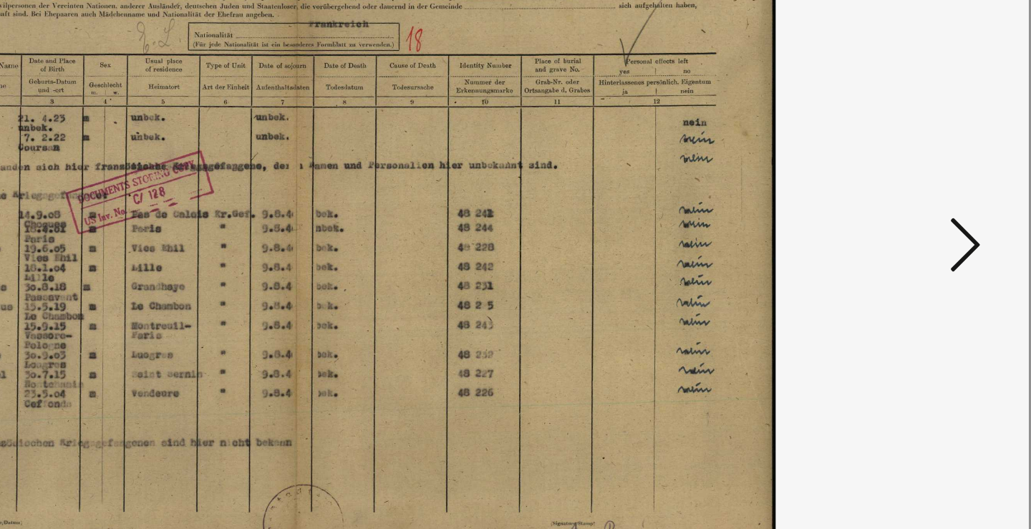
click at [879, 208] on button at bounding box center [892, 228] width 26 height 41
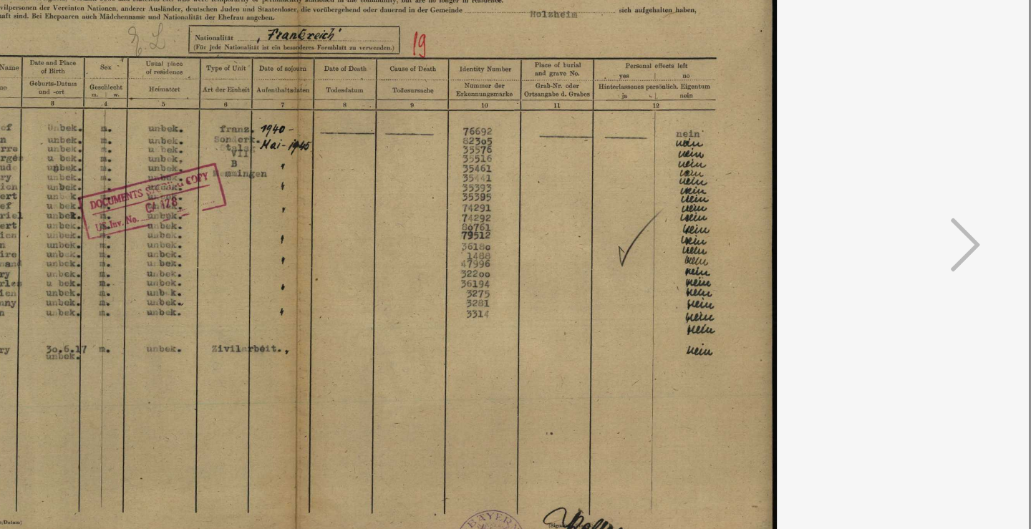
click at [883, 210] on icon at bounding box center [891, 227] width 17 height 34
click at [960, 255] on div at bounding box center [515, 264] width 1031 height 529
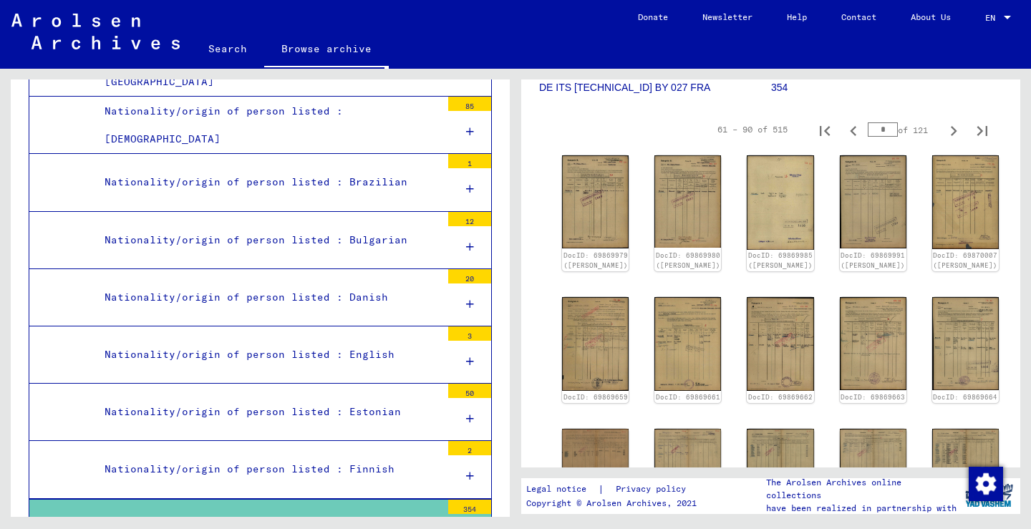
click at [938, 115] on div "61 – 90 of 515 * of 121" at bounding box center [848, 129] width 296 height 29
click at [952, 121] on icon "Next page" at bounding box center [953, 131] width 20 height 20
type input "*"
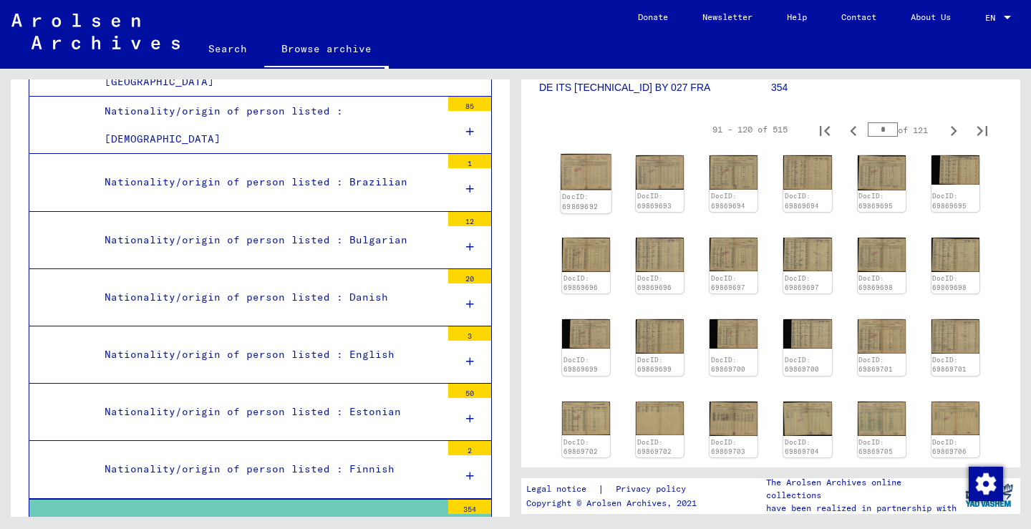
click at [586, 154] on img at bounding box center [585, 172] width 51 height 36
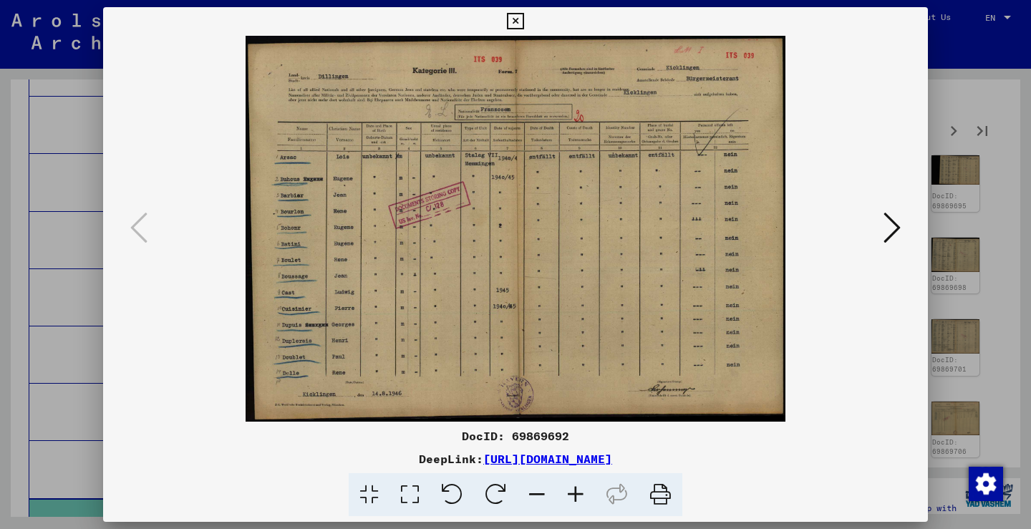
click at [879, 240] on button at bounding box center [892, 228] width 26 height 41
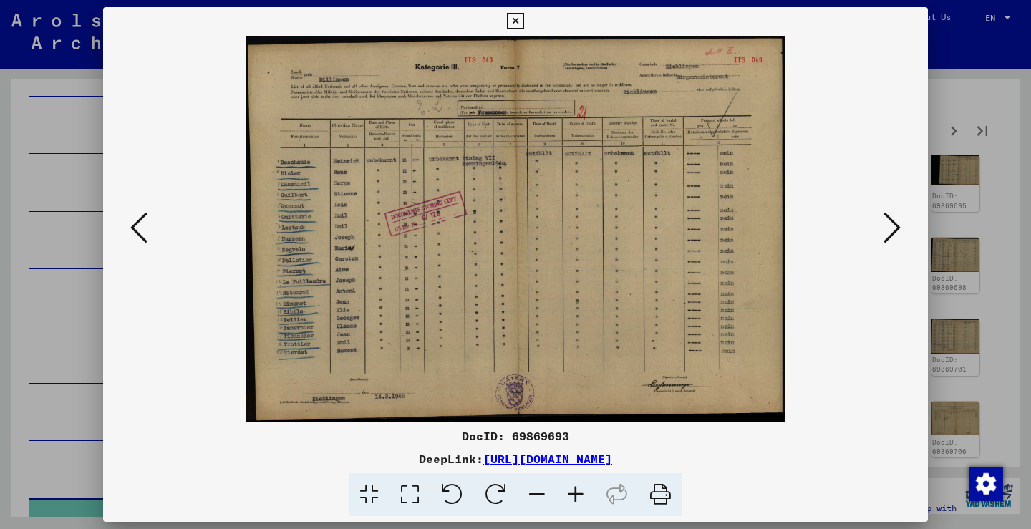
click at [879, 240] on button at bounding box center [892, 228] width 26 height 41
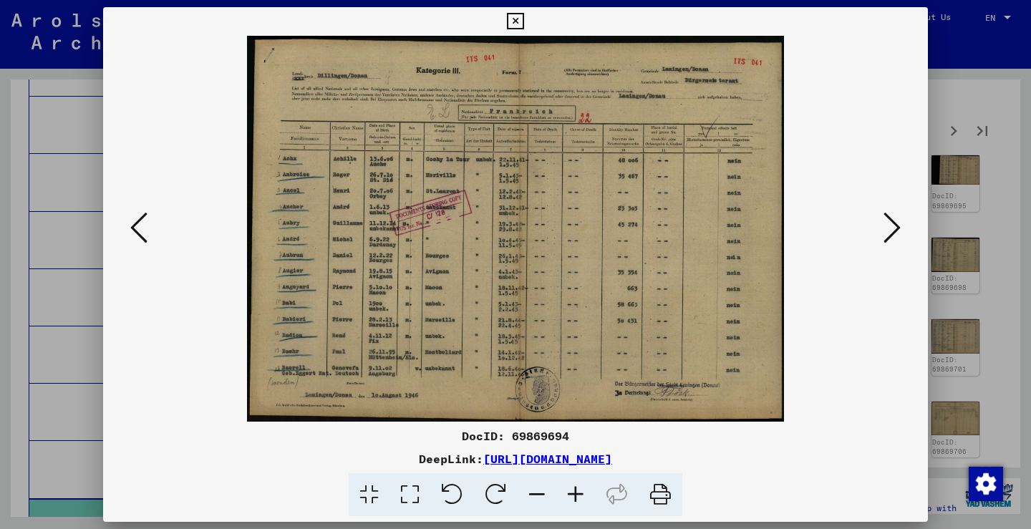
click at [879, 240] on button at bounding box center [892, 228] width 26 height 41
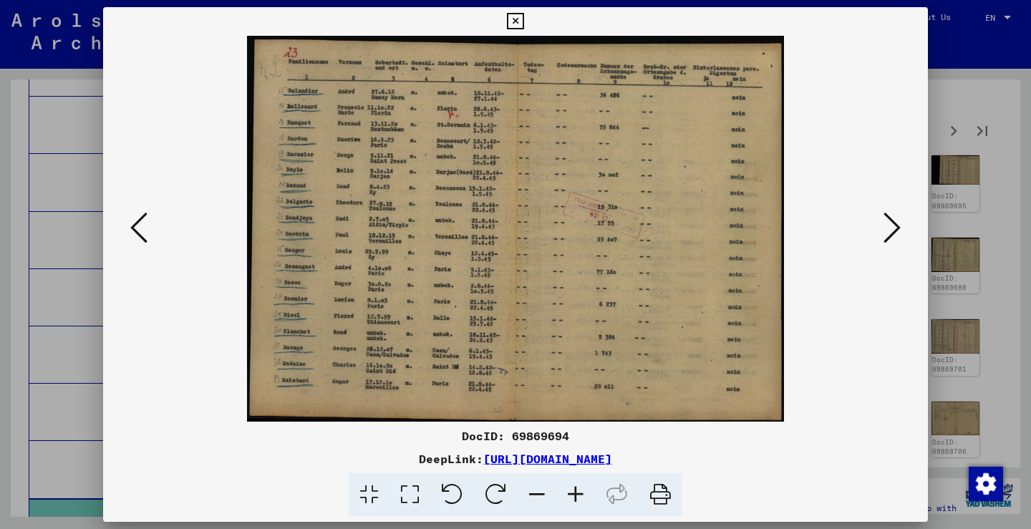
click at [879, 240] on button at bounding box center [892, 228] width 26 height 41
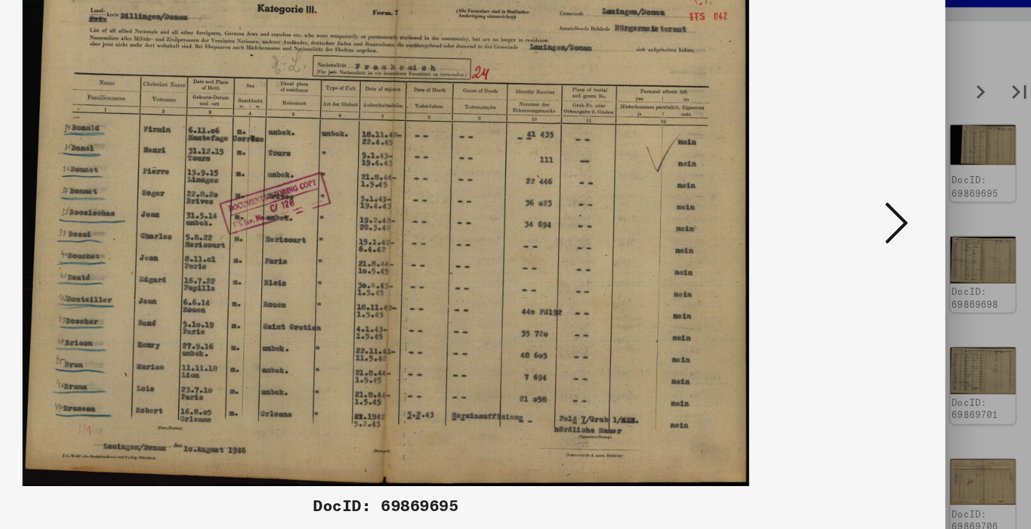
click at [879, 208] on button at bounding box center [892, 228] width 26 height 41
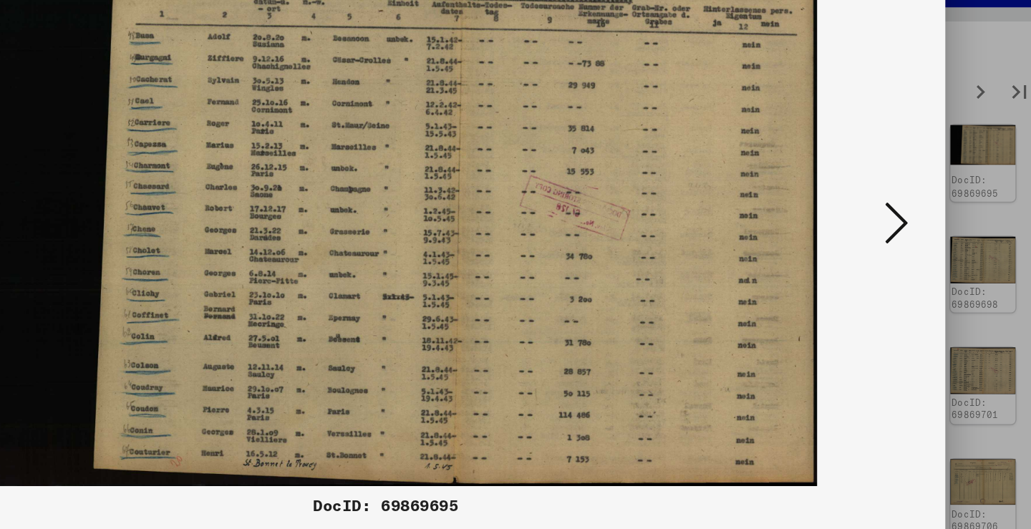
click at [879, 208] on button at bounding box center [892, 228] width 26 height 41
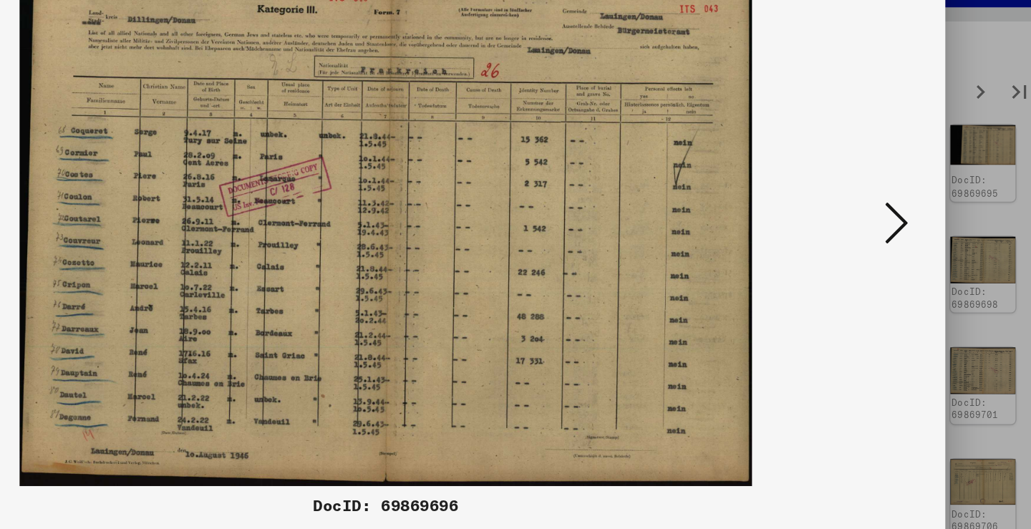
click at [879, 208] on button at bounding box center [892, 228] width 26 height 41
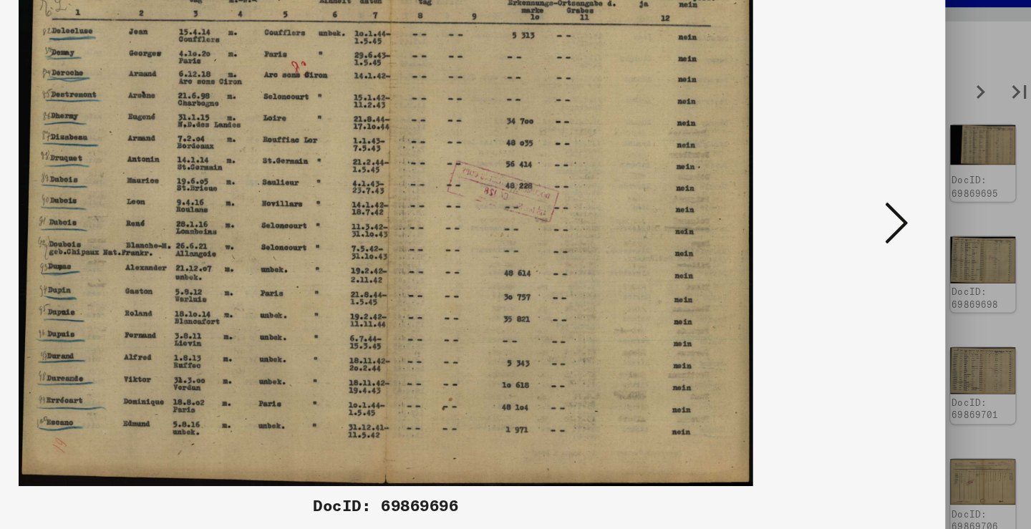
click at [879, 208] on button at bounding box center [892, 228] width 26 height 41
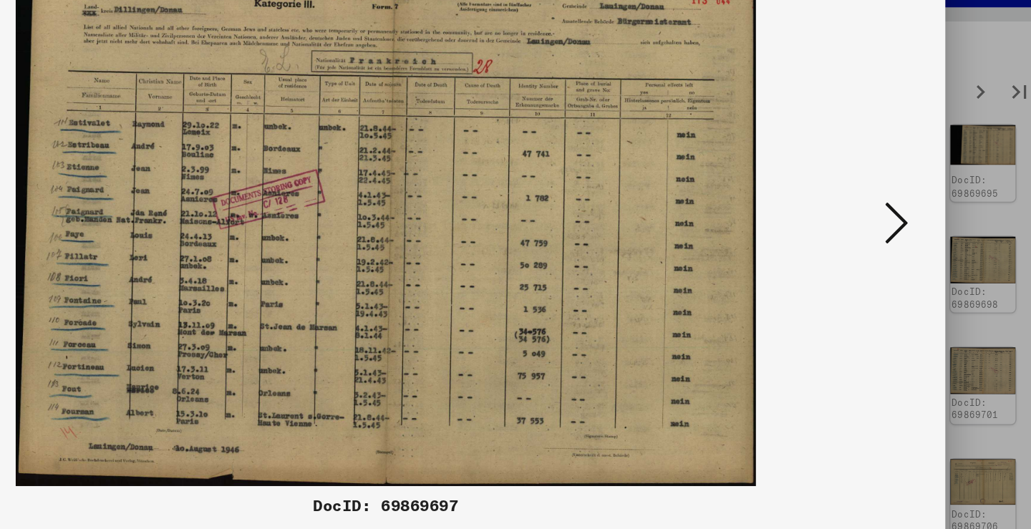
click at [879, 208] on button at bounding box center [892, 228] width 26 height 41
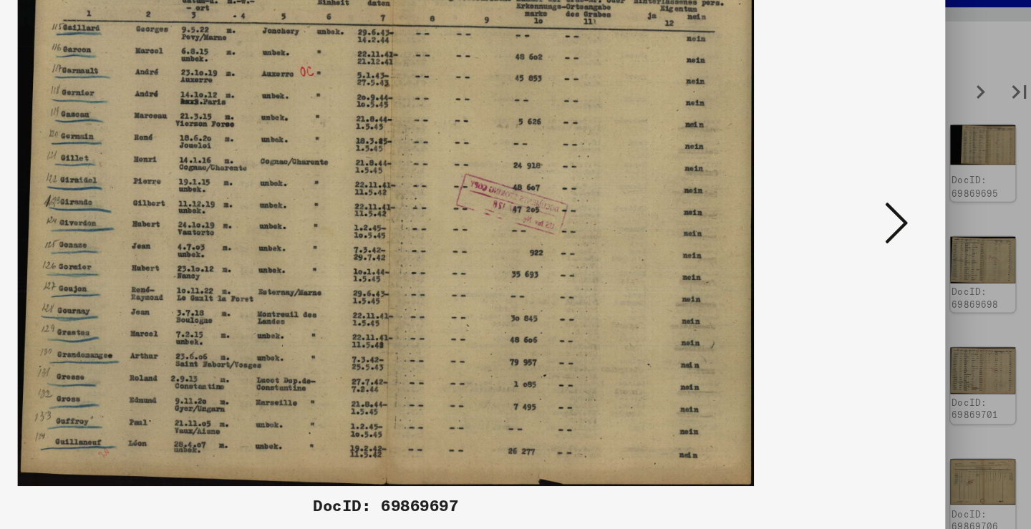
click at [879, 208] on button at bounding box center [892, 228] width 26 height 41
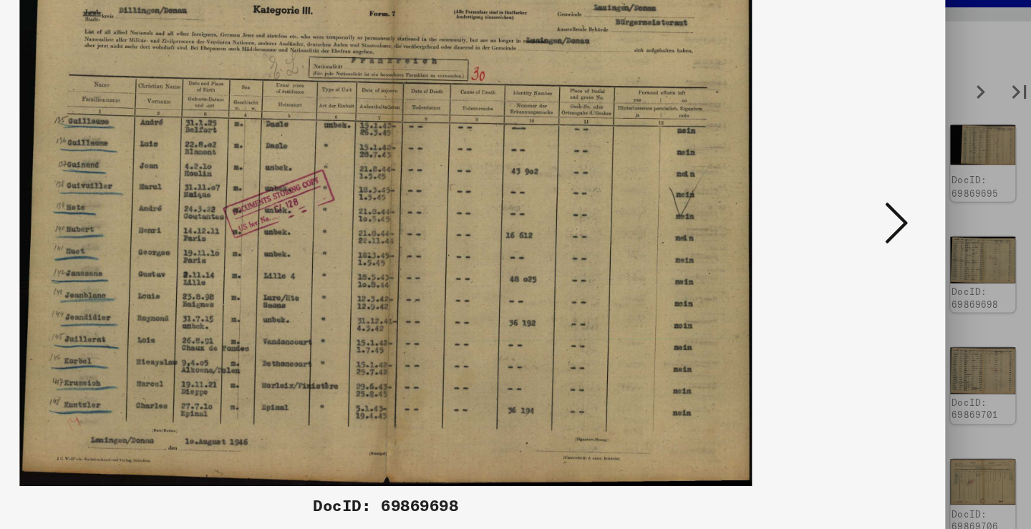
click at [879, 208] on button at bounding box center [892, 228] width 26 height 41
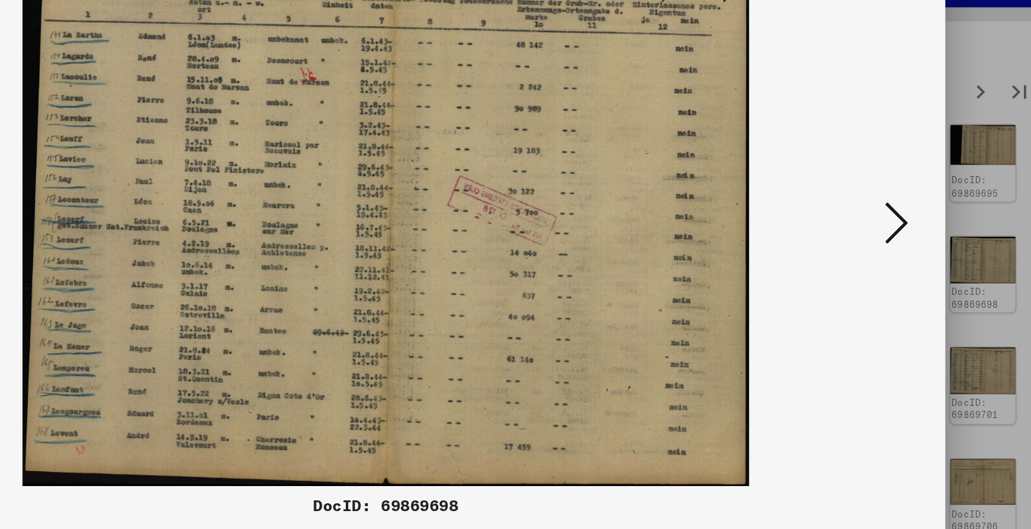
click at [879, 208] on button at bounding box center [892, 228] width 26 height 41
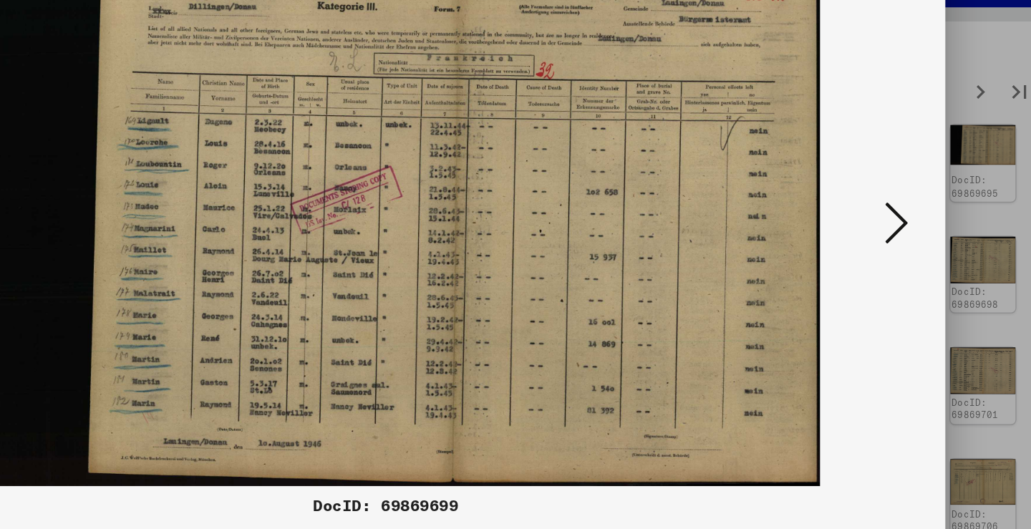
click at [879, 208] on button at bounding box center [892, 228] width 26 height 41
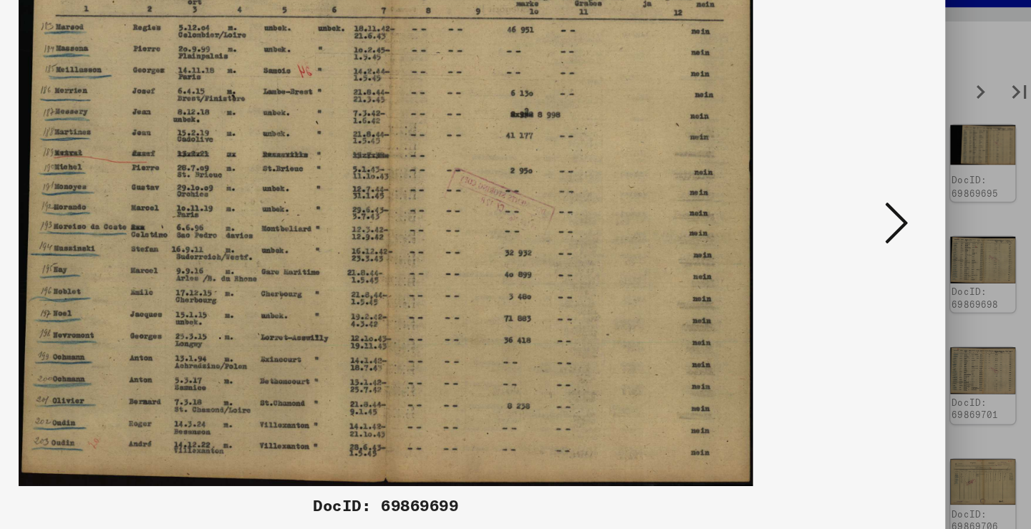
click at [879, 208] on button at bounding box center [892, 228] width 26 height 41
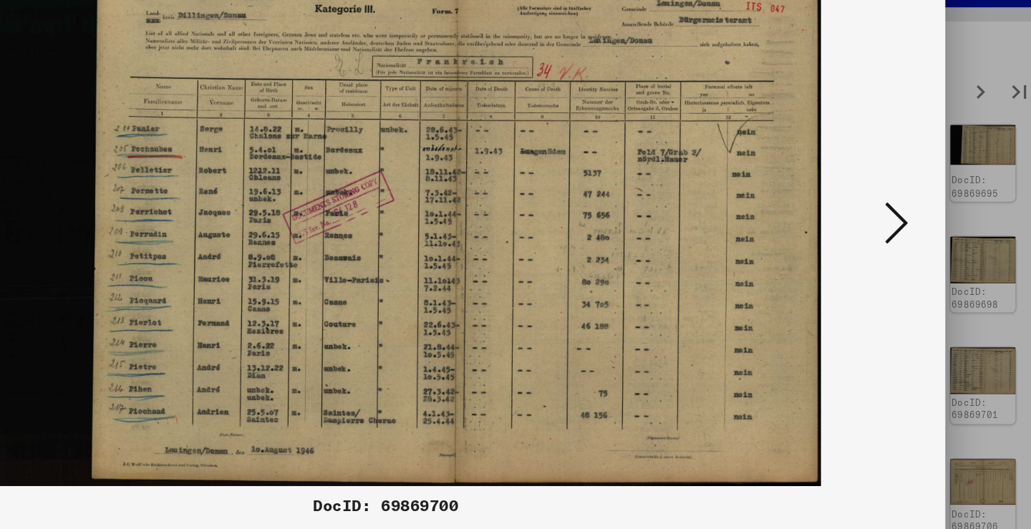
click at [879, 208] on button at bounding box center [892, 228] width 26 height 41
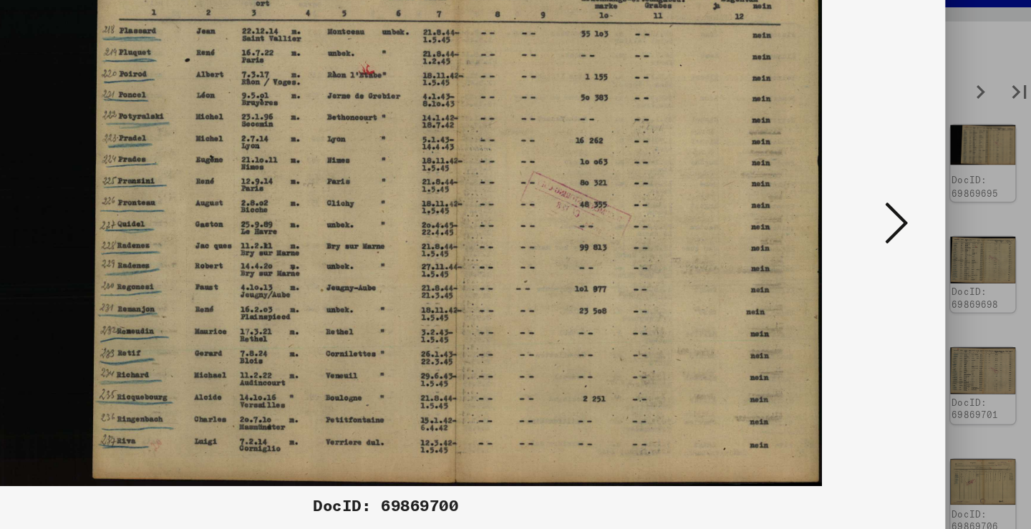
click at [879, 208] on button at bounding box center [892, 228] width 26 height 41
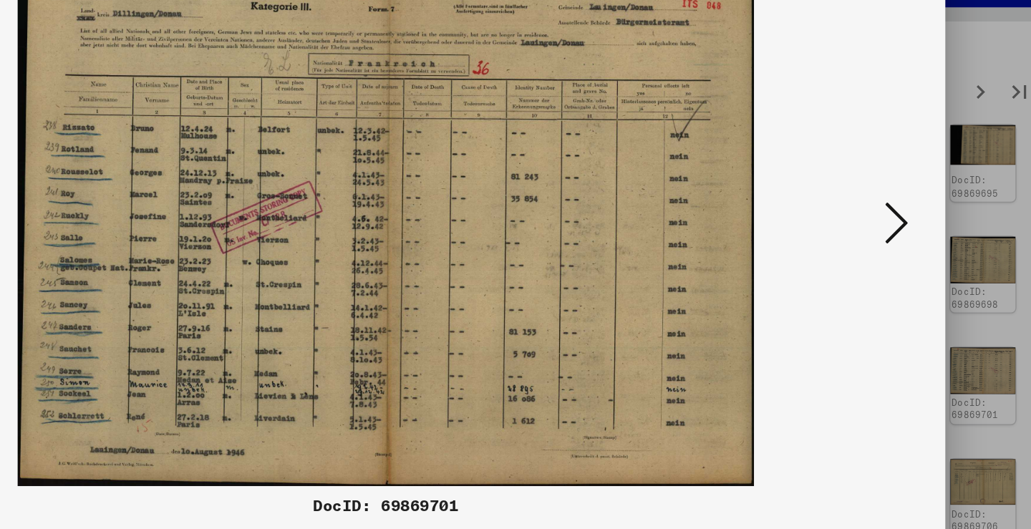
click at [879, 208] on button at bounding box center [892, 228] width 26 height 41
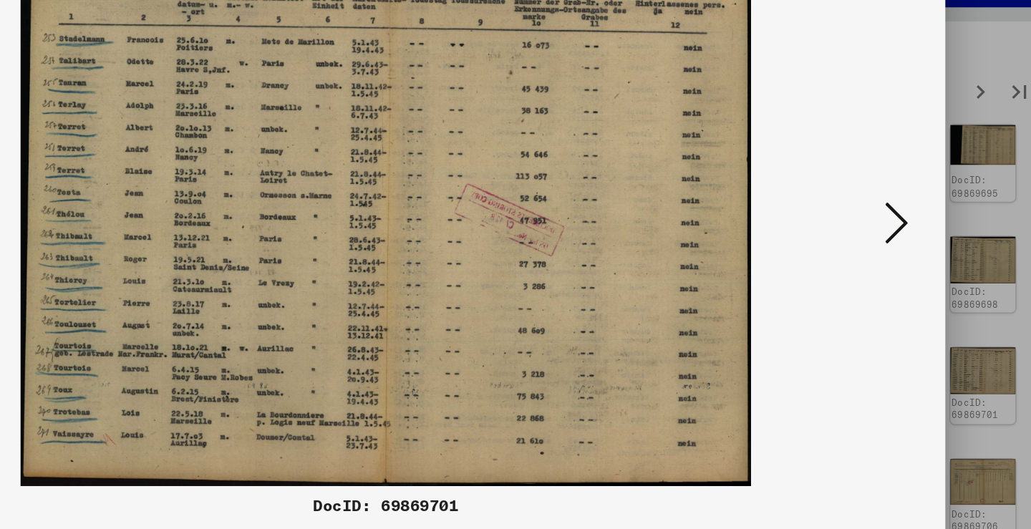
click at [879, 208] on button at bounding box center [892, 228] width 26 height 41
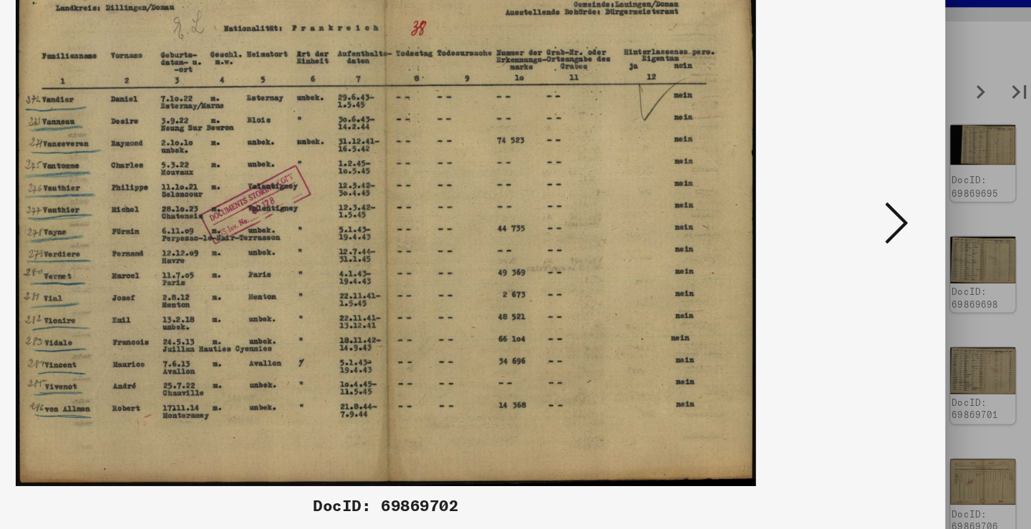
click at [879, 208] on button at bounding box center [892, 228] width 26 height 41
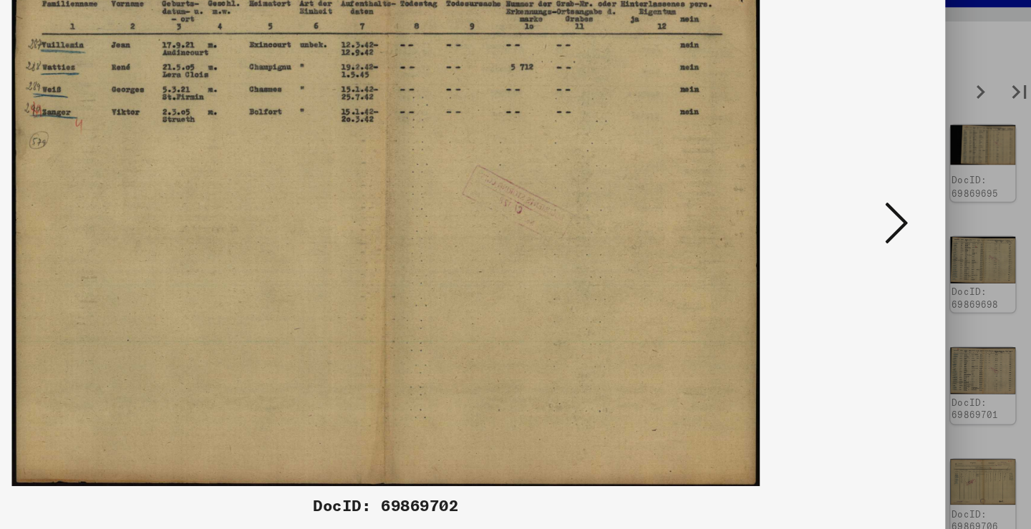
click at [879, 208] on button at bounding box center [892, 228] width 26 height 41
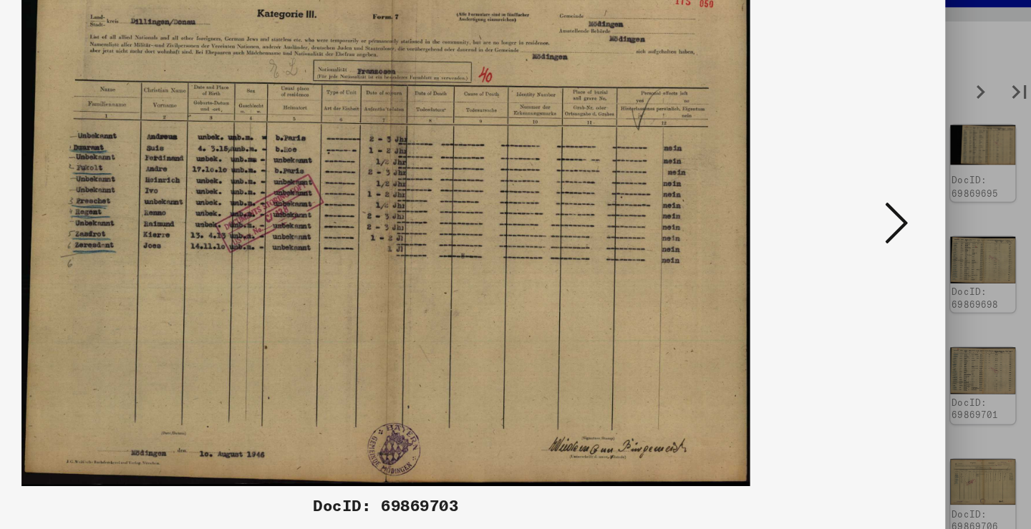
click at [879, 208] on button at bounding box center [892, 228] width 26 height 41
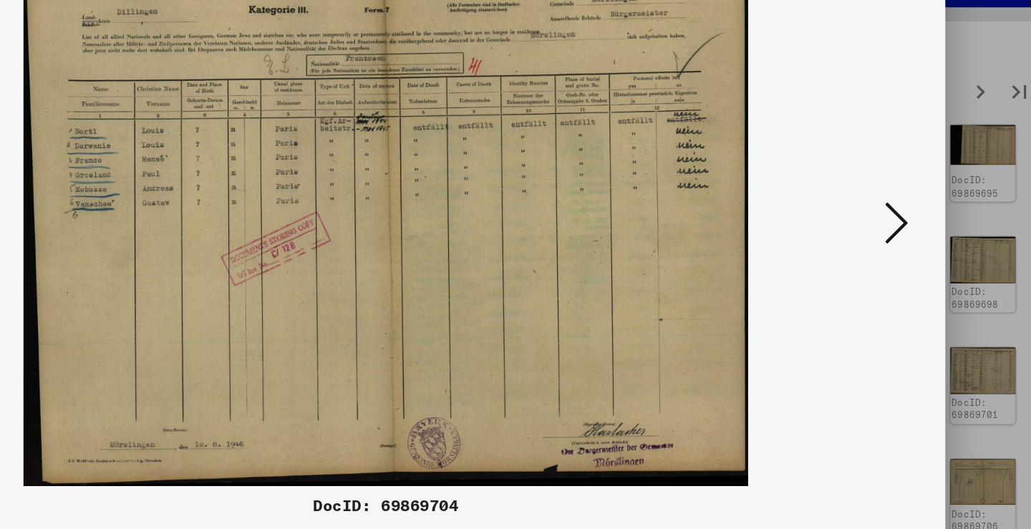
click at [879, 208] on button at bounding box center [892, 228] width 26 height 41
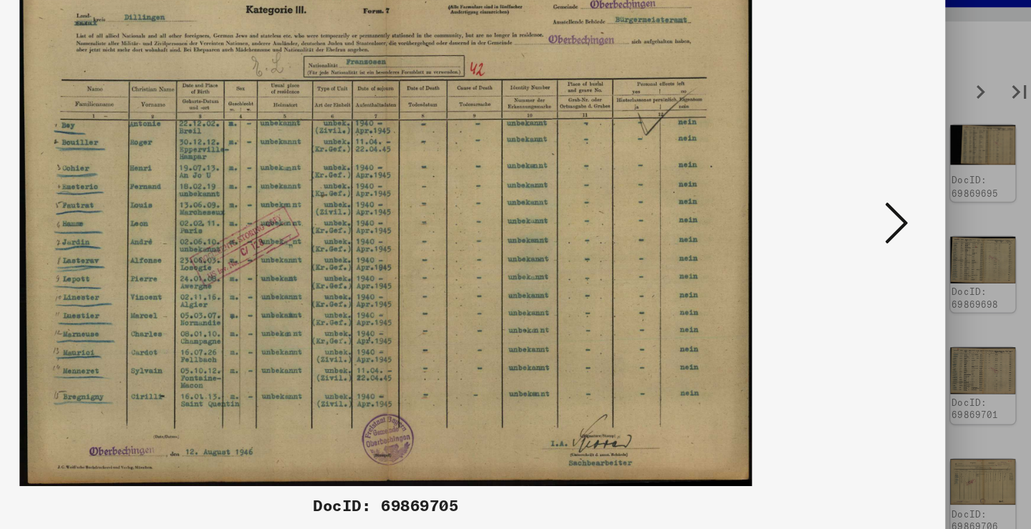
click at [879, 208] on button at bounding box center [892, 228] width 26 height 41
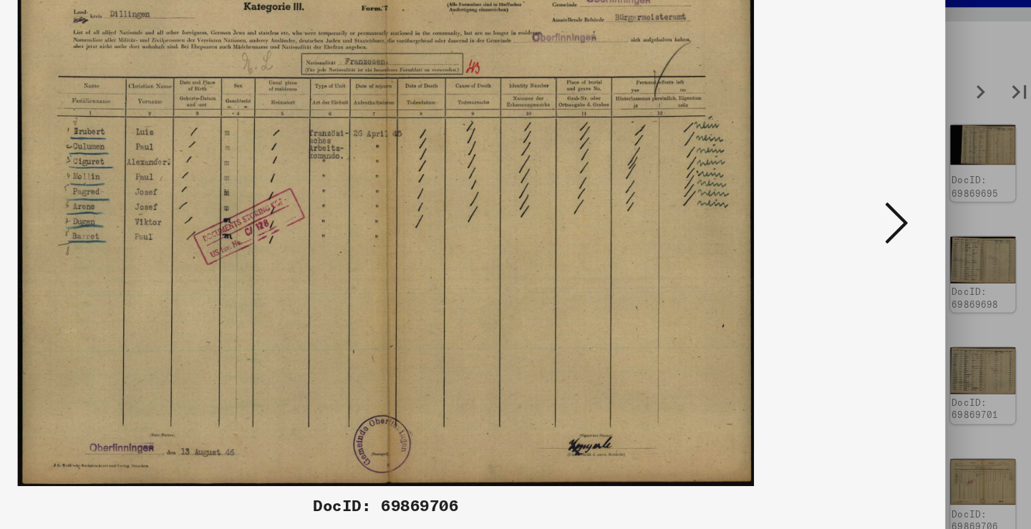
click at [879, 208] on button at bounding box center [892, 228] width 26 height 41
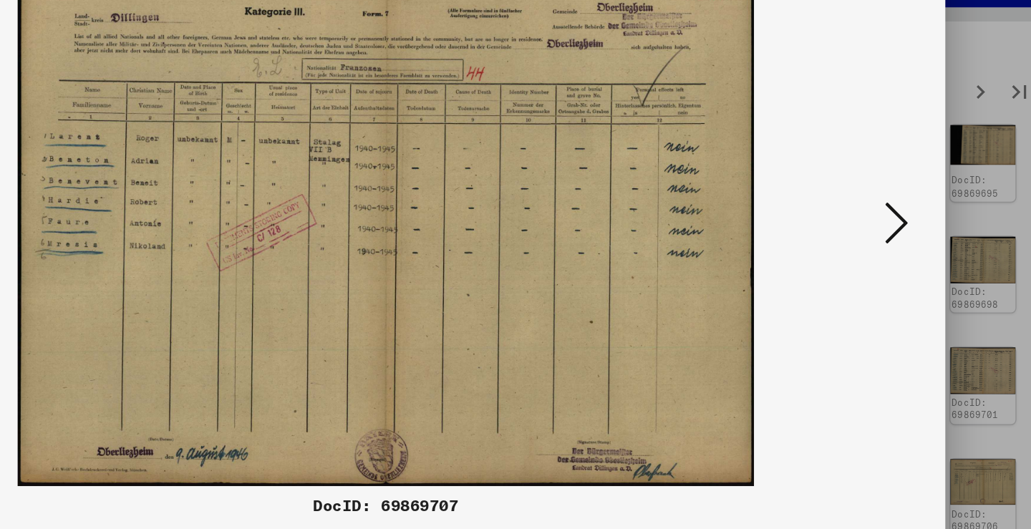
click at [879, 208] on button at bounding box center [892, 228] width 26 height 41
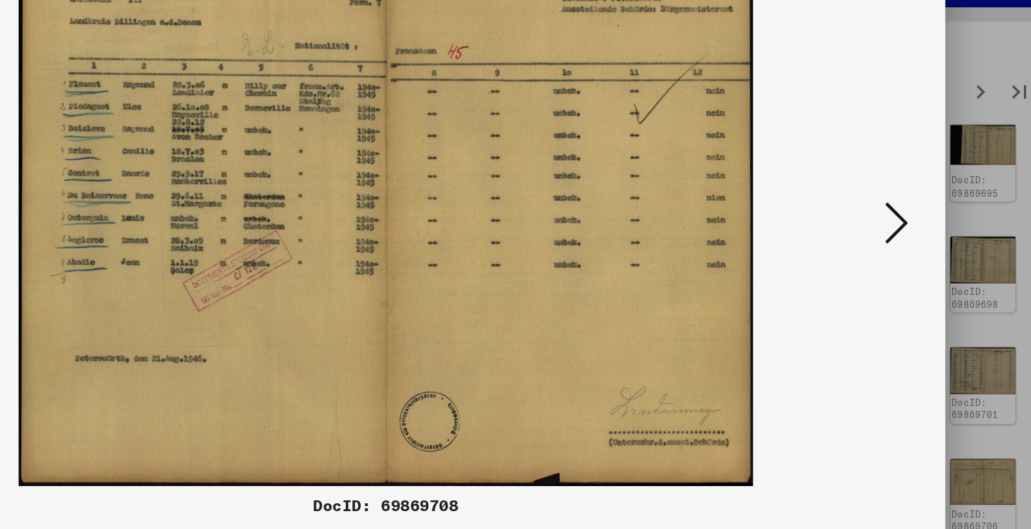
click at [879, 208] on button at bounding box center [892, 228] width 26 height 41
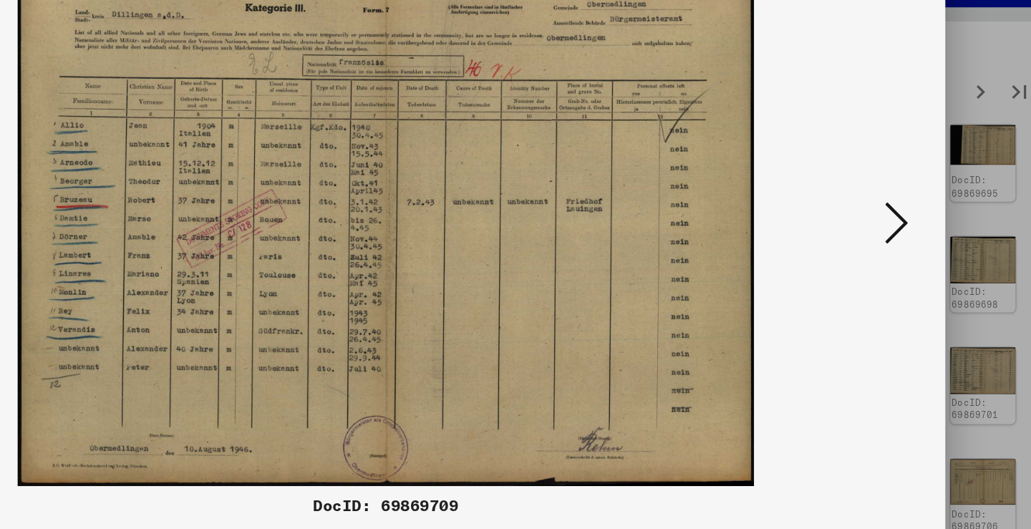
click at [879, 208] on button at bounding box center [892, 228] width 26 height 41
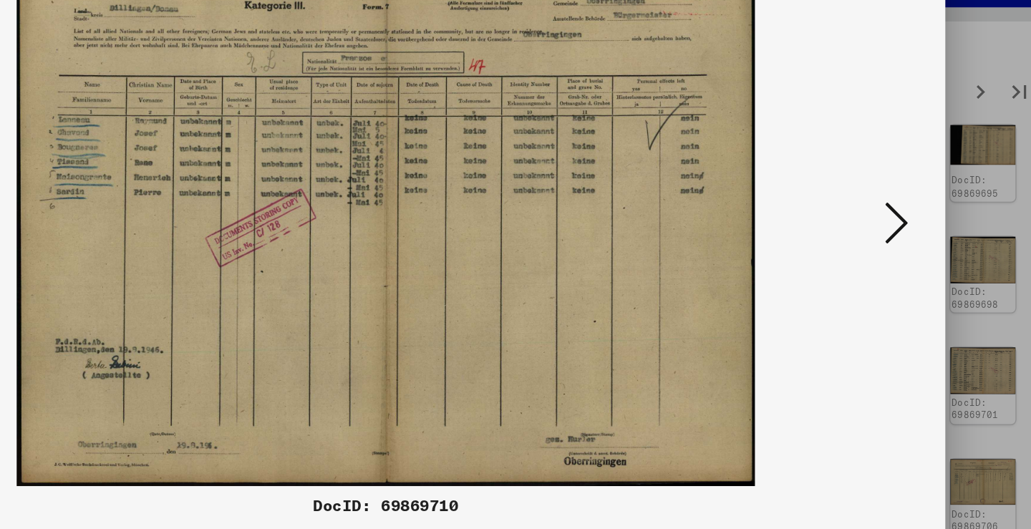
click at [879, 208] on button at bounding box center [892, 228] width 26 height 41
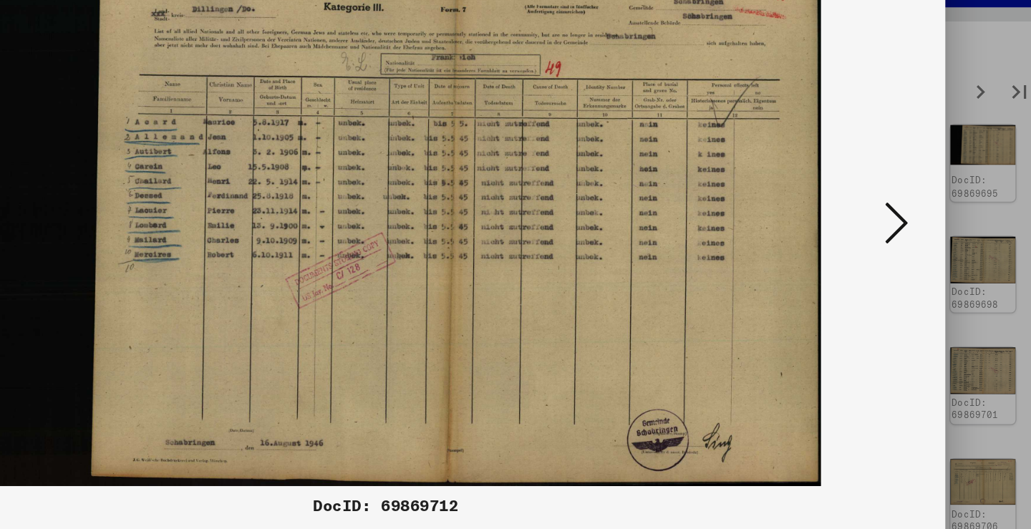
click at [879, 208] on button at bounding box center [892, 228] width 26 height 41
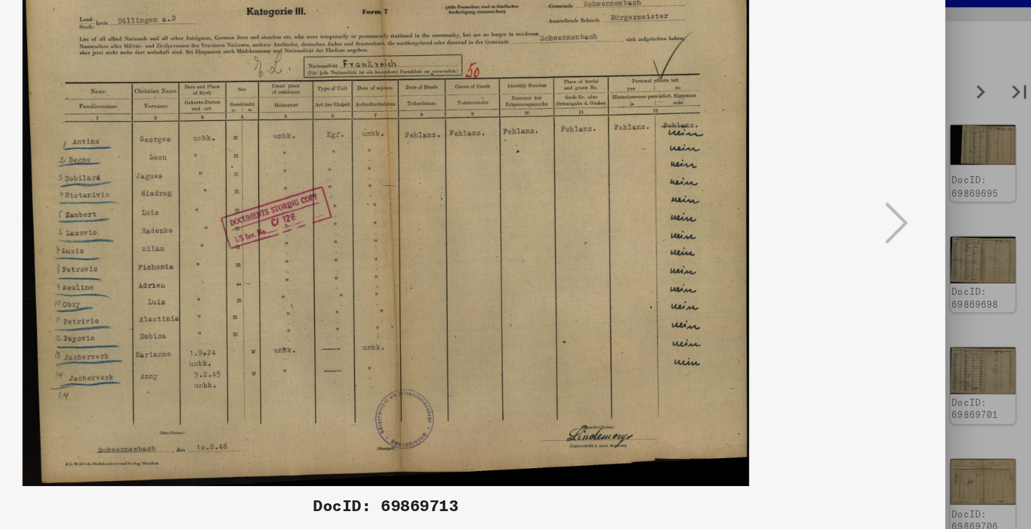
click at [704, 168] on div at bounding box center [515, 264] width 1031 height 529
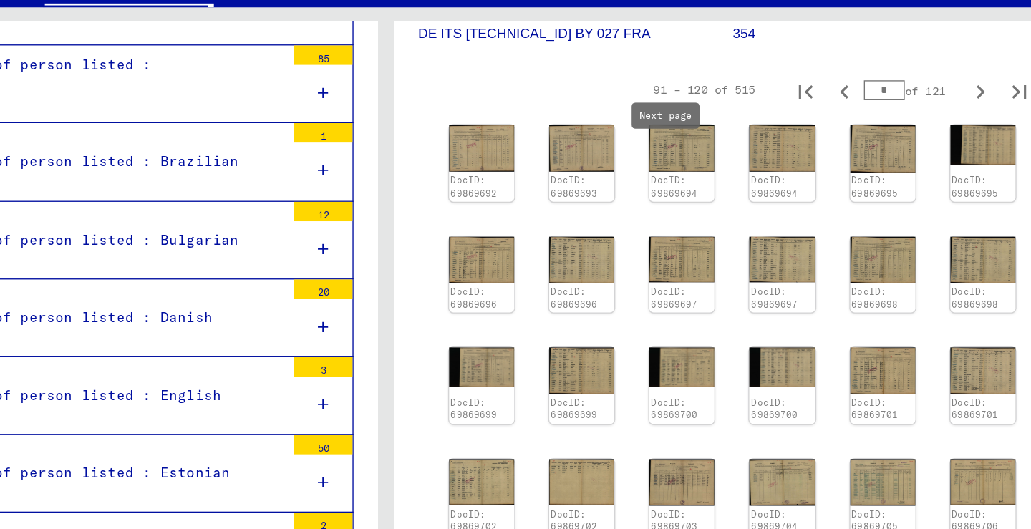
click at [943, 121] on icon "Next page" at bounding box center [953, 131] width 20 height 20
type input "*"
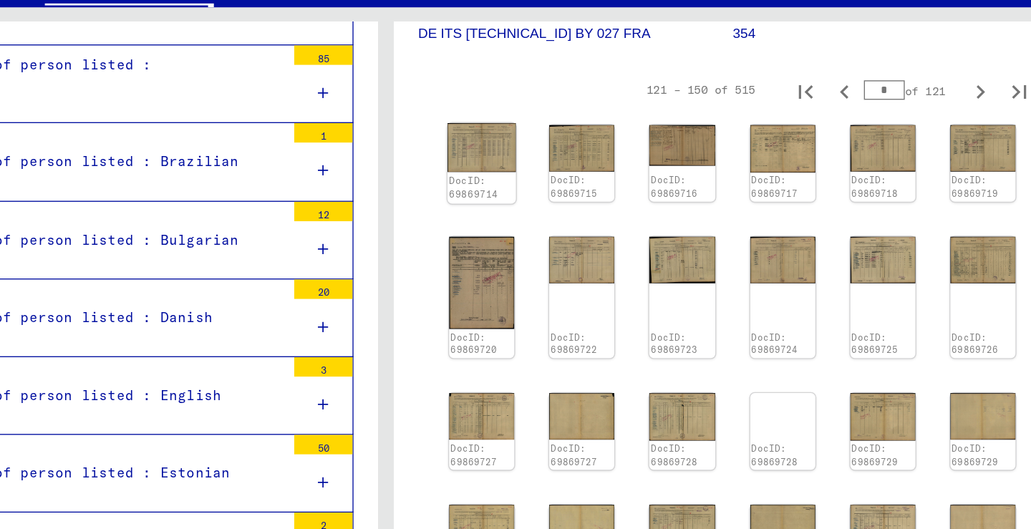
click at [560, 154] on img at bounding box center [585, 172] width 51 height 36
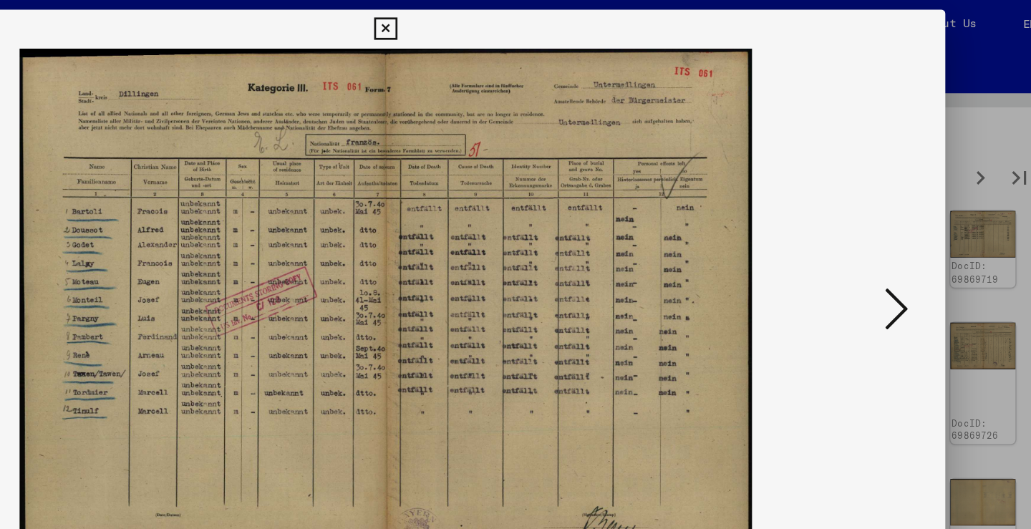
click at [879, 214] on button at bounding box center [892, 228] width 26 height 41
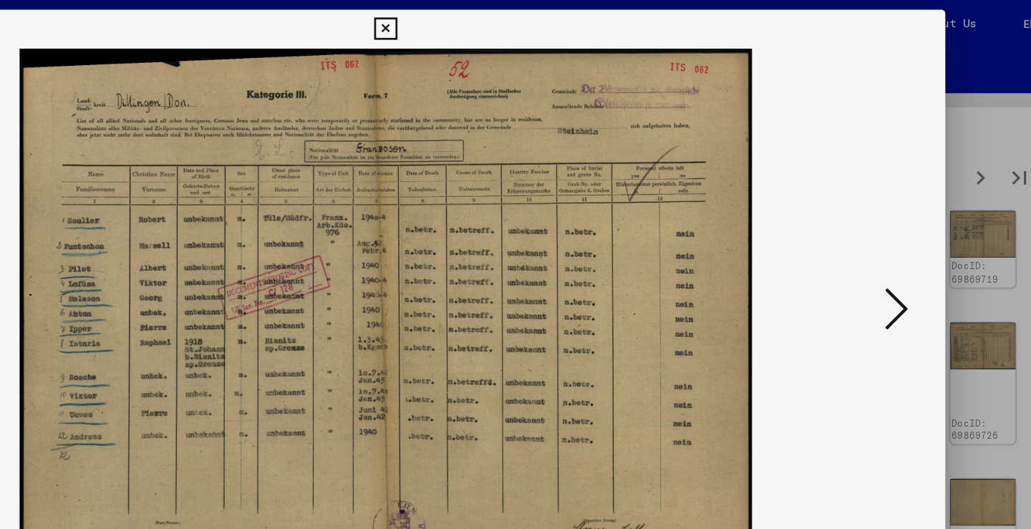
click at [879, 214] on button at bounding box center [892, 228] width 26 height 41
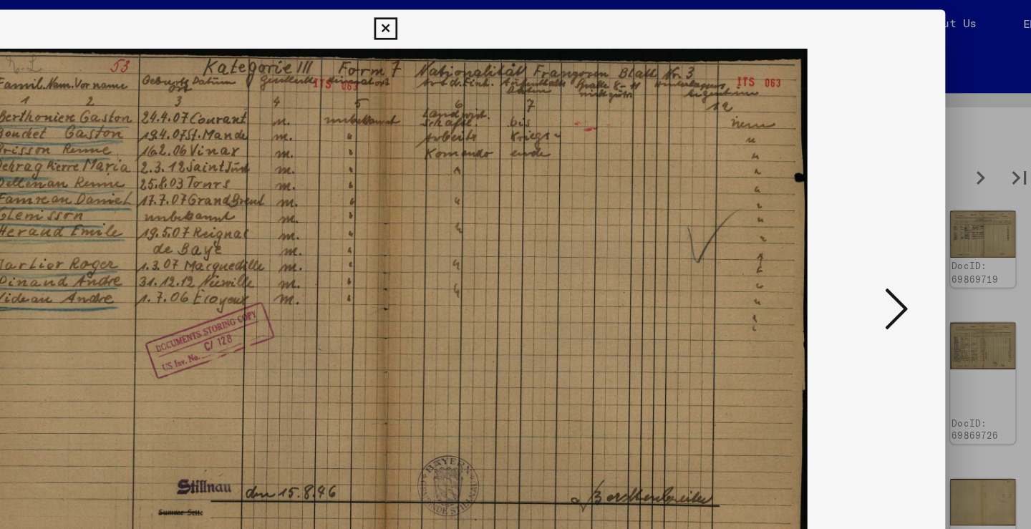
click at [879, 214] on button at bounding box center [892, 228] width 26 height 41
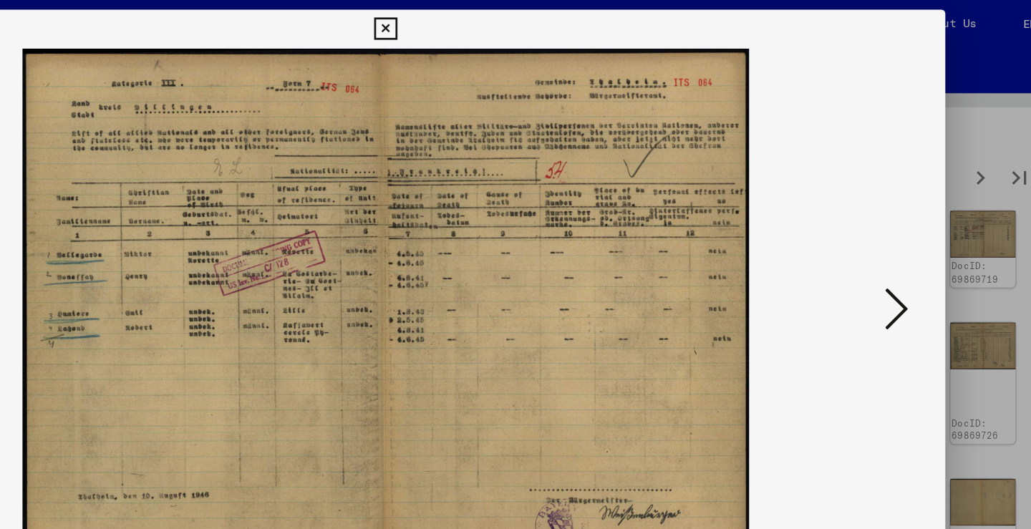
click at [879, 214] on button at bounding box center [892, 228] width 26 height 41
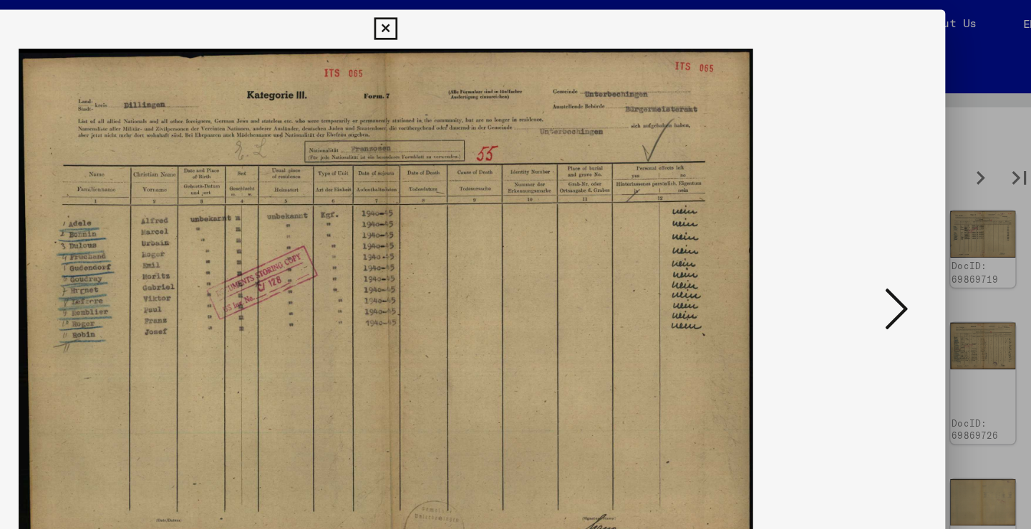
click at [879, 214] on button at bounding box center [892, 228] width 26 height 41
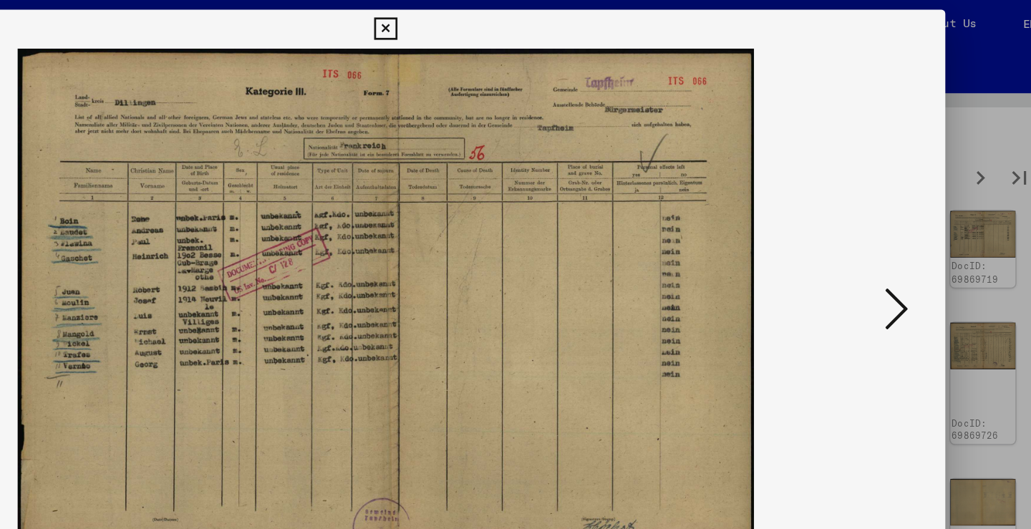
click at [879, 214] on button at bounding box center [892, 228] width 26 height 41
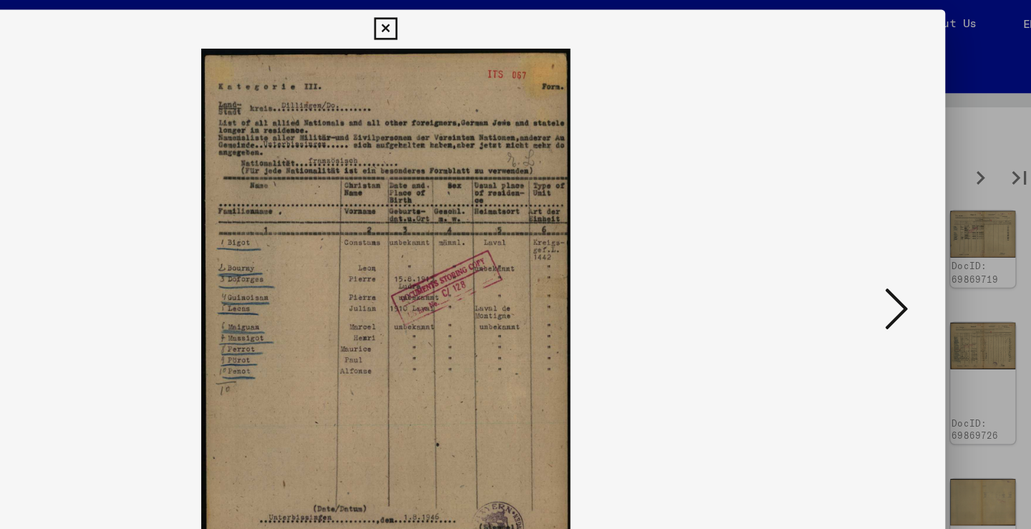
click at [879, 214] on button at bounding box center [892, 228] width 26 height 41
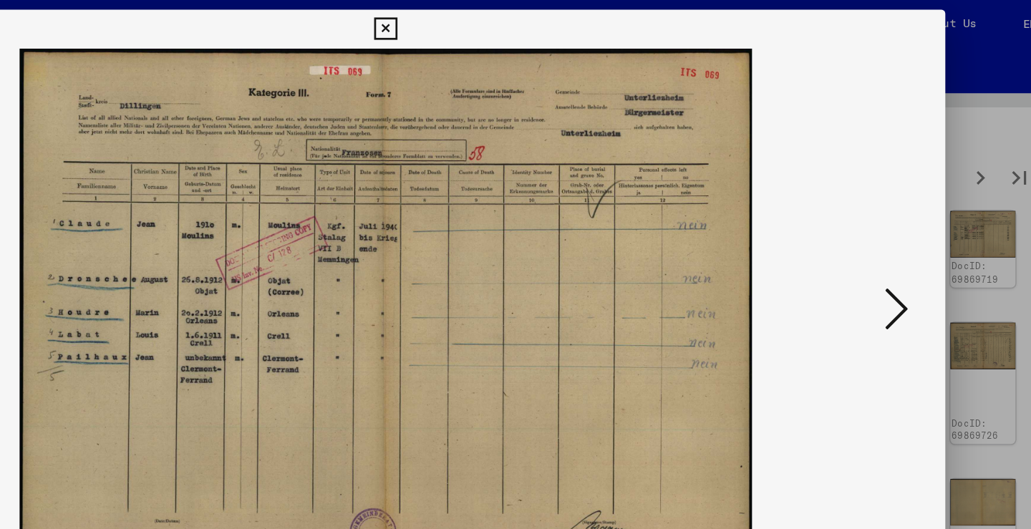
click at [879, 214] on button at bounding box center [892, 228] width 26 height 41
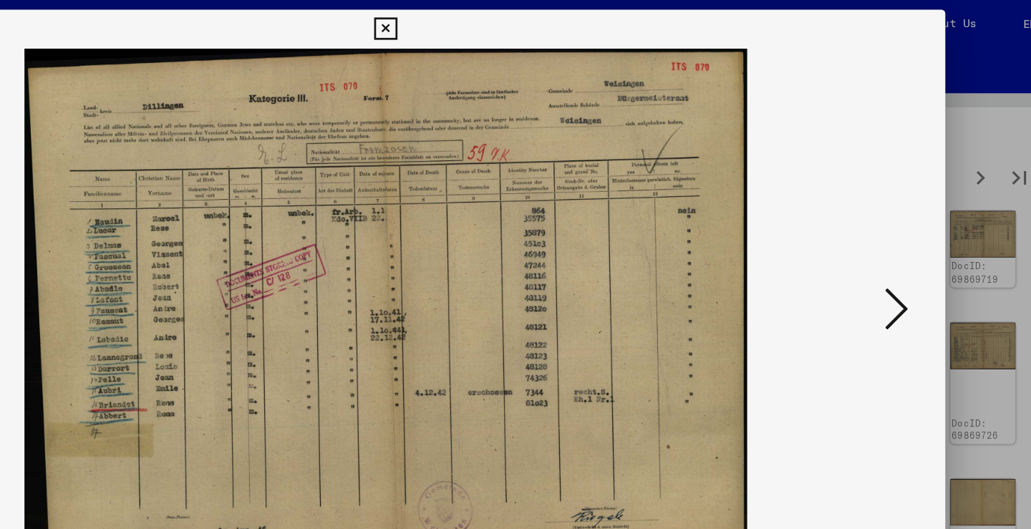
click at [879, 214] on button at bounding box center [892, 228] width 26 height 41
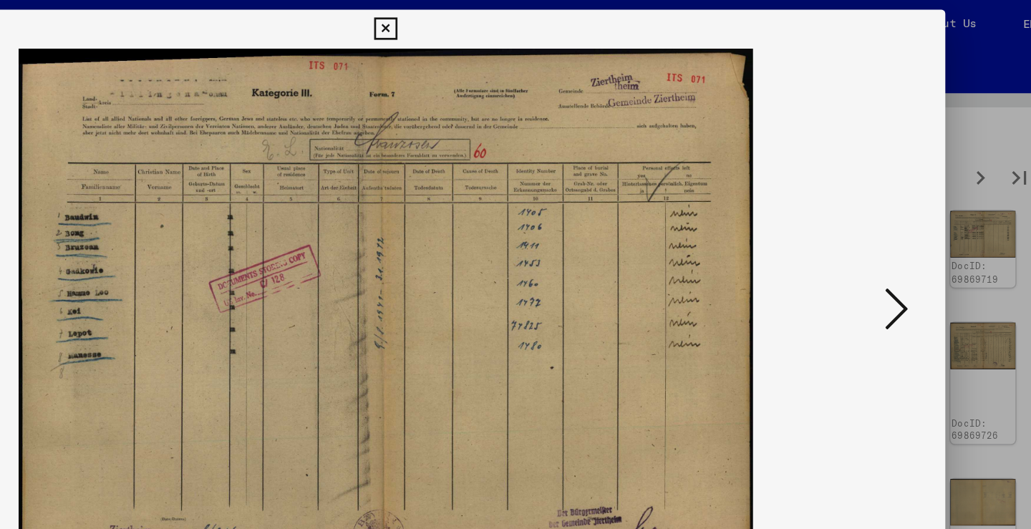
click at [879, 214] on button at bounding box center [892, 228] width 26 height 41
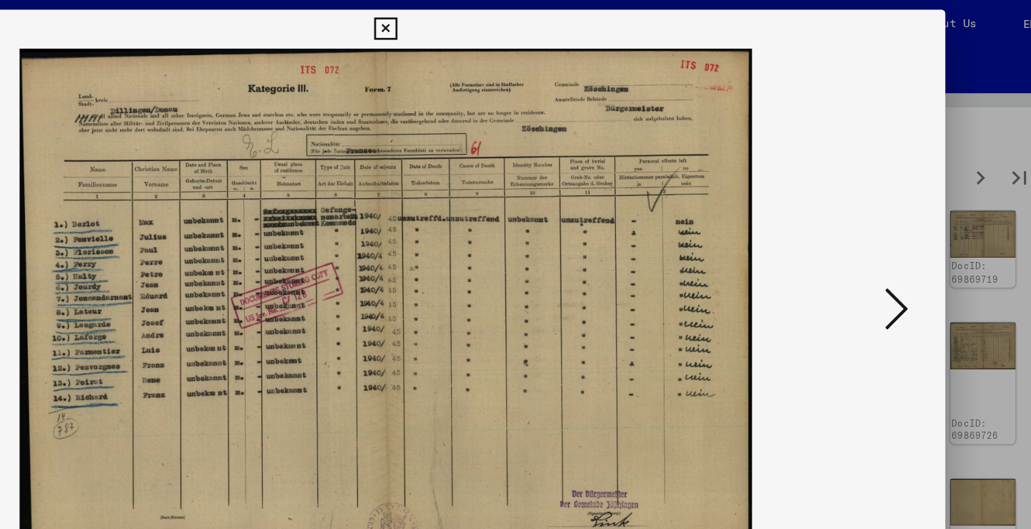
click at [879, 214] on button at bounding box center [892, 228] width 26 height 41
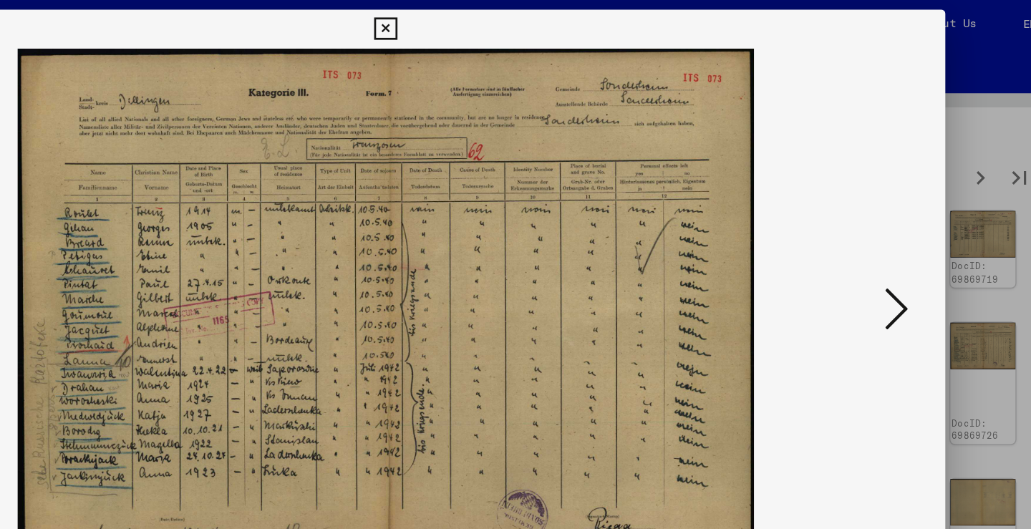
click at [879, 214] on button at bounding box center [892, 228] width 26 height 41
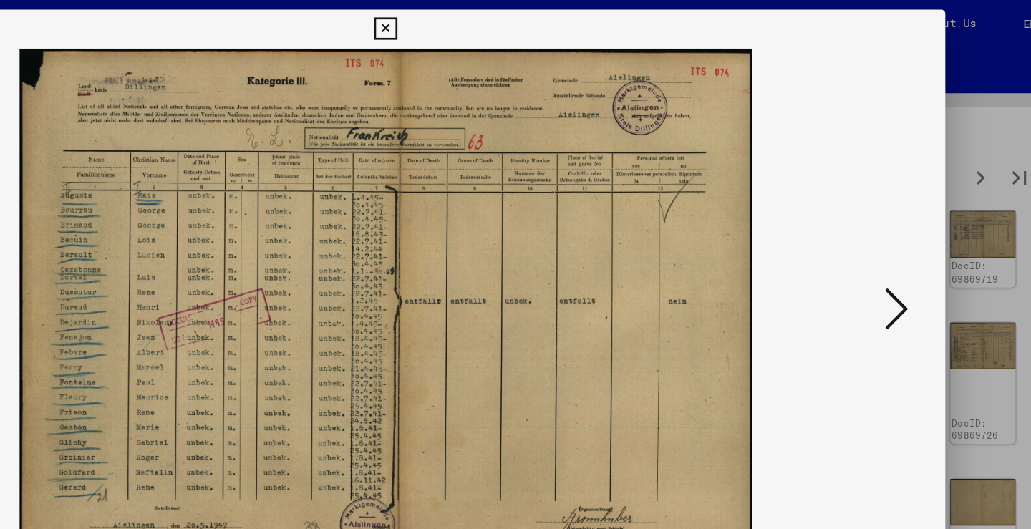
click at [879, 214] on button at bounding box center [892, 228] width 26 height 41
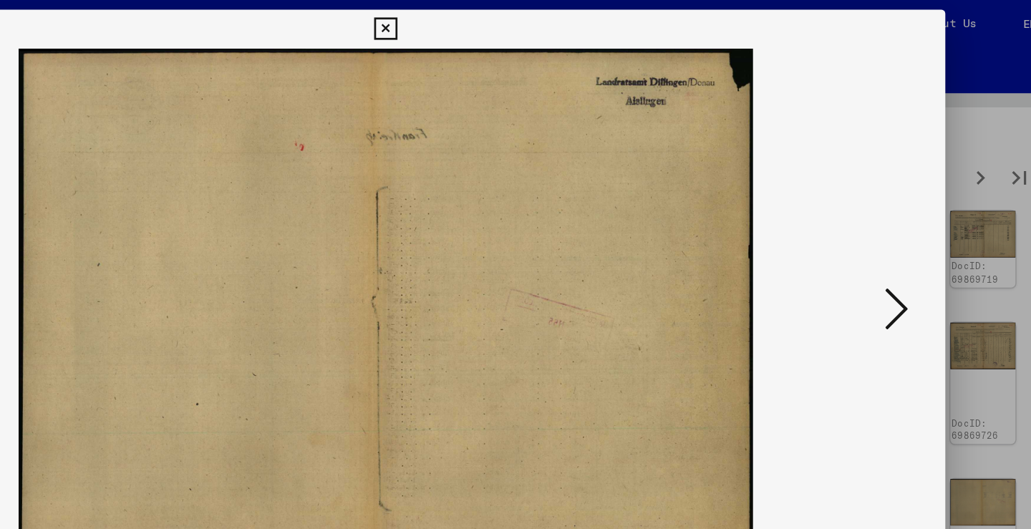
click at [879, 214] on button at bounding box center [892, 228] width 26 height 41
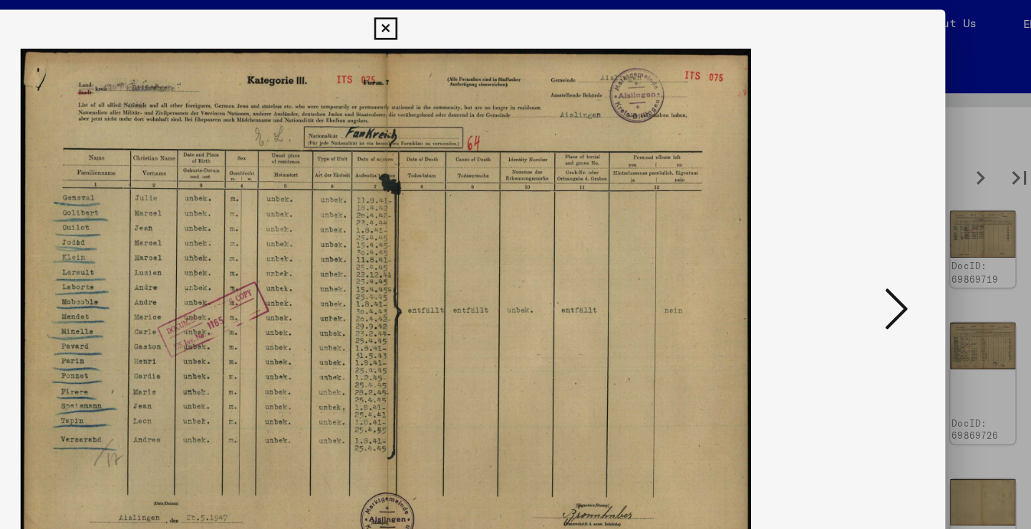
click at [879, 214] on button at bounding box center [892, 228] width 26 height 41
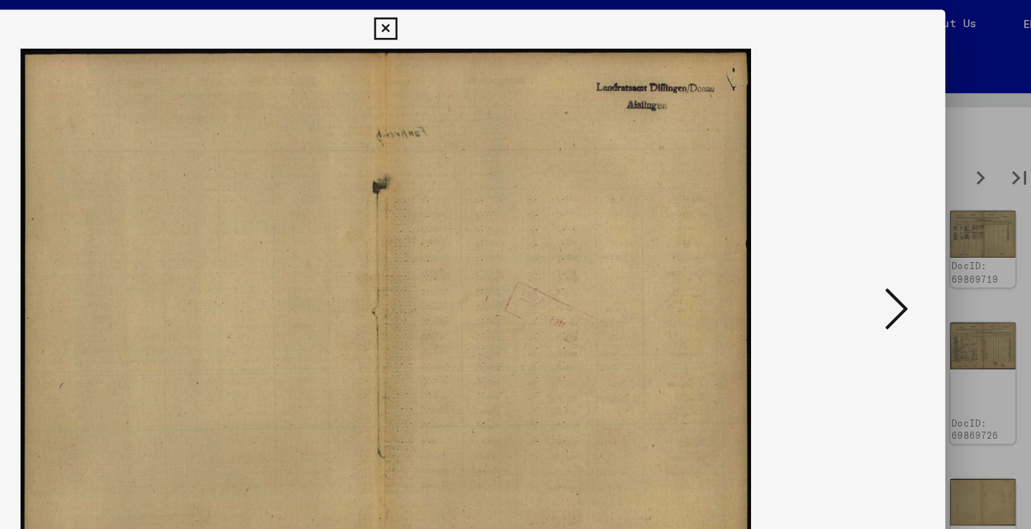
click at [879, 214] on button at bounding box center [892, 228] width 26 height 41
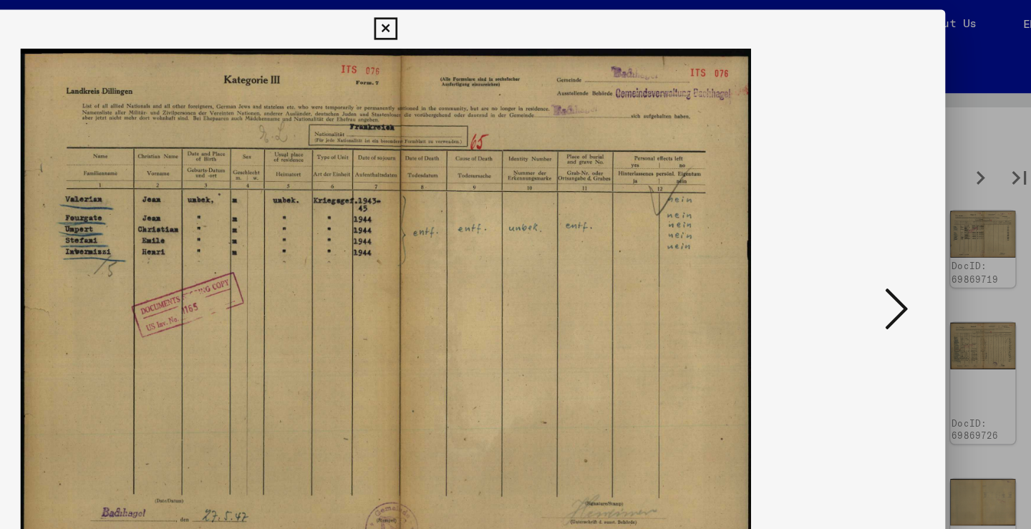
click at [879, 214] on button at bounding box center [892, 228] width 26 height 41
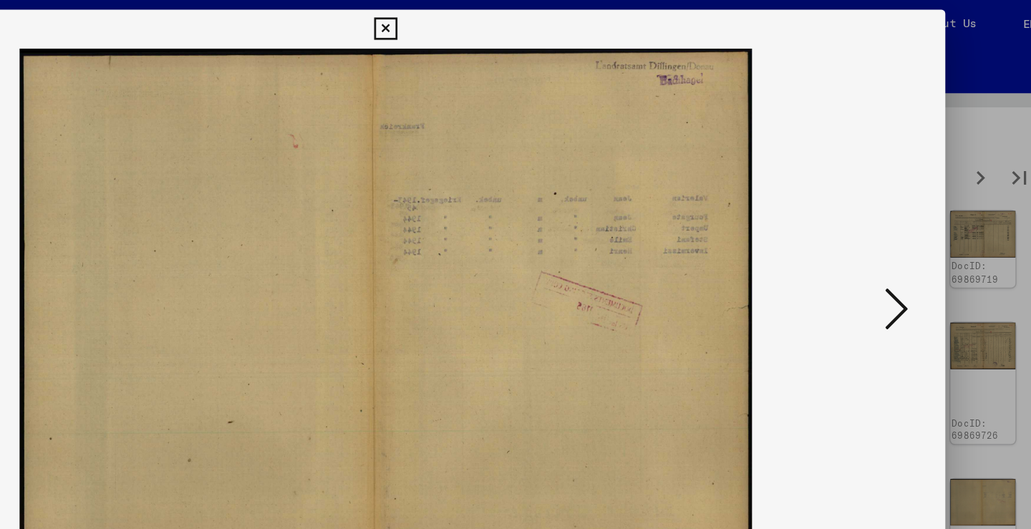
click at [879, 214] on button at bounding box center [892, 228] width 26 height 41
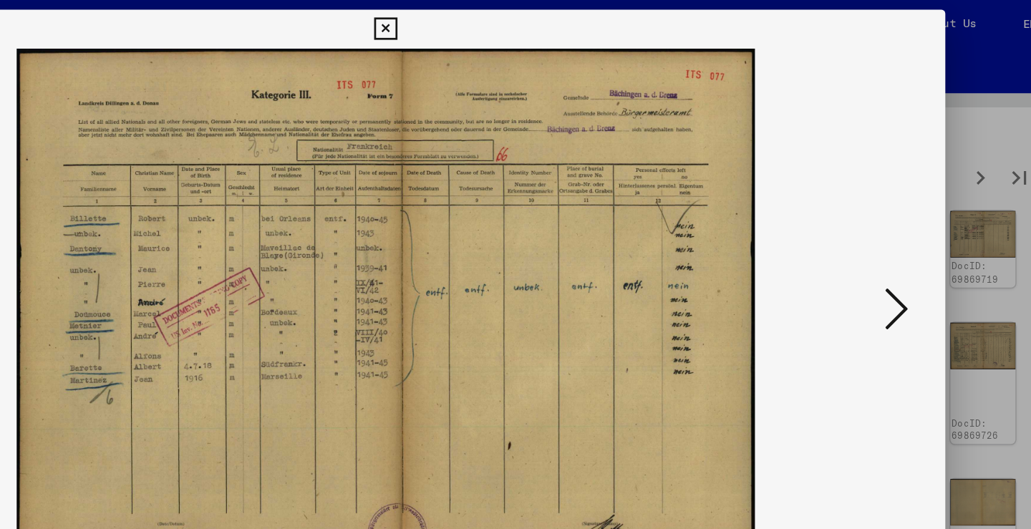
click at [879, 214] on button at bounding box center [892, 228] width 26 height 41
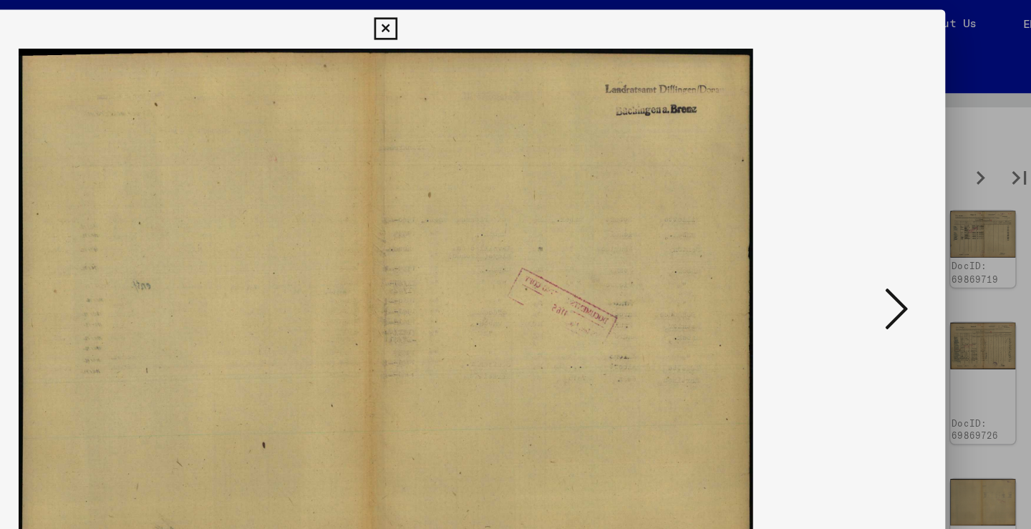
click at [879, 214] on button at bounding box center [892, 228] width 26 height 41
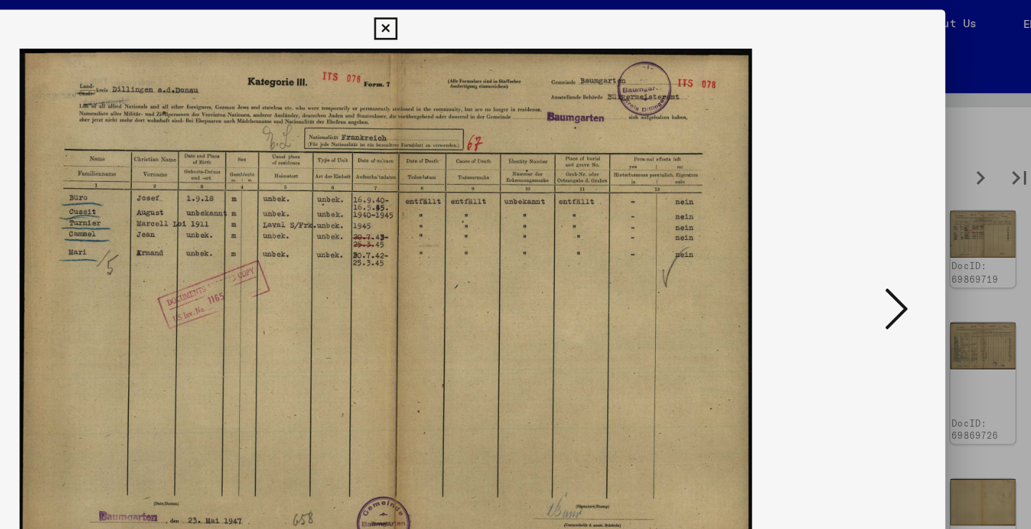
click at [879, 214] on button at bounding box center [892, 228] width 26 height 41
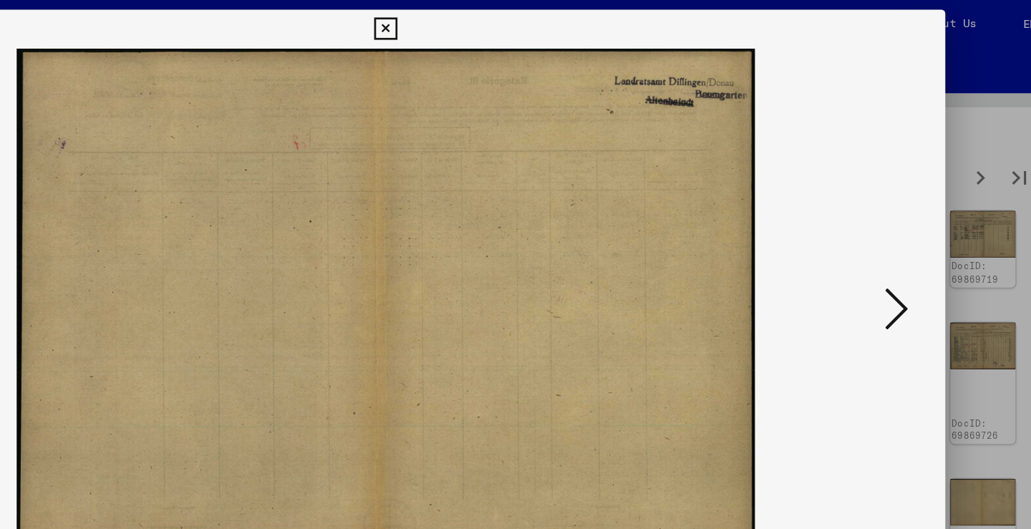
click at [879, 214] on button at bounding box center [892, 228] width 26 height 41
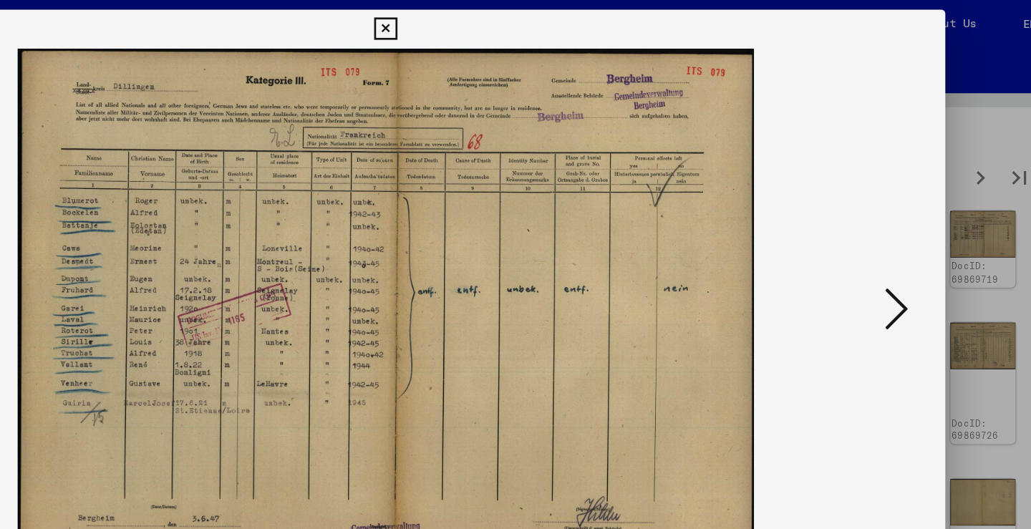
click at [879, 214] on button at bounding box center [892, 228] width 26 height 41
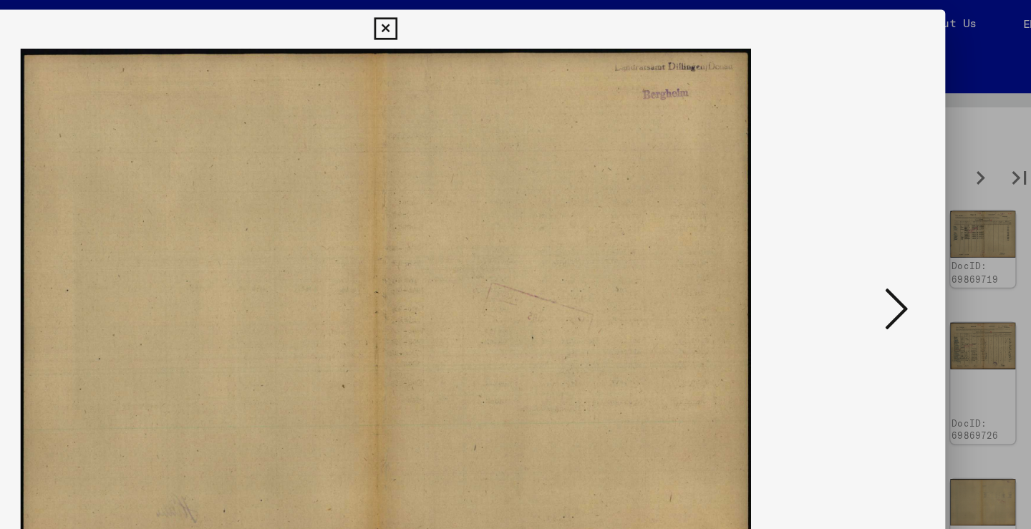
click at [879, 214] on button at bounding box center [892, 228] width 26 height 41
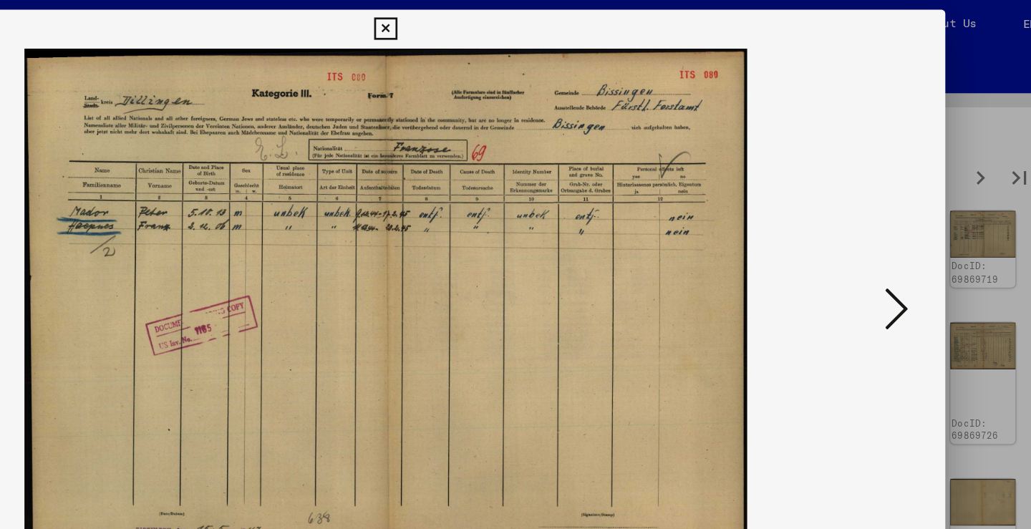
click at [879, 214] on button at bounding box center [892, 228] width 26 height 41
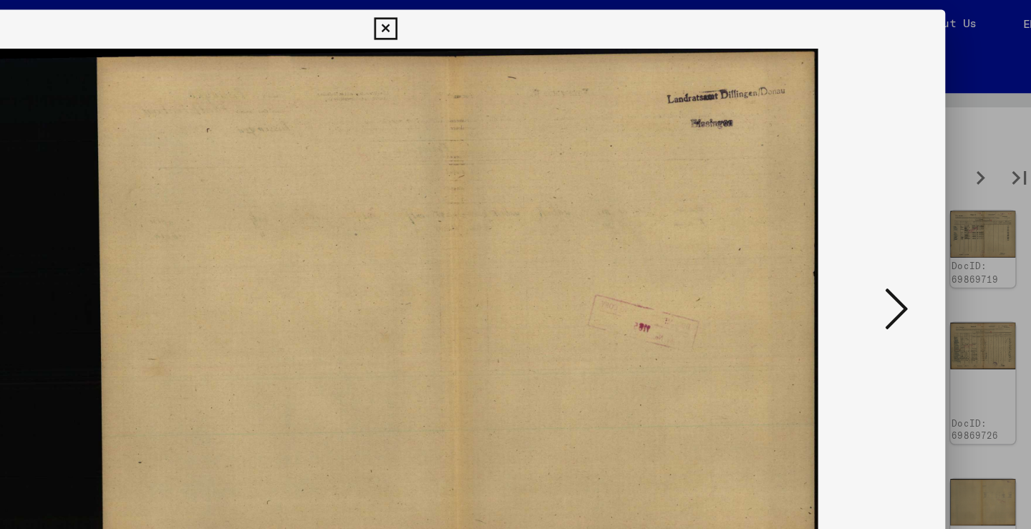
click at [879, 214] on button at bounding box center [892, 228] width 26 height 41
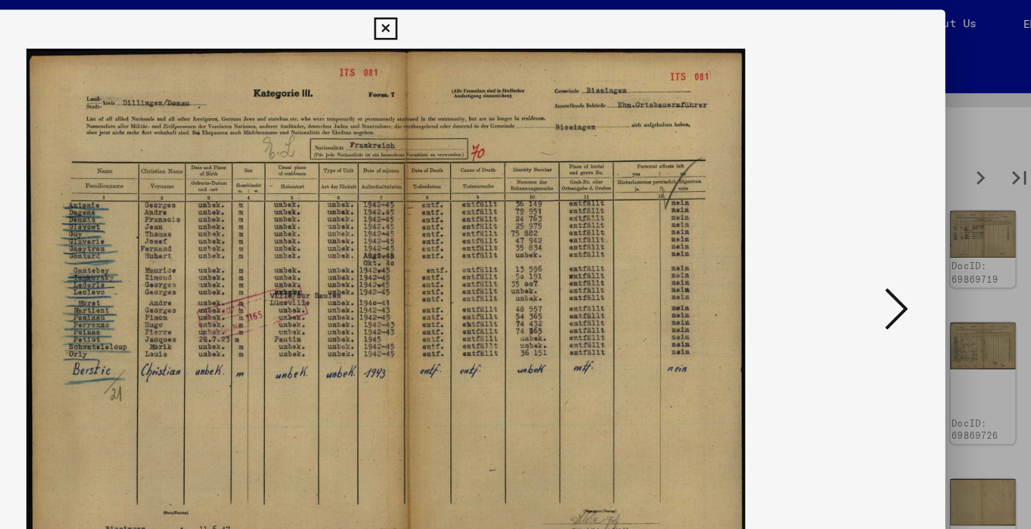
click at [879, 214] on button at bounding box center [892, 228] width 26 height 41
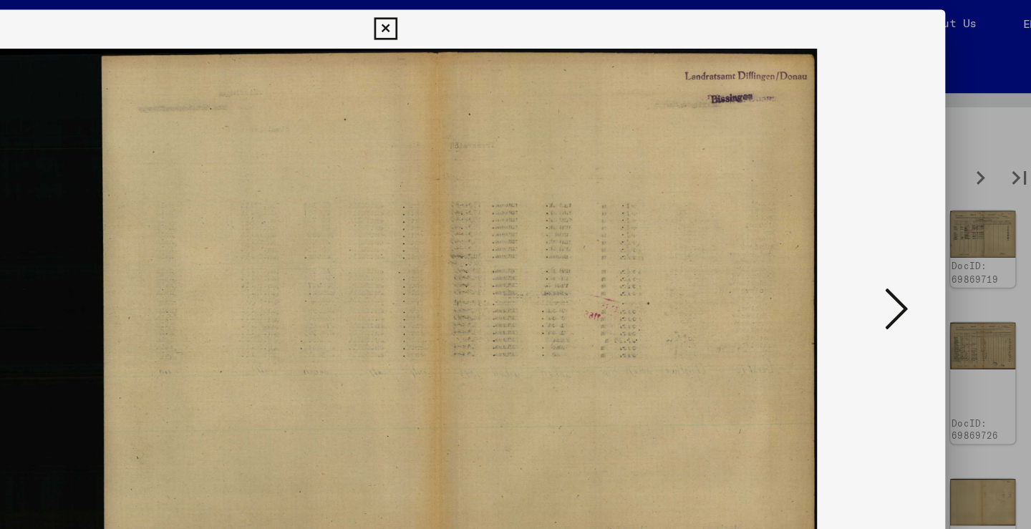
click at [879, 214] on button at bounding box center [892, 228] width 26 height 41
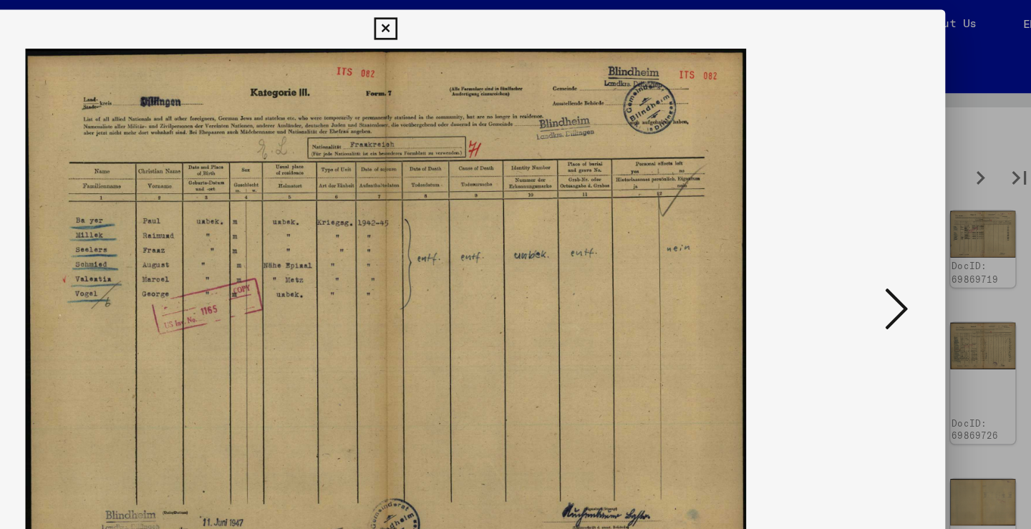
click at [879, 214] on button at bounding box center [892, 228] width 26 height 41
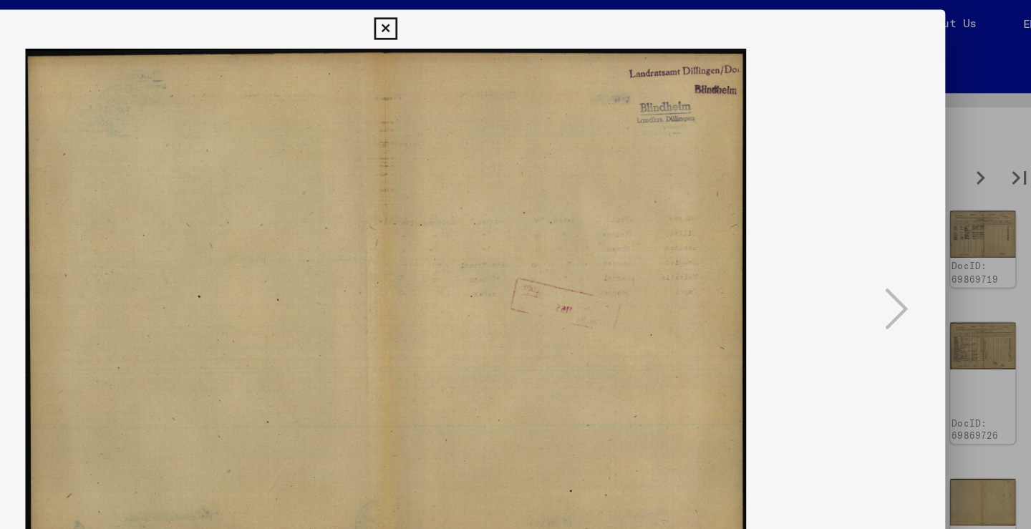
click at [718, 198] on div at bounding box center [515, 264] width 1031 height 529
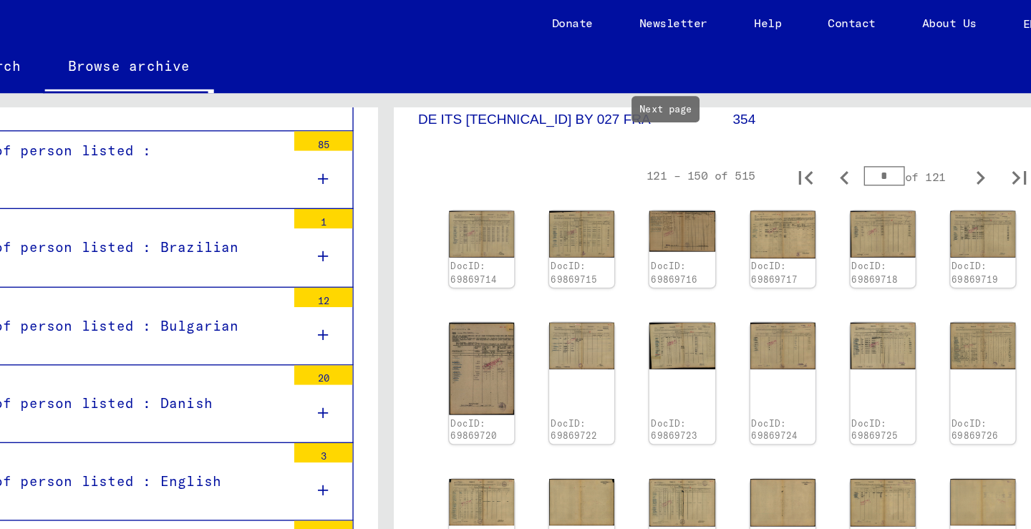
click at [943, 125] on icon "Next page" at bounding box center [953, 131] width 20 height 20
type input "*"
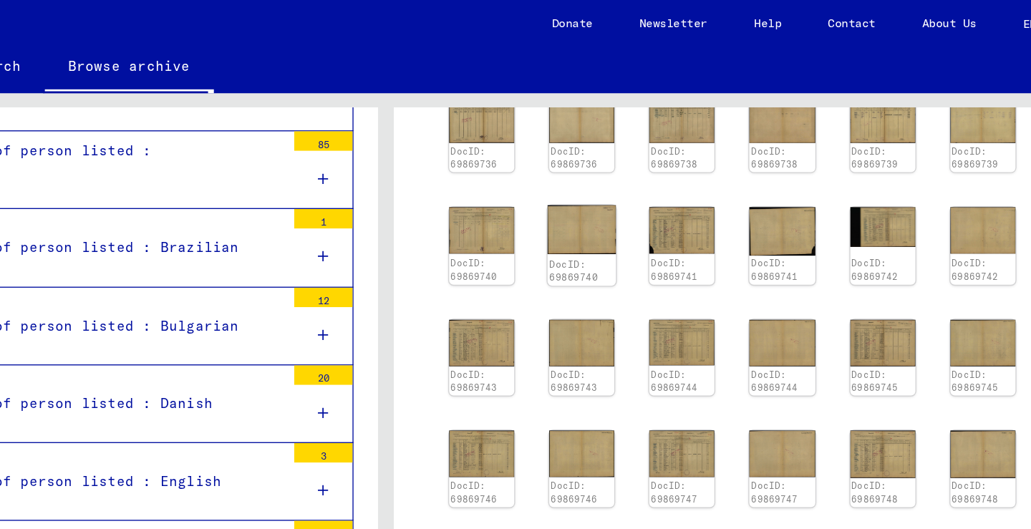
scroll to position [294, 0]
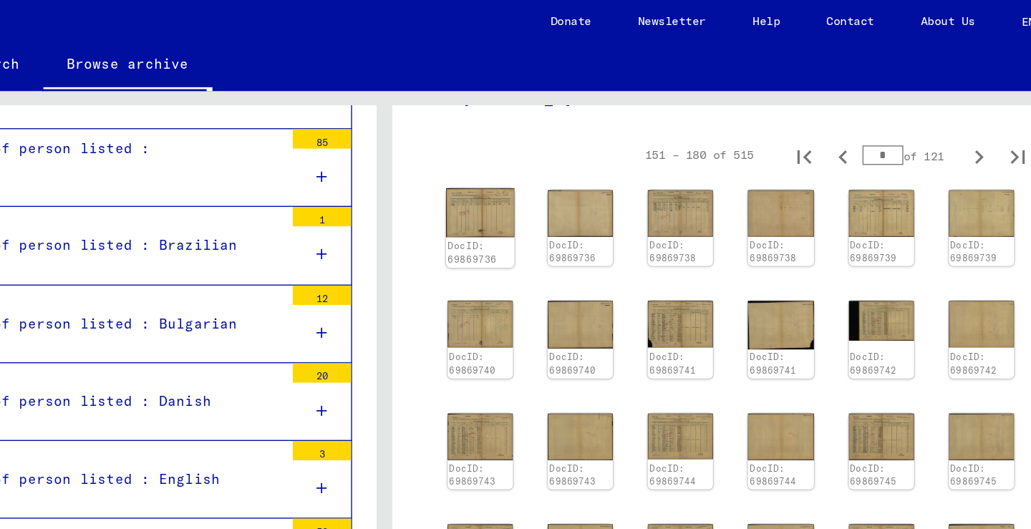
click at [560, 148] on img at bounding box center [585, 158] width 51 height 36
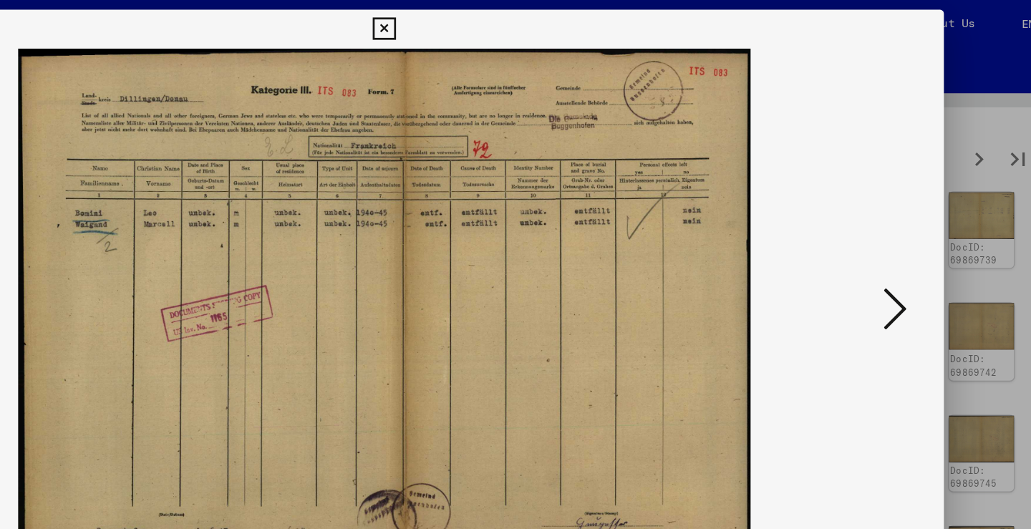
click at [879, 223] on button at bounding box center [892, 228] width 26 height 41
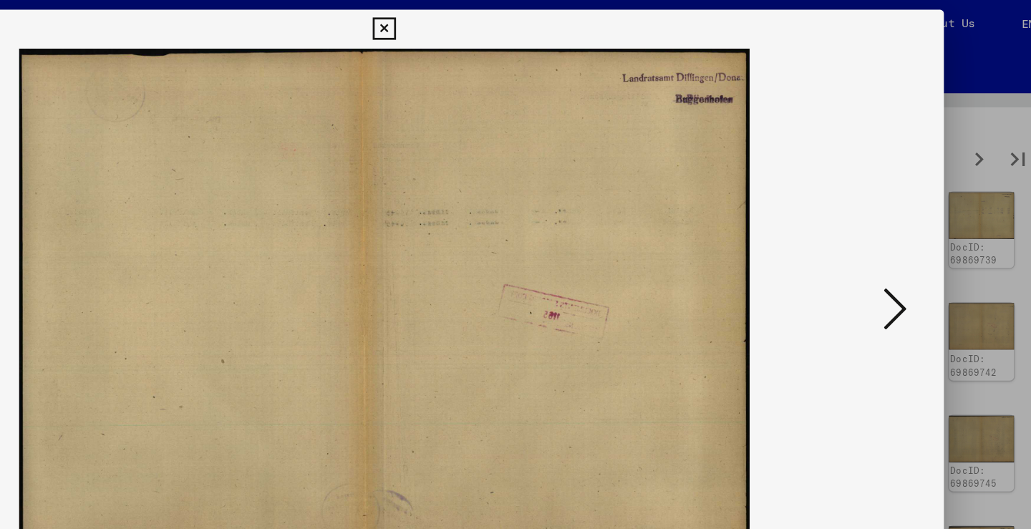
click at [879, 223] on button at bounding box center [892, 228] width 26 height 41
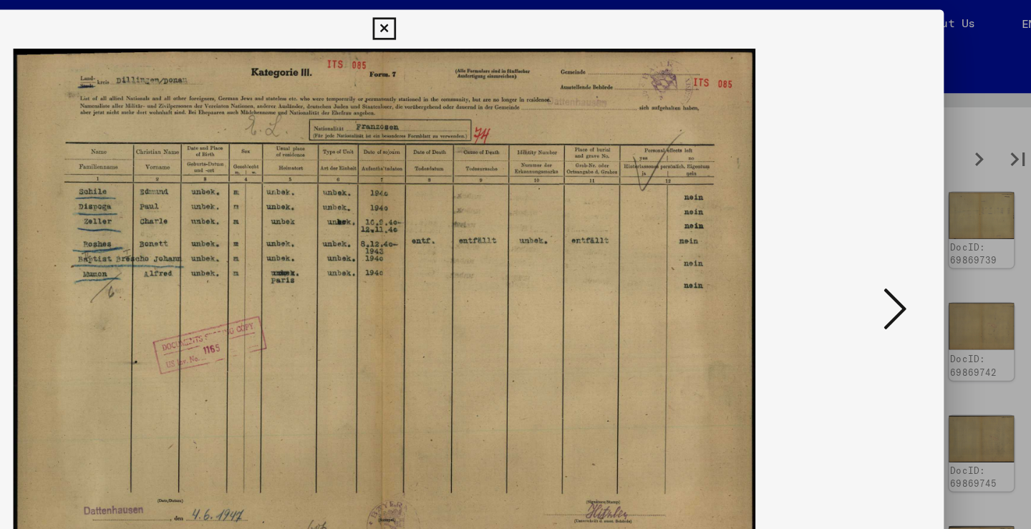
click at [879, 223] on button at bounding box center [892, 228] width 26 height 41
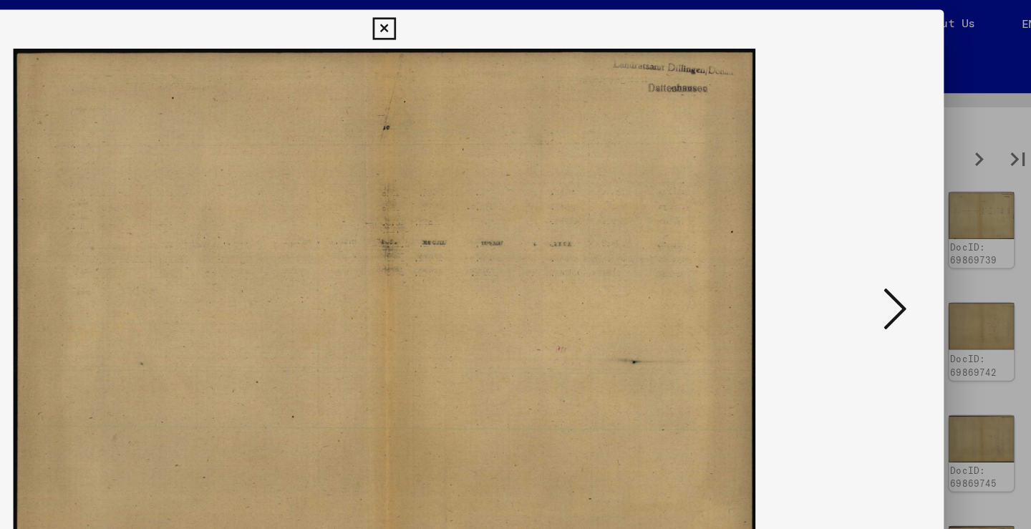
click at [879, 223] on button at bounding box center [892, 228] width 26 height 41
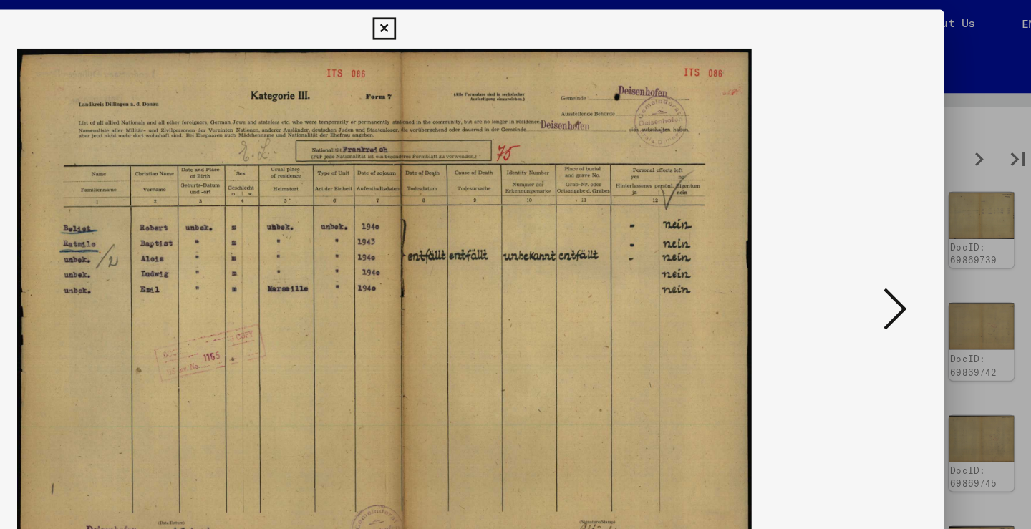
click at [879, 223] on button at bounding box center [892, 228] width 26 height 41
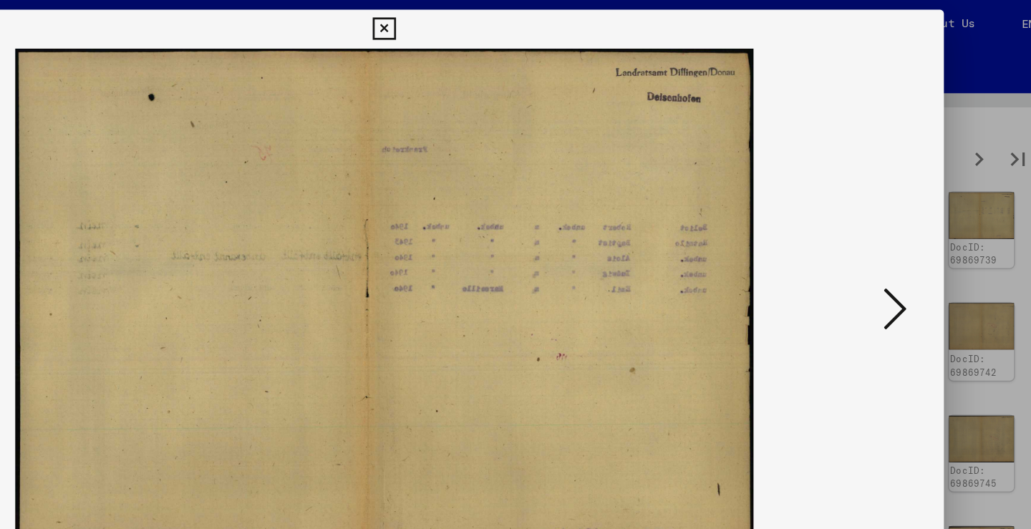
click at [879, 223] on button at bounding box center [892, 228] width 26 height 41
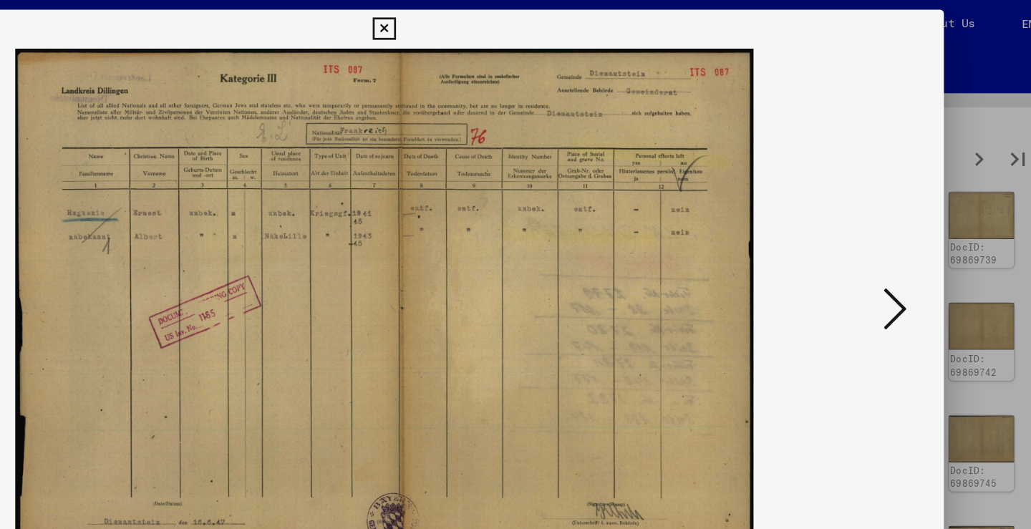
click at [879, 223] on button at bounding box center [892, 228] width 26 height 41
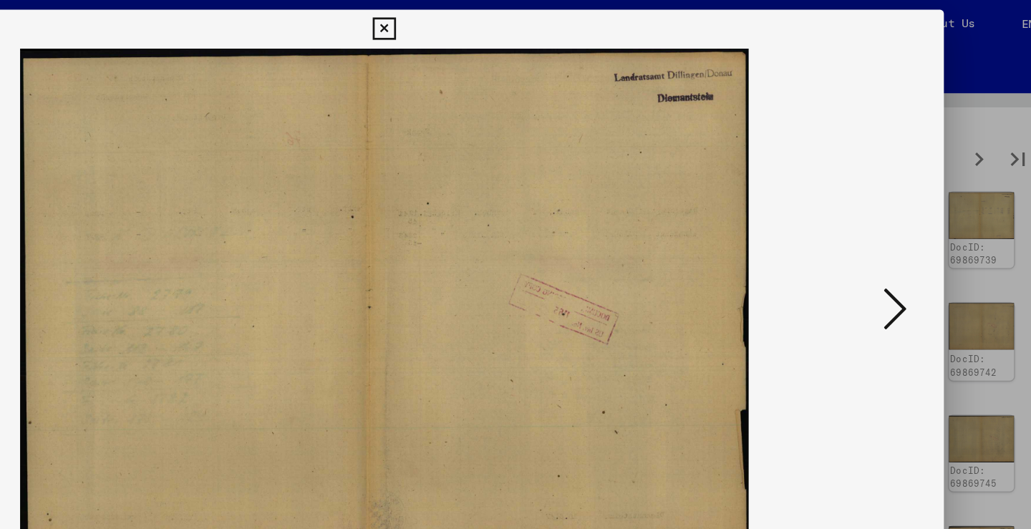
click at [879, 223] on button at bounding box center [892, 228] width 26 height 41
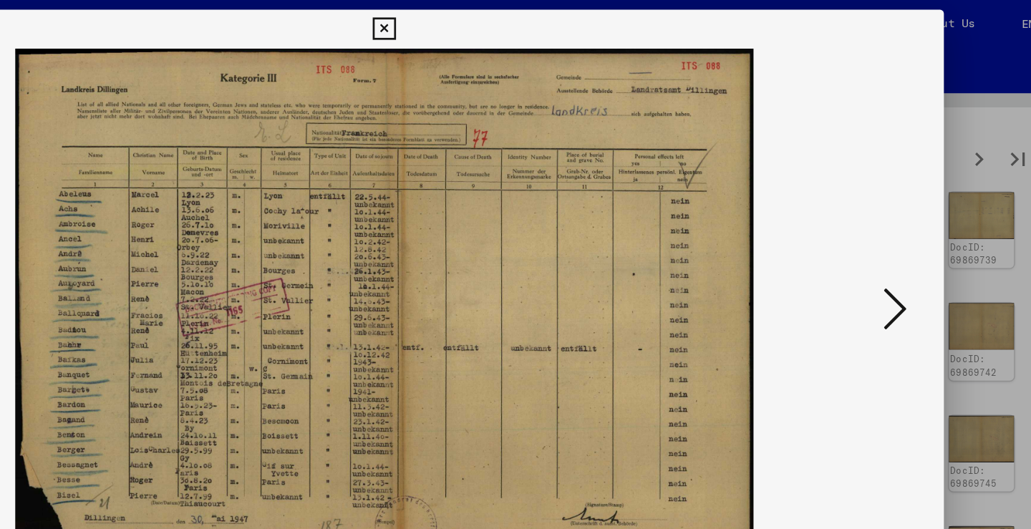
click at [883, 226] on icon at bounding box center [891, 227] width 17 height 34
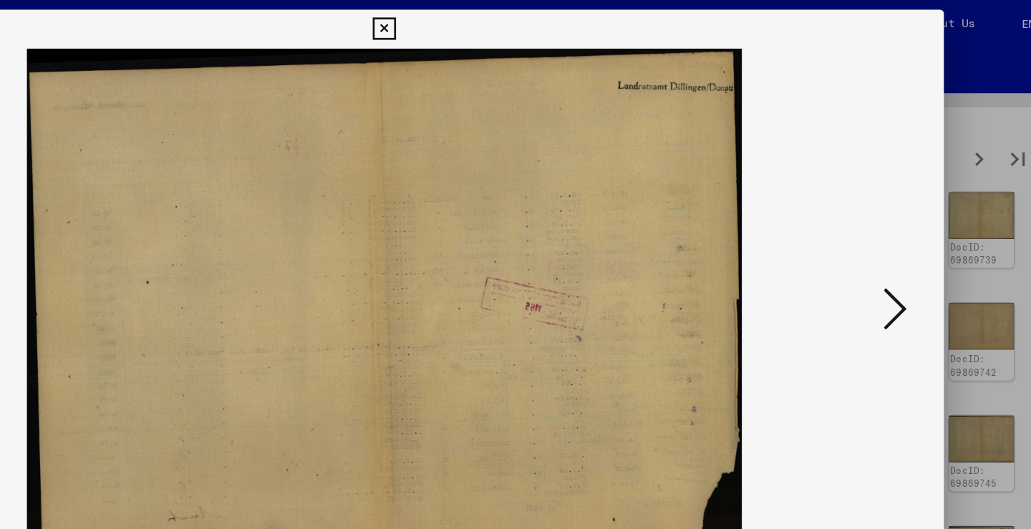
click at [883, 226] on icon at bounding box center [891, 227] width 17 height 34
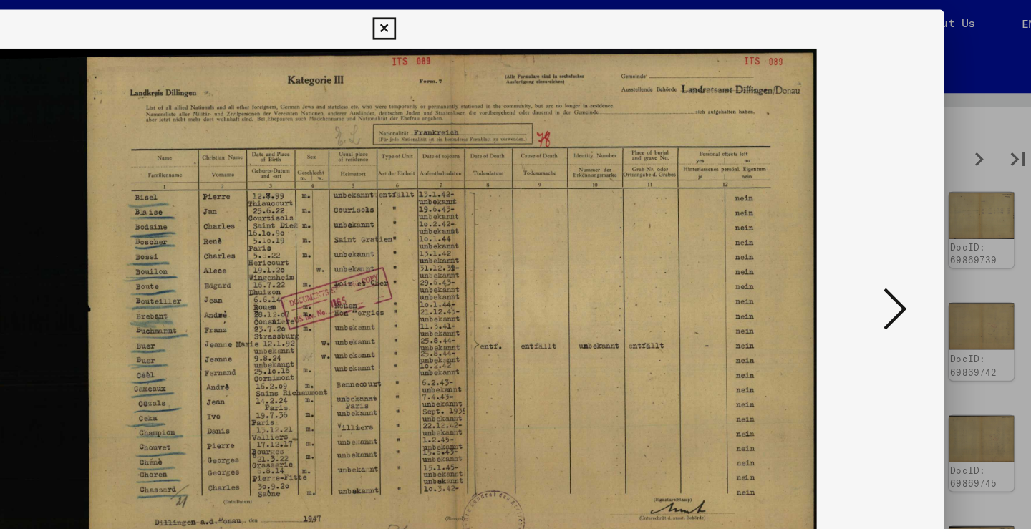
click at [883, 226] on icon at bounding box center [891, 227] width 17 height 34
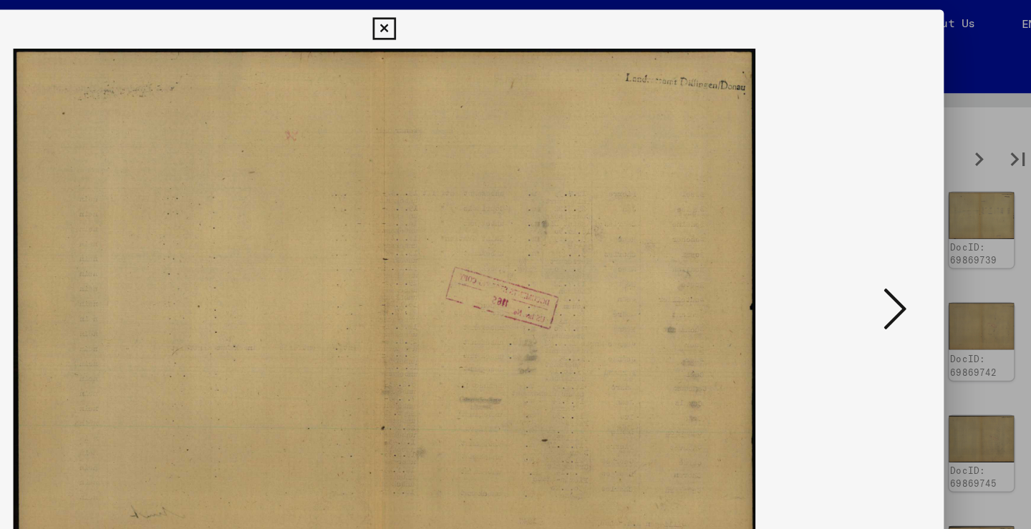
click at [883, 226] on icon at bounding box center [891, 227] width 17 height 34
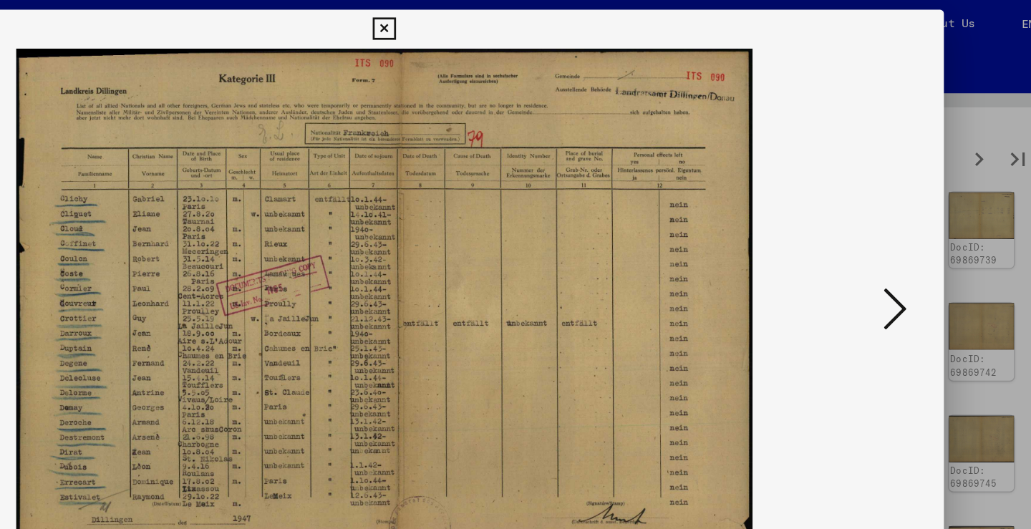
click at [883, 226] on icon at bounding box center [891, 227] width 17 height 34
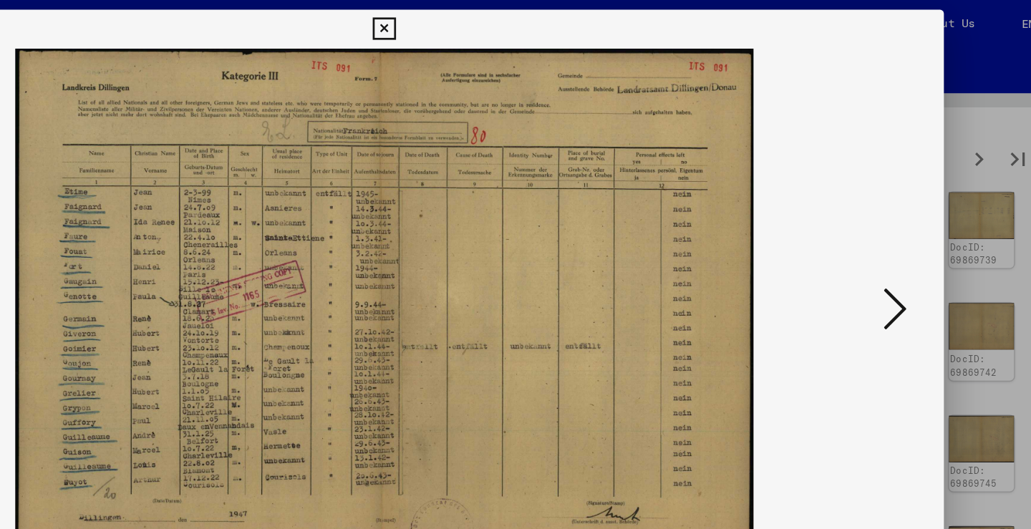
click at [883, 226] on icon at bounding box center [891, 227] width 17 height 34
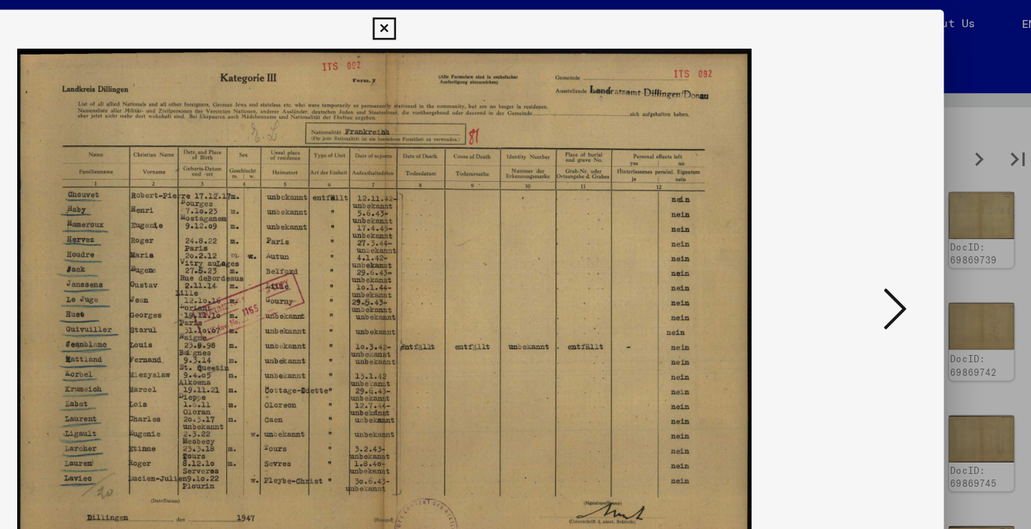
click at [883, 226] on icon at bounding box center [891, 227] width 17 height 34
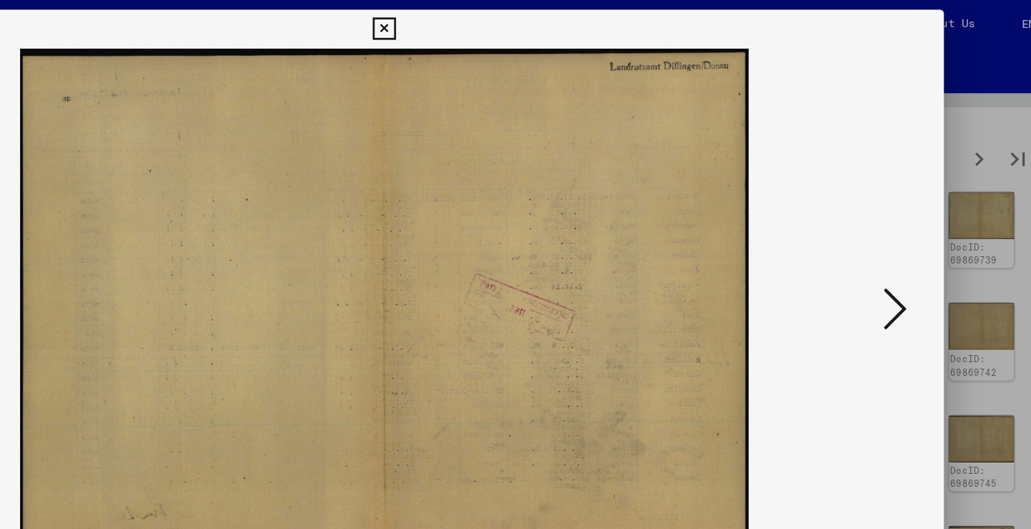
click at [883, 226] on icon at bounding box center [891, 227] width 17 height 34
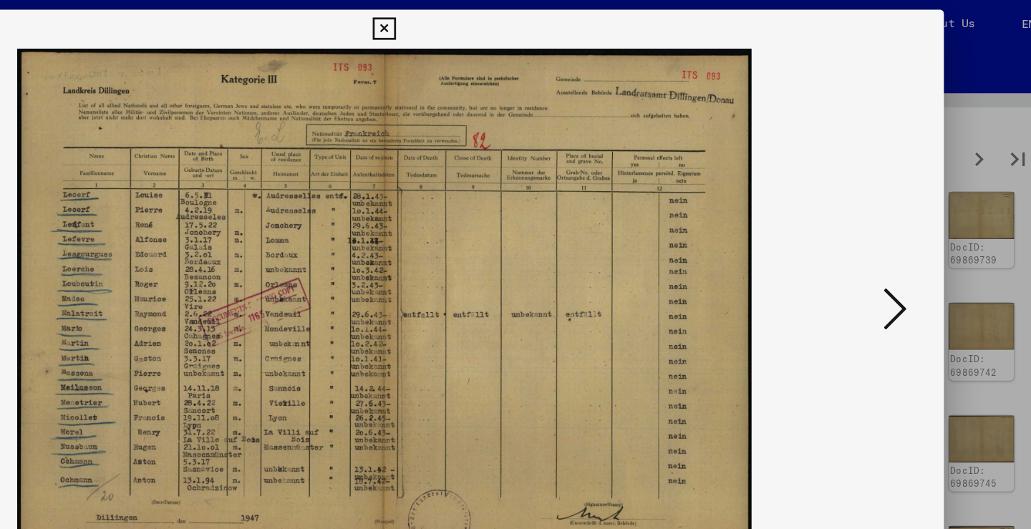
click at [883, 226] on icon at bounding box center [891, 227] width 17 height 34
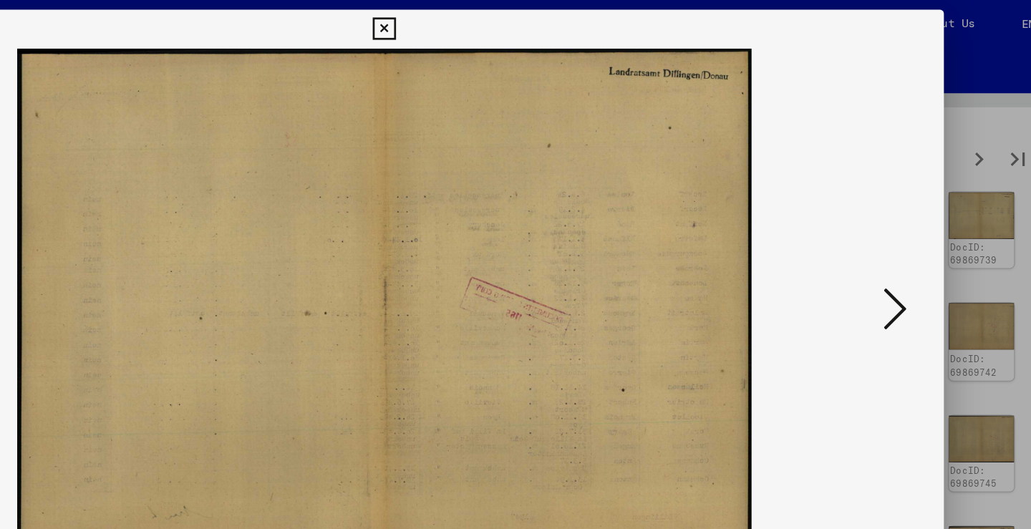
click at [883, 226] on icon at bounding box center [891, 227] width 17 height 34
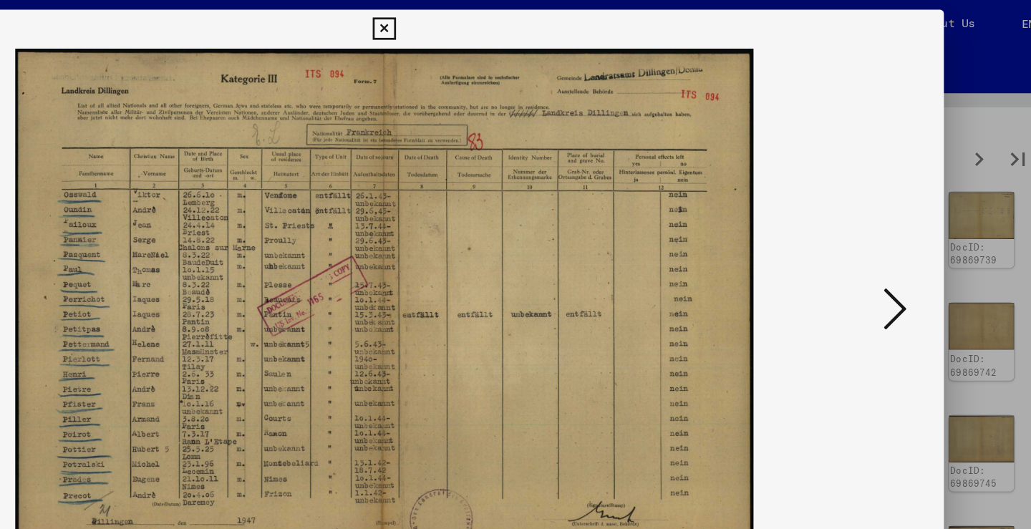
click at [883, 226] on icon at bounding box center [891, 227] width 17 height 34
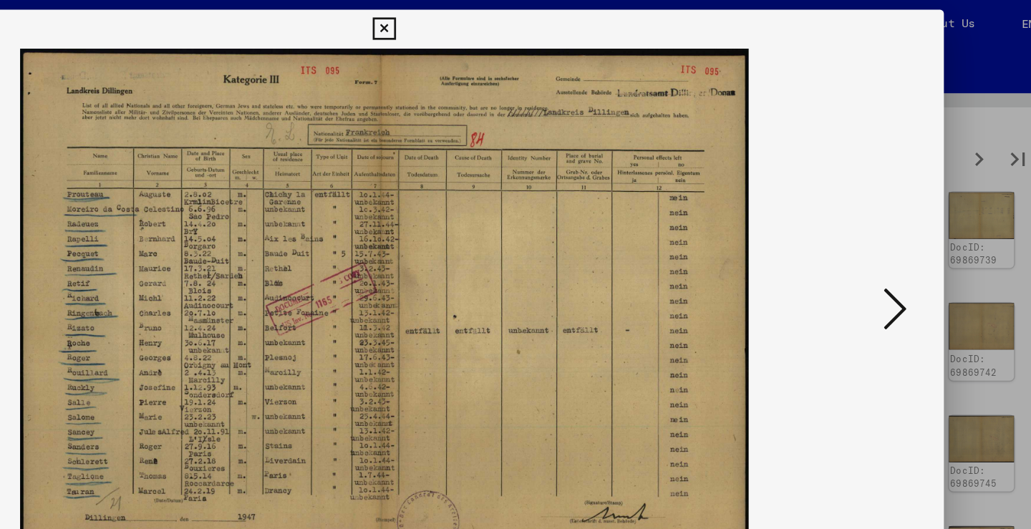
click at [883, 226] on icon at bounding box center [891, 227] width 17 height 34
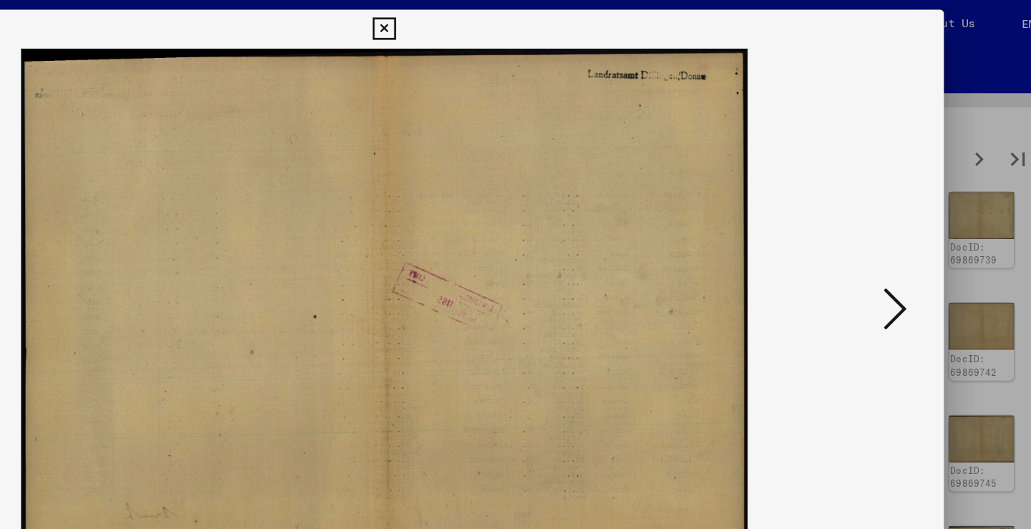
click at [883, 226] on icon at bounding box center [891, 227] width 17 height 34
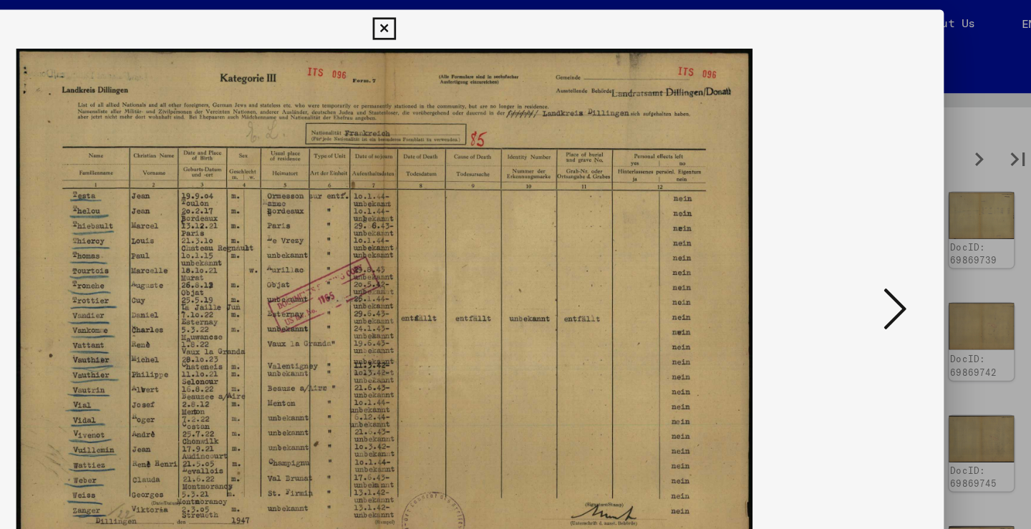
click at [883, 226] on icon at bounding box center [891, 227] width 17 height 34
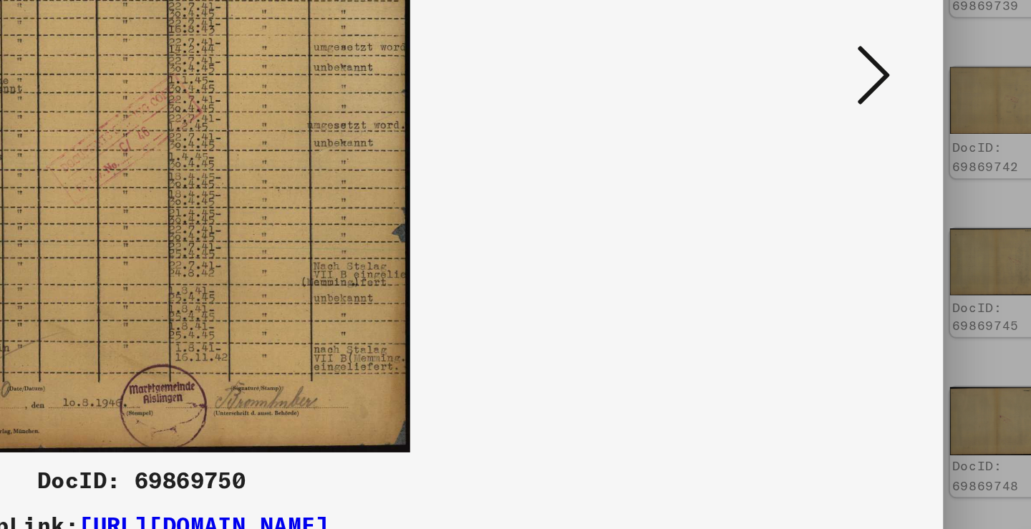
click at [883, 210] on icon at bounding box center [891, 227] width 17 height 34
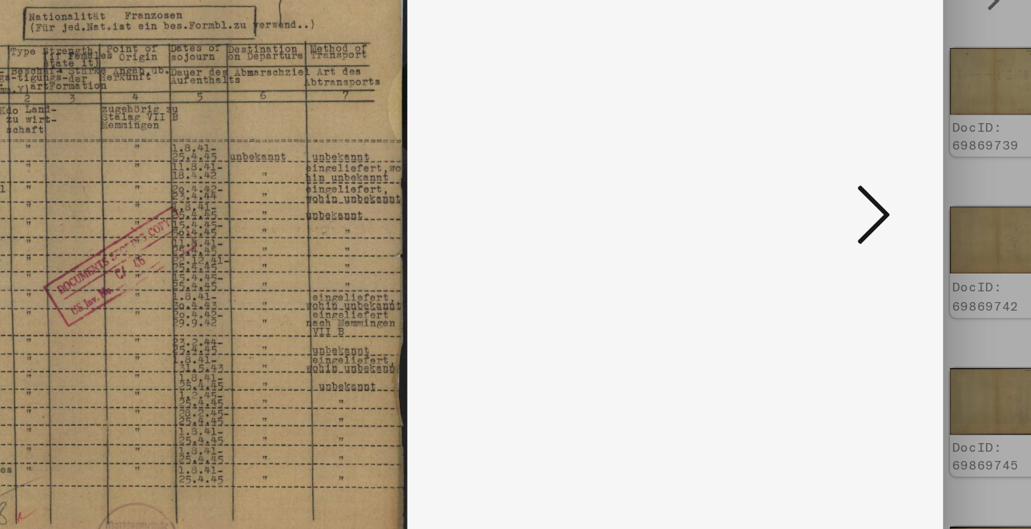
click at [883, 210] on icon at bounding box center [891, 227] width 17 height 34
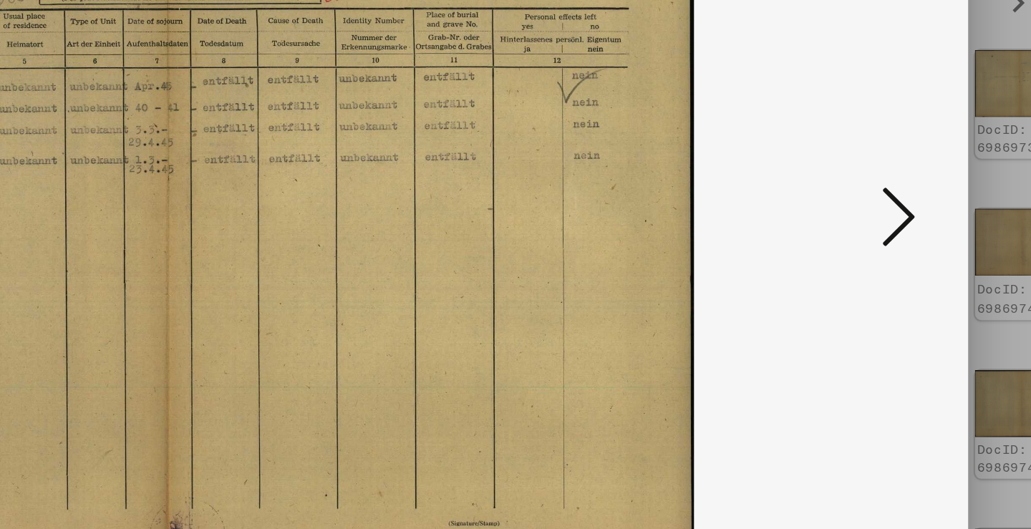
click at [883, 210] on icon at bounding box center [891, 227] width 17 height 34
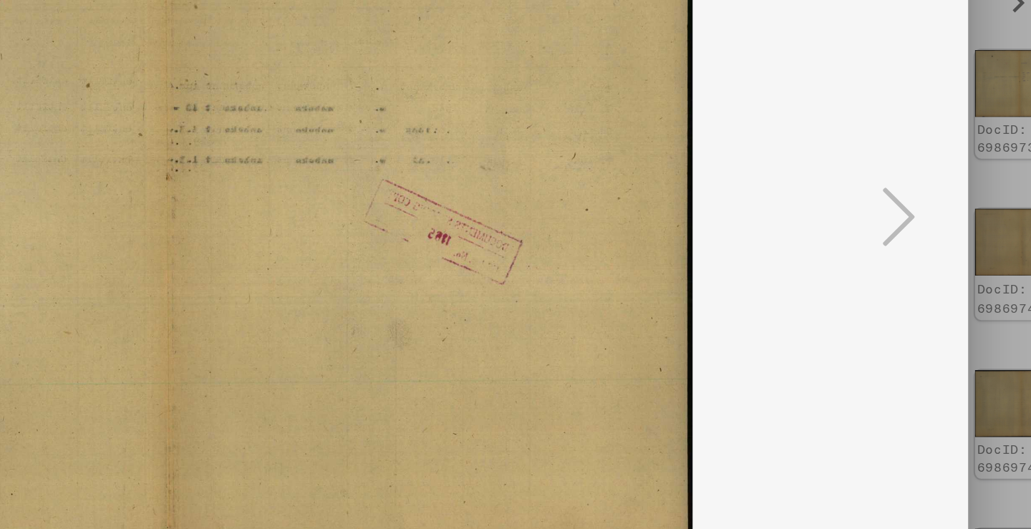
click at [883, 210] on icon at bounding box center [891, 227] width 17 height 34
click at [524, 113] on div at bounding box center [515, 264] width 1031 height 529
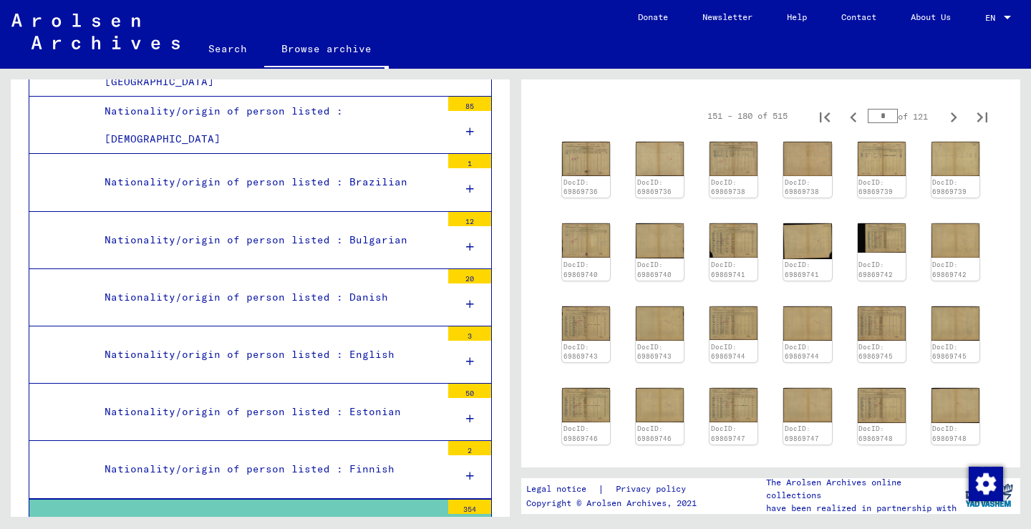
click at [962, 107] on icon "Next page" at bounding box center [953, 117] width 20 height 20
type input "*"
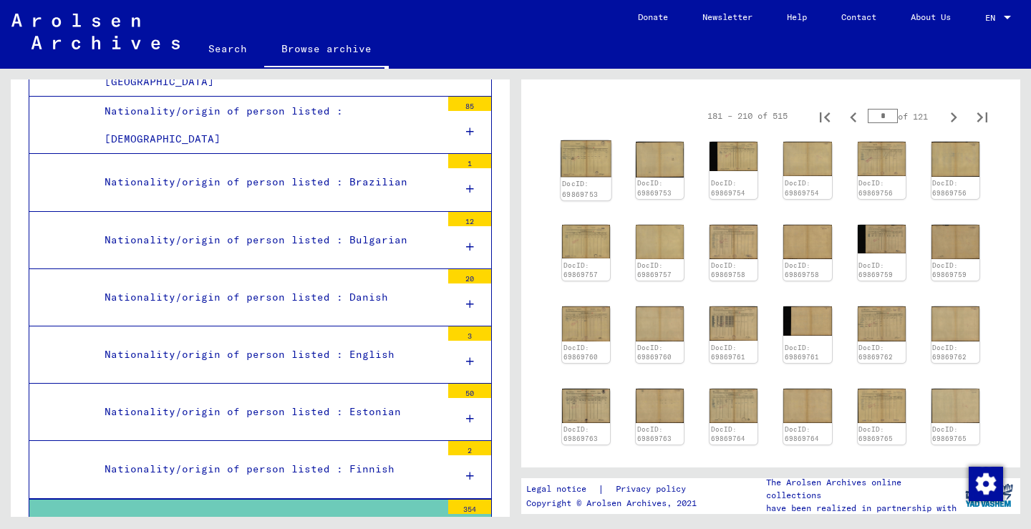
click at [592, 140] on img at bounding box center [585, 158] width 51 height 37
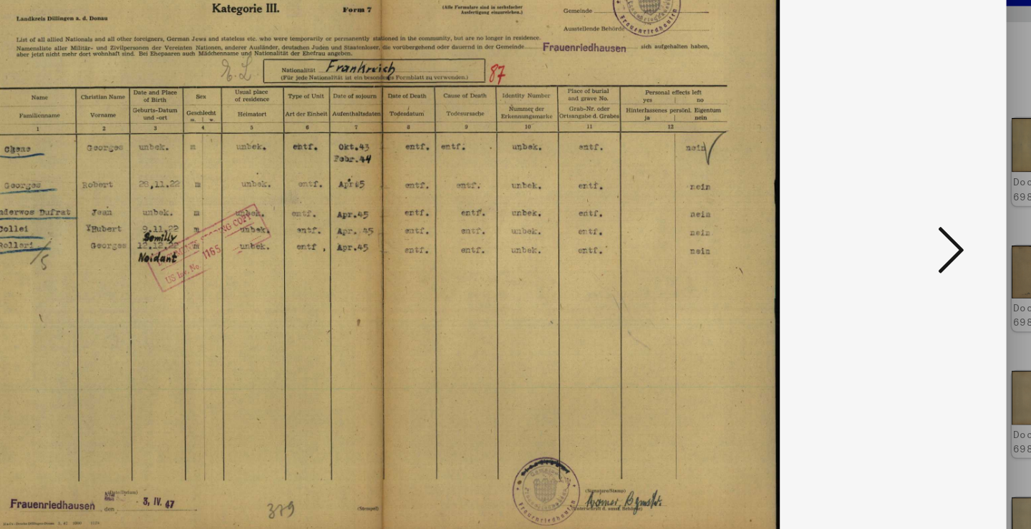
click at [883, 210] on icon at bounding box center [891, 227] width 17 height 34
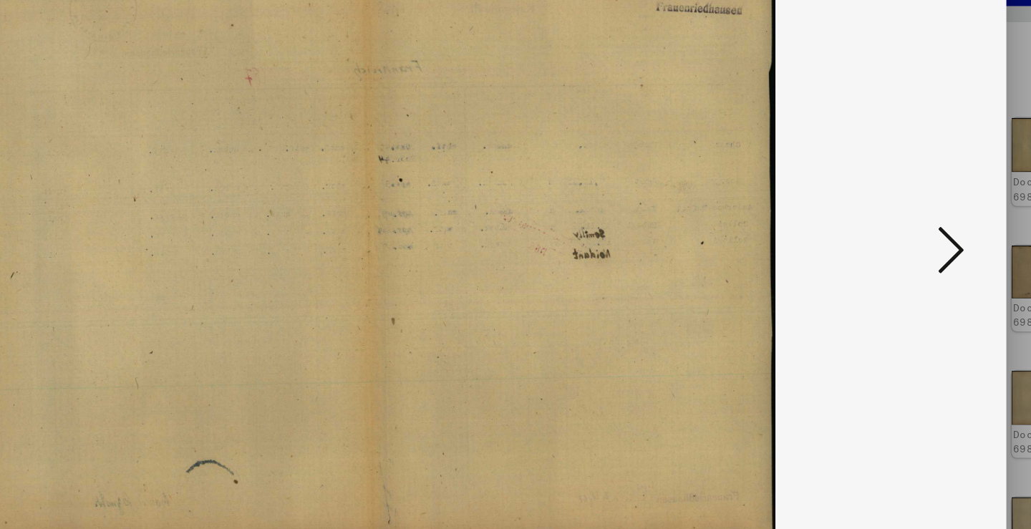
click at [883, 210] on icon at bounding box center [891, 227] width 17 height 34
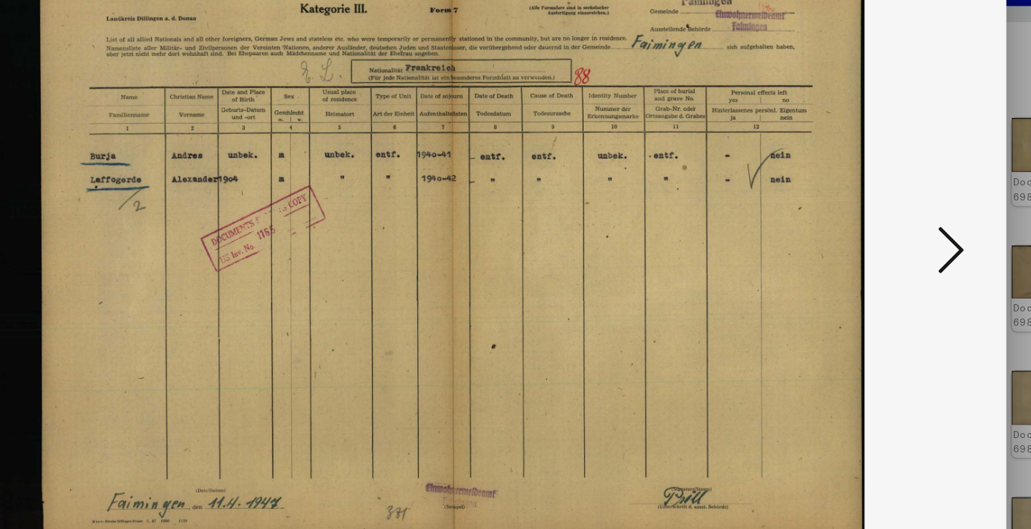
click at [883, 210] on icon at bounding box center [891, 227] width 17 height 34
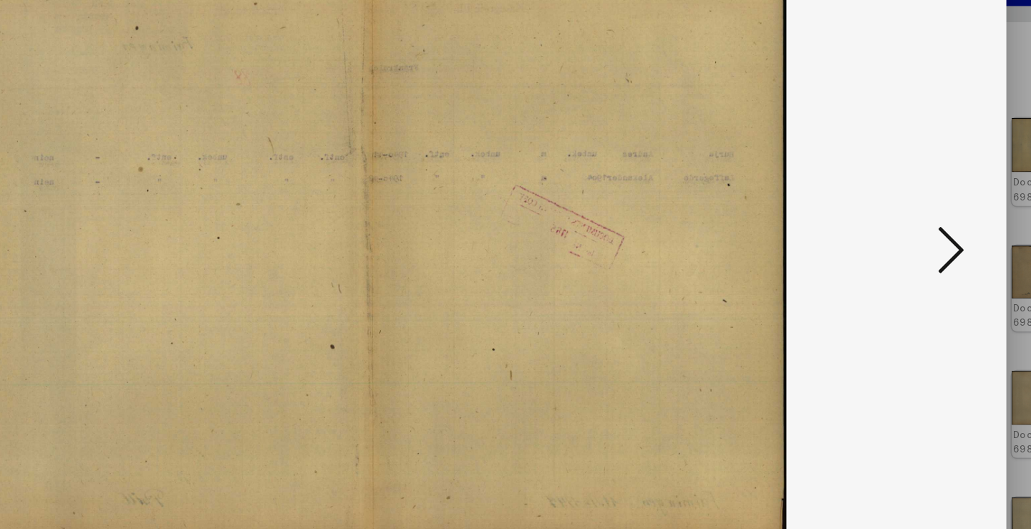
click at [883, 210] on icon at bounding box center [891, 227] width 17 height 34
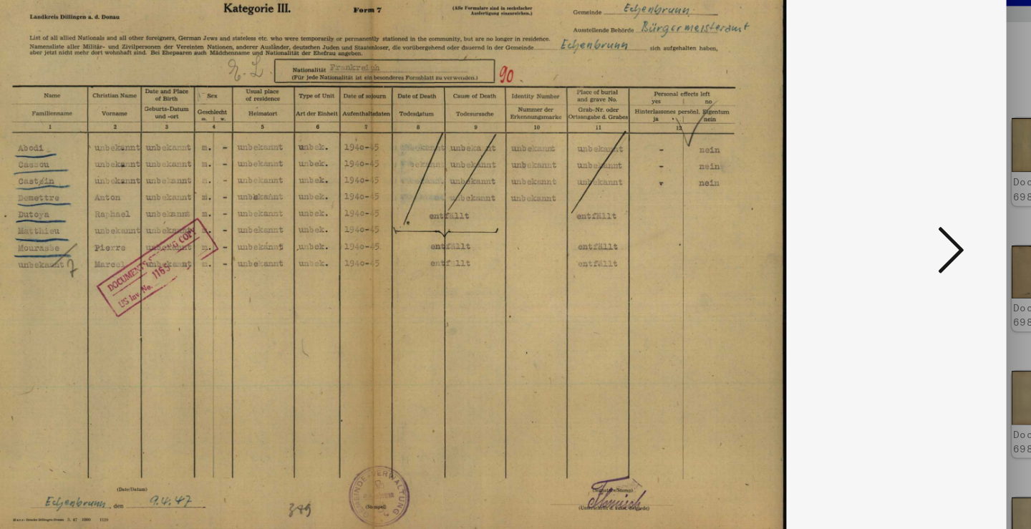
click at [883, 210] on icon at bounding box center [891, 227] width 17 height 34
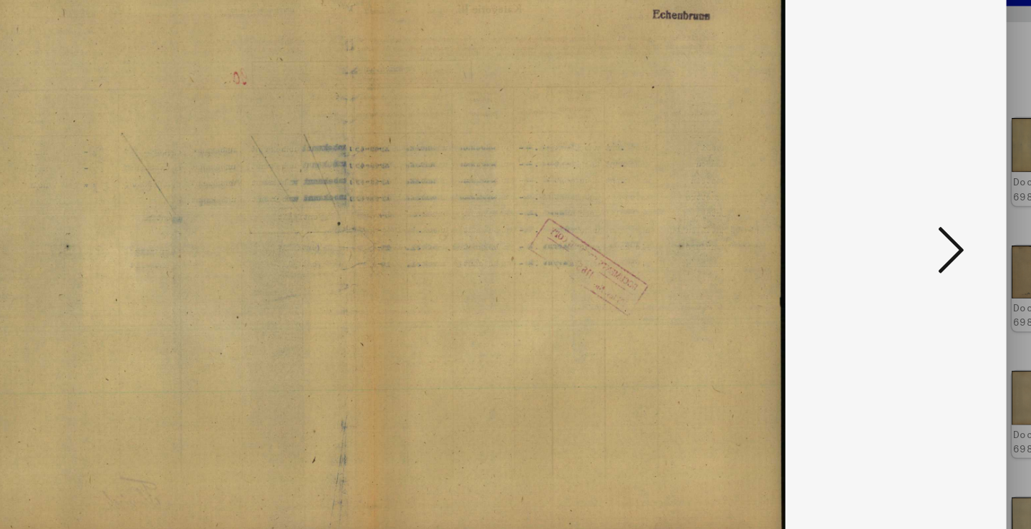
click at [883, 210] on icon at bounding box center [891, 227] width 17 height 34
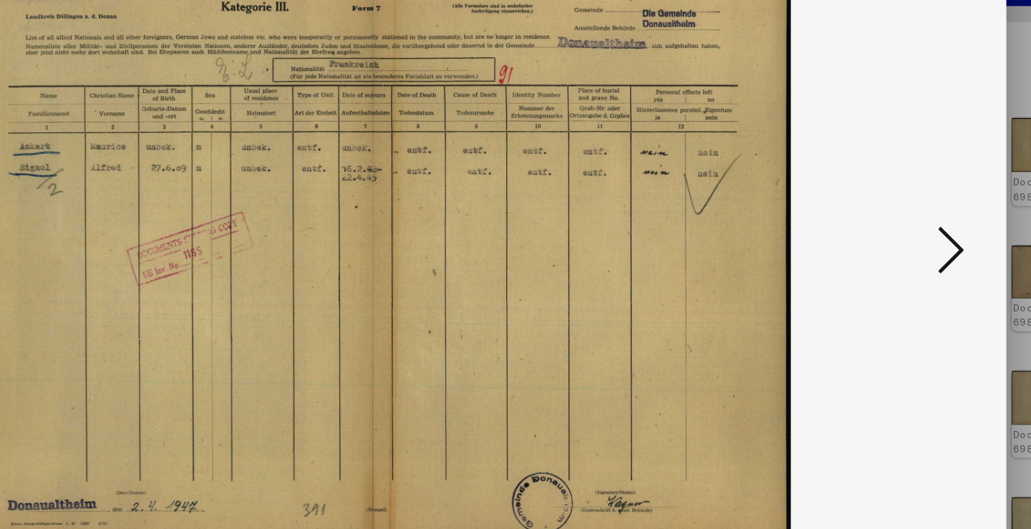
click at [883, 210] on icon at bounding box center [891, 227] width 17 height 34
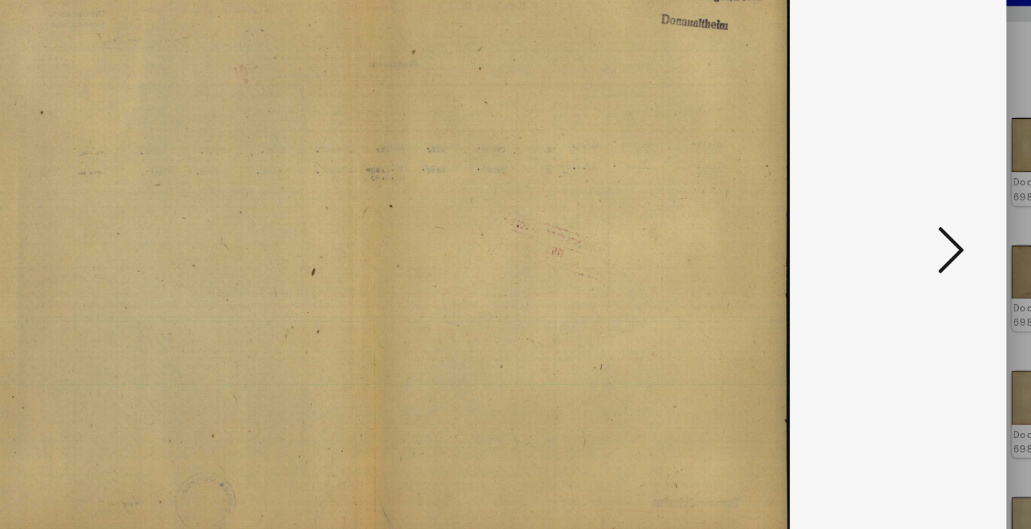
click at [883, 210] on icon at bounding box center [891, 227] width 17 height 34
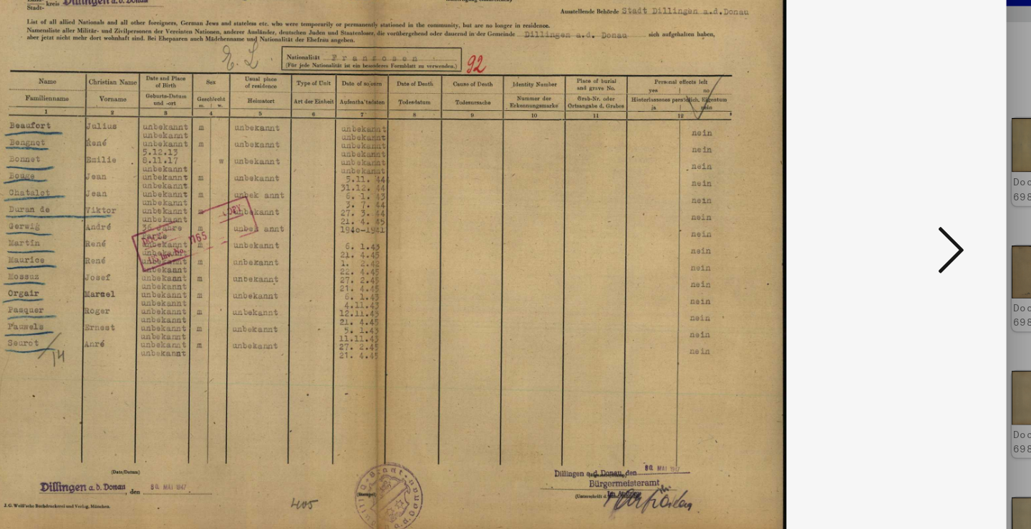
click at [883, 210] on icon at bounding box center [891, 227] width 17 height 34
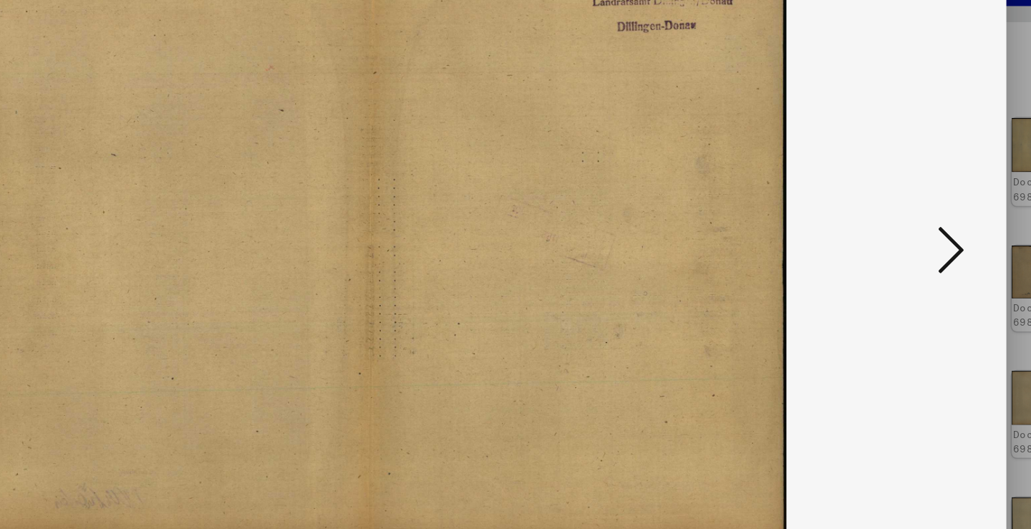
click at [883, 210] on icon at bounding box center [891, 227] width 17 height 34
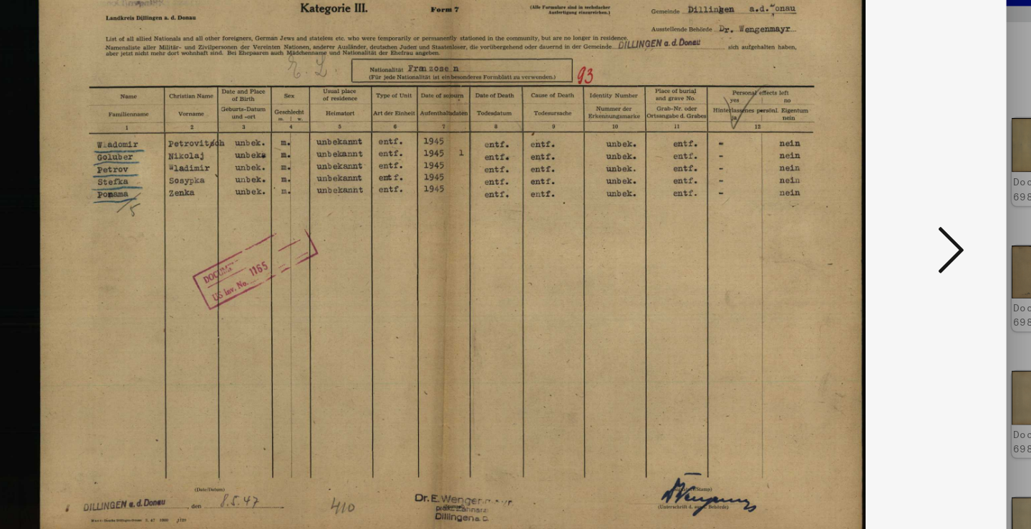
click at [883, 210] on icon at bounding box center [891, 227] width 17 height 34
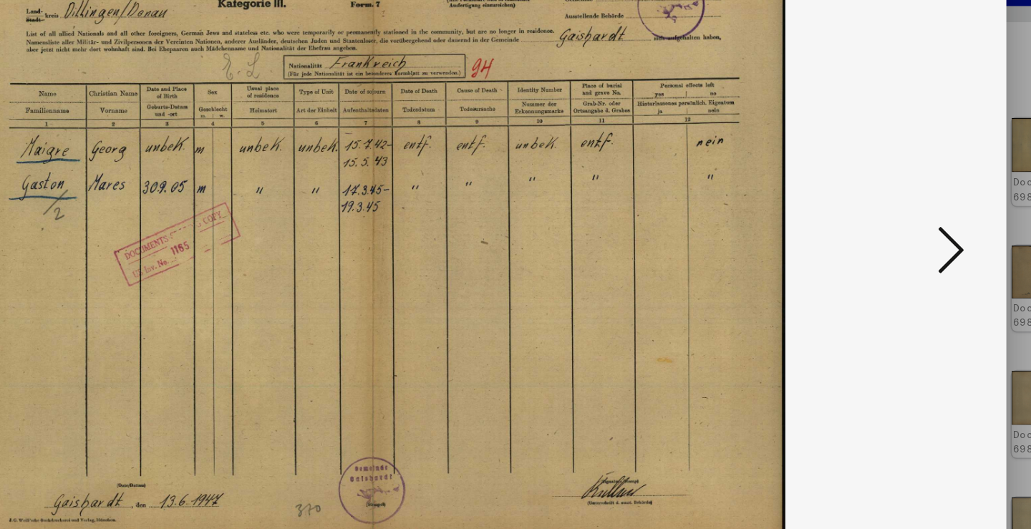
click at [883, 210] on icon at bounding box center [891, 227] width 17 height 34
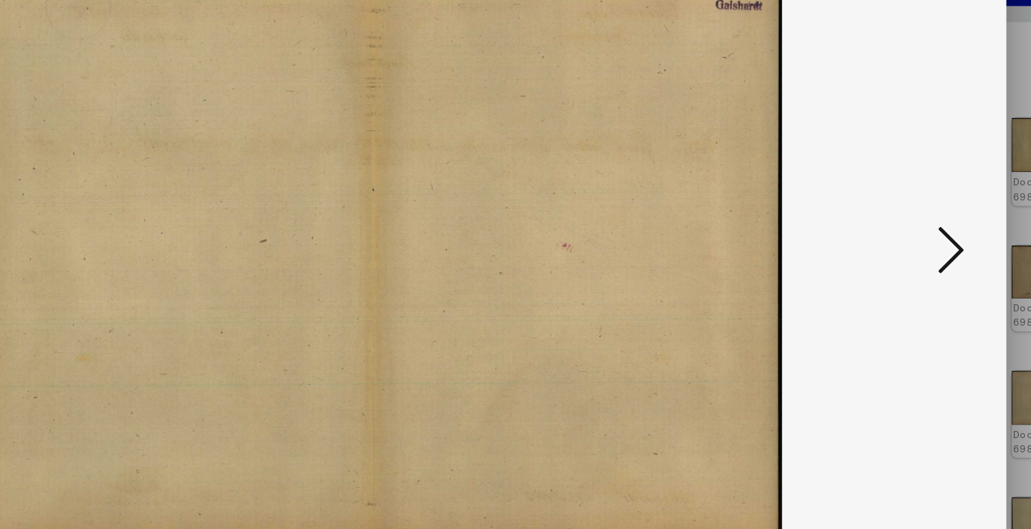
click at [883, 210] on icon at bounding box center [891, 227] width 17 height 34
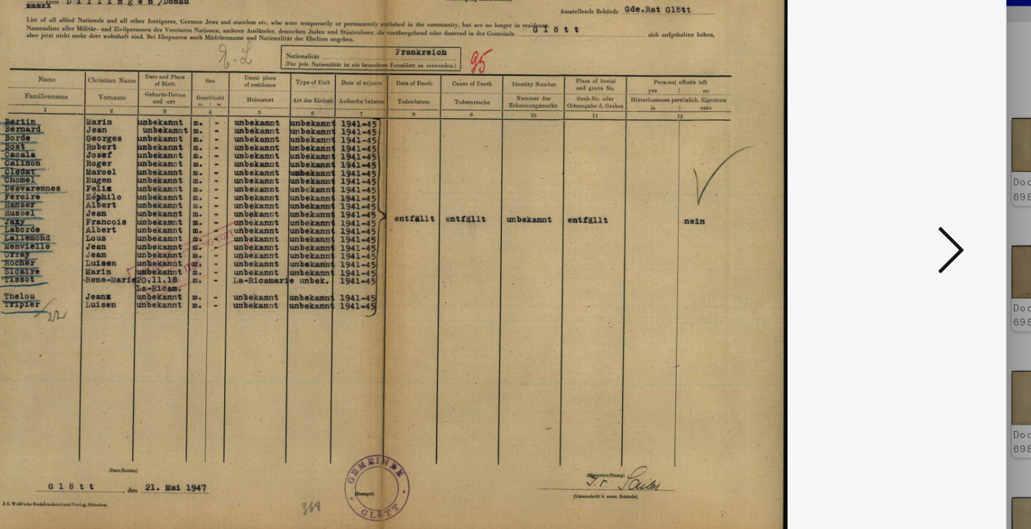
click at [883, 210] on icon at bounding box center [891, 227] width 17 height 34
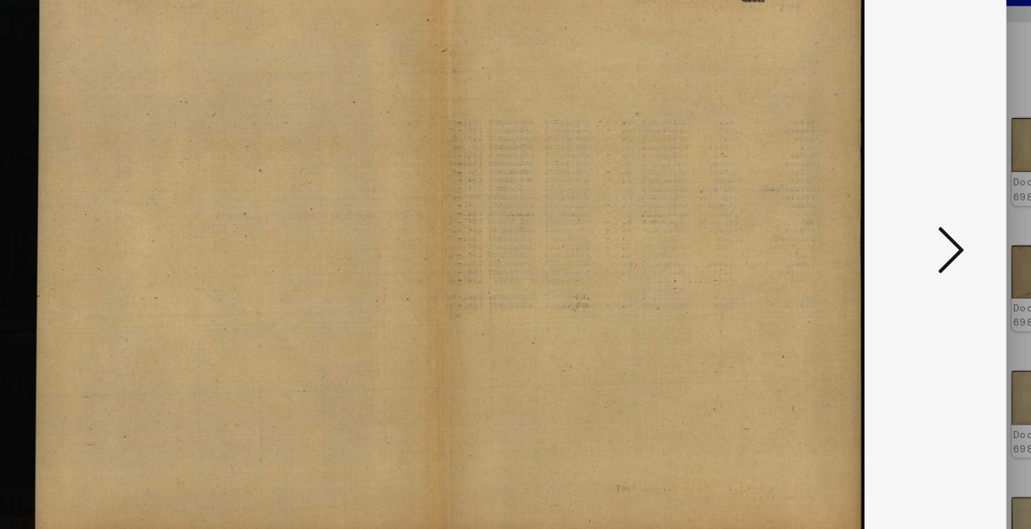
click at [883, 210] on icon at bounding box center [891, 227] width 17 height 34
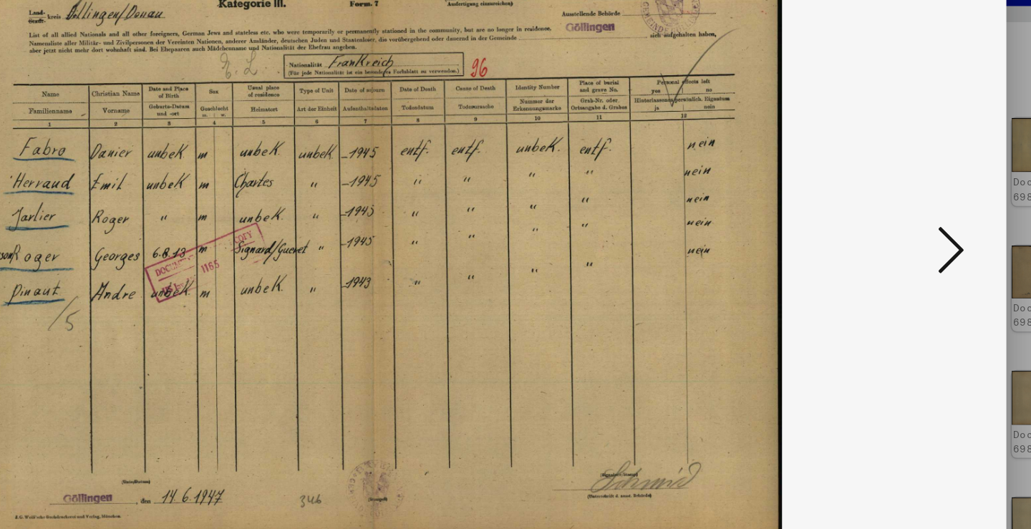
click at [883, 210] on icon at bounding box center [891, 227] width 17 height 34
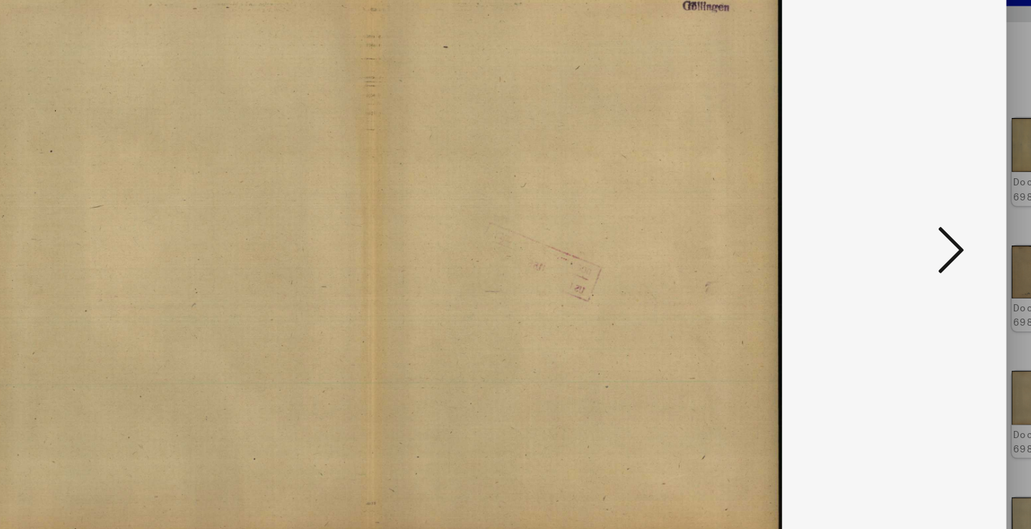
click at [883, 210] on icon at bounding box center [891, 227] width 17 height 34
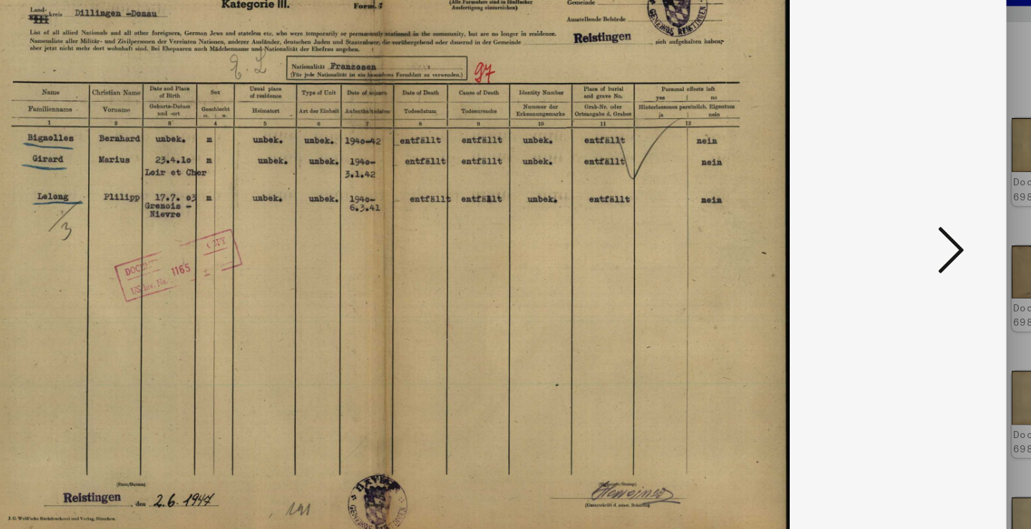
click at [883, 210] on icon at bounding box center [891, 227] width 17 height 34
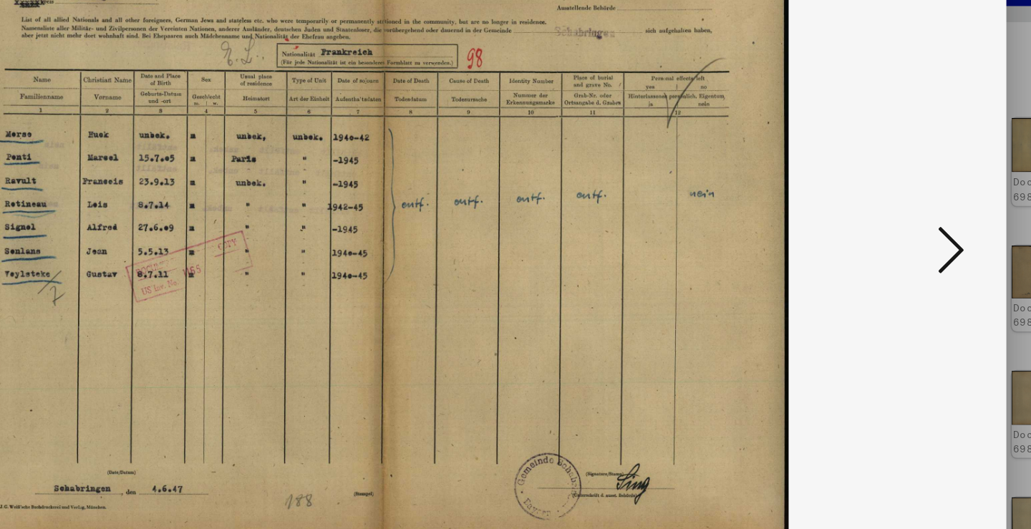
click at [883, 210] on icon at bounding box center [891, 227] width 17 height 34
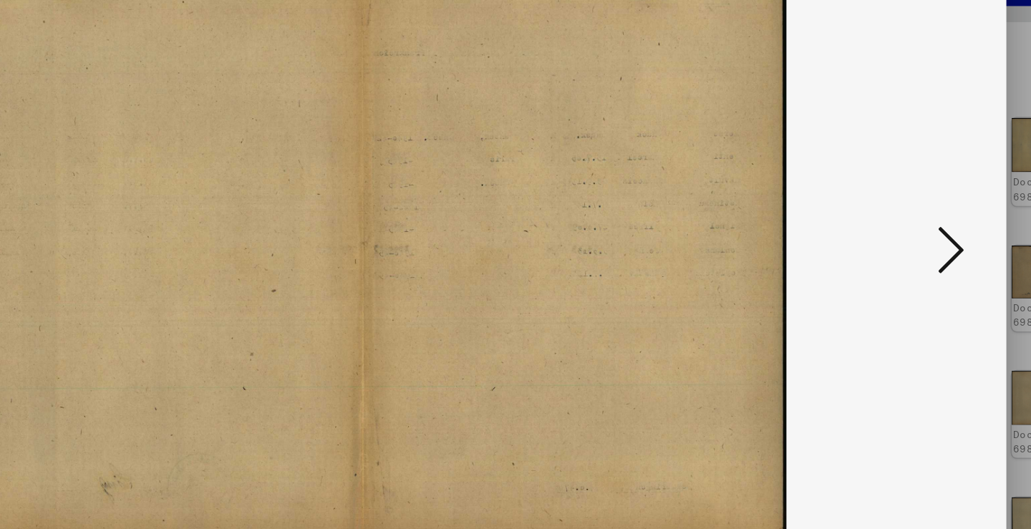
click at [883, 210] on icon at bounding box center [891, 227] width 17 height 34
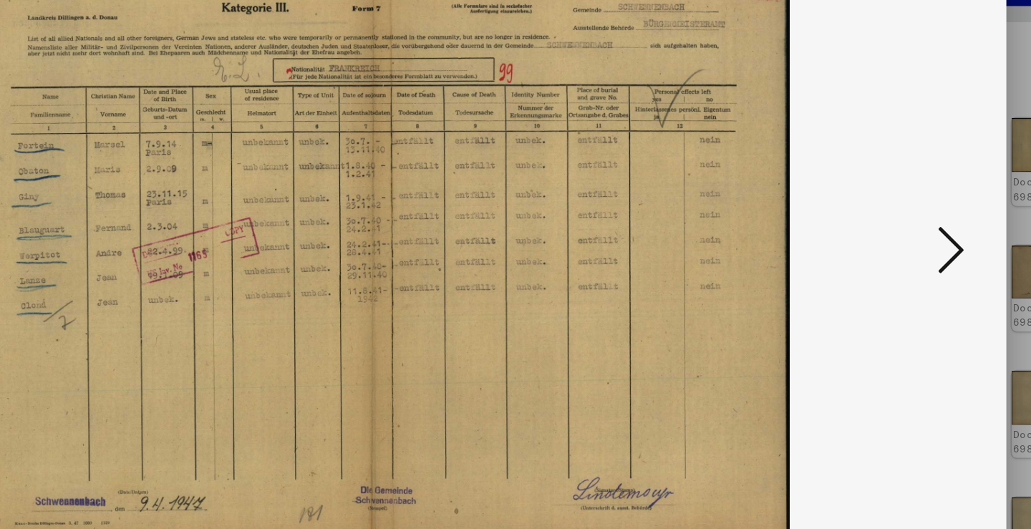
click at [883, 210] on icon at bounding box center [891, 227] width 17 height 34
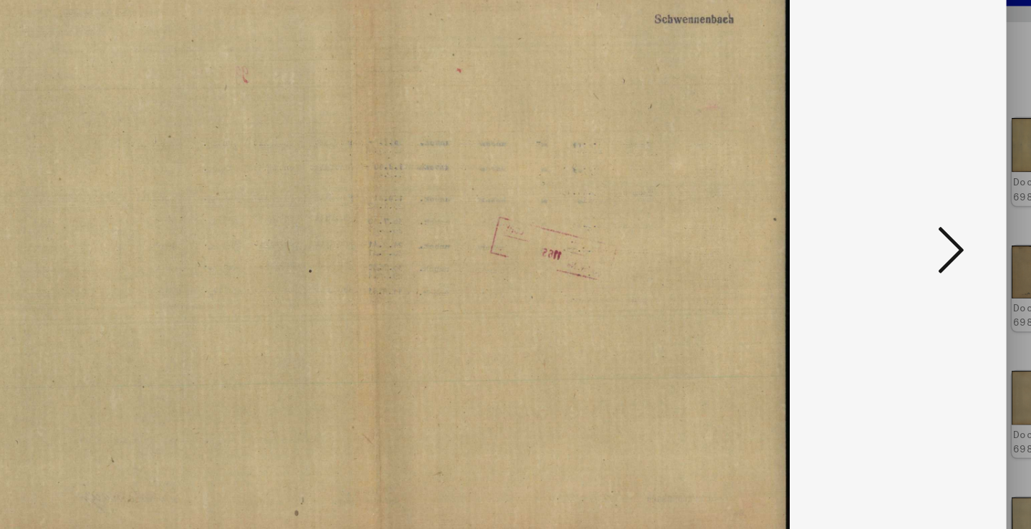
click at [883, 210] on icon at bounding box center [891, 227] width 17 height 34
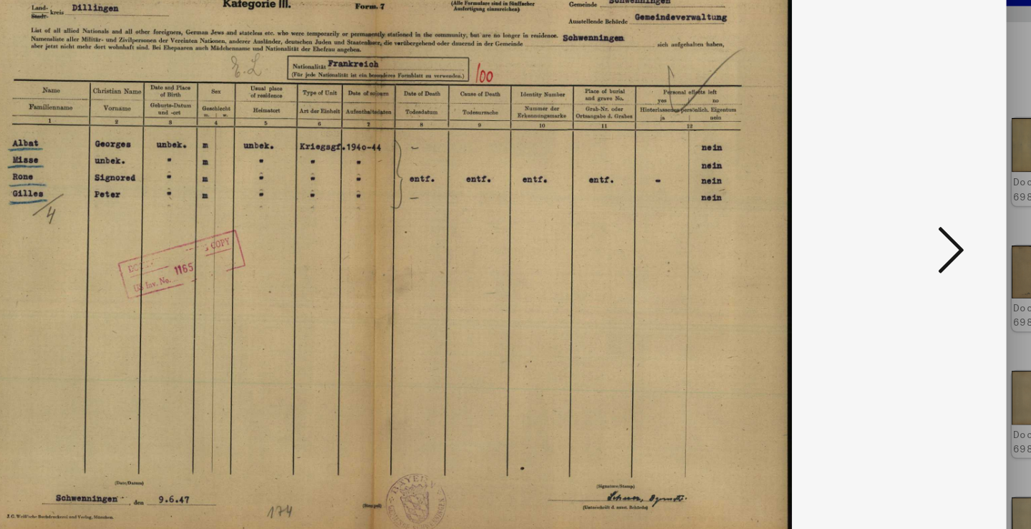
click at [883, 210] on icon at bounding box center [891, 227] width 17 height 34
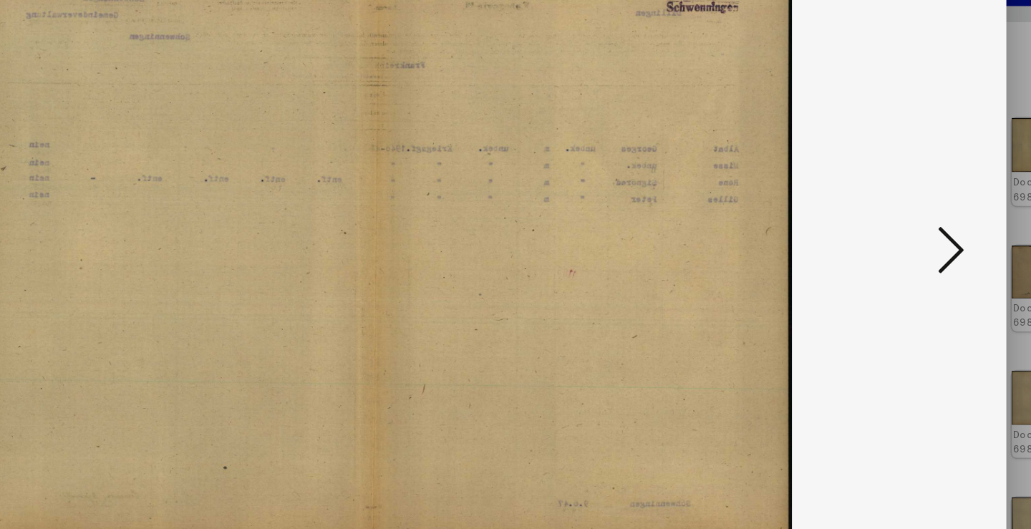
click at [883, 210] on icon at bounding box center [891, 227] width 17 height 34
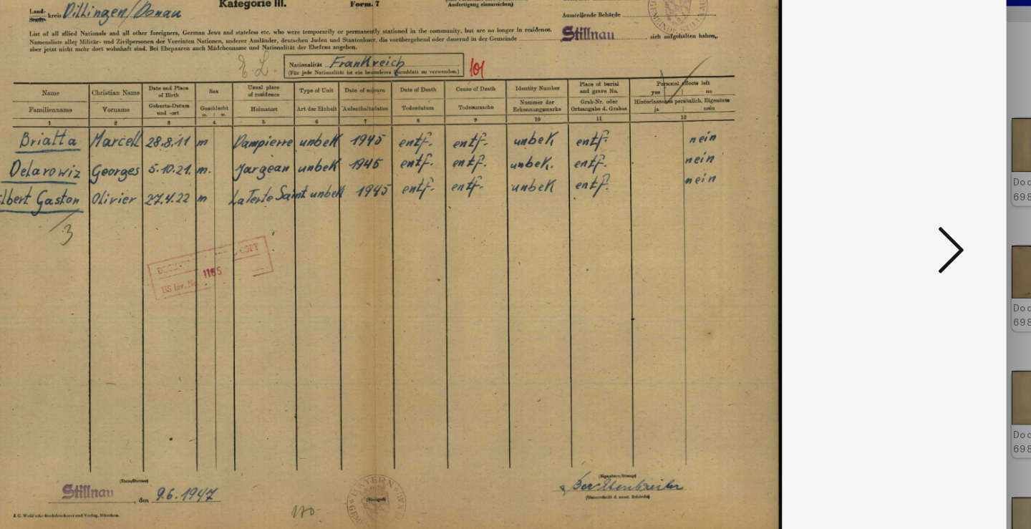
click at [883, 210] on icon at bounding box center [891, 227] width 17 height 34
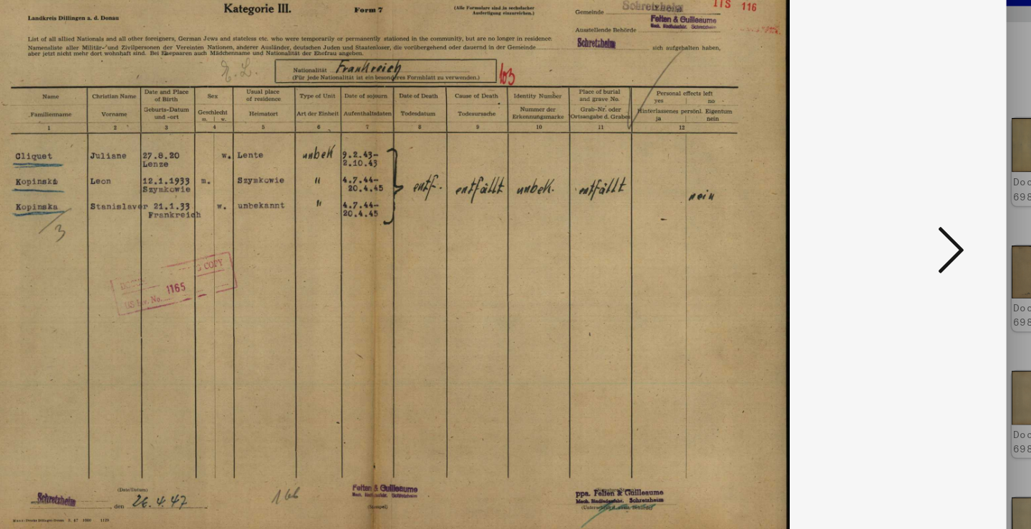
click at [883, 210] on icon at bounding box center [891, 227] width 17 height 34
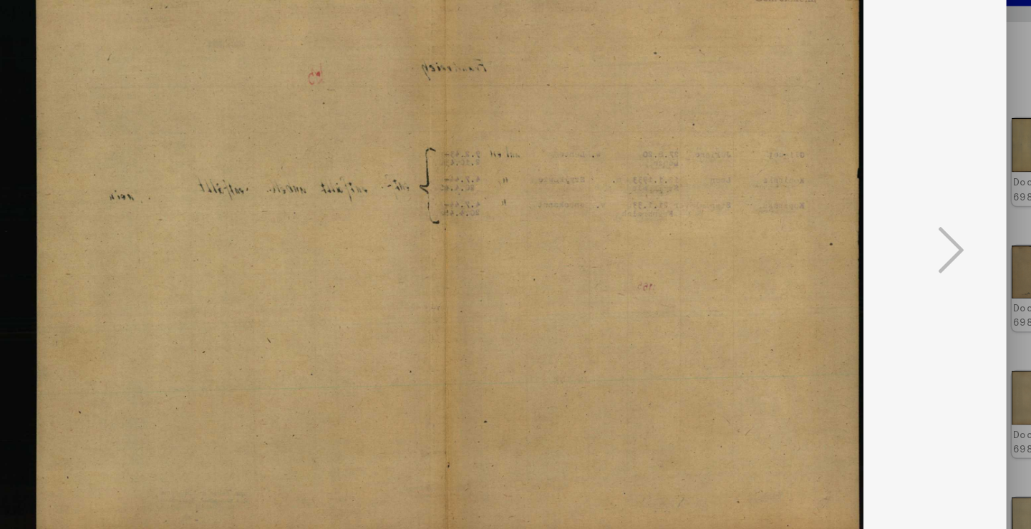
click at [883, 210] on icon at bounding box center [891, 227] width 17 height 34
click at [663, 165] on div at bounding box center [515, 264] width 1031 height 529
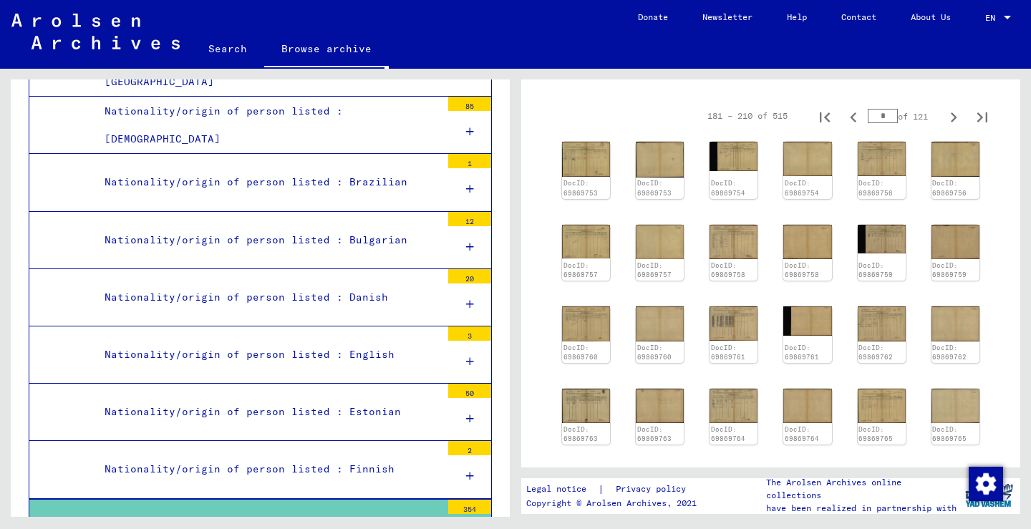
click at [315, 455] on div "Nationality/origin of person listed : Finnish" at bounding box center [267, 469] width 347 height 28
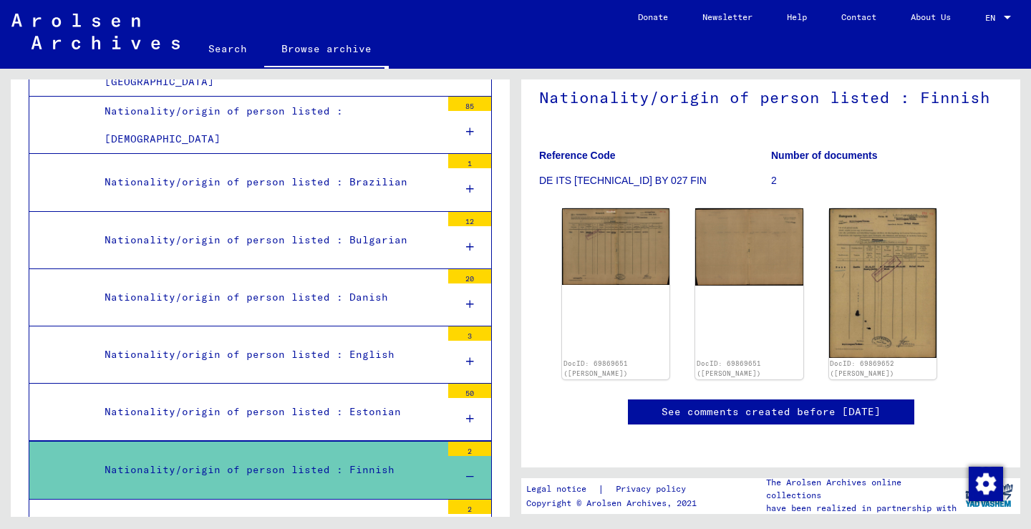
scroll to position [206, 0]
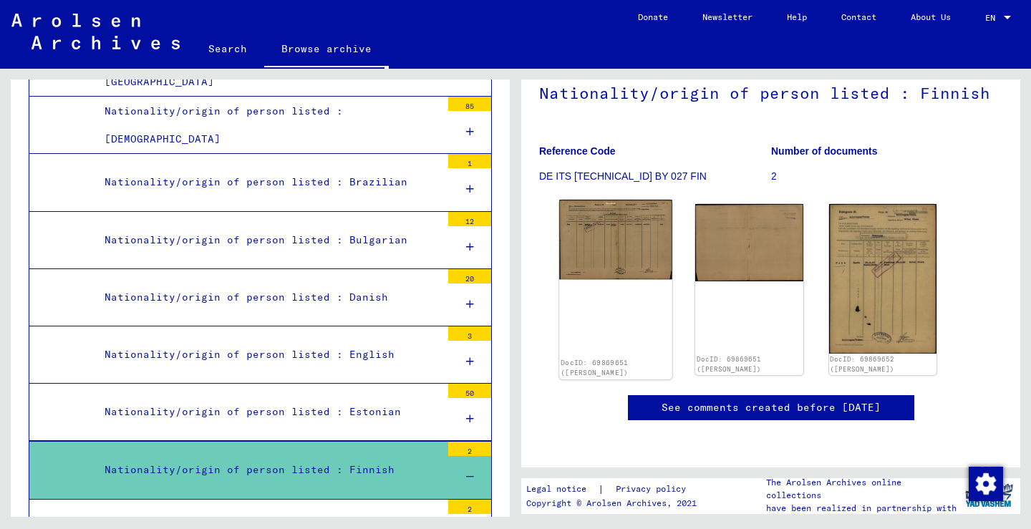
click at [649, 210] on div "DocID: 69869651 ([PERSON_NAME])" at bounding box center [615, 289] width 113 height 179
click at [644, 200] on img at bounding box center [615, 240] width 113 height 80
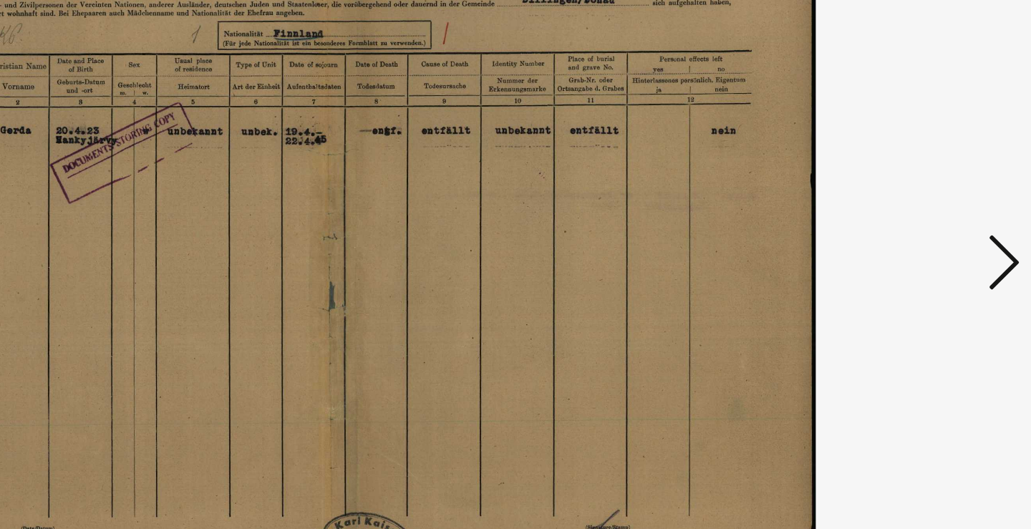
click at [879, 208] on button at bounding box center [892, 228] width 26 height 41
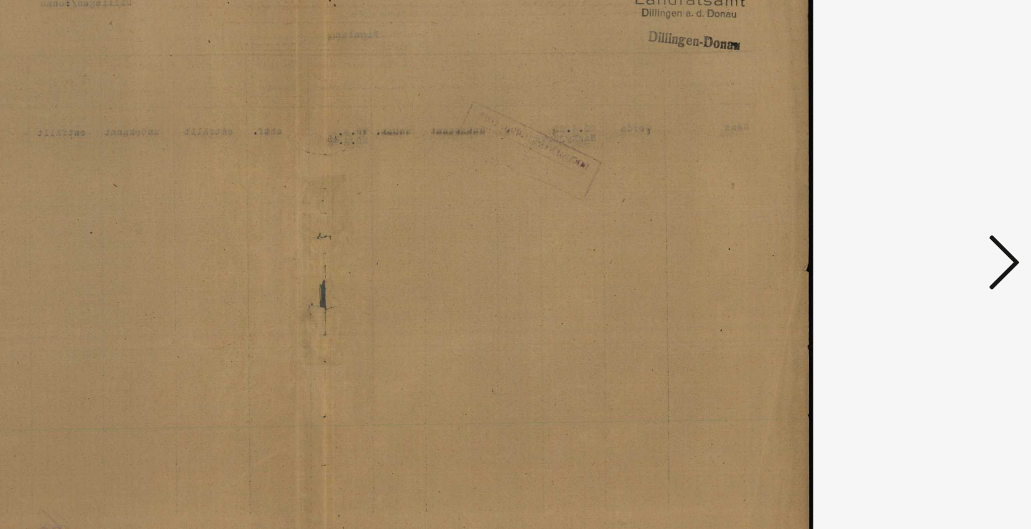
click at [879, 208] on button at bounding box center [892, 228] width 26 height 41
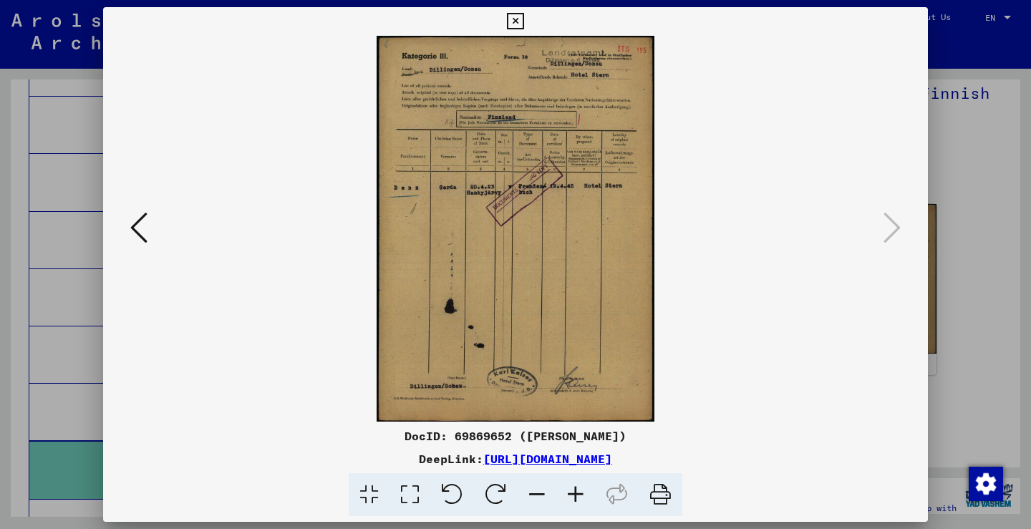
click at [46, 232] on div at bounding box center [515, 264] width 1031 height 529
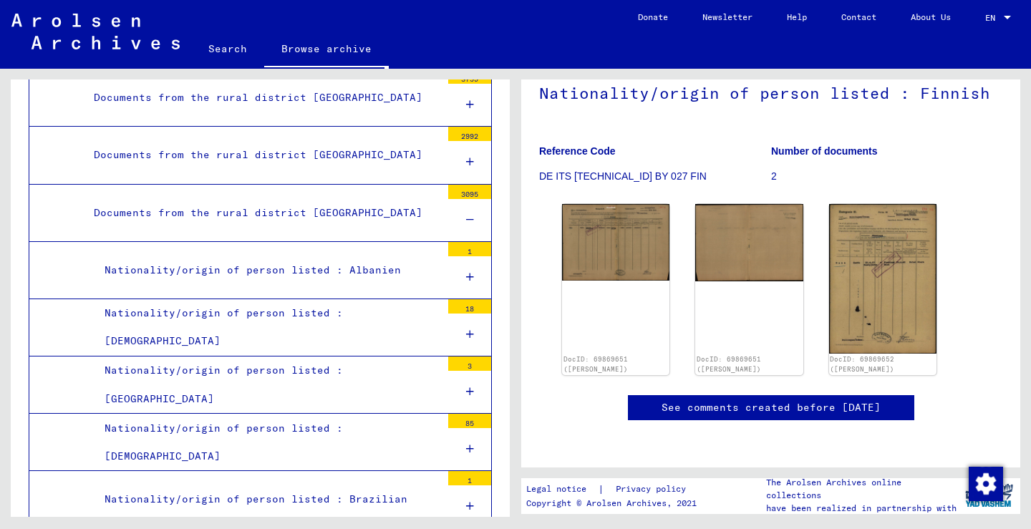
scroll to position [1976, 0]
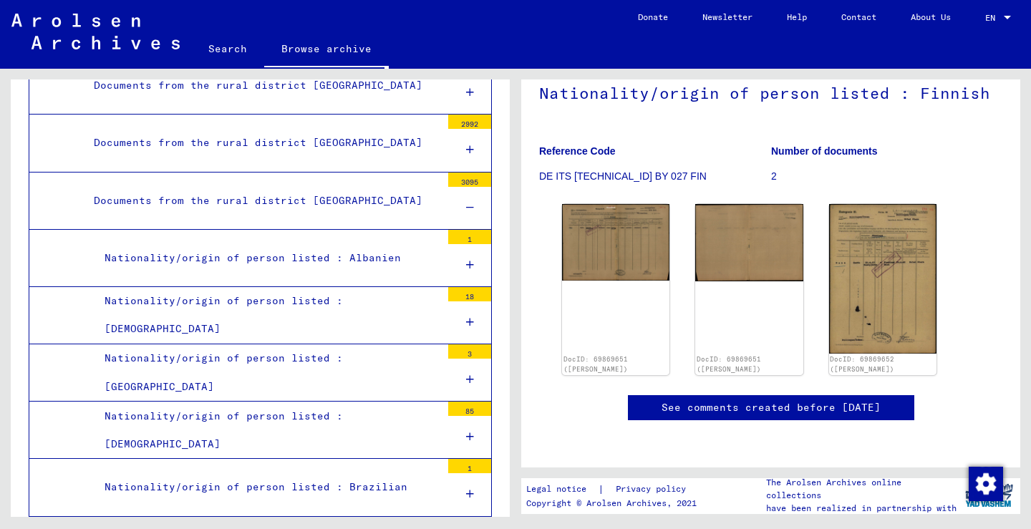
click at [400, 402] on div "Nationality/origin of person listed : [DEMOGRAPHIC_DATA]" at bounding box center [267, 430] width 347 height 56
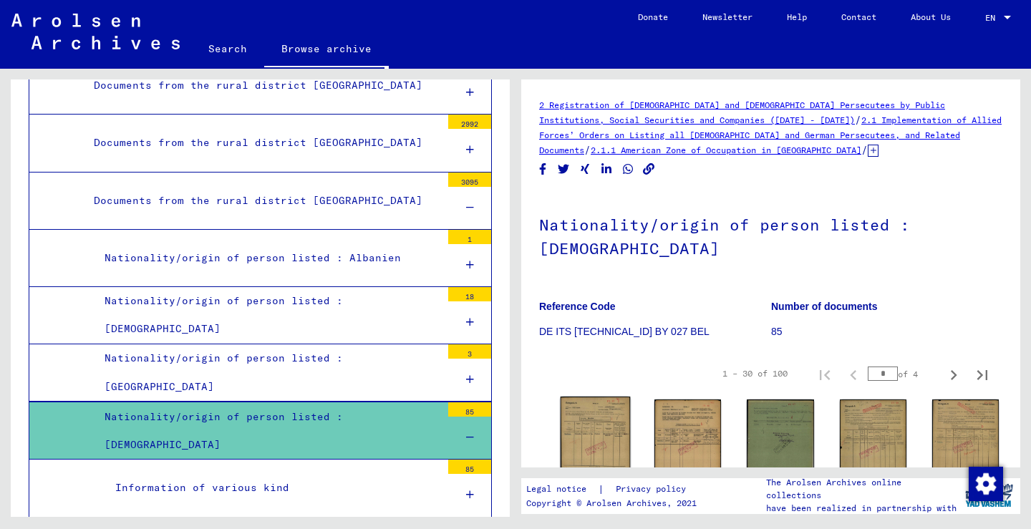
click at [580, 403] on img at bounding box center [595, 446] width 70 height 99
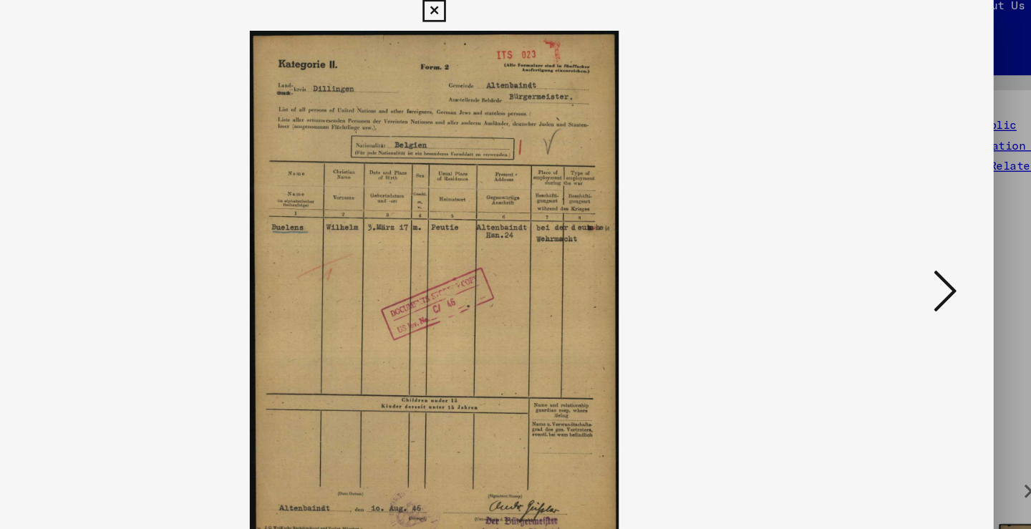
click at [883, 213] on icon at bounding box center [891, 227] width 17 height 34
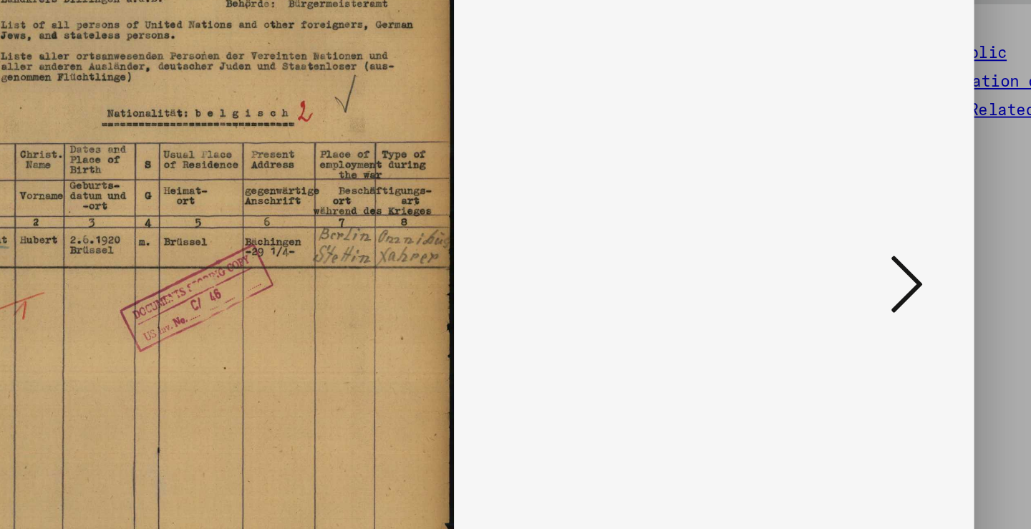
click at [883, 210] on icon at bounding box center [891, 227] width 17 height 34
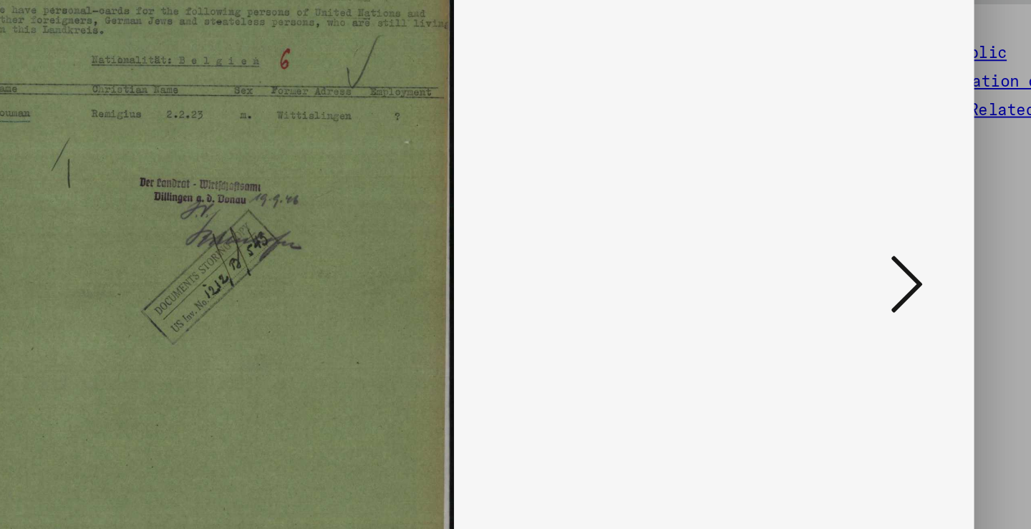
click at [883, 210] on icon at bounding box center [891, 227] width 17 height 34
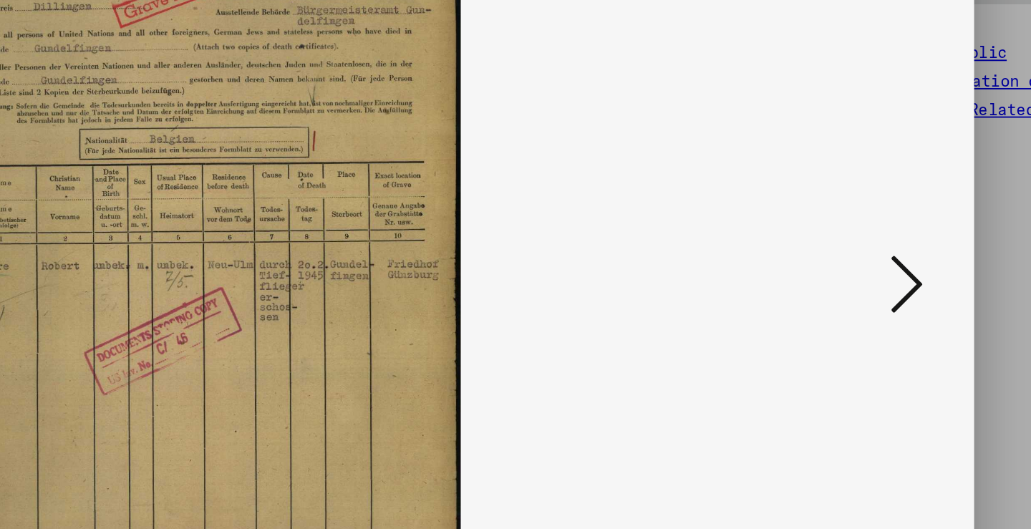
click at [883, 210] on icon at bounding box center [891, 227] width 17 height 34
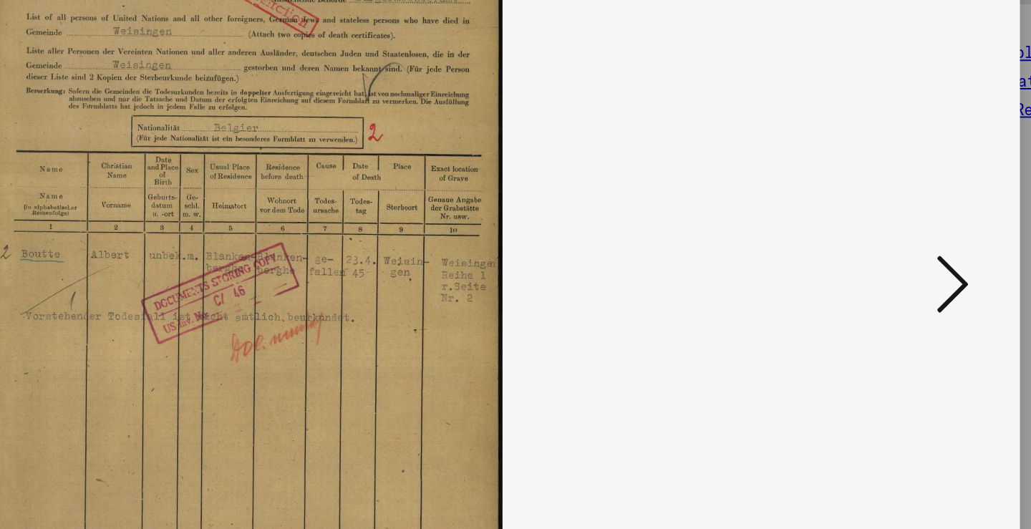
click at [883, 210] on icon at bounding box center [891, 227] width 17 height 34
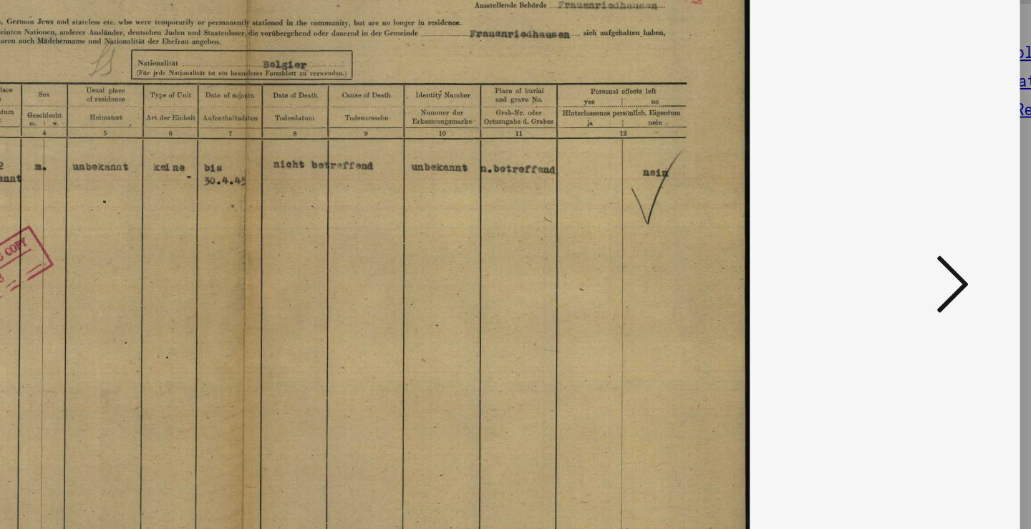
click at [883, 210] on icon at bounding box center [891, 227] width 17 height 34
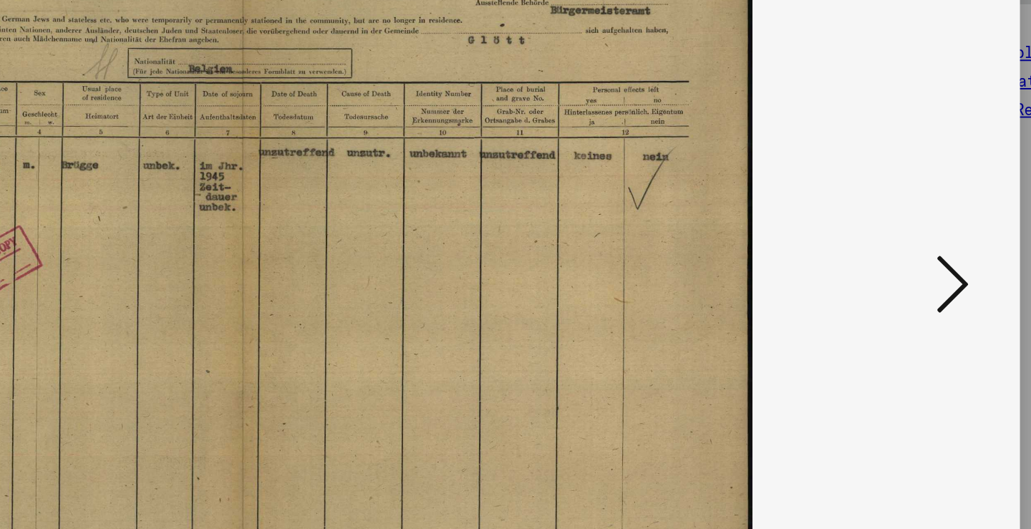
click at [883, 210] on icon at bounding box center [891, 227] width 17 height 34
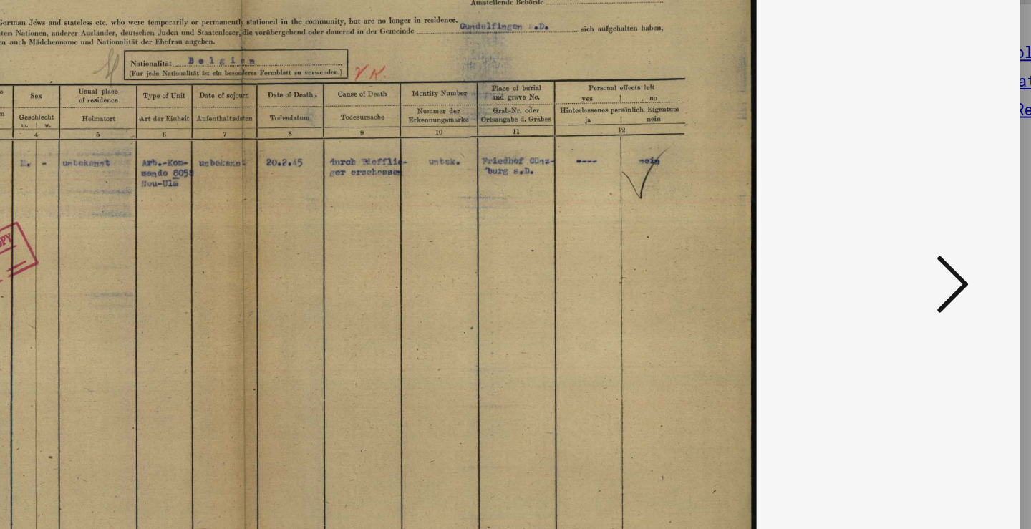
click at [883, 210] on icon at bounding box center [891, 227] width 17 height 34
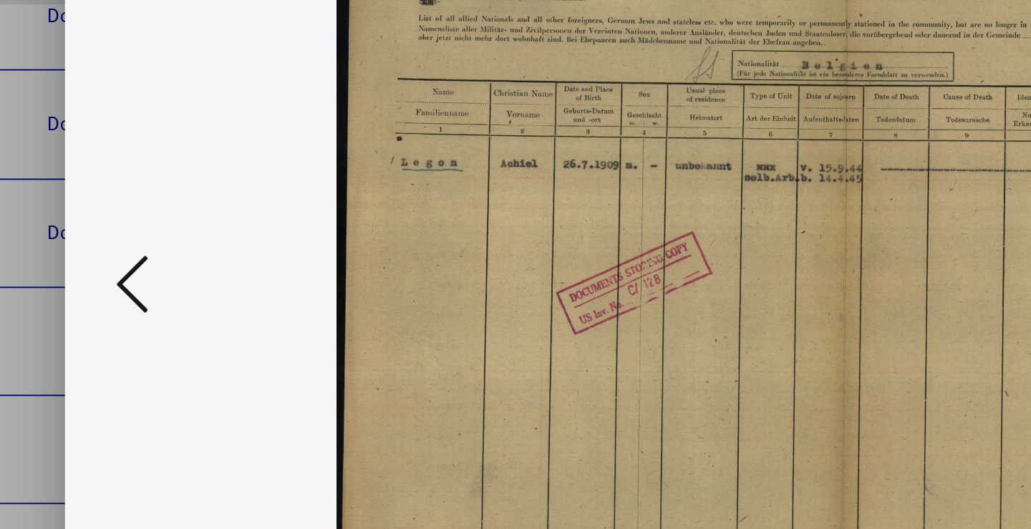
click at [126, 208] on button at bounding box center [139, 228] width 26 height 41
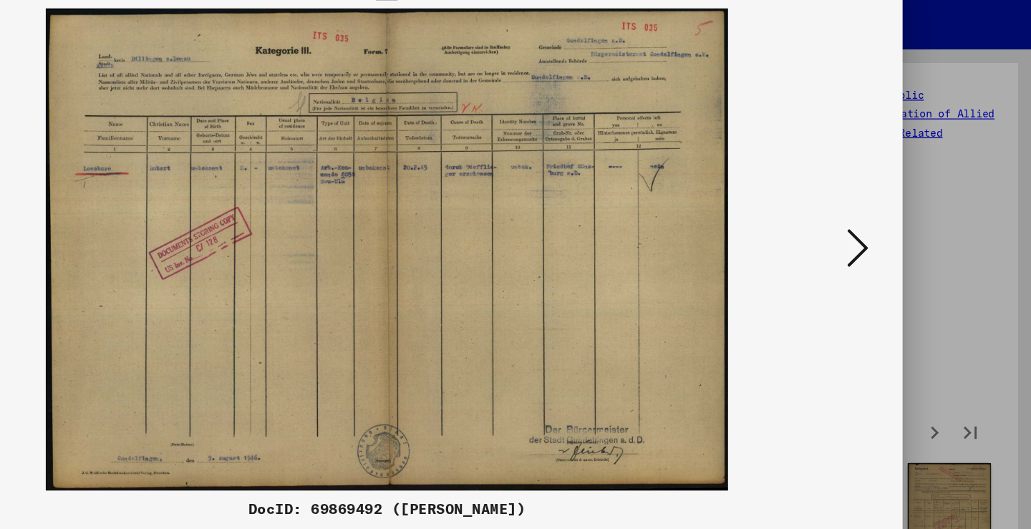
click at [883, 210] on icon at bounding box center [891, 227] width 17 height 34
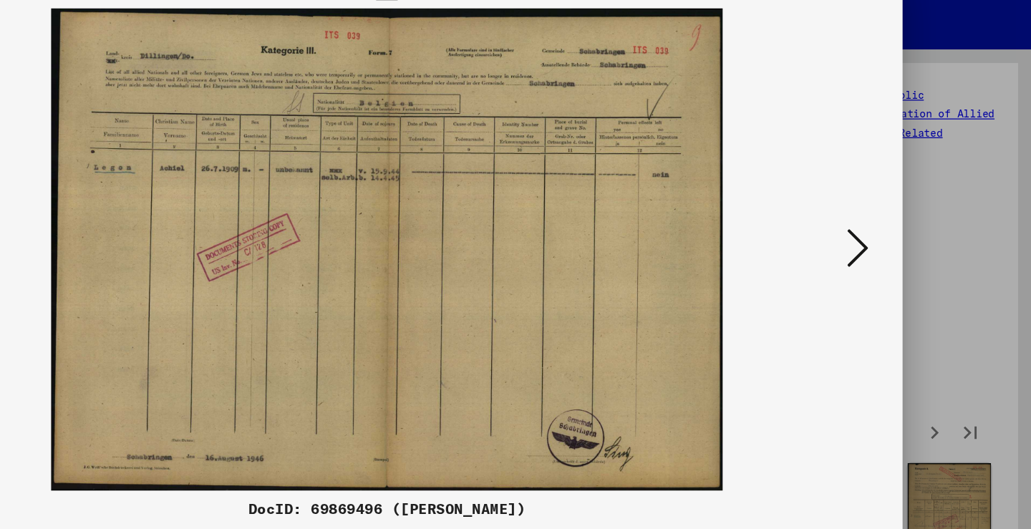
click at [883, 210] on icon at bounding box center [891, 227] width 17 height 34
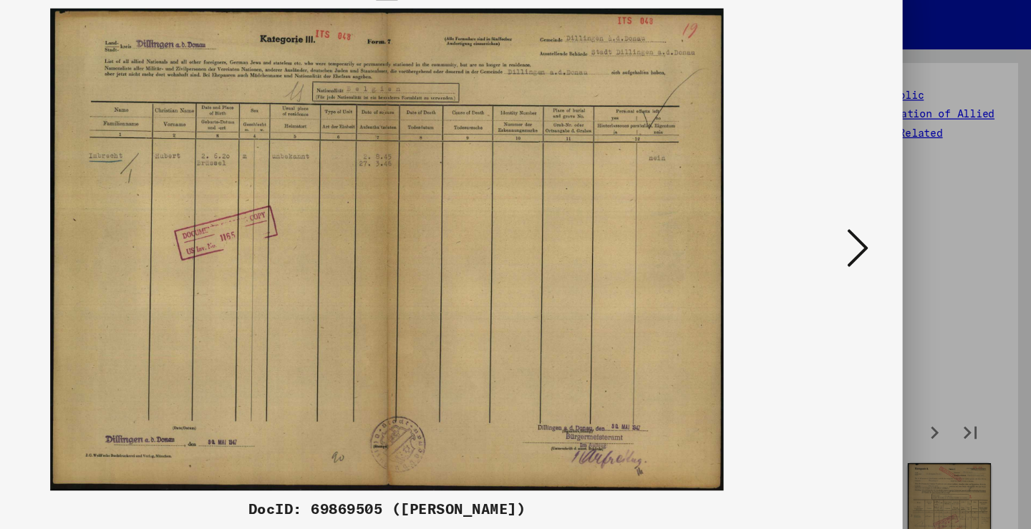
click at [883, 210] on icon at bounding box center [891, 227] width 17 height 34
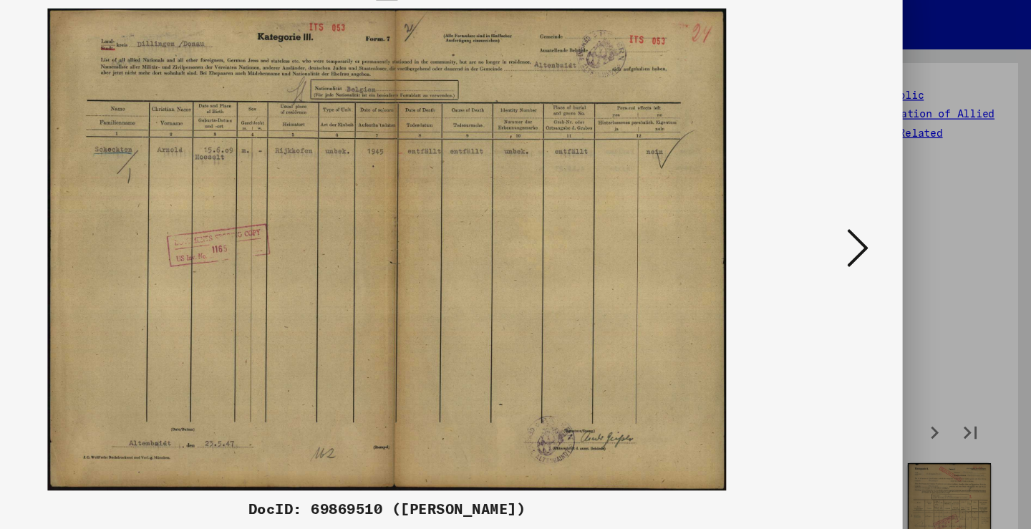
click at [883, 210] on icon at bounding box center [891, 227] width 17 height 34
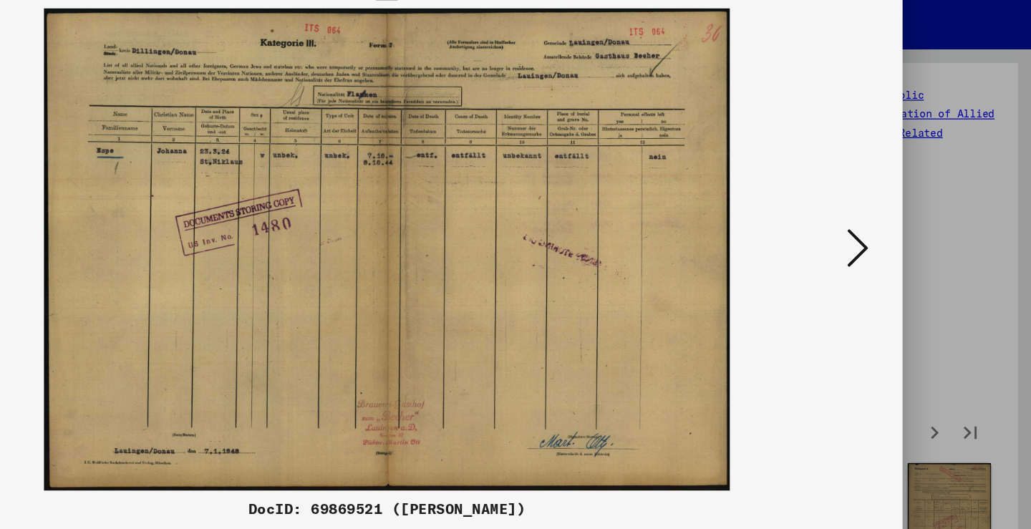
click at [883, 210] on icon at bounding box center [891, 227] width 17 height 34
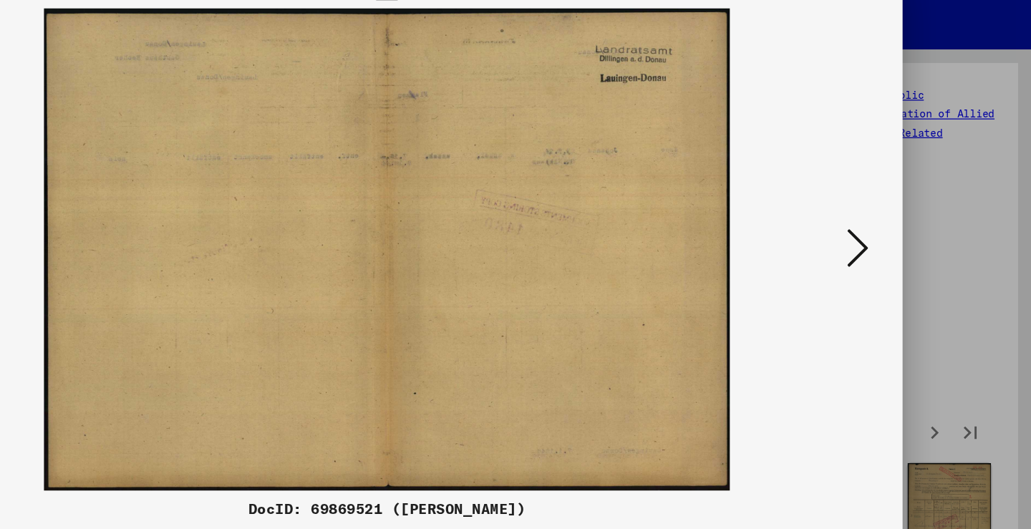
click at [883, 210] on icon at bounding box center [891, 227] width 17 height 34
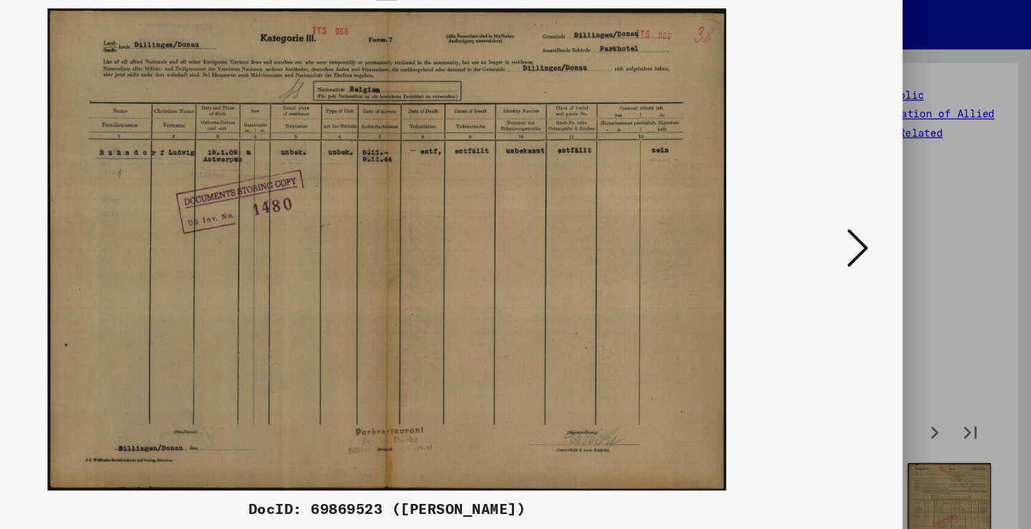
click at [883, 210] on icon at bounding box center [891, 227] width 17 height 34
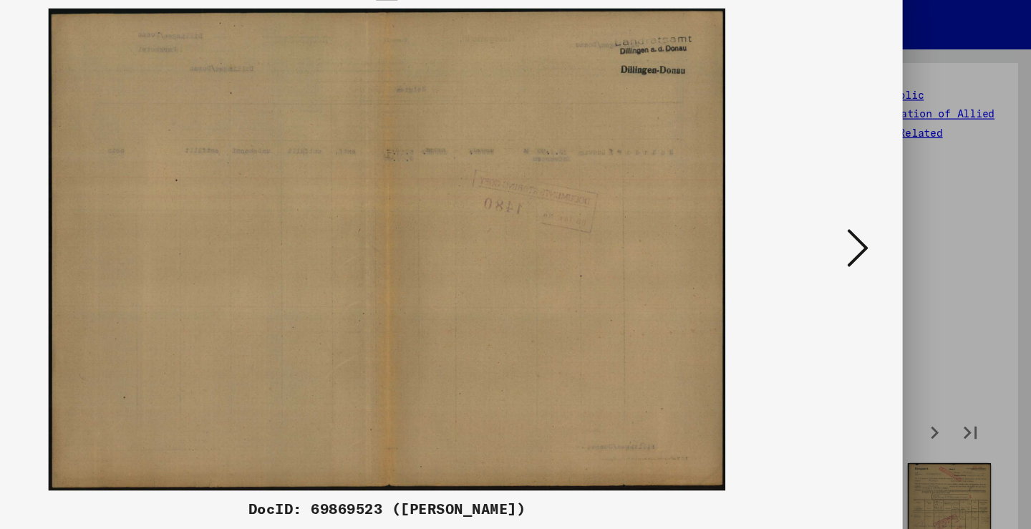
click at [883, 210] on icon at bounding box center [891, 227] width 17 height 34
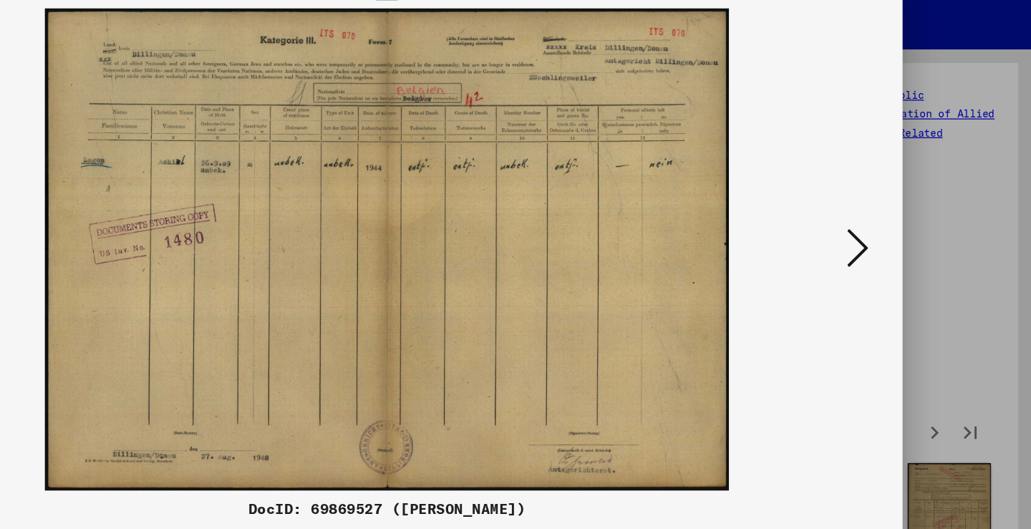
click at [883, 210] on icon at bounding box center [891, 227] width 17 height 34
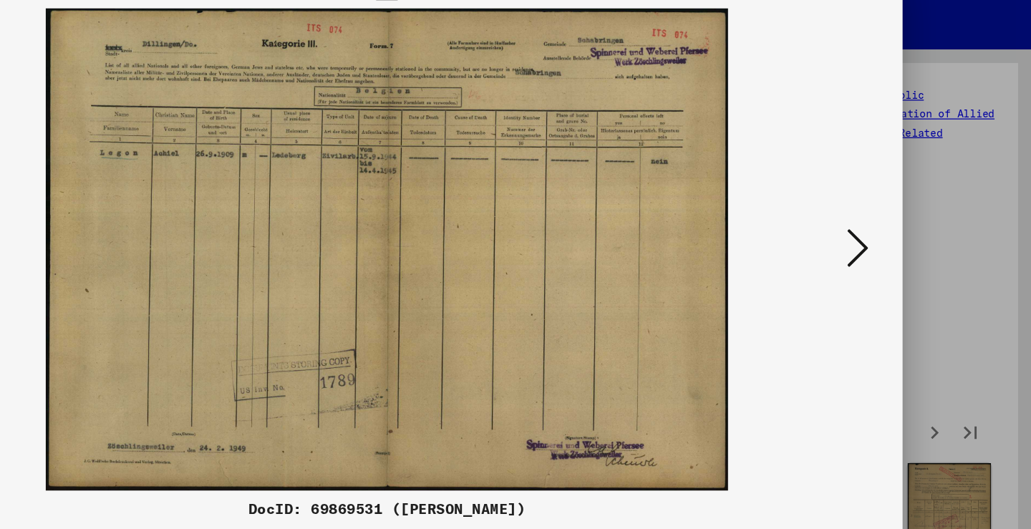
click at [883, 210] on icon at bounding box center [891, 227] width 17 height 34
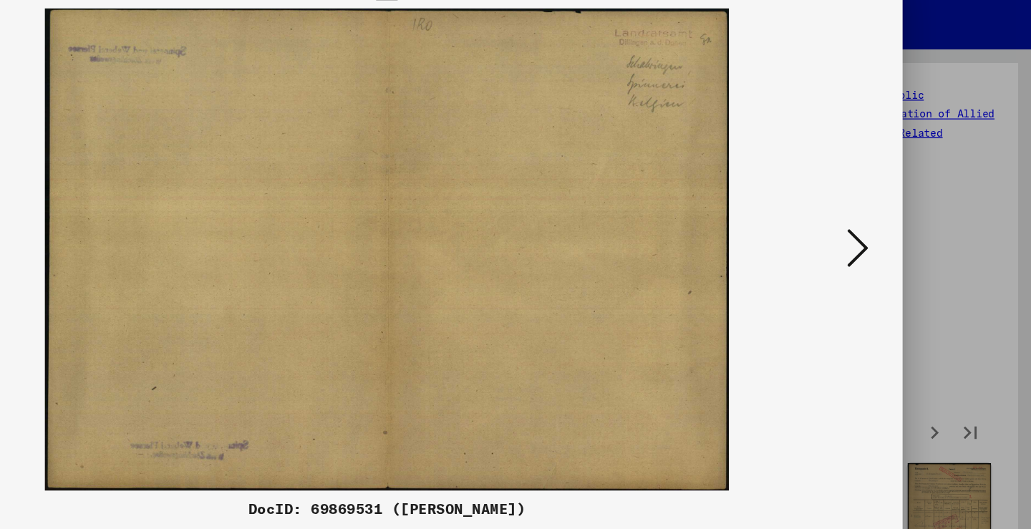
click at [883, 210] on icon at bounding box center [891, 227] width 17 height 34
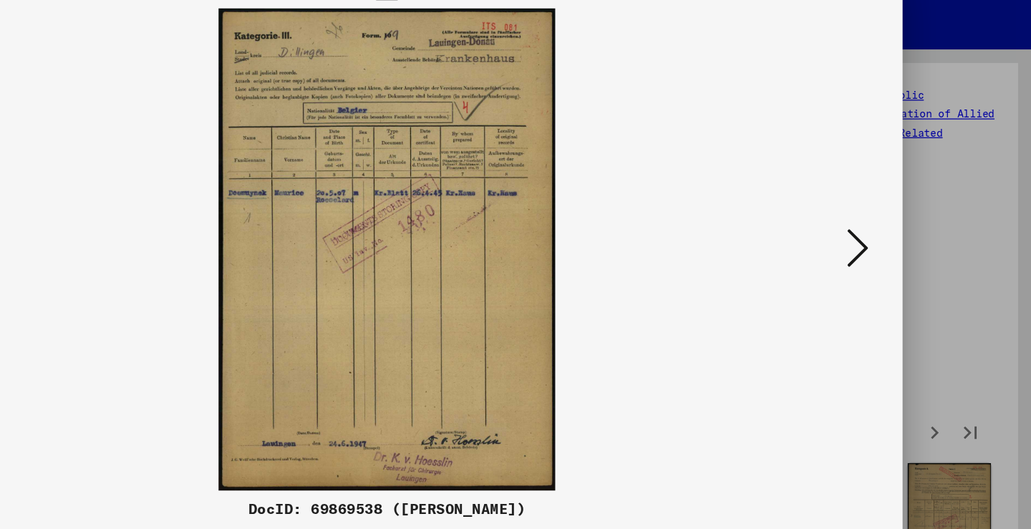
click at [883, 210] on icon at bounding box center [891, 227] width 17 height 34
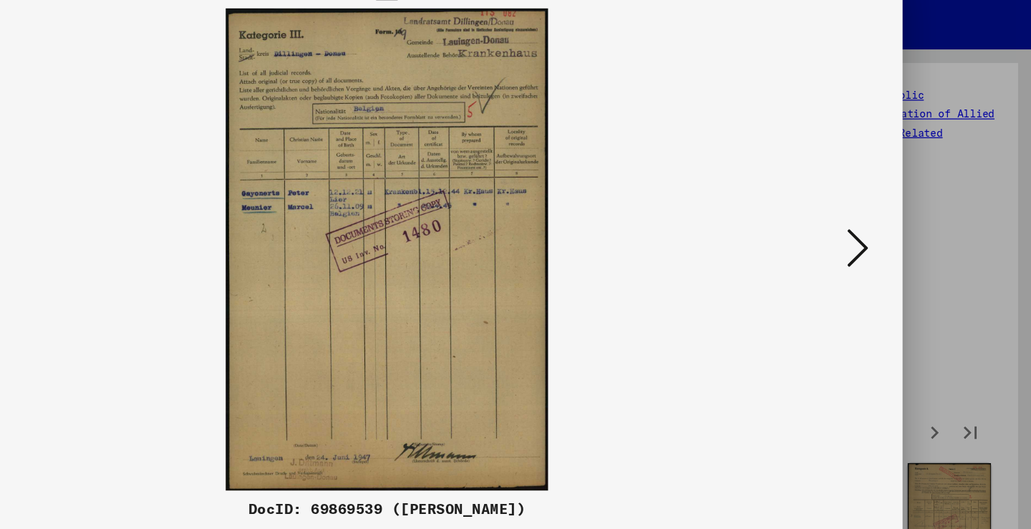
click at [883, 210] on icon at bounding box center [891, 227] width 17 height 34
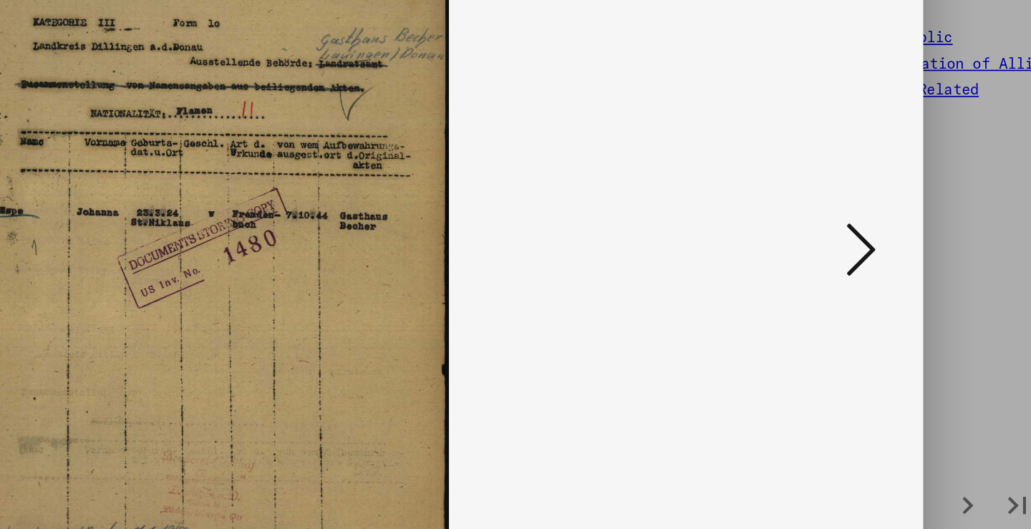
click at [883, 210] on icon at bounding box center [891, 227] width 17 height 34
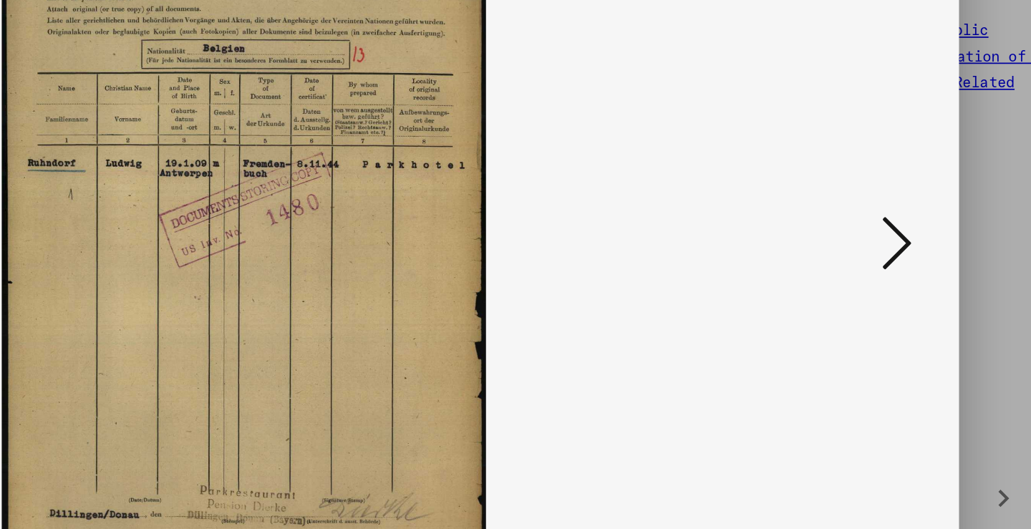
click at [883, 210] on icon at bounding box center [891, 227] width 17 height 34
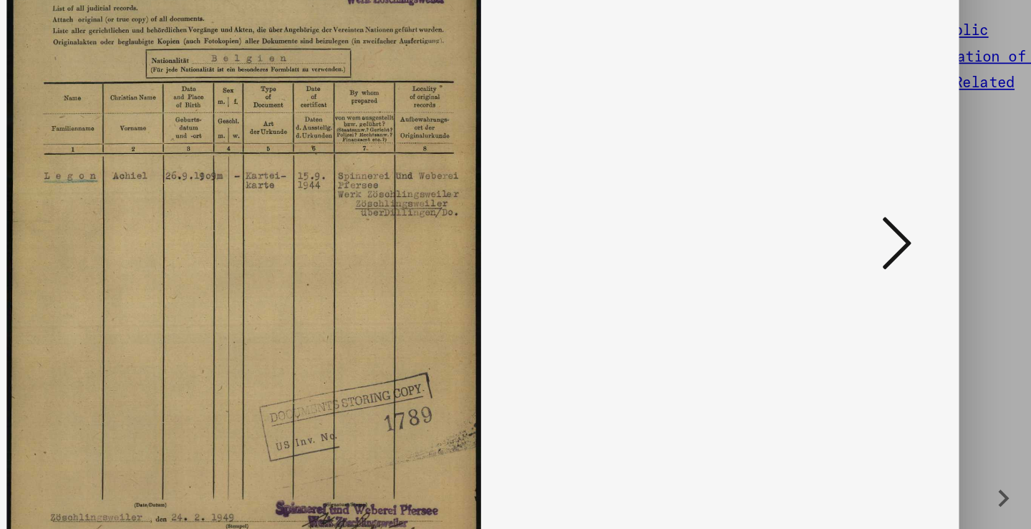
click at [883, 210] on icon at bounding box center [891, 227] width 17 height 34
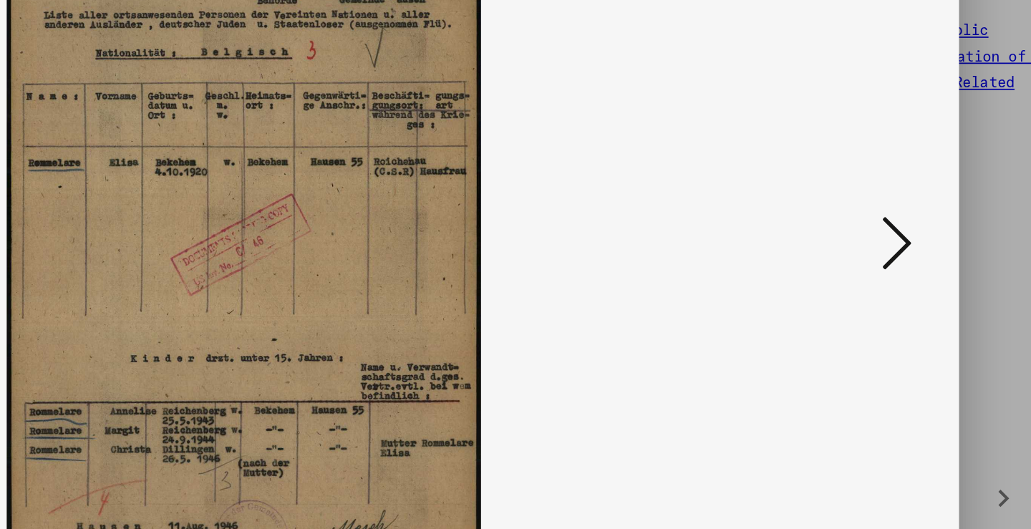
click at [883, 210] on icon at bounding box center [891, 227] width 17 height 34
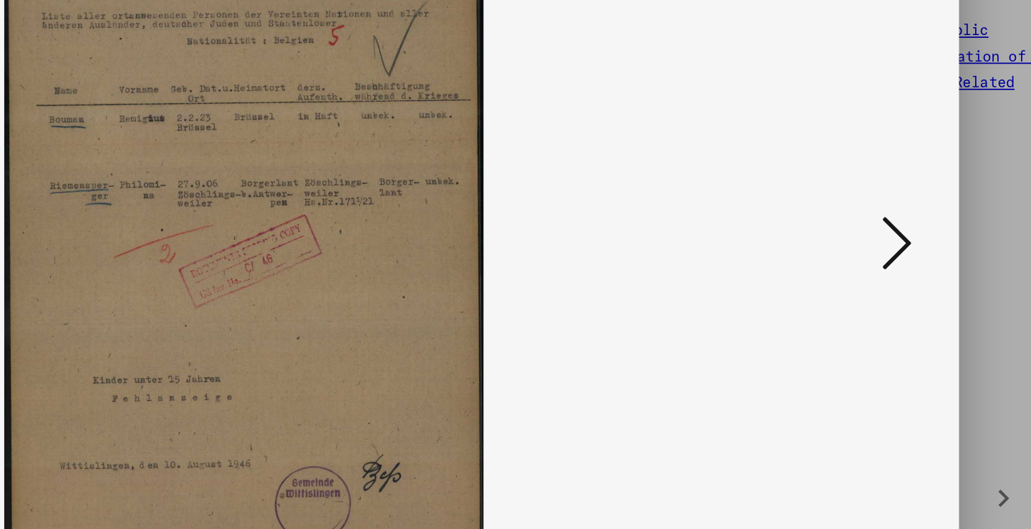
click at [883, 210] on icon at bounding box center [891, 227] width 17 height 34
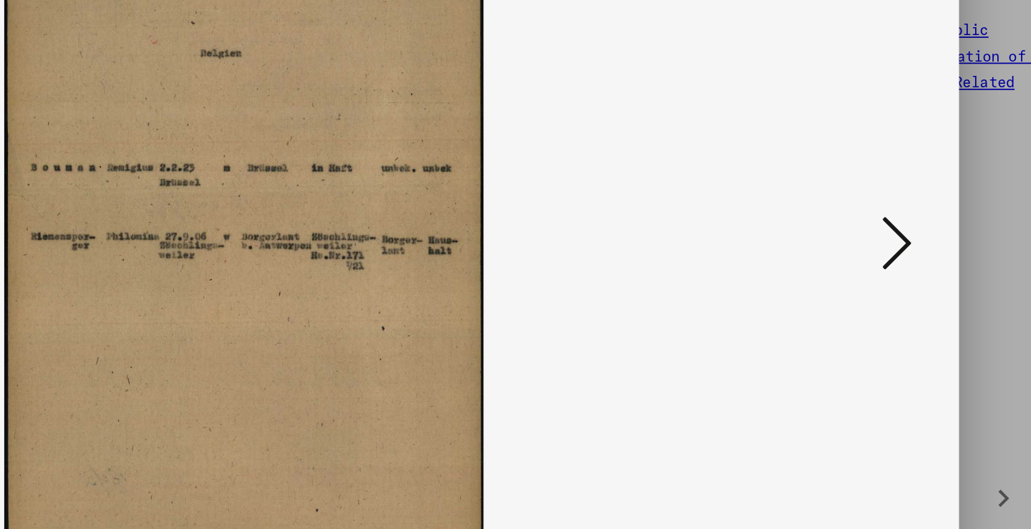
click at [883, 210] on icon at bounding box center [891, 227] width 17 height 34
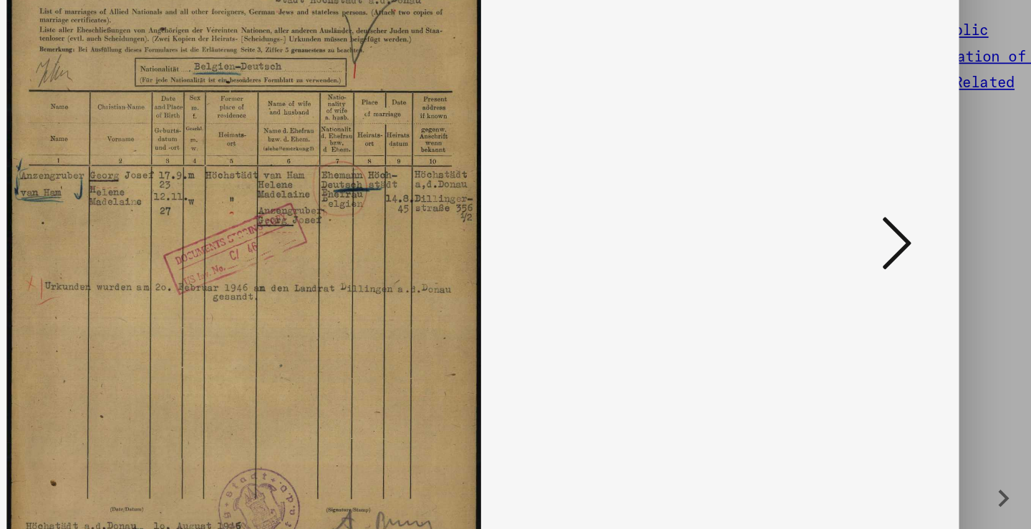
click at [883, 210] on icon at bounding box center [891, 227] width 17 height 34
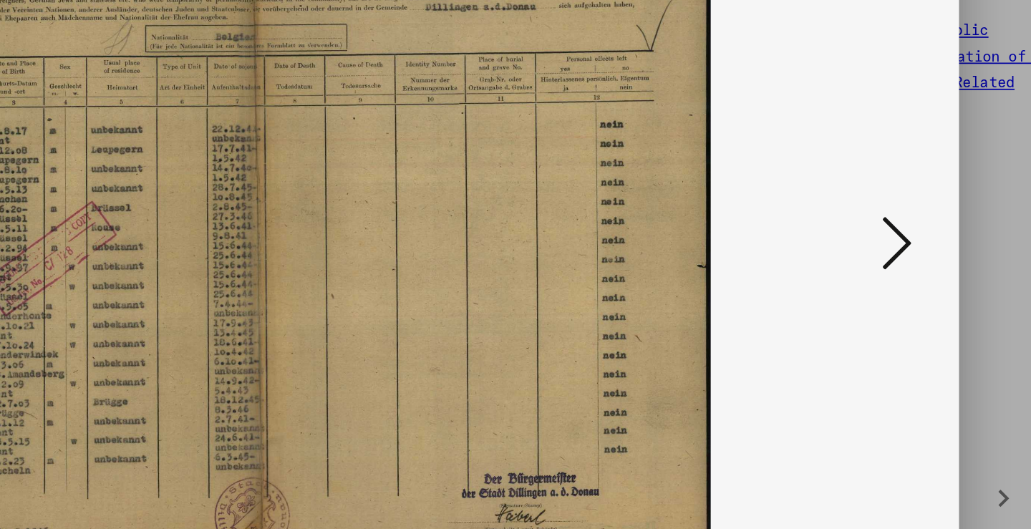
click at [883, 210] on icon at bounding box center [891, 227] width 17 height 34
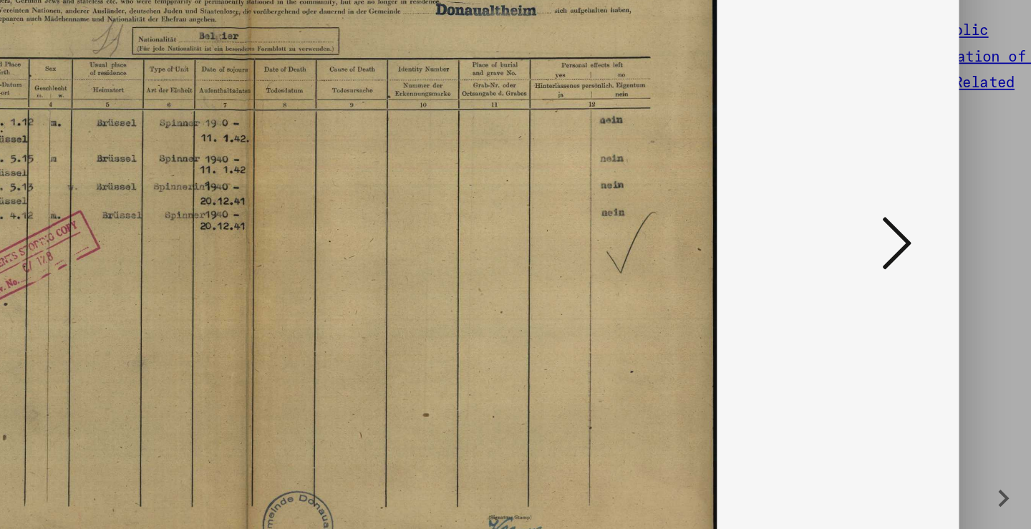
click at [883, 210] on icon at bounding box center [891, 227] width 17 height 34
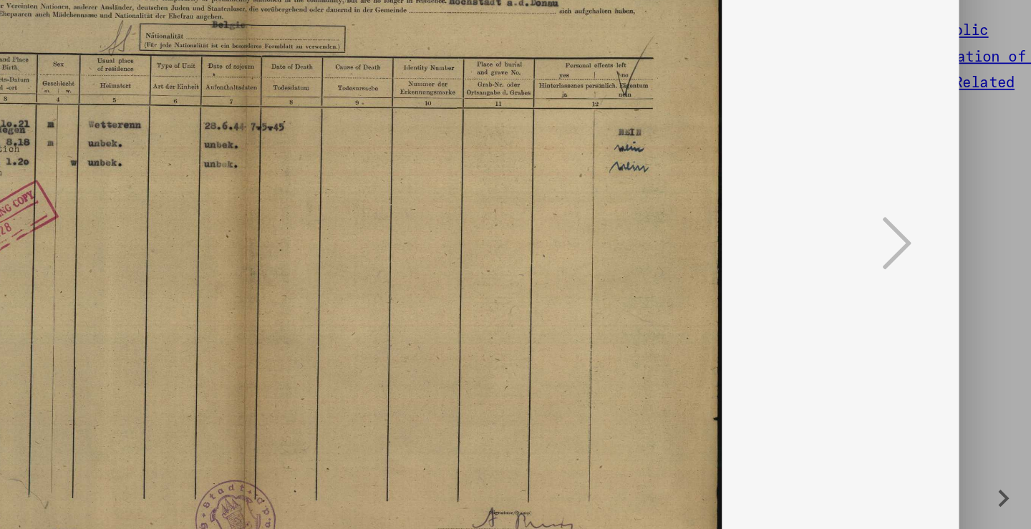
click at [883, 210] on icon at bounding box center [891, 227] width 17 height 34
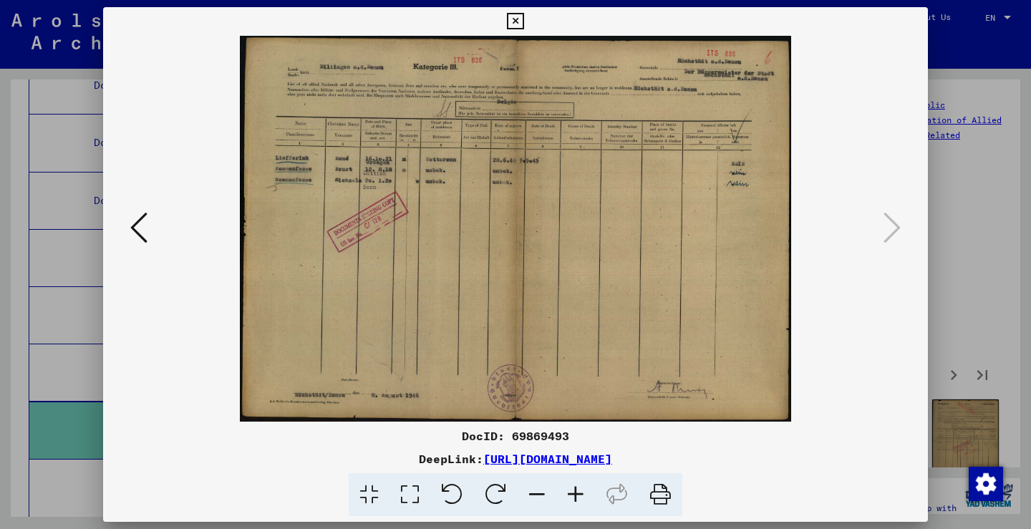
click at [920, 271] on div at bounding box center [515, 229] width 824 height 386
click at [955, 283] on div at bounding box center [515, 264] width 1031 height 529
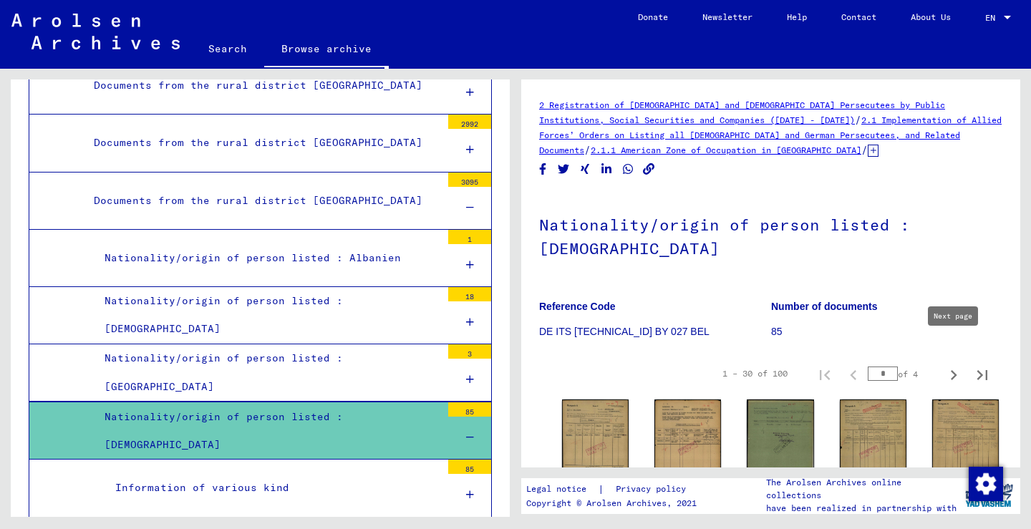
click at [943, 365] on icon "Next page" at bounding box center [953, 375] width 20 height 20
type input "*"
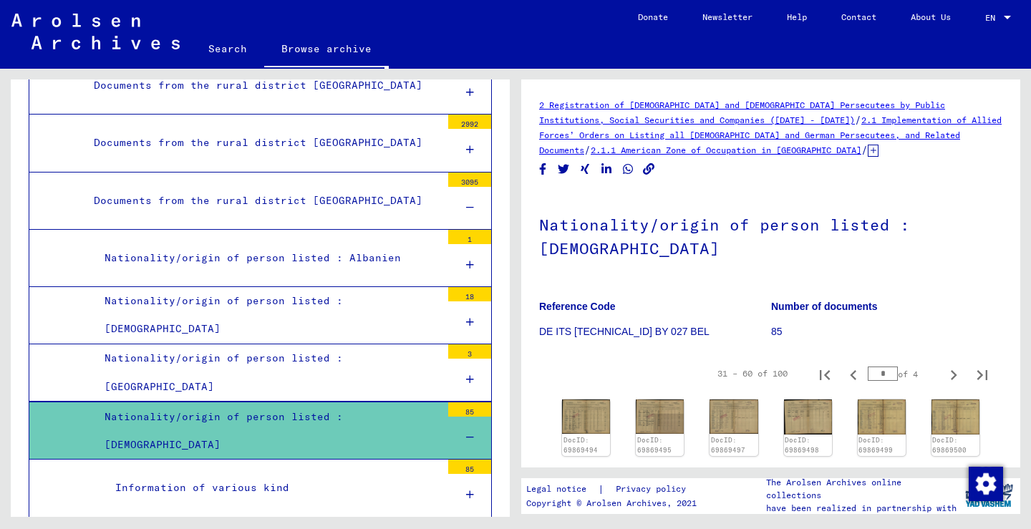
scroll to position [162, 0]
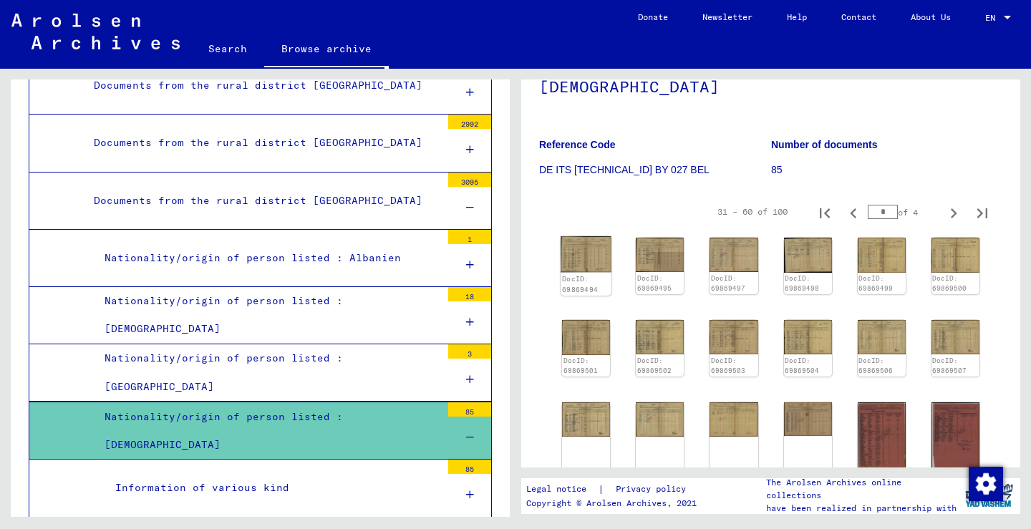
click at [577, 236] on img at bounding box center [585, 254] width 51 height 36
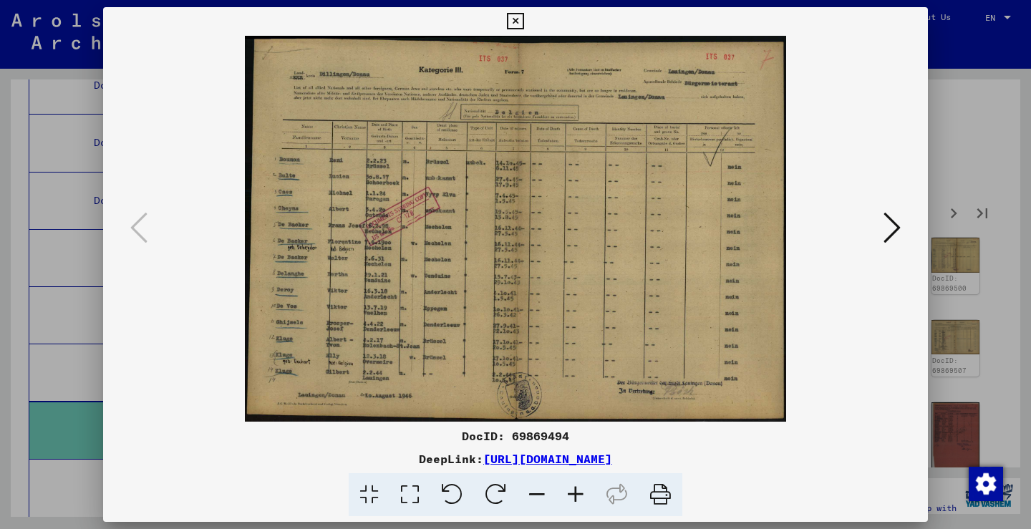
click at [883, 220] on icon at bounding box center [891, 227] width 17 height 34
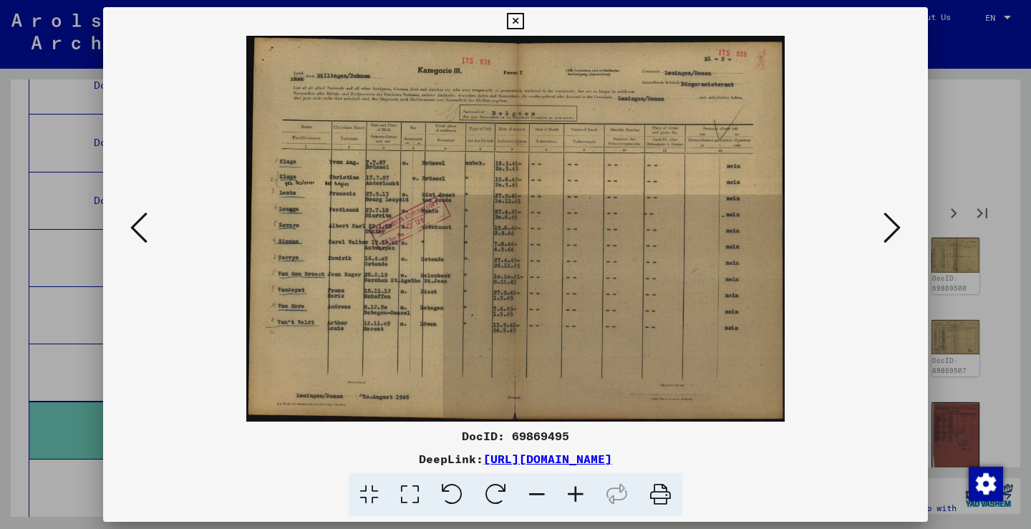
click at [883, 220] on icon at bounding box center [891, 227] width 17 height 34
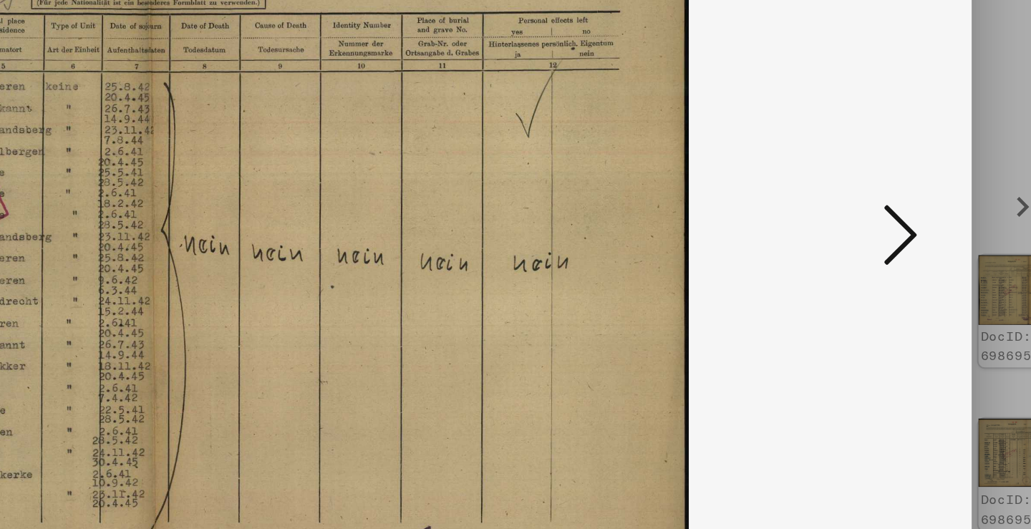
click at [883, 210] on icon at bounding box center [891, 227] width 17 height 34
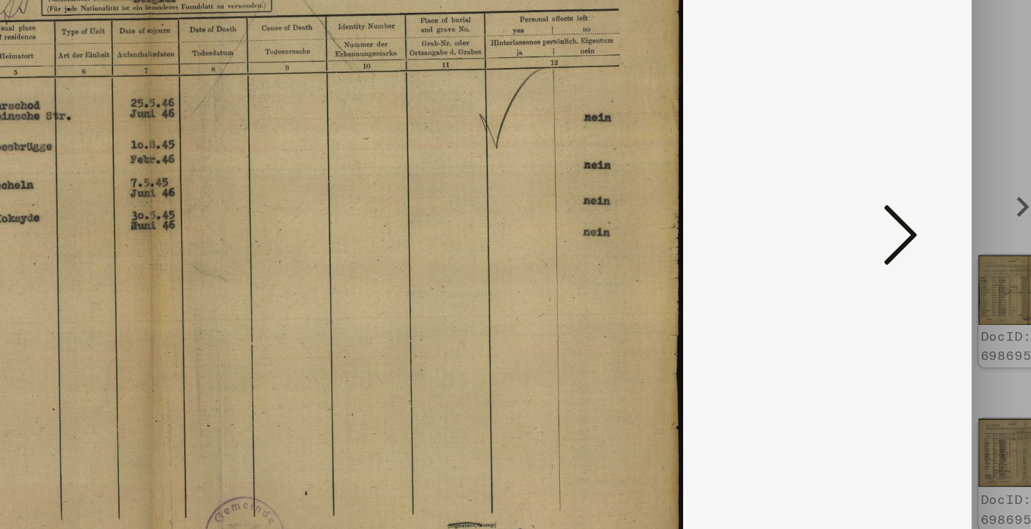
click at [883, 210] on icon at bounding box center [891, 227] width 17 height 34
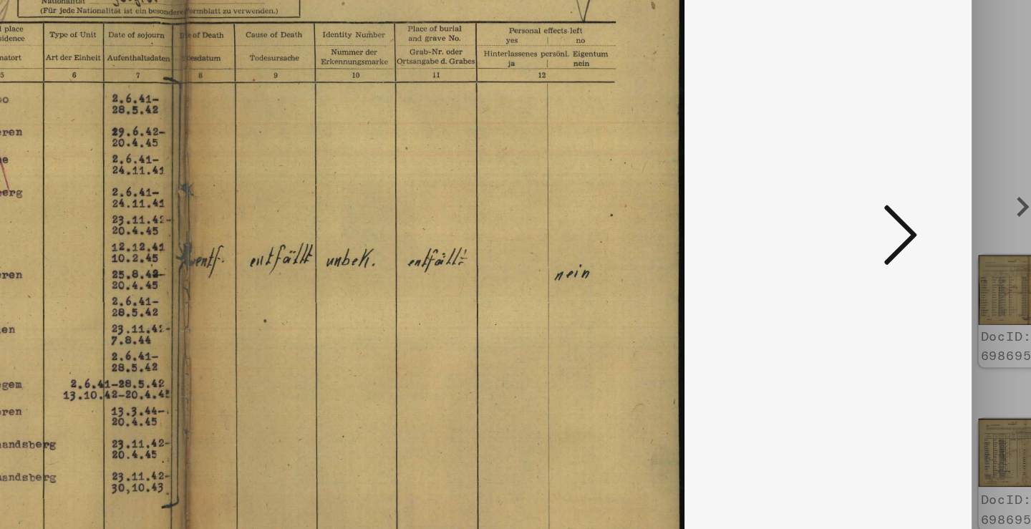
click at [883, 210] on icon at bounding box center [891, 227] width 17 height 34
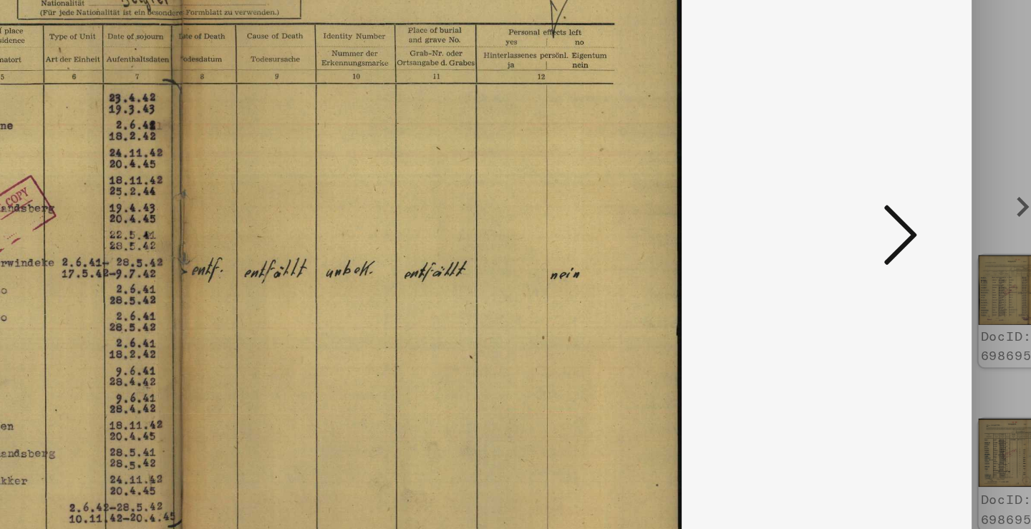
click at [883, 210] on icon at bounding box center [891, 227] width 17 height 34
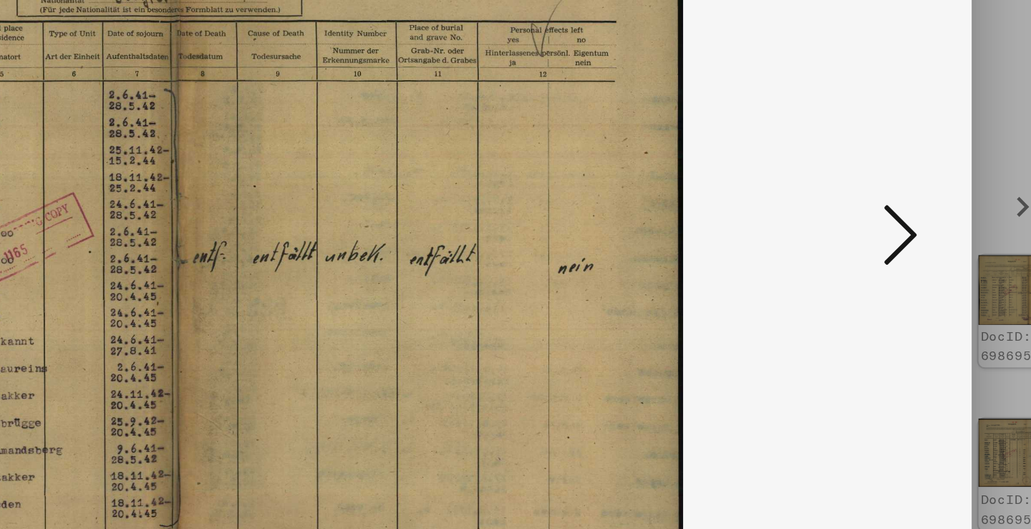
click at [883, 210] on icon at bounding box center [891, 227] width 17 height 34
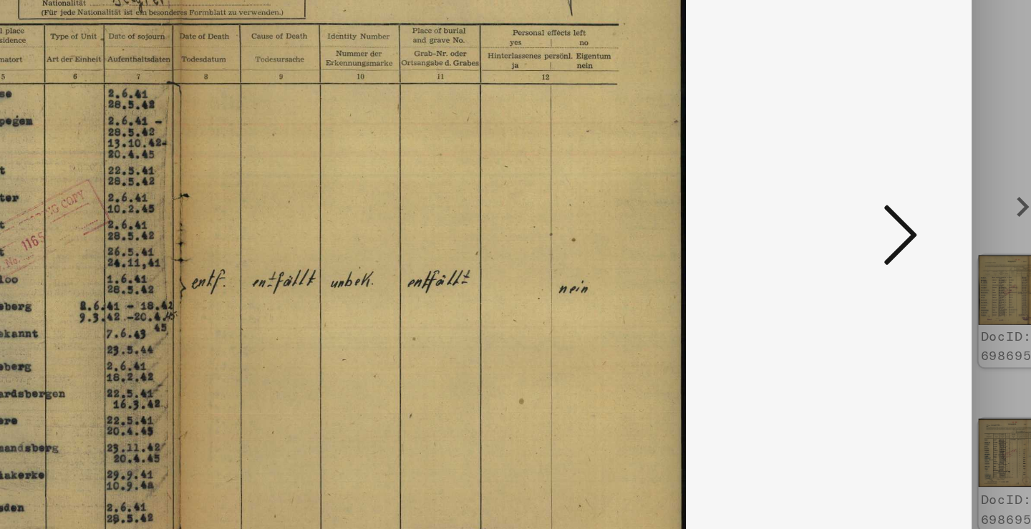
click at [883, 210] on icon at bounding box center [891, 227] width 17 height 34
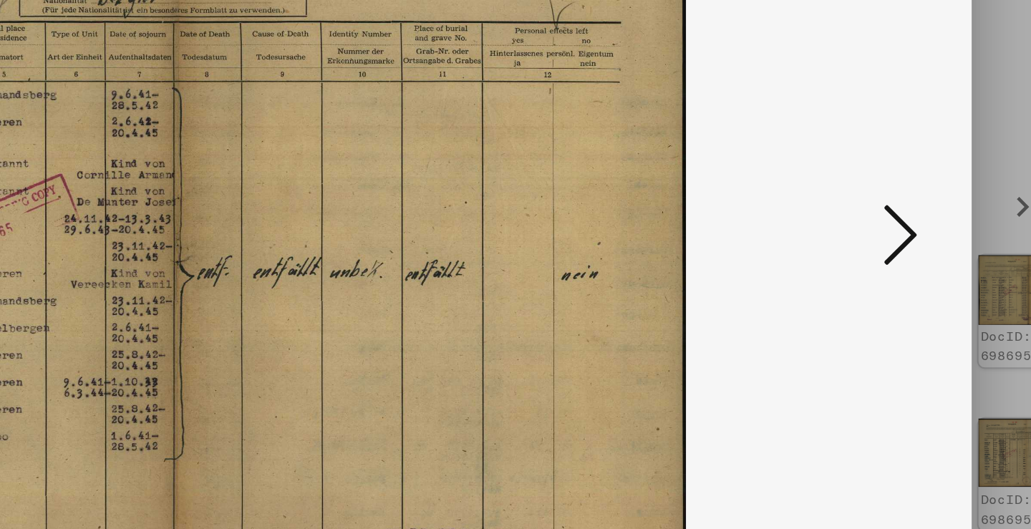
click at [883, 210] on icon at bounding box center [891, 227] width 17 height 34
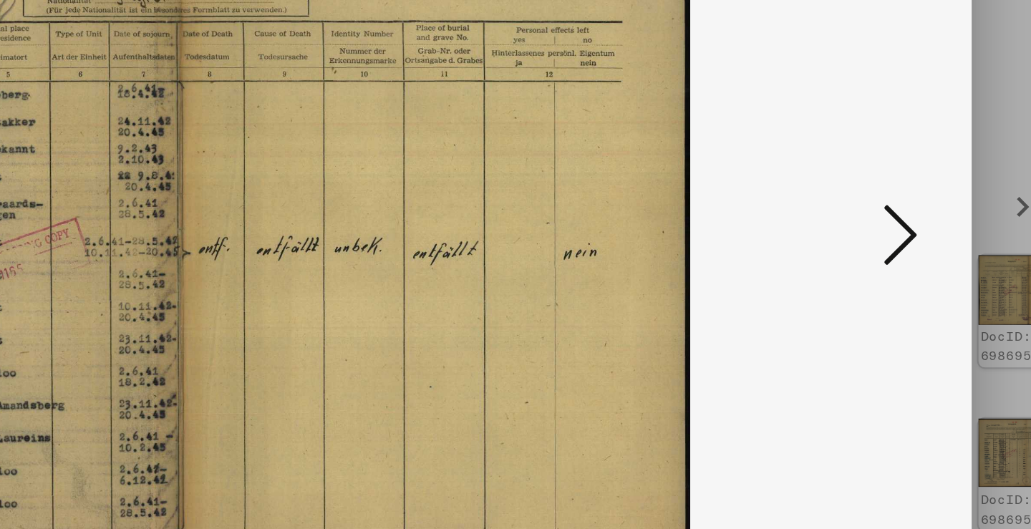
click at [883, 210] on icon at bounding box center [891, 227] width 17 height 34
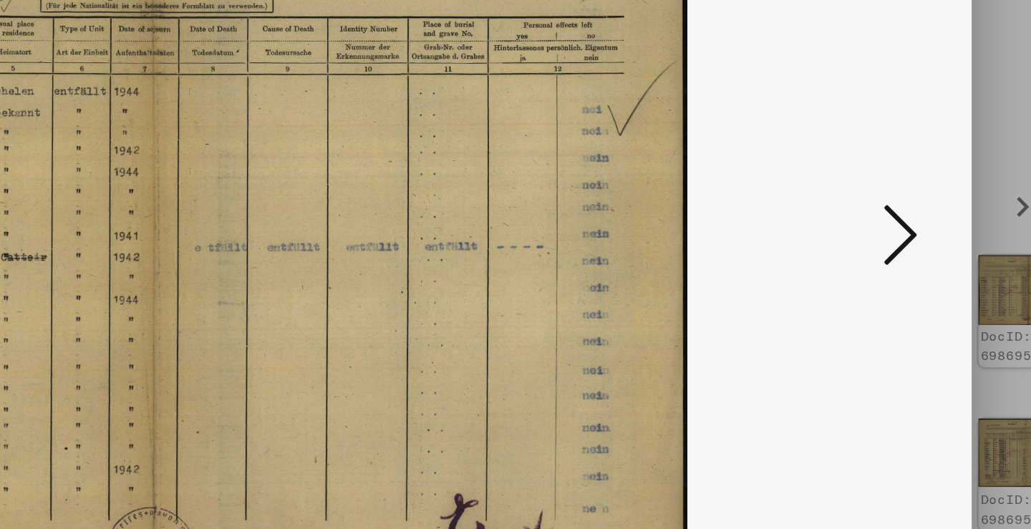
click at [883, 210] on icon at bounding box center [891, 227] width 17 height 34
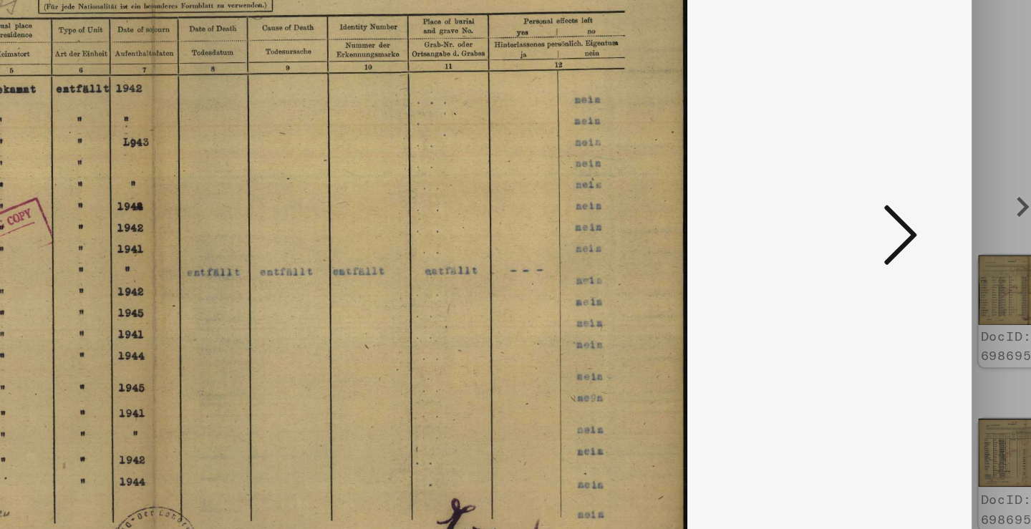
click at [883, 210] on icon at bounding box center [891, 227] width 17 height 34
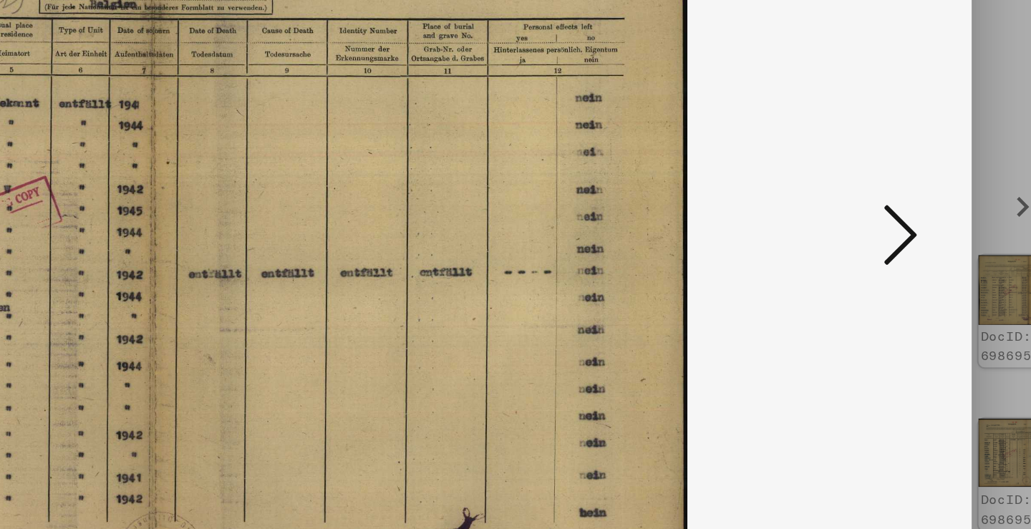
click at [883, 210] on icon at bounding box center [891, 227] width 17 height 34
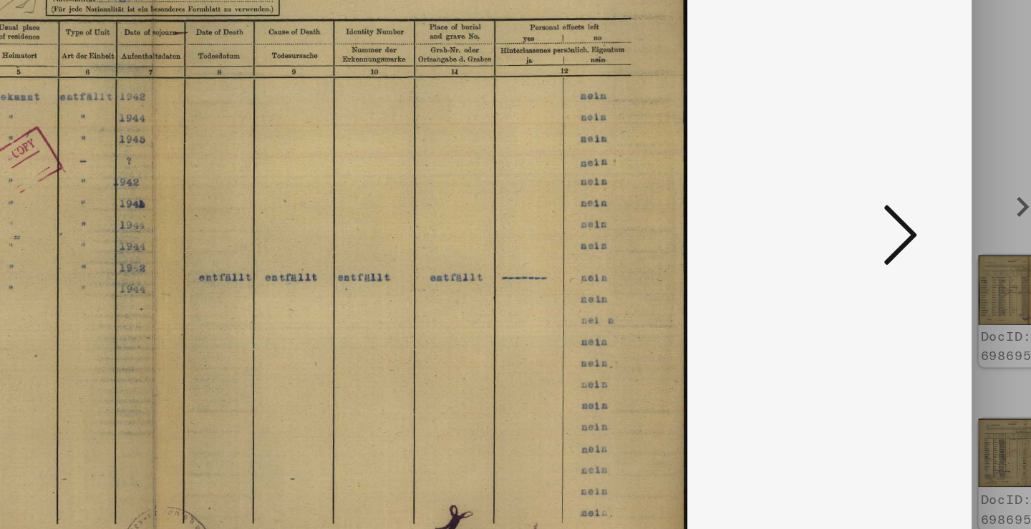
click at [883, 210] on icon at bounding box center [891, 227] width 17 height 34
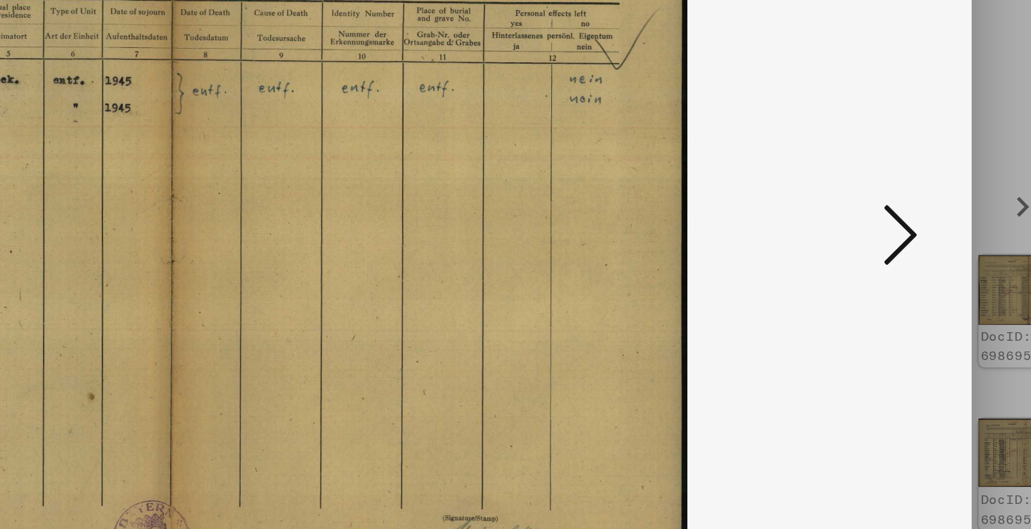
click at [883, 210] on icon at bounding box center [891, 227] width 17 height 34
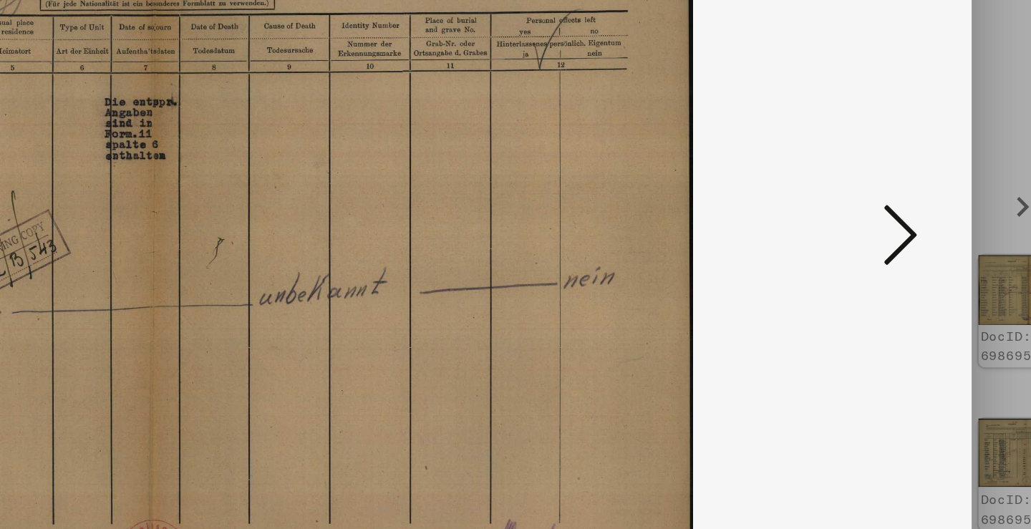
click at [883, 210] on icon at bounding box center [891, 227] width 17 height 34
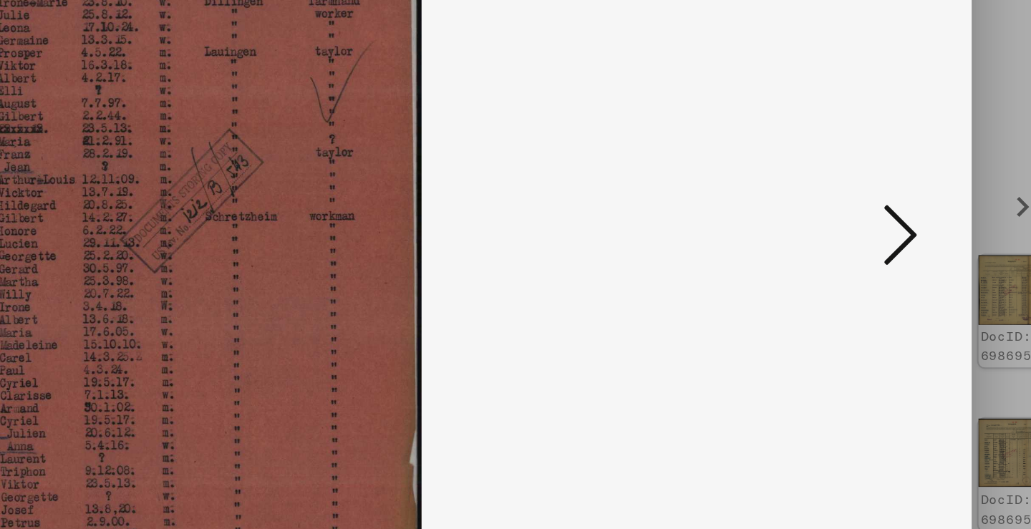
click at [883, 210] on icon at bounding box center [891, 227] width 17 height 34
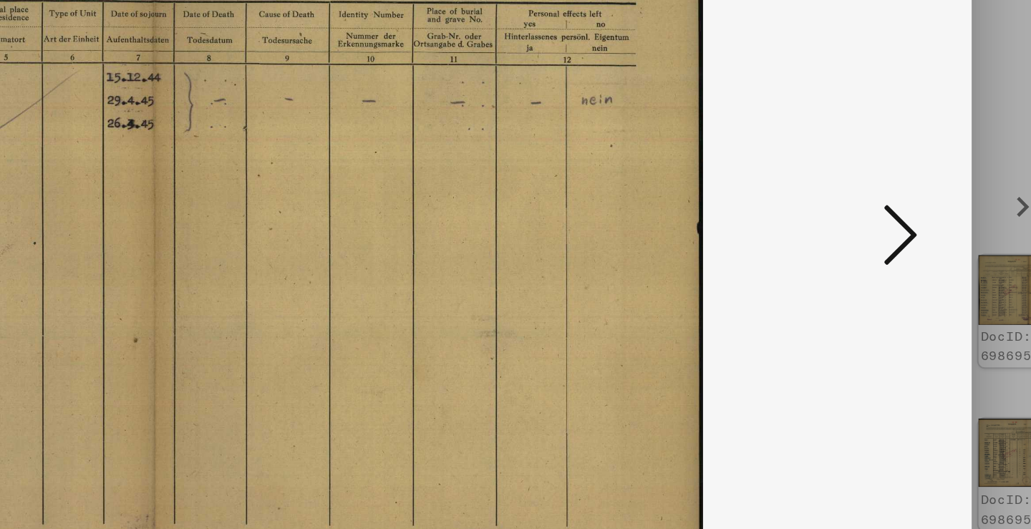
click at [883, 210] on icon at bounding box center [891, 227] width 17 height 34
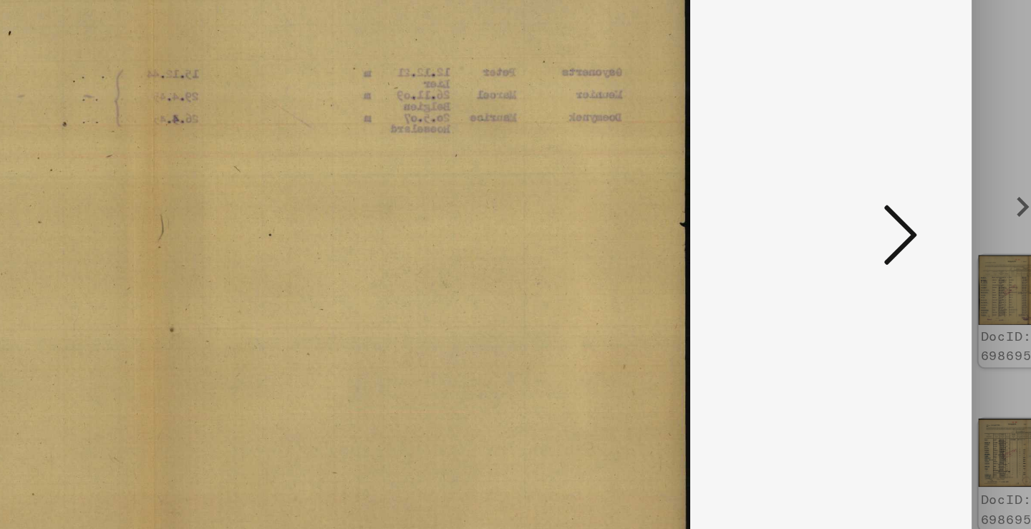
click at [883, 210] on icon at bounding box center [891, 227] width 17 height 34
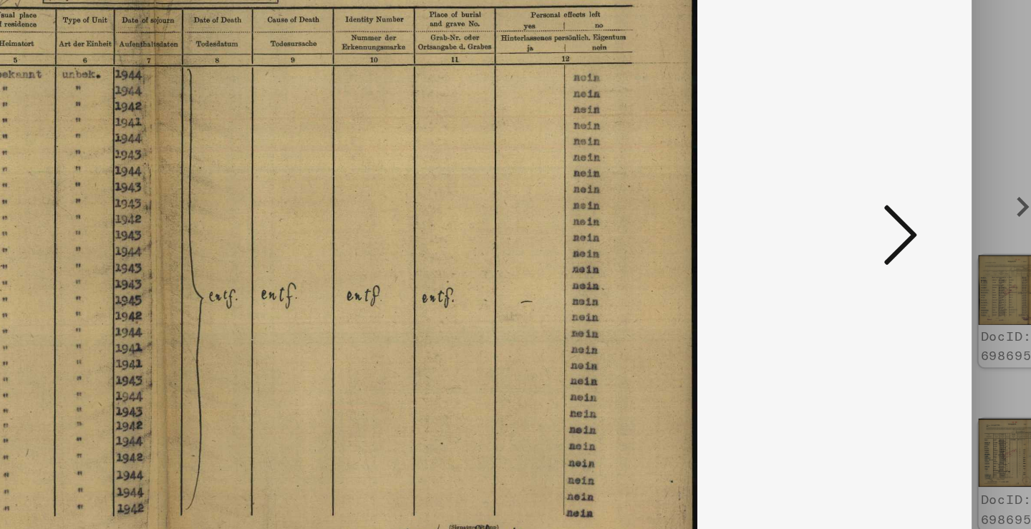
click at [883, 210] on icon at bounding box center [891, 227] width 17 height 34
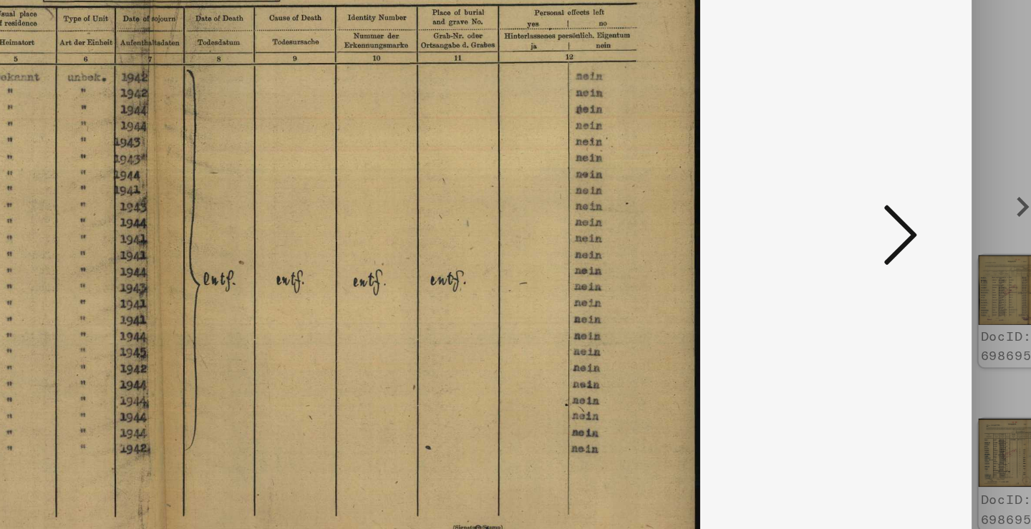
click at [883, 210] on icon at bounding box center [891, 227] width 17 height 34
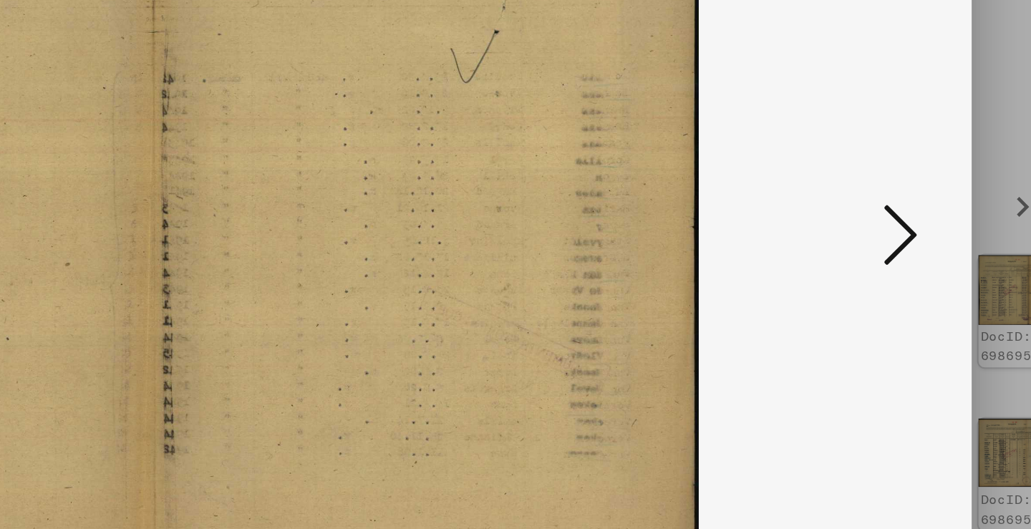
click at [883, 210] on icon at bounding box center [891, 227] width 17 height 34
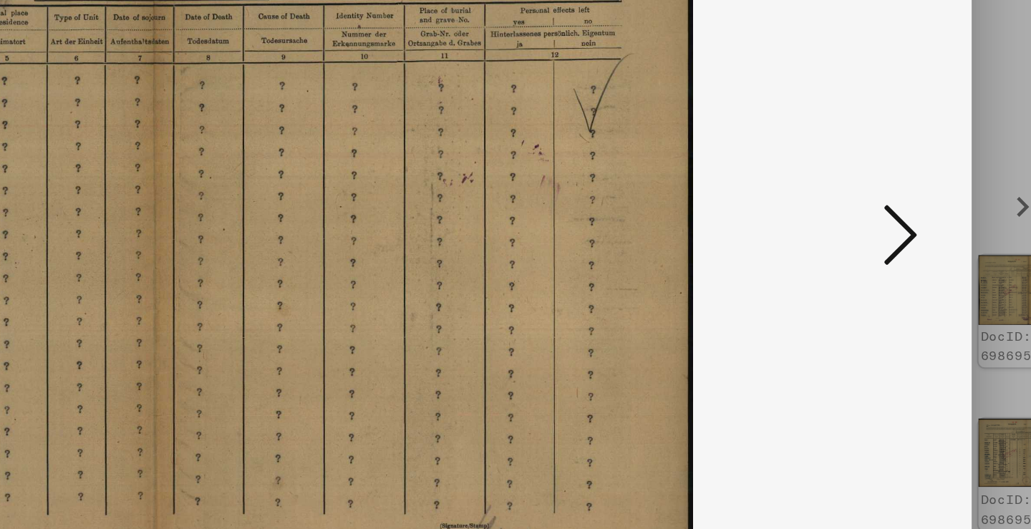
click at [883, 210] on icon at bounding box center [891, 227] width 17 height 34
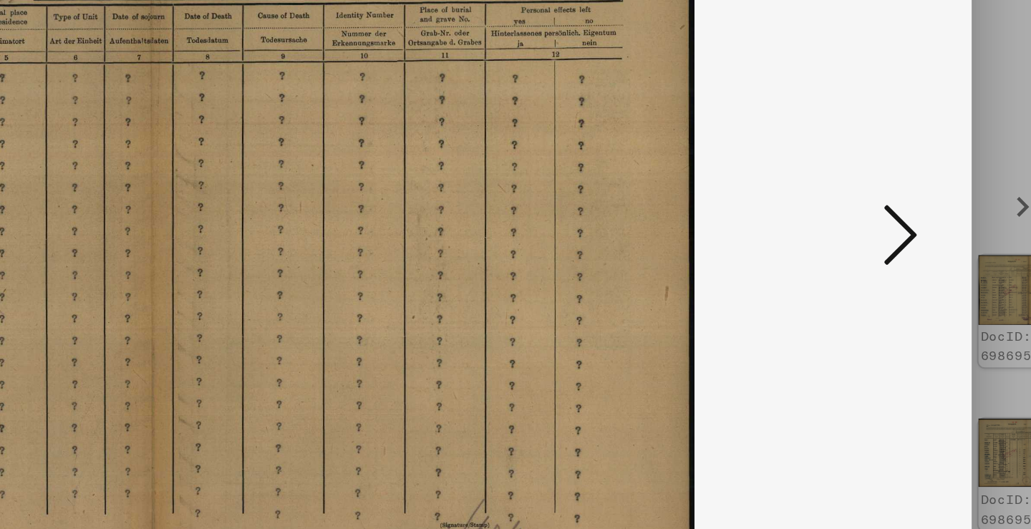
click at [883, 210] on icon at bounding box center [891, 227] width 17 height 34
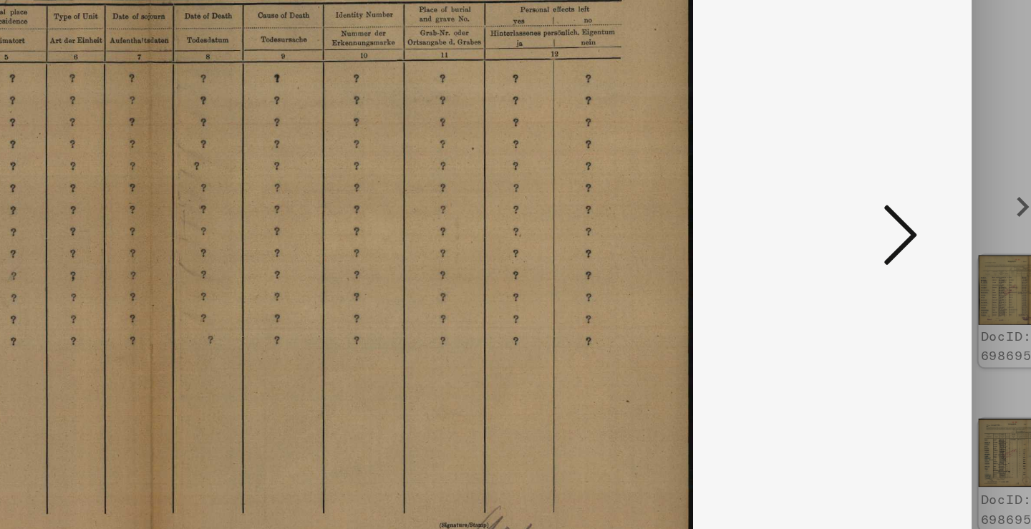
click at [883, 210] on icon at bounding box center [891, 227] width 17 height 34
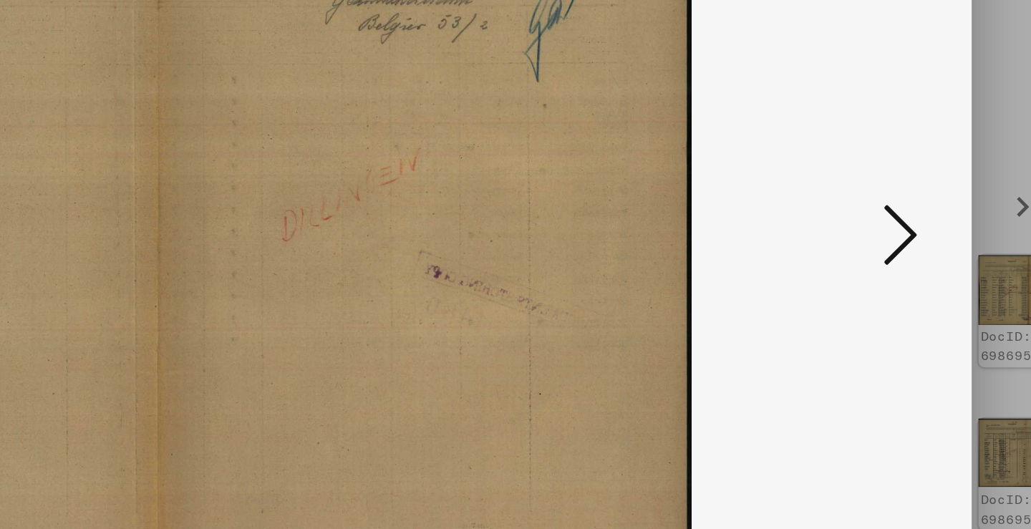
click at [883, 210] on icon at bounding box center [891, 227] width 17 height 34
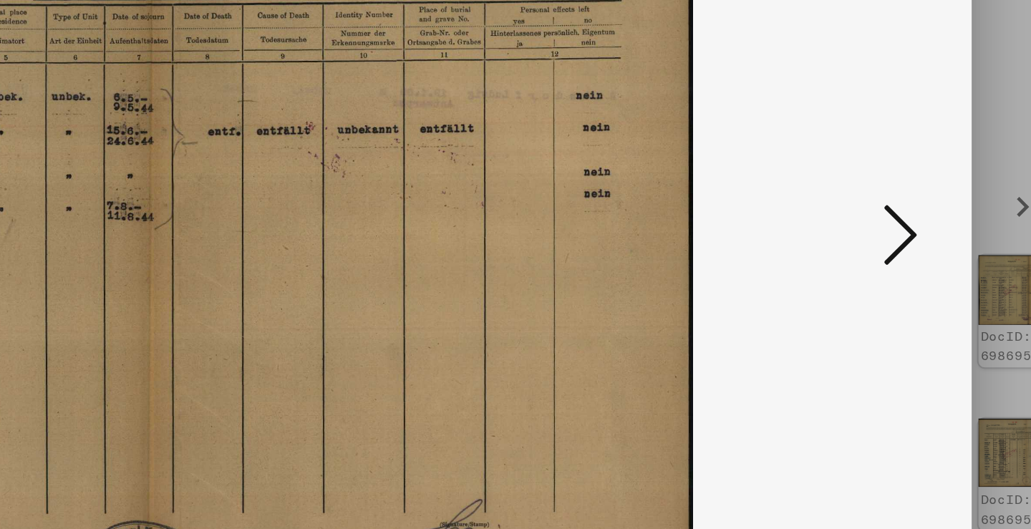
click at [883, 210] on icon at bounding box center [891, 227] width 17 height 34
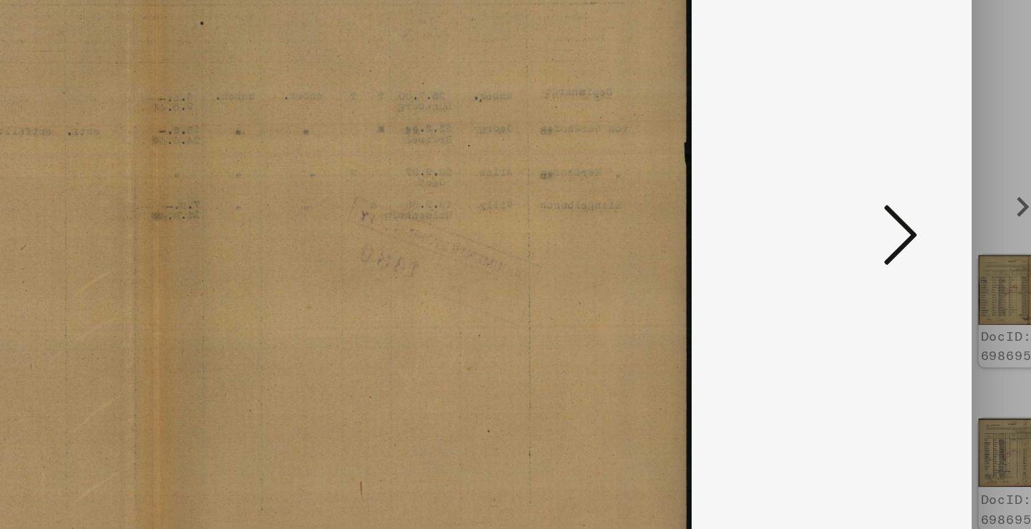
click at [883, 210] on icon at bounding box center [891, 227] width 17 height 34
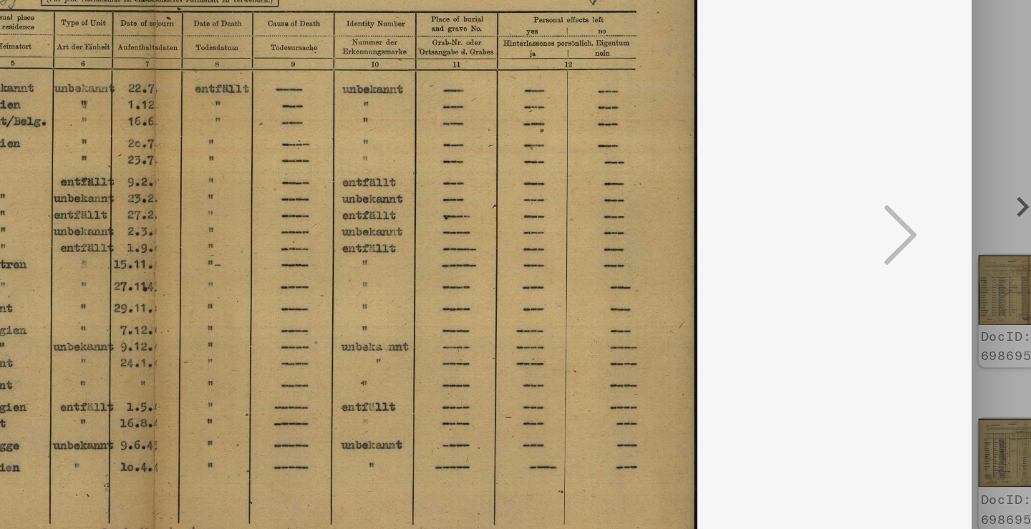
click at [883, 210] on icon at bounding box center [891, 227] width 17 height 34
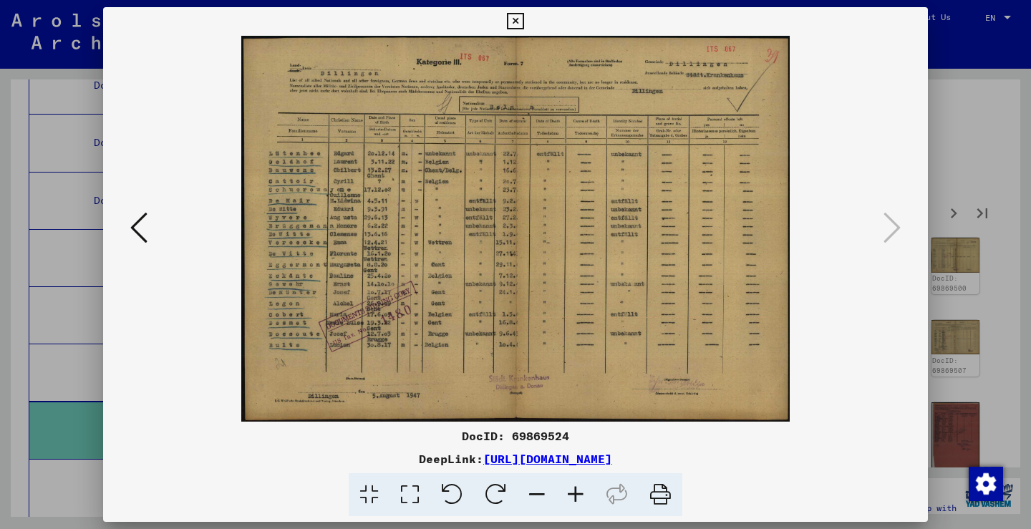
click at [934, 259] on div at bounding box center [515, 264] width 1031 height 529
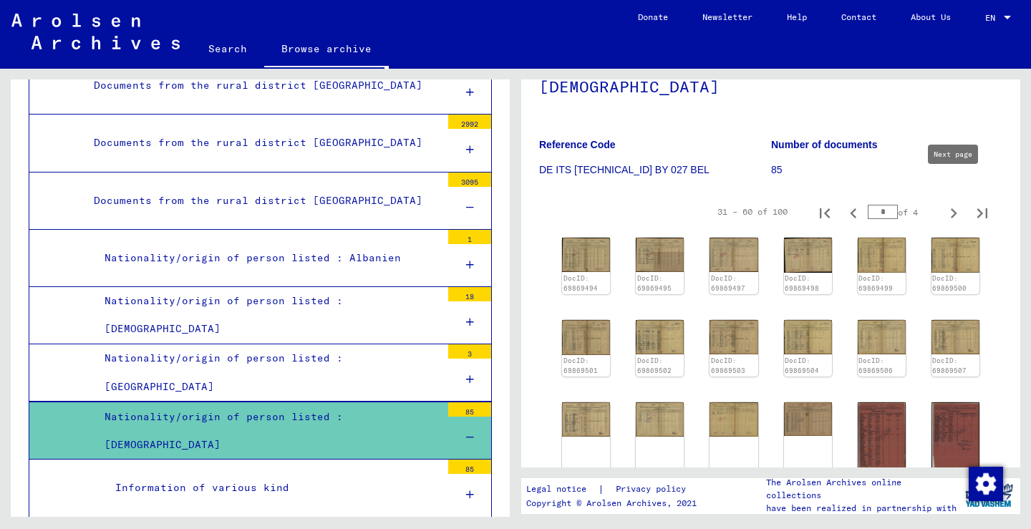
click at [961, 203] on icon "Next page" at bounding box center [953, 213] width 20 height 20
type input "*"
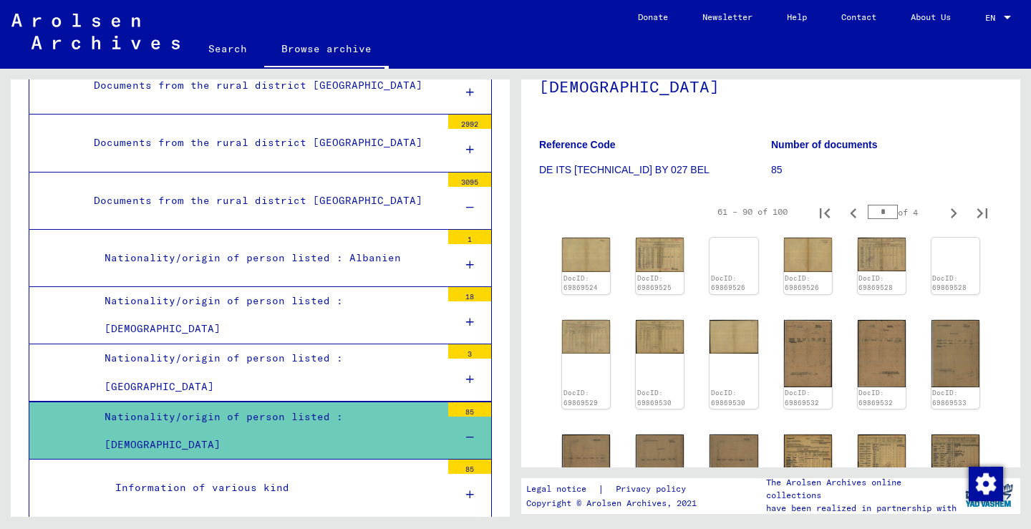
click at [595, 204] on div "61 – 90 of 100 * of 4" at bounding box center [770, 212] width 463 height 40
click at [580, 245] on img at bounding box center [585, 254] width 51 height 36
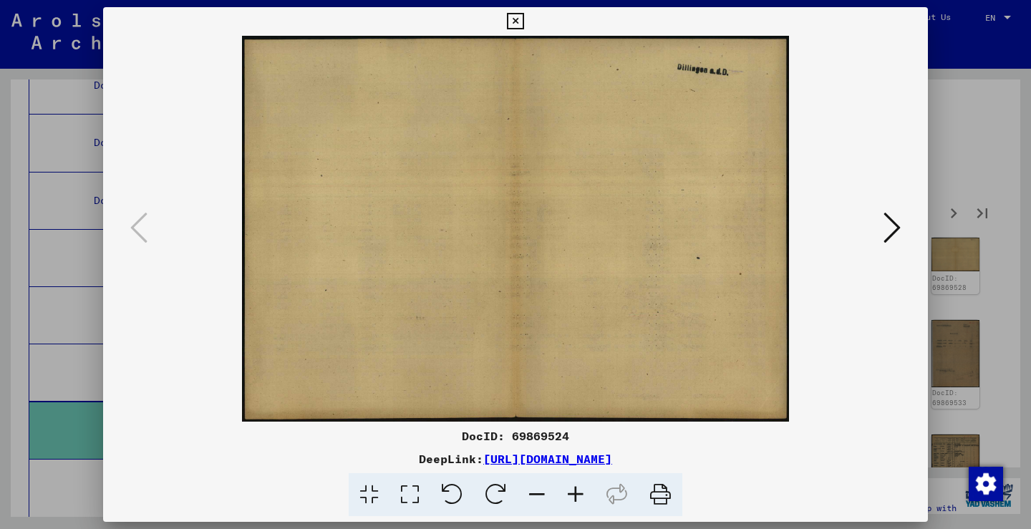
click at [890, 223] on icon at bounding box center [891, 227] width 17 height 34
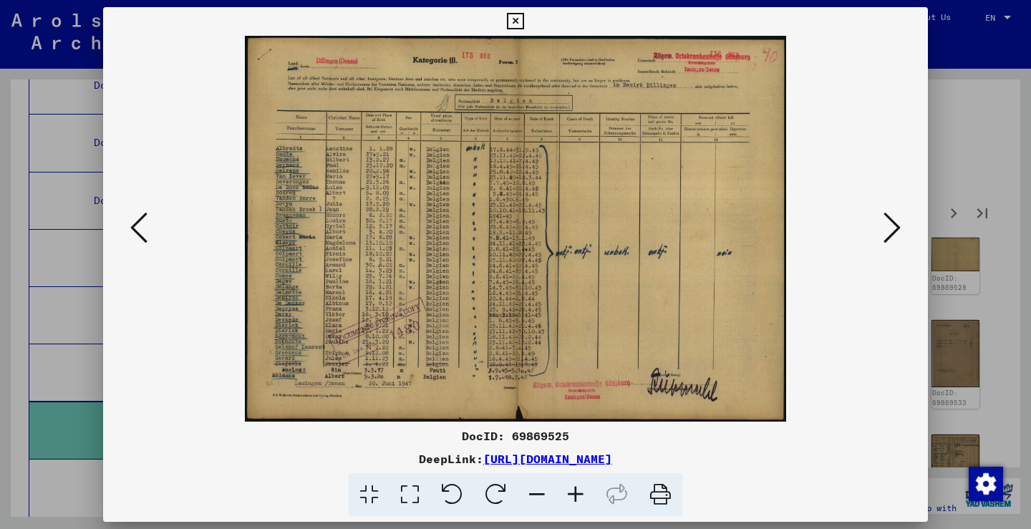
click at [890, 223] on icon at bounding box center [891, 227] width 17 height 34
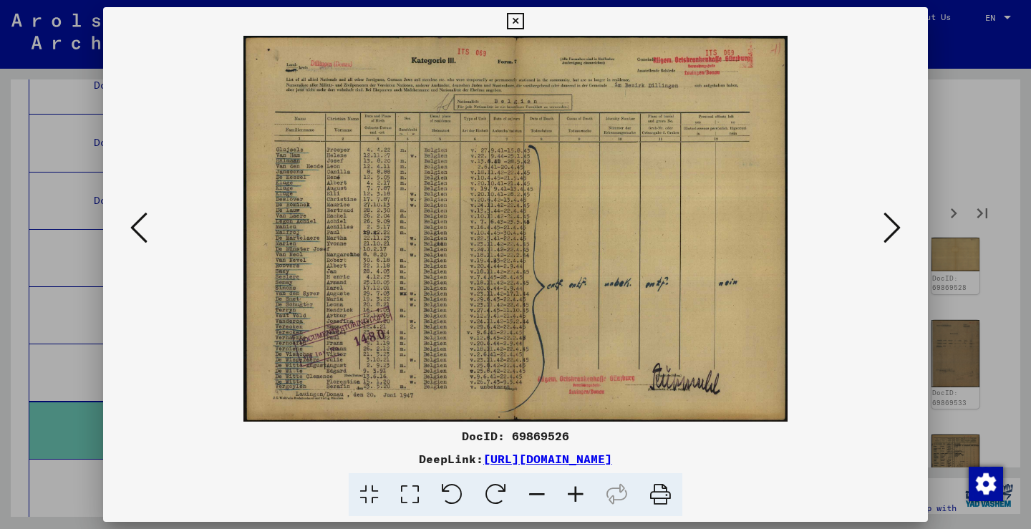
click at [890, 223] on icon at bounding box center [891, 227] width 17 height 34
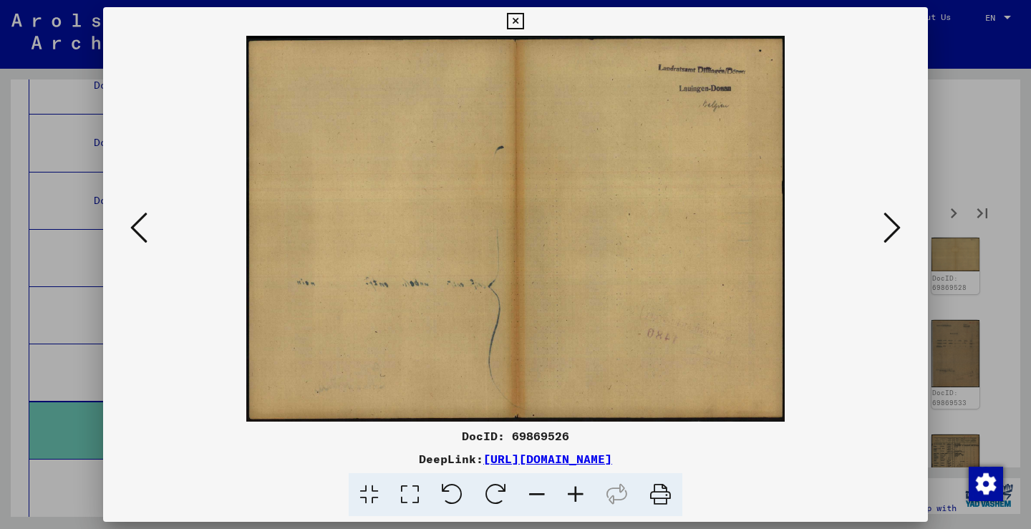
click at [890, 223] on icon at bounding box center [891, 227] width 17 height 34
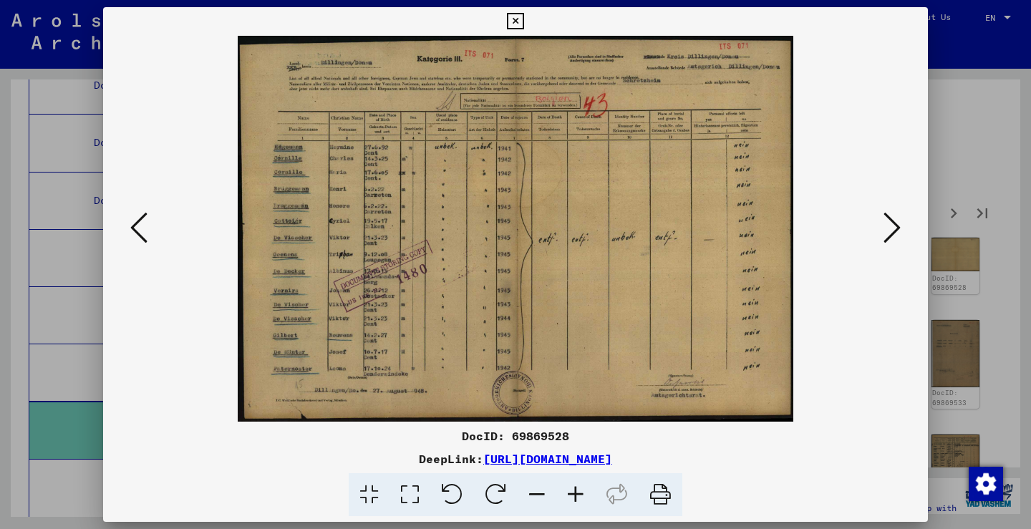
click at [890, 223] on icon at bounding box center [891, 227] width 17 height 34
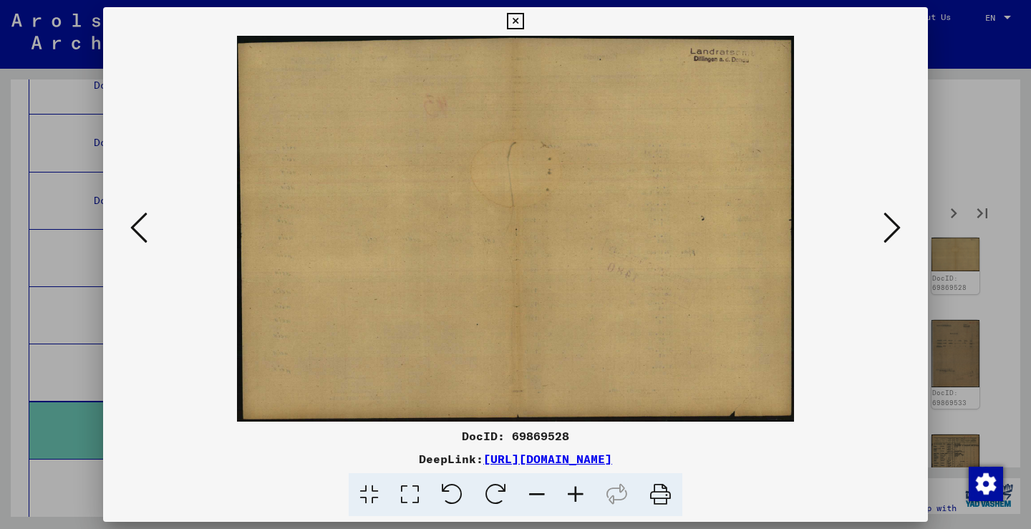
click at [890, 223] on icon at bounding box center [891, 227] width 17 height 34
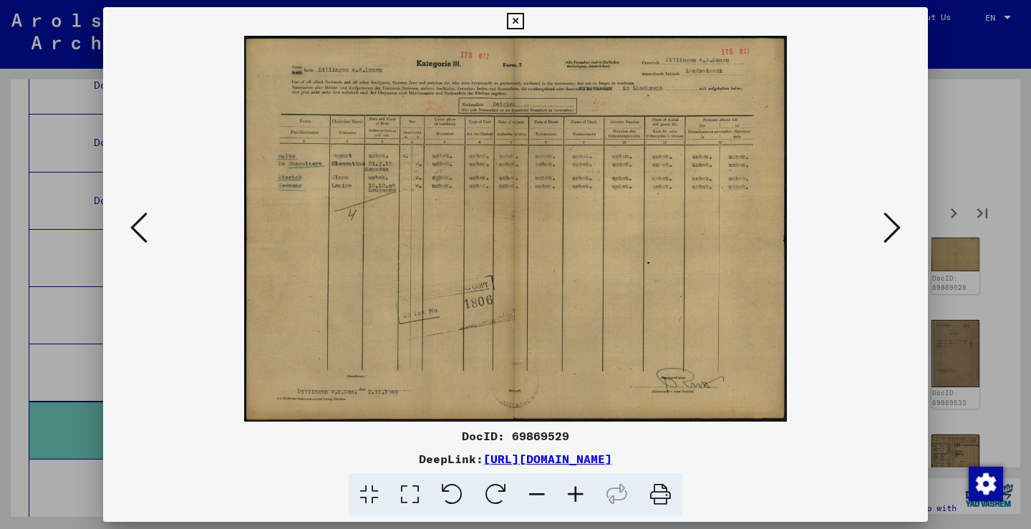
click at [890, 223] on icon at bounding box center [891, 227] width 17 height 34
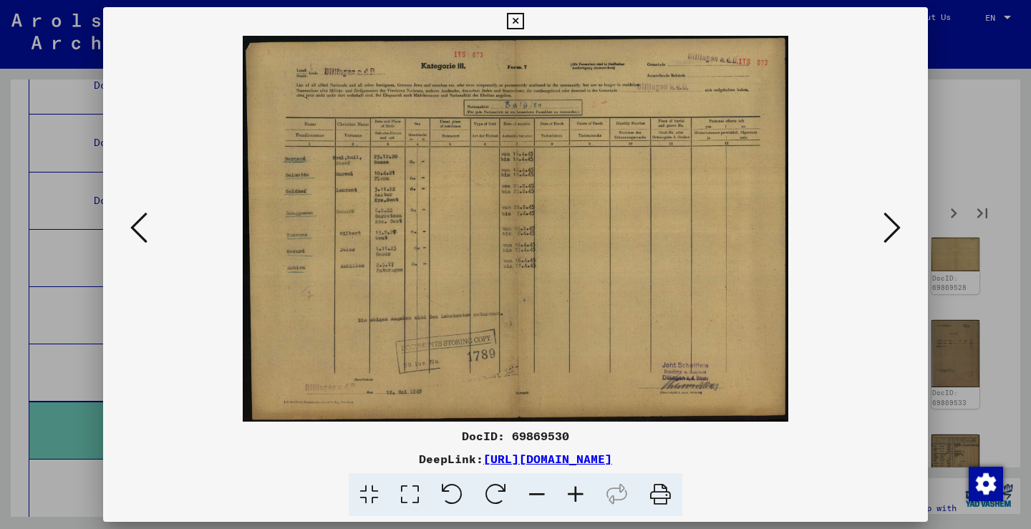
click at [890, 223] on icon at bounding box center [891, 227] width 17 height 34
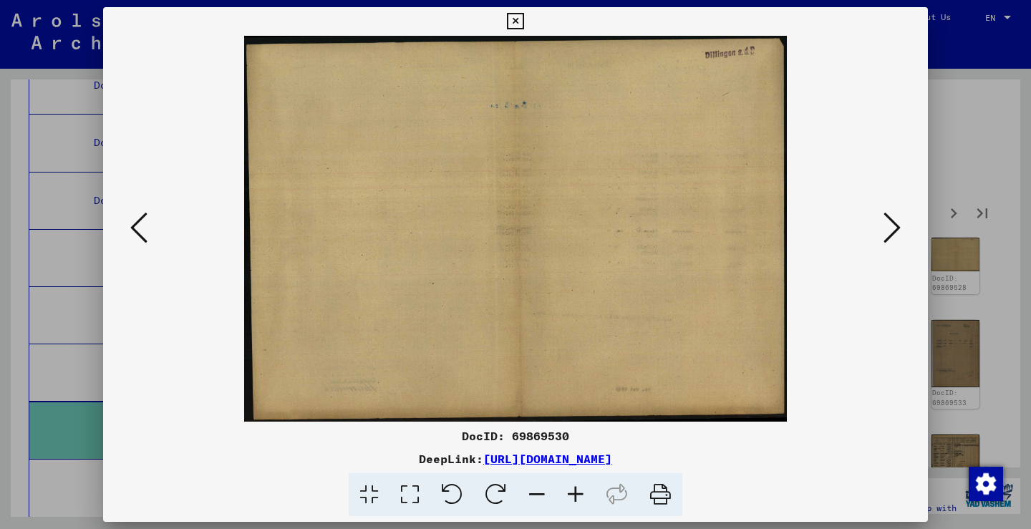
click at [890, 223] on icon at bounding box center [891, 227] width 17 height 34
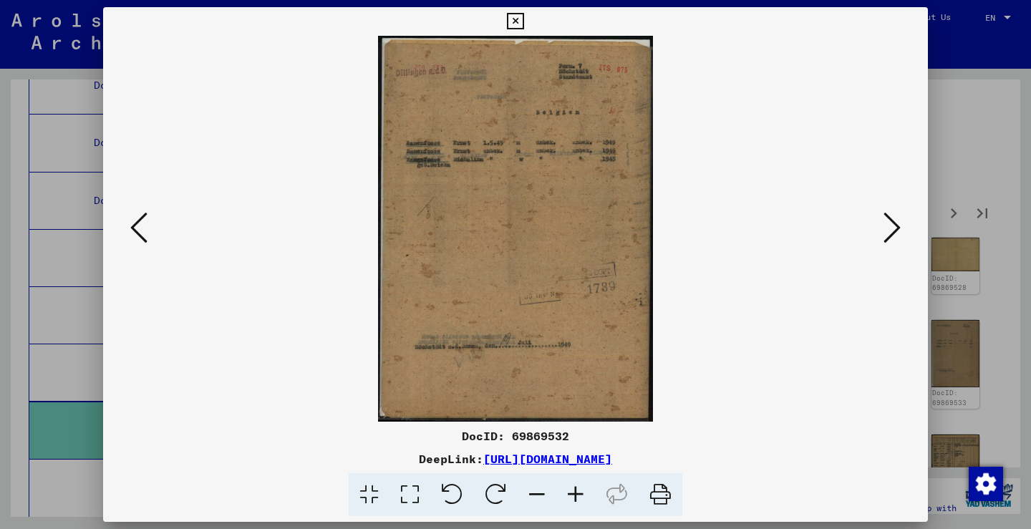
click at [890, 223] on icon at bounding box center [891, 227] width 17 height 34
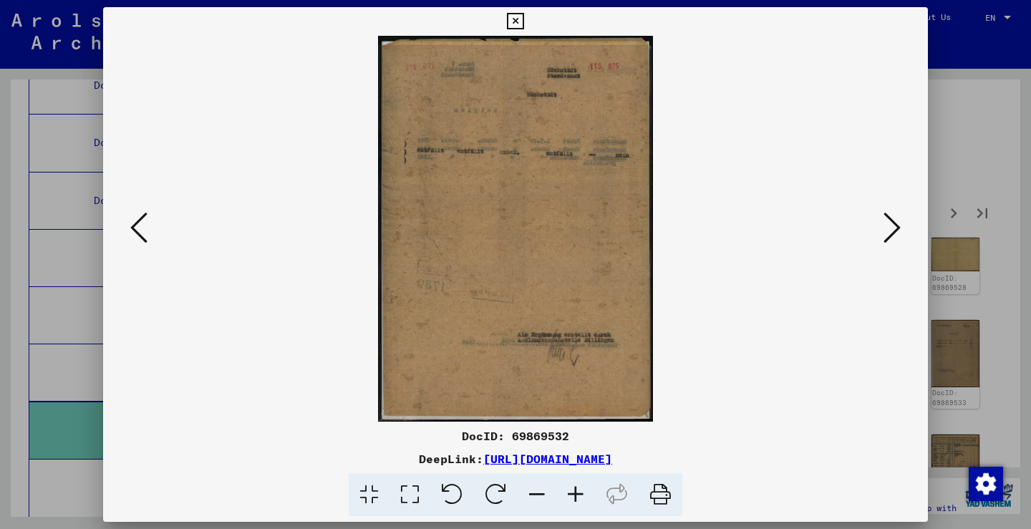
click at [890, 223] on icon at bounding box center [891, 227] width 17 height 34
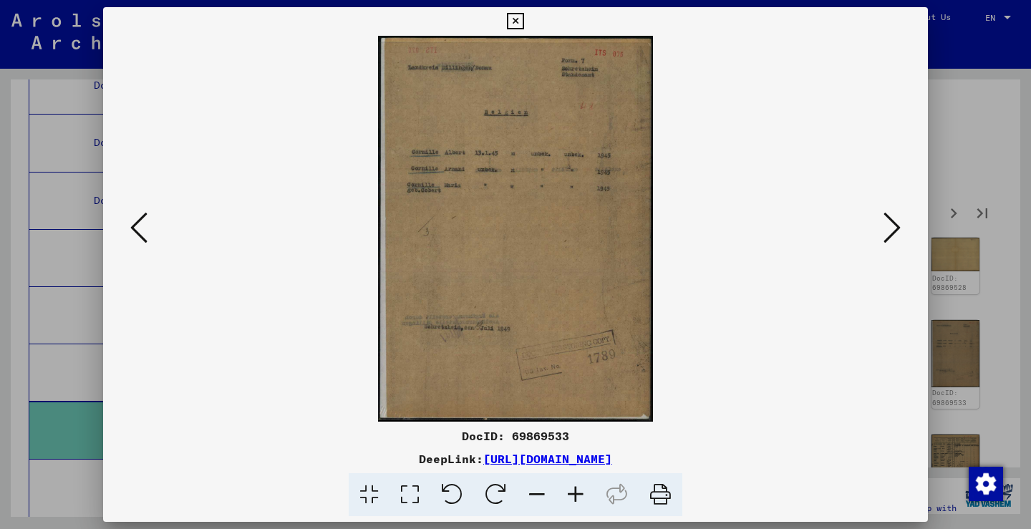
click at [890, 223] on icon at bounding box center [891, 227] width 17 height 34
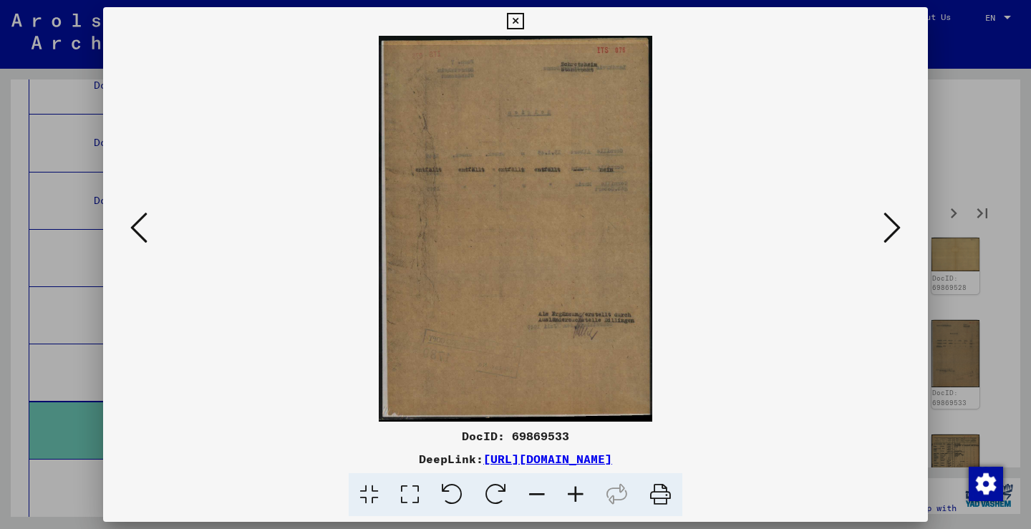
click at [890, 223] on icon at bounding box center [891, 227] width 17 height 34
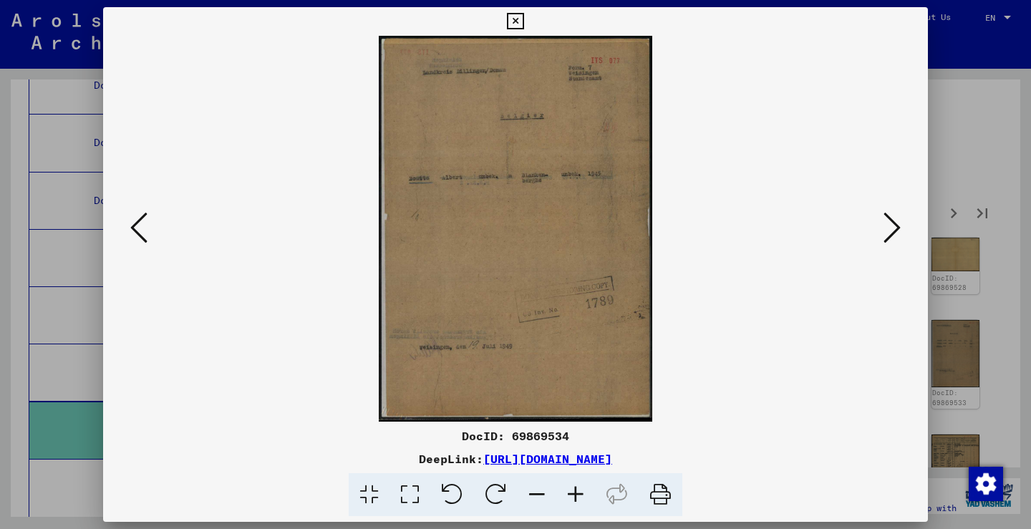
click at [890, 223] on icon at bounding box center [891, 227] width 17 height 34
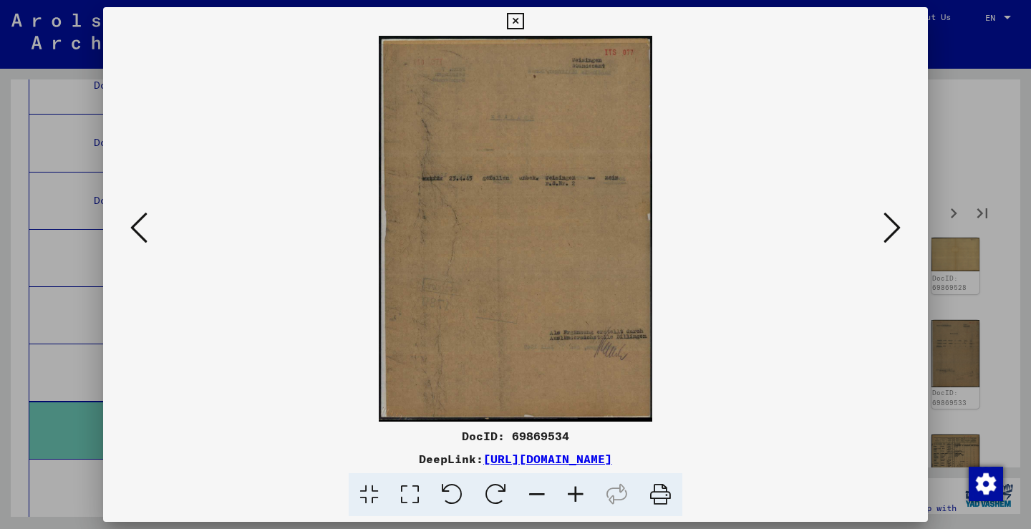
click at [890, 223] on icon at bounding box center [891, 227] width 17 height 34
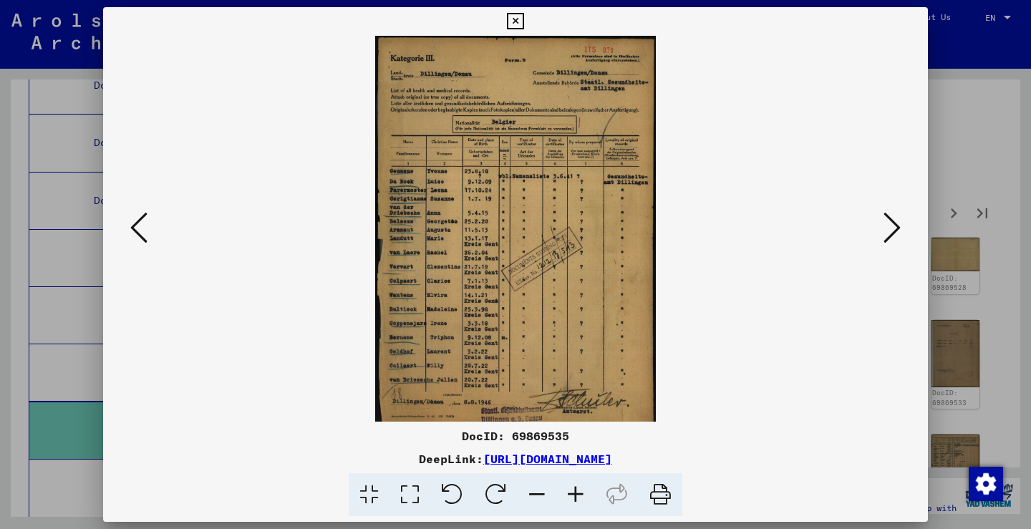
click at [890, 223] on icon at bounding box center [891, 227] width 17 height 34
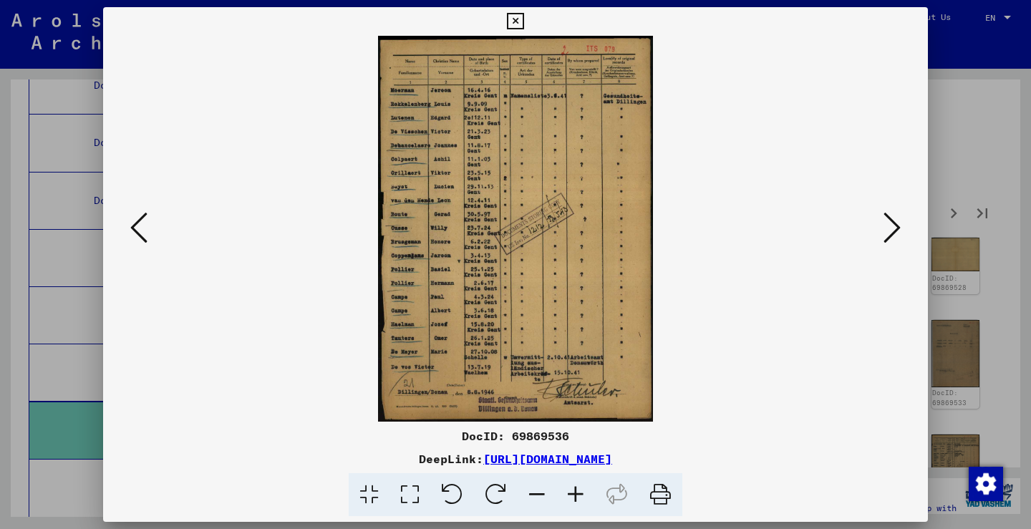
click at [890, 223] on icon at bounding box center [891, 227] width 17 height 34
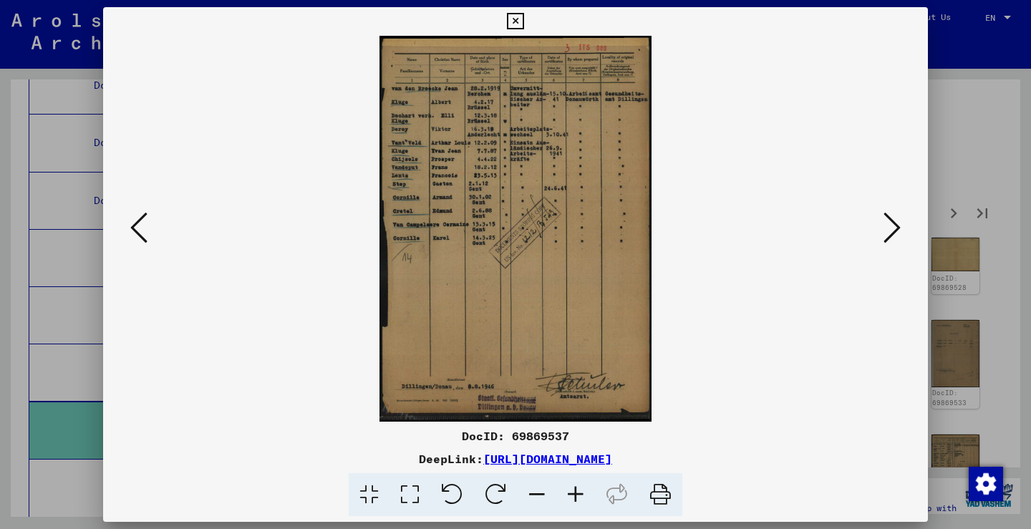
click at [890, 223] on icon at bounding box center [891, 227] width 17 height 34
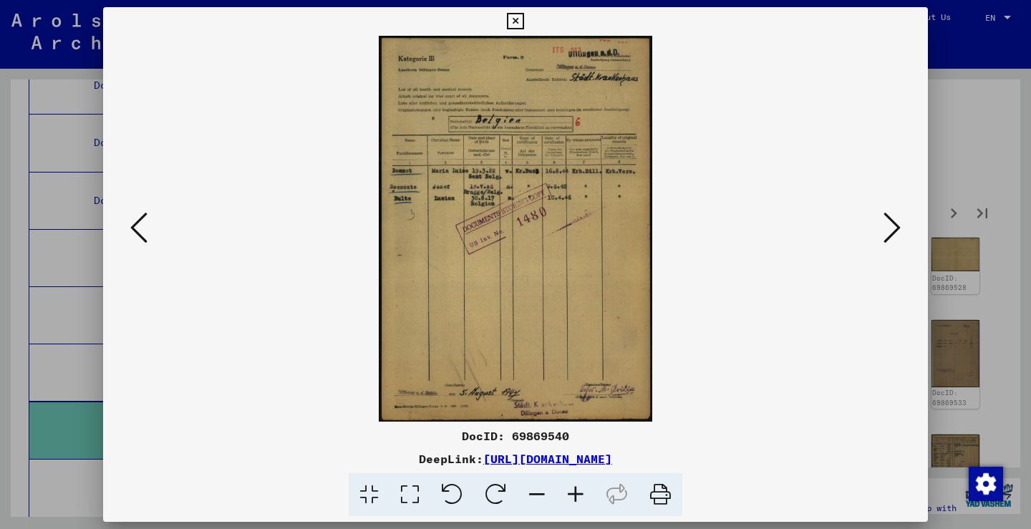
click at [890, 223] on icon at bounding box center [891, 227] width 17 height 34
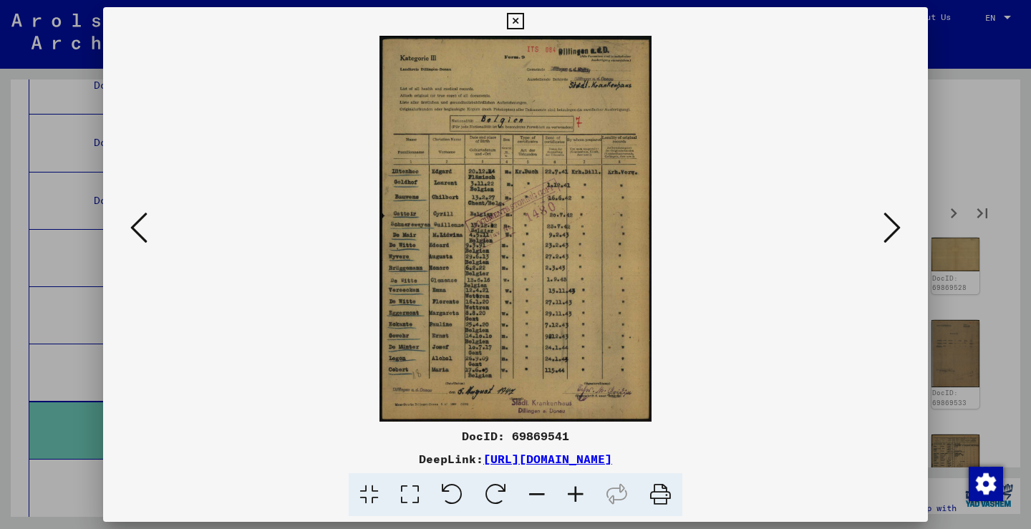
click at [890, 223] on icon at bounding box center [891, 227] width 17 height 34
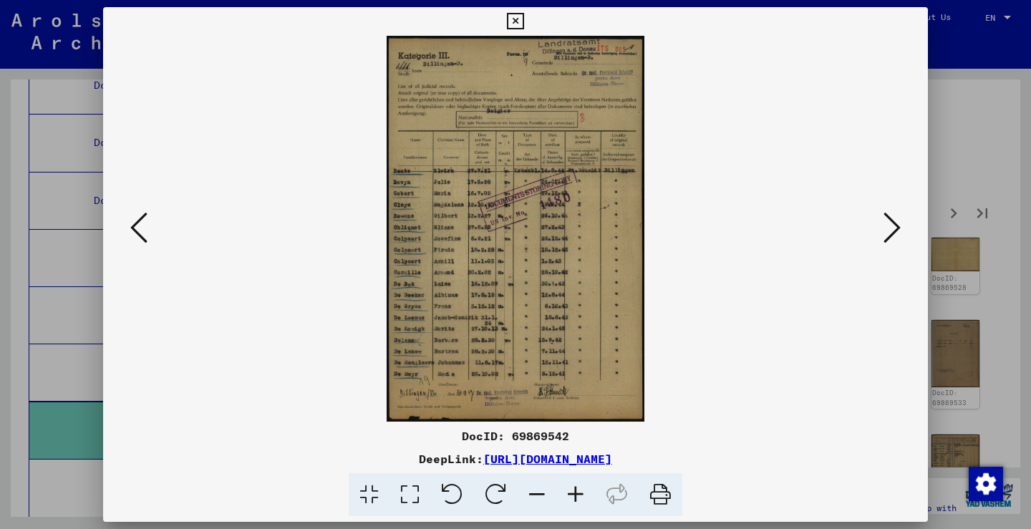
click at [890, 223] on icon at bounding box center [891, 227] width 17 height 34
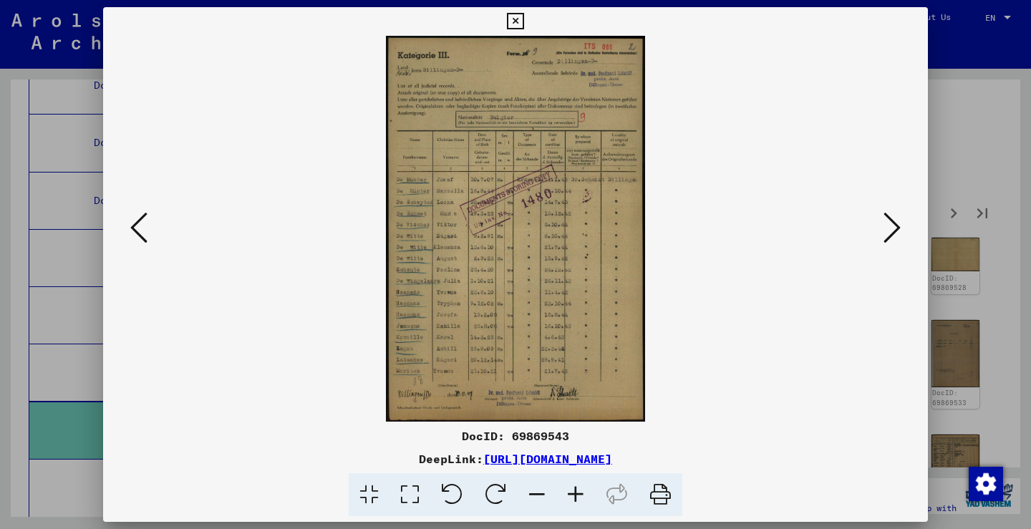
click at [890, 223] on icon at bounding box center [891, 227] width 17 height 34
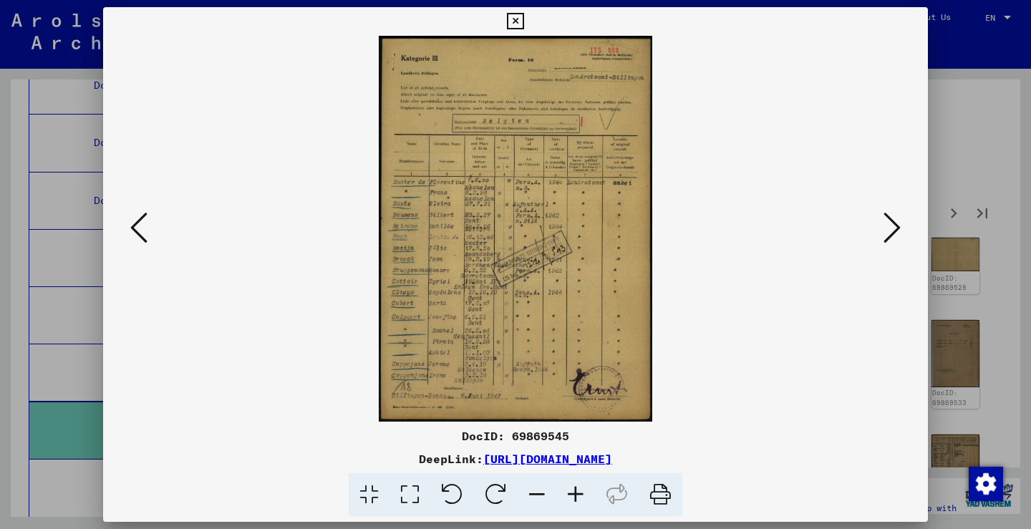
click at [890, 223] on icon at bounding box center [891, 227] width 17 height 34
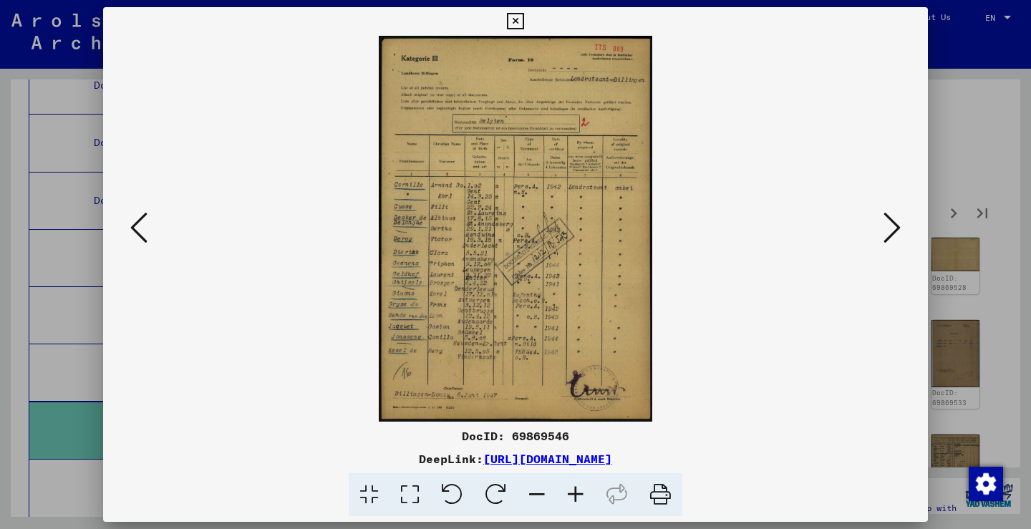
click at [890, 223] on icon at bounding box center [891, 227] width 17 height 34
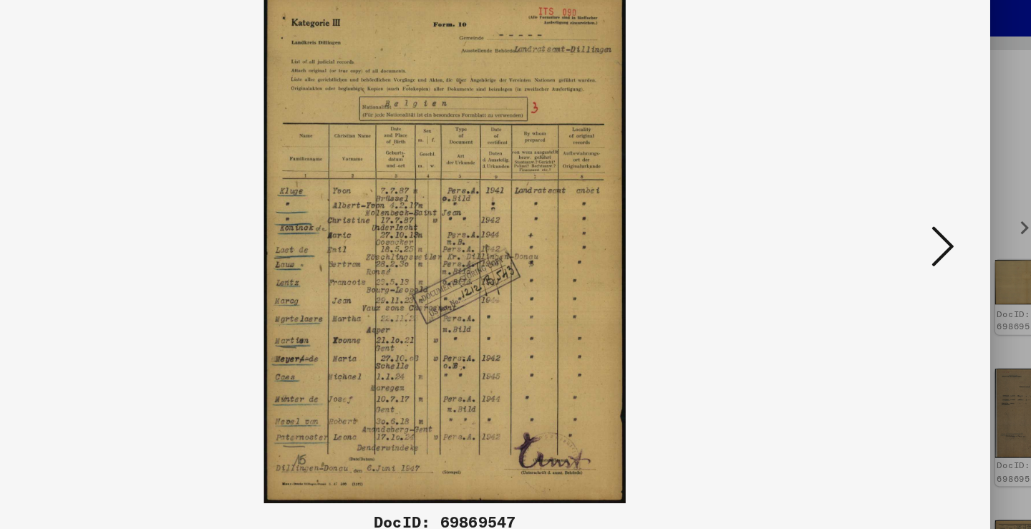
click at [879, 208] on button at bounding box center [892, 228] width 26 height 41
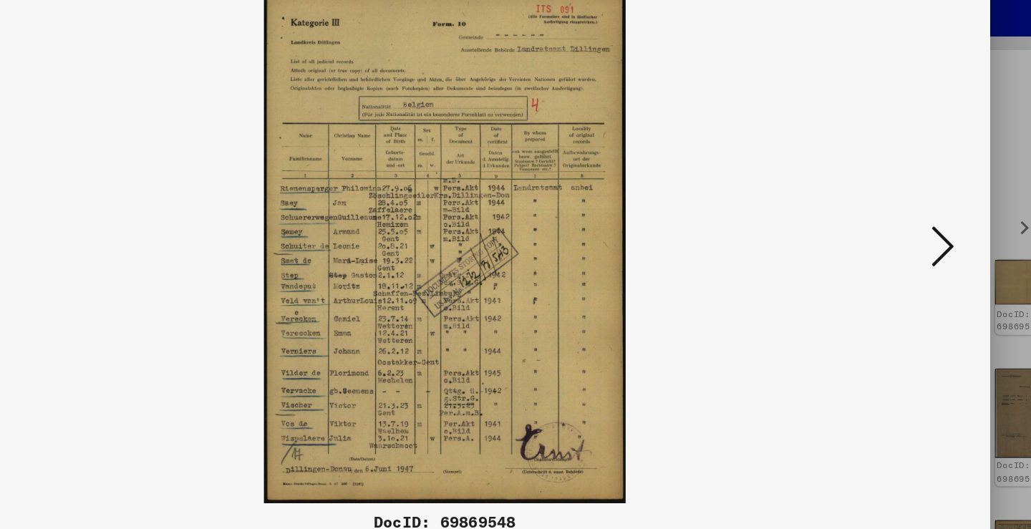
click at [883, 210] on icon at bounding box center [891, 227] width 17 height 34
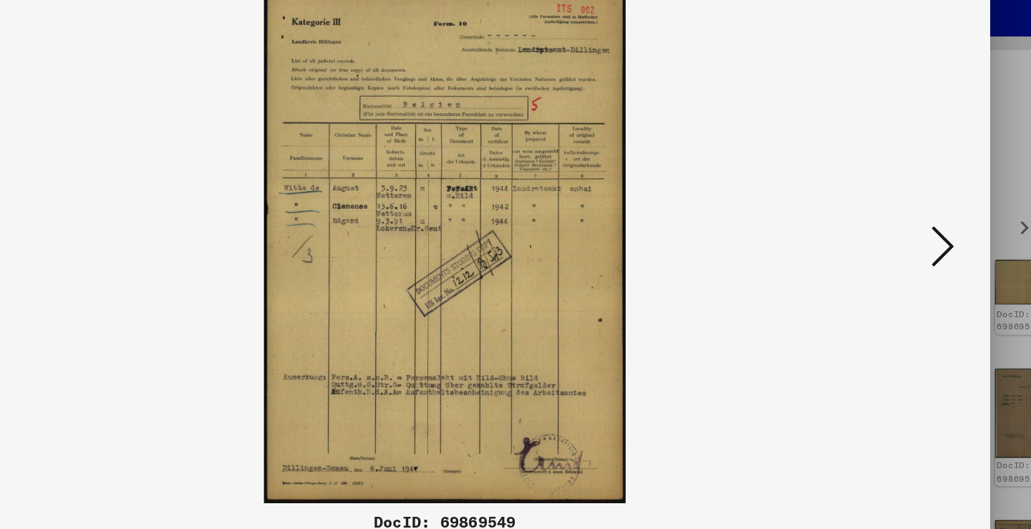
click at [883, 210] on icon at bounding box center [891, 227] width 17 height 34
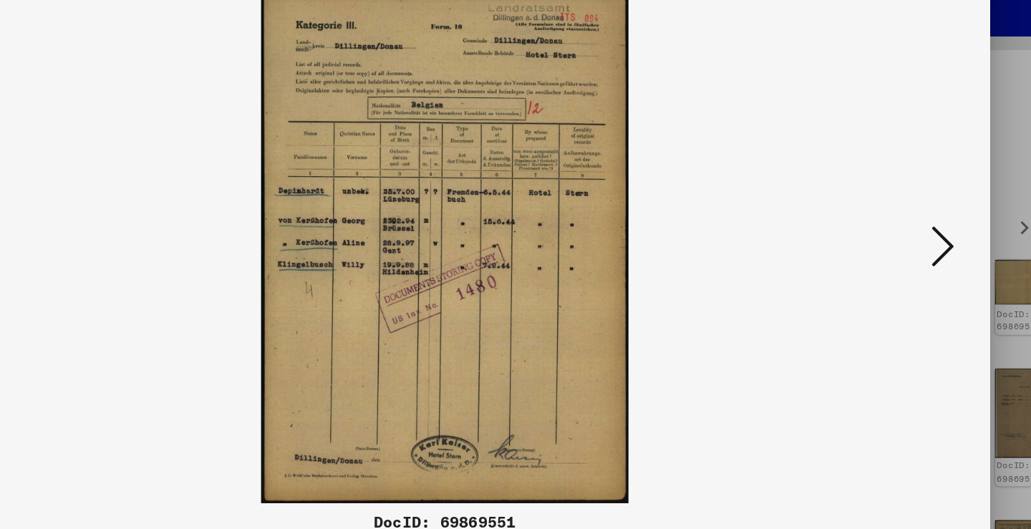
click at [883, 210] on icon at bounding box center [891, 227] width 17 height 34
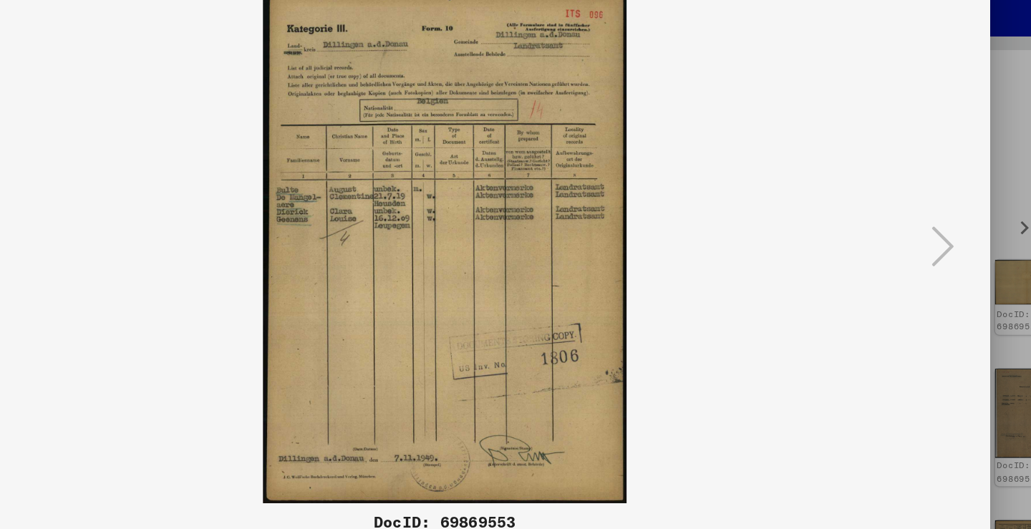
click at [883, 210] on icon at bounding box center [891, 227] width 17 height 34
click at [759, 182] on div at bounding box center [515, 264] width 1031 height 529
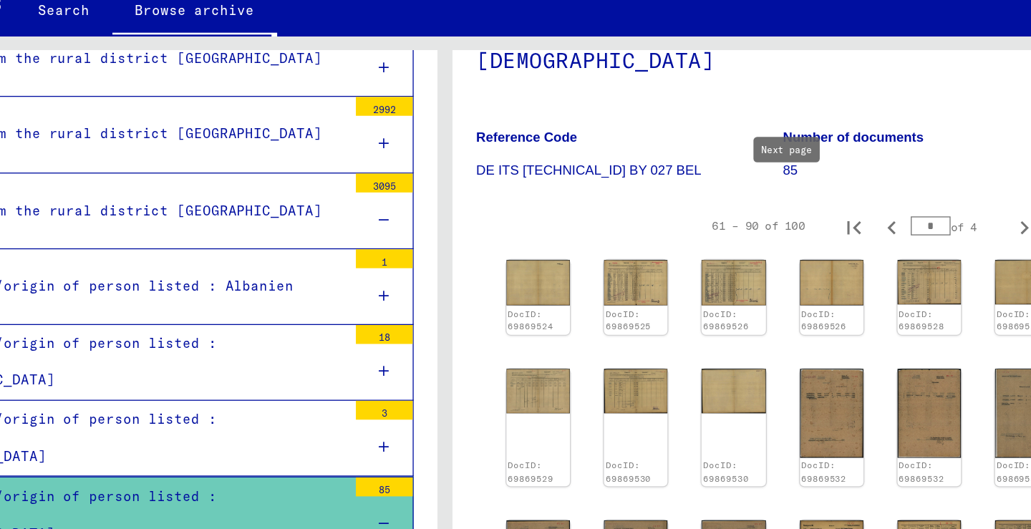
click at [943, 203] on icon "Next page" at bounding box center [953, 213] width 20 height 20
type input "*"
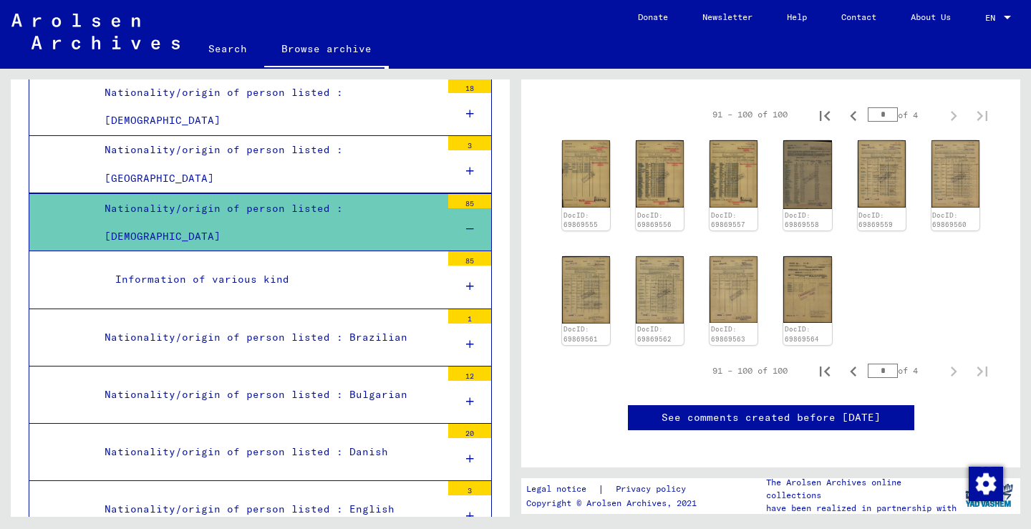
scroll to position [2186, 0]
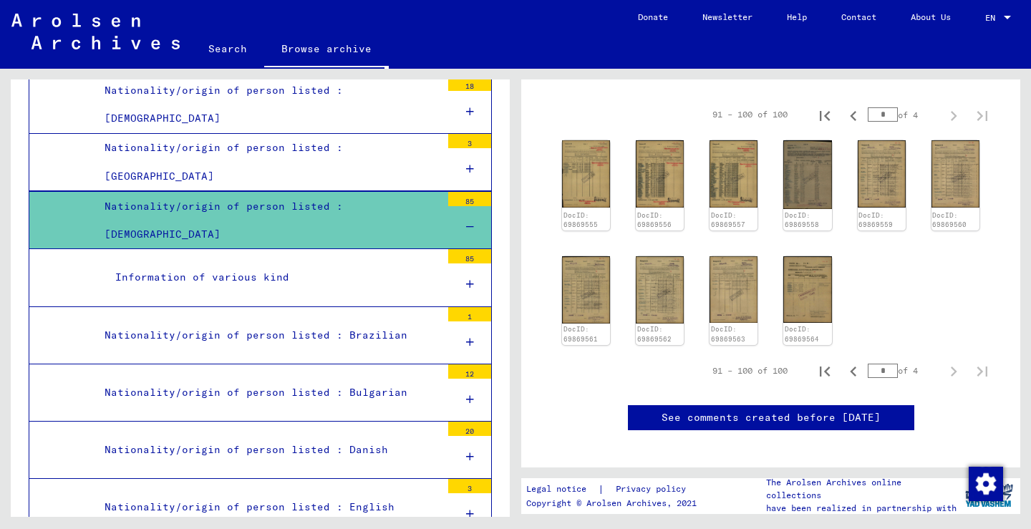
click
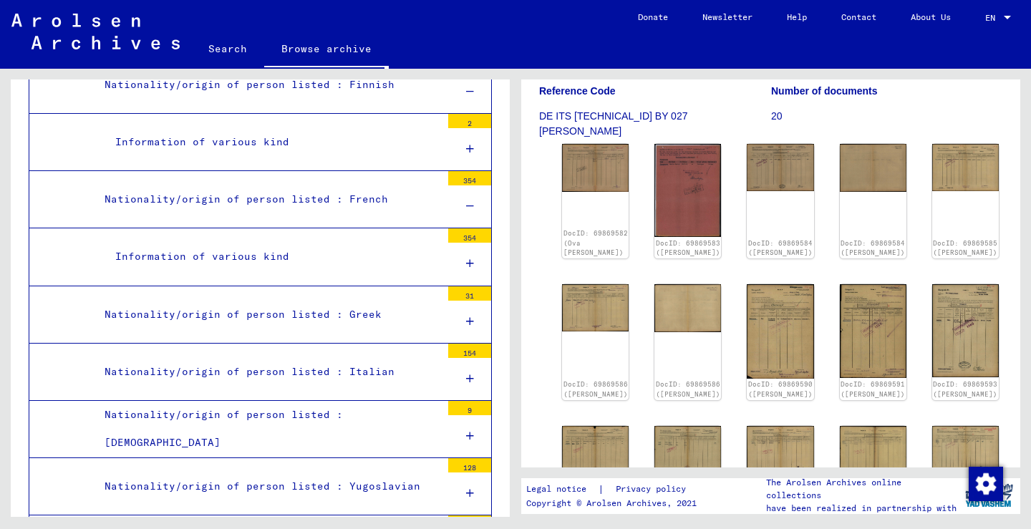
scroll to position [2782, 0]
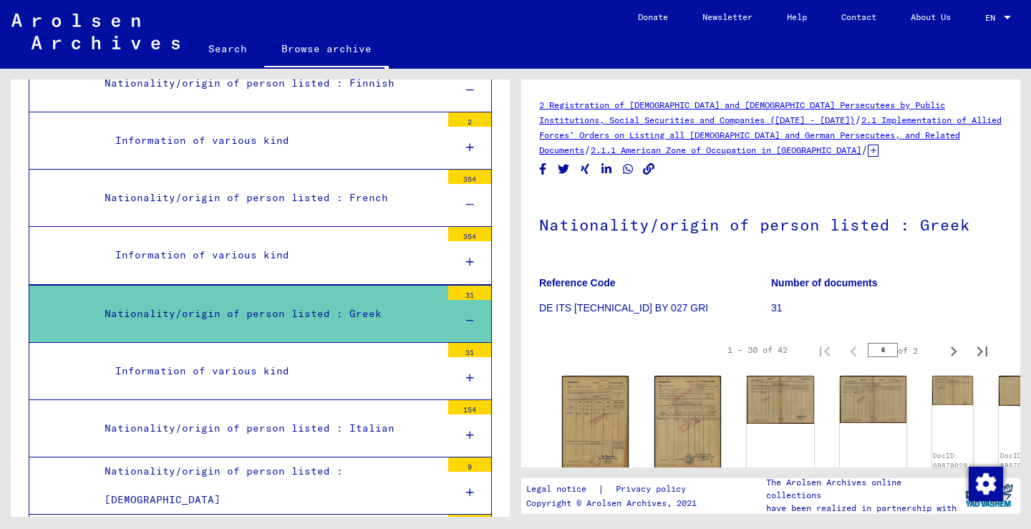
scroll to position [133, 0]
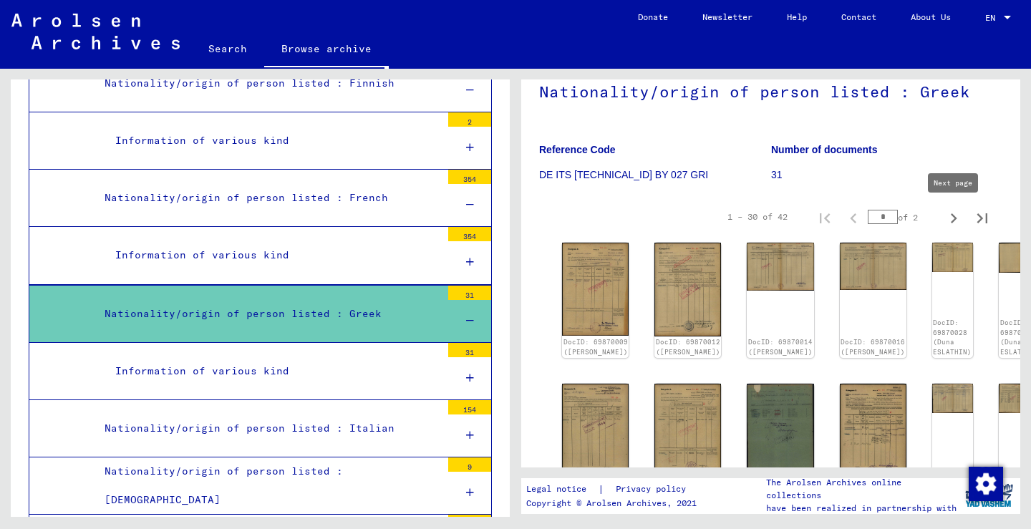
type input "*"
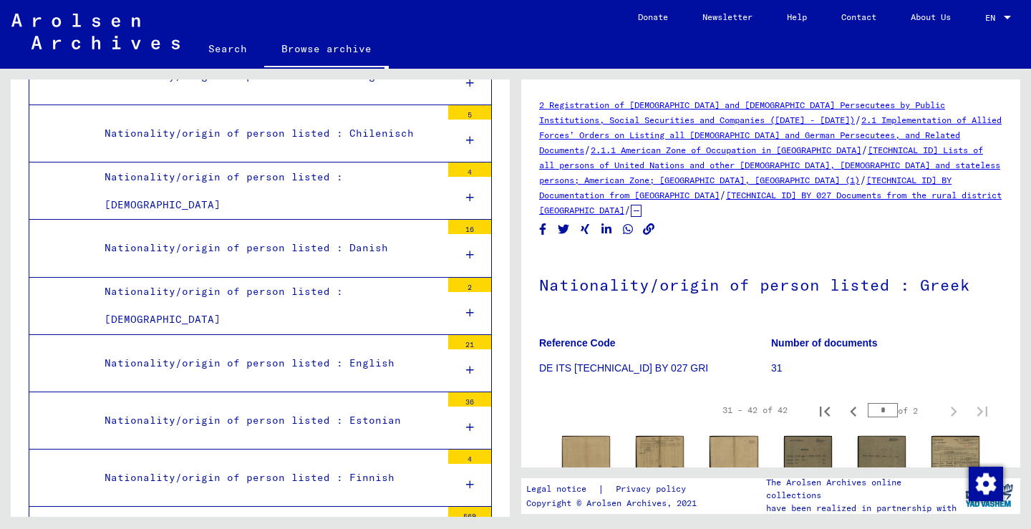
scroll to position [5030, 0]
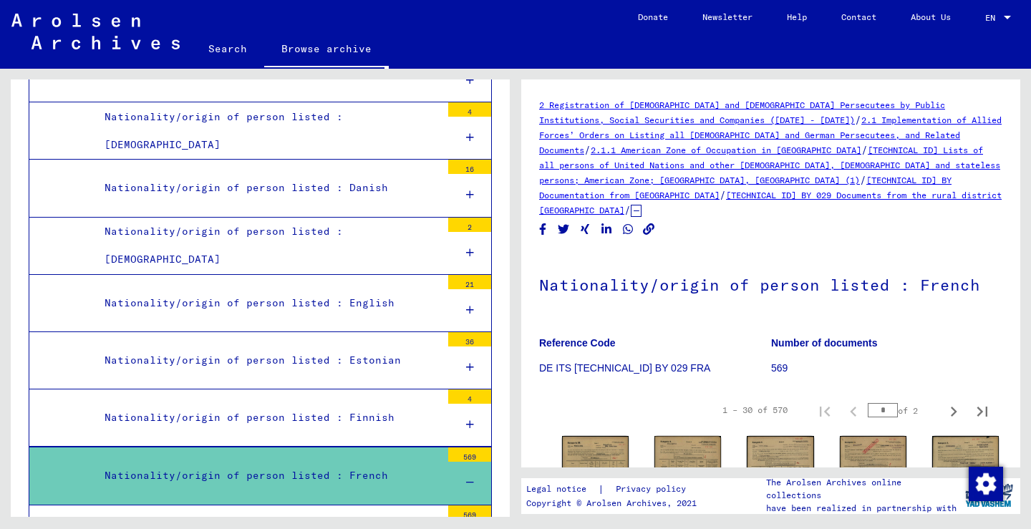
scroll to position [26, 0]
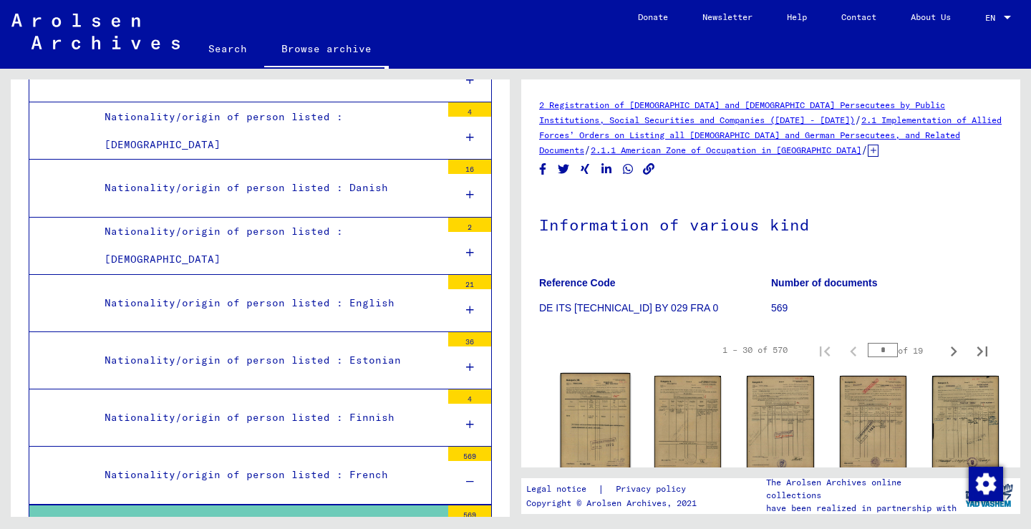
scroll to position [190, 0]
